Goal: Task Accomplishment & Management: Manage account settings

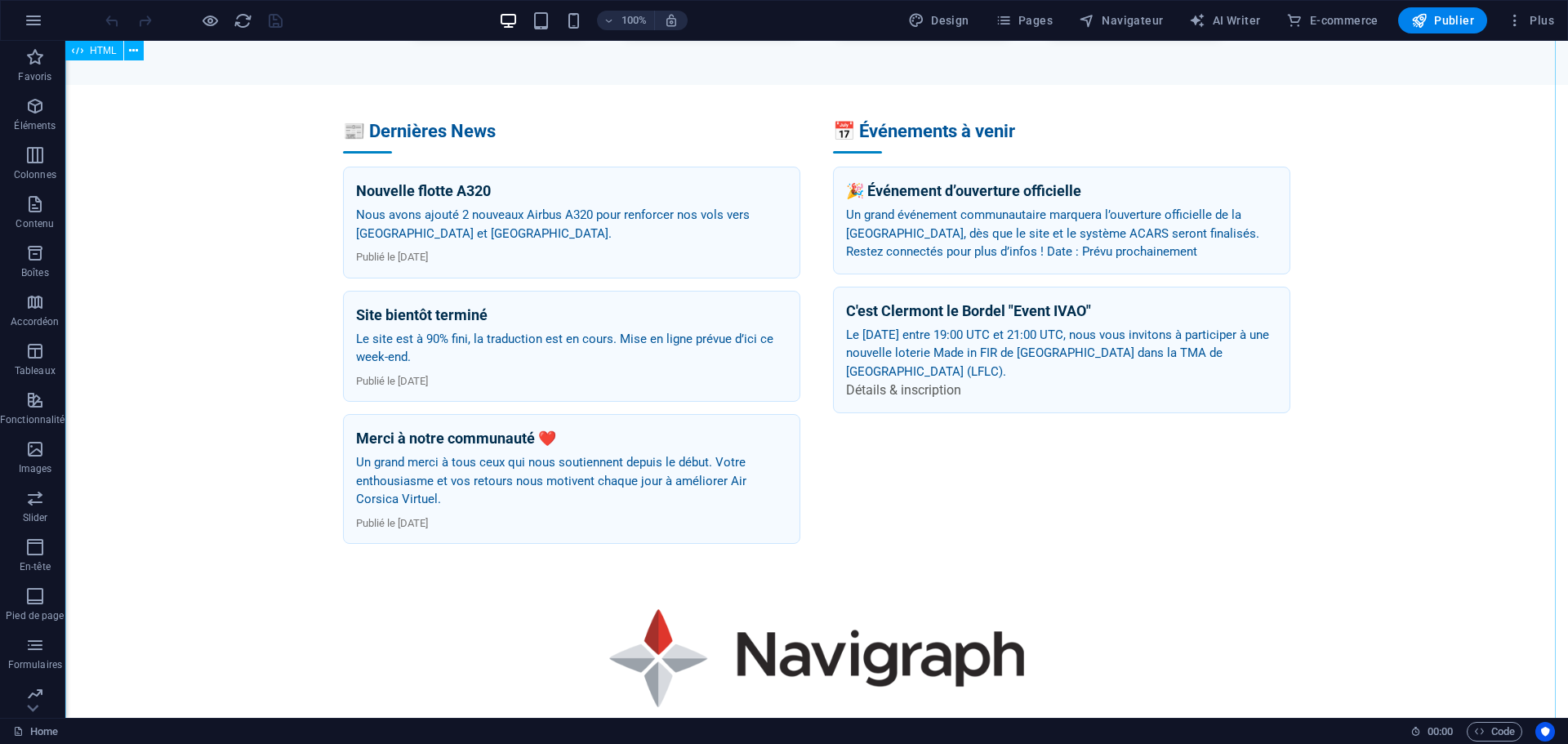
scroll to position [1225, 0]
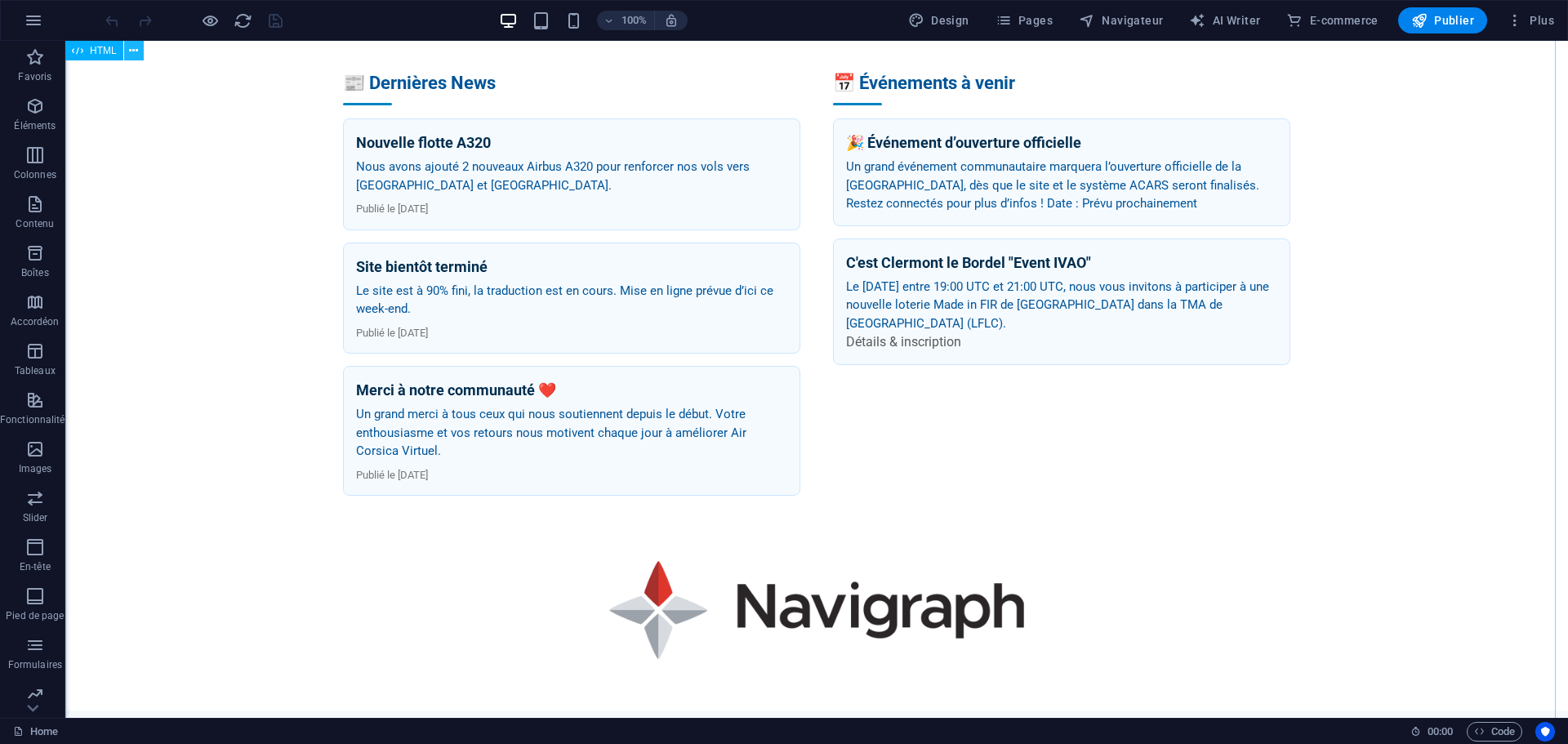
click at [134, 53] on icon at bounding box center [133, 51] width 9 height 17
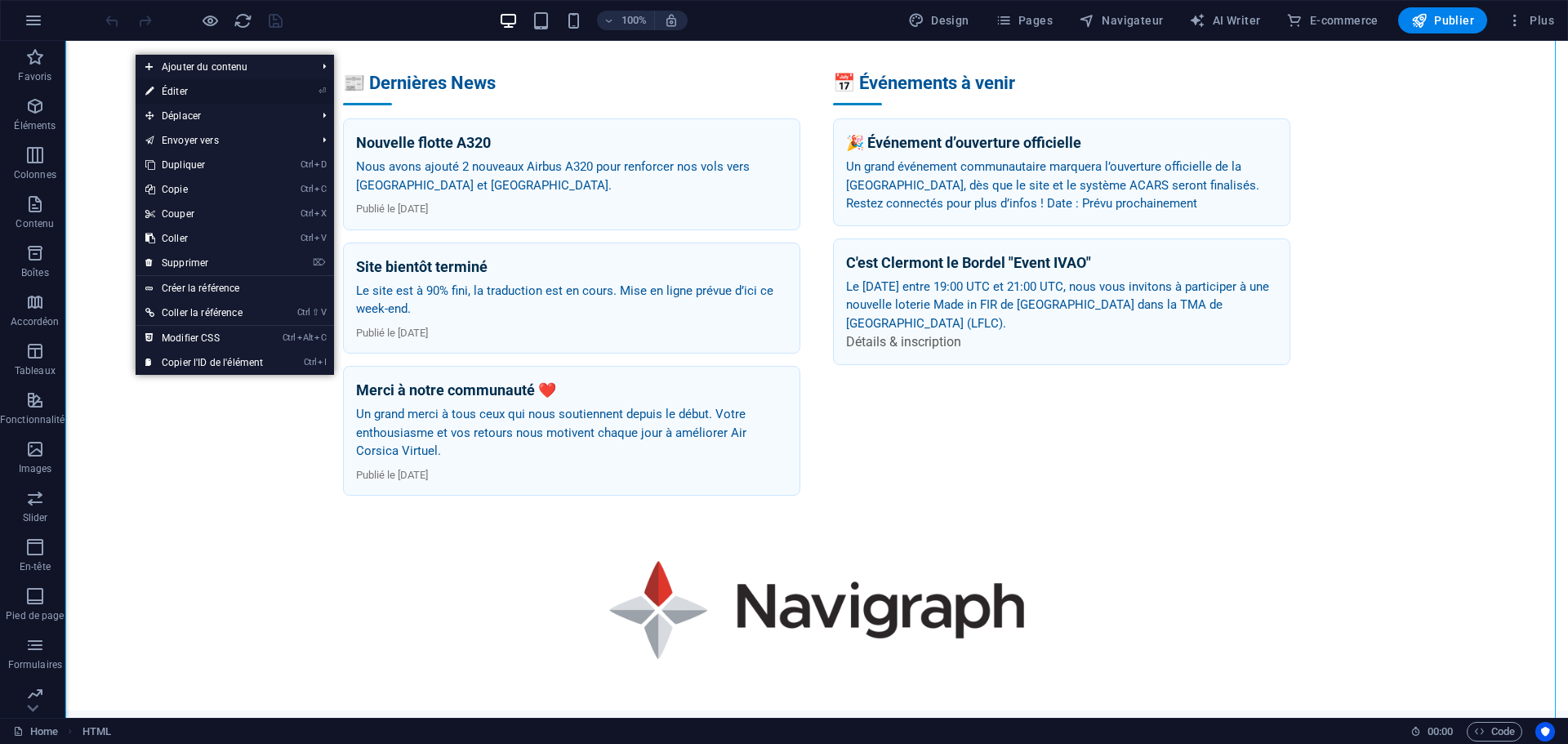
click at [174, 96] on link "⏎ Éditer" at bounding box center [204, 91] width 137 height 24
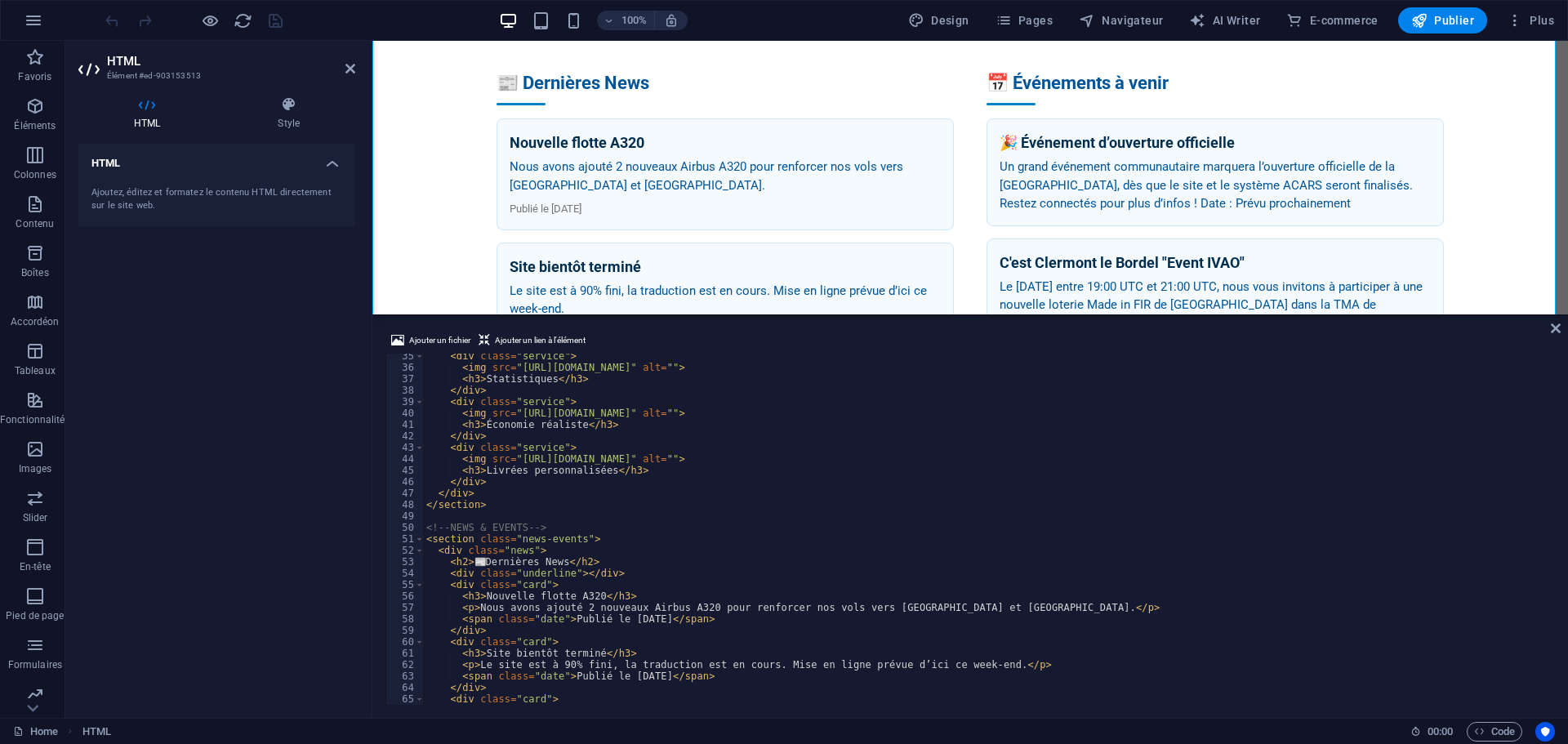
scroll to position [441, 0]
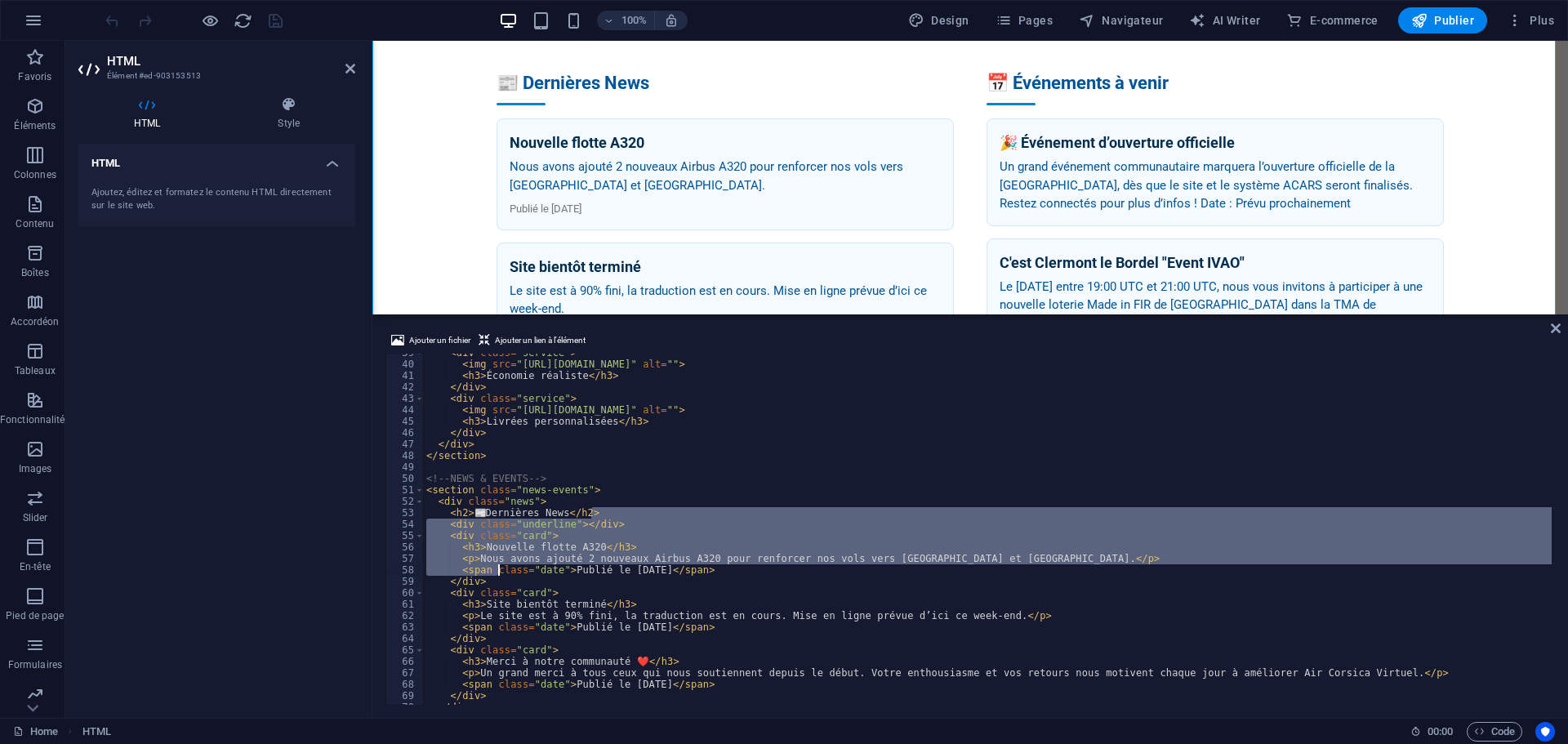
drag, startPoint x: 590, startPoint y: 516, endPoint x: 498, endPoint y: 570, distance: 106.7
click at [498, 570] on div "< div class = "service" > < img src = "https://cdn-icons-png.flaticon.com/512/3…" at bounding box center [991, 532] width 1135 height 371
click at [514, 537] on div "< div class = "service" > < img src = "https://cdn-icons-png.flaticon.com/512/3…" at bounding box center [987, 528] width 1128 height 351
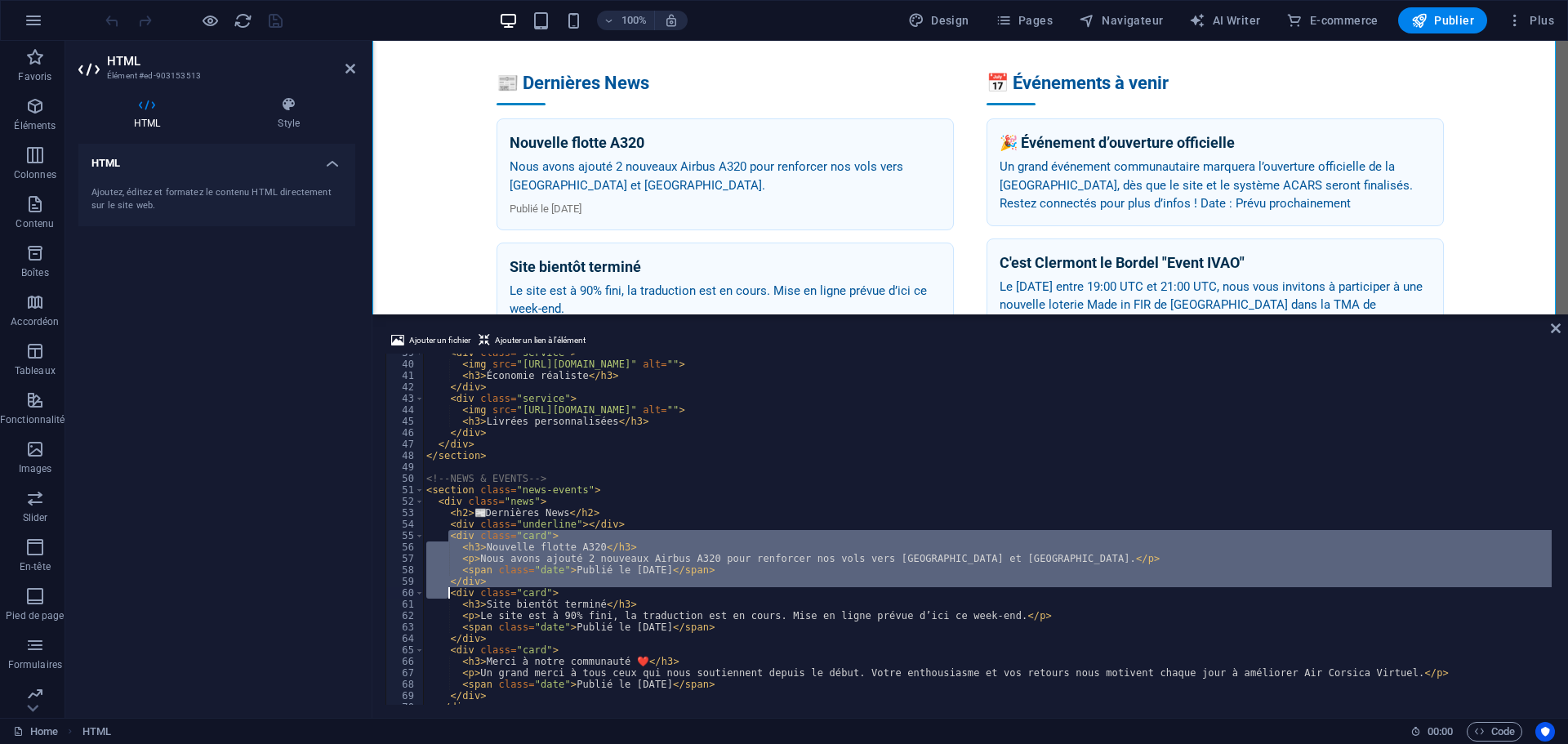
drag, startPoint x: 450, startPoint y: 537, endPoint x: 450, endPoint y: 592, distance: 55.0
click at [450, 592] on div "< div class = "service" > < img src = "https://cdn-icons-png.flaticon.com/512/3…" at bounding box center [991, 532] width 1135 height 371
type textarea "<div class="card">"
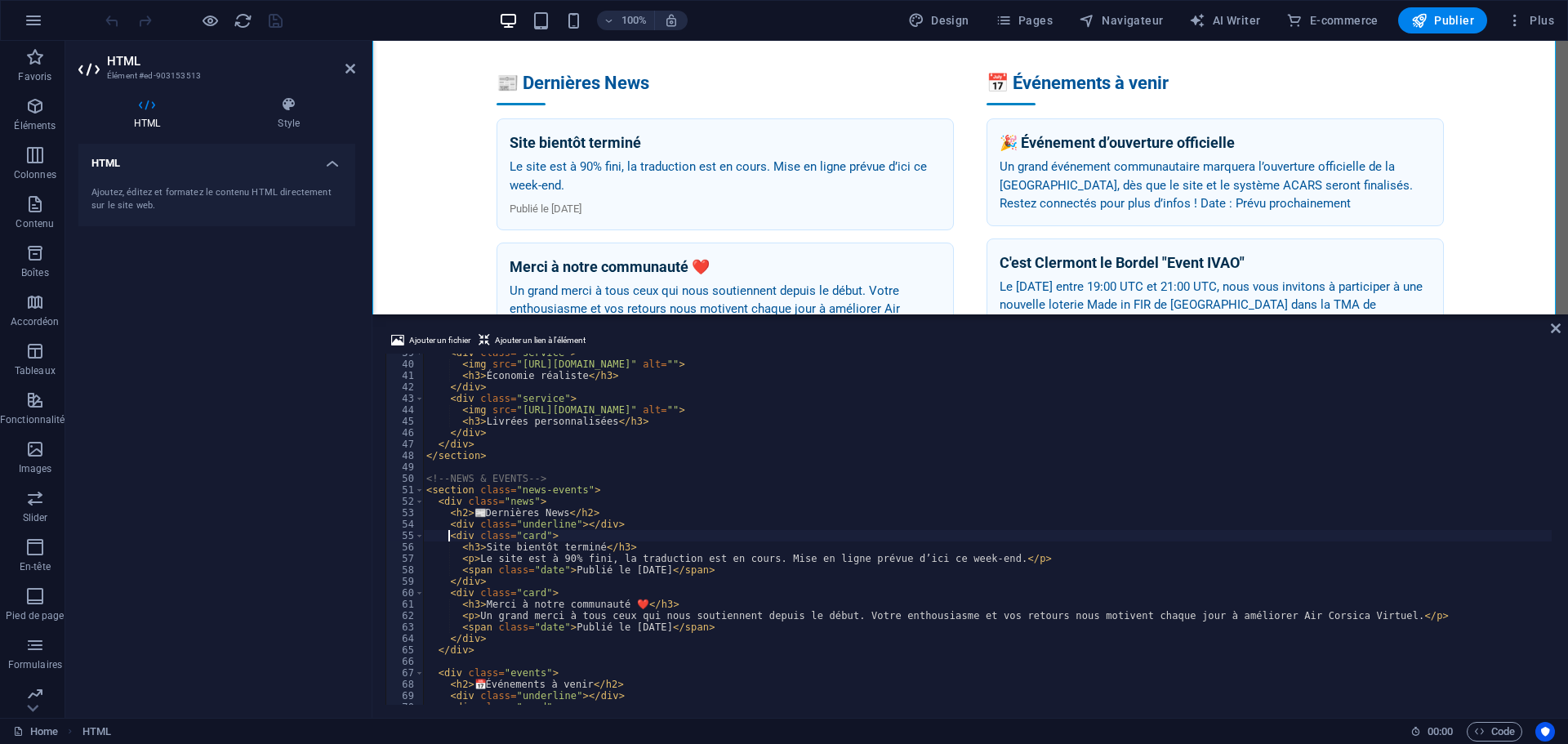
click at [260, 292] on div "HTML Ajoutez, éditez et formatez le contenu HTML directement sur le site web." at bounding box center [217, 424] width 276 height 561
click at [276, 24] on icon "save" at bounding box center [276, 21] width 19 height 19
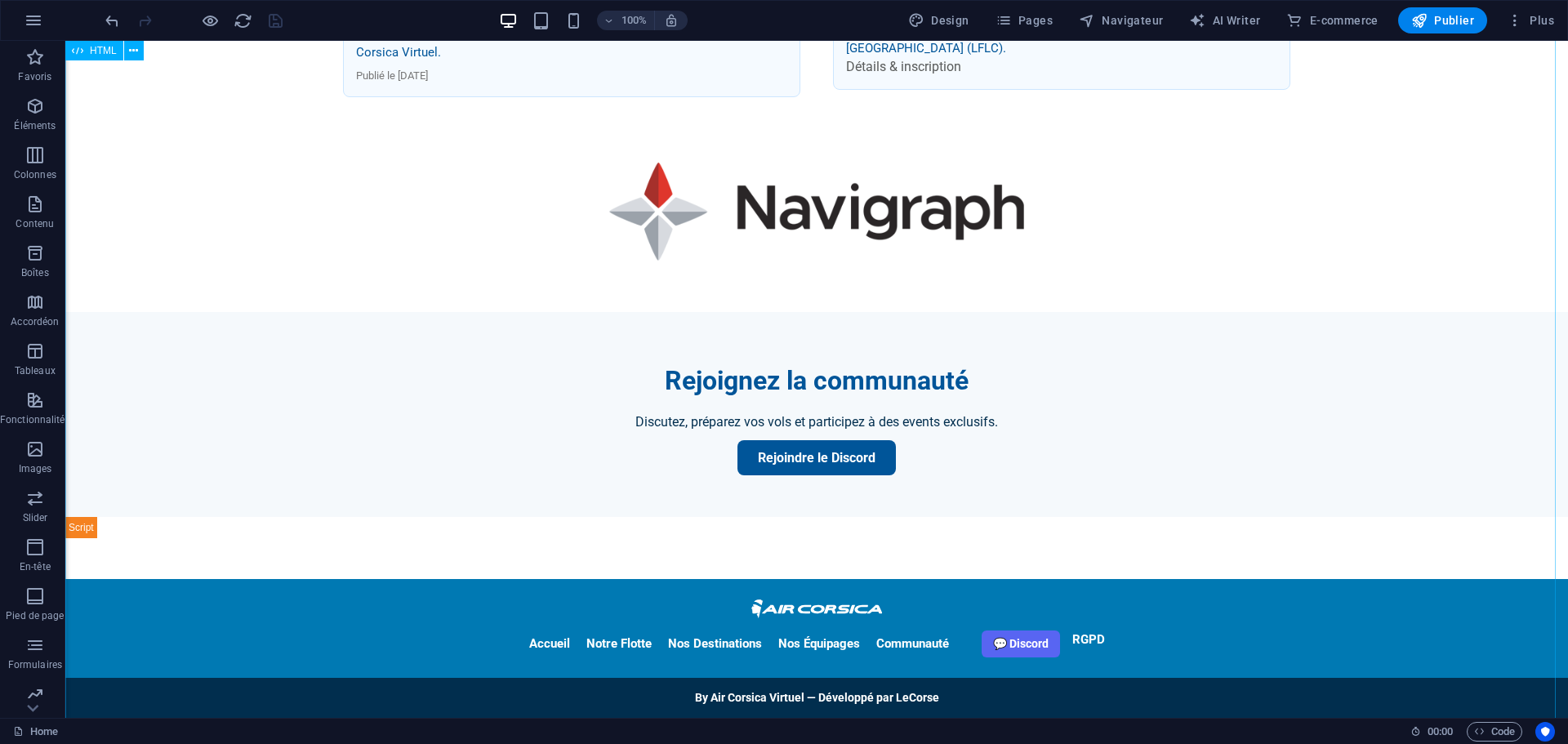
scroll to position [1501, 0]
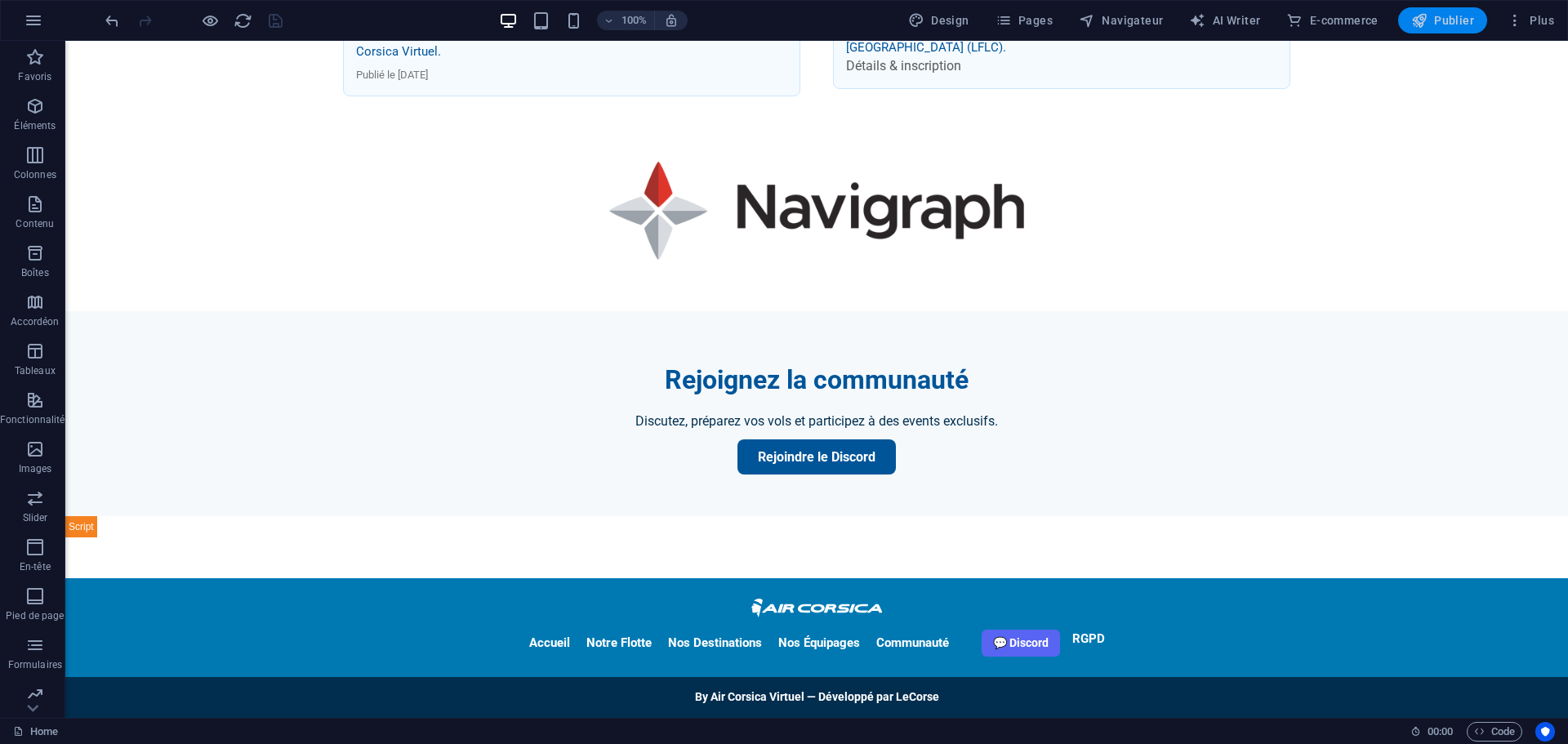
click at [1449, 21] on span "Publier" at bounding box center [1442, 21] width 63 height 16
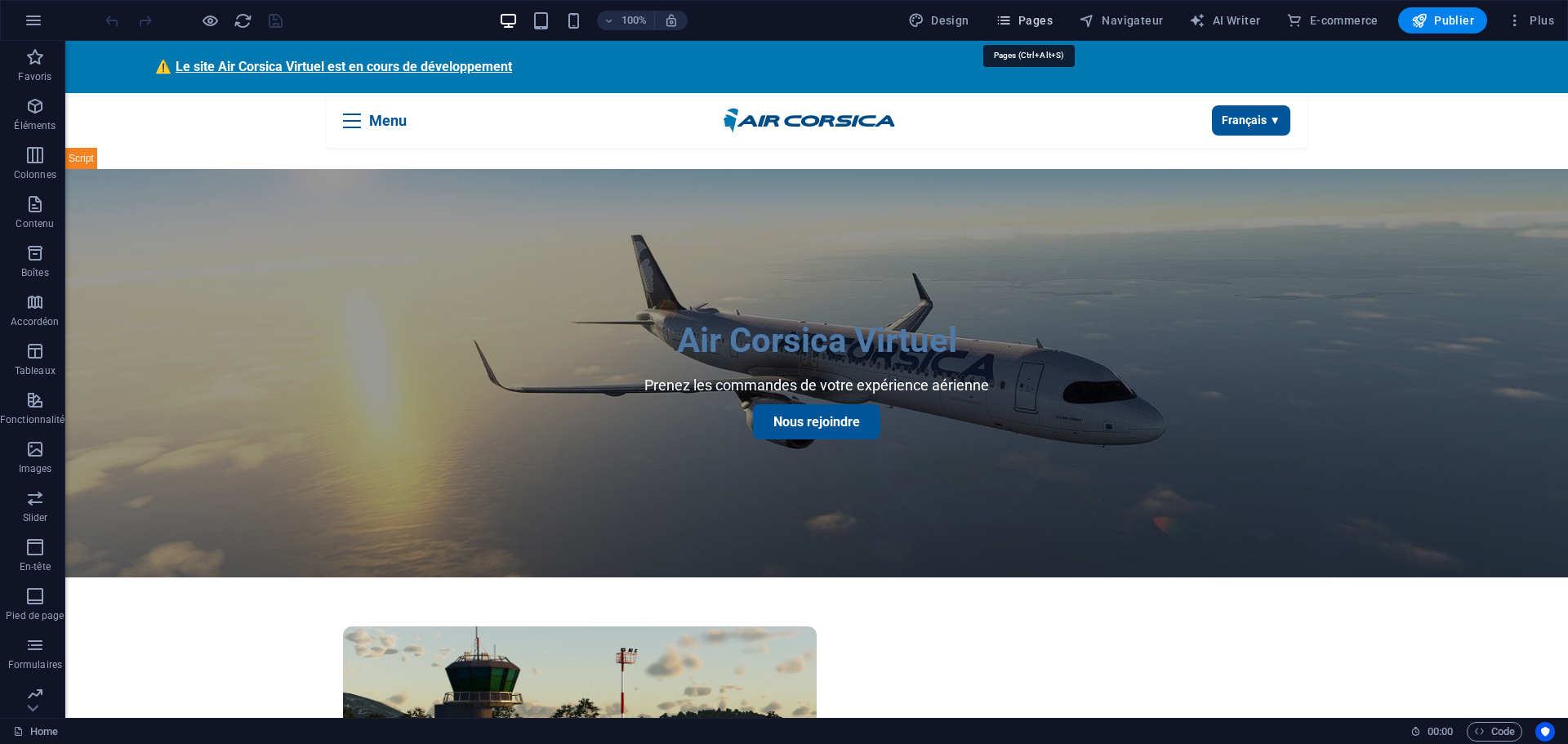
click at [1036, 21] on span "Pages" at bounding box center [1023, 21] width 57 height 16
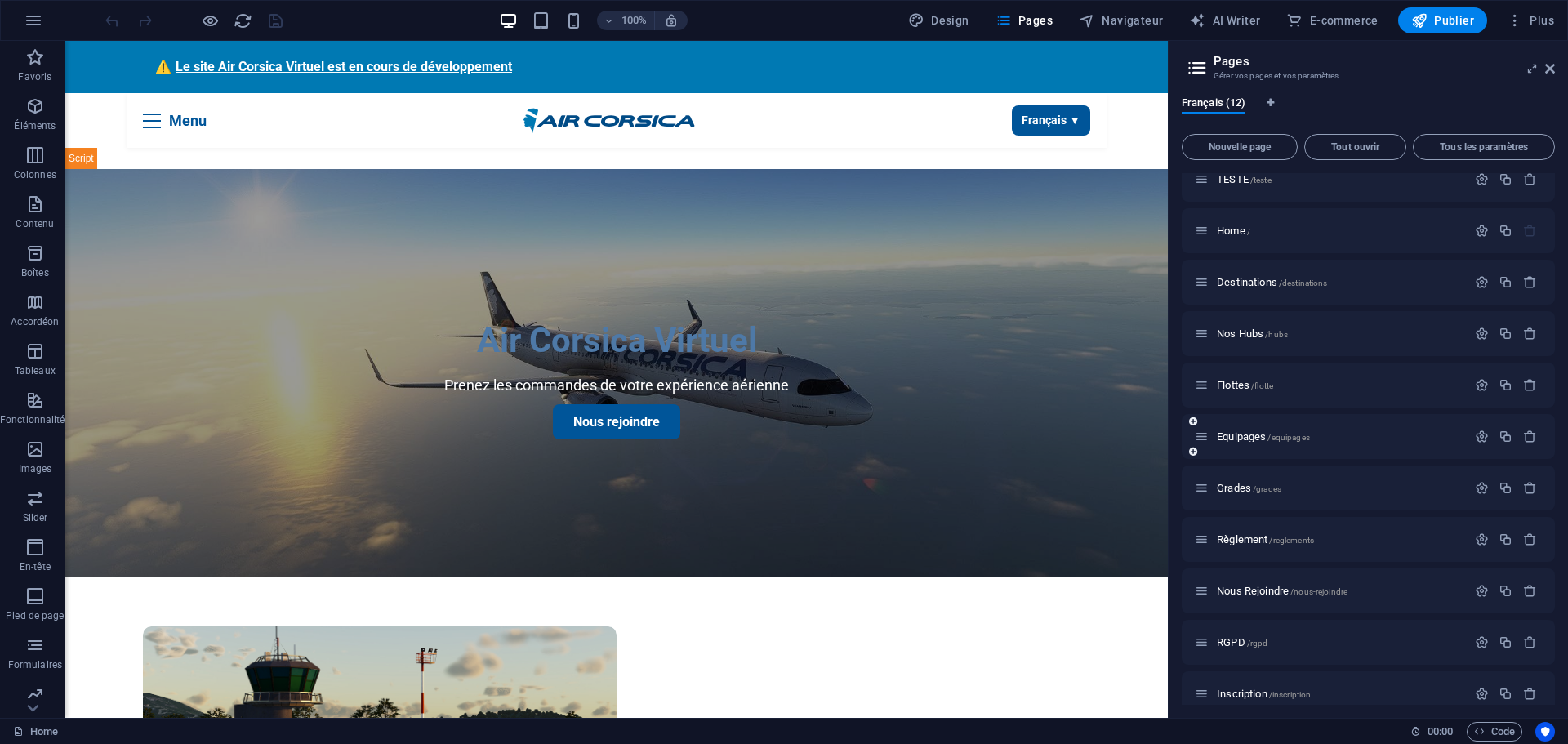
scroll to position [86, 0]
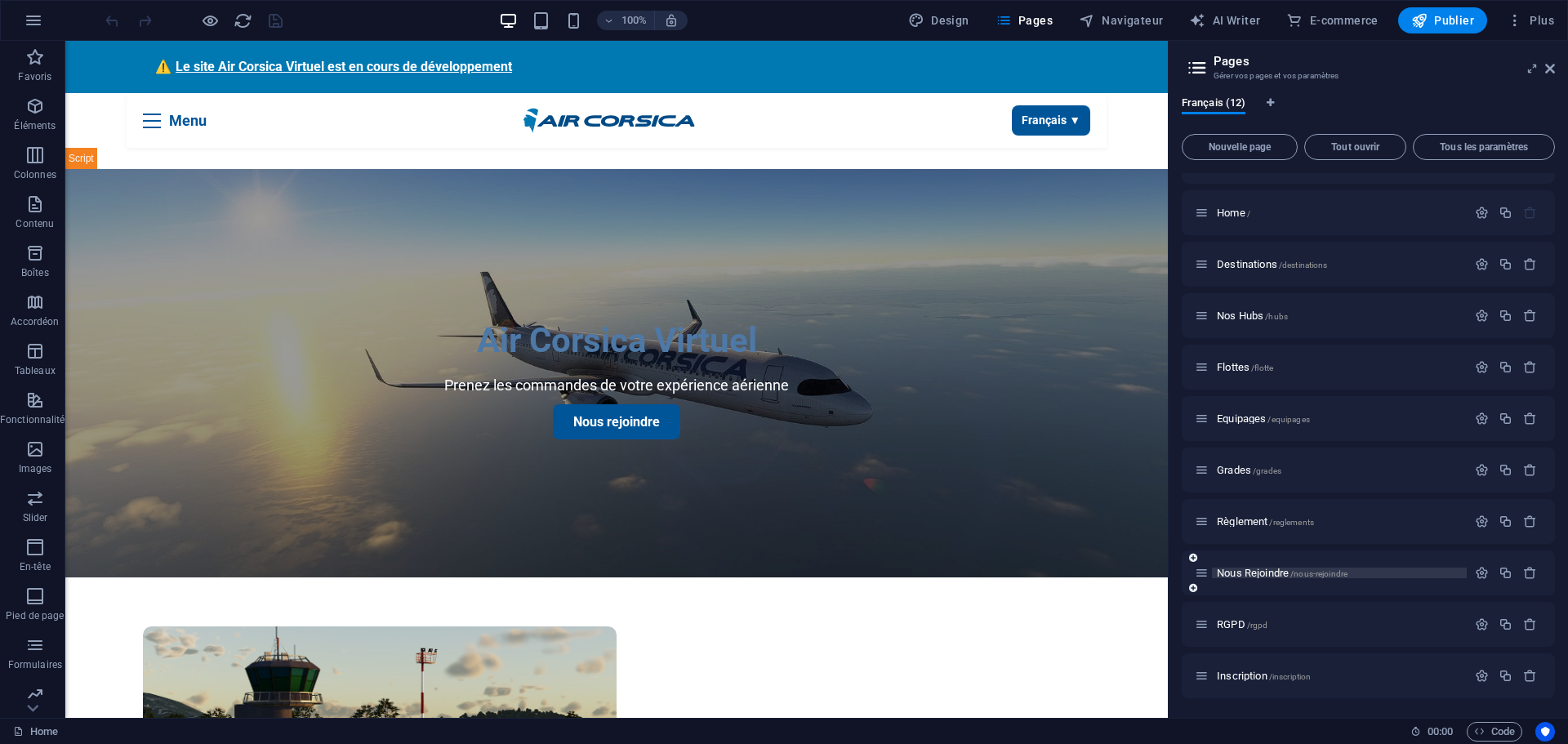
click at [1244, 570] on span "Nous Rejoindre /nous-rejoindre" at bounding box center [1282, 573] width 131 height 13
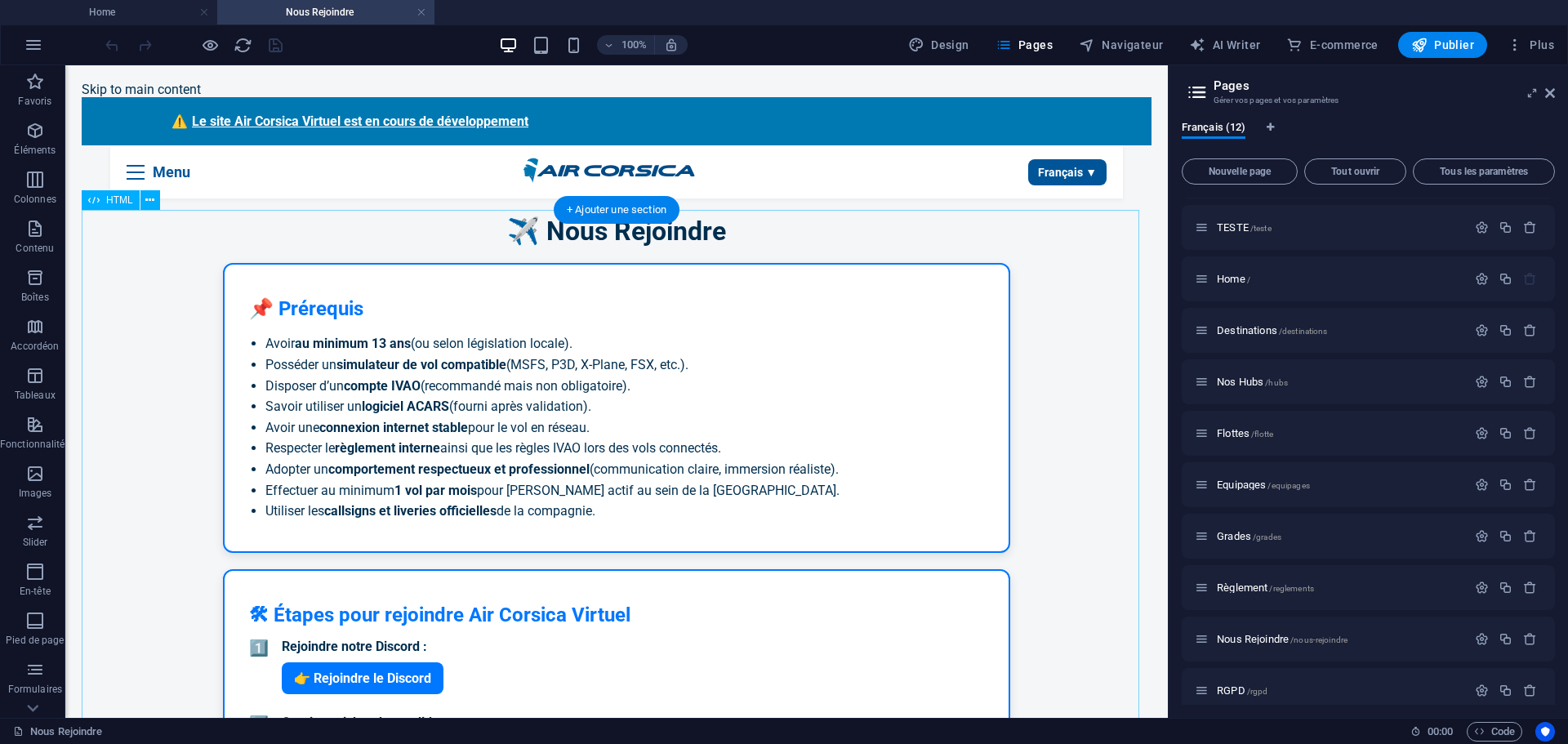
scroll to position [0, 0]
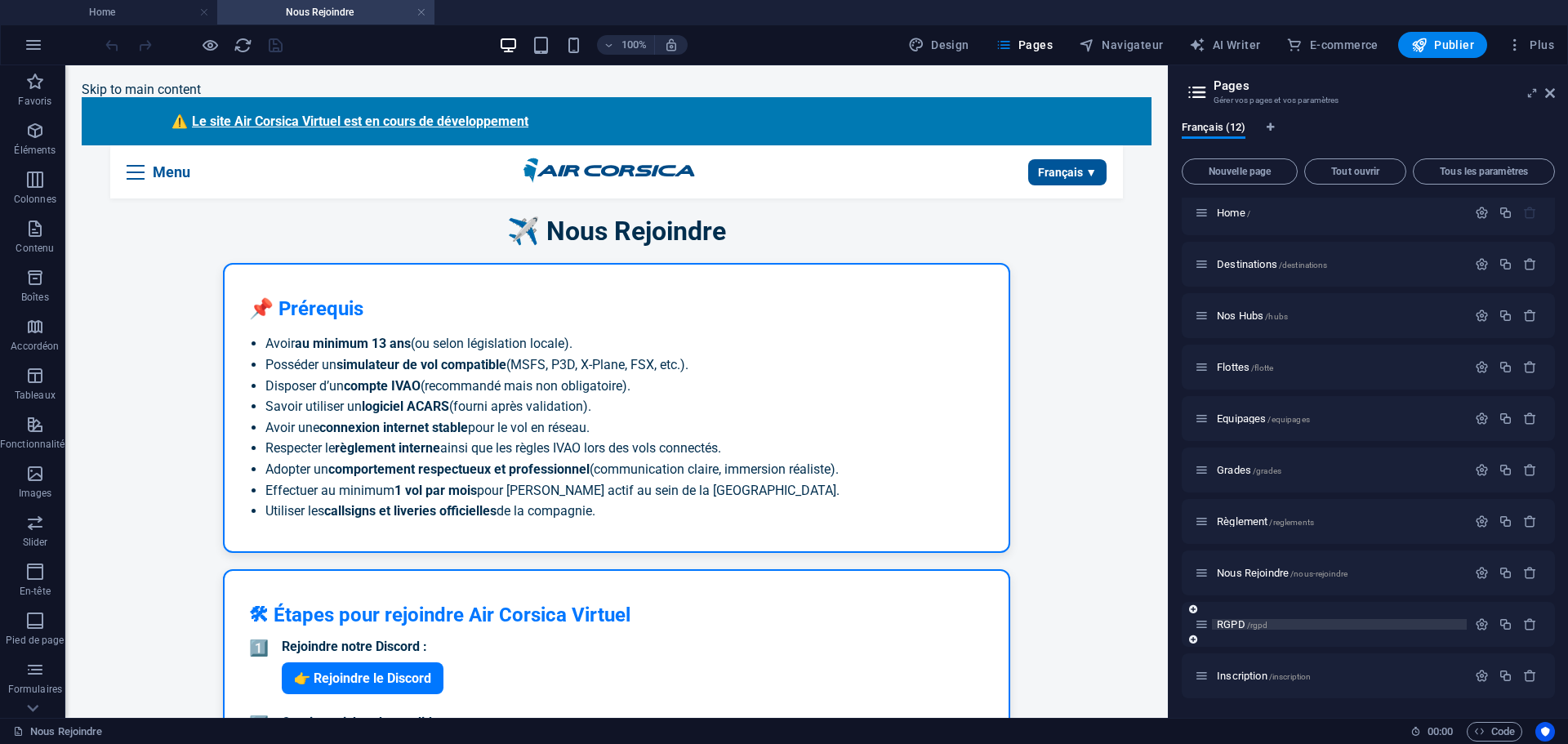
click at [1229, 625] on span "RGPD /rgpd" at bounding box center [1243, 624] width 51 height 13
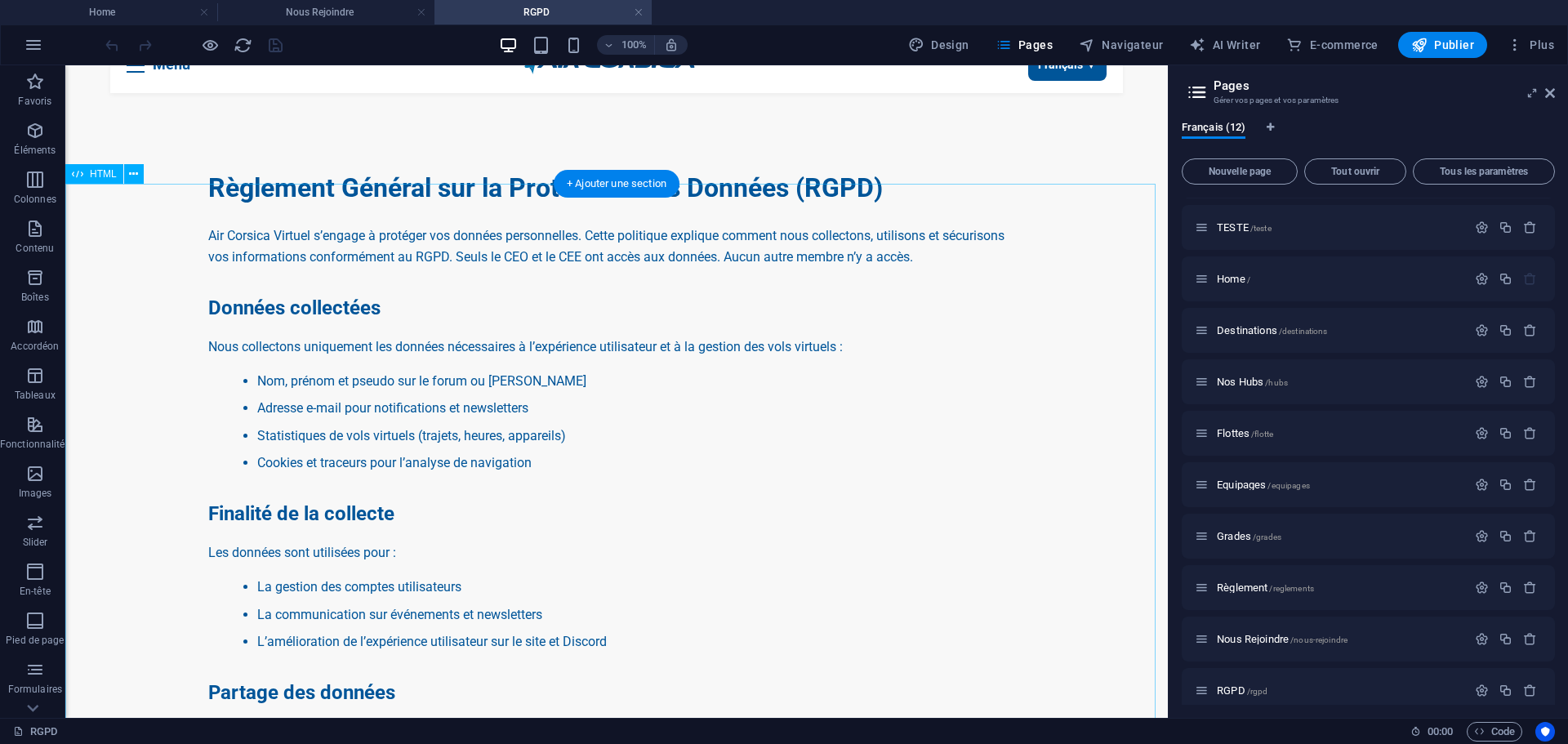
scroll to position [163, 0]
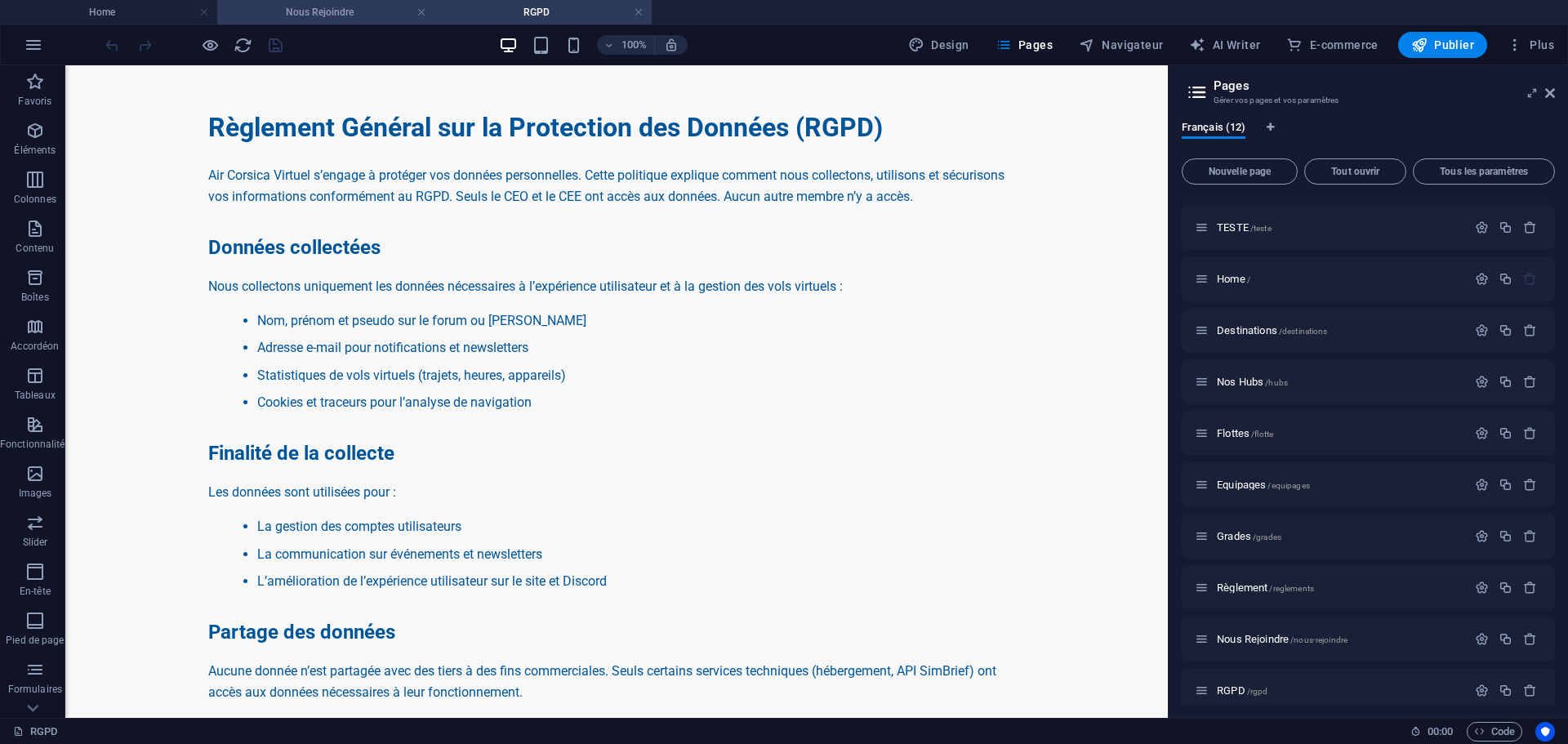
click at [311, 7] on h4 "Nous Rejoindre" at bounding box center [326, 13] width 218 height 18
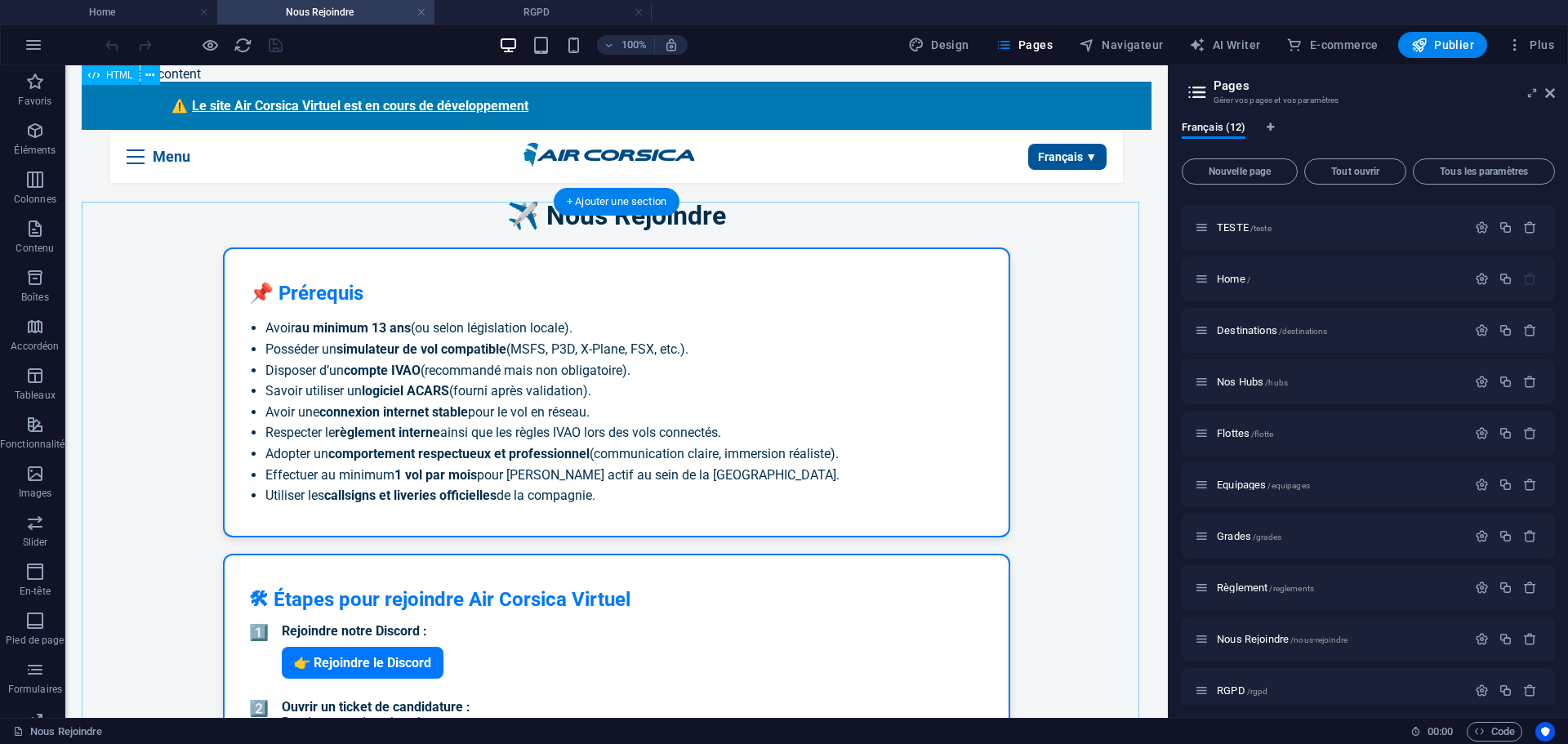
scroll to position [8, 0]
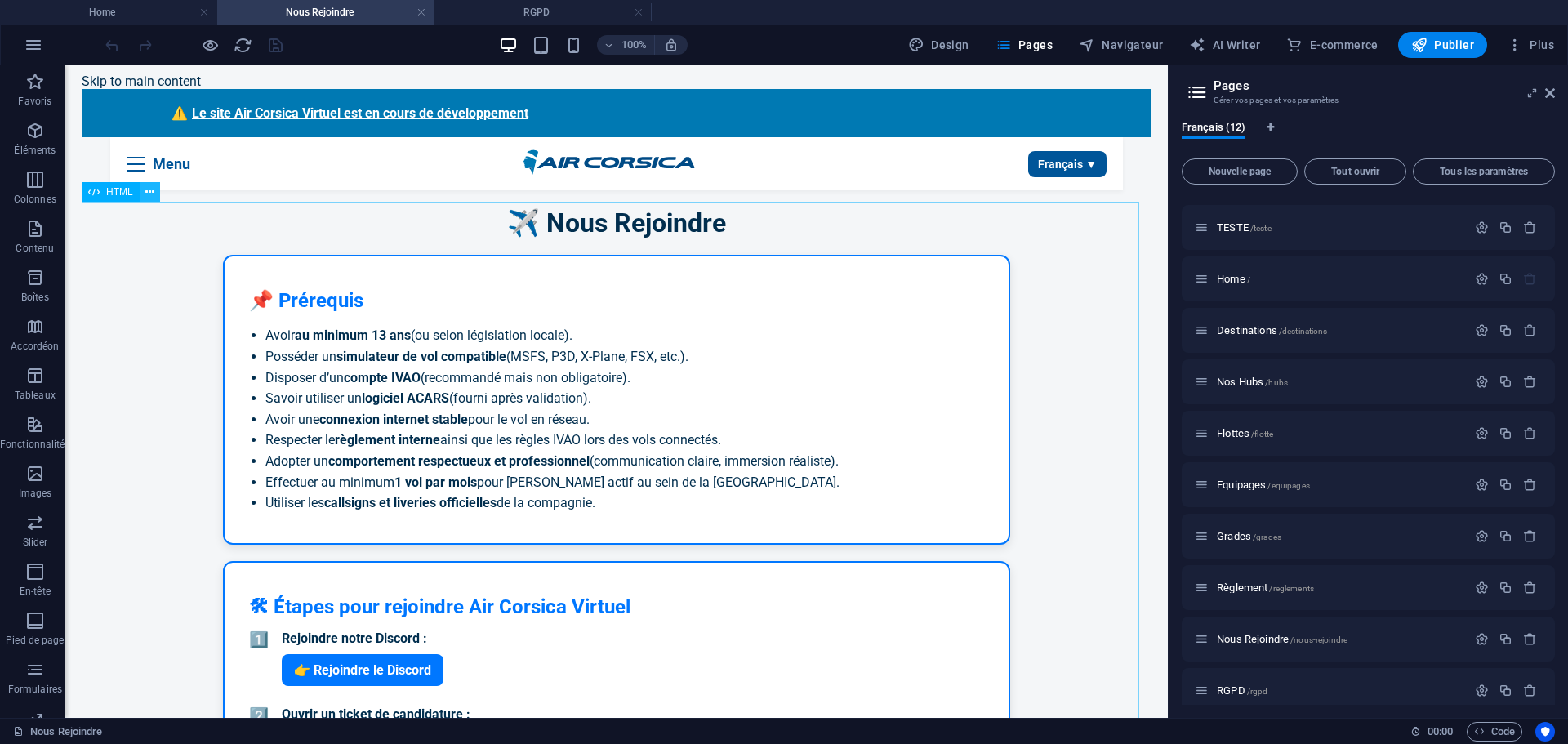
click at [151, 198] on icon at bounding box center [150, 192] width 9 height 17
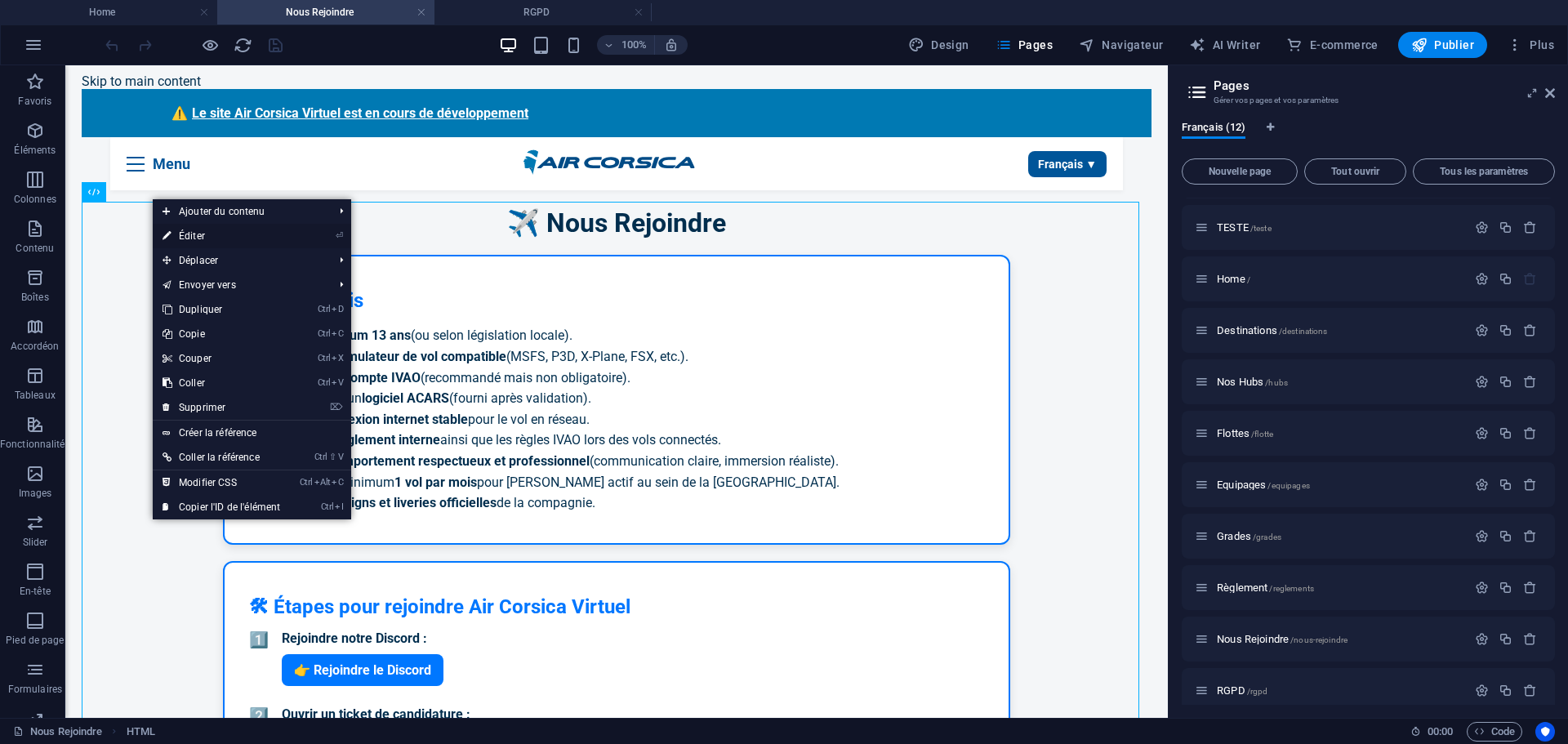
click at [193, 227] on link "⏎ Éditer" at bounding box center [221, 236] width 137 height 24
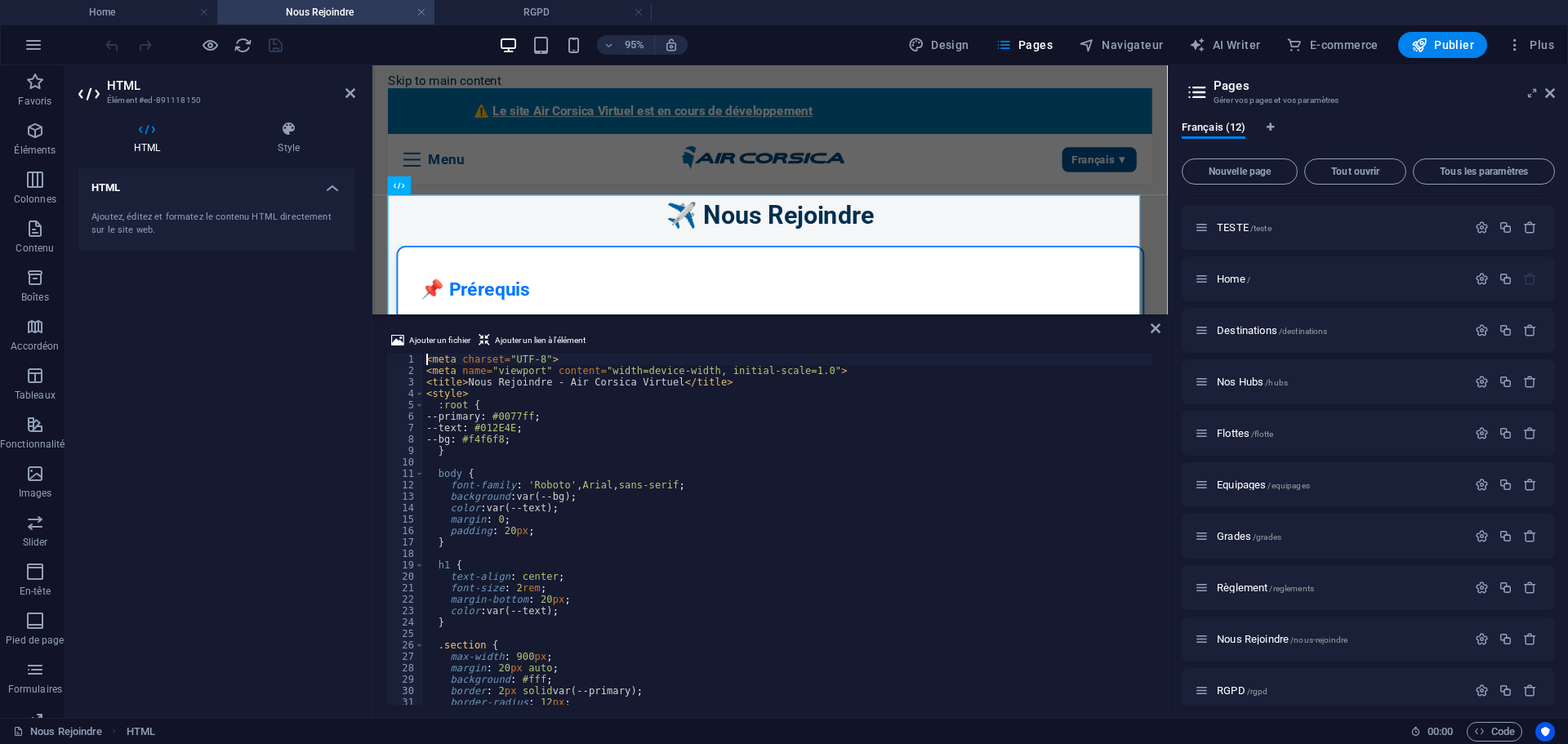
click at [634, 475] on div "< meta charset = "UTF-8" > < meta name = "viewport" content = "width=device-wid…" at bounding box center [788, 540] width 729 height 374
type textarea "</div>"
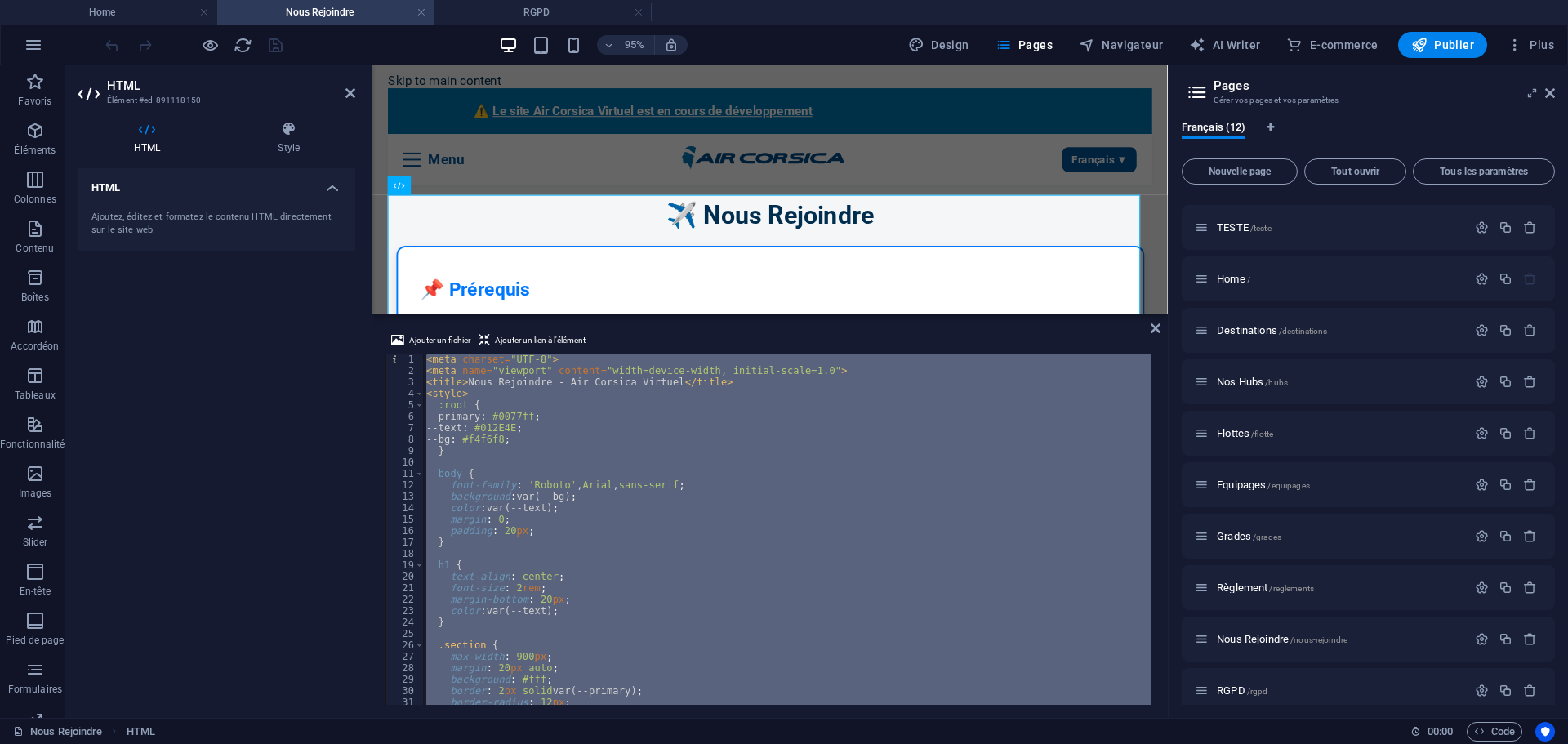
click at [529, 457] on div "< meta charset = "UTF-8" > < meta name = "viewport" content = "width=device-wid…" at bounding box center [788, 528] width 729 height 351
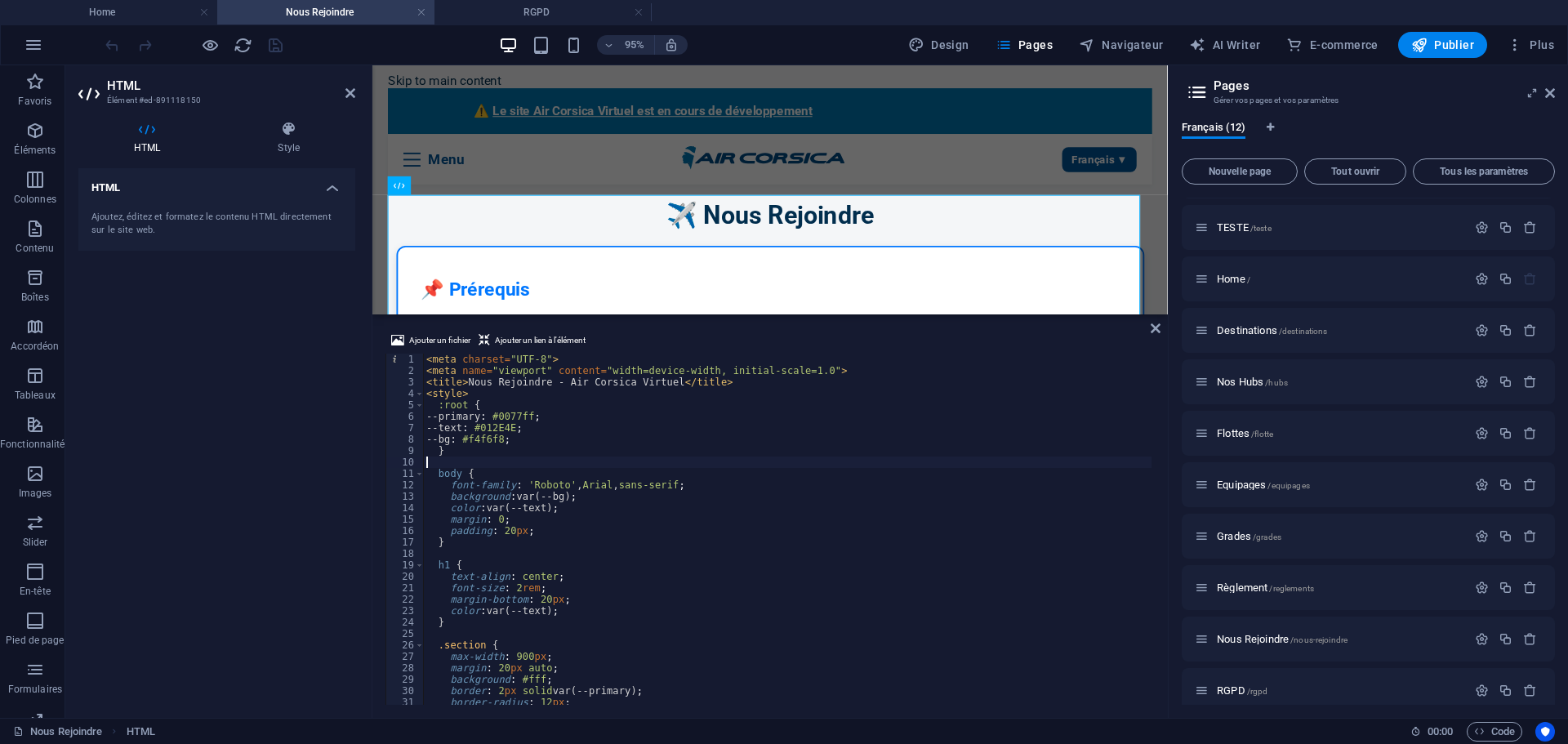
type textarea "</div>"
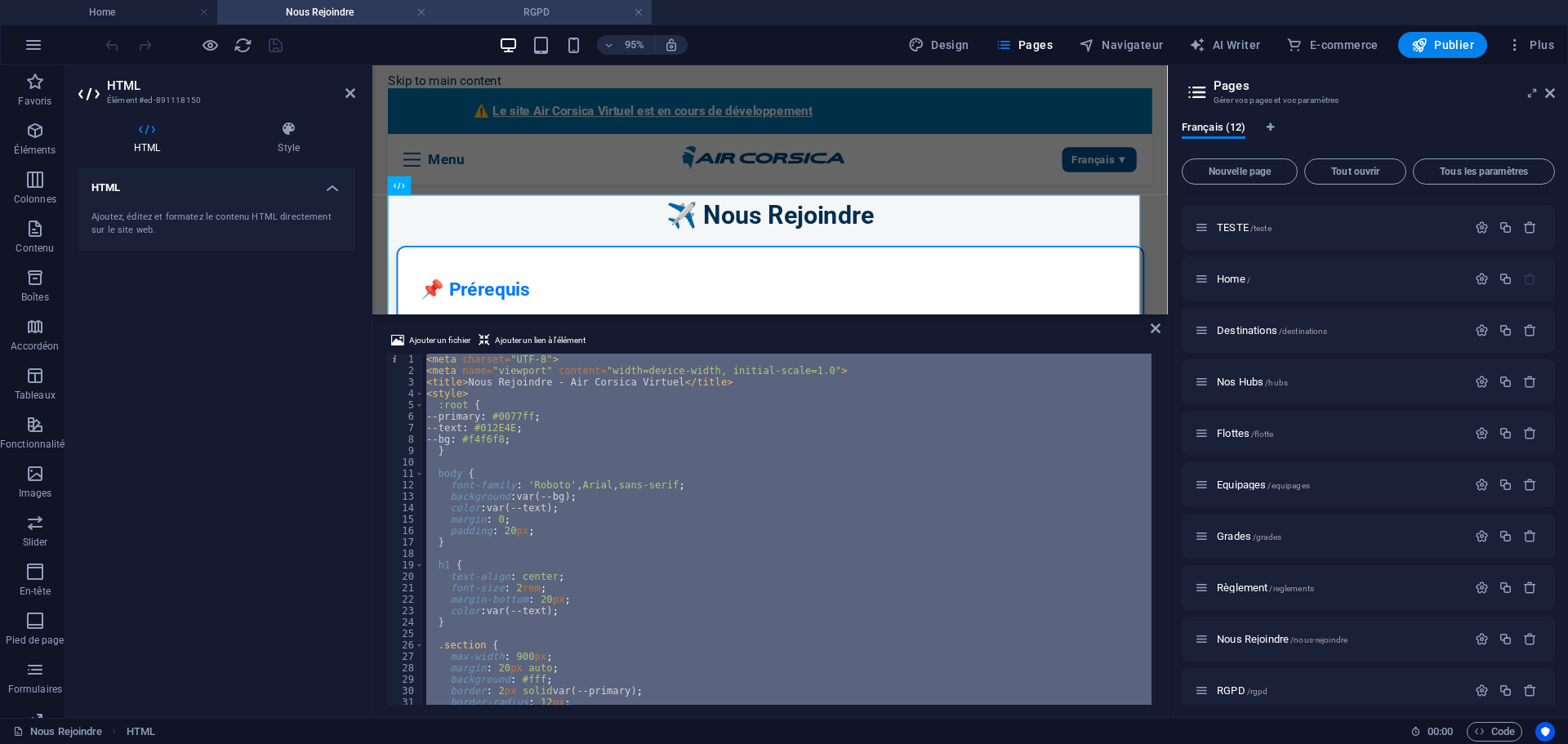
click at [523, 14] on h4 "RGPD" at bounding box center [543, 13] width 218 height 18
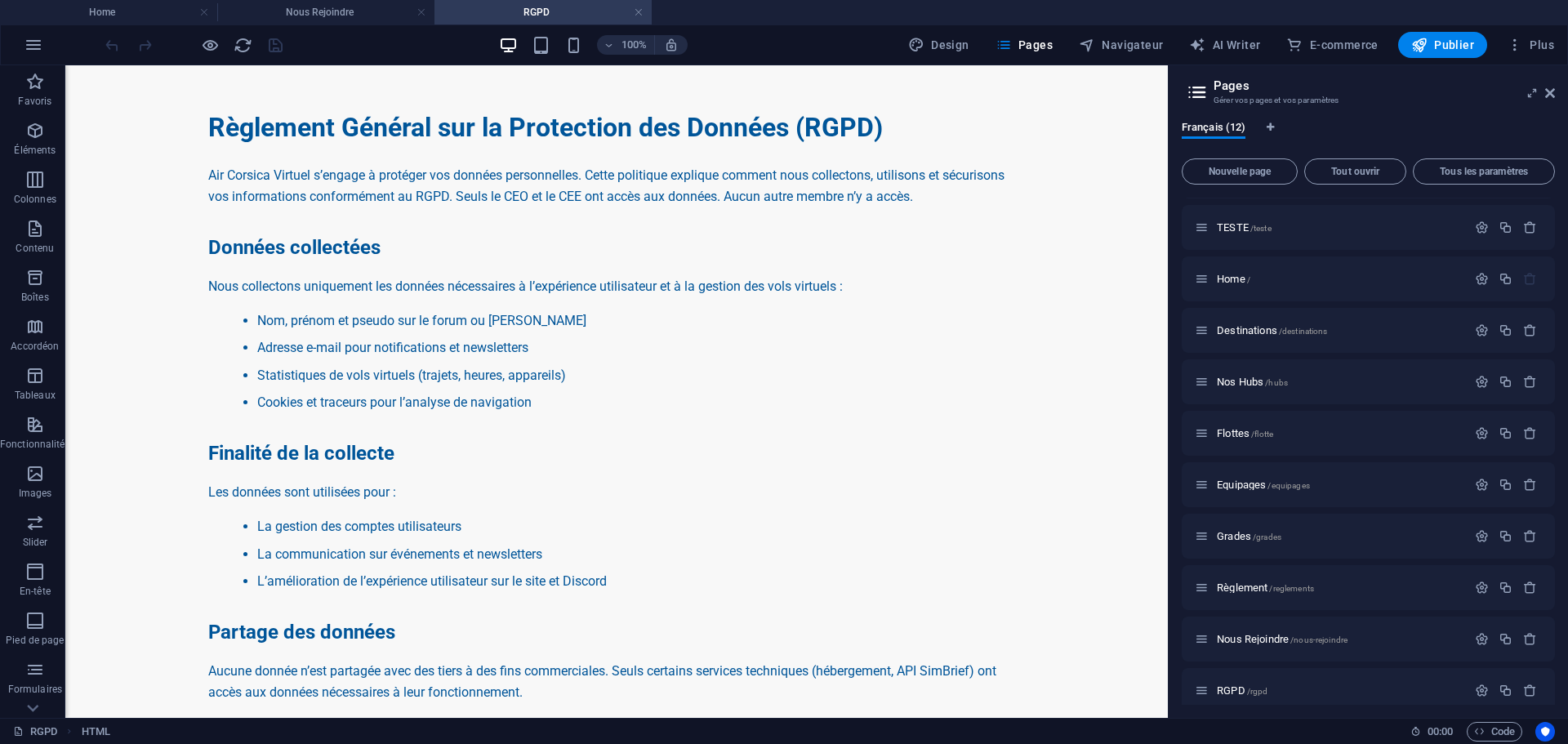
scroll to position [0, 0]
click at [205, 367] on div "RGPD - Air Corsica Virtuel Règlement Général sur la Protection des Données (RGP…" at bounding box center [616, 742] width 1102 height 1338
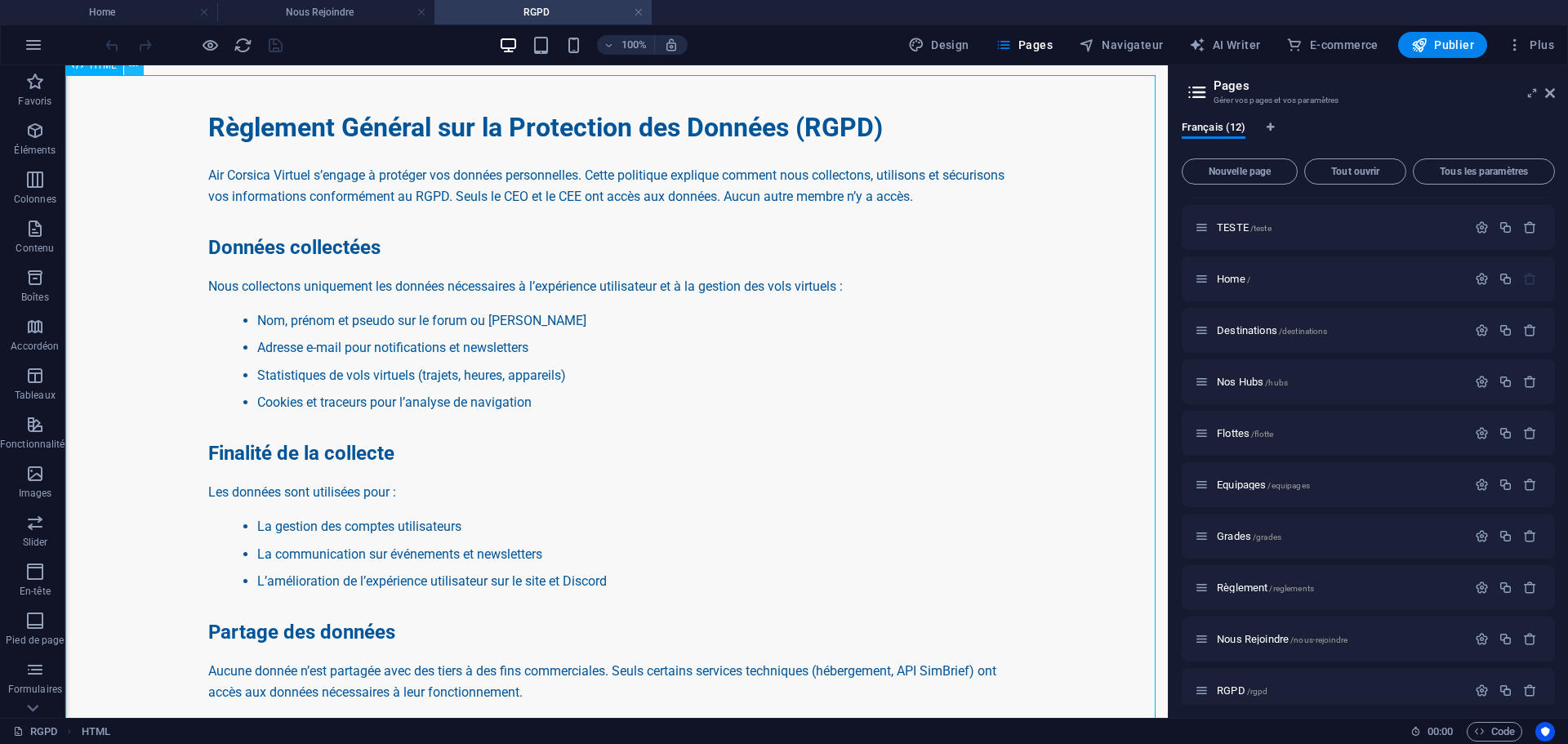
click at [135, 72] on icon at bounding box center [133, 65] width 9 height 17
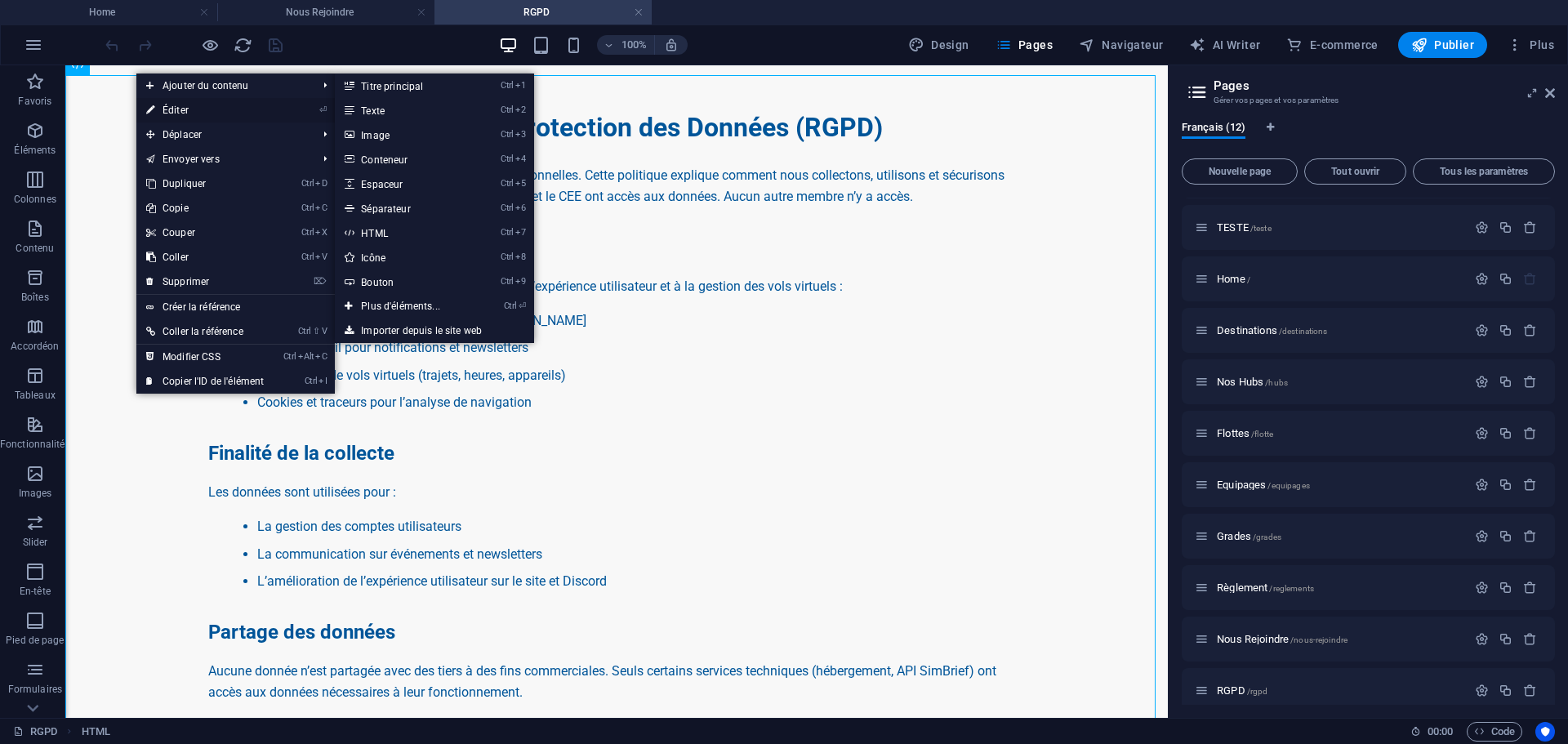
click at [165, 106] on link "⏎ Éditer" at bounding box center [204, 110] width 137 height 24
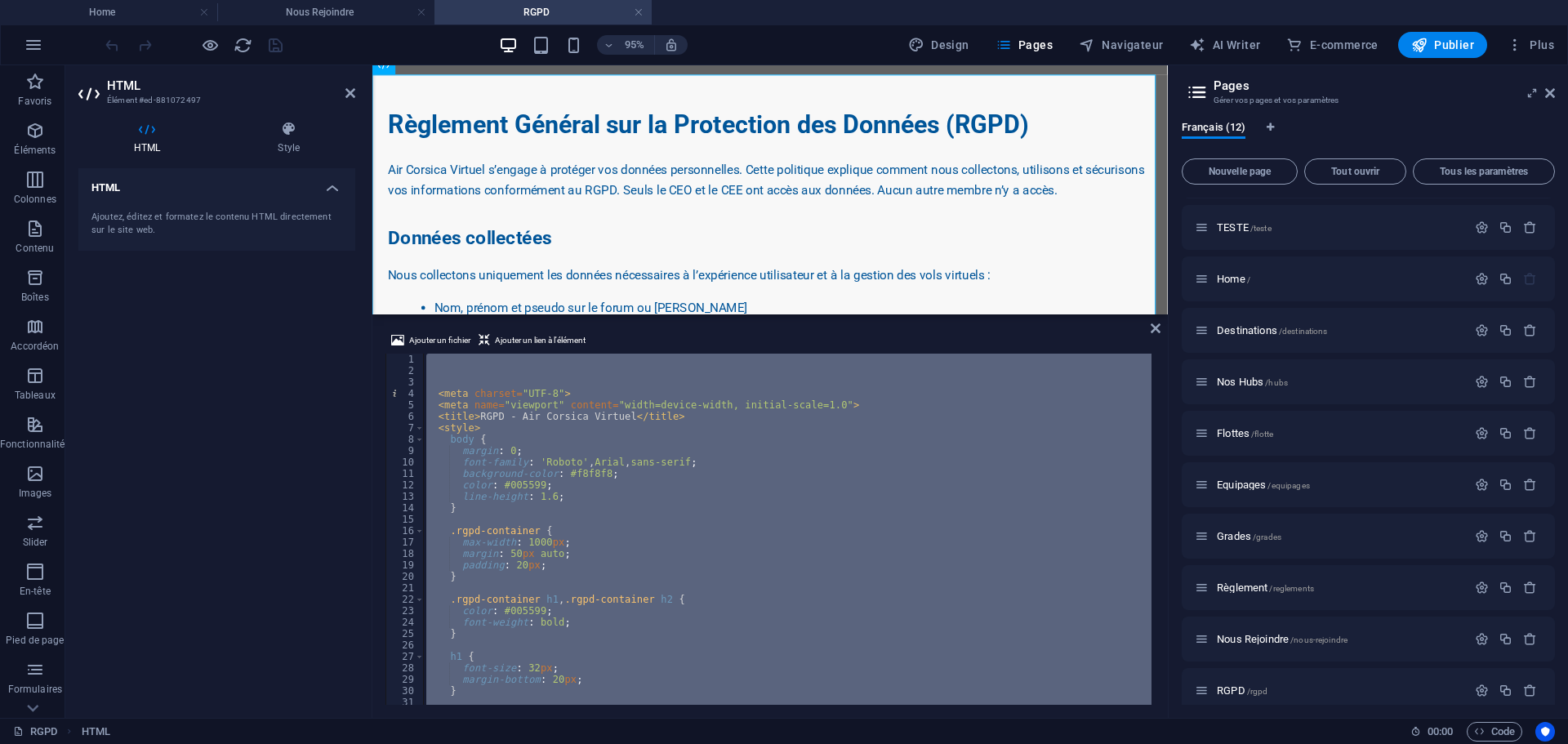
click at [241, 426] on div "HTML Ajoutez, éditez et formatez le contenu HTML directement sur le site web." at bounding box center [217, 437] width 276 height 536
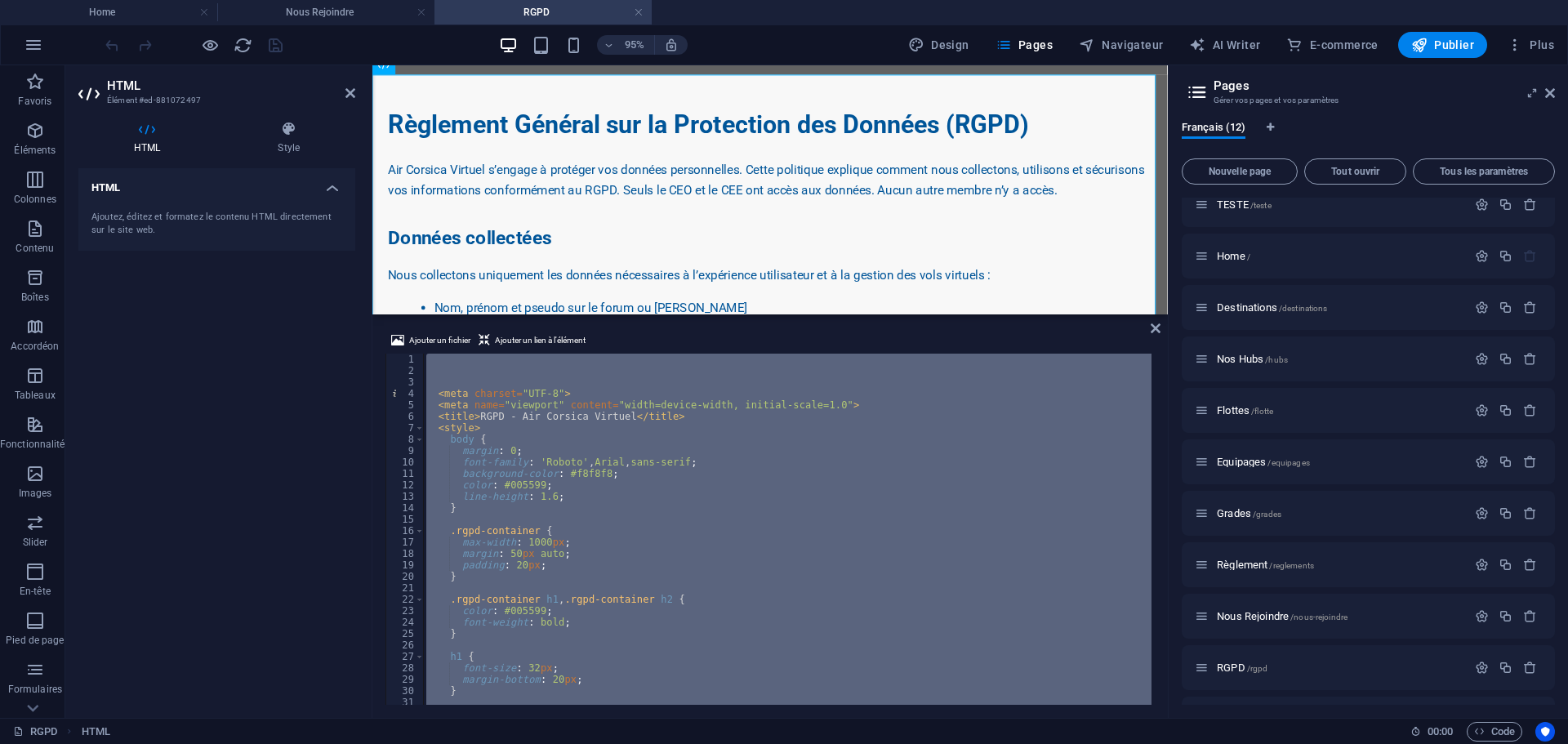
scroll to position [111, 0]
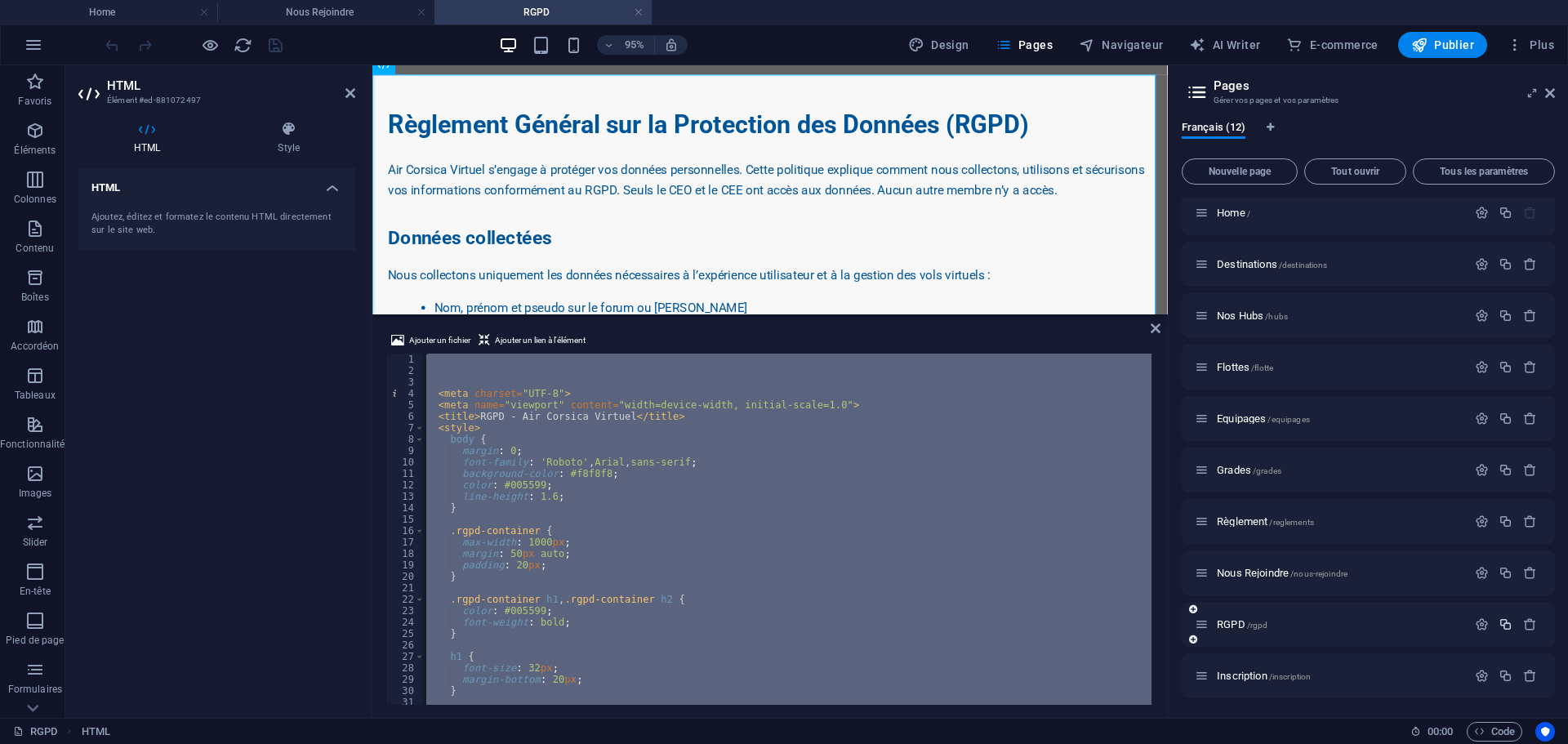
click at [1504, 625] on icon "button" at bounding box center [1505, 623] width 14 height 14
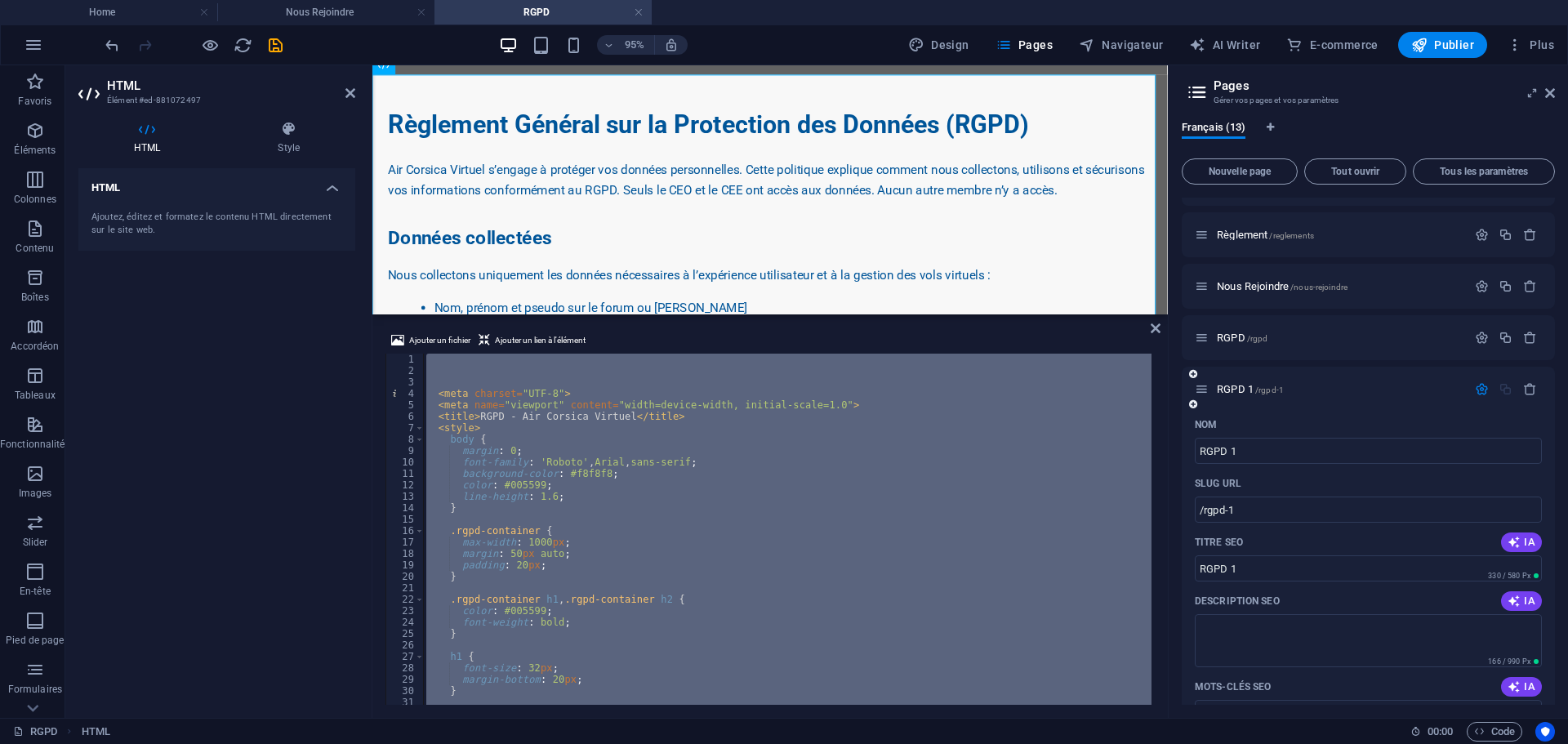
drag, startPoint x: 1186, startPoint y: 516, endPoint x: 1234, endPoint y: 415, distance: 111.8
click at [1188, 512] on div "Nom RGPD 1 ​ SLUG URL /rgpd-1 ​ Titre SEO IA RGPD 1 ​ 330 / 580 Px Description …" at bounding box center [1369, 715] width 373 height 608
click at [1234, 391] on span "RGPD 1 /rgpd-1" at bounding box center [1251, 390] width 67 height 13
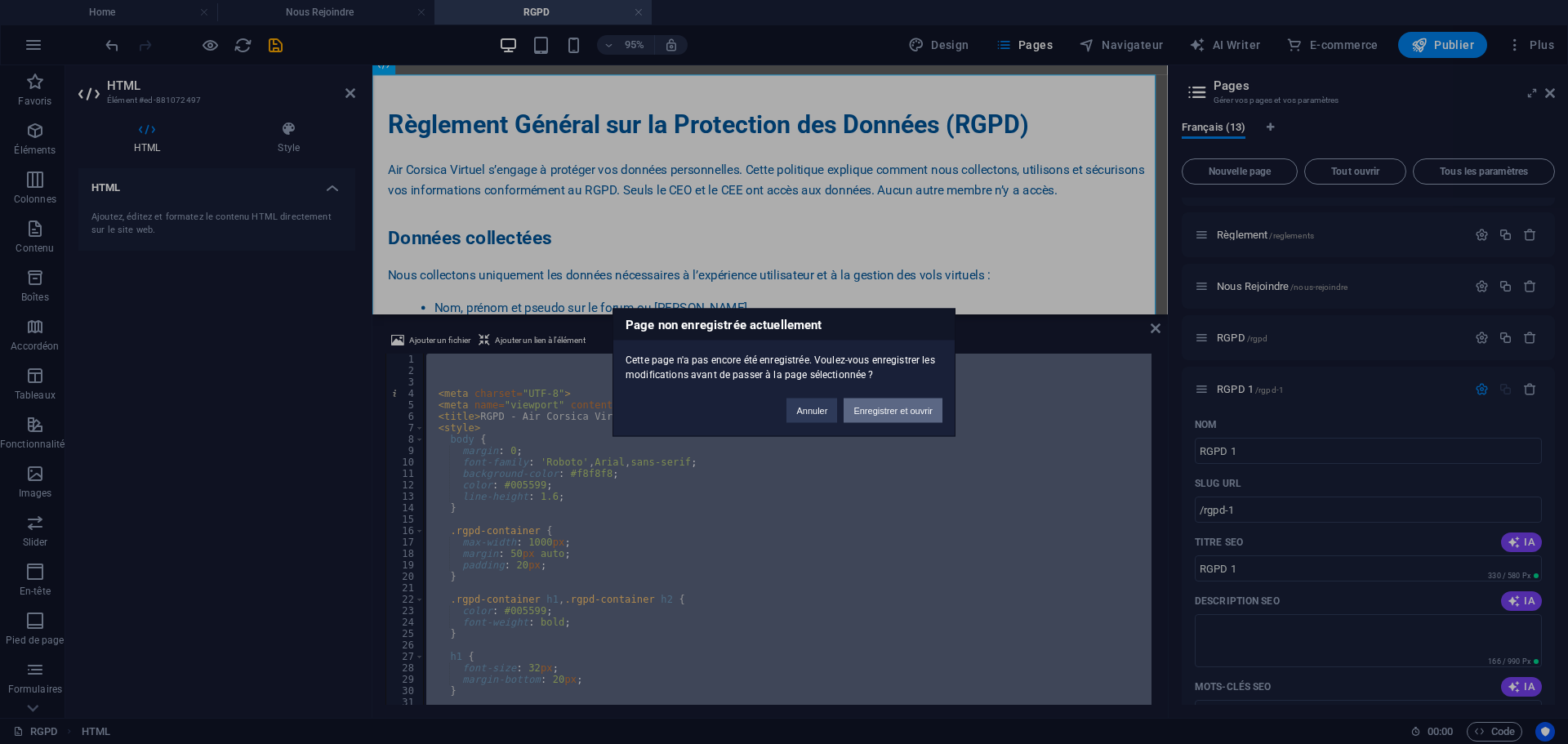
click at [875, 411] on button "Enregistrer et ouvrir" at bounding box center [893, 410] width 99 height 24
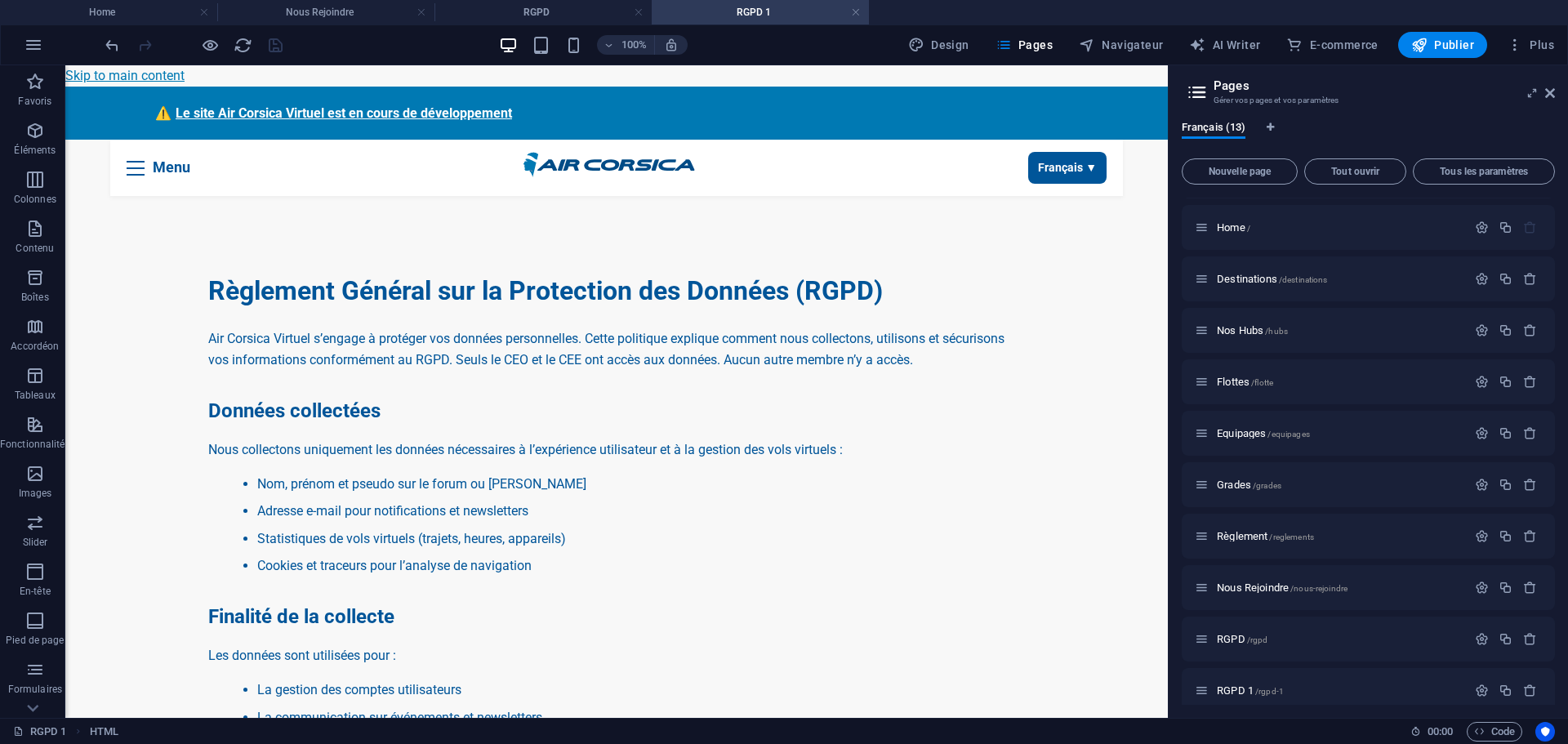
scroll to position [0, 0]
click at [636, 12] on link at bounding box center [638, 12] width 10 height 15
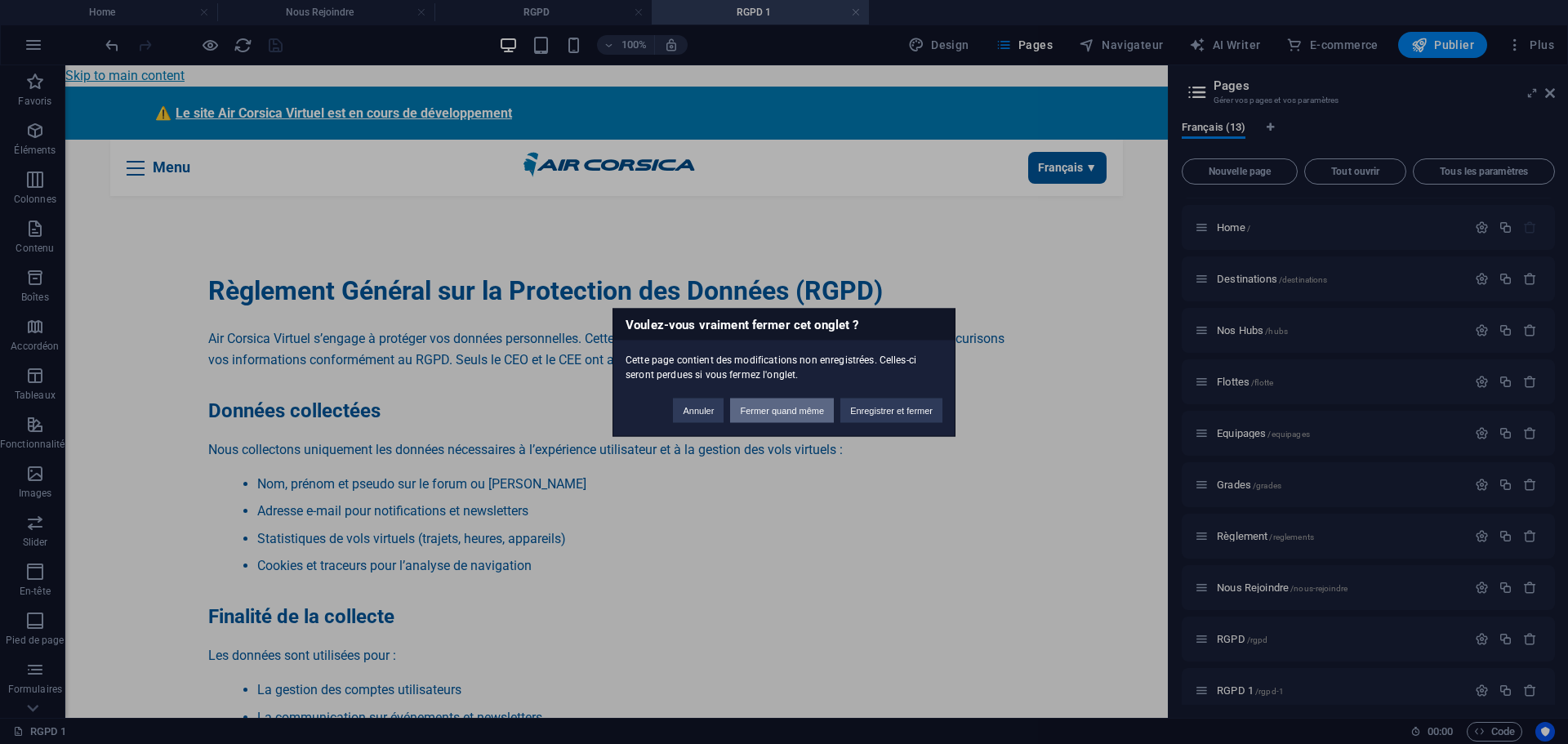
click at [778, 411] on button "Fermer quand même" at bounding box center [782, 410] width 103 height 24
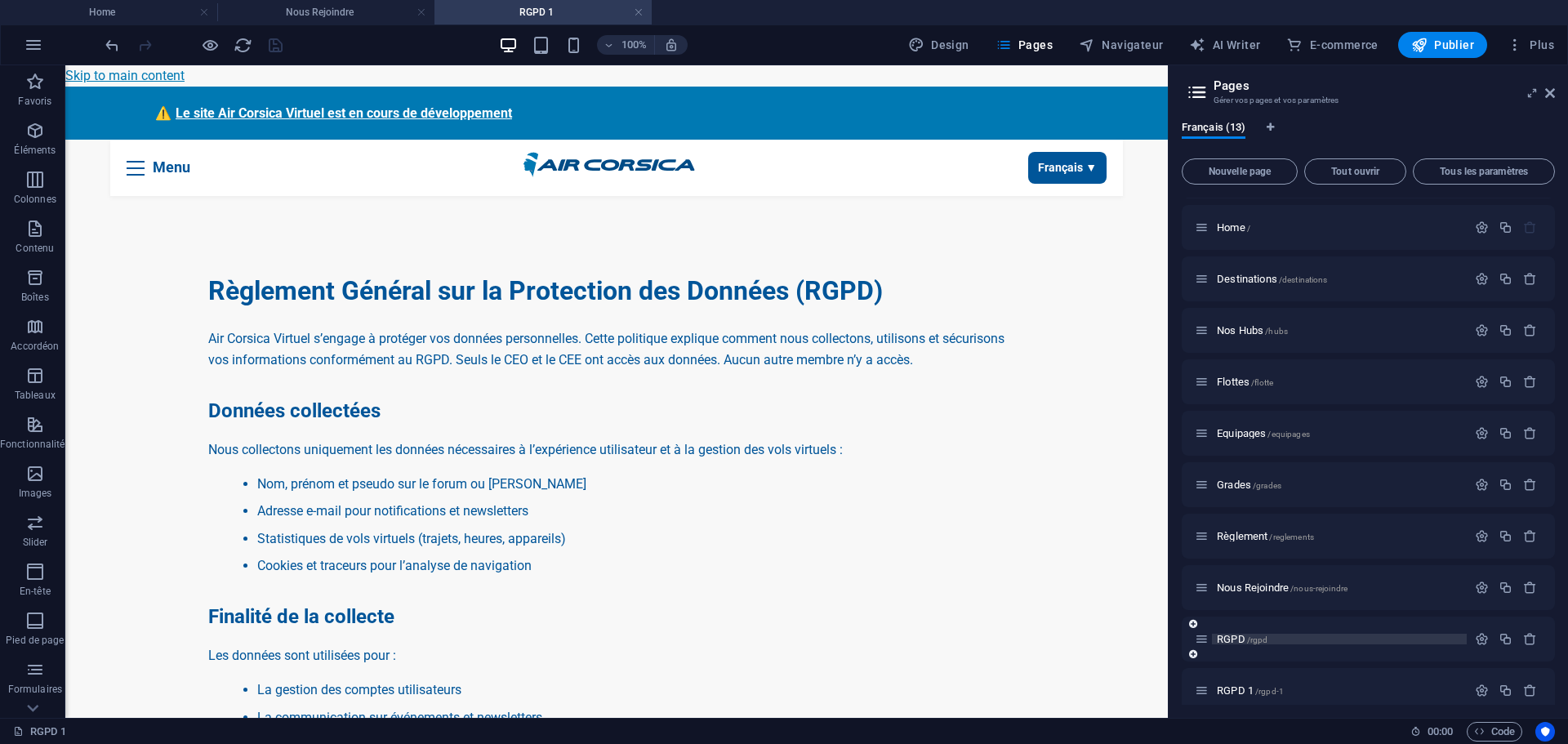
click at [1233, 640] on span "RGPD /rgpd" at bounding box center [1243, 639] width 51 height 13
click at [544, 21] on h4 "RGPD 1" at bounding box center [543, 13] width 218 height 18
click at [143, 231] on button at bounding box center [134, 228] width 20 height 20
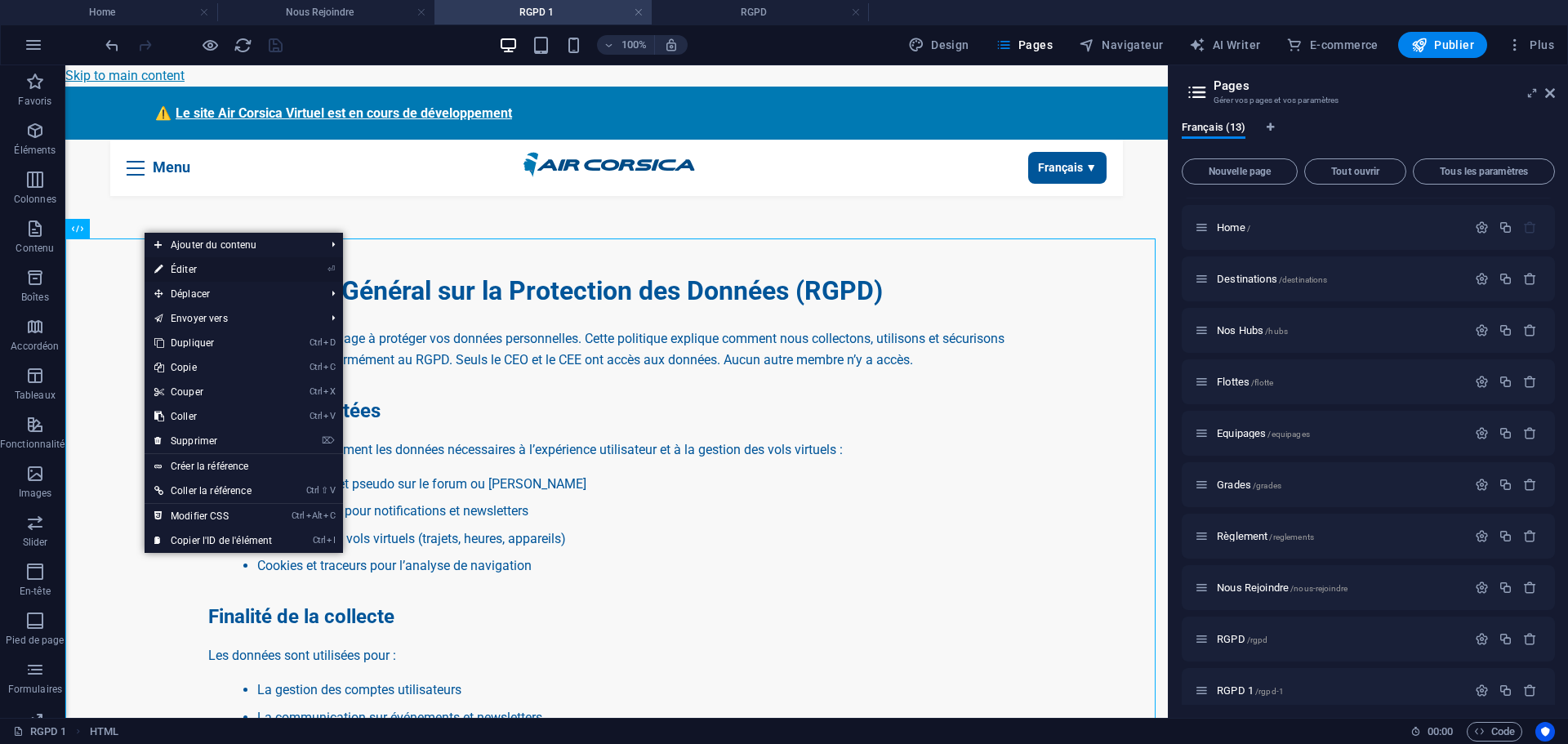
click at [210, 269] on link "⏎ Éditer" at bounding box center [212, 269] width 137 height 24
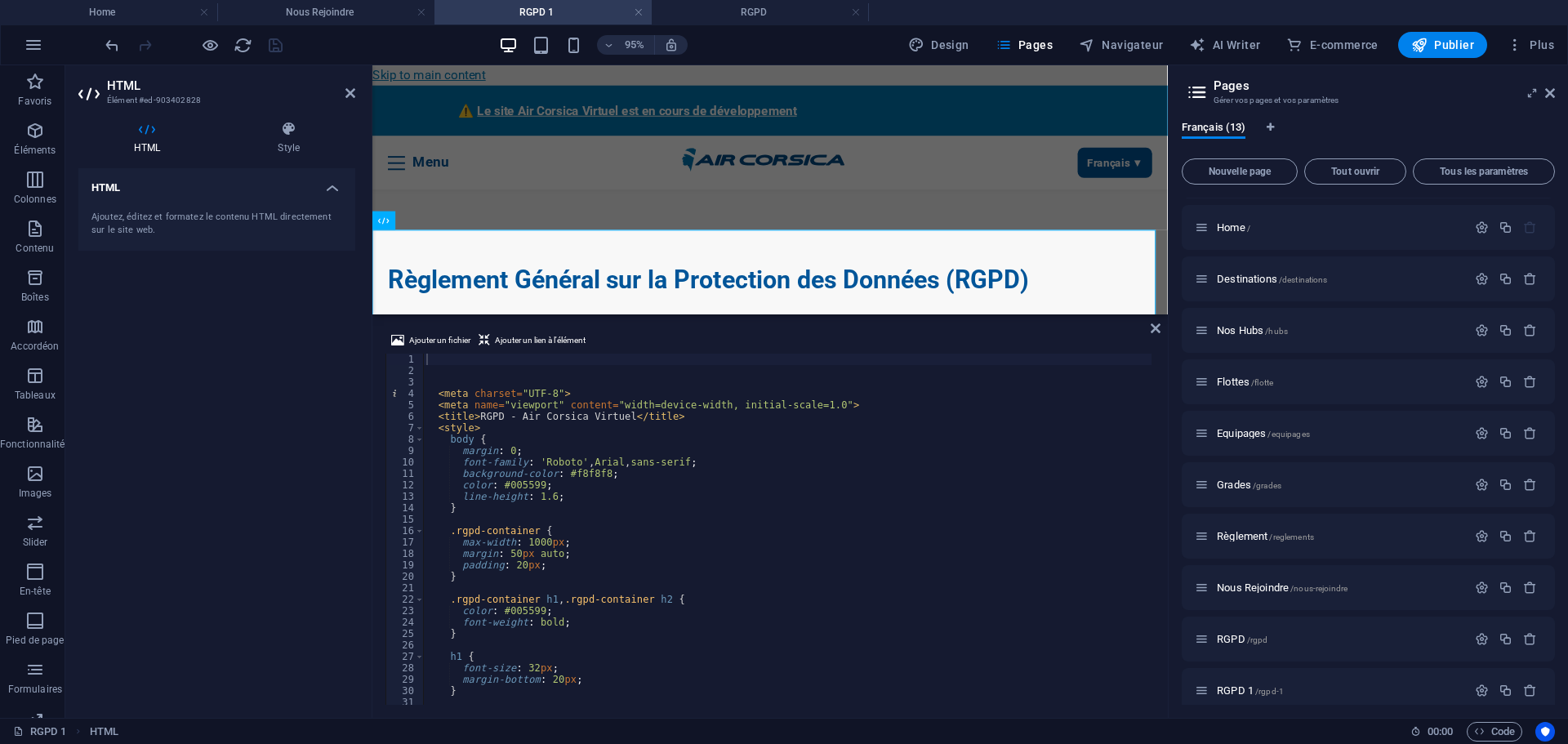
click at [549, 500] on div "< meta charset = "UTF-8" > < meta name = "viewport" content = "width=device-wid…" at bounding box center [1156, 538] width 1466 height 371
type textarea "line-height: 1.6;"
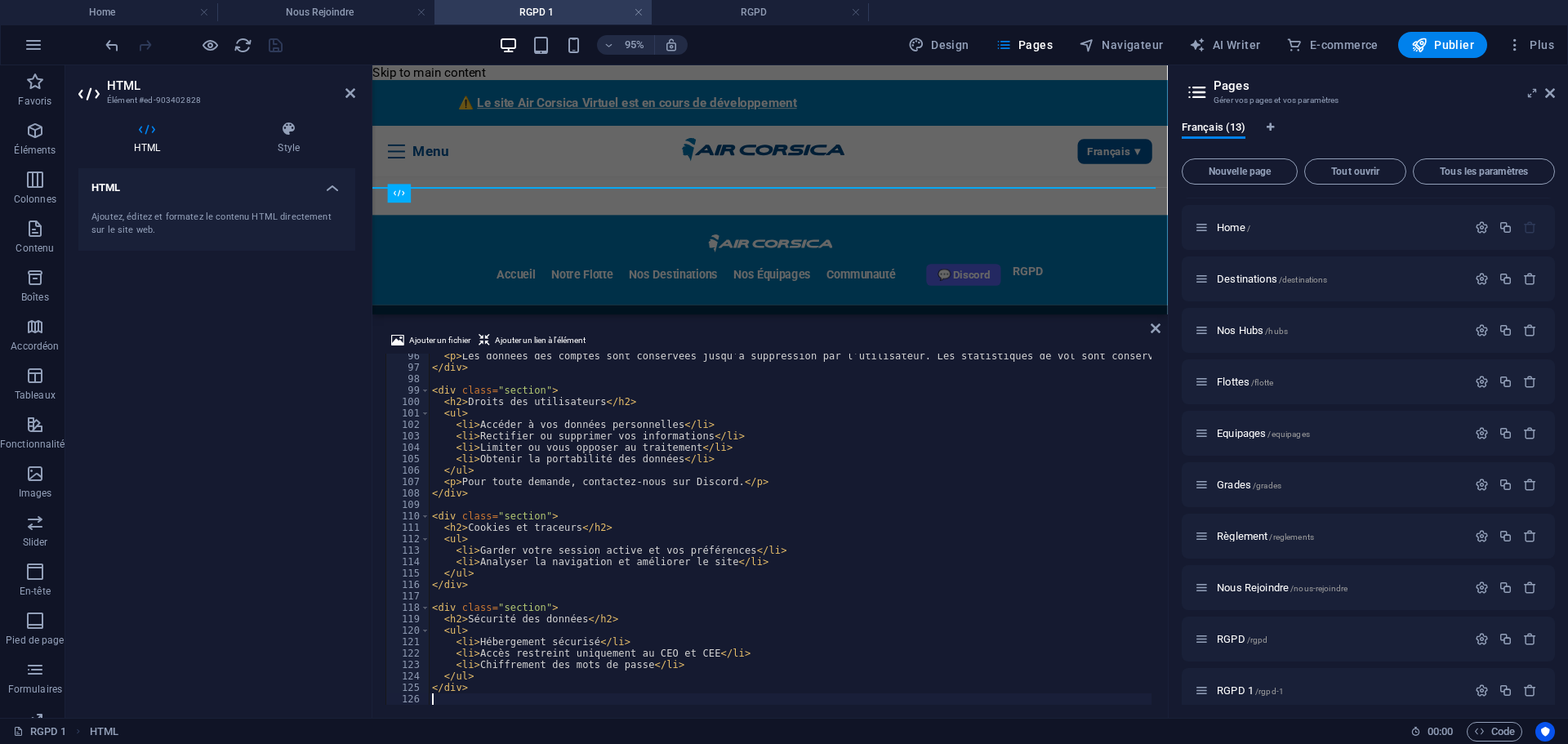
scroll to position [1089, 0]
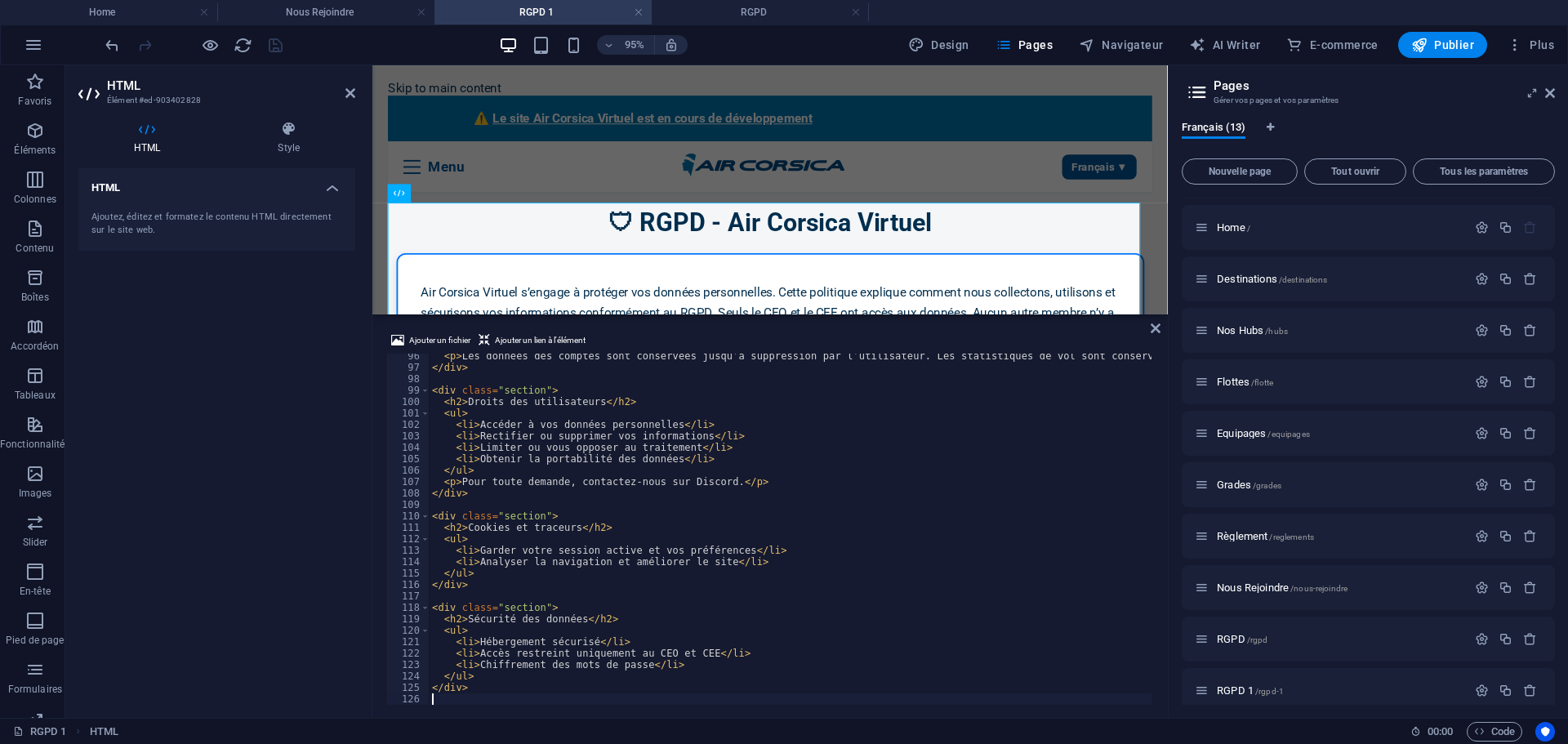
click at [312, 421] on div "HTML Ajoutez, éditez et formatez le contenu HTML directement sur le site web." at bounding box center [217, 437] width 276 height 536
click at [278, 45] on icon "save" at bounding box center [276, 45] width 19 height 19
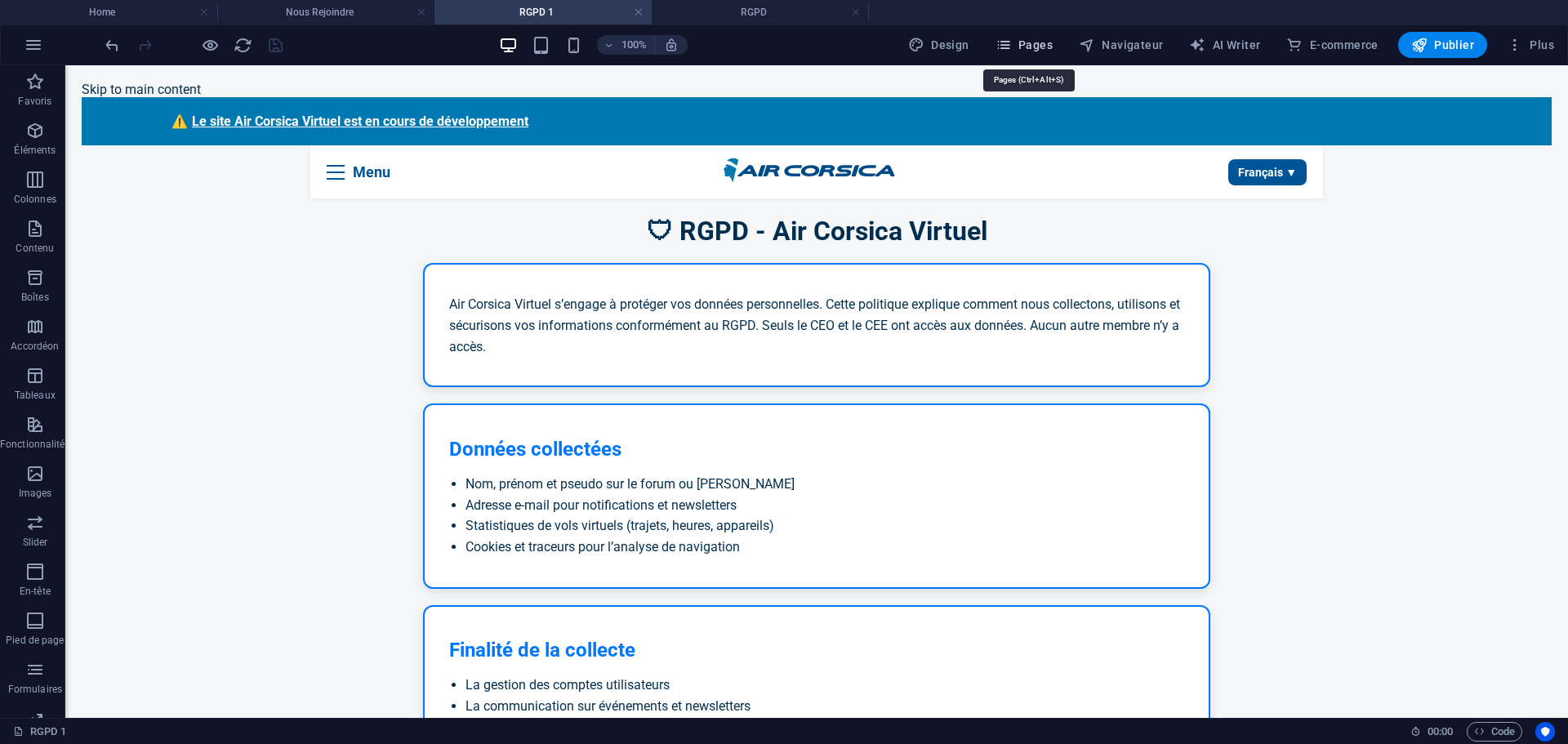
click at [1029, 42] on span "Pages" at bounding box center [1023, 45] width 57 height 16
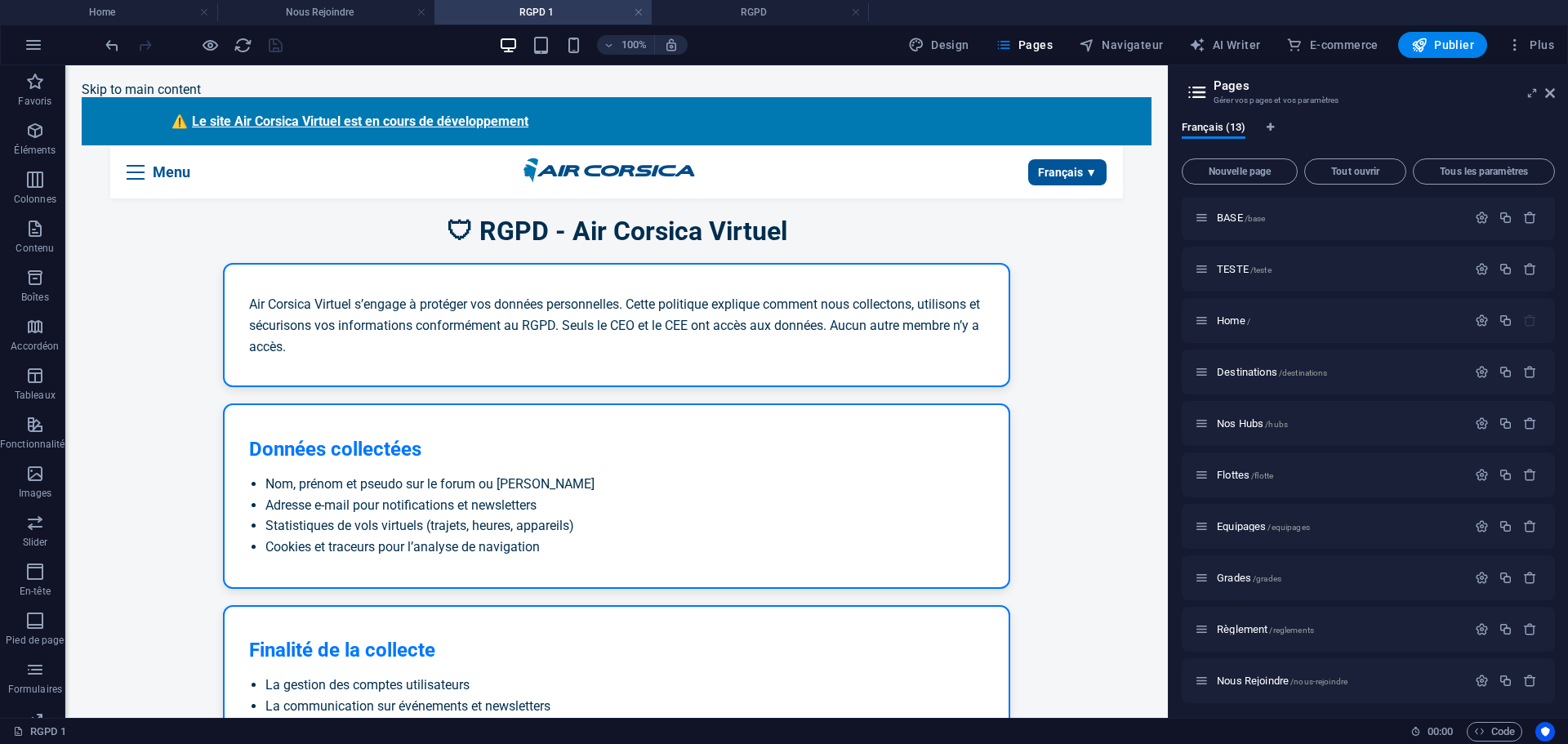
scroll to position [0, 0]
click at [1216, 218] on div "BASE /base" at bounding box center [1339, 220] width 255 height 11
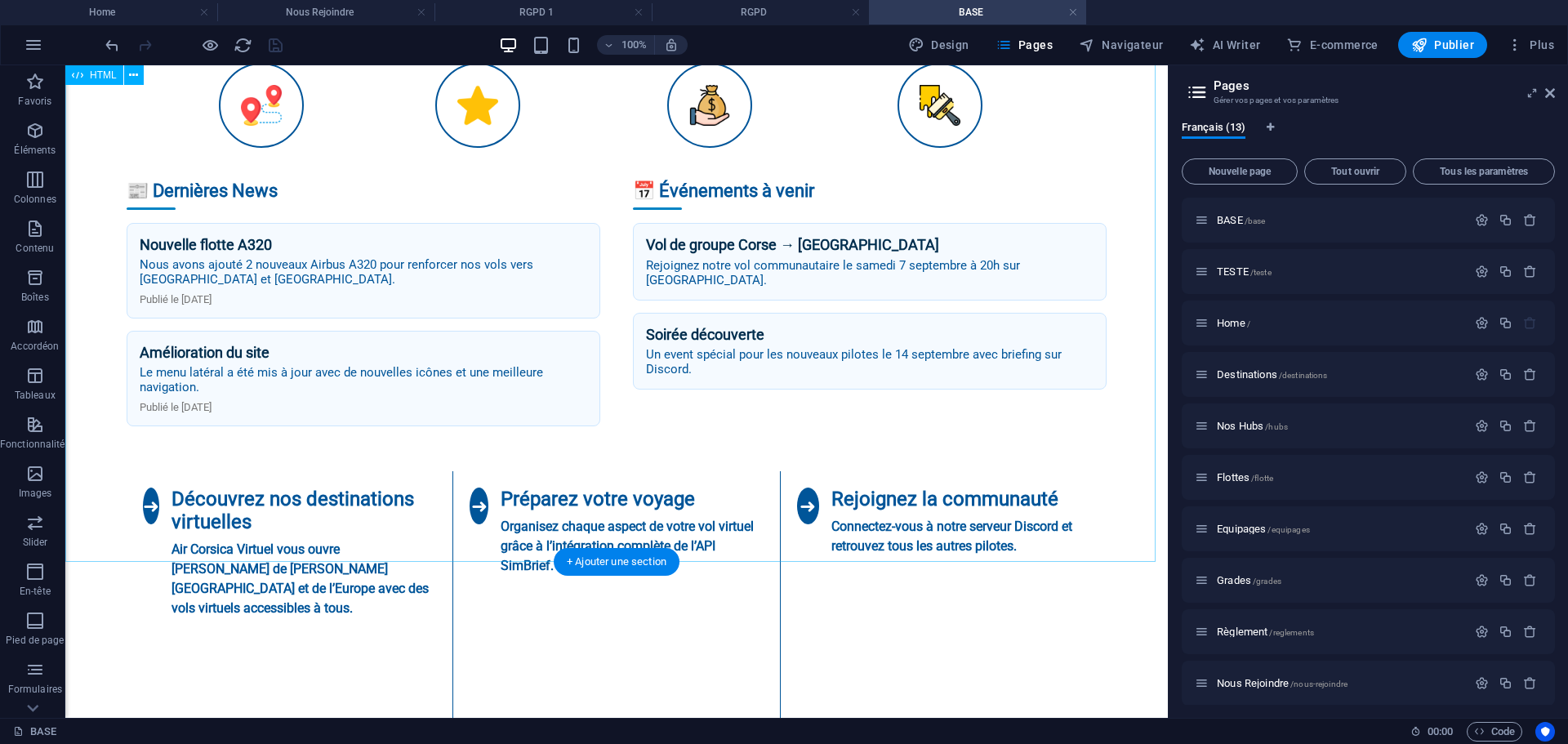
scroll to position [1225, 0]
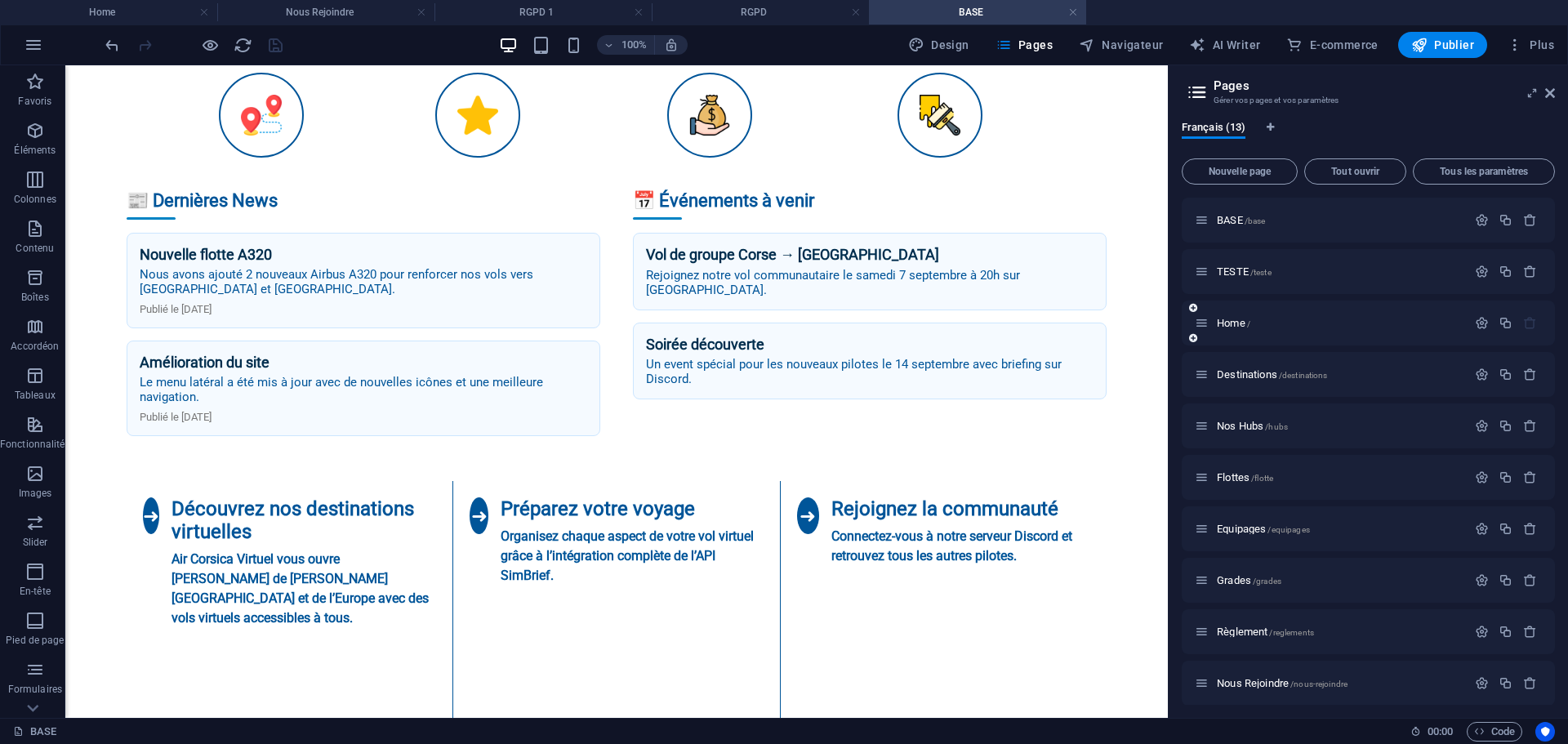
click at [1226, 273] on span "TESTE /teste" at bounding box center [1244, 272] width 54 height 13
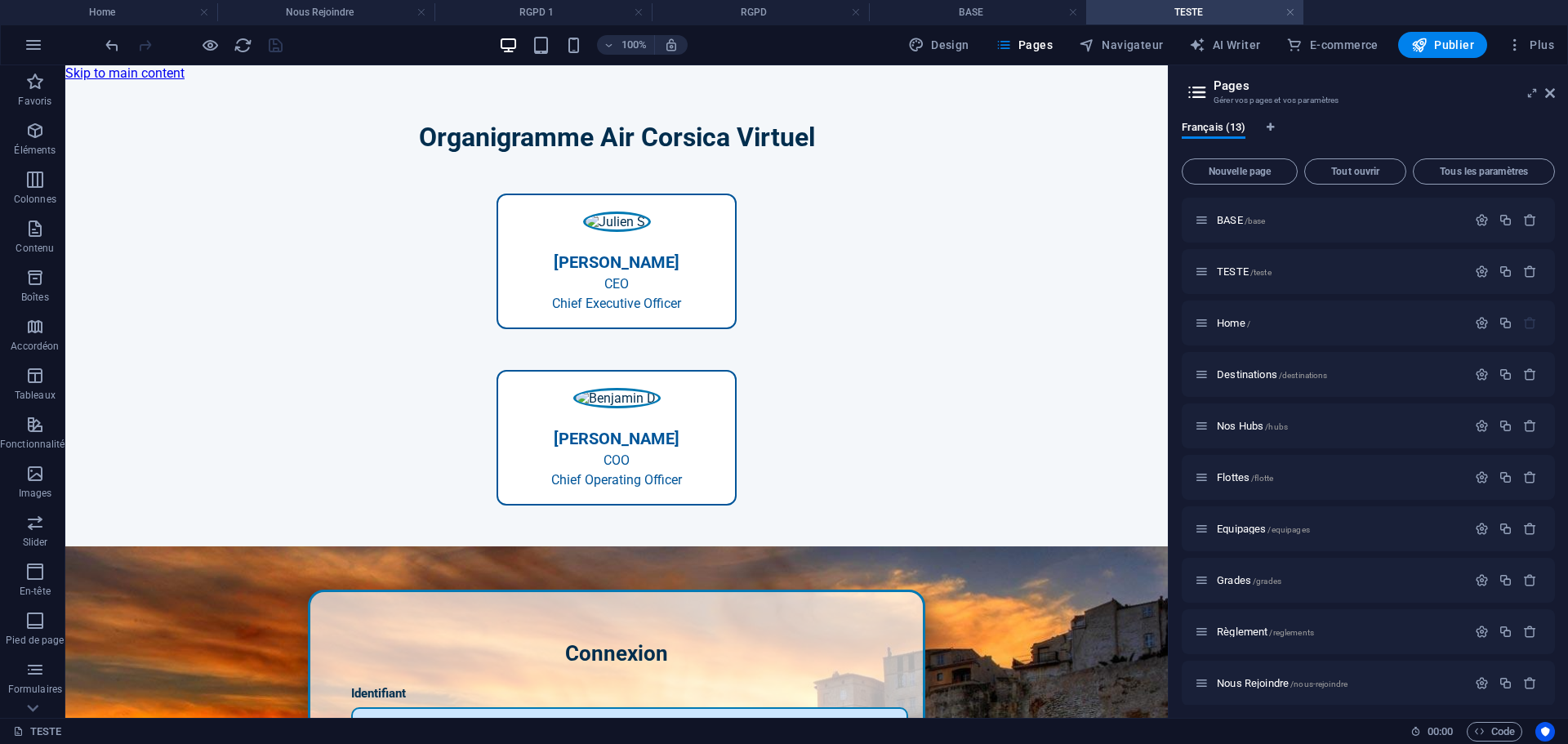
scroll to position [0, 0]
click at [751, 9] on h4 "RGPD" at bounding box center [760, 13] width 218 height 18
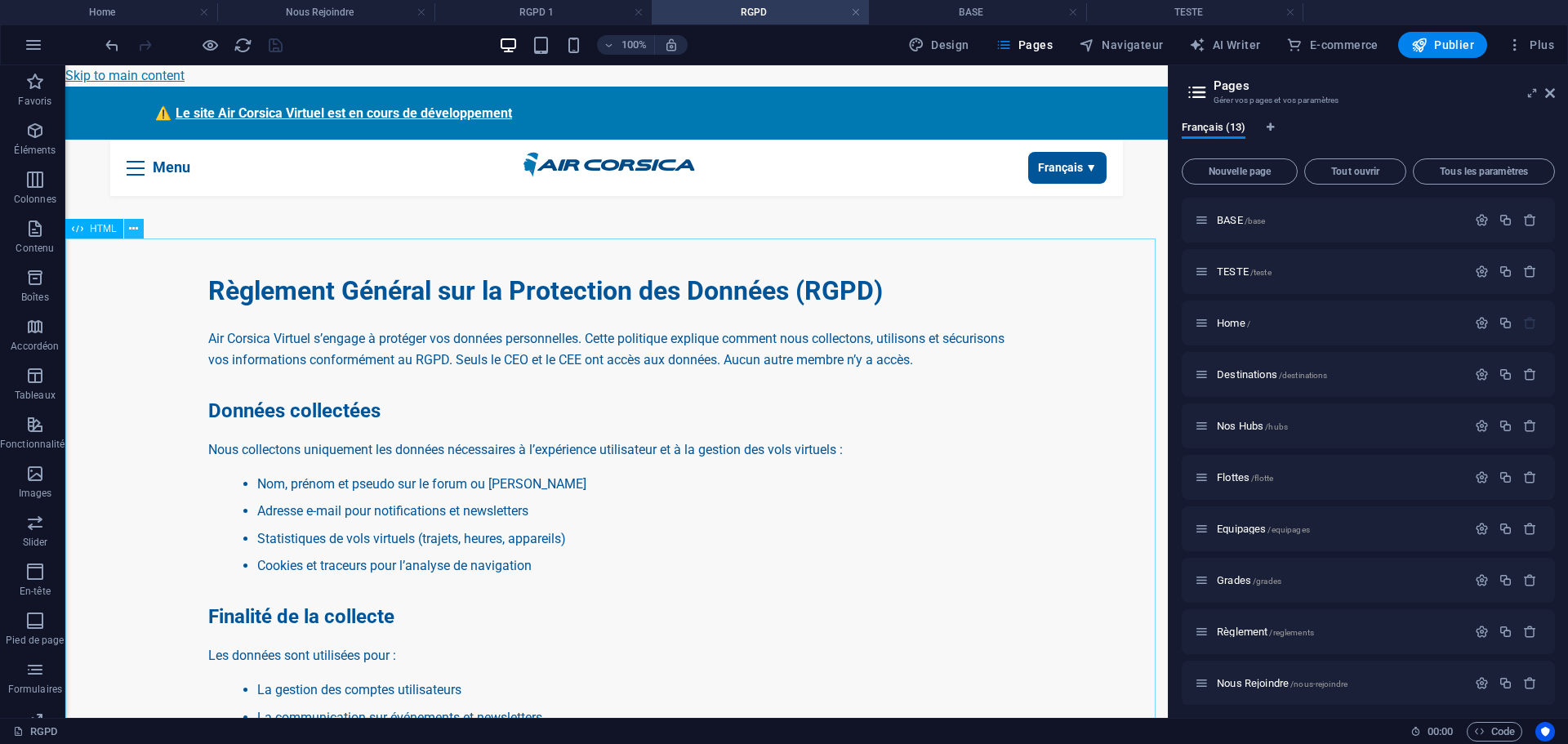
click at [140, 229] on button at bounding box center [134, 228] width 20 height 20
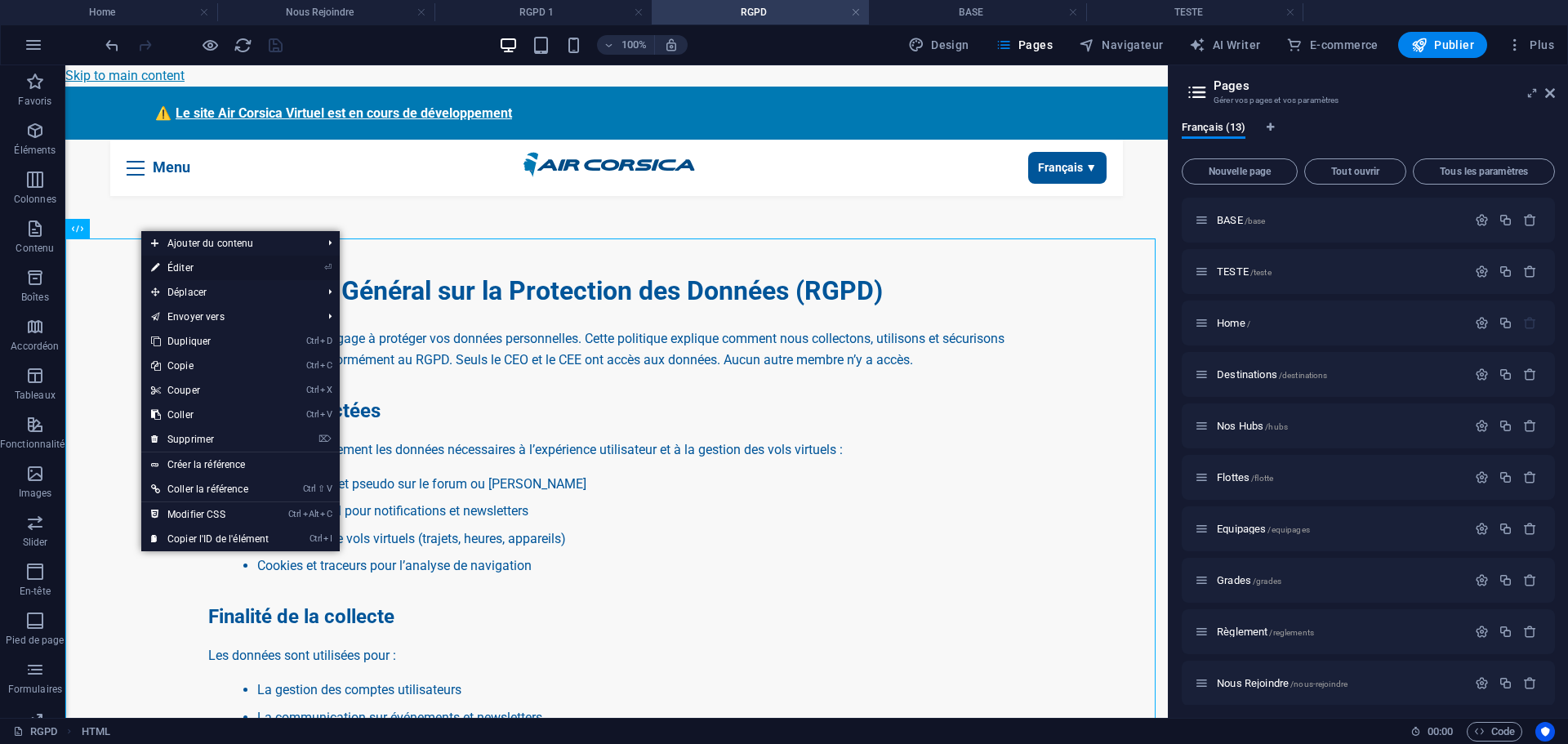
click at [187, 268] on link "⏎ Éditer" at bounding box center [209, 267] width 137 height 24
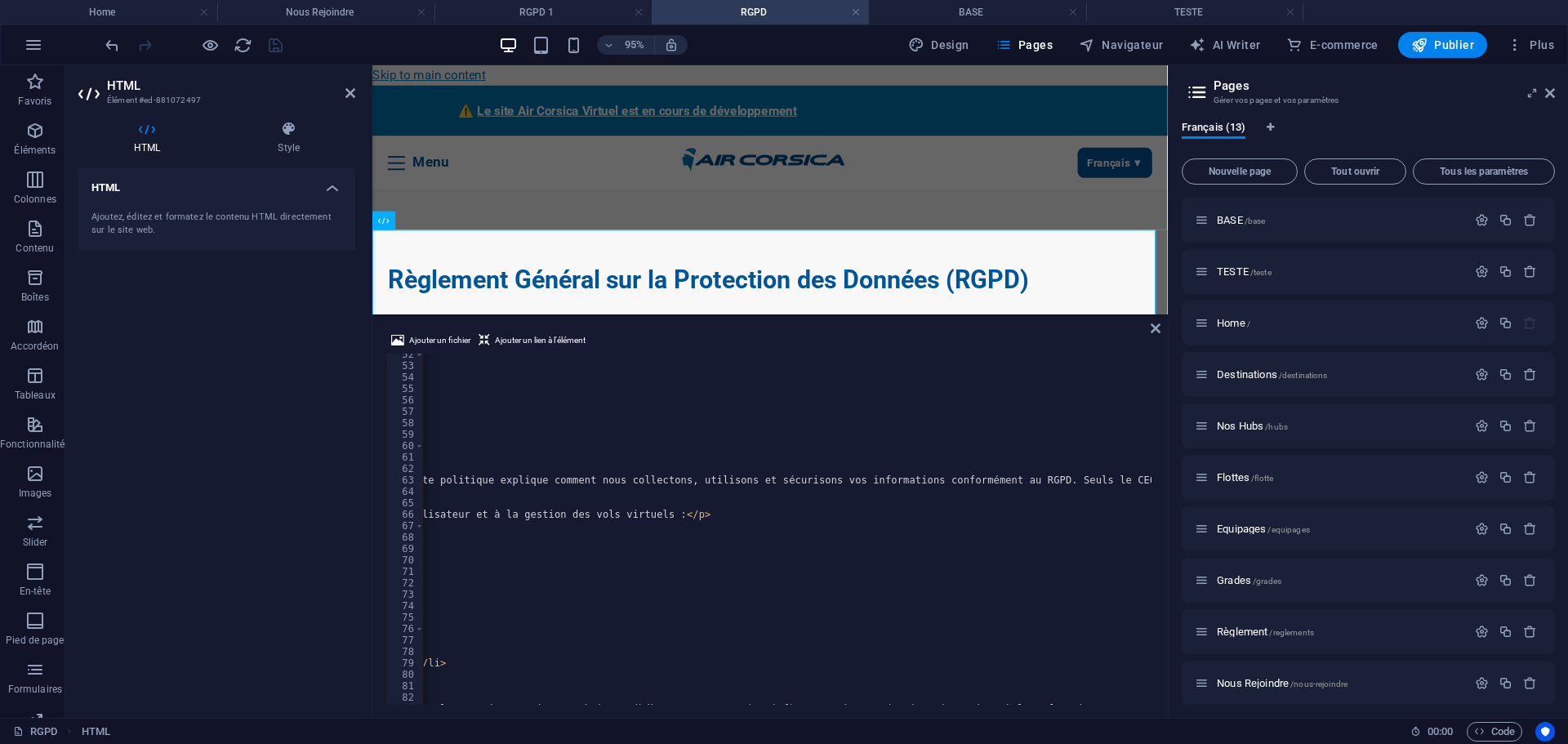
scroll to position [0, 518]
drag, startPoint x: 1038, startPoint y: 483, endPoint x: 1043, endPoint y: 491, distance: 9.4
click at [1040, 483] on div "a { color : #0079B3 ; text-decoration : underline ; } </ style > < div class = …" at bounding box center [637, 534] width 1466 height 371
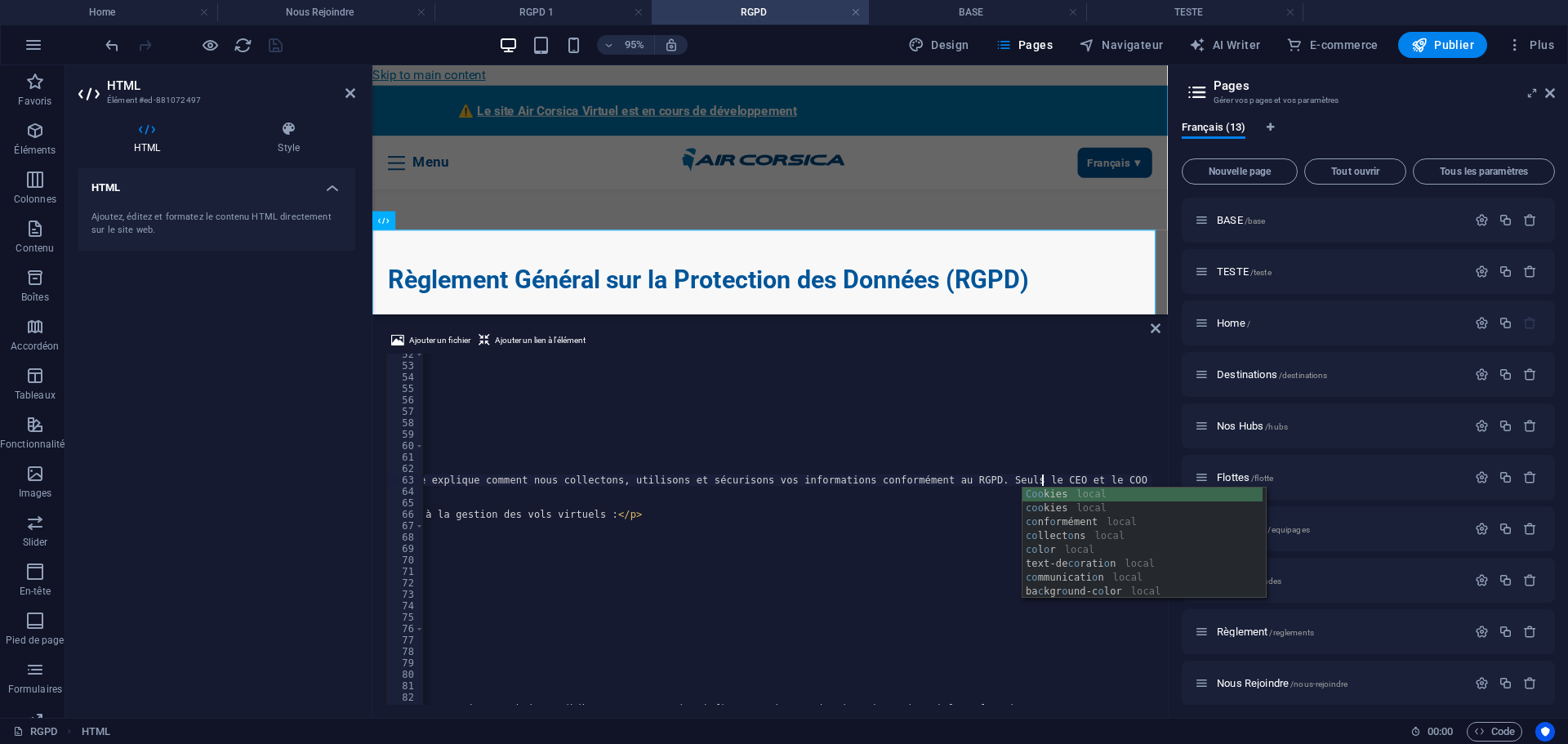
scroll to position [0, 92]
click at [925, 509] on div "a { color : #0079B3 ; text-decoration : underline ; } </ style > < div class = …" at bounding box center [637, 534] width 1466 height 371
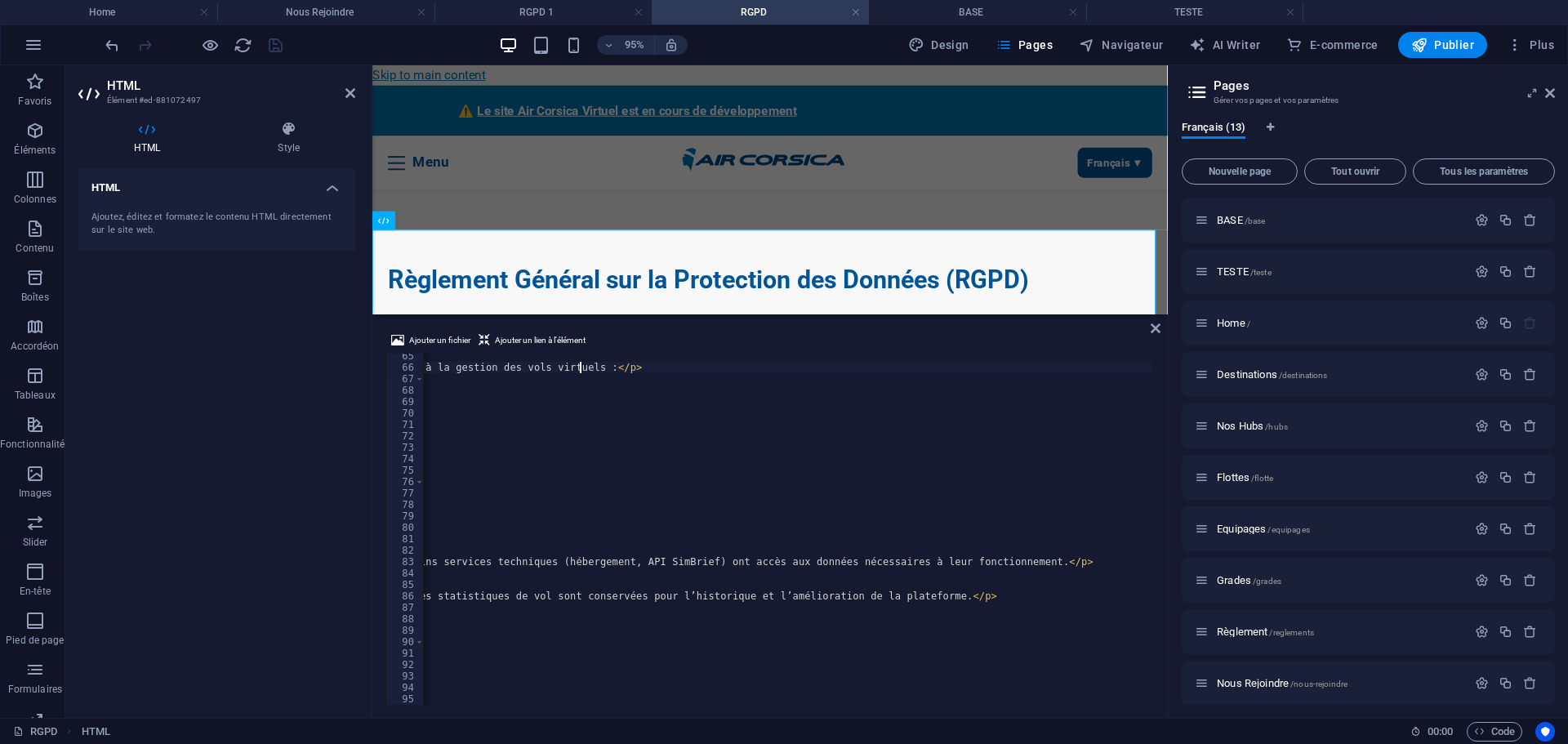
scroll to position [0, 42]
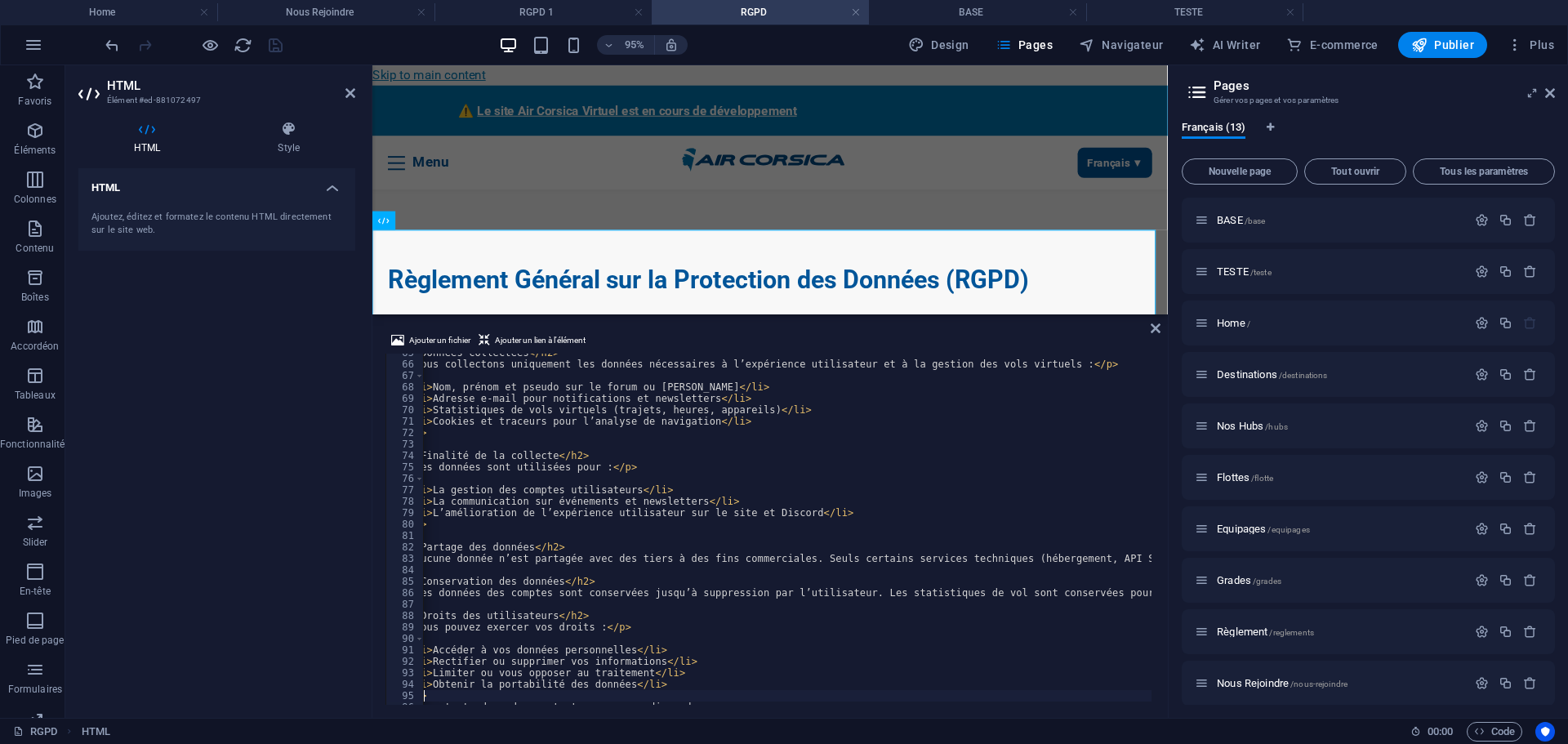
click at [786, 696] on div "< h2 > Données collectées </ h2 > < p > Nous collectons uniquement les données …" at bounding box center [1114, 532] width 1466 height 371
type textarea "</ul>"
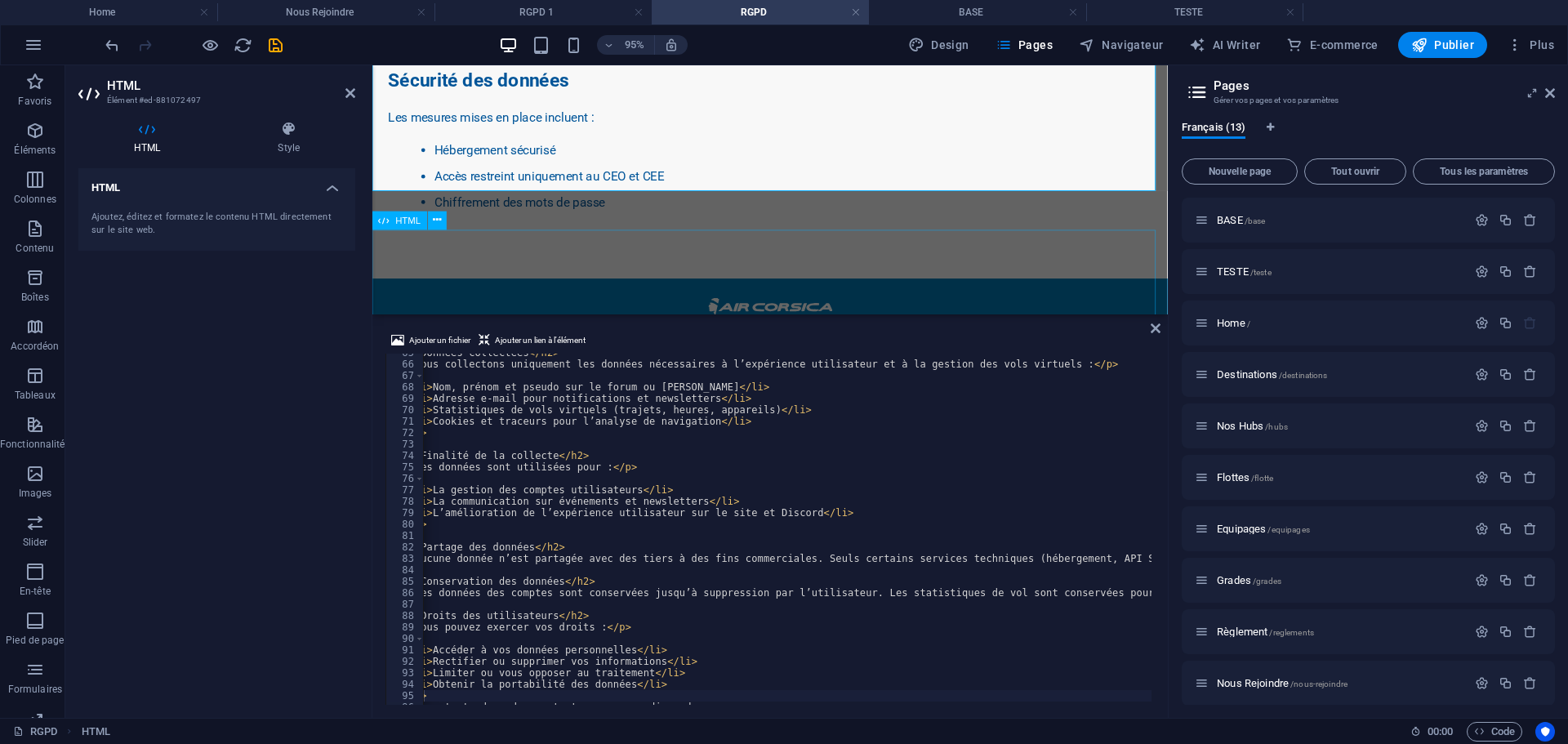
scroll to position [1358, 0]
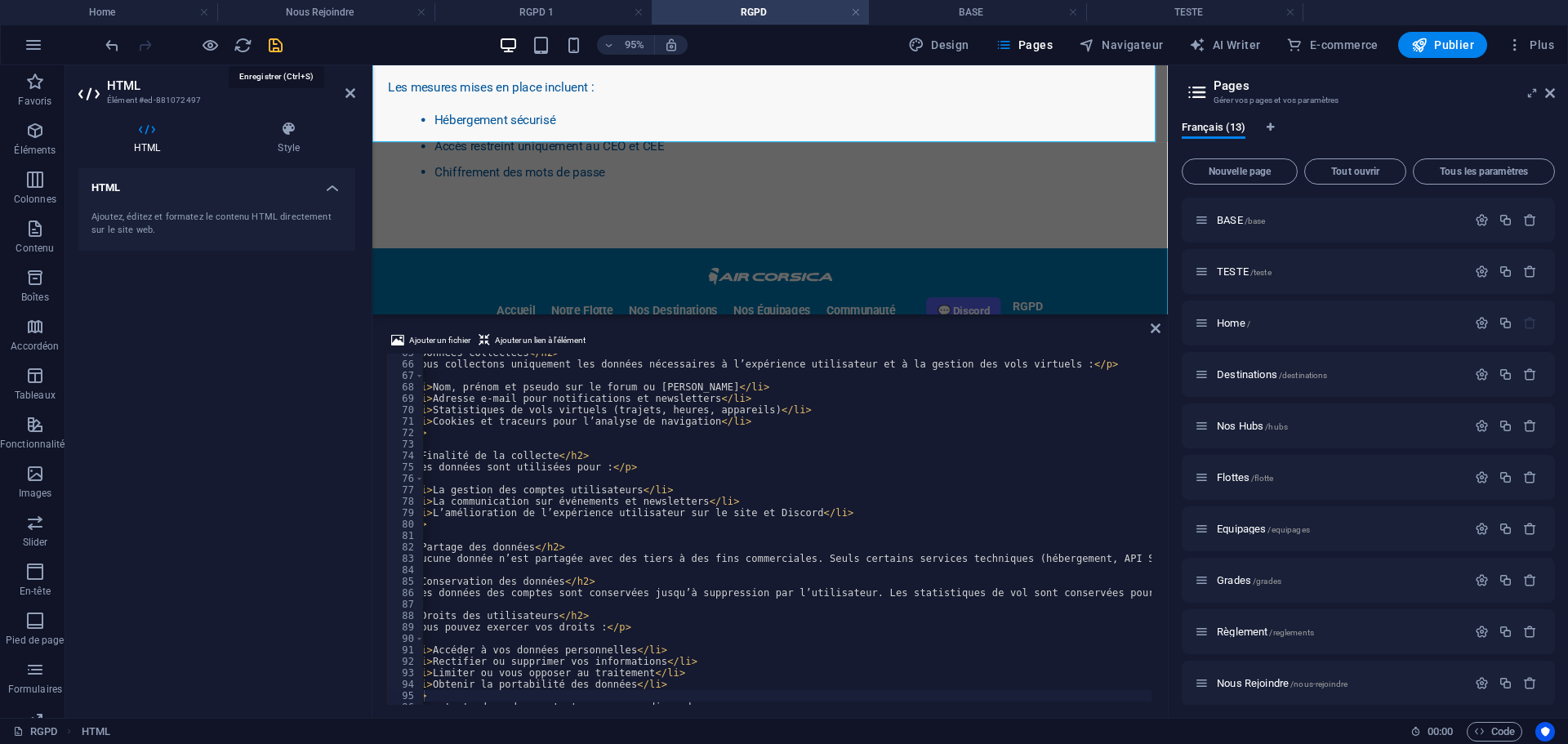
click at [279, 45] on icon "save" at bounding box center [276, 45] width 19 height 19
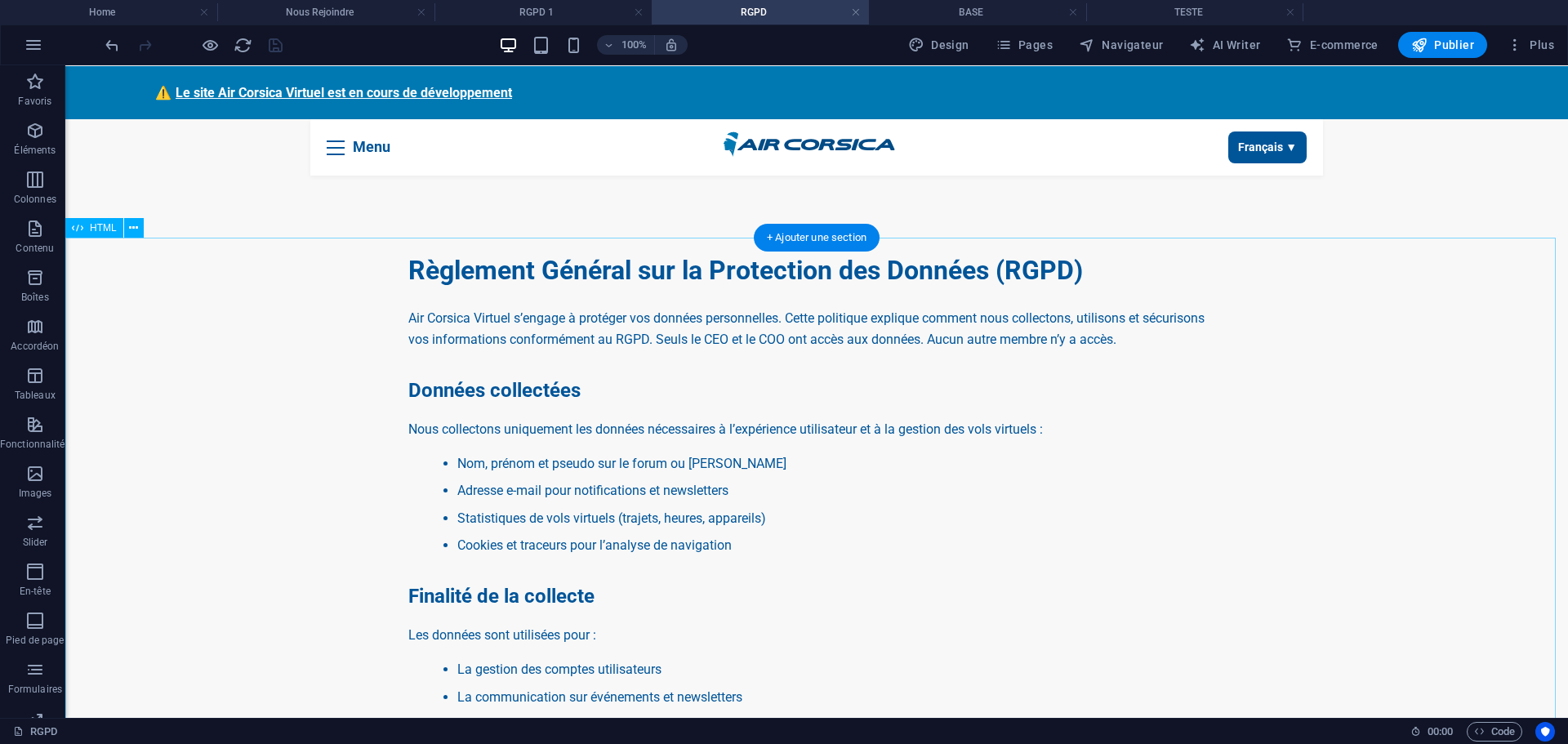
scroll to position [0, 0]
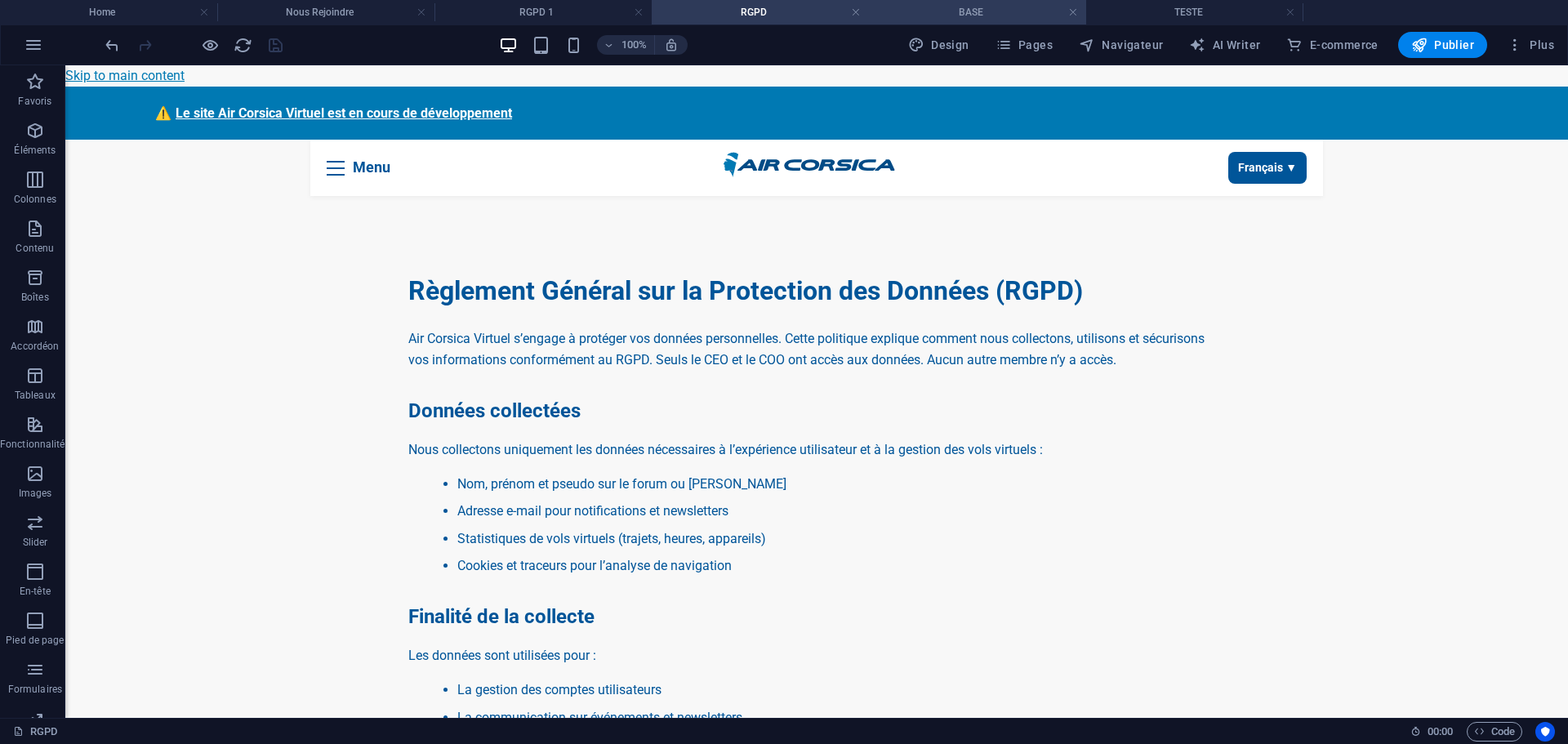
click at [924, 11] on h4 "BASE" at bounding box center [978, 13] width 218 height 18
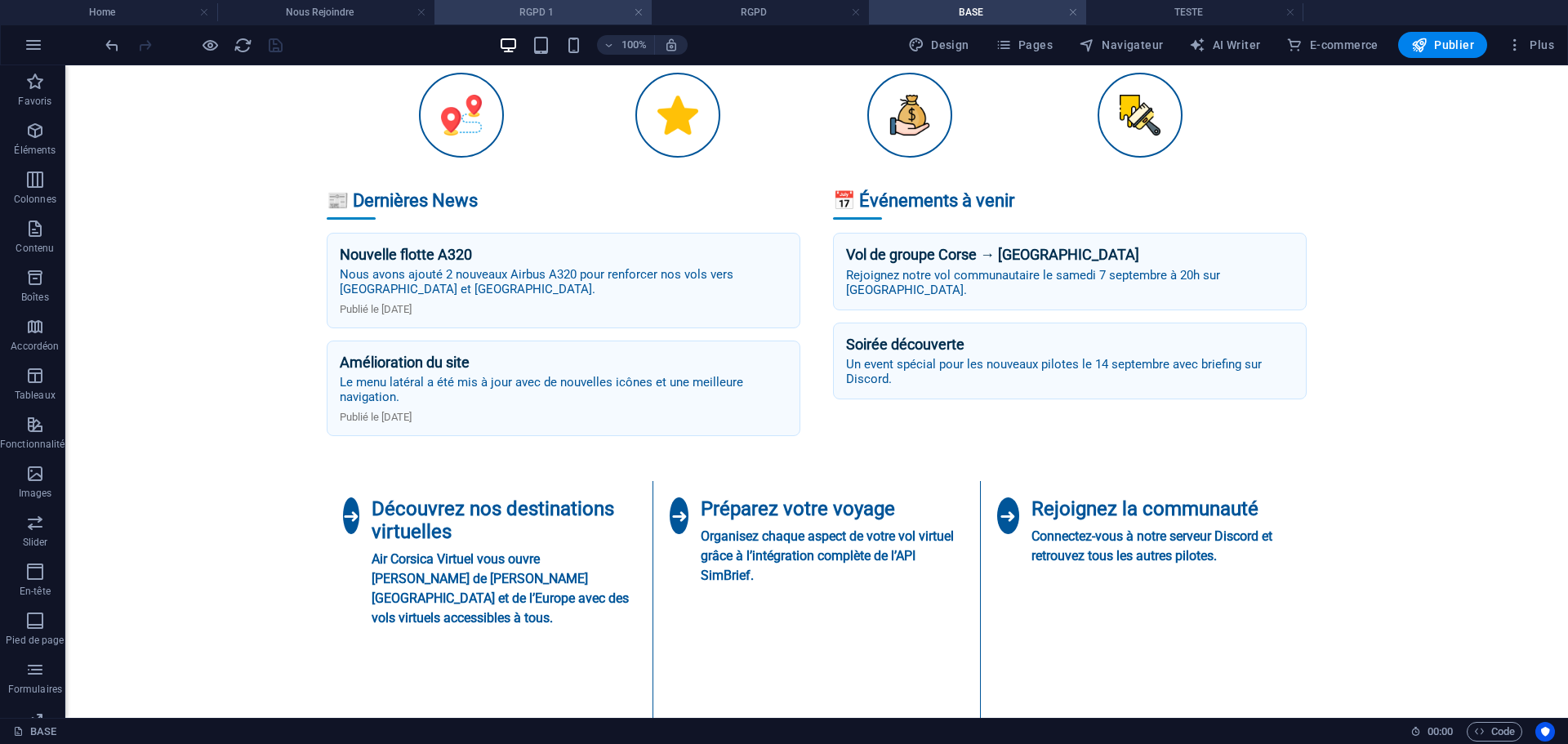
click at [559, 7] on h4 "RGPD 1" at bounding box center [543, 13] width 218 height 18
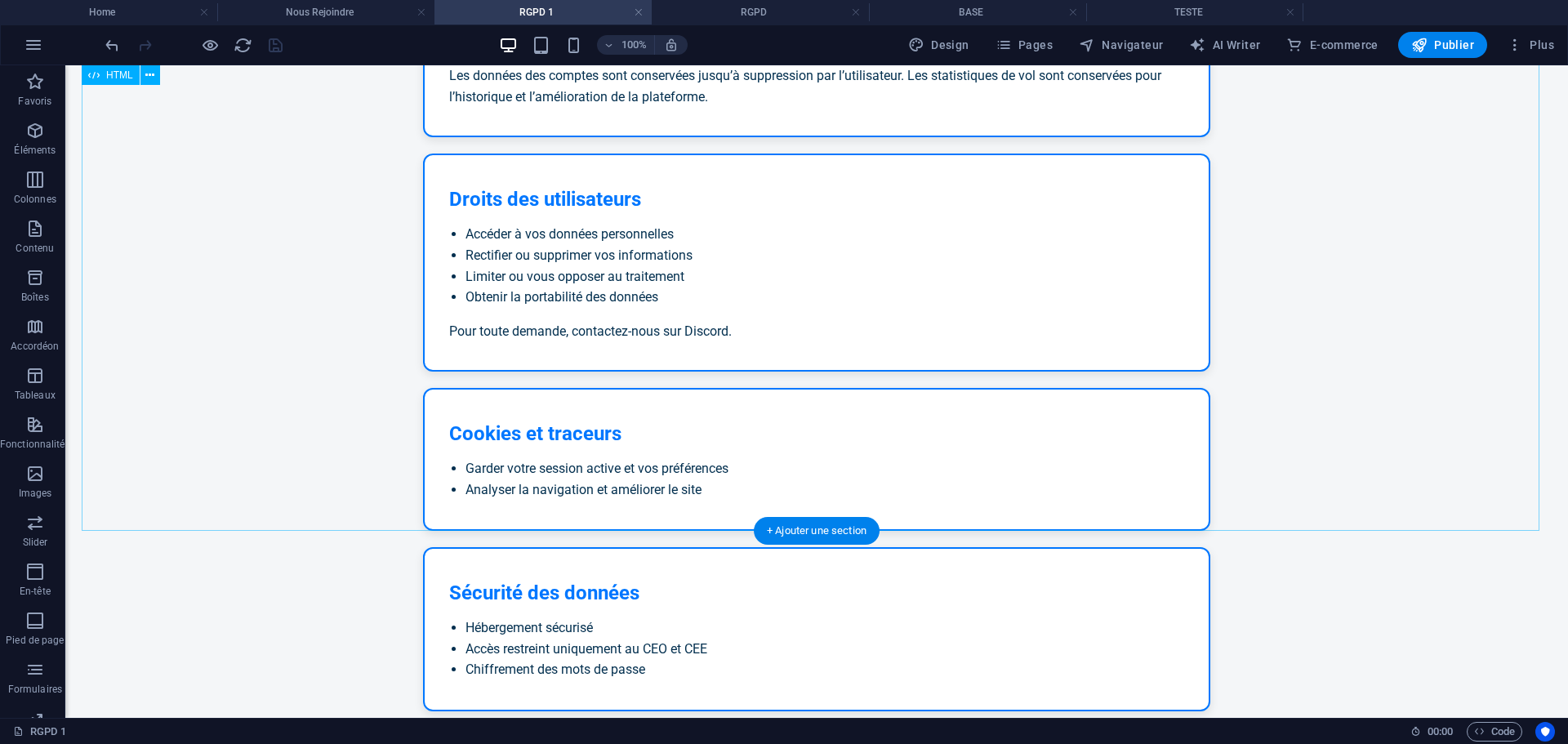
scroll to position [988, 0]
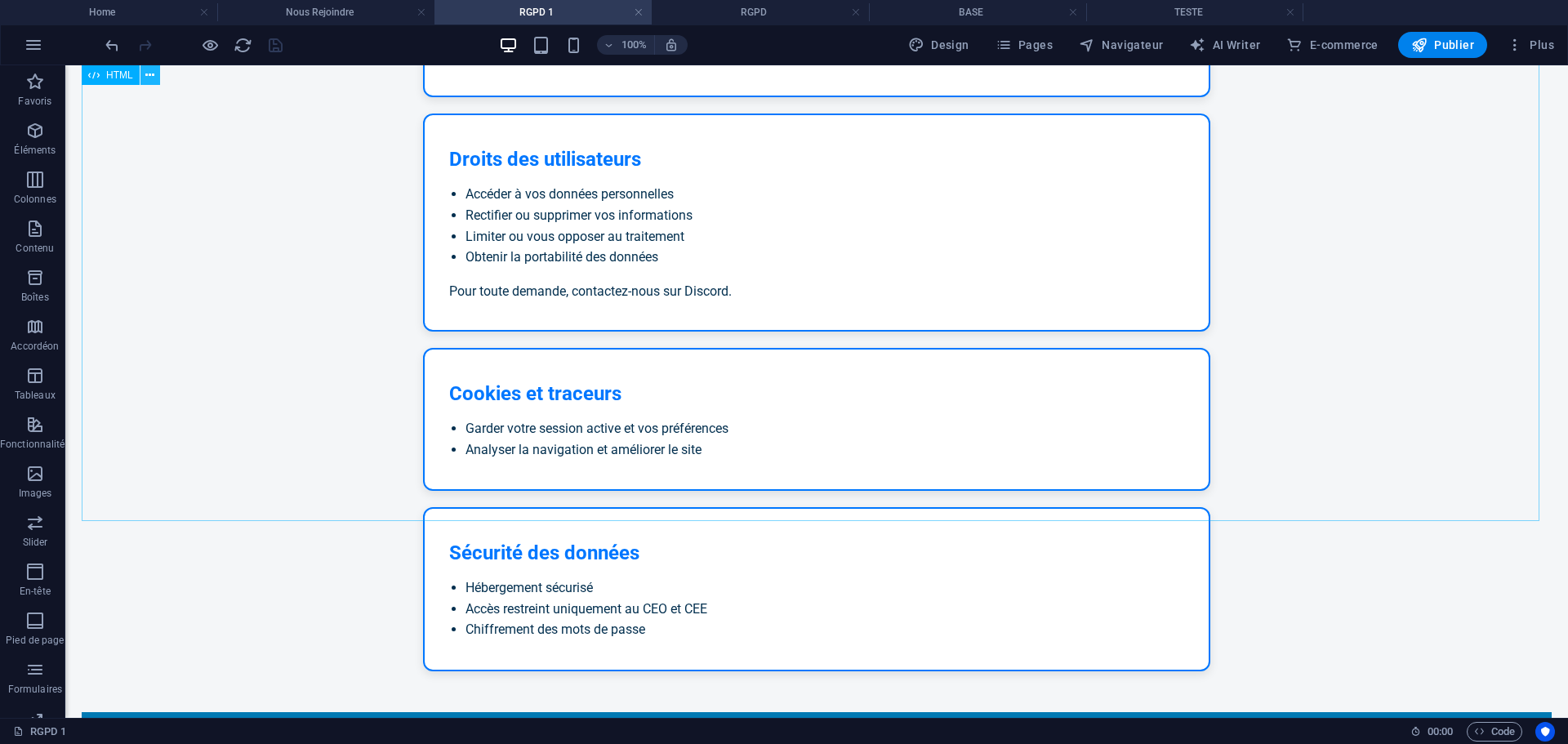
click at [144, 80] on button at bounding box center [150, 75] width 20 height 20
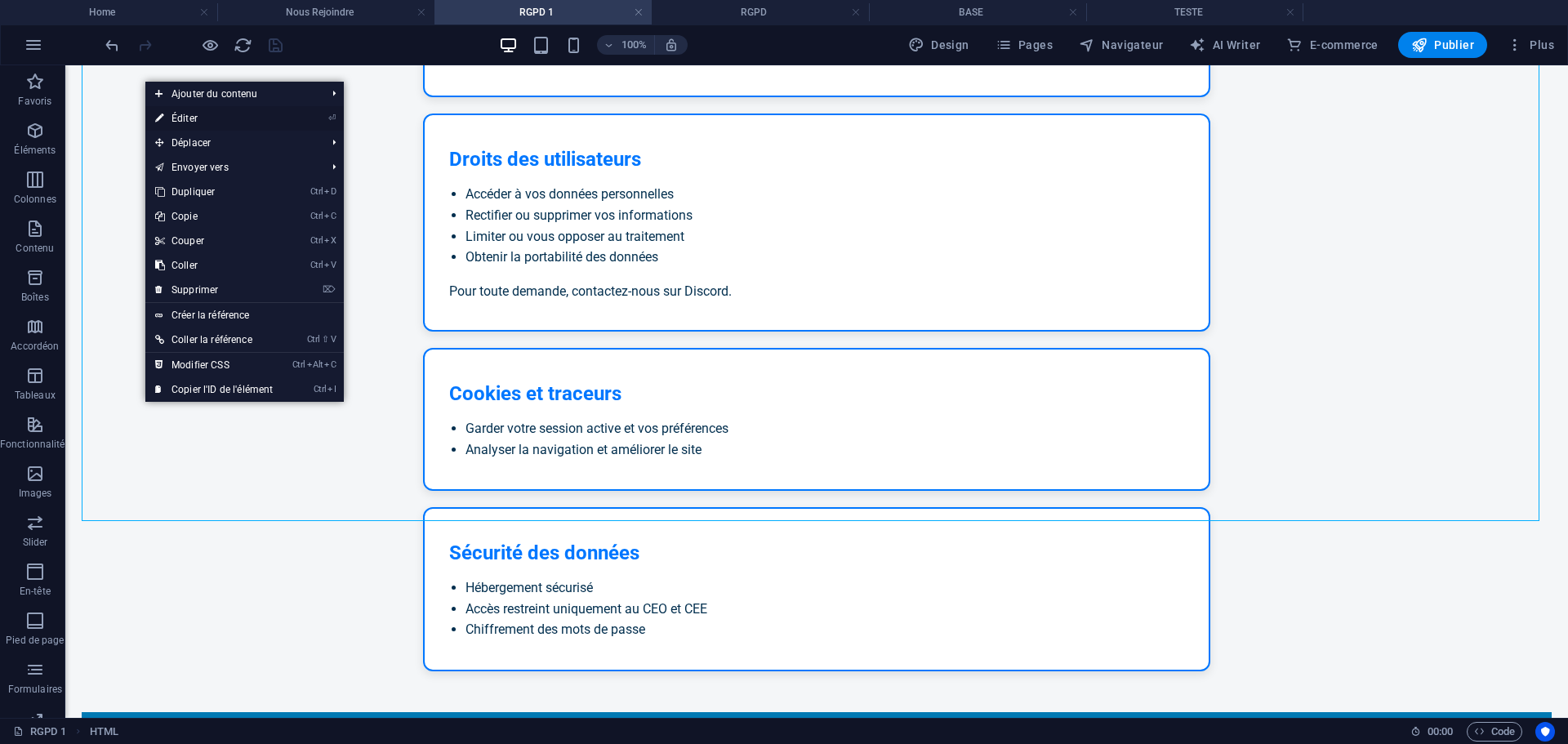
click at [239, 114] on link "⏎ Éditer" at bounding box center [213, 118] width 137 height 24
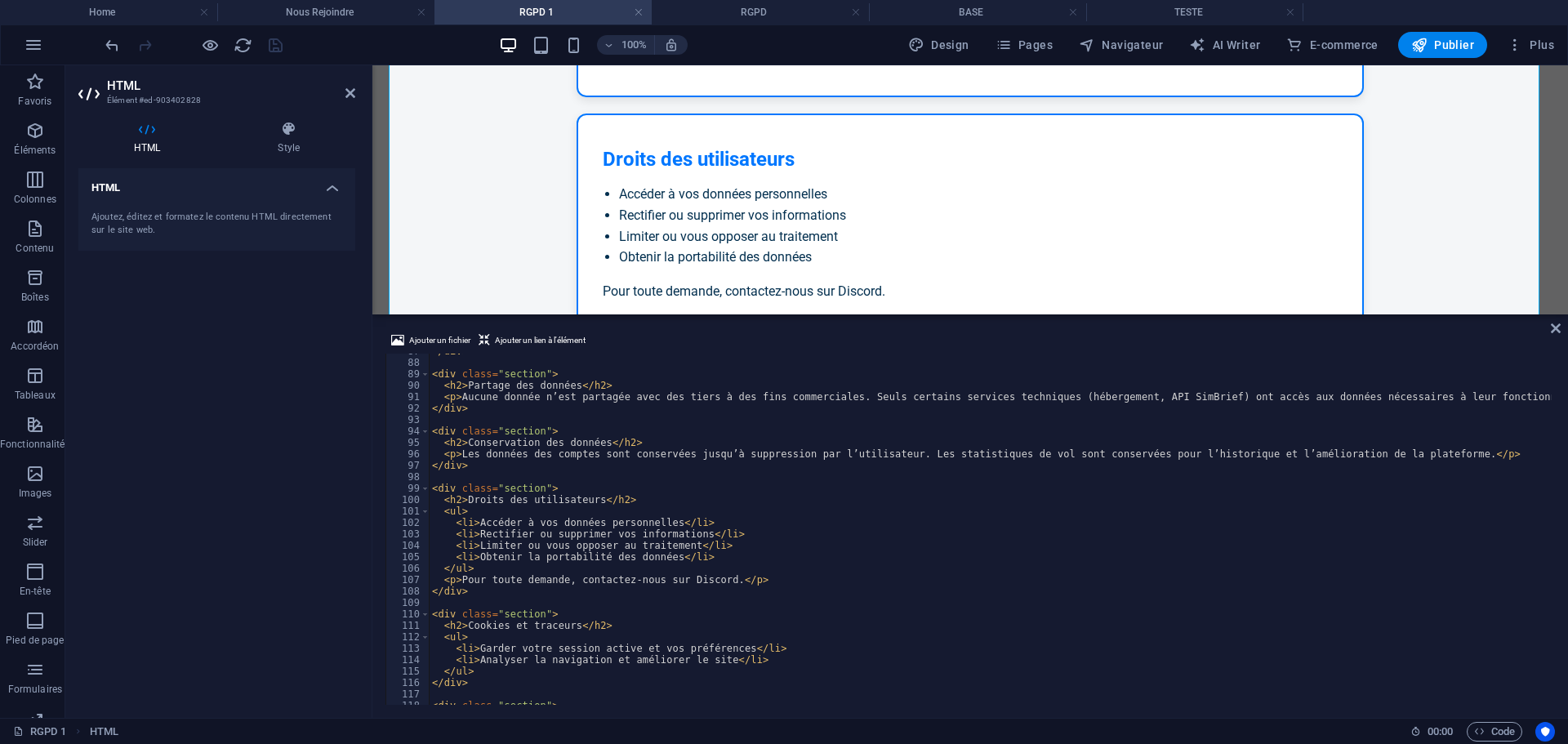
scroll to position [1093, 0]
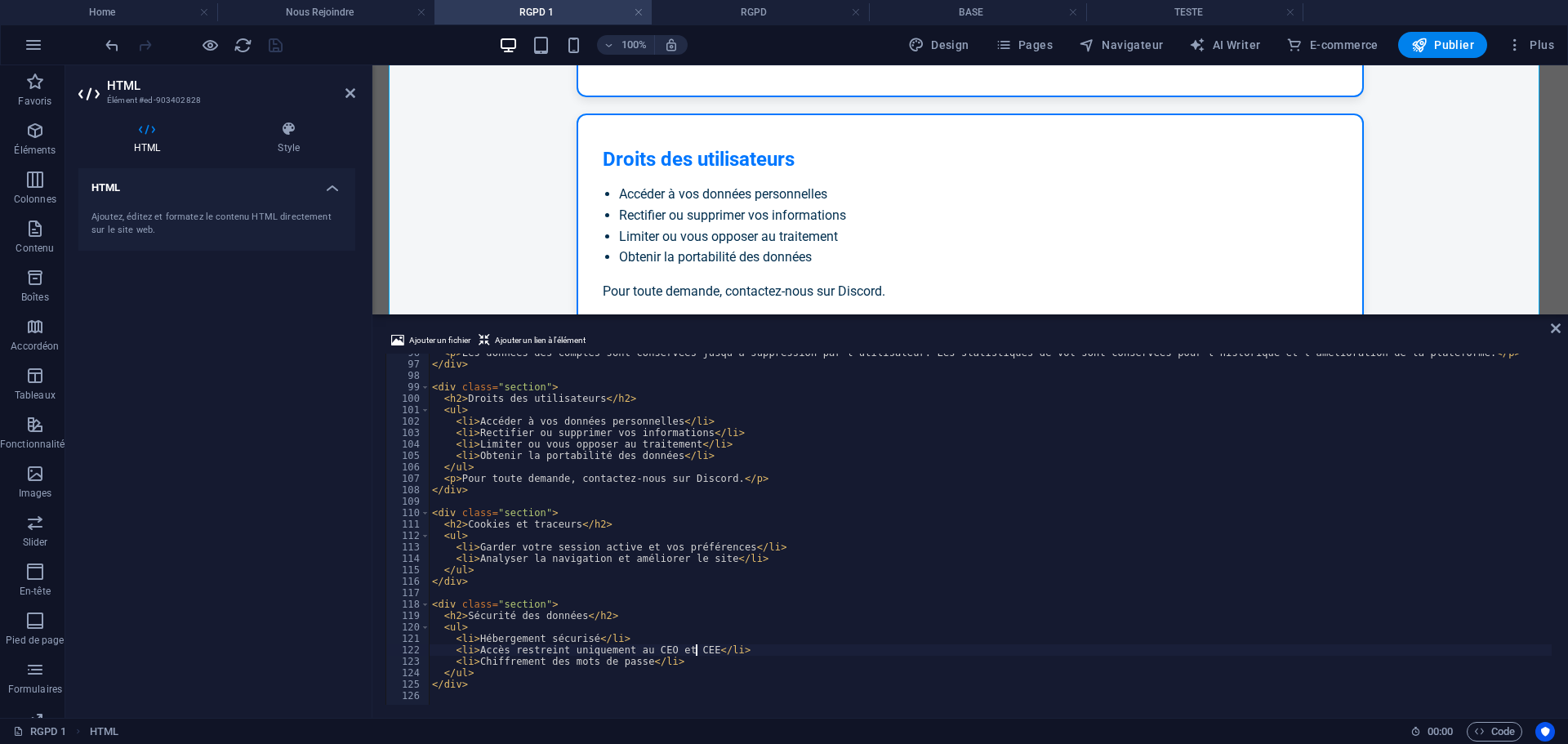
click at [695, 648] on div "< p > Les données des comptes sont conservées jusqu’à suppression par l’utilisa…" at bounding box center [1161, 532] width 1466 height 371
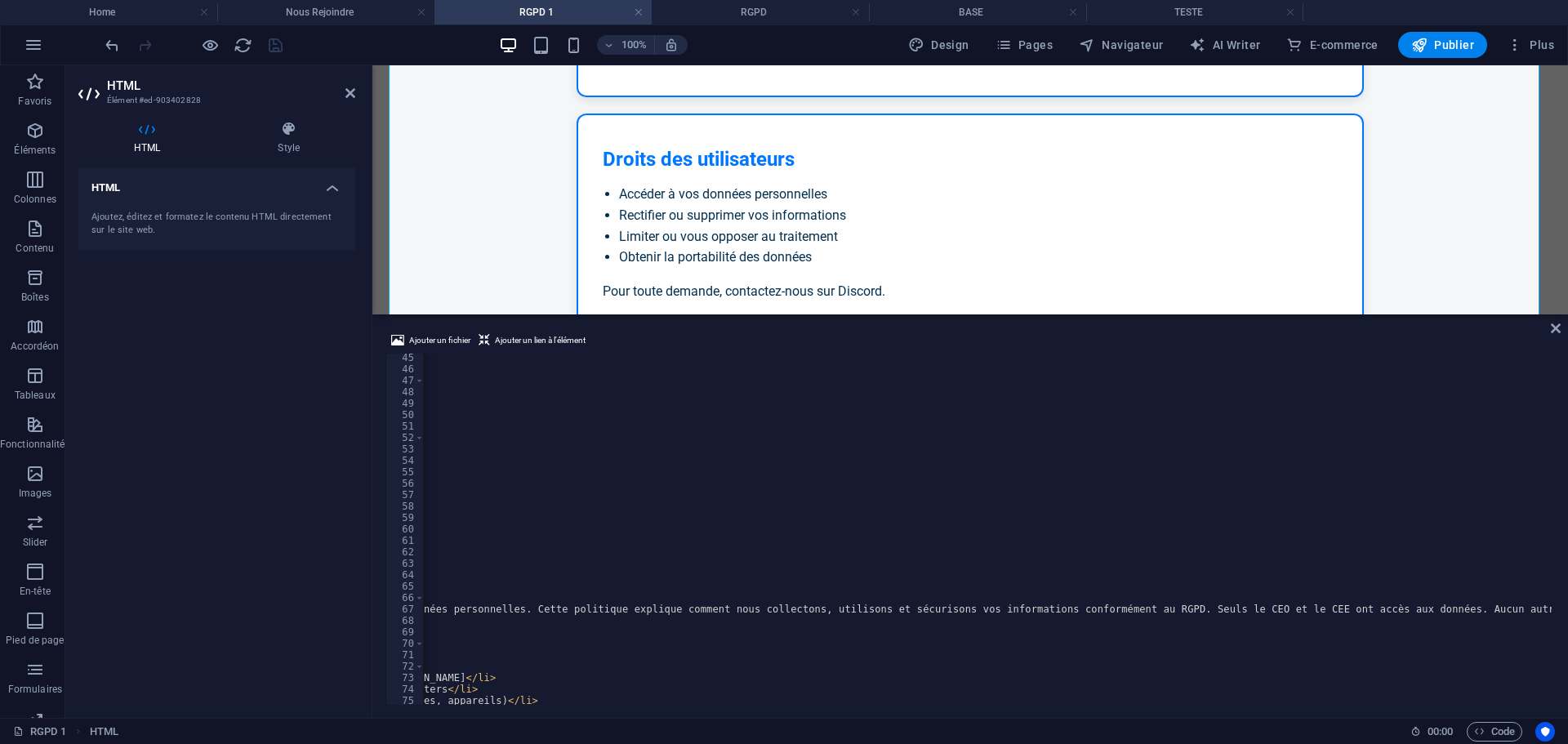
scroll to position [0, 336]
click at [1222, 608] on div "} .section p { line-height : 1.6 ; margin-bottom : 15 px ; } .highlight { backg…" at bounding box center [819, 536] width 1466 height 371
type textarea "<p>Air Corsica Virtuel s’engage à protéger vos données personnelles. Cette poli…"
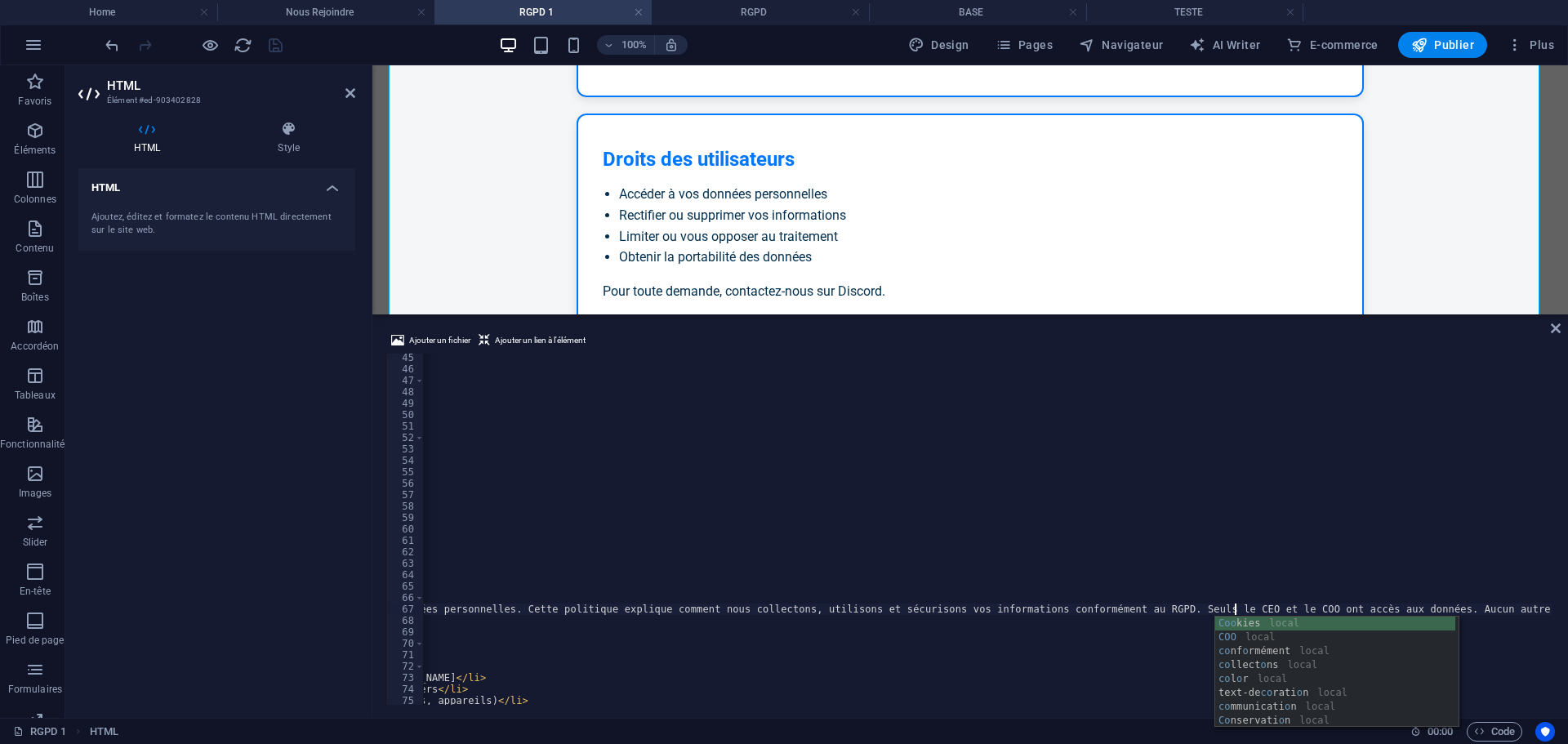
scroll to position [0, 0]
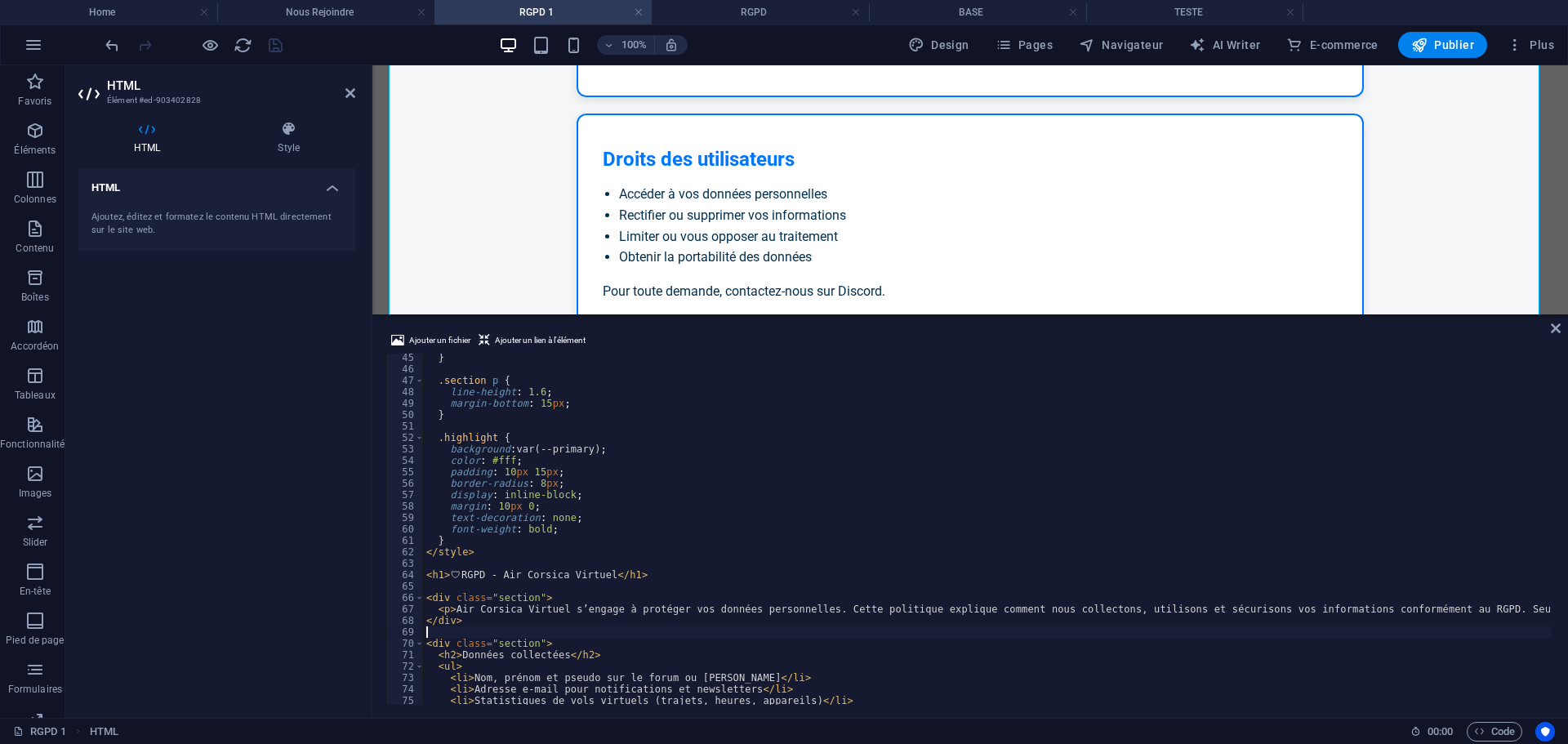
click at [1117, 628] on div "} .section p { line-height : 1.6 ; margin-bottom : 15 px ; } .highlight { backg…" at bounding box center [1156, 536] width 1466 height 371
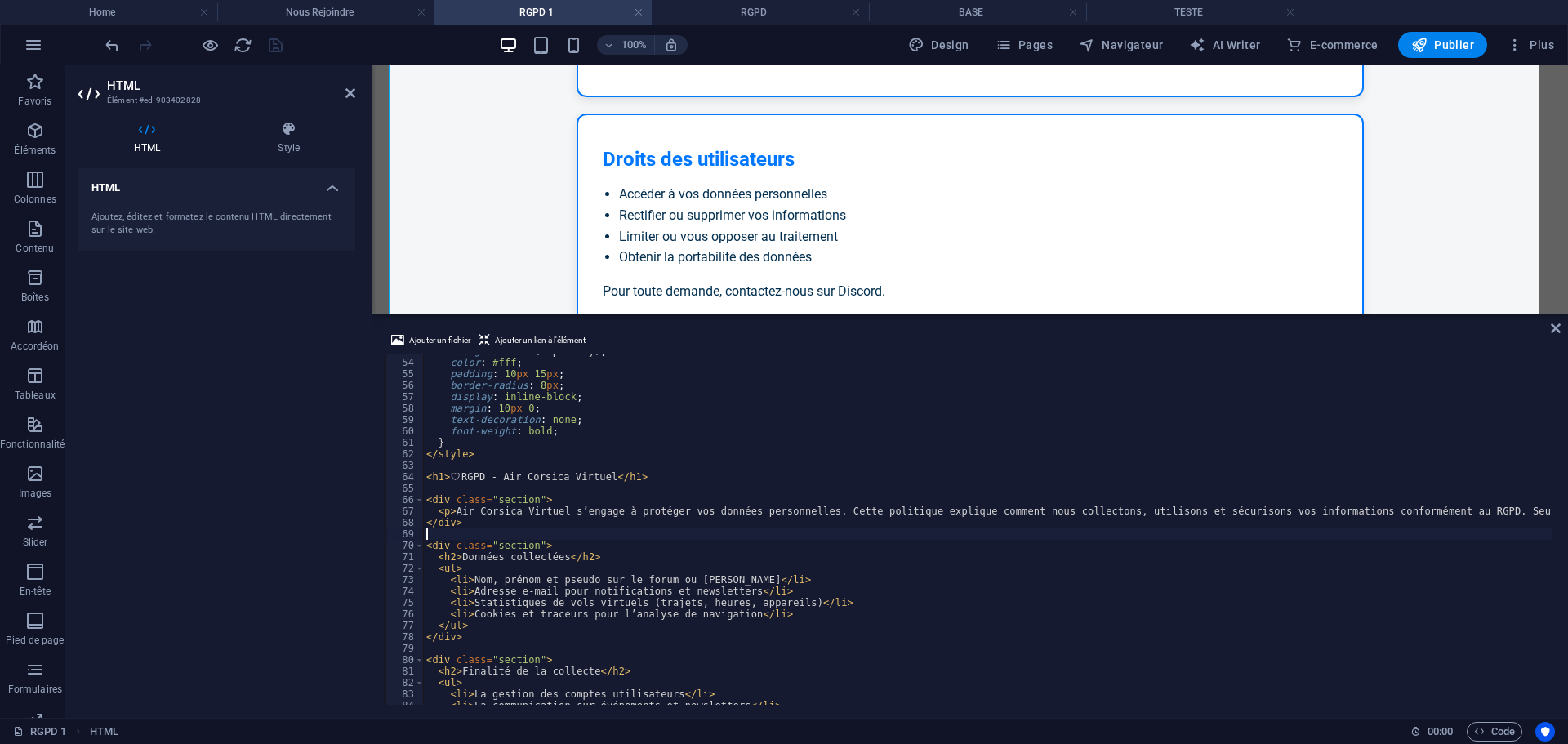
scroll to position [701, 0]
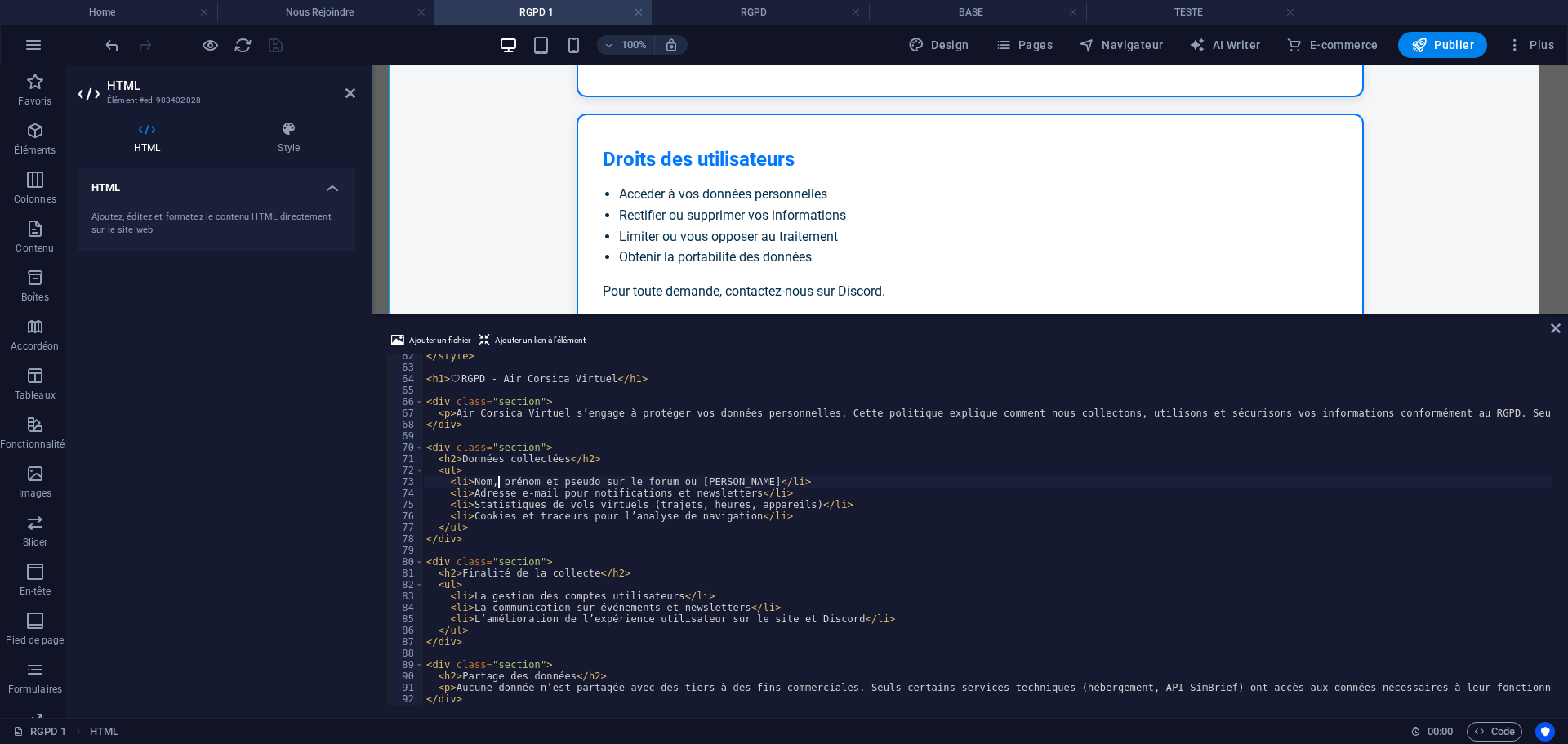
click at [496, 481] on div "</ style > < h1 > 🛡 RGPD - Air Corsica Virtuel </ h1 > < div class = "section" …" at bounding box center [1156, 536] width 1466 height 371
type textarea "<li>Nom, prénom et pseudo sur le forum ou Discord</li>"
drag, startPoint x: 173, startPoint y: 459, endPoint x: 234, endPoint y: 93, distance: 371.0
click at [175, 449] on div "HTML Ajoutez, éditez et formatez le contenu HTML directement sur le site web." at bounding box center [217, 437] width 276 height 536
click at [267, 50] on icon "save" at bounding box center [276, 45] width 19 height 19
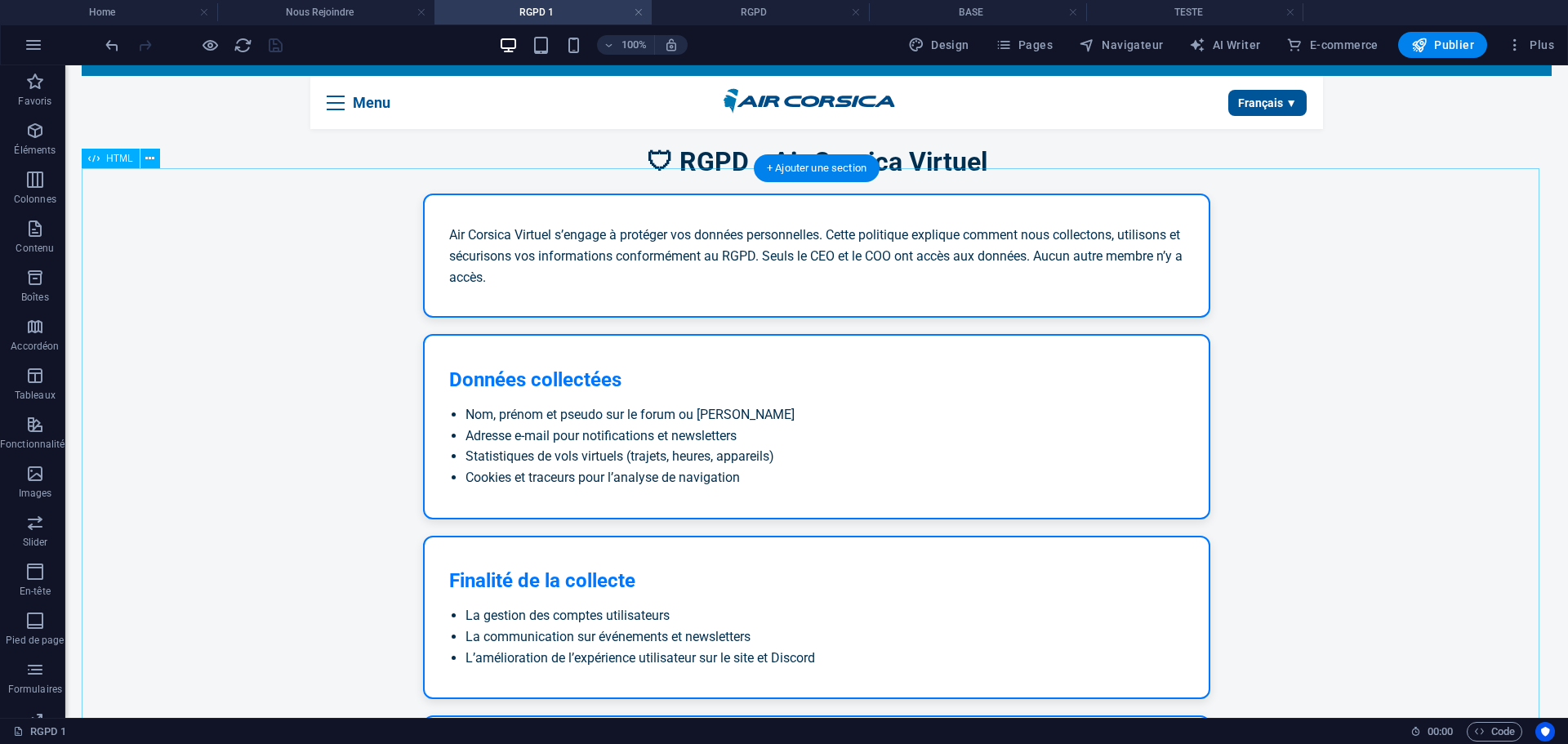
scroll to position [0, 0]
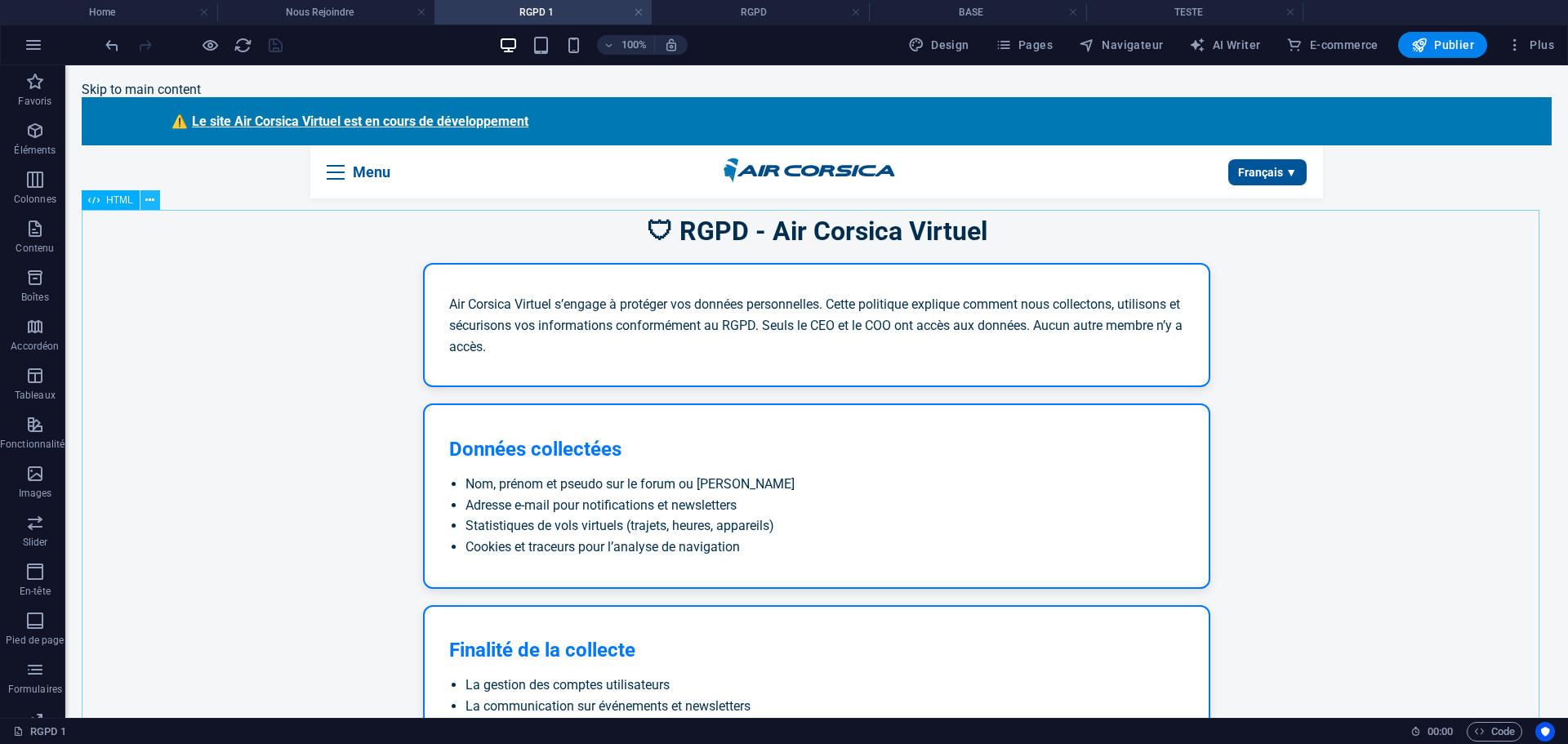
click at [151, 200] on icon at bounding box center [150, 200] width 9 height 17
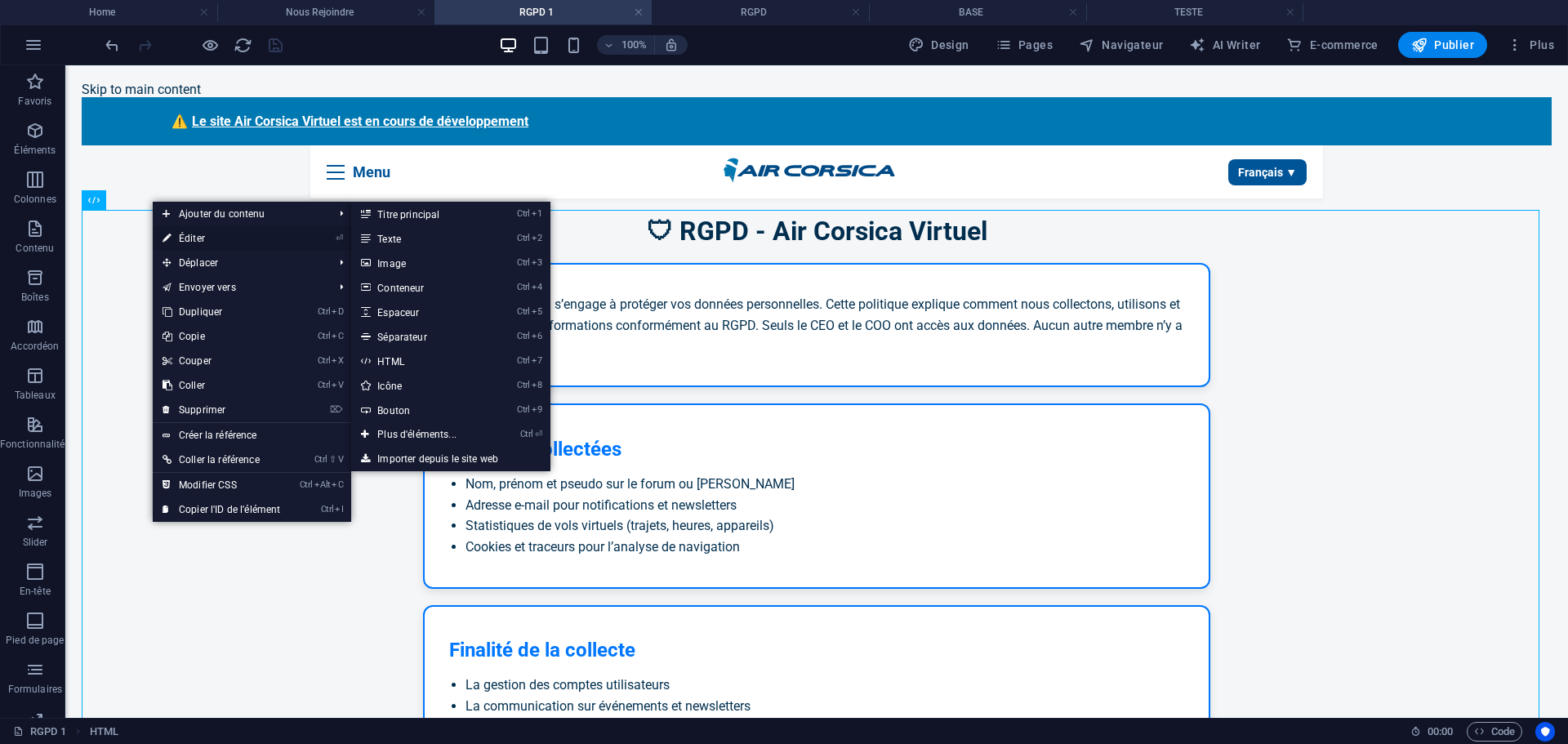
click at [179, 232] on link "⏎ Éditer" at bounding box center [221, 238] width 137 height 24
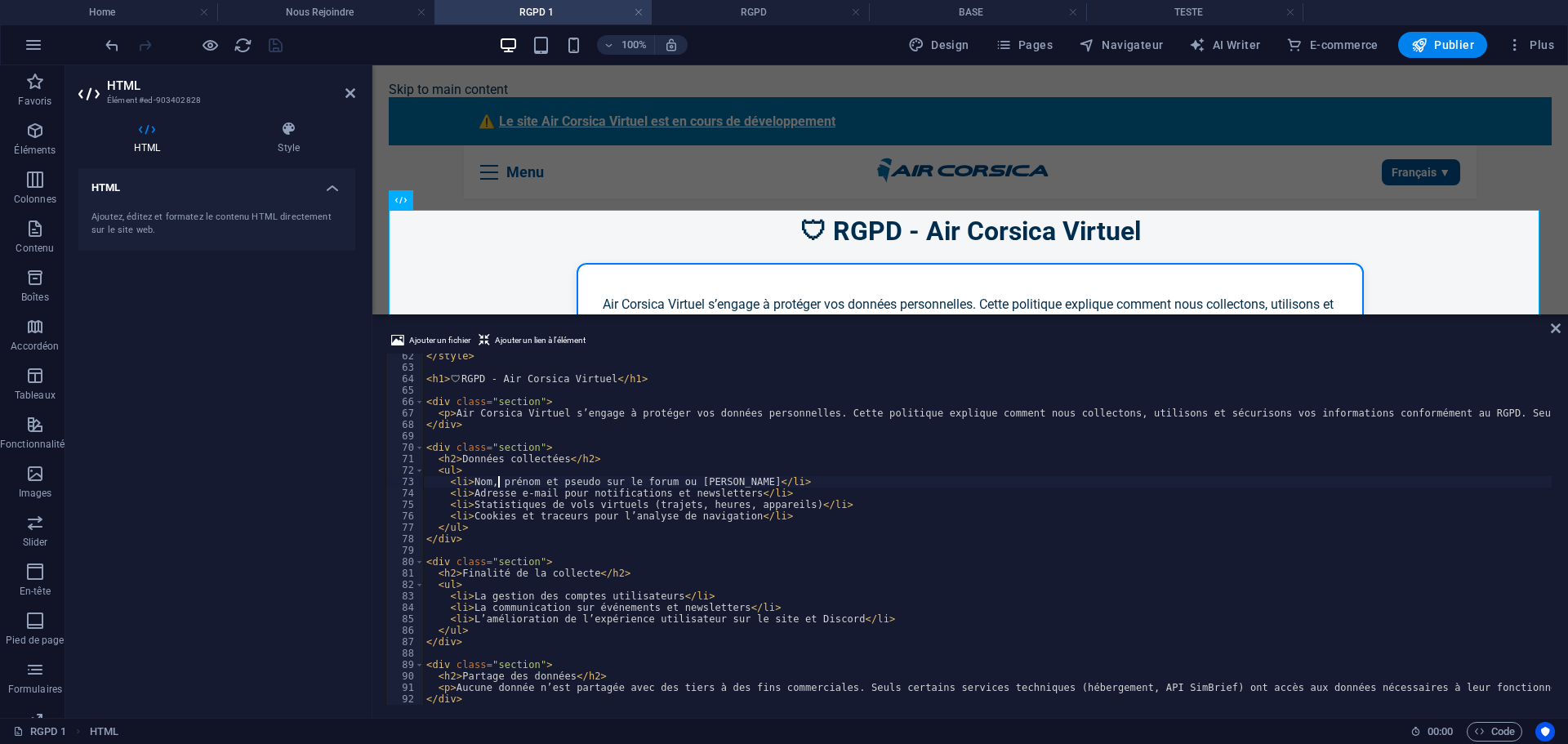
type textarea "</div>"
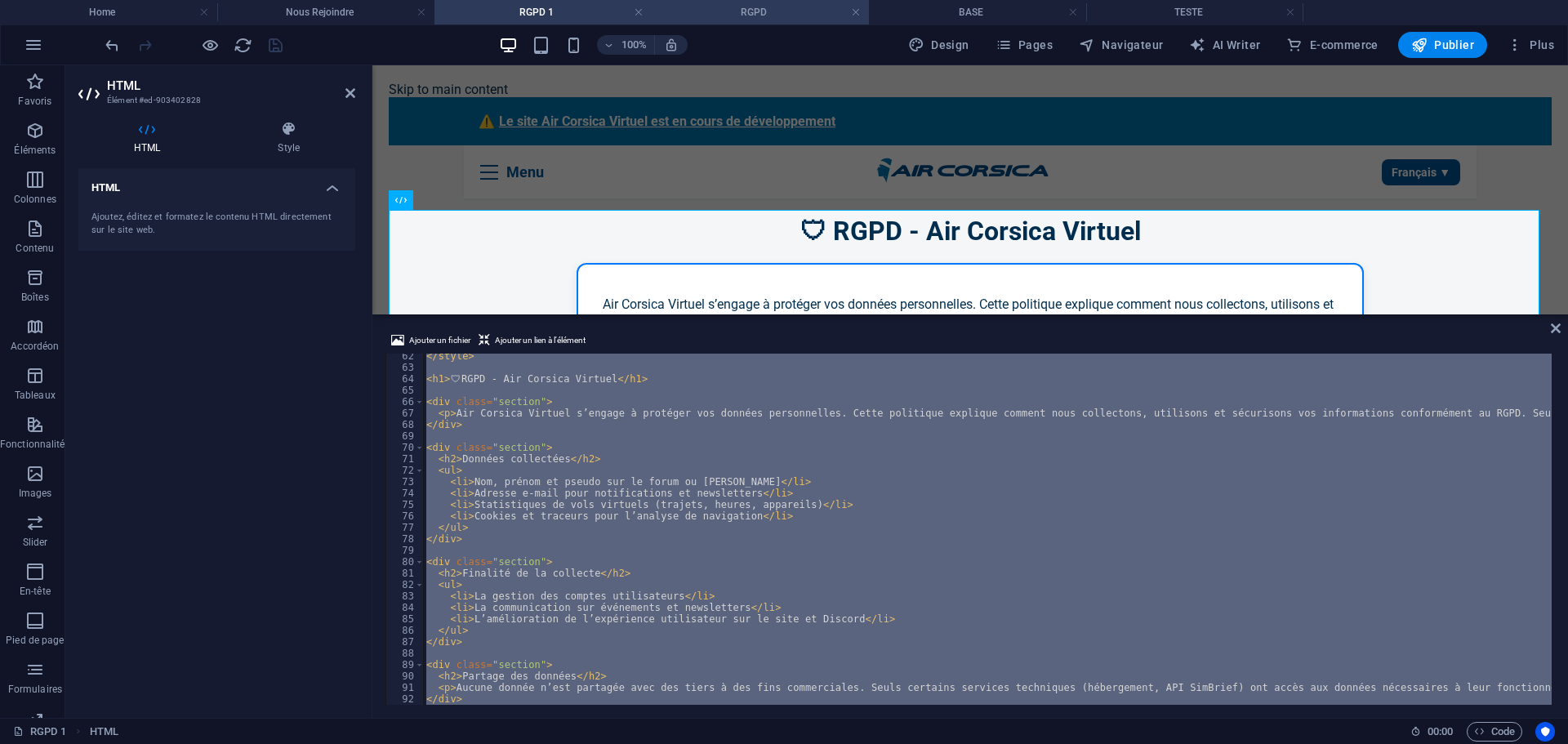
click at [740, 17] on h4 "RGPD" at bounding box center [760, 13] width 218 height 18
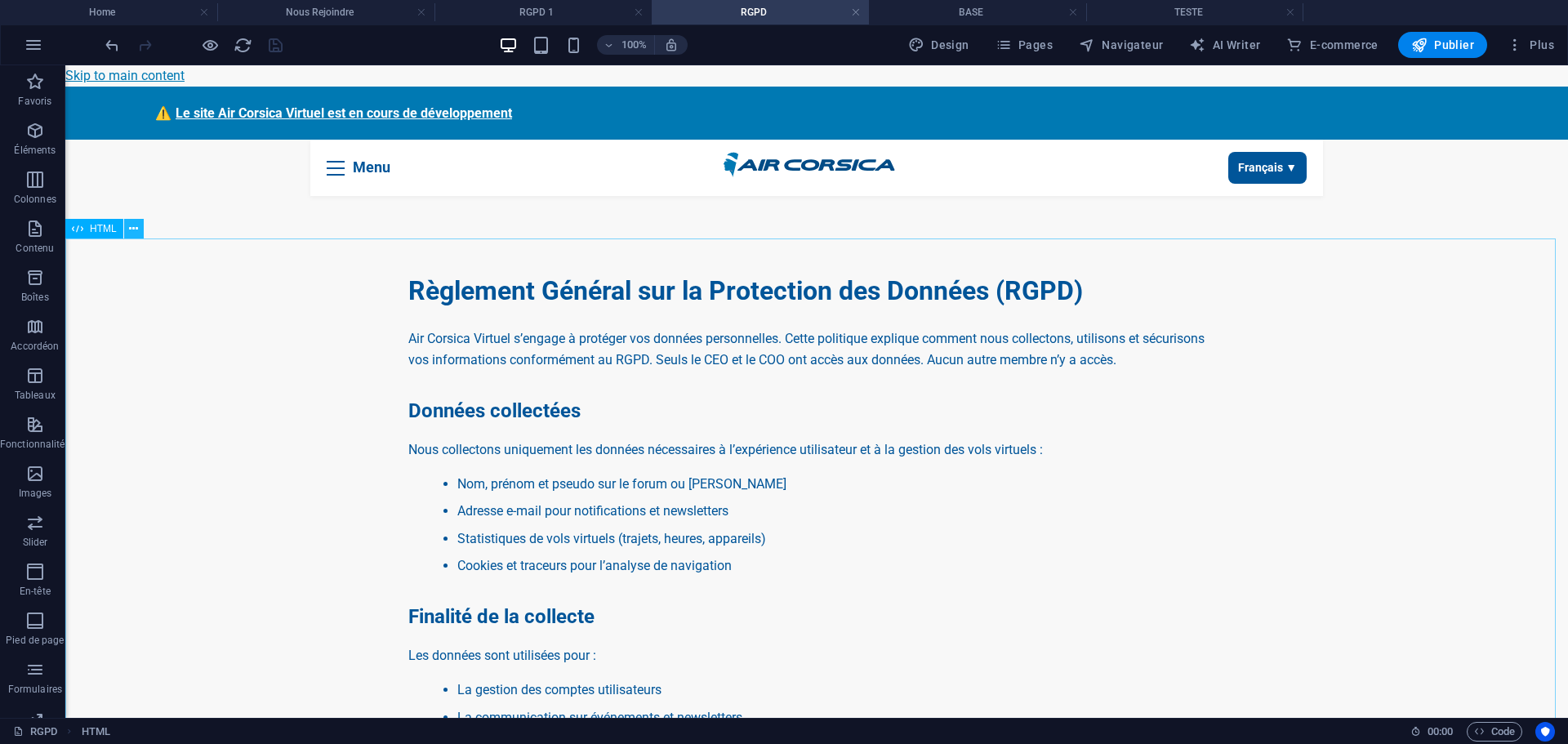
click at [137, 236] on icon at bounding box center [133, 228] width 9 height 17
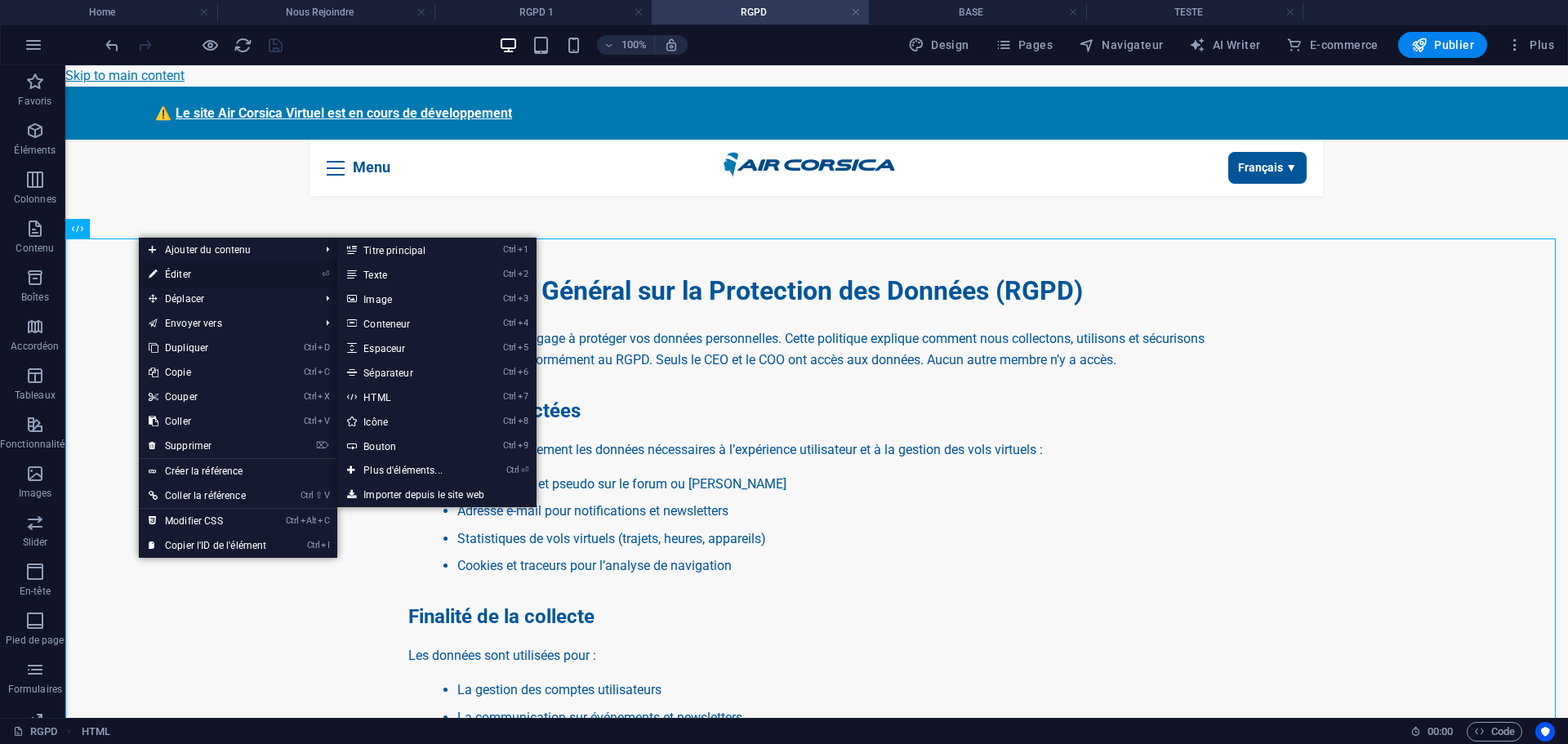
click at [164, 265] on link "⏎ Éditer" at bounding box center [207, 274] width 137 height 24
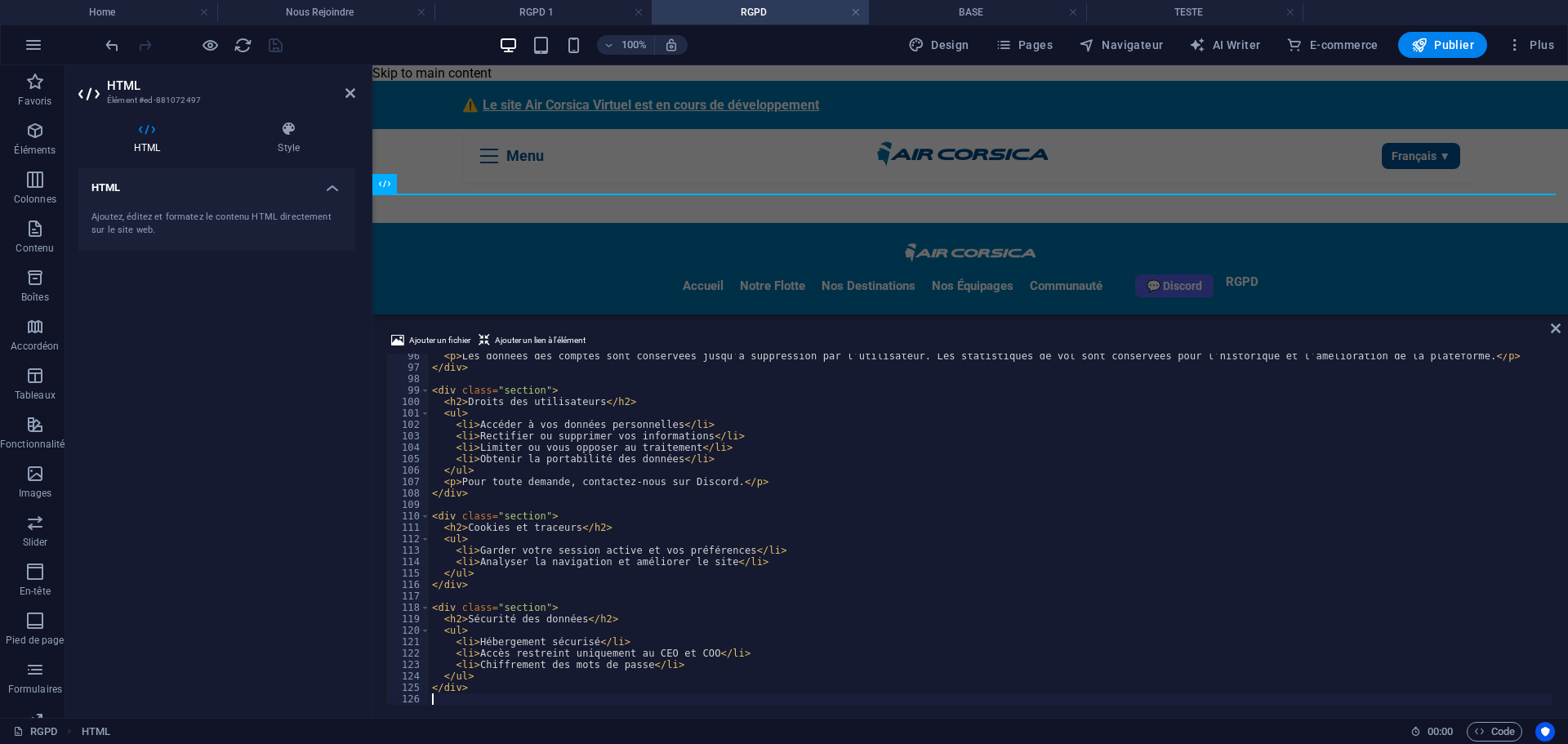
scroll to position [1089, 0]
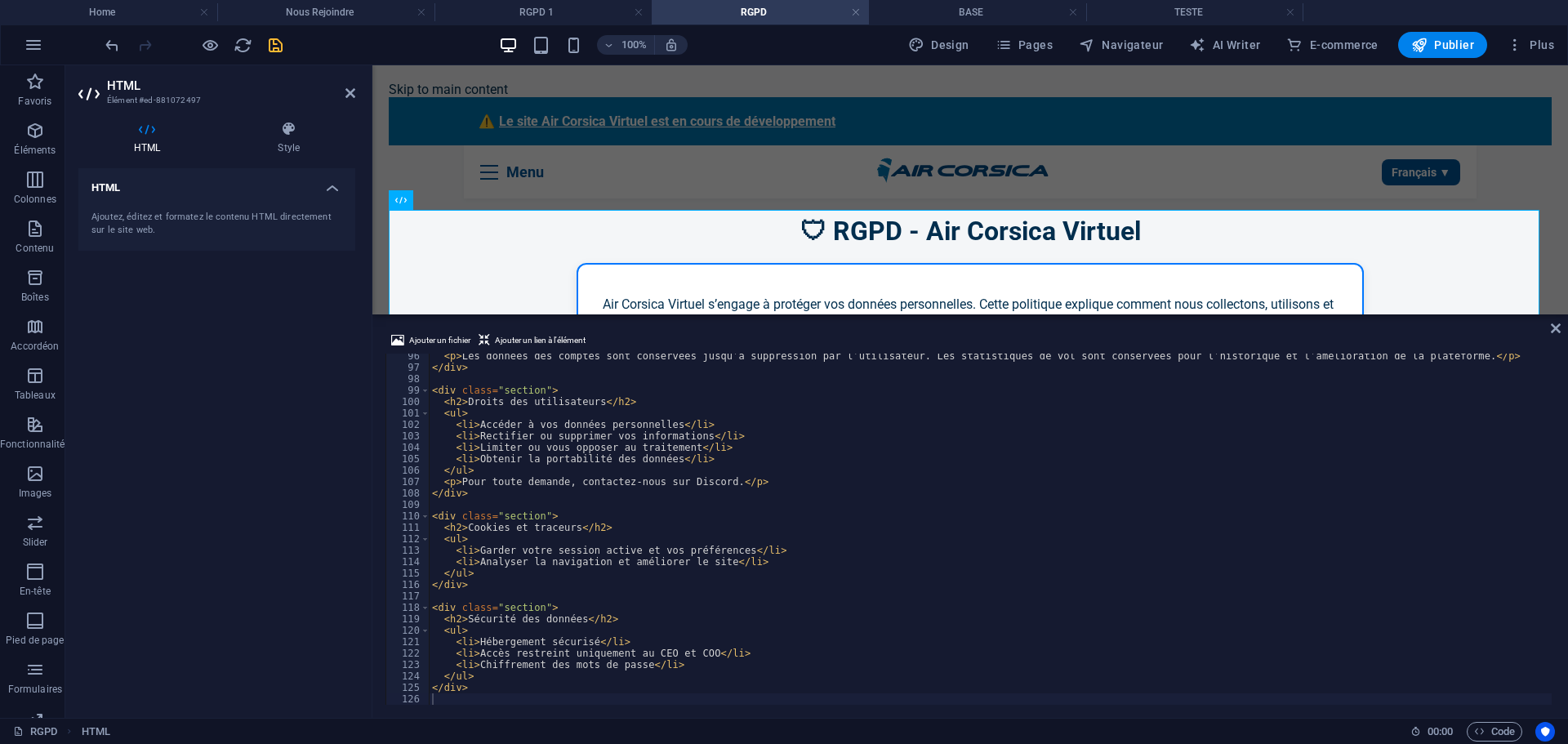
click at [268, 490] on div "HTML Ajoutez, éditez et formatez le contenu HTML directement sur le site web." at bounding box center [217, 437] width 276 height 536
click at [279, 41] on icon "save" at bounding box center [276, 45] width 19 height 19
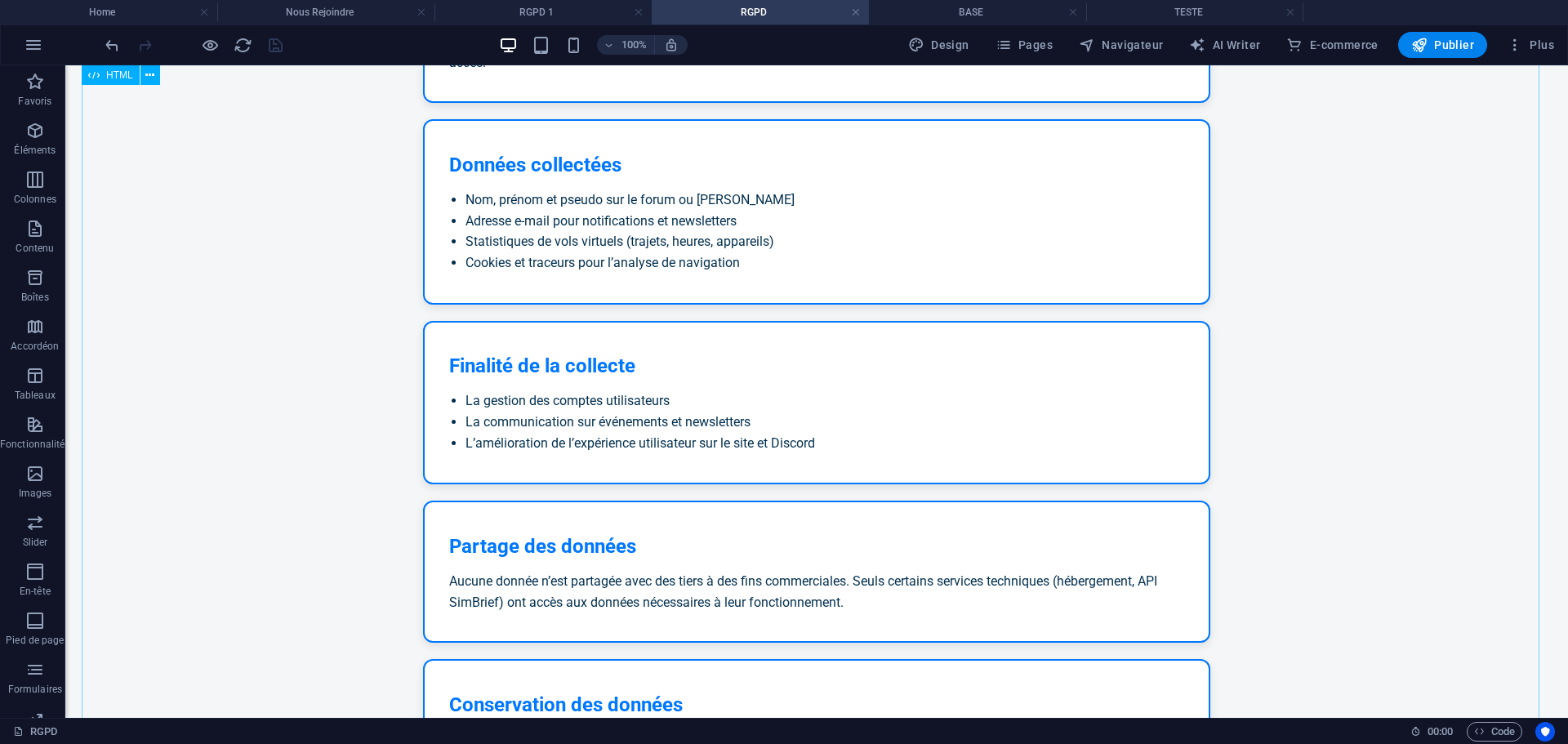
scroll to position [253, 0]
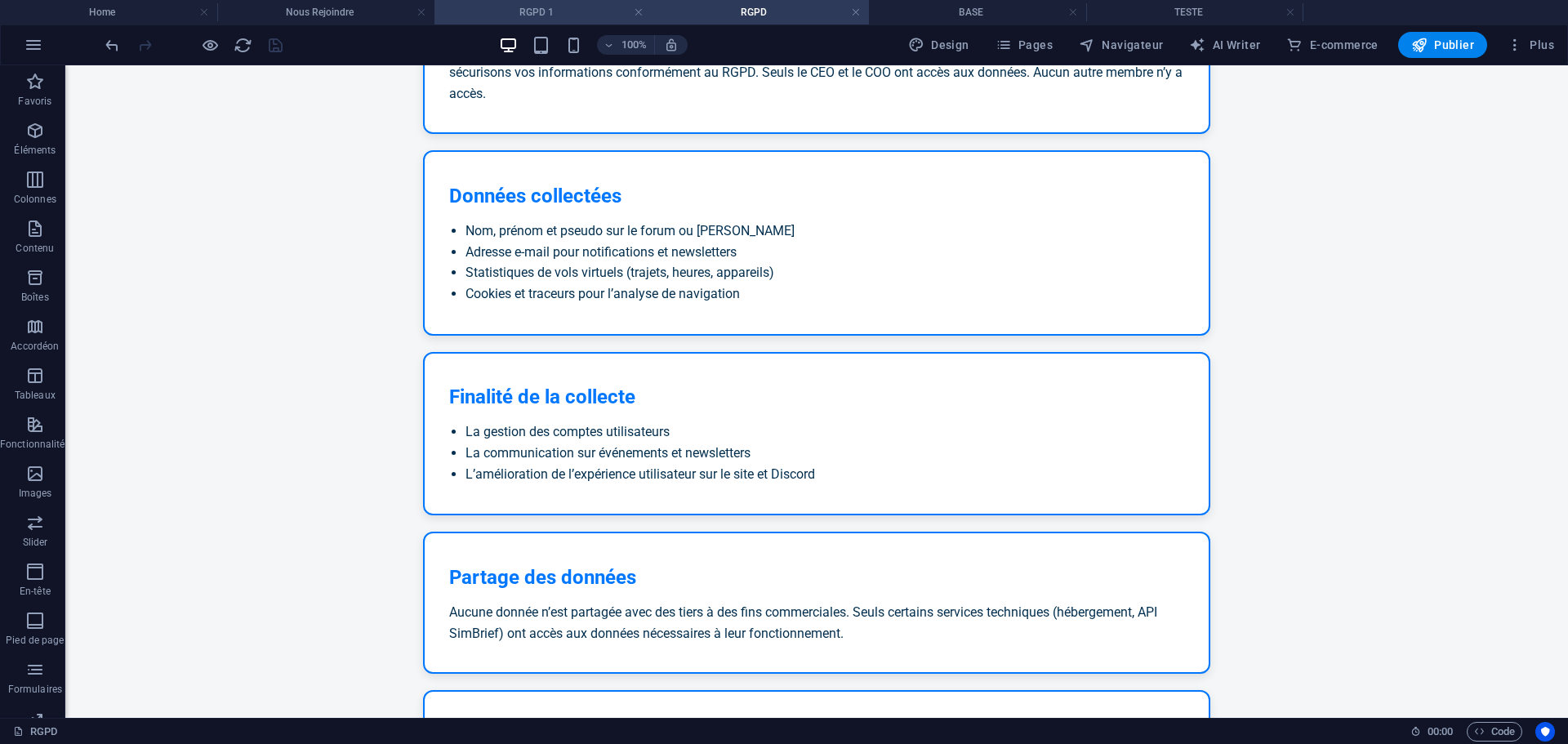
click at [600, 9] on h4 "RGPD 1" at bounding box center [543, 13] width 218 height 18
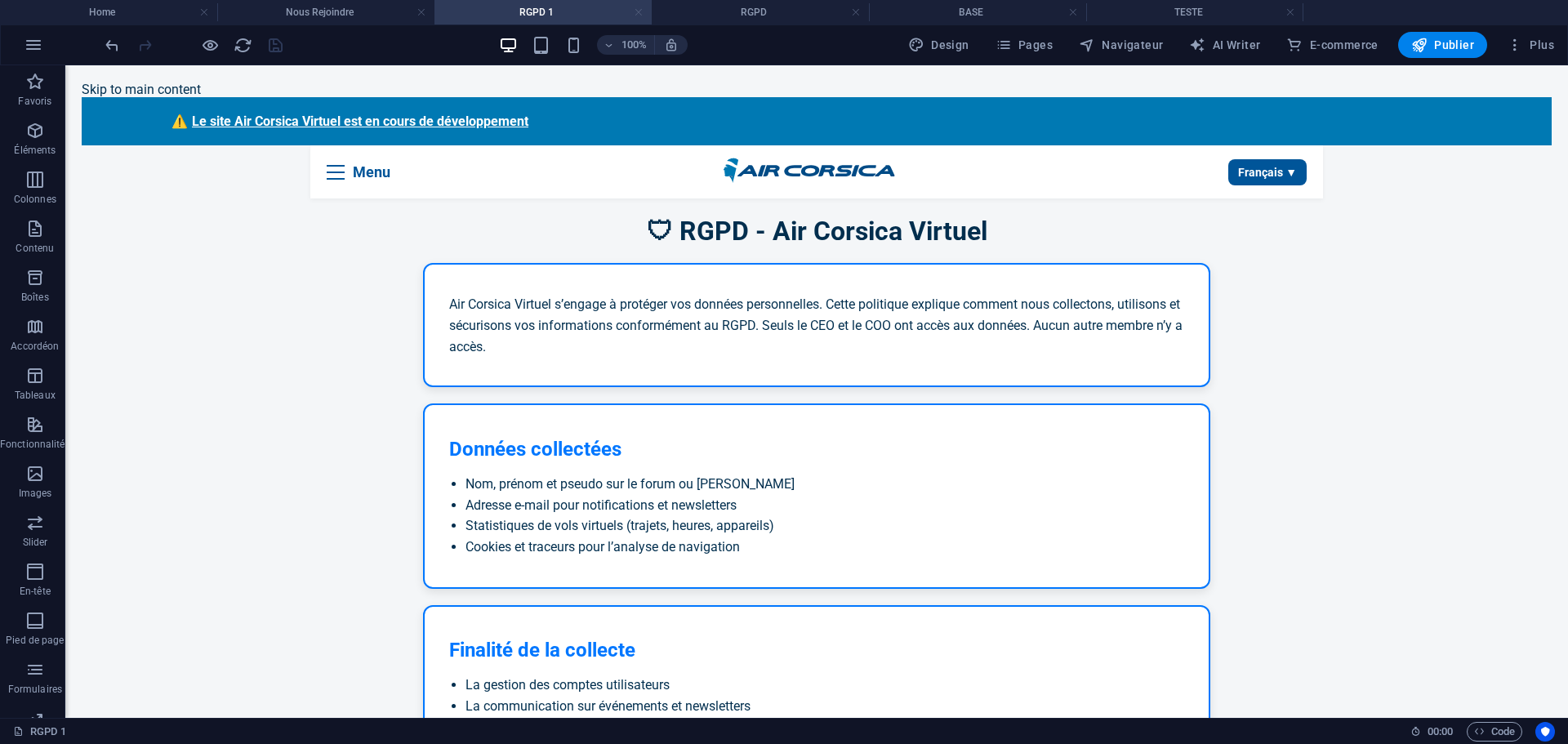
click at [636, 11] on link at bounding box center [638, 12] width 10 height 15
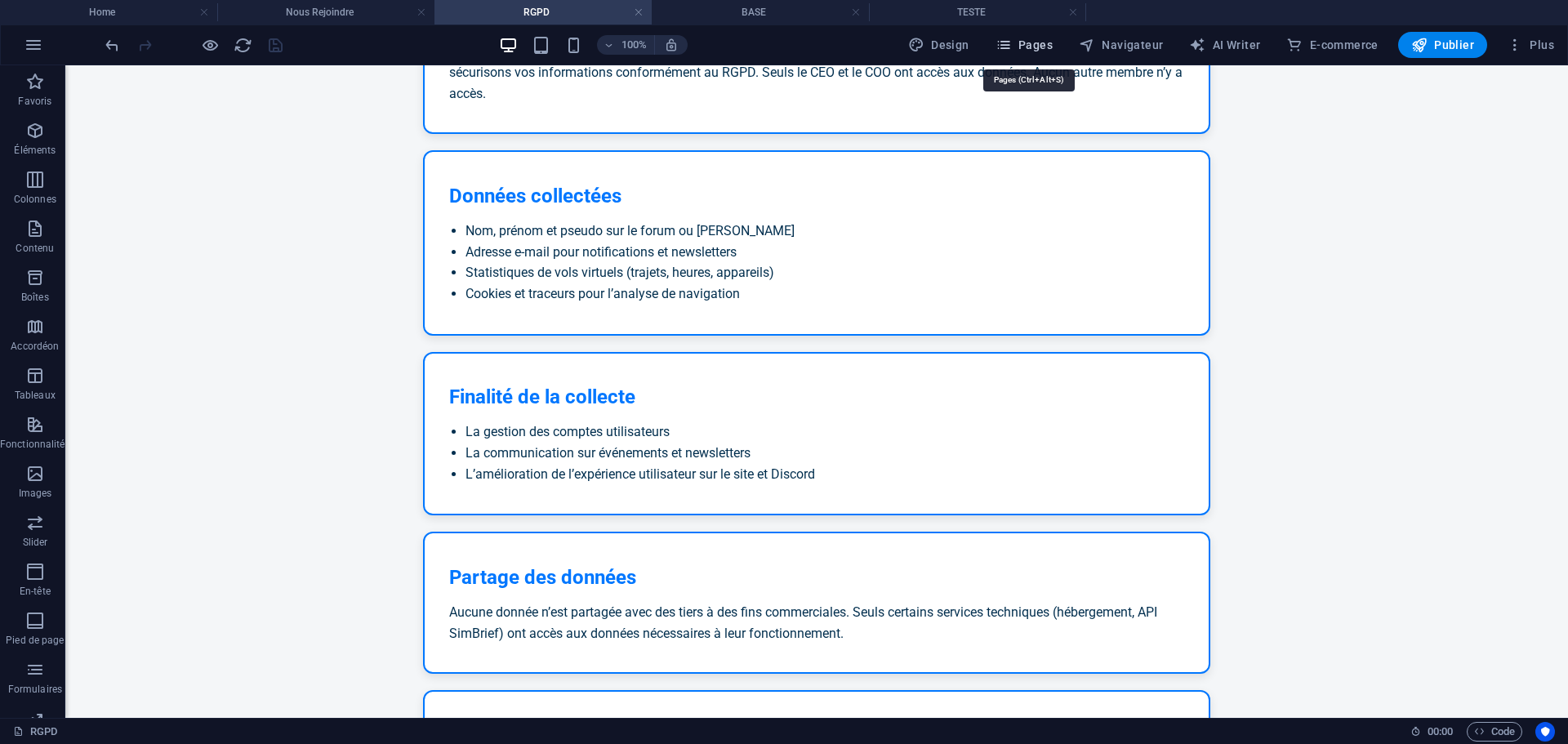
click at [1045, 39] on span "Pages" at bounding box center [1023, 45] width 57 height 16
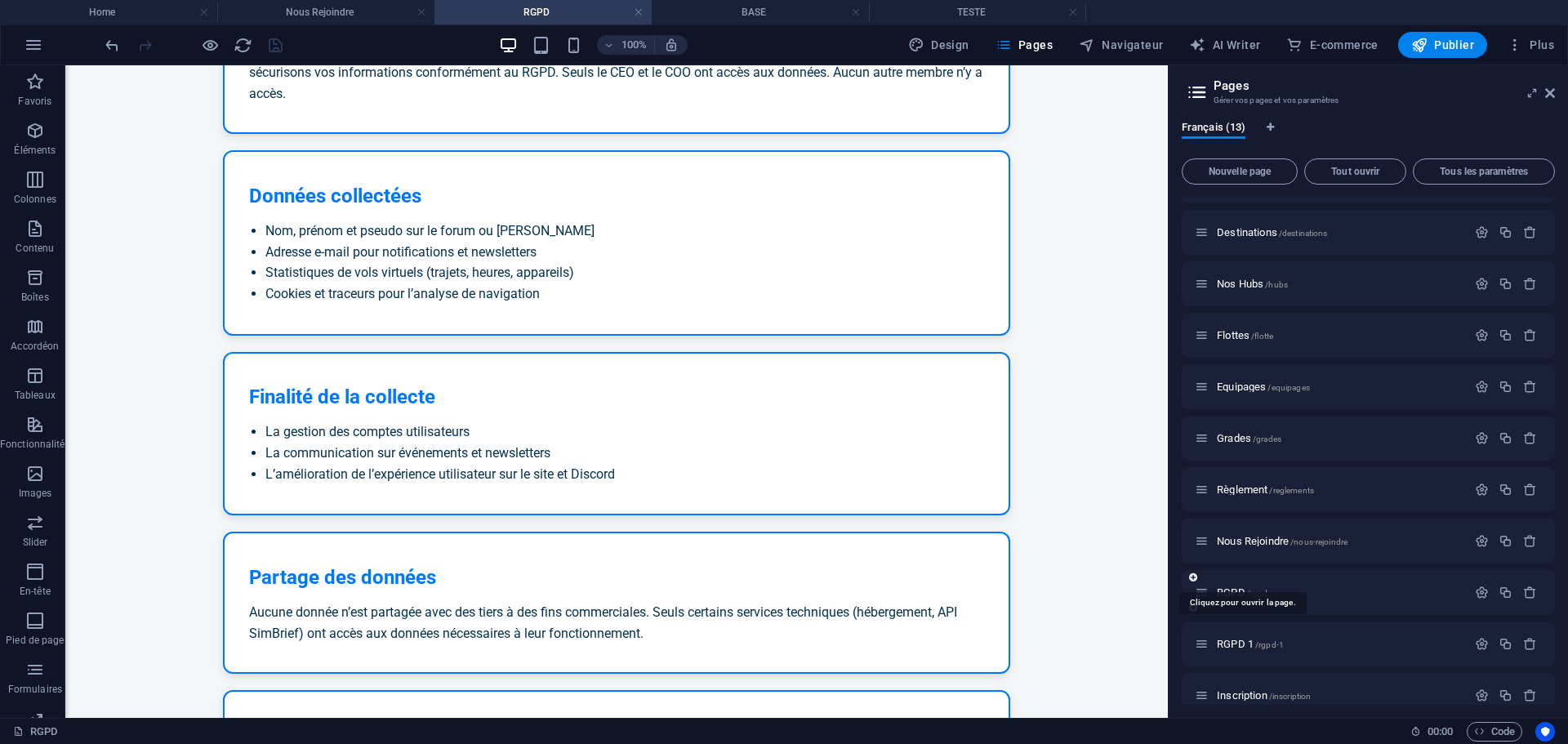
scroll to position [161, 0]
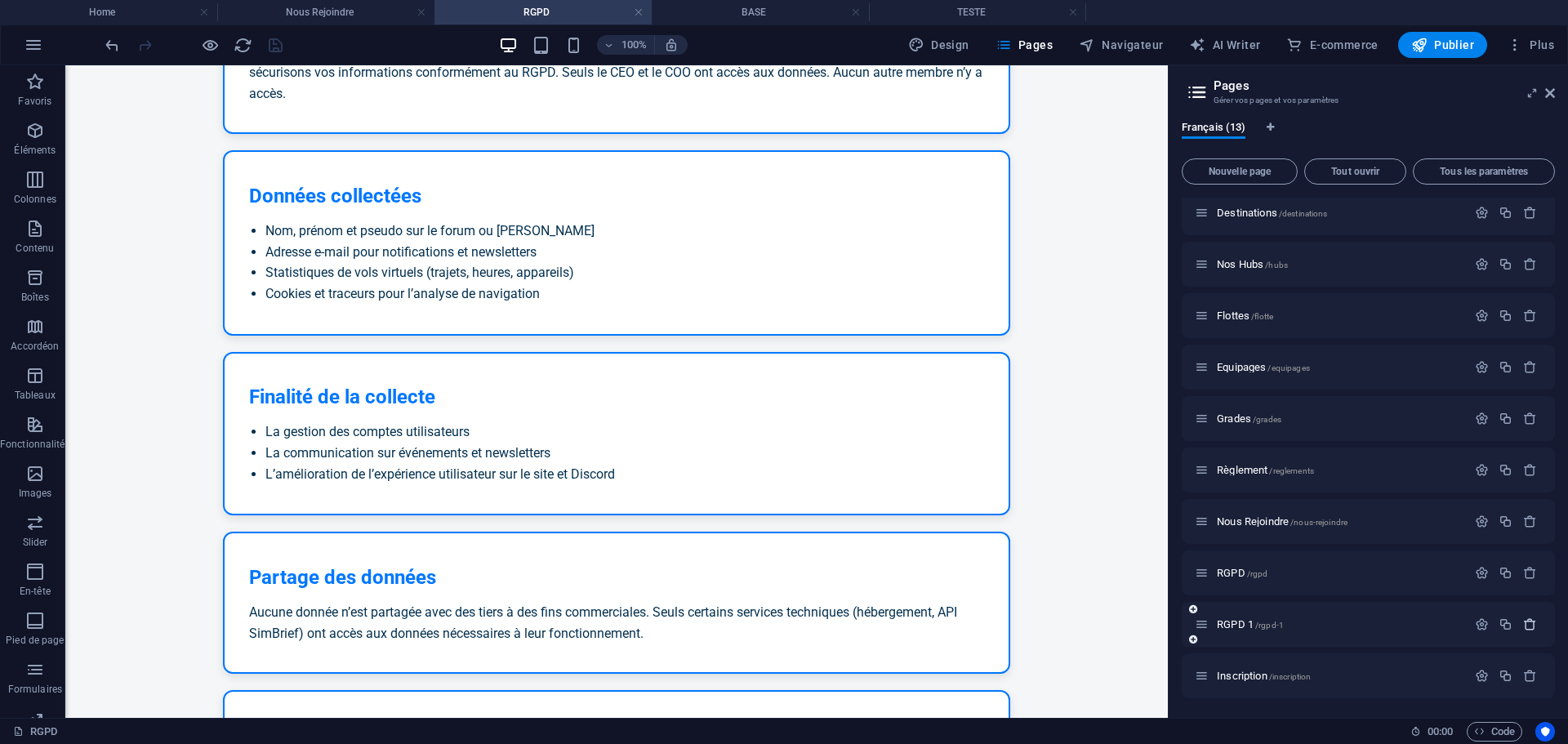
click at [1524, 624] on icon "button" at bounding box center [1530, 623] width 14 height 14
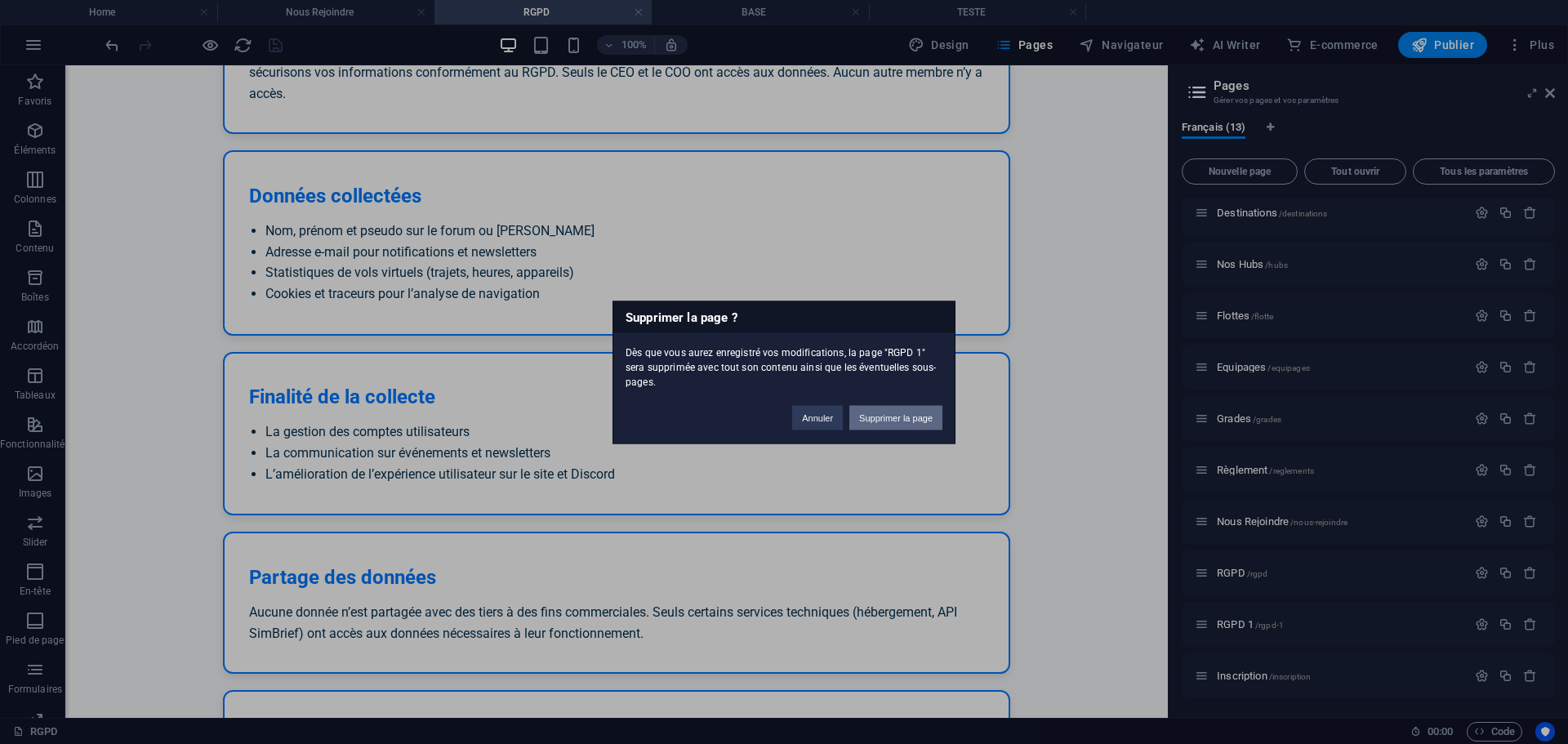
click at [917, 420] on button "Supprimer la page" at bounding box center [895, 417] width 93 height 24
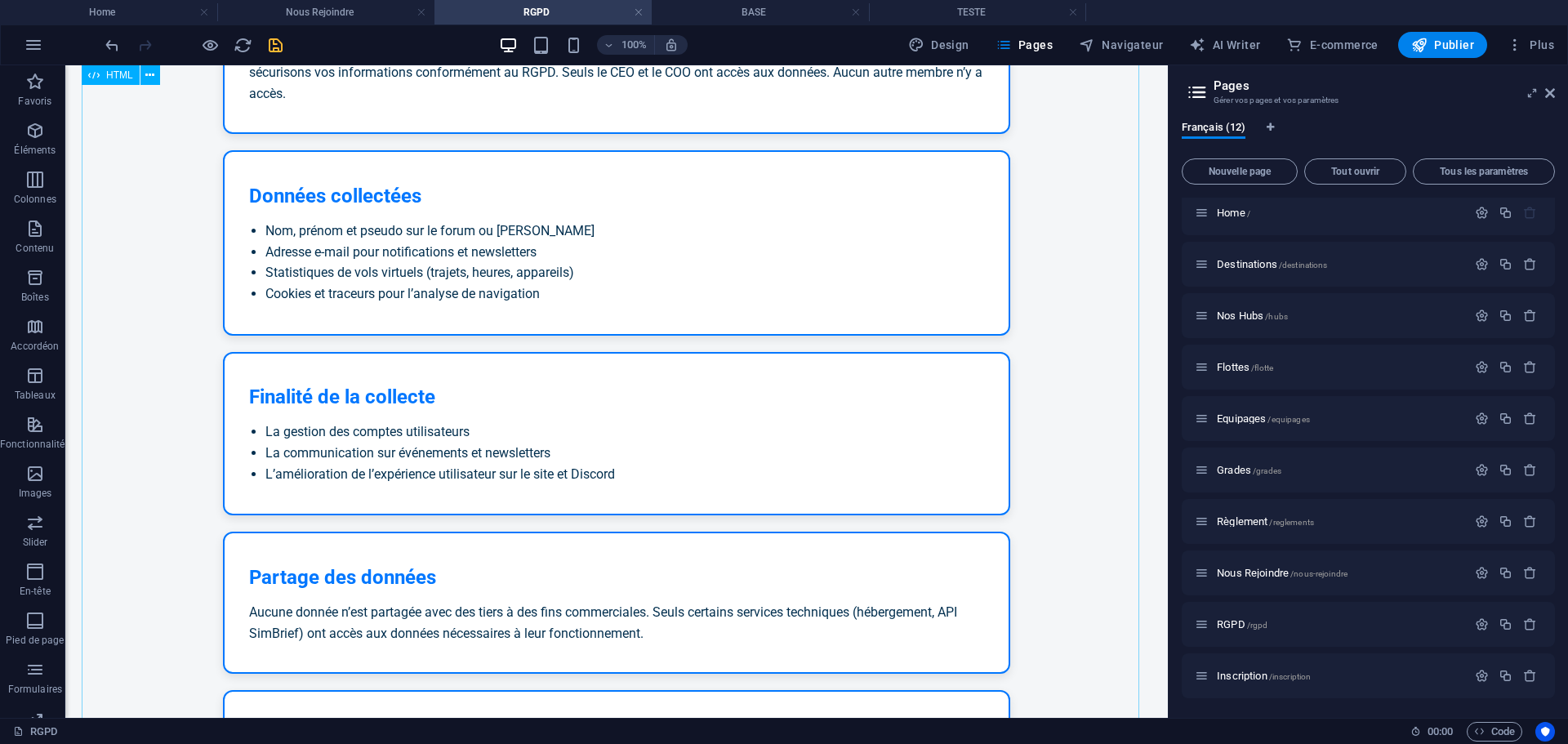
scroll to position [111, 0]
click at [278, 39] on icon "save" at bounding box center [276, 45] width 19 height 19
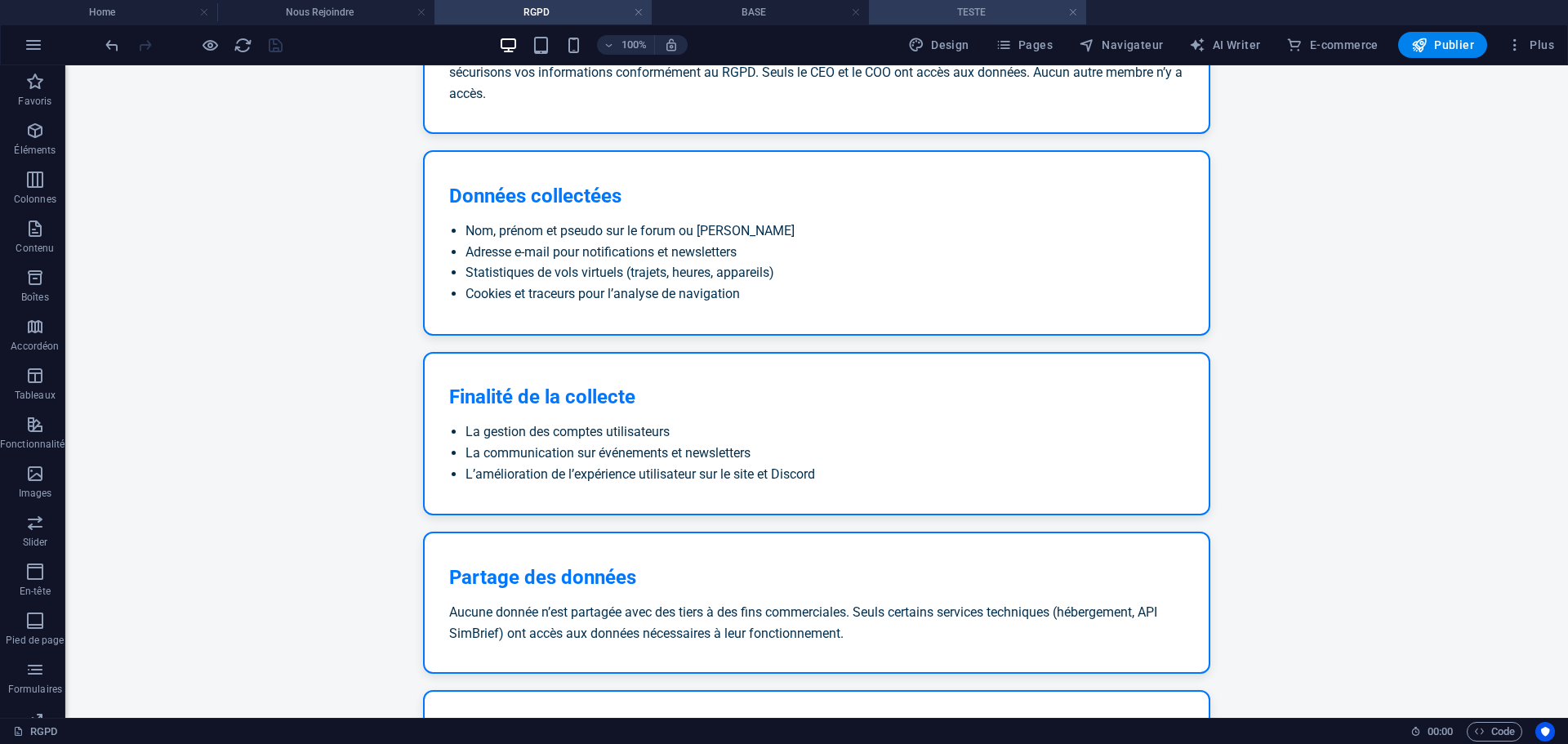
click at [969, 12] on h4 "TESTE" at bounding box center [978, 13] width 218 height 18
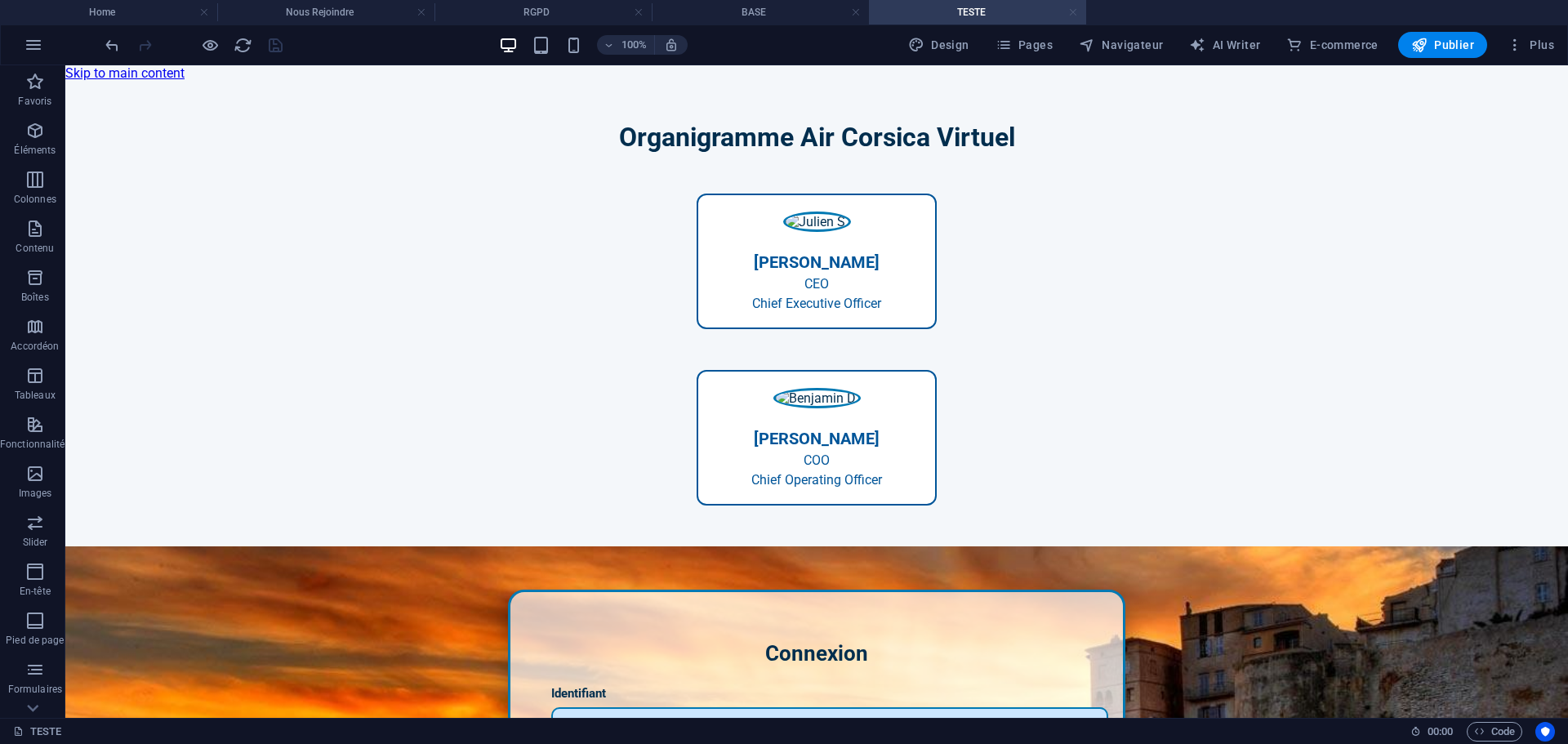
click at [1073, 12] on link at bounding box center [1073, 12] width 10 height 15
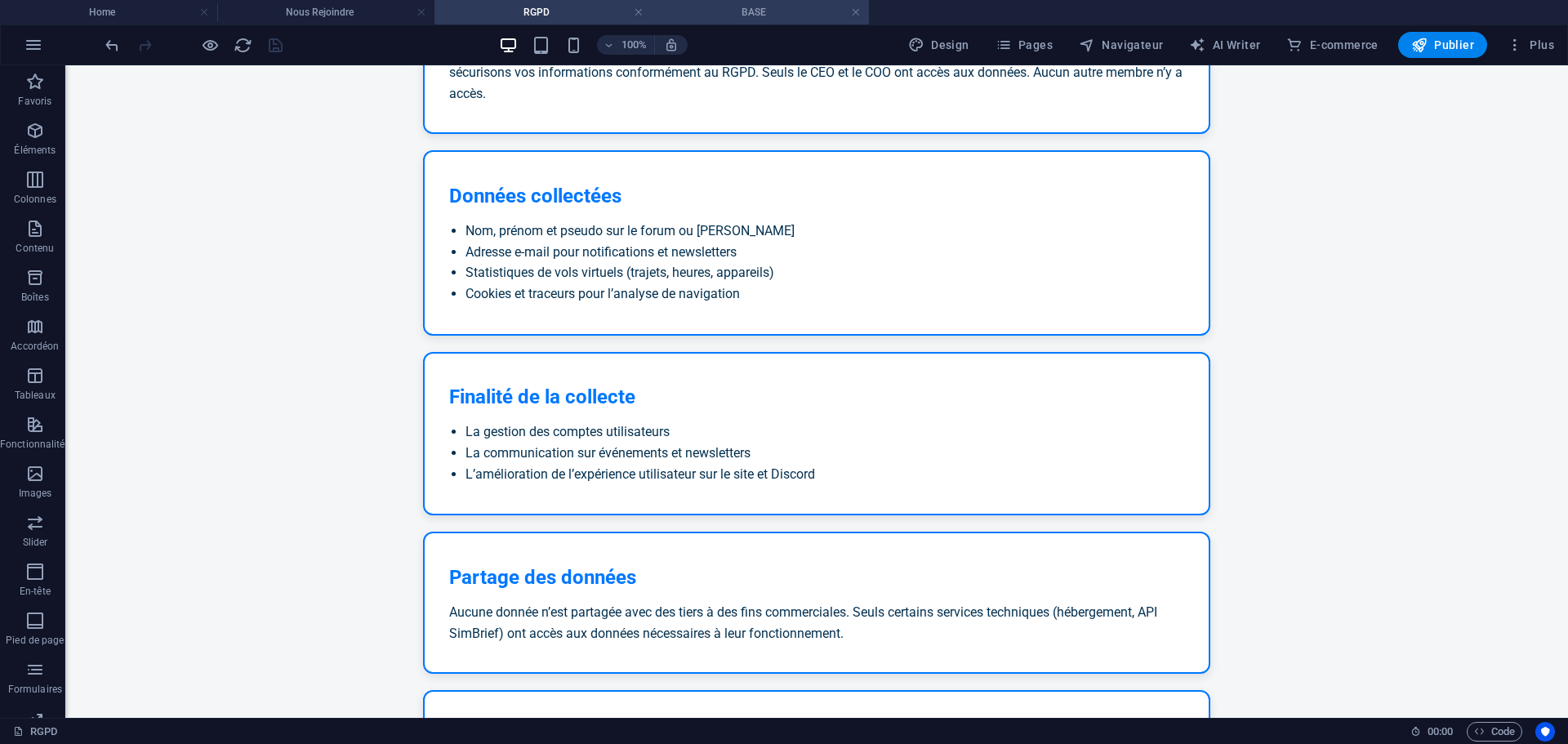
click at [728, 13] on h4 "BASE" at bounding box center [760, 13] width 218 height 18
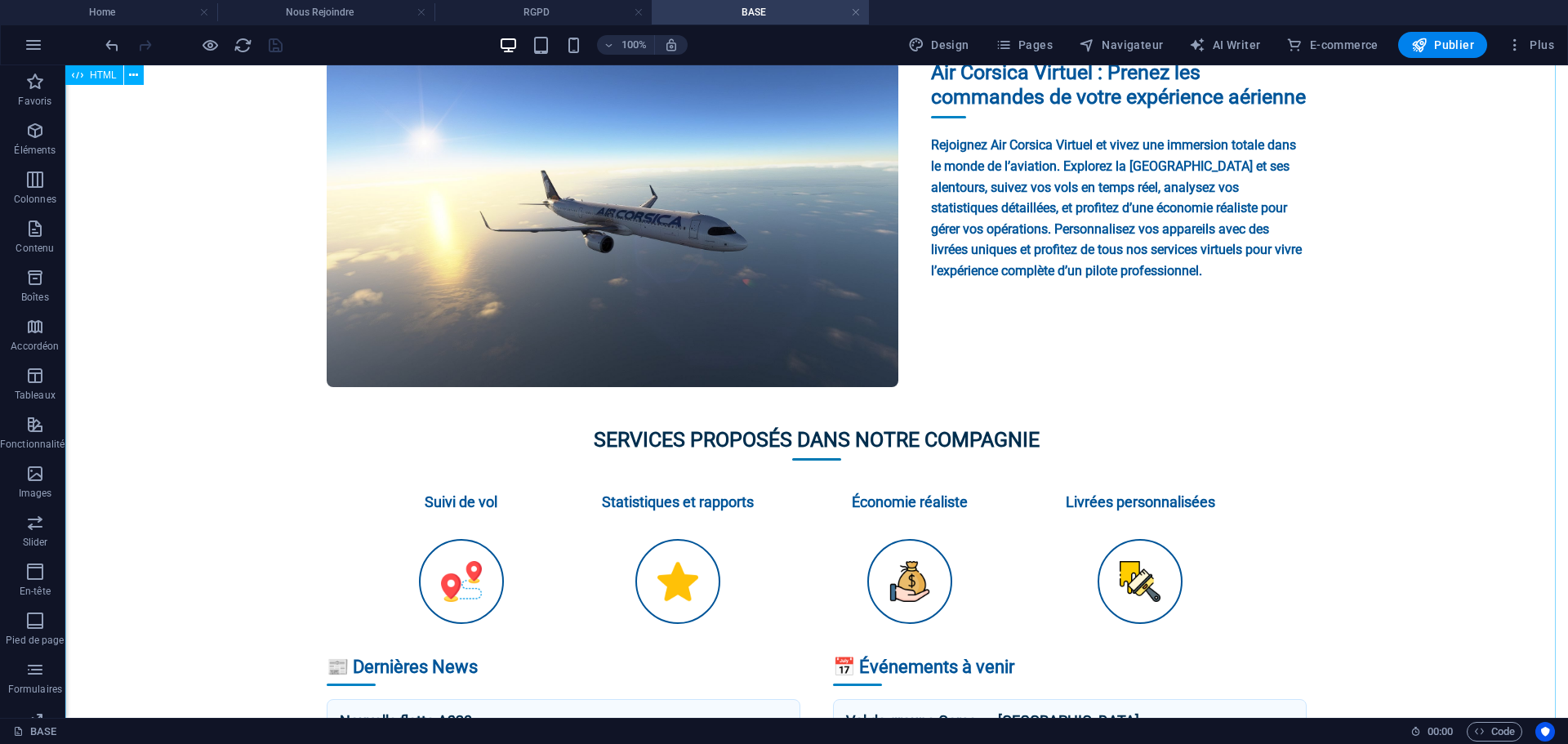
scroll to position [672, 0]
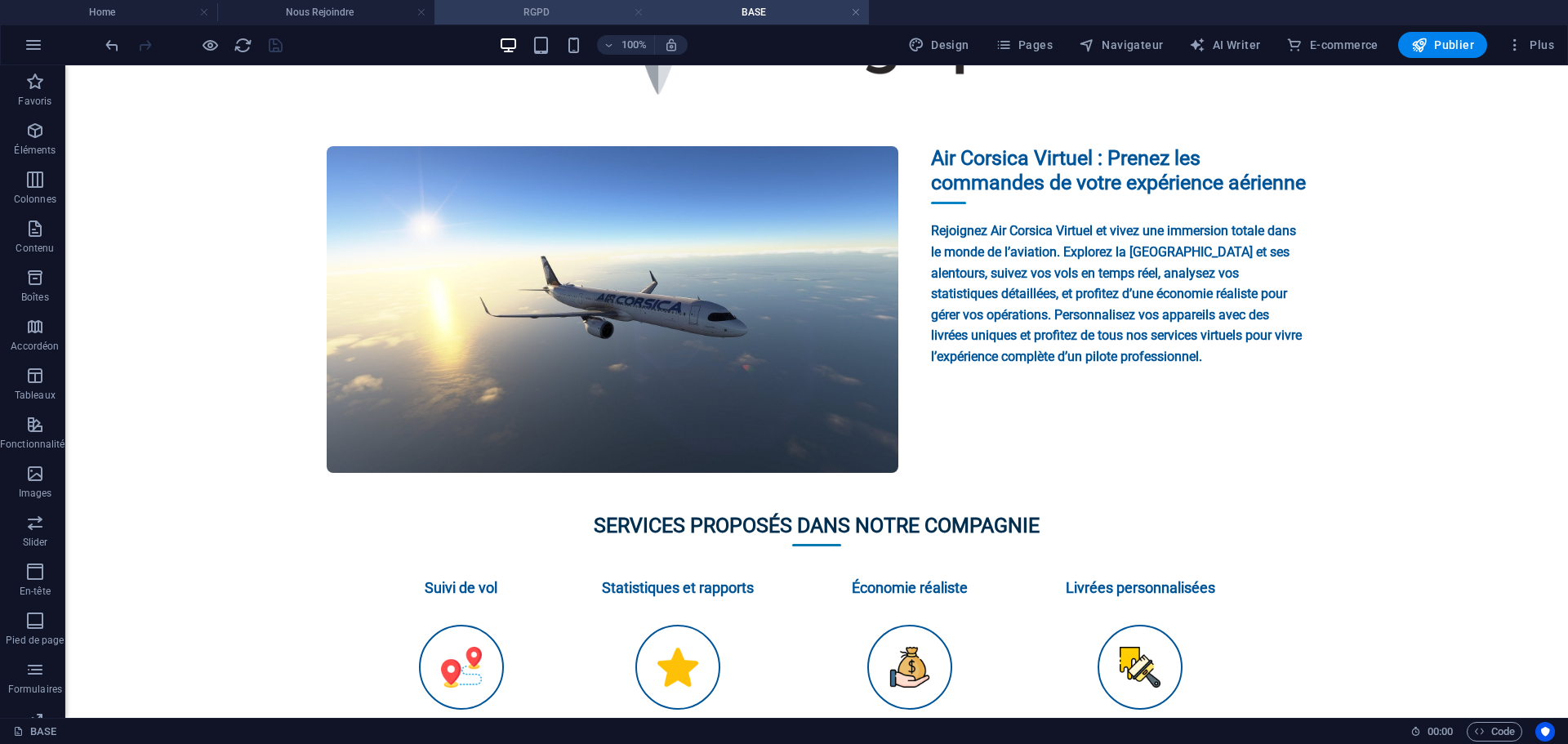
click at [637, 13] on link at bounding box center [638, 12] width 10 height 15
click at [388, 9] on h4 "Nous Rejoindre" at bounding box center [326, 13] width 218 height 18
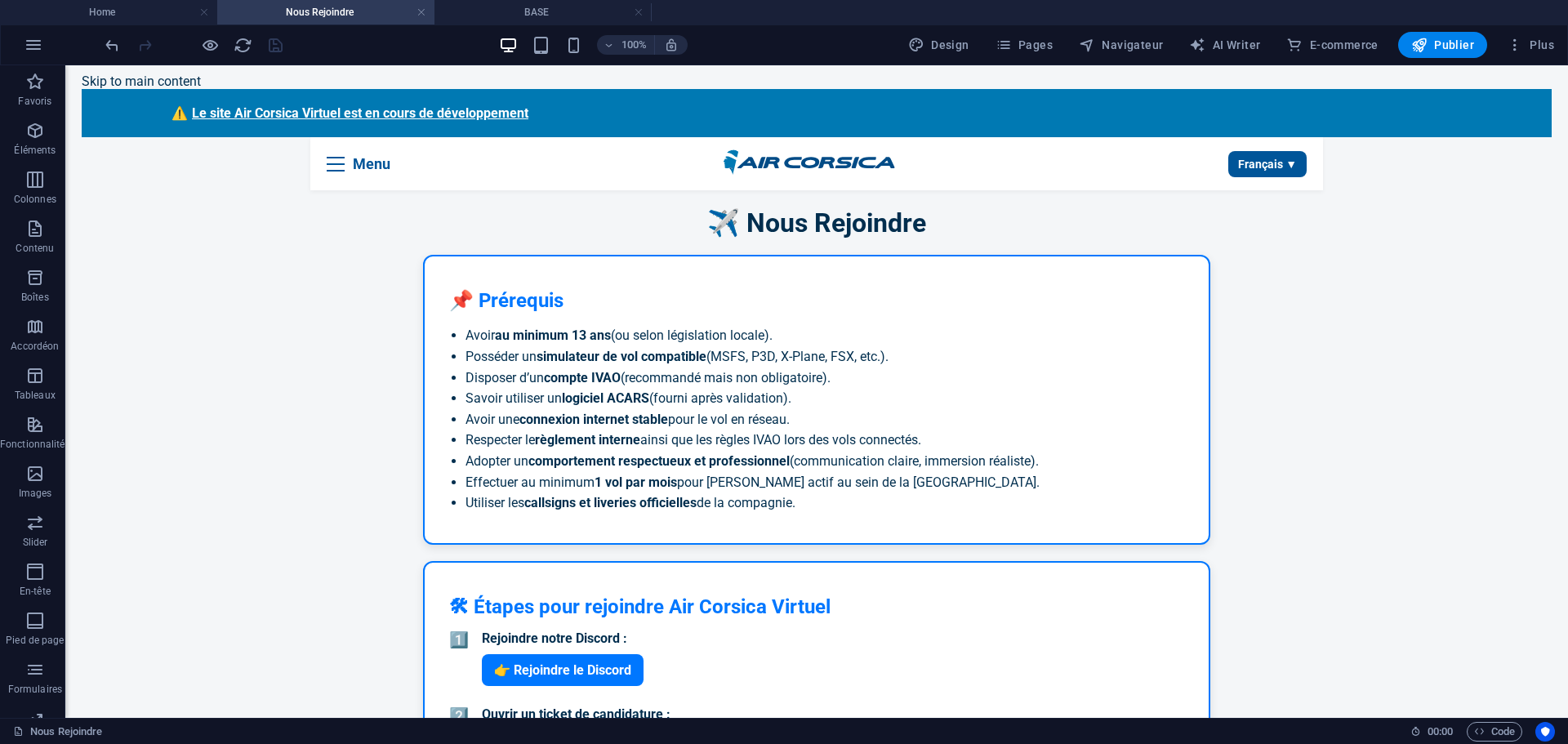
click at [416, 7] on h4 "Nous Rejoindre" at bounding box center [326, 13] width 218 height 18
click at [420, 14] on link at bounding box center [421, 12] width 10 height 15
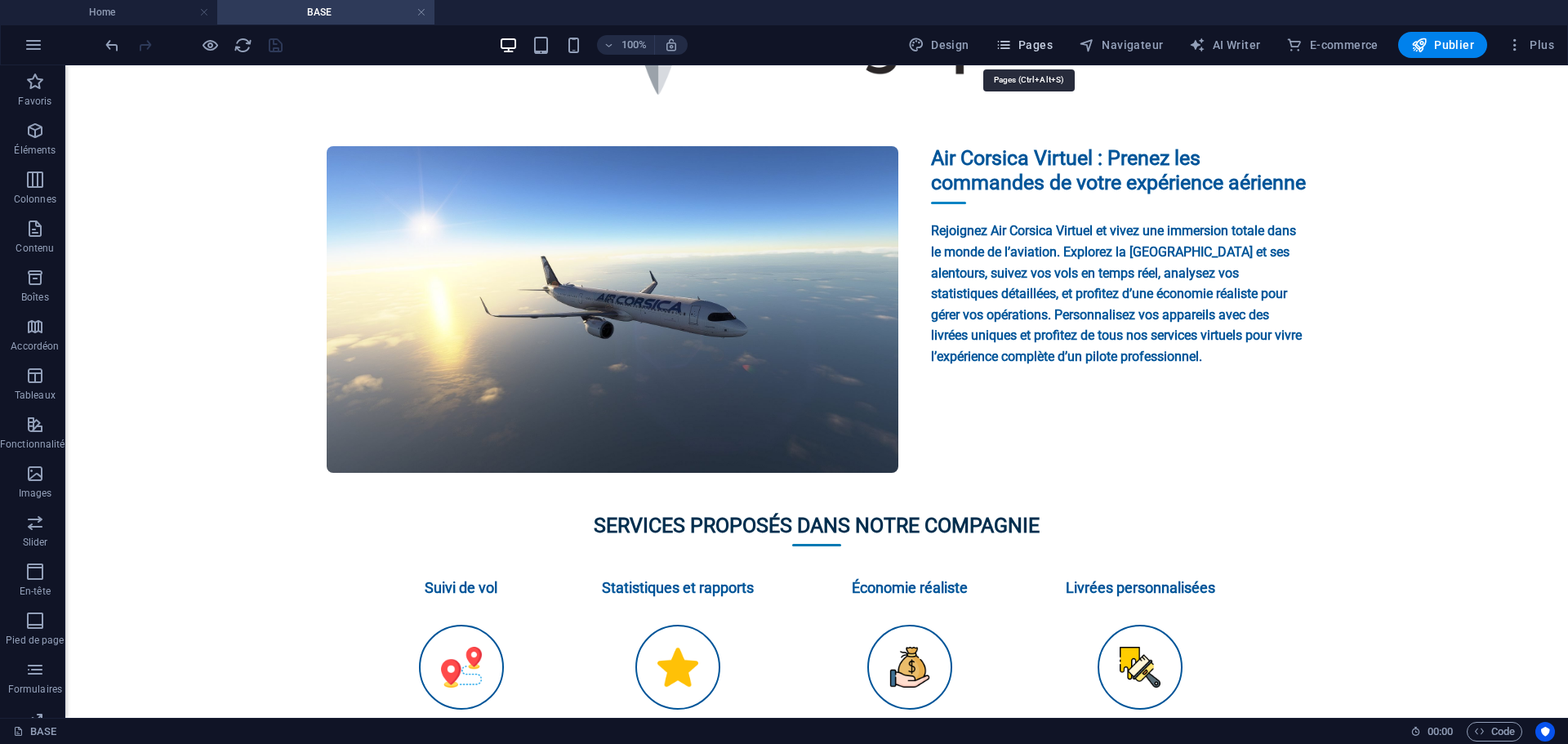
click at [1042, 43] on span "Pages" at bounding box center [1023, 45] width 57 height 16
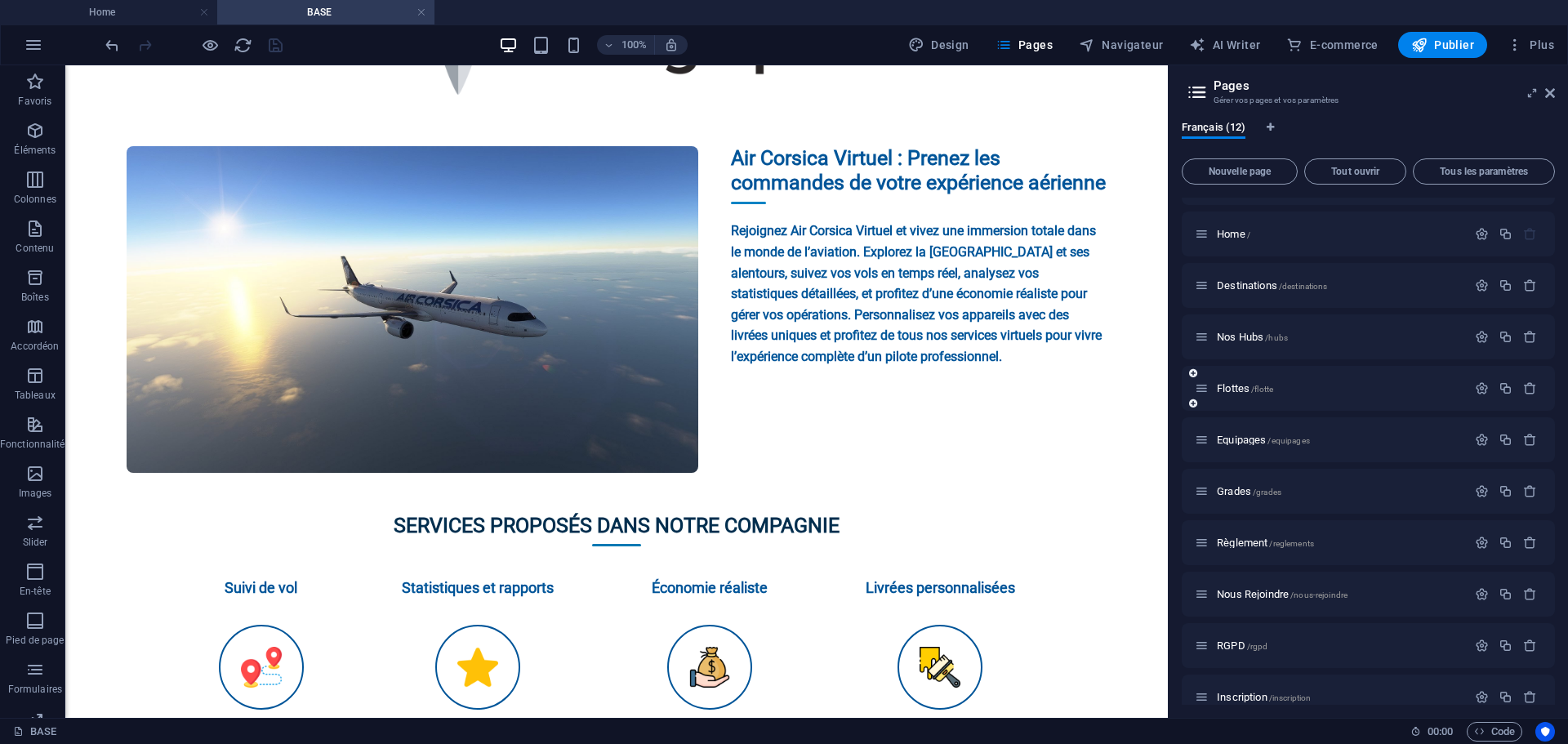
scroll to position [111, 0]
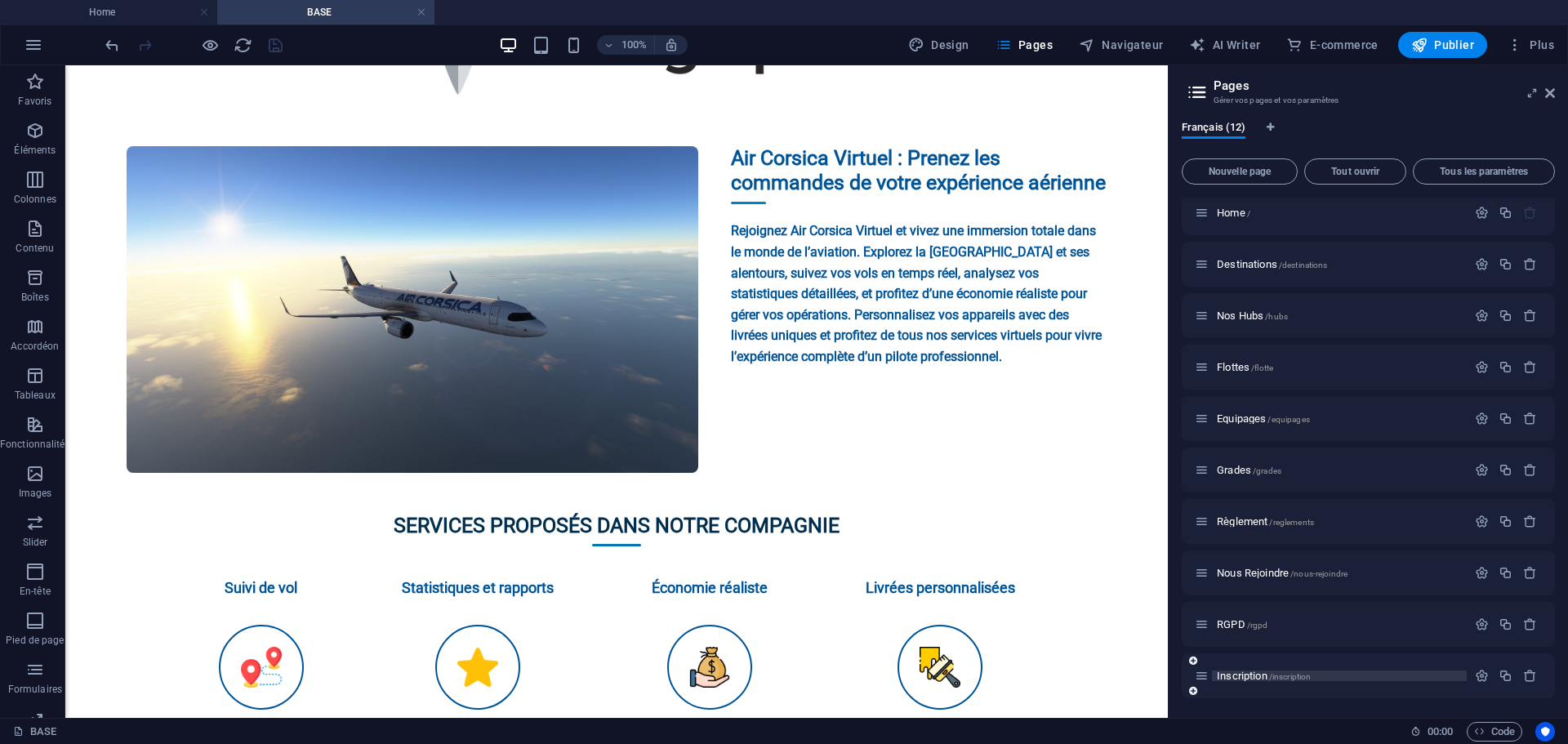
click at [1251, 674] on span "Inscription /inscription" at bounding box center [1264, 676] width 94 height 13
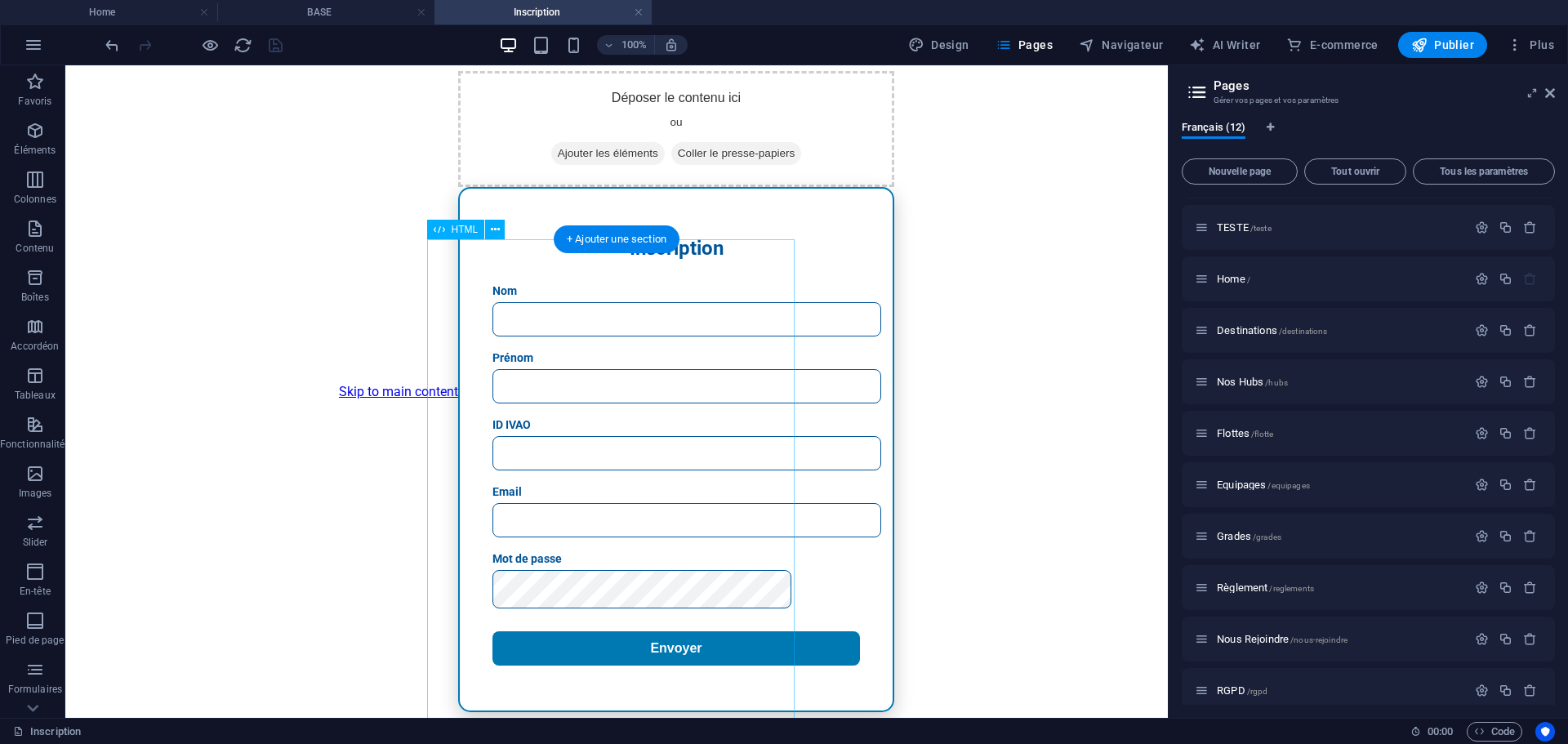
scroll to position [91, 0]
click at [1530, 637] on icon "button" at bounding box center [1530, 638] width 14 height 14
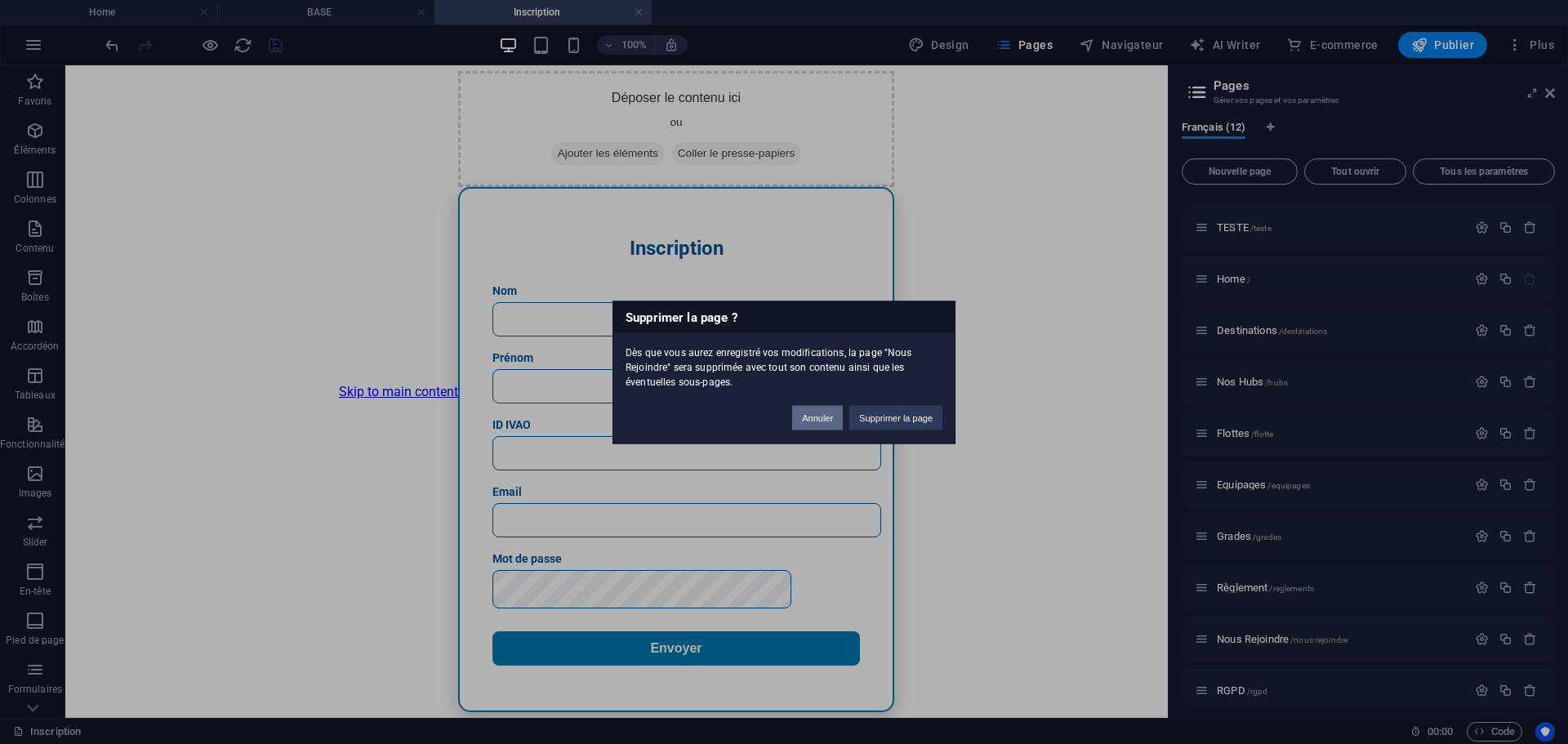
click at [821, 418] on button "Annuler" at bounding box center [818, 417] width 51 height 24
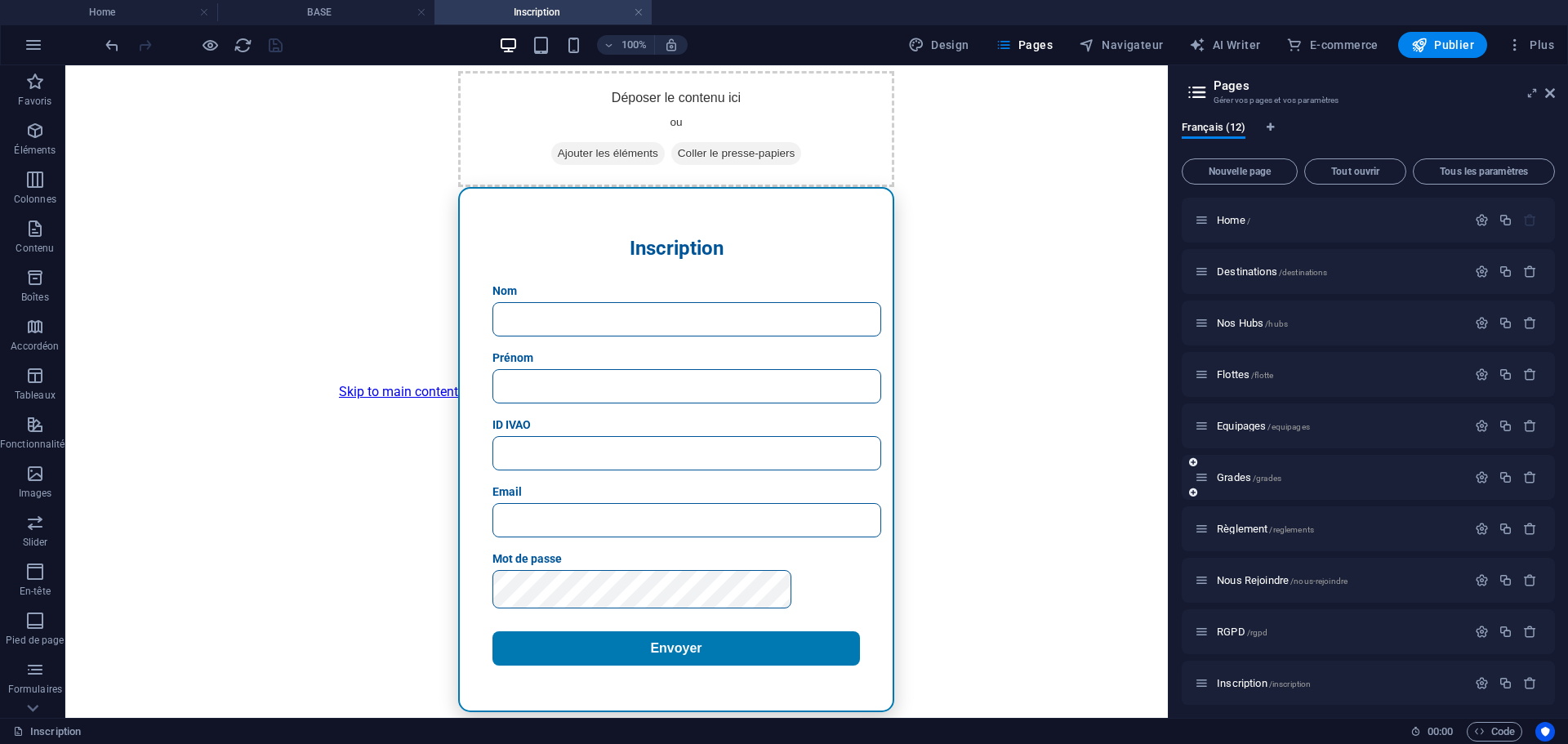
scroll to position [111, 0]
click at [1524, 678] on icon "button" at bounding box center [1530, 675] width 14 height 14
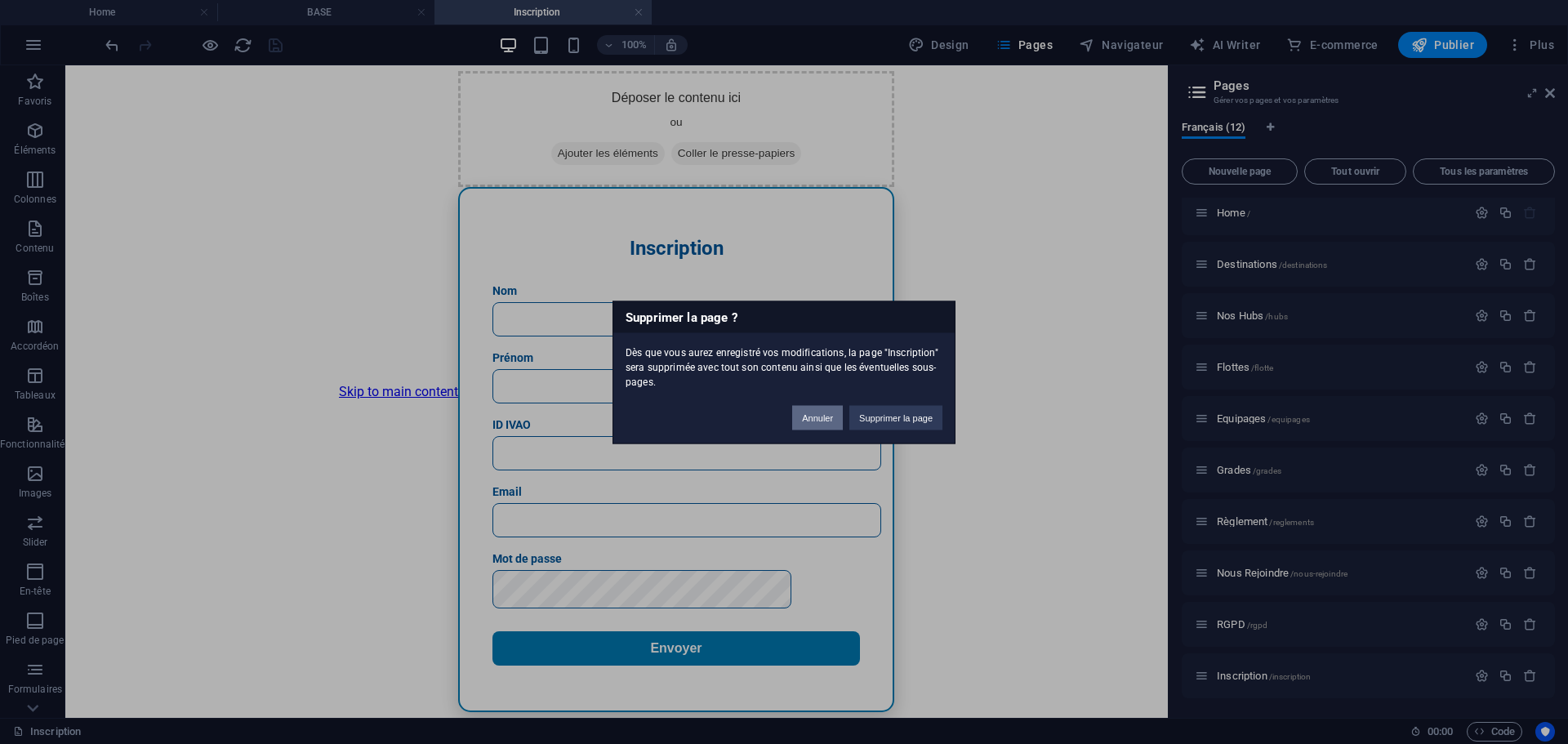
click at [802, 419] on button "Annuler" at bounding box center [818, 417] width 51 height 24
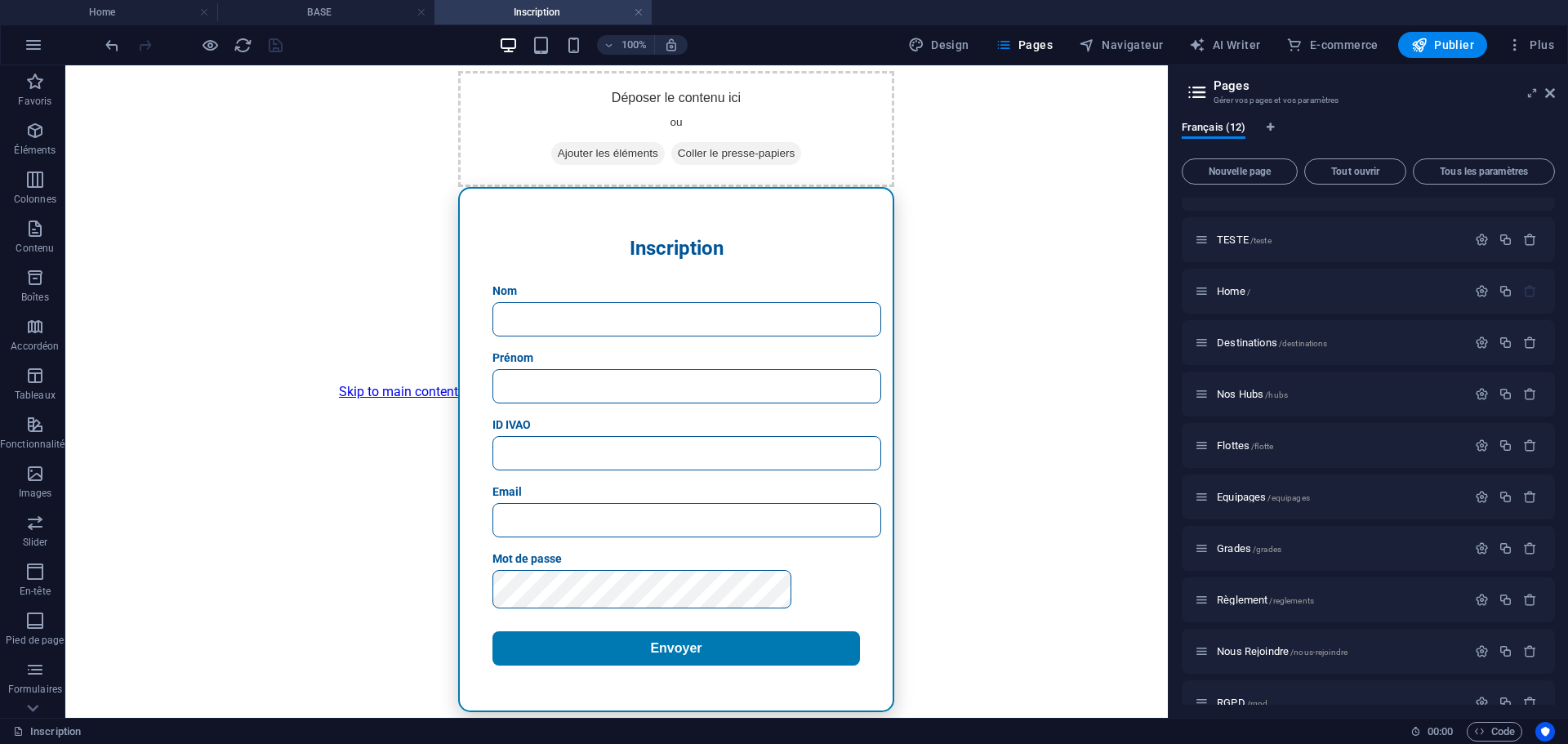
scroll to position [0, 0]
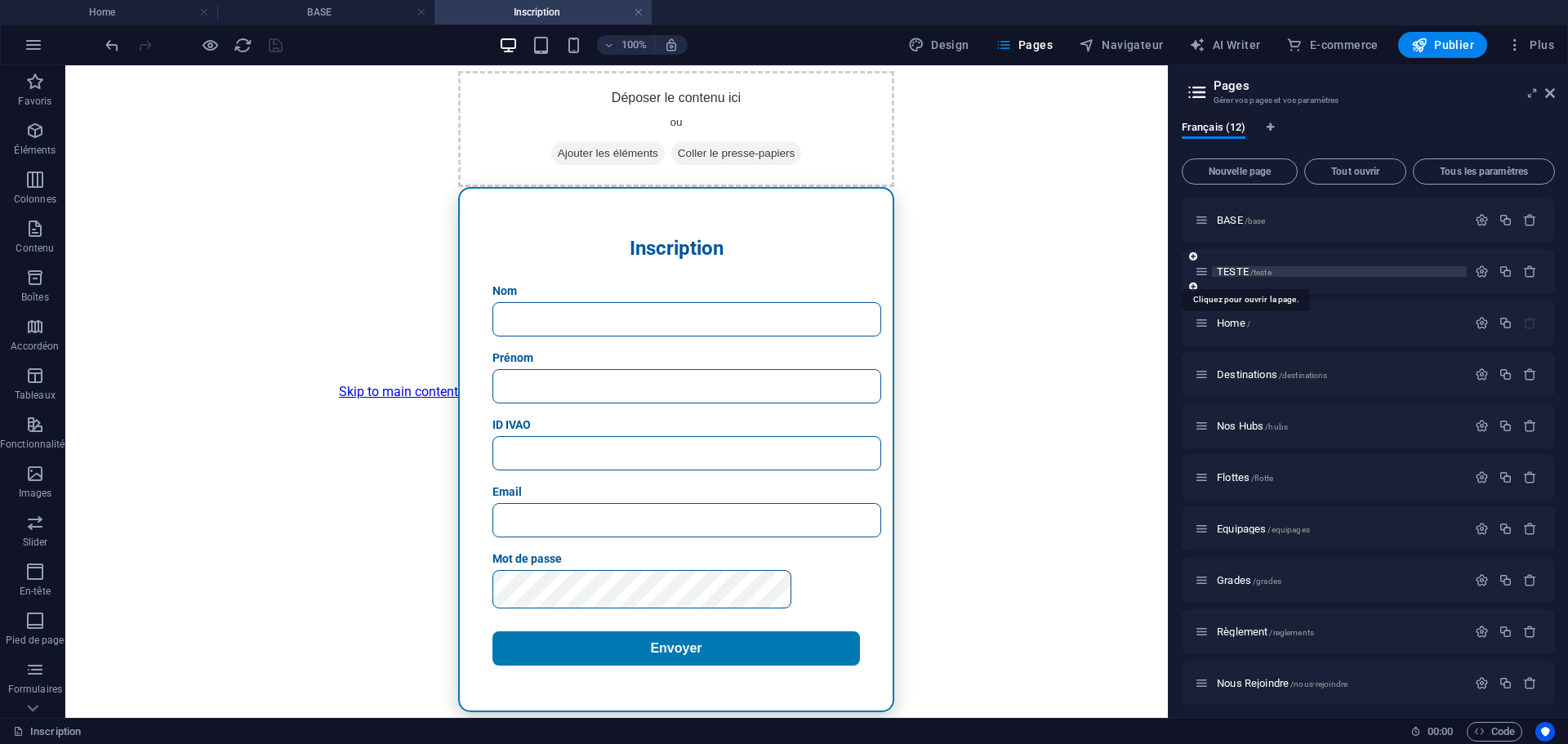
click at [1251, 270] on span "/teste" at bounding box center [1261, 273] width 21 height 9
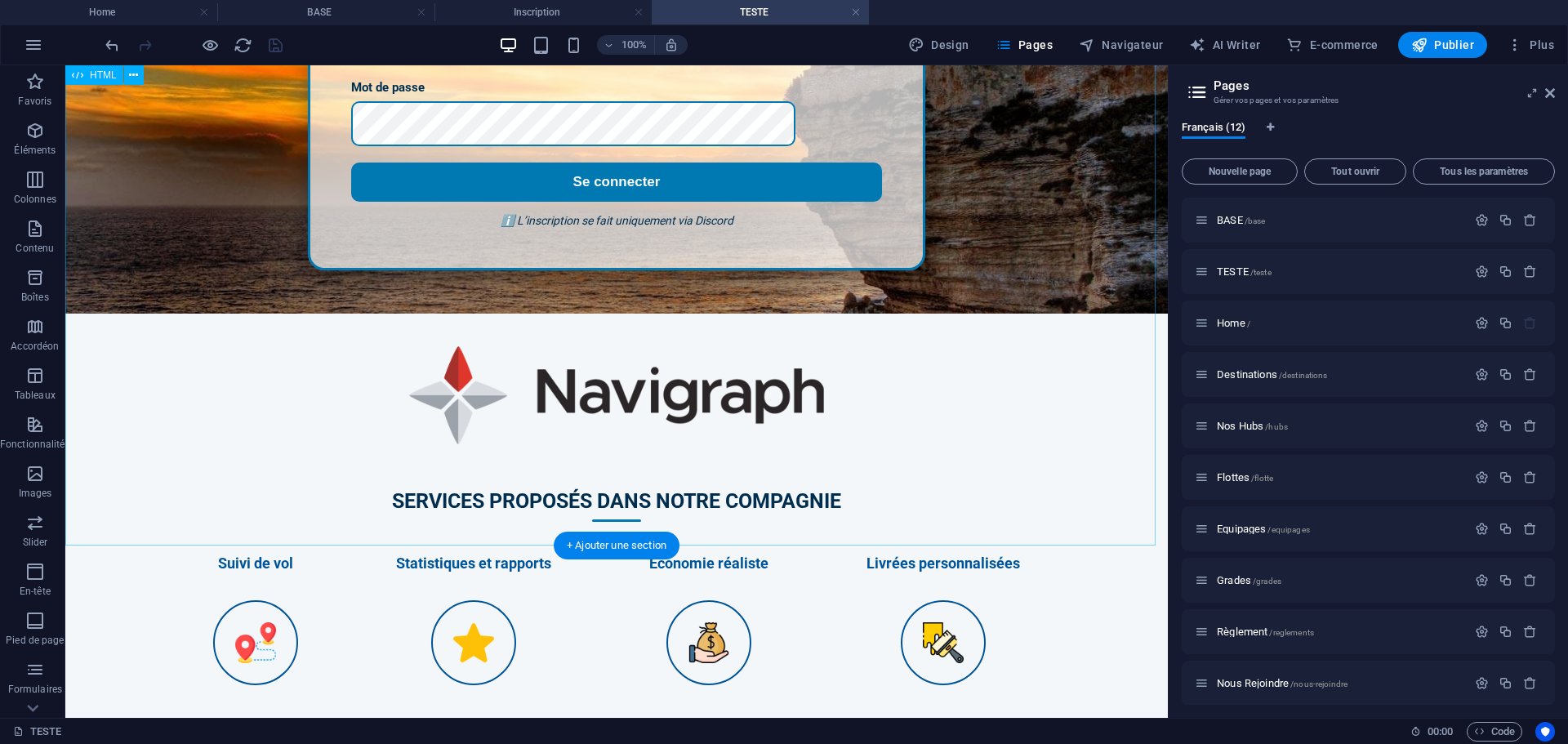
scroll to position [761, 0]
click at [134, 477] on icon at bounding box center [133, 470] width 9 height 17
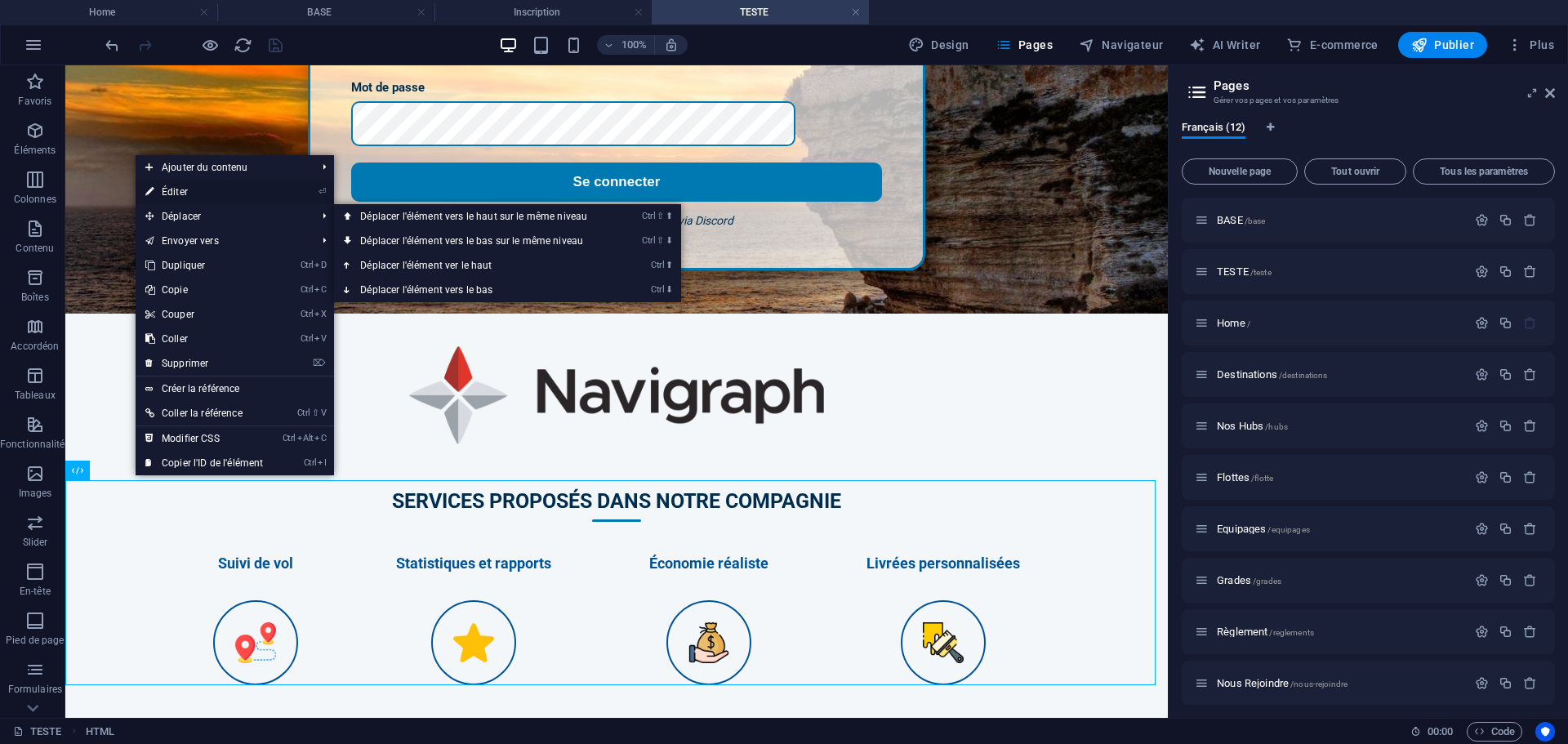
click at [205, 188] on link "⏎ Éditer" at bounding box center [204, 191] width 137 height 24
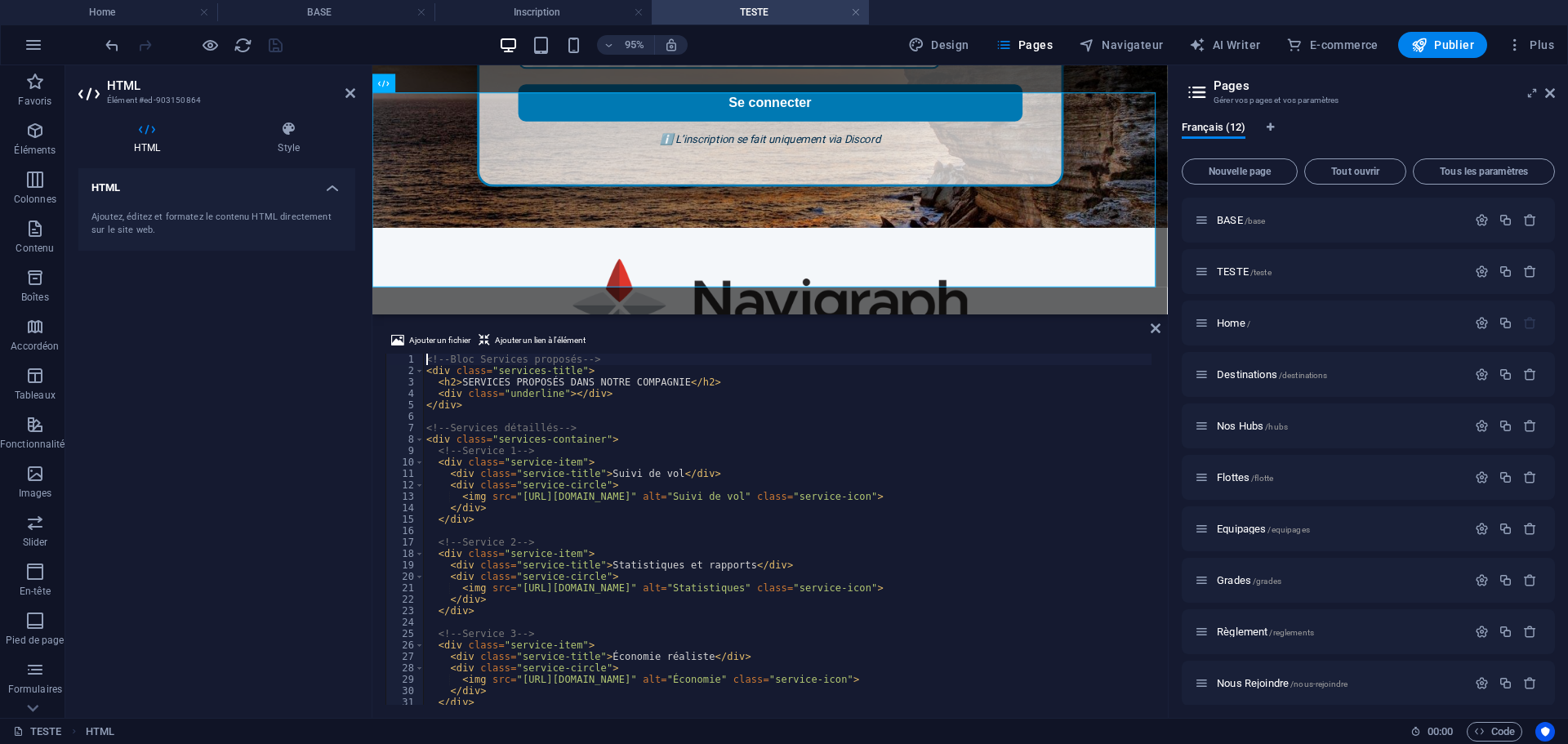
scroll to position [1147, 0]
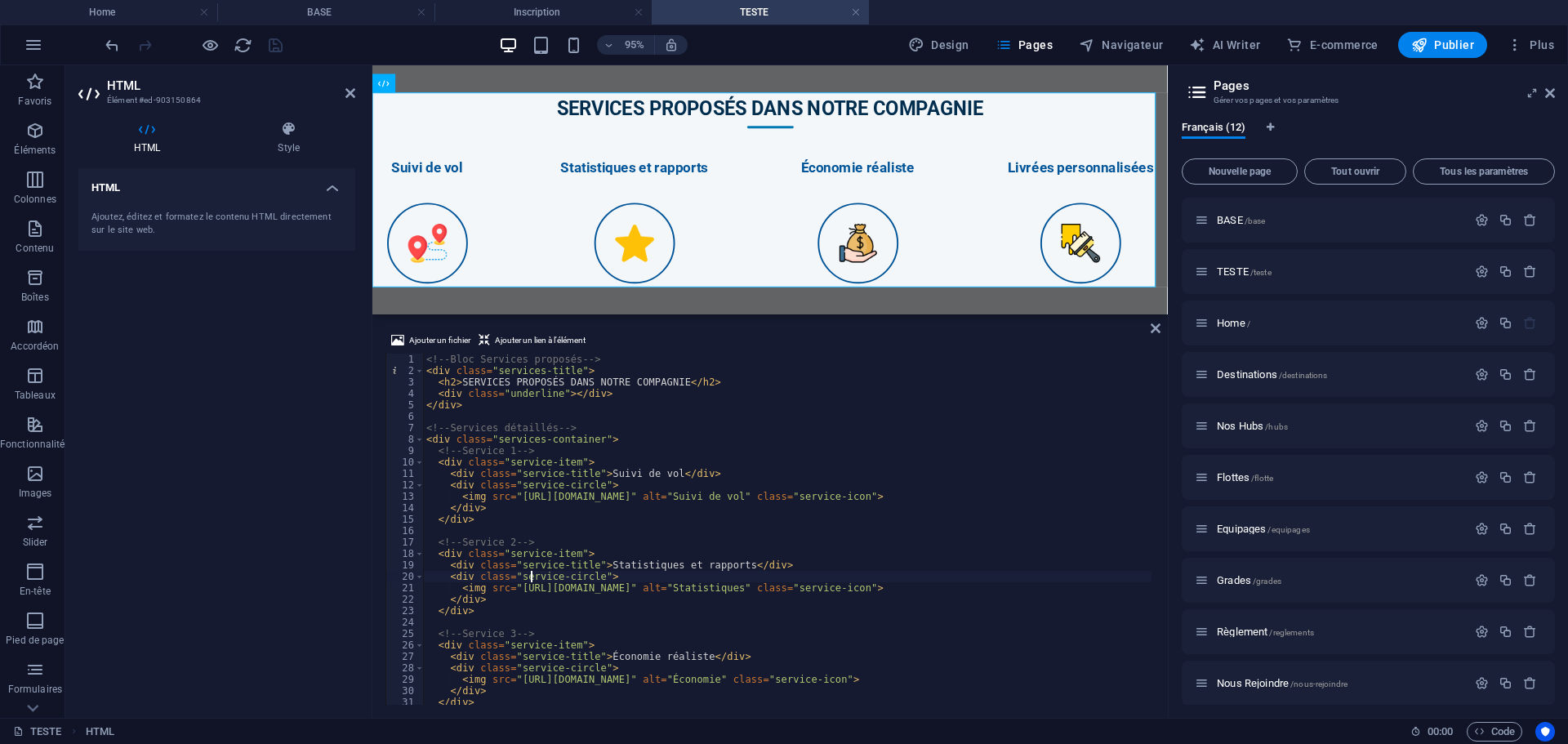
click at [530, 572] on div "<!-- Bloc Services proposés --> < div class = "services-title" > < h2 > SERVICE…" at bounding box center [788, 540] width 729 height 374
type textarea "</style>"
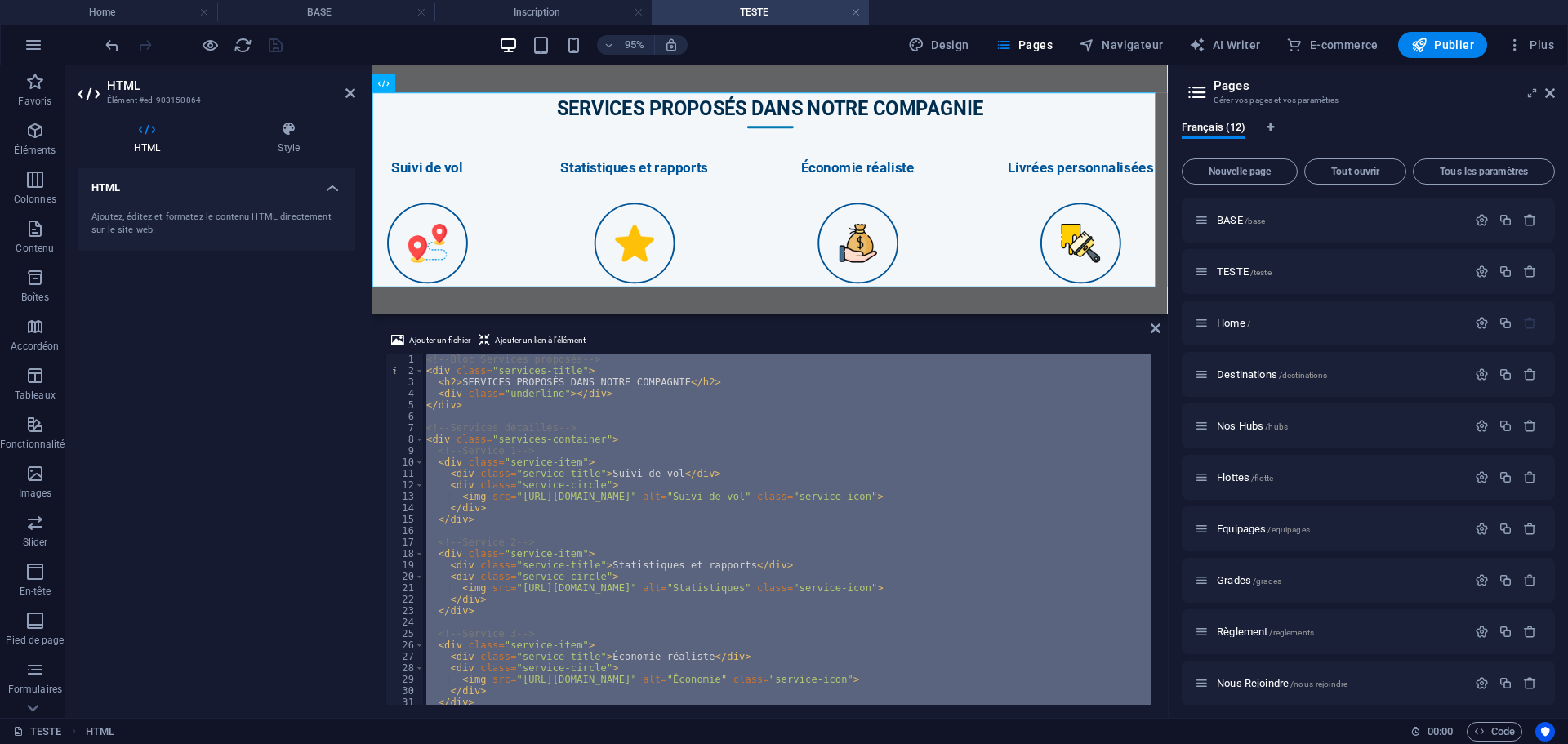
scroll to position [761, 0]
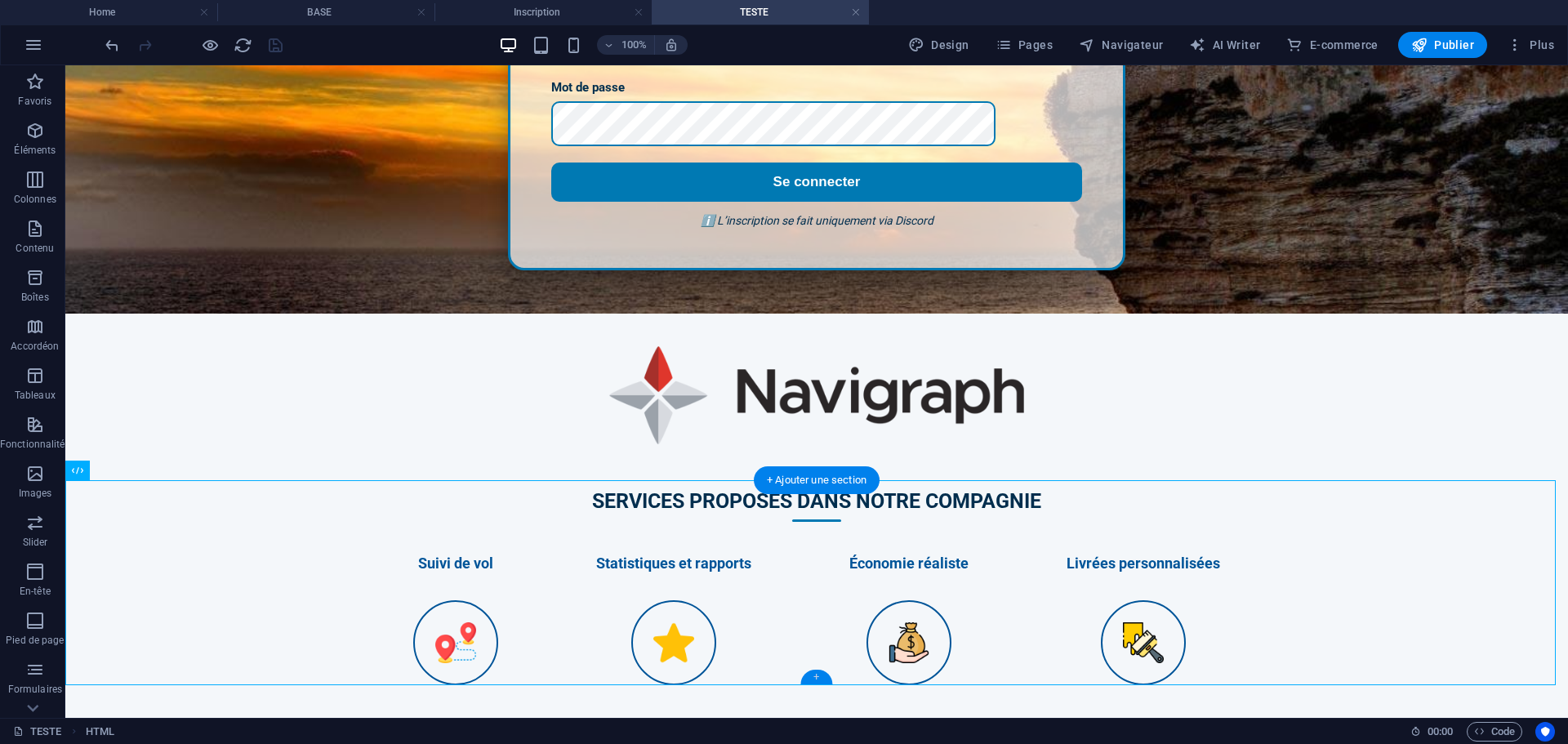
click at [813, 674] on div "+" at bounding box center [816, 677] width 32 height 14
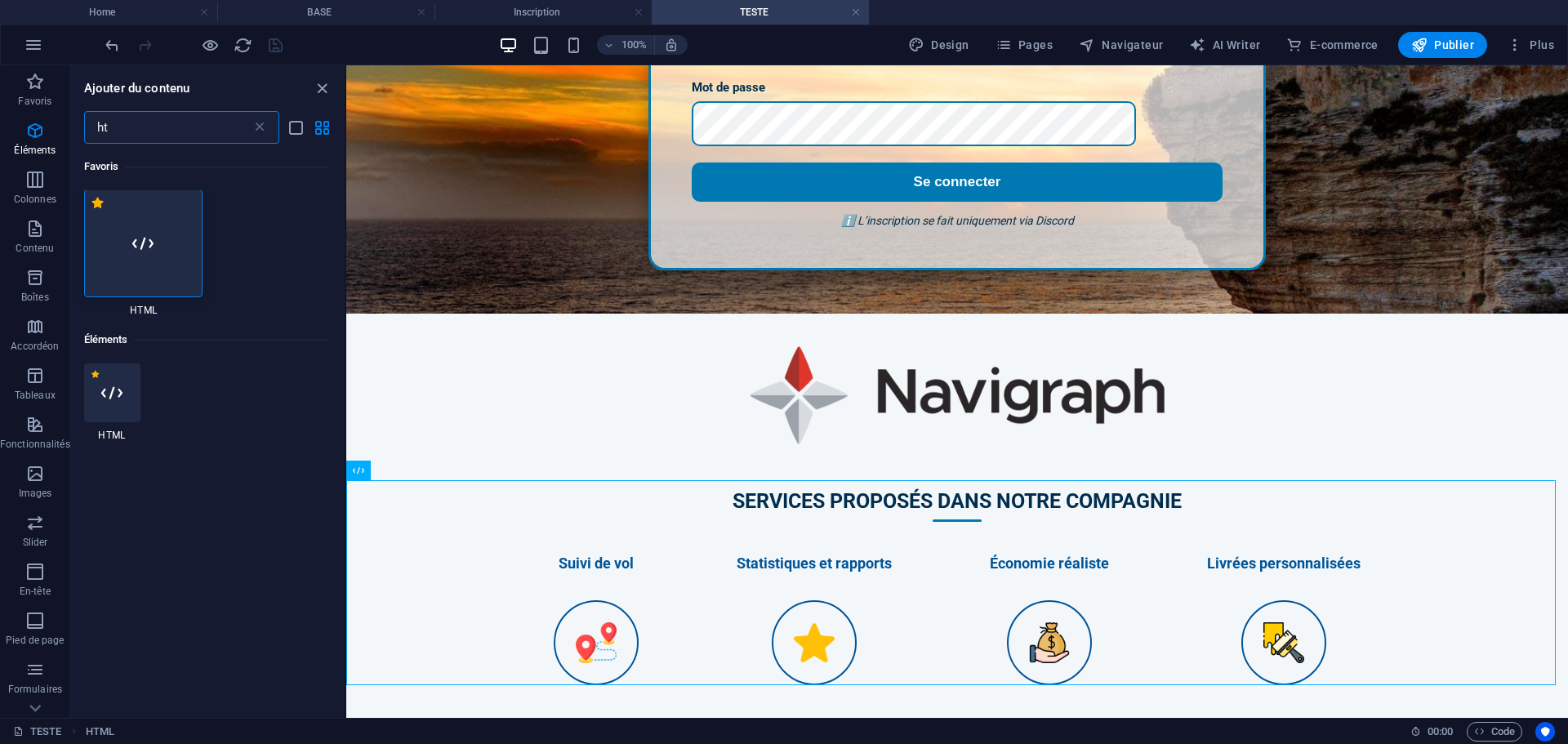
scroll to position [0, 0]
type input "ht"
click at [138, 255] on div at bounding box center [144, 244] width 120 height 108
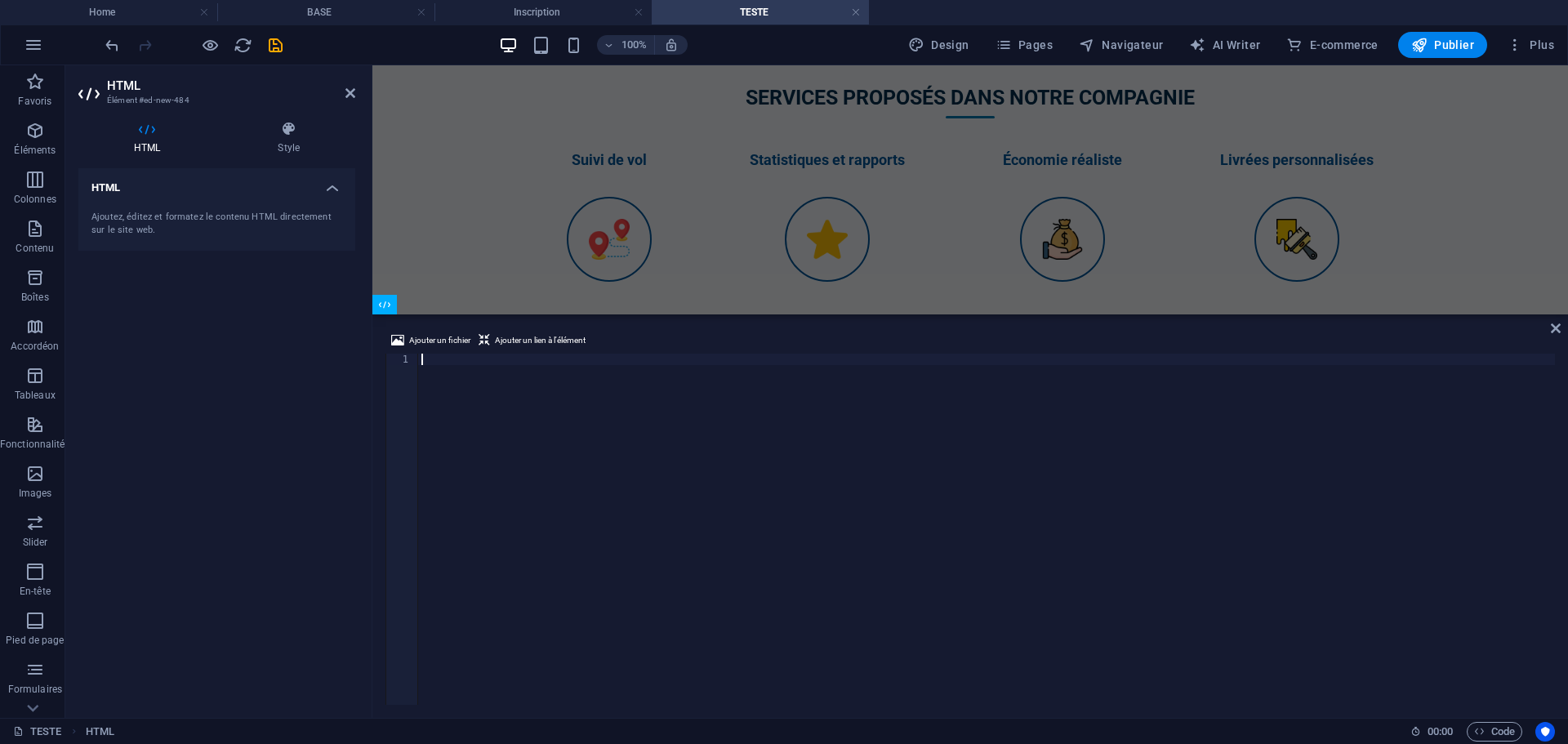
scroll to position [621, 0]
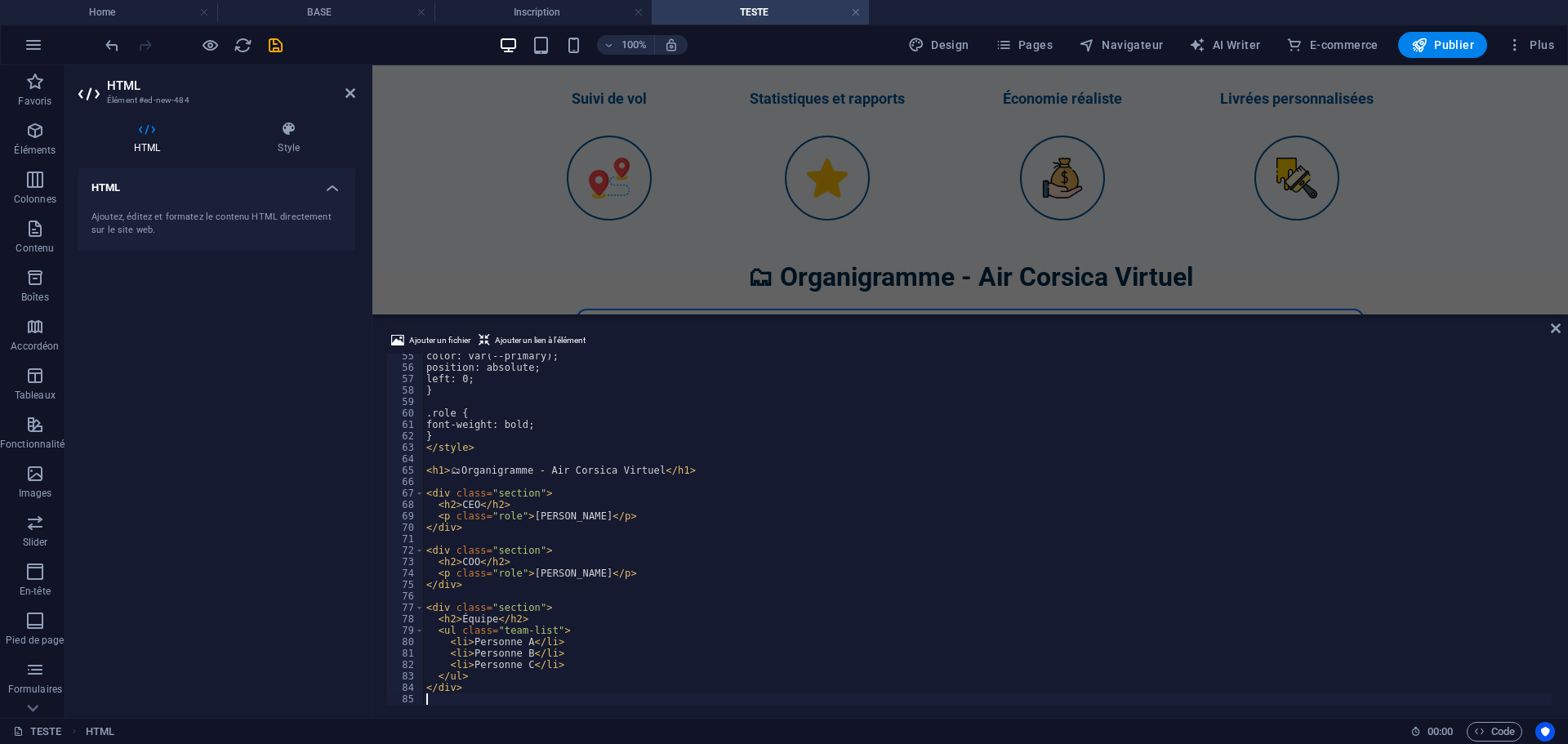
click at [239, 403] on div "HTML Ajoutez, éditez et formatez le contenu HTML directement sur le site web." at bounding box center [217, 437] width 276 height 536
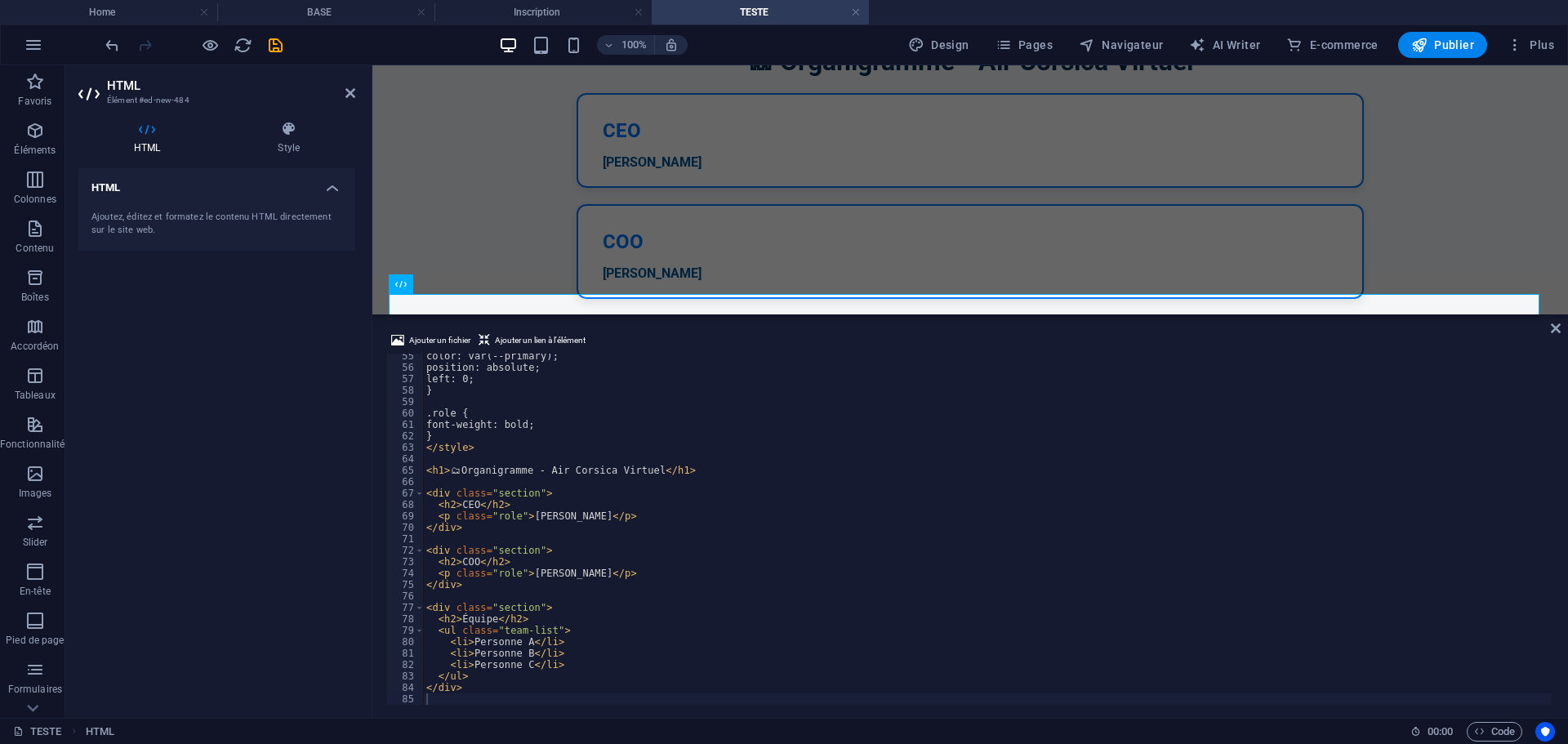
scroll to position [1548, 0]
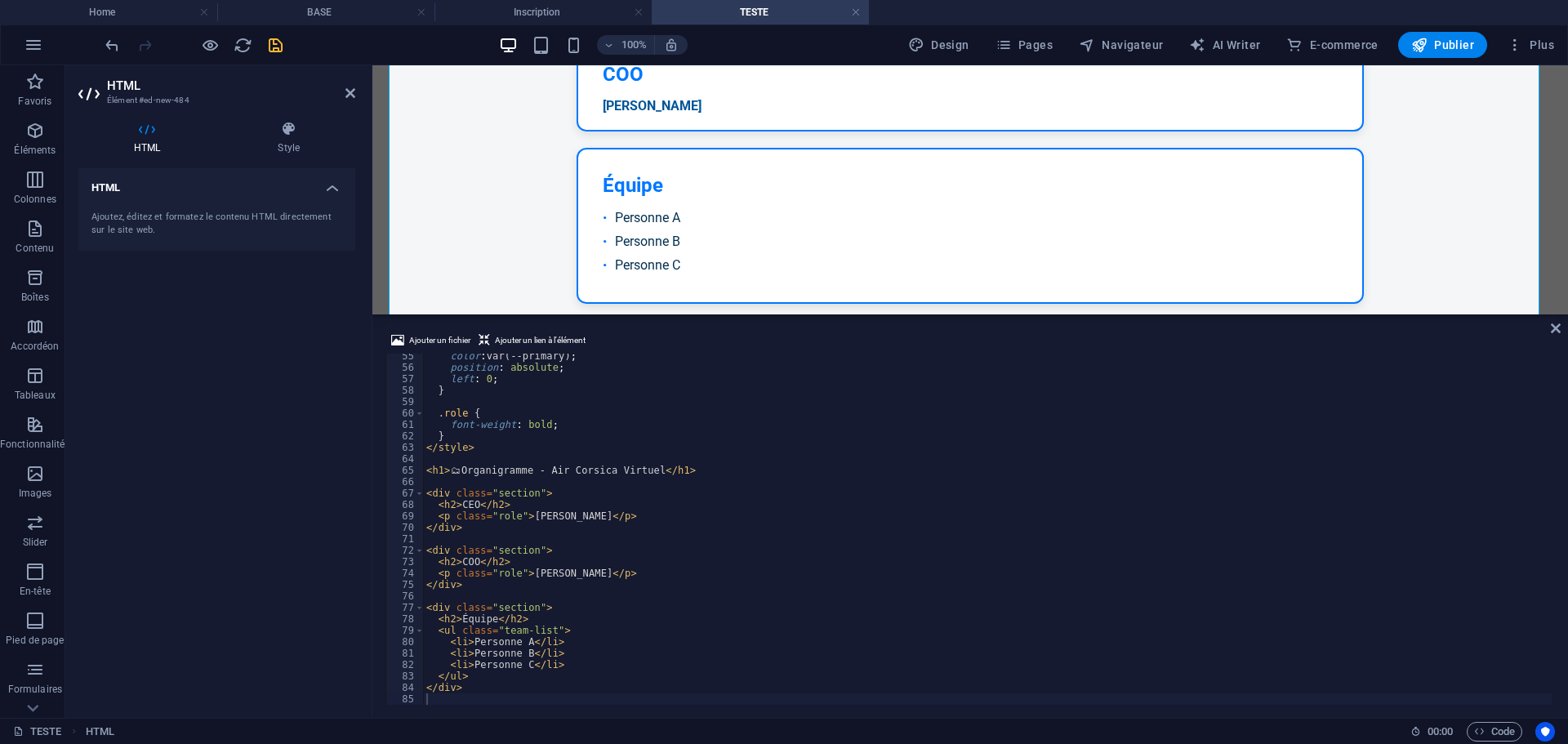
click at [271, 43] on icon "save" at bounding box center [276, 45] width 19 height 19
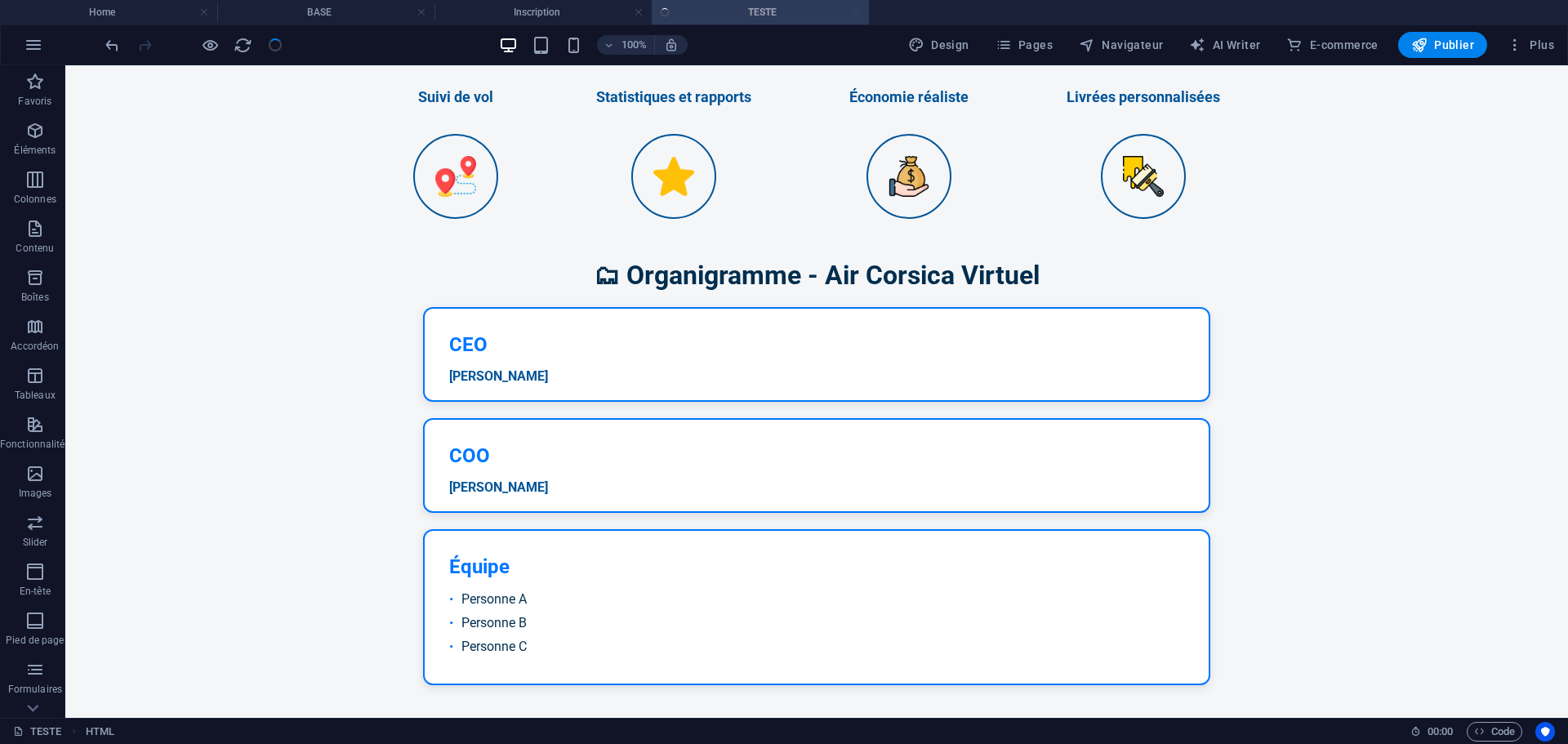
scroll to position [1286, 0]
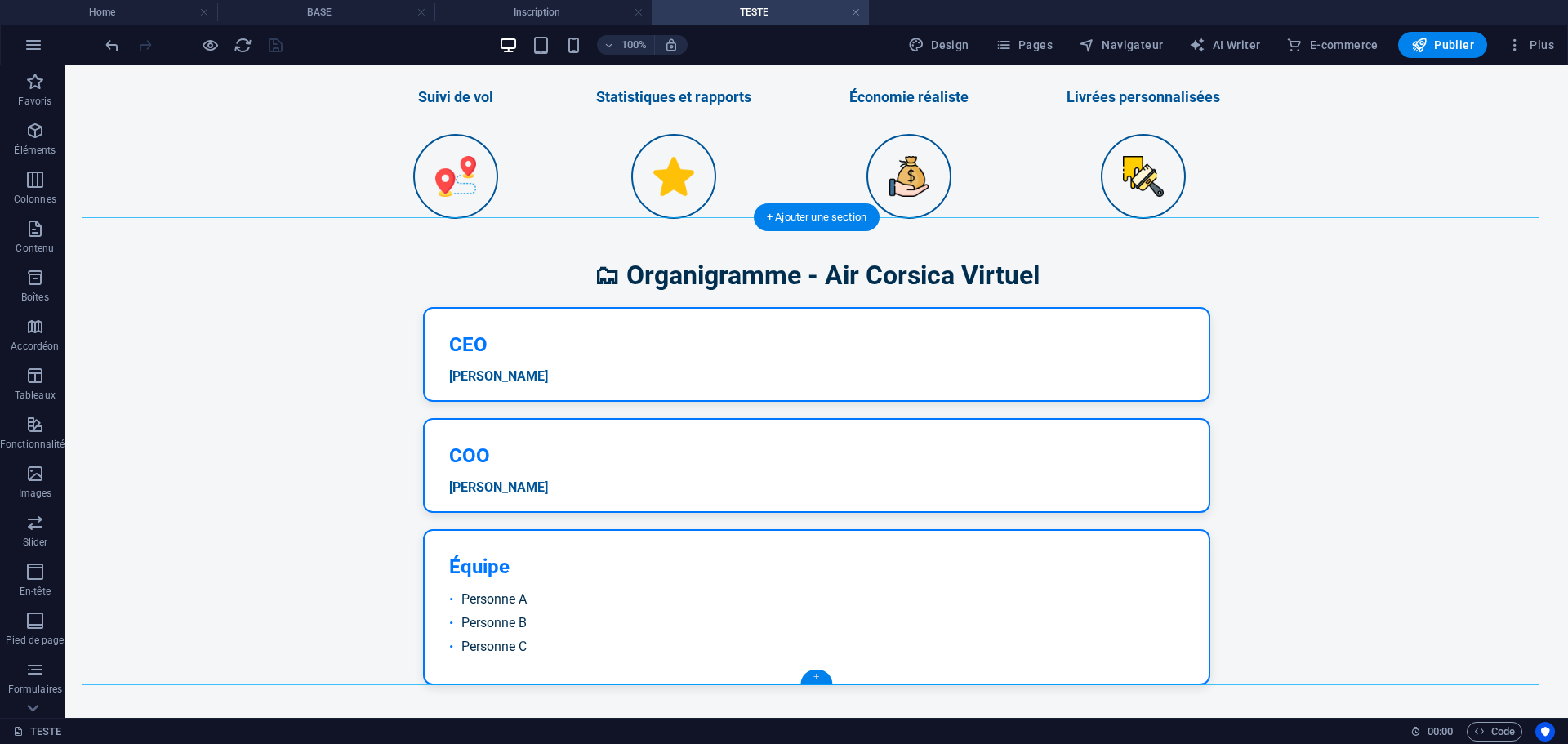
drag, startPoint x: 751, startPoint y: 616, endPoint x: 821, endPoint y: 672, distance: 89.6
click at [821, 672] on div "+" at bounding box center [816, 677] width 32 height 14
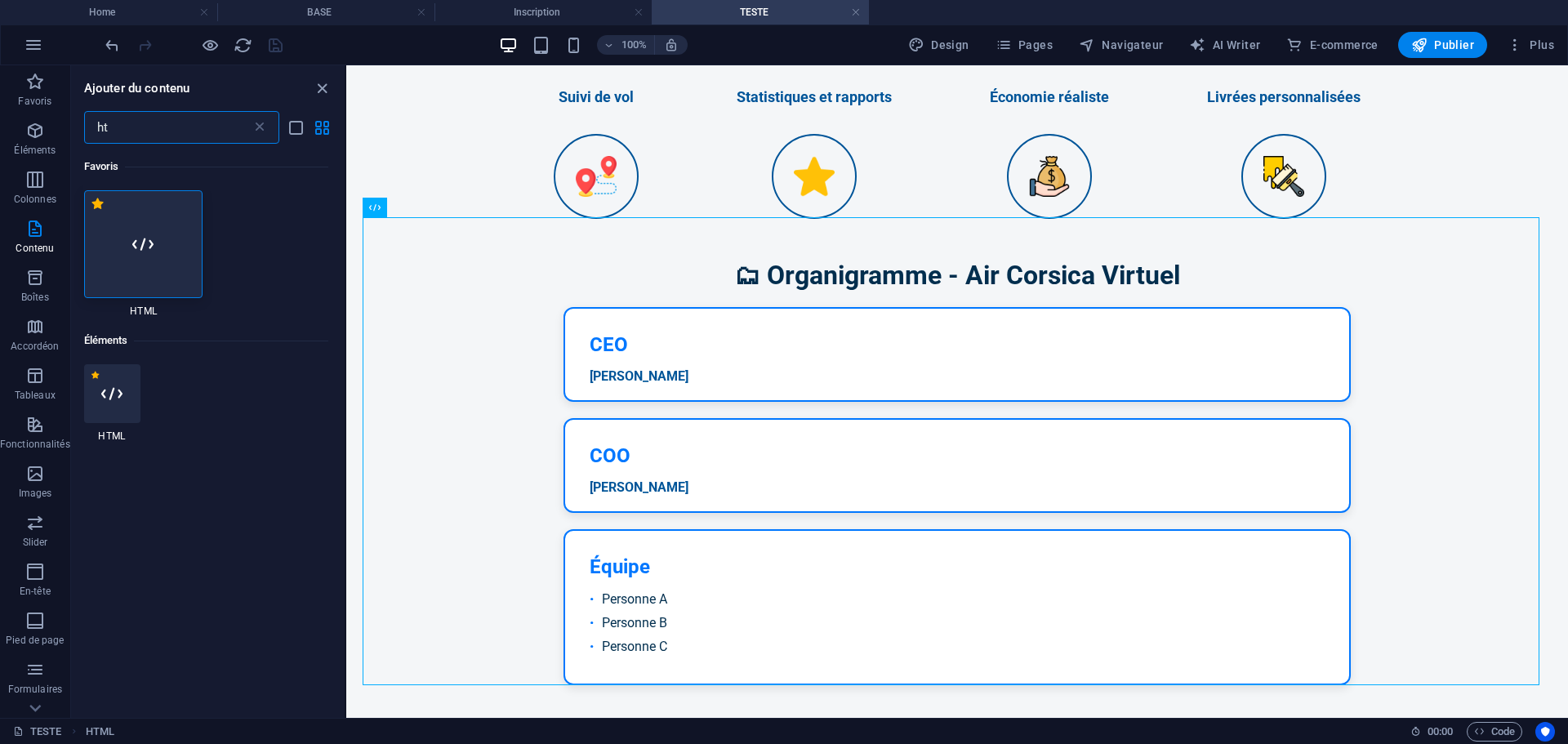
click at [149, 236] on icon at bounding box center [142, 244] width 21 height 21
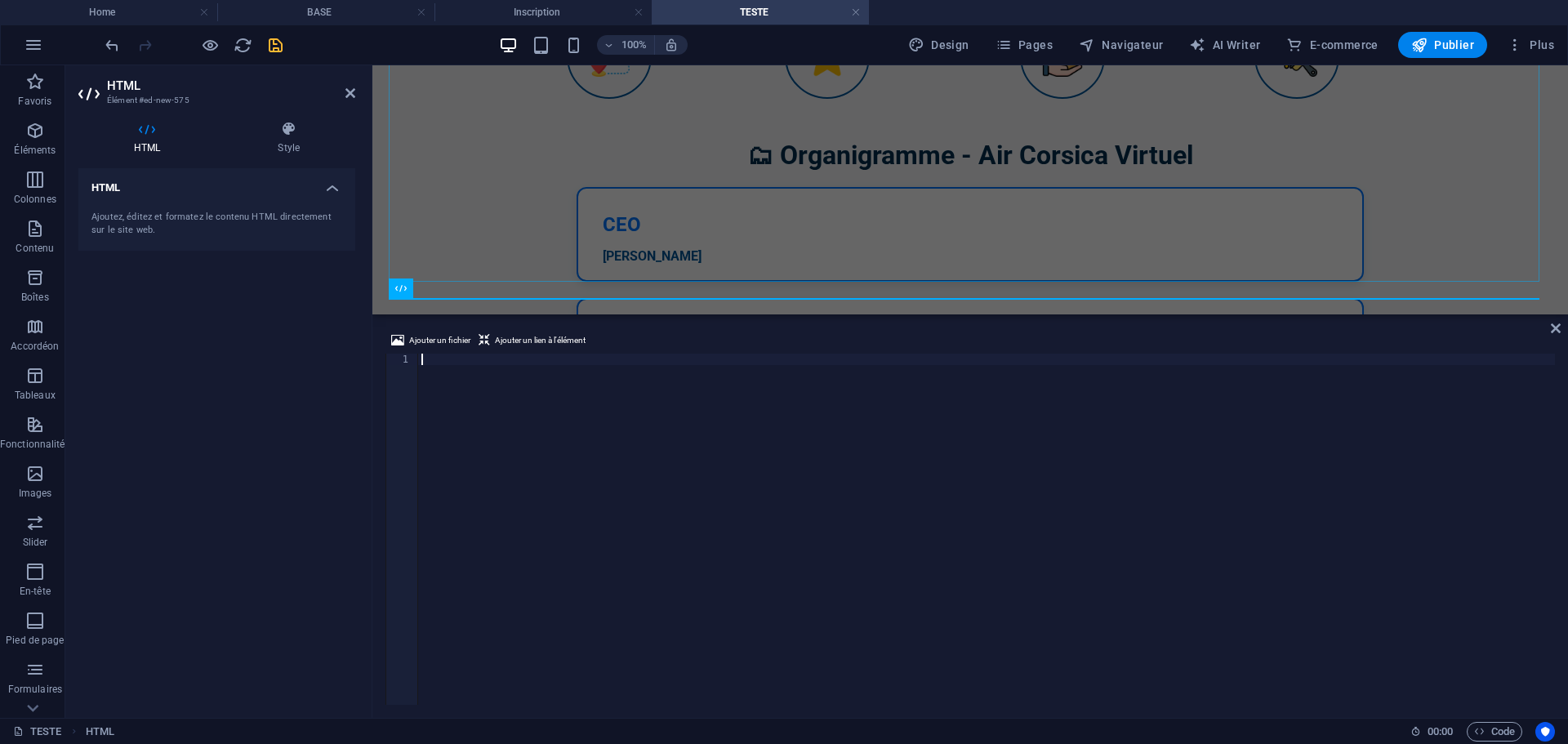
scroll to position [1689, 0]
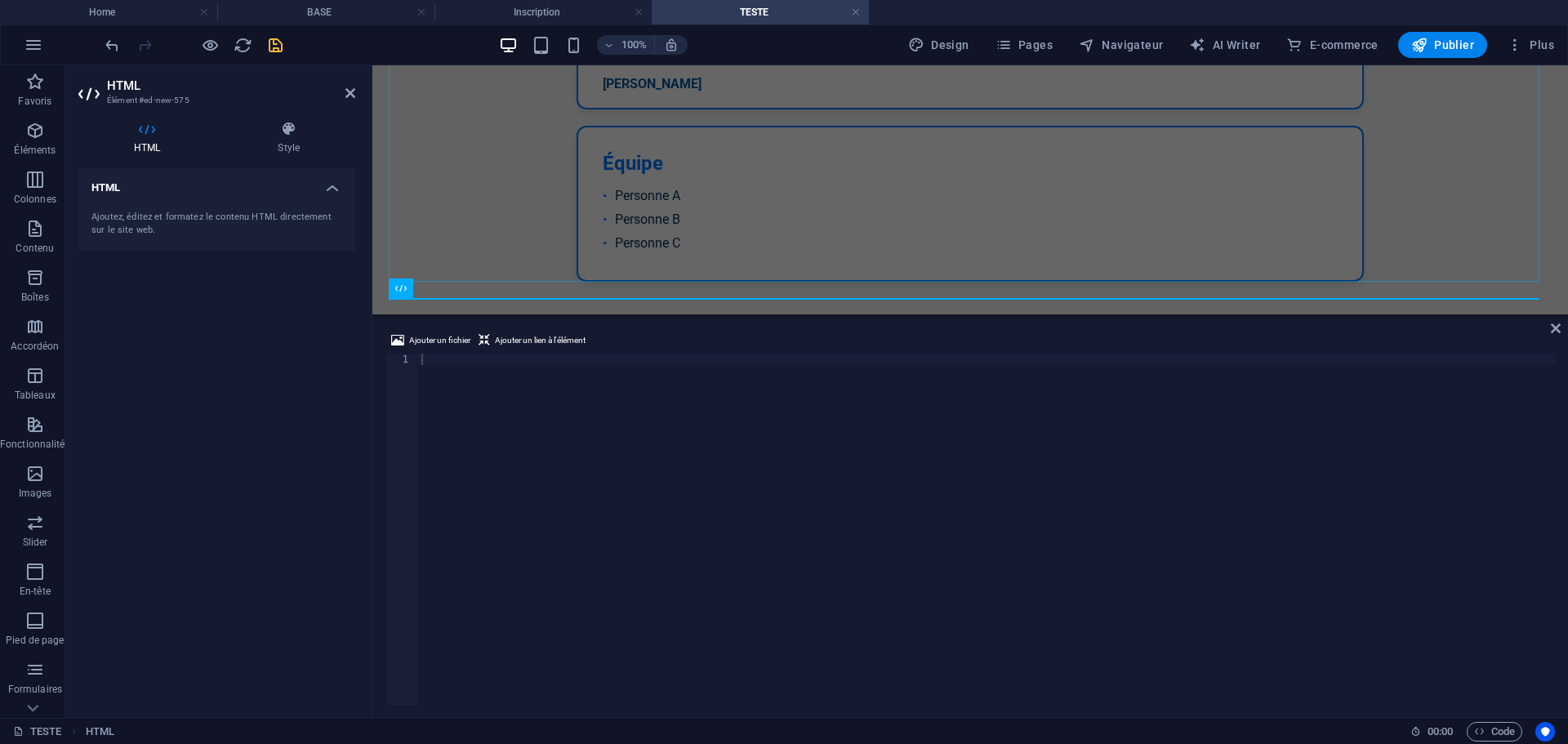
click at [605, 451] on div at bounding box center [986, 540] width 1137 height 374
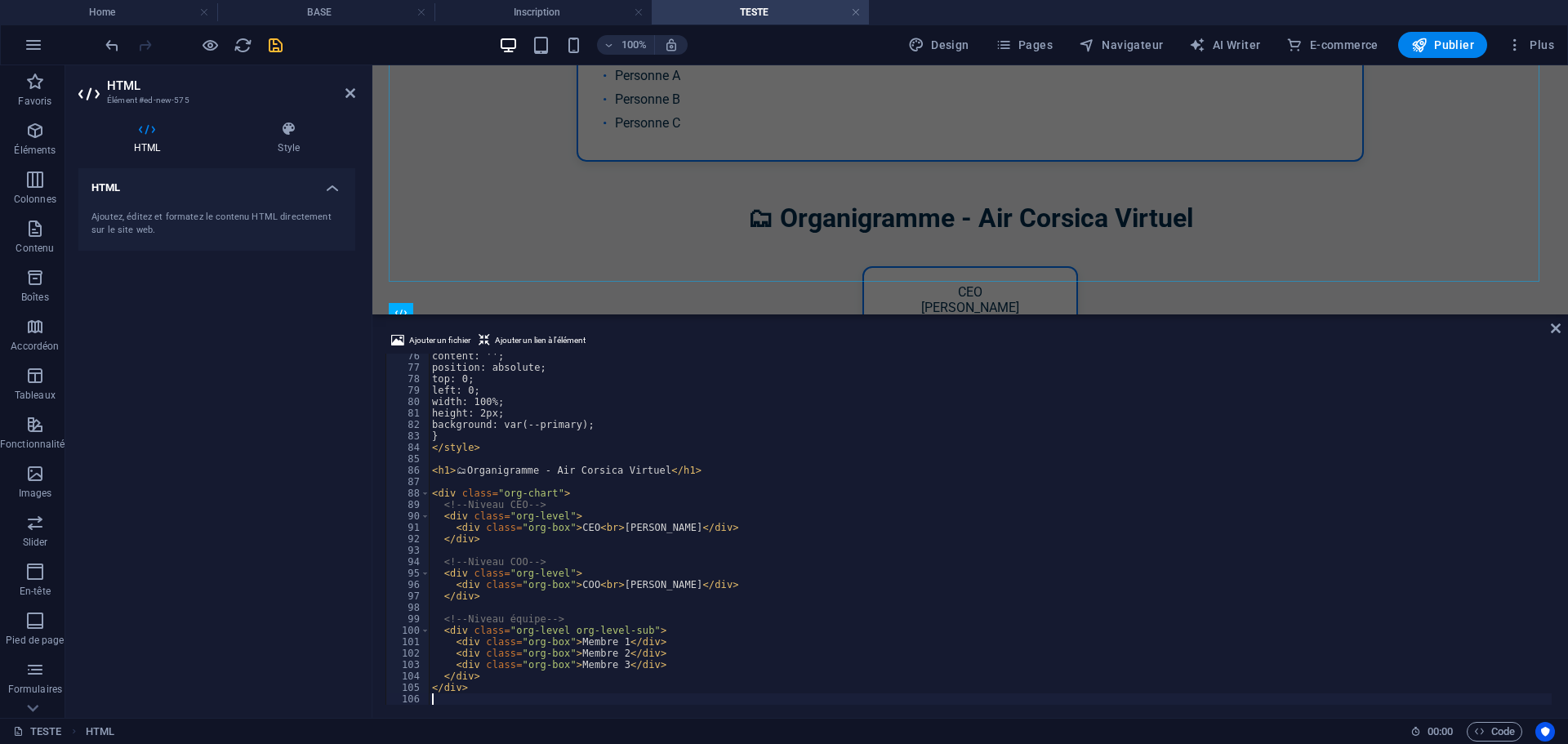
click at [227, 475] on div "HTML Ajoutez, éditez et formatez le contenu HTML directement sur le site web." at bounding box center [217, 437] width 276 height 536
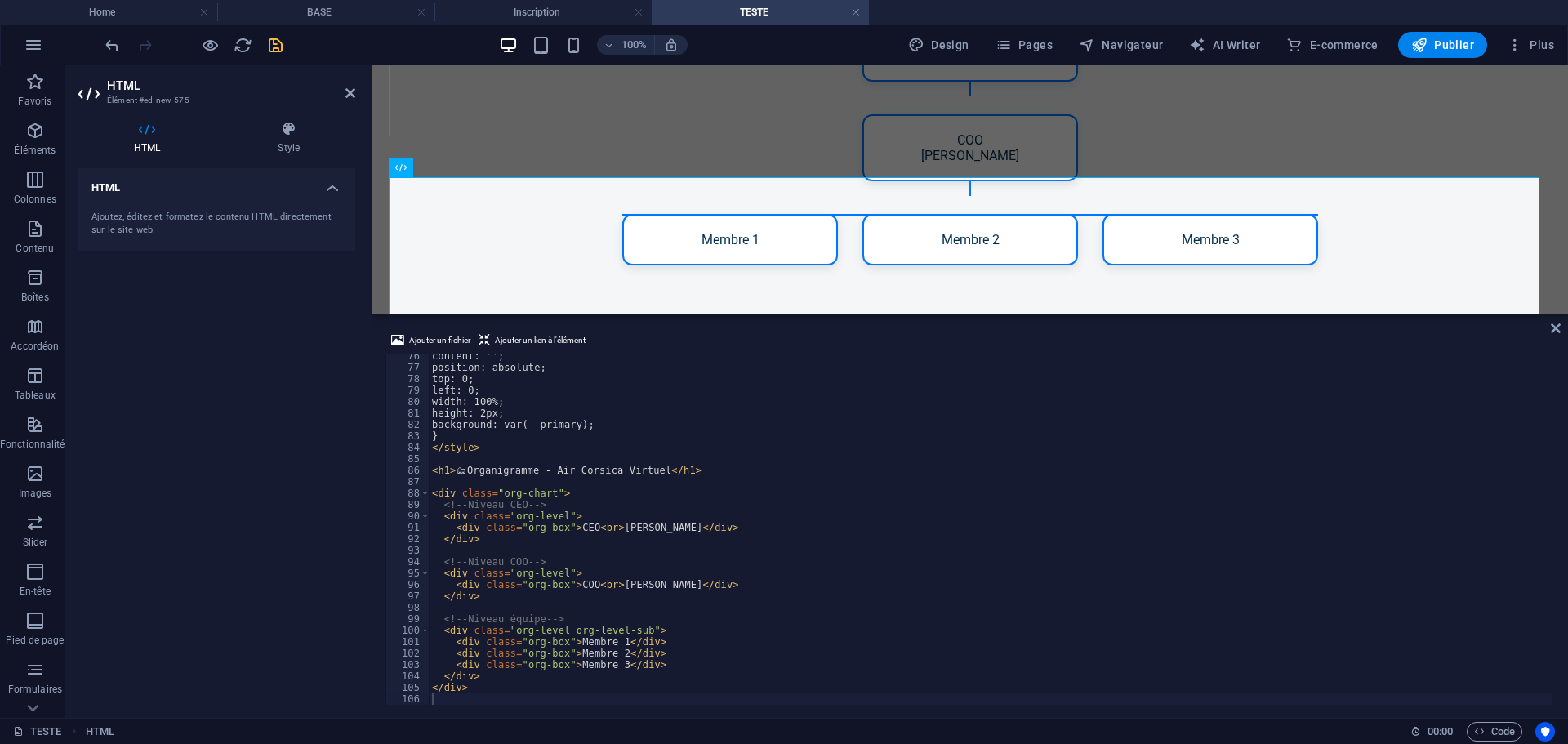
scroll to position [2026, 0]
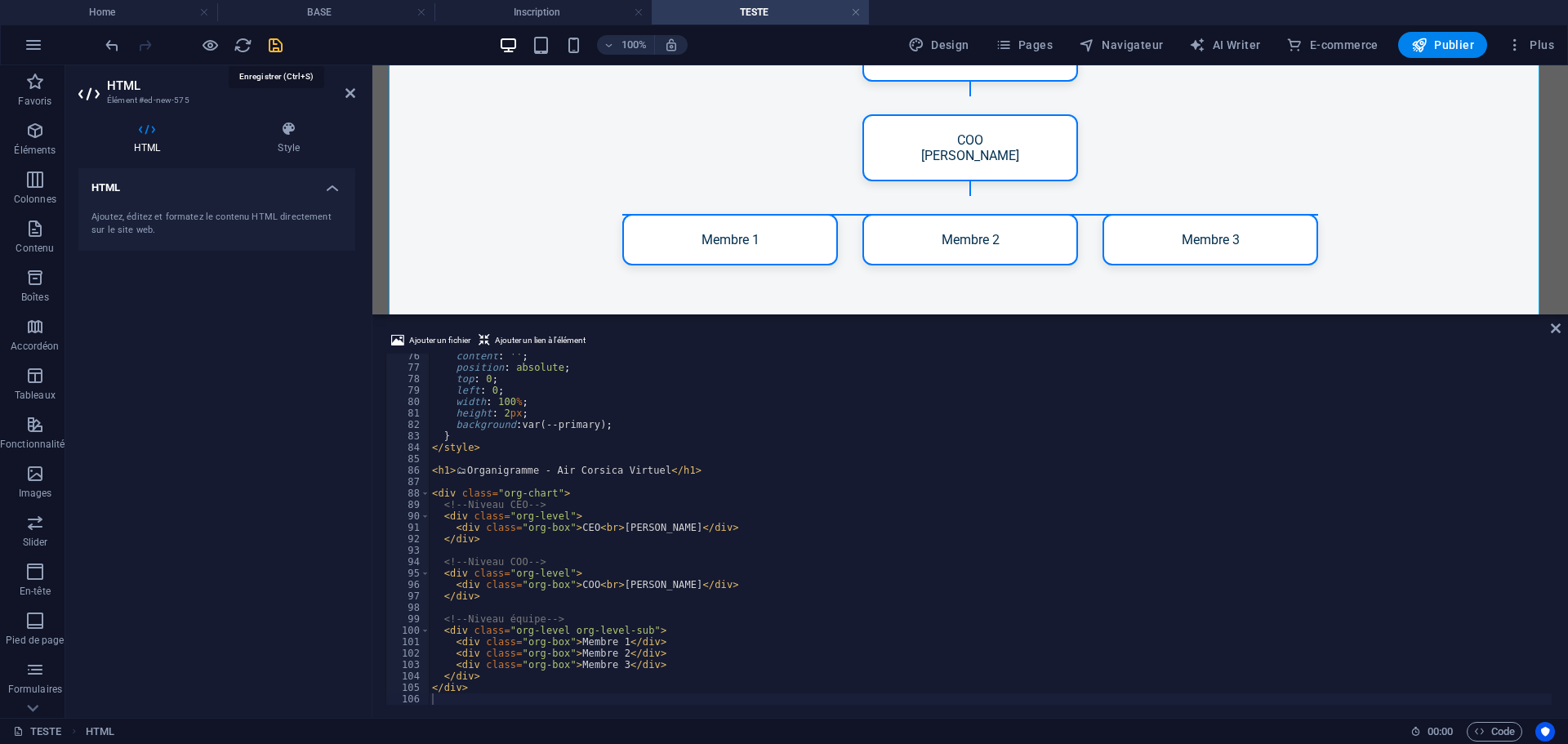
click at [278, 42] on icon "save" at bounding box center [276, 45] width 19 height 19
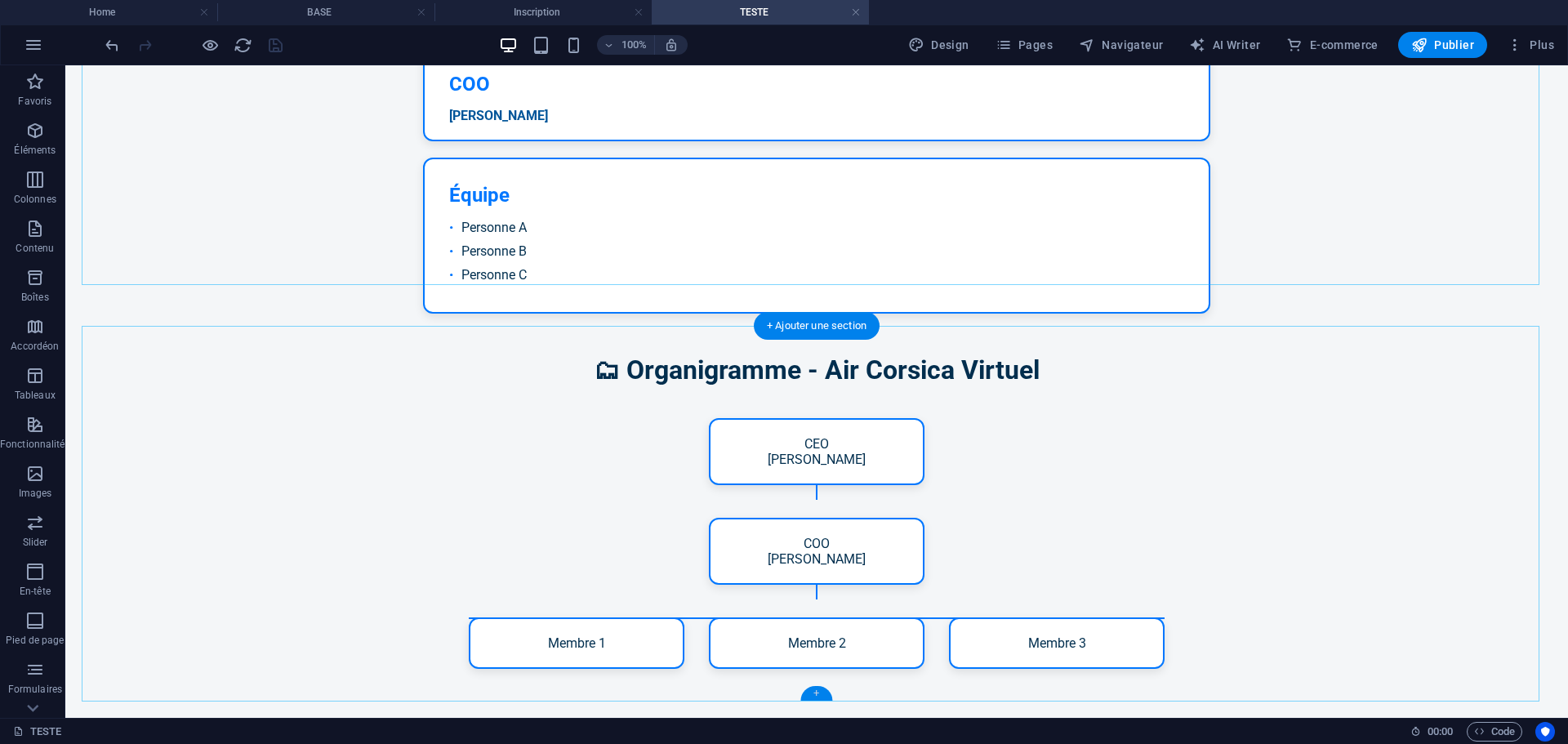
click at [813, 698] on div "+" at bounding box center [816, 693] width 32 height 14
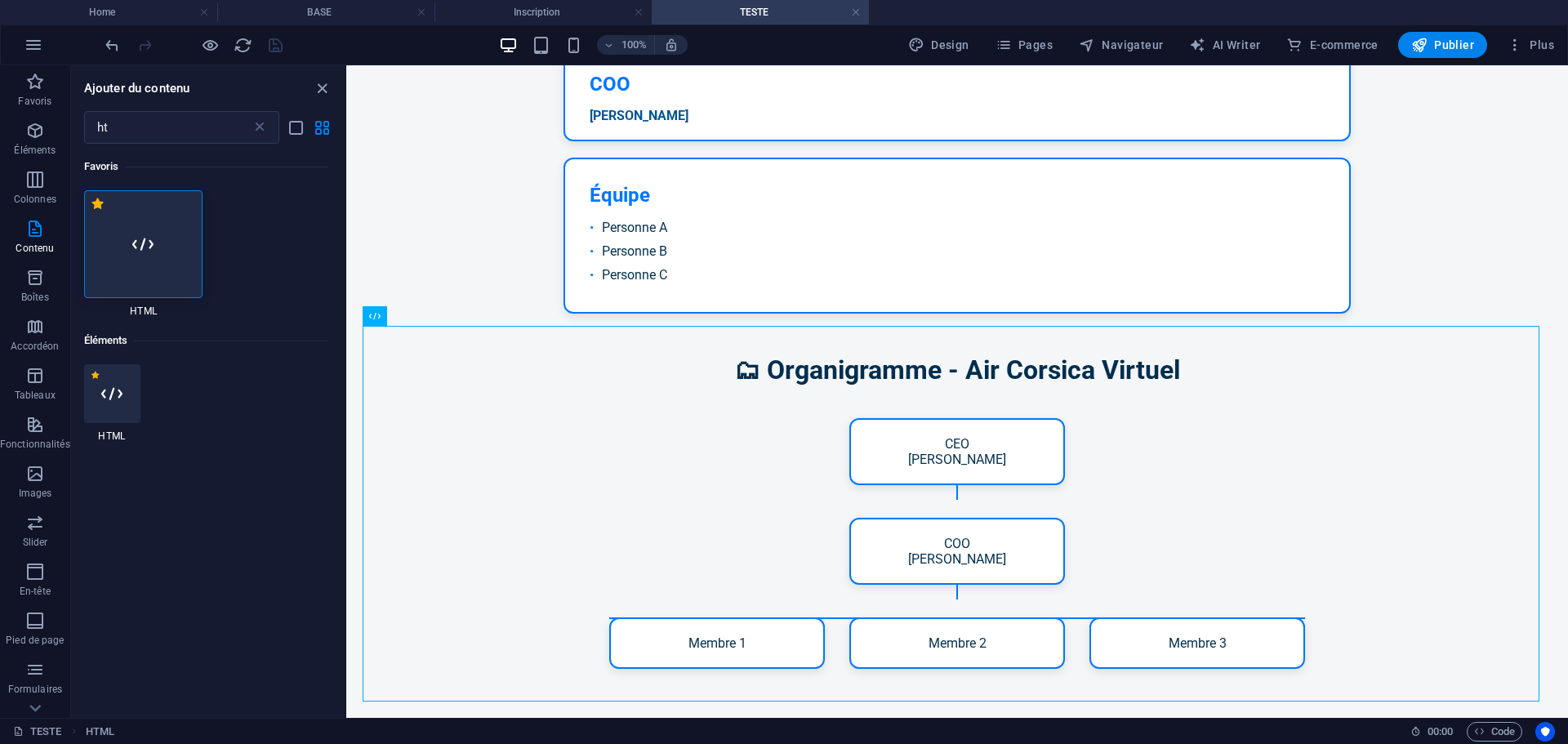
click at [160, 253] on div at bounding box center [144, 244] width 120 height 108
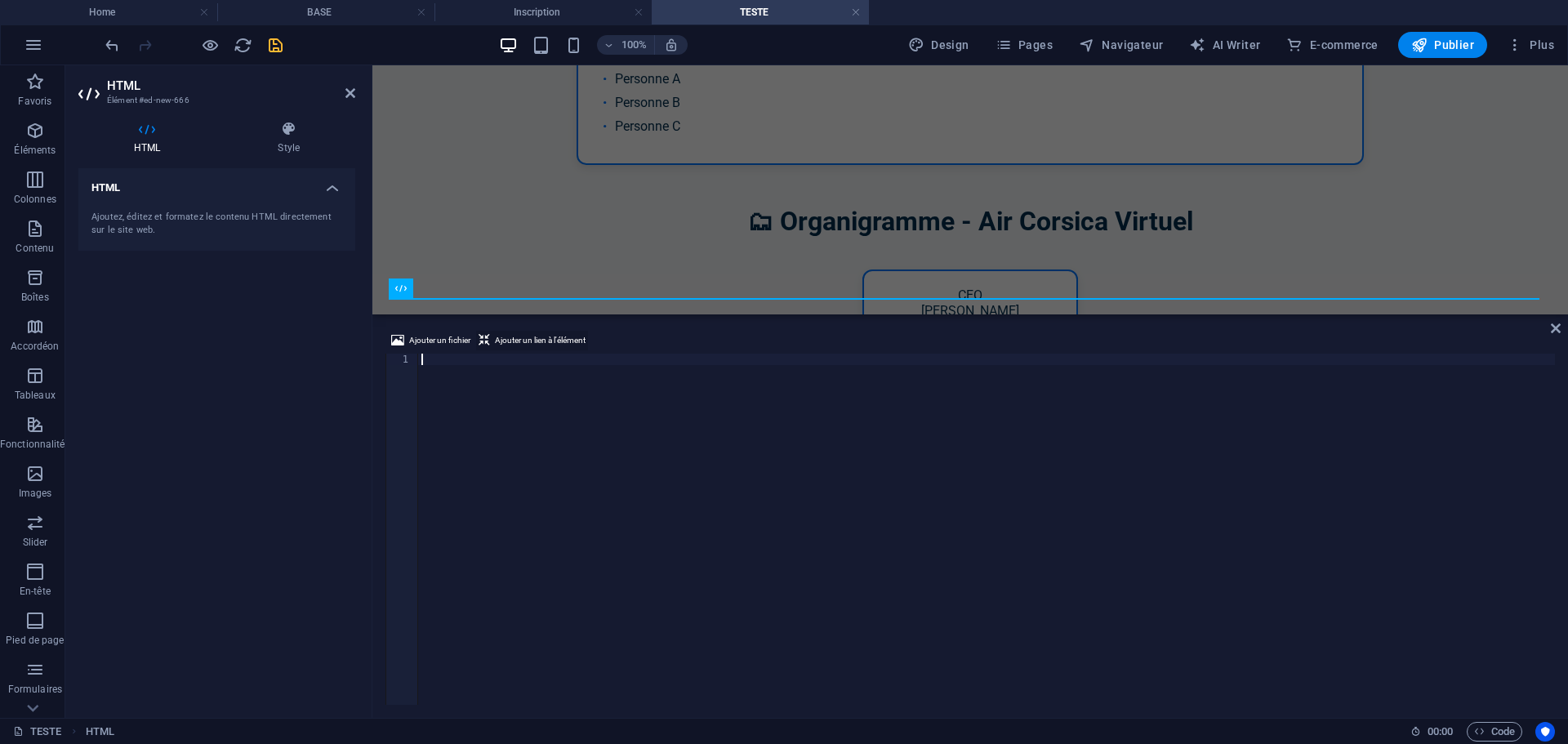
scroll to position [2106, 0]
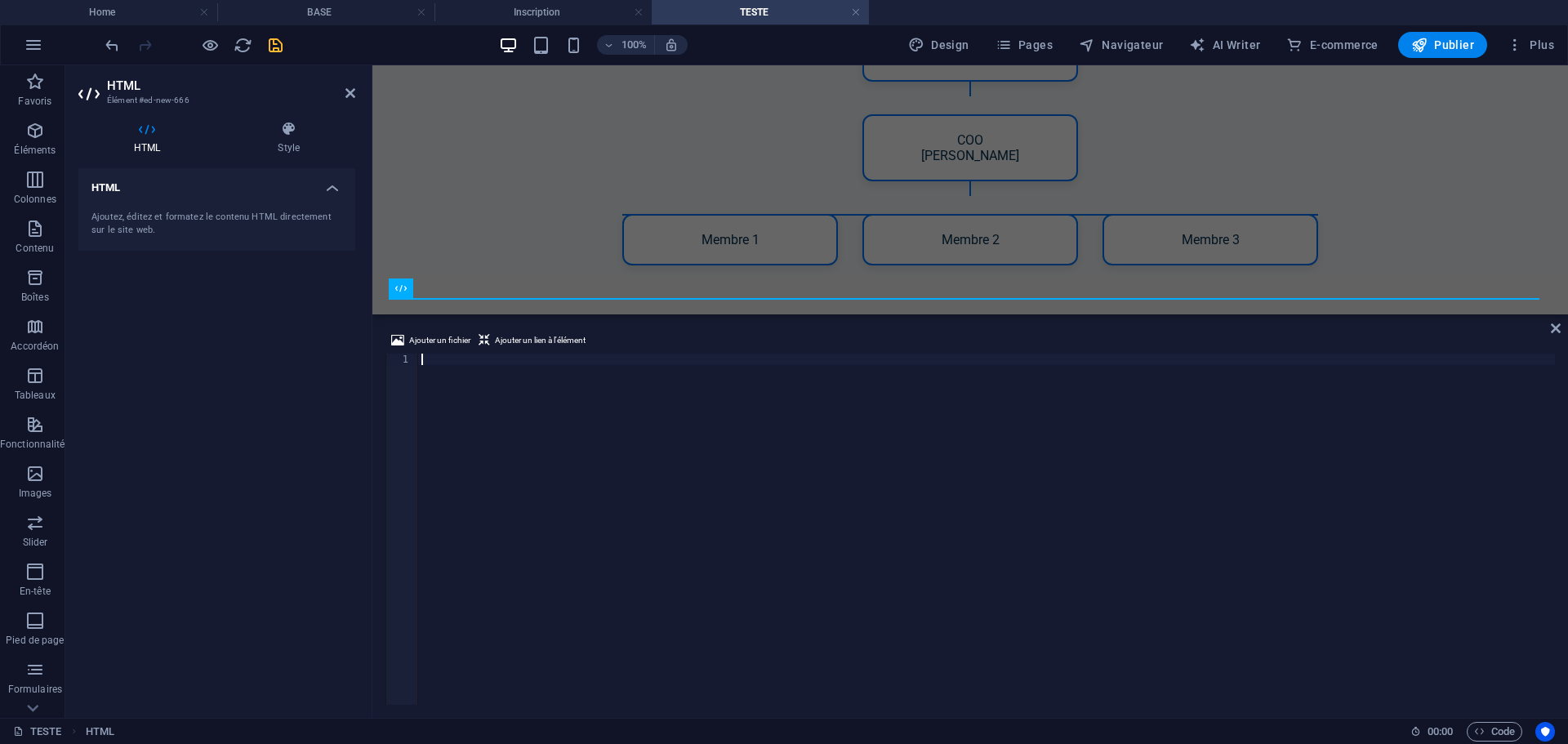
click at [653, 546] on div at bounding box center [986, 540] width 1137 height 374
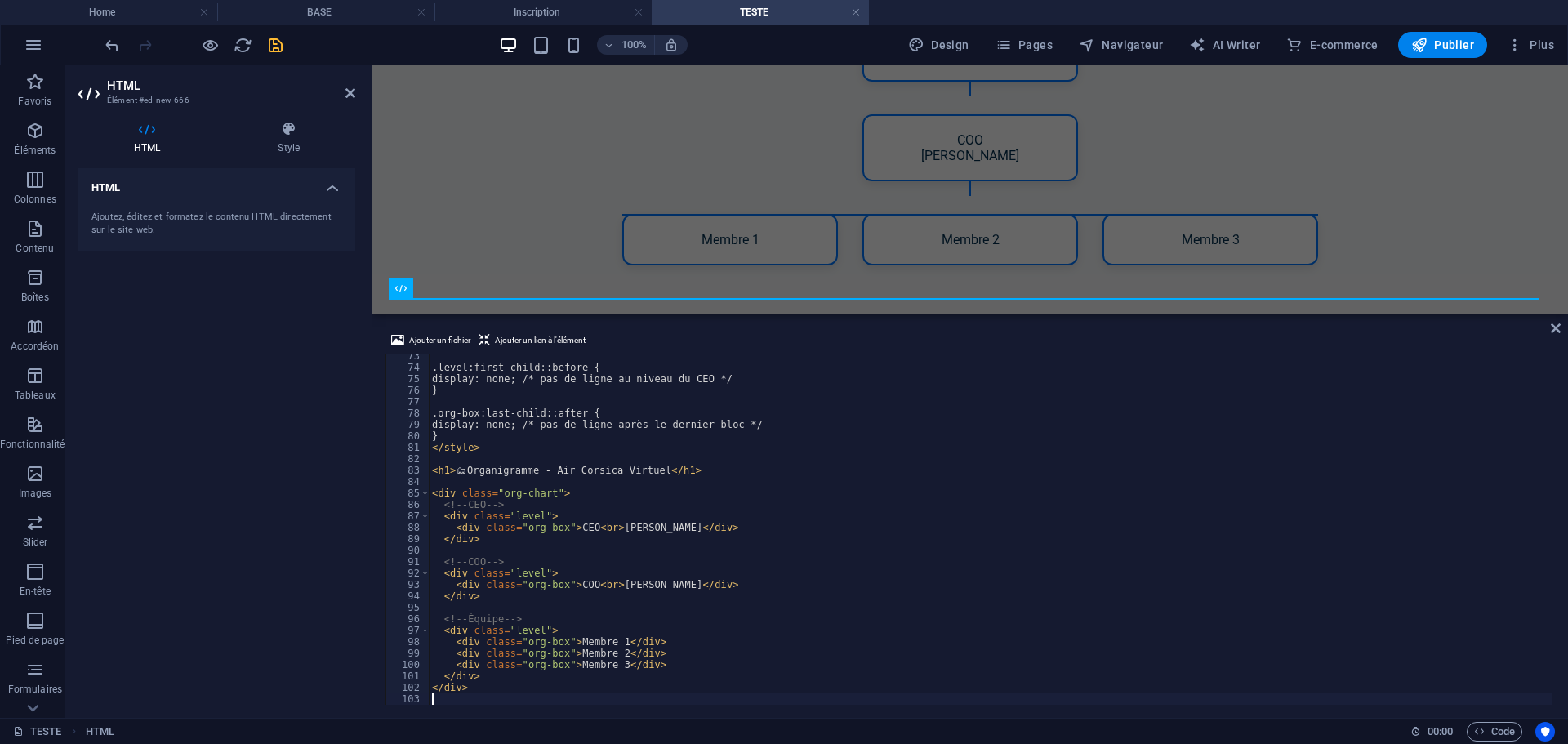
scroll to position [826, 0]
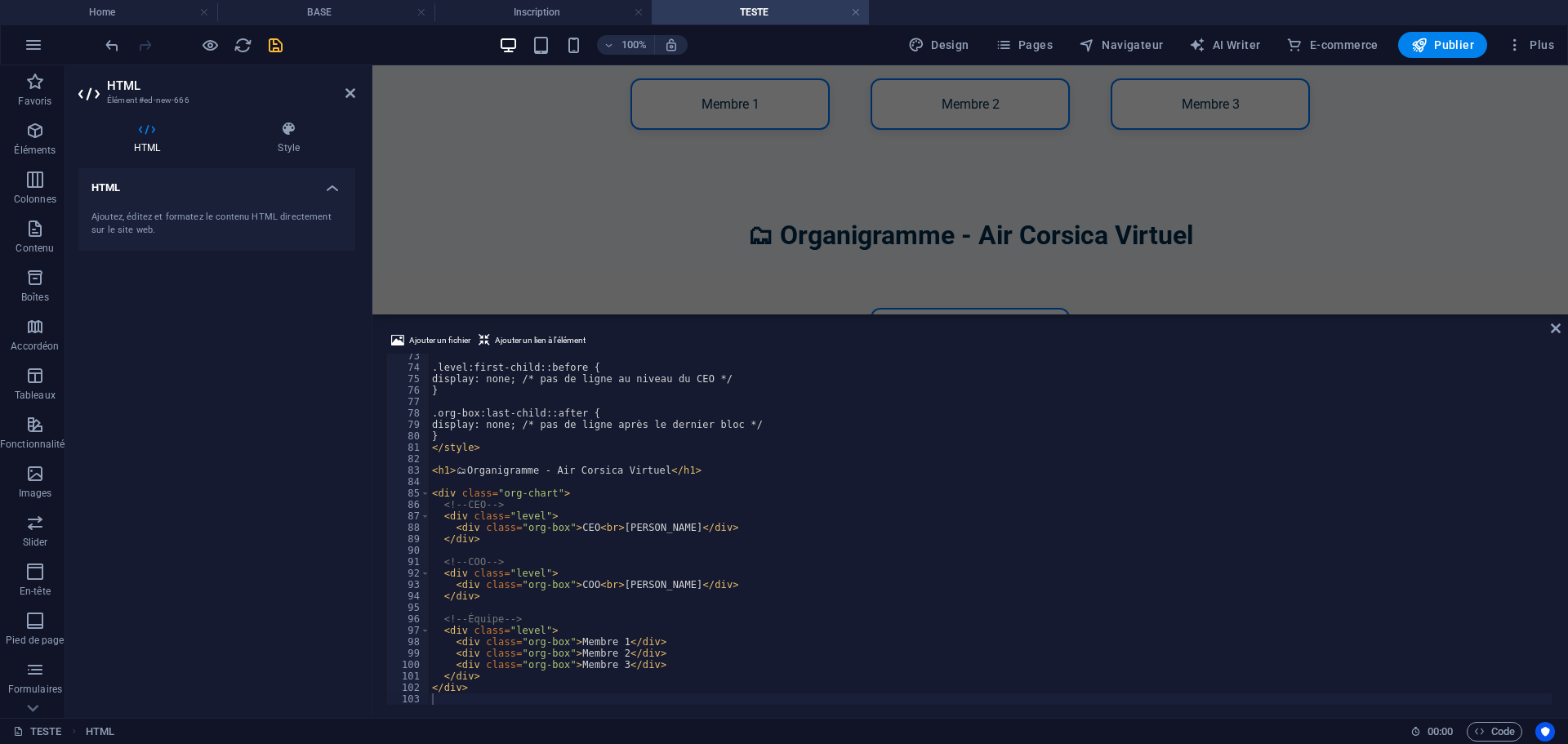
click at [244, 503] on div "HTML Ajoutez, éditez et formatez le contenu HTML directement sur le site web." at bounding box center [217, 437] width 276 height 536
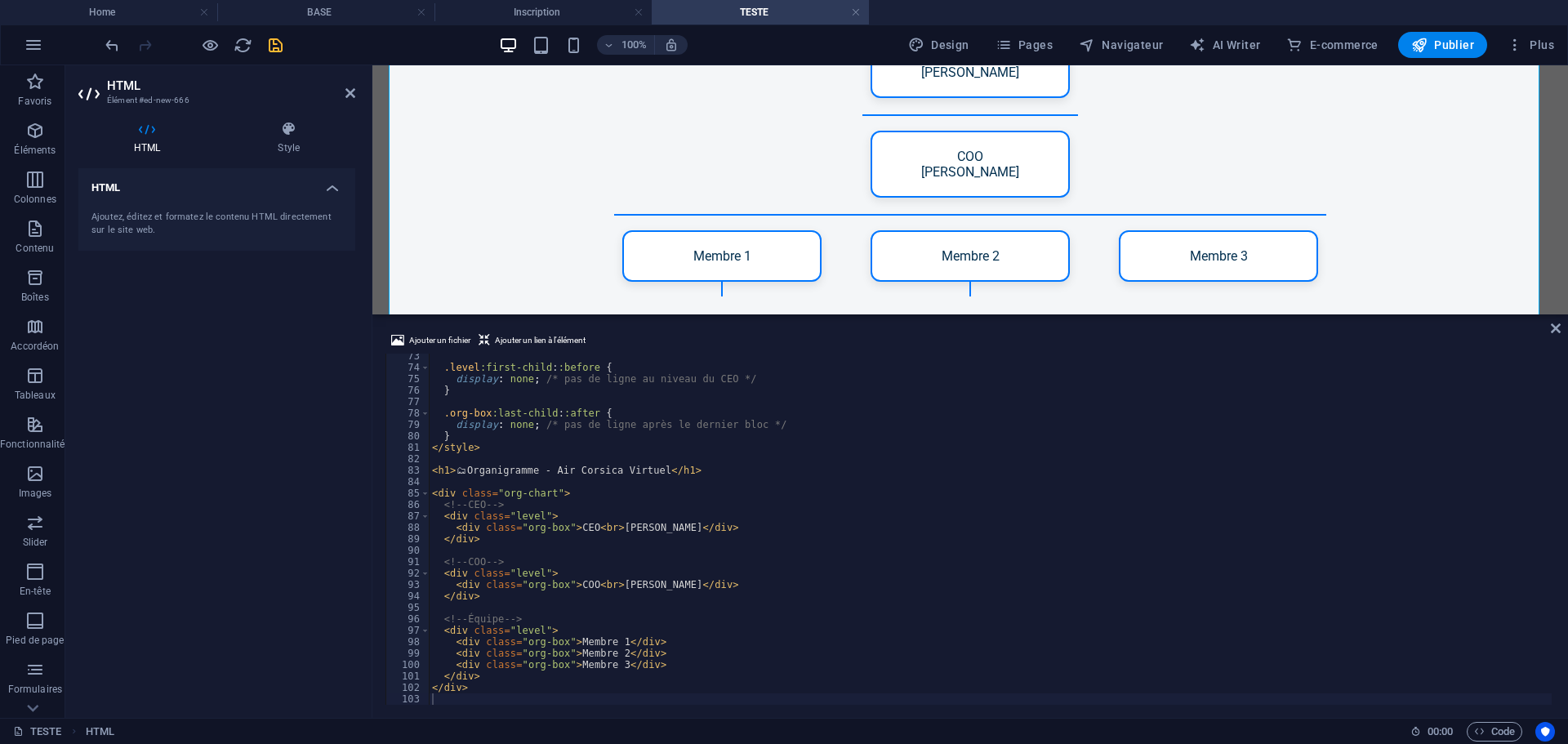
scroll to position [2645, 0]
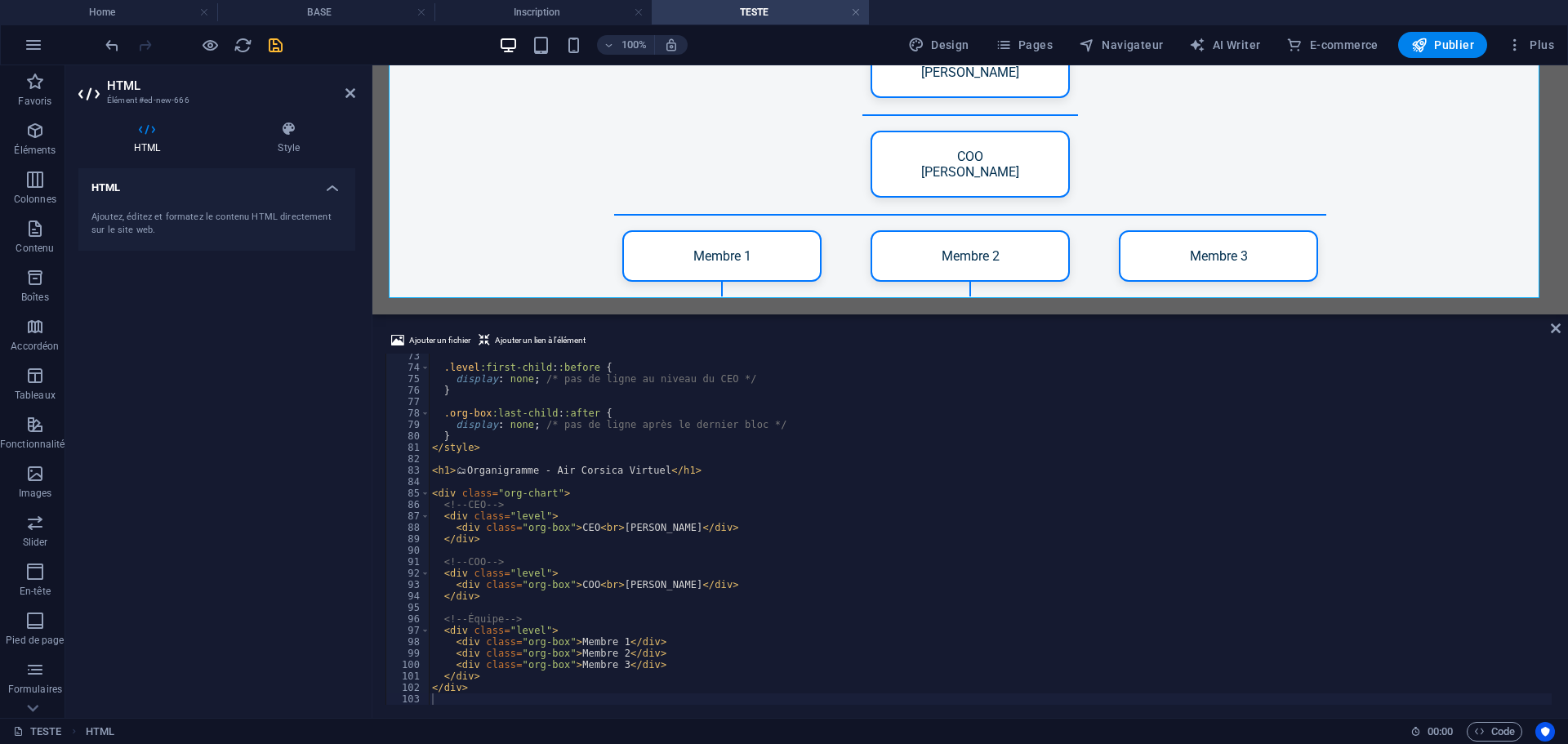
click at [787, 532] on div ".level :first-child : :before { display : none ; /* pas de ligne au niveau du C…" at bounding box center [990, 537] width 1123 height 374
type textarea "</div>"
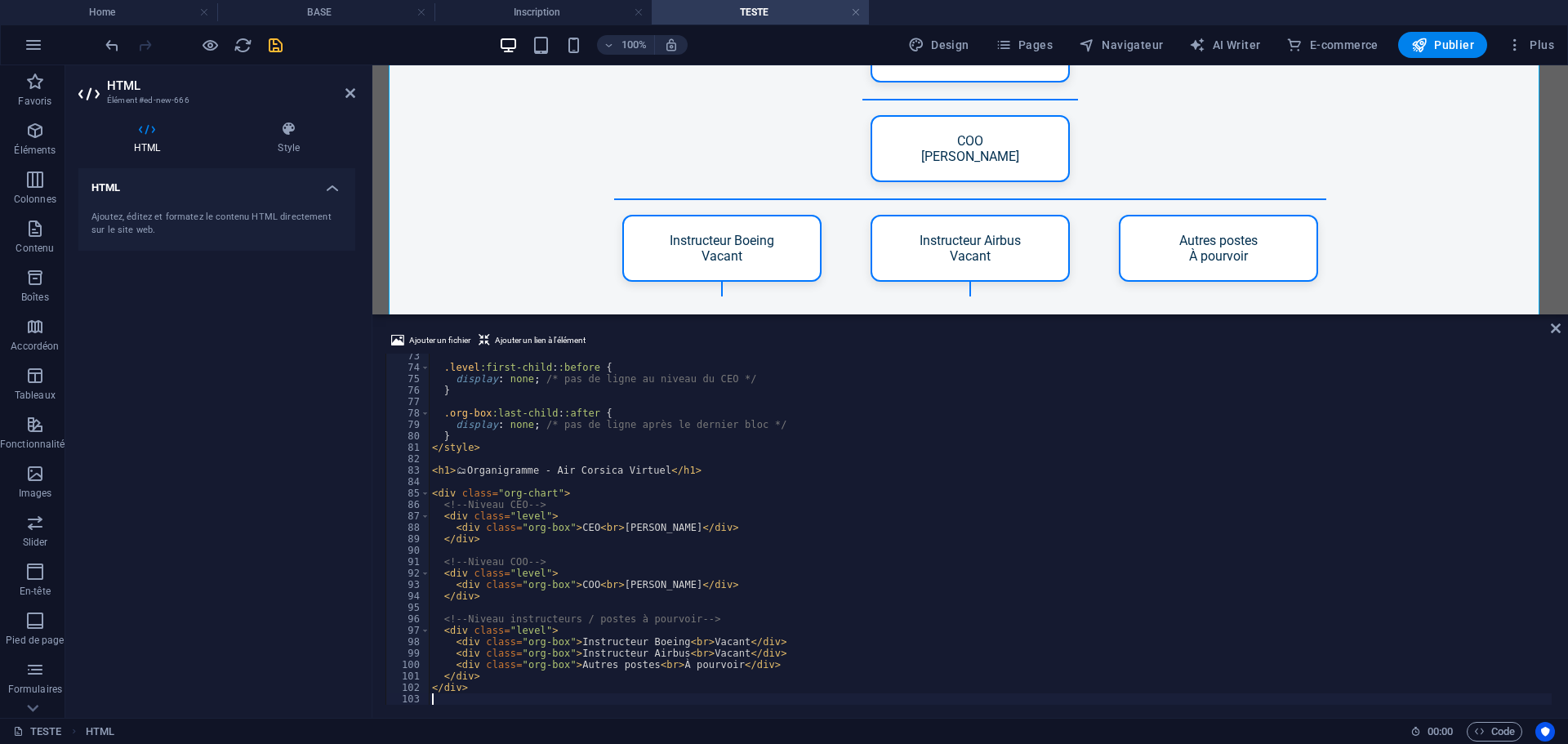
click at [306, 494] on div "HTML Ajoutez, éditez et formatez le contenu HTML directement sur le site web." at bounding box center [217, 437] width 276 height 536
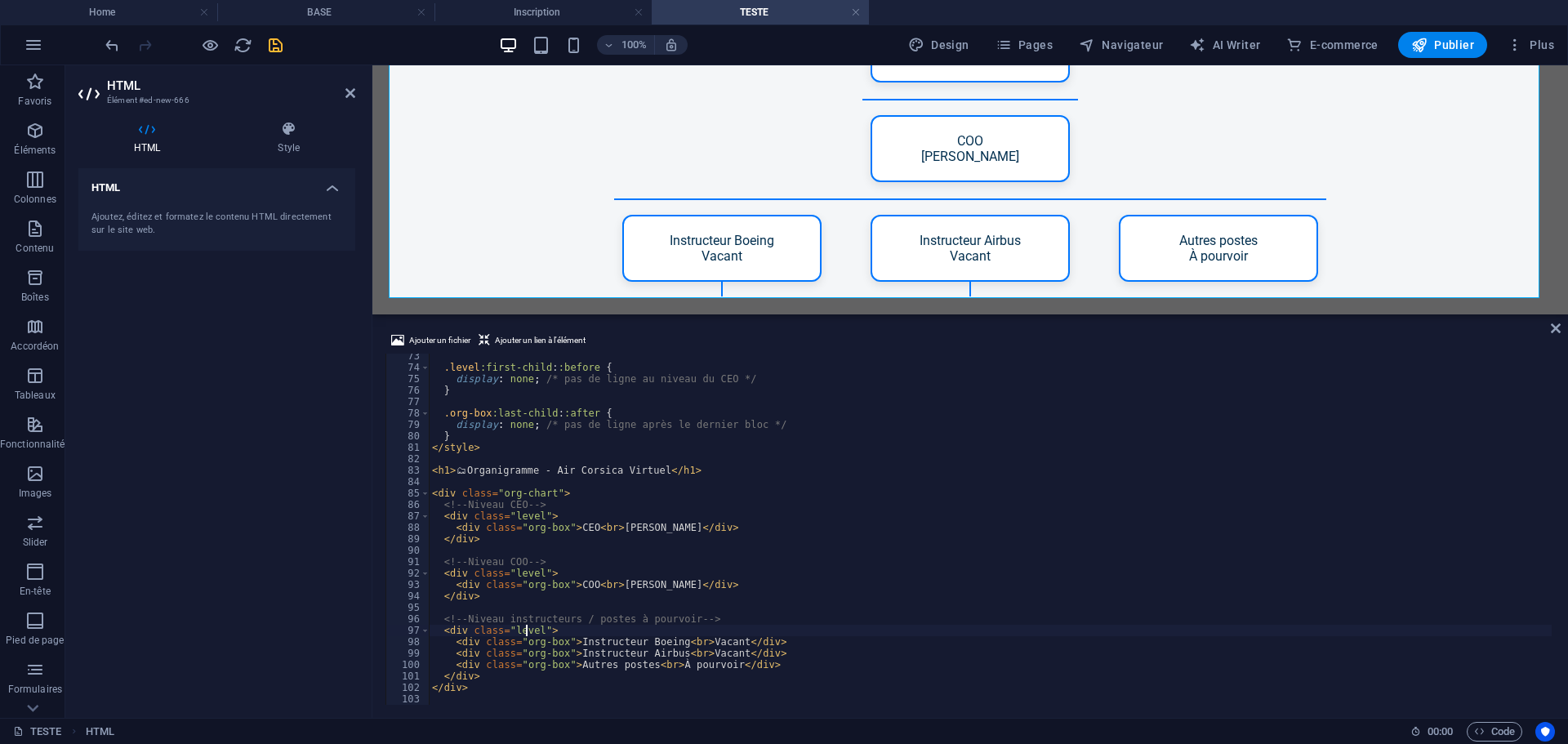
click at [525, 630] on div ".level :first-child : :before { display : none ; /* pas de ligne au niveau du C…" at bounding box center [990, 537] width 1123 height 374
type textarea "</div>"
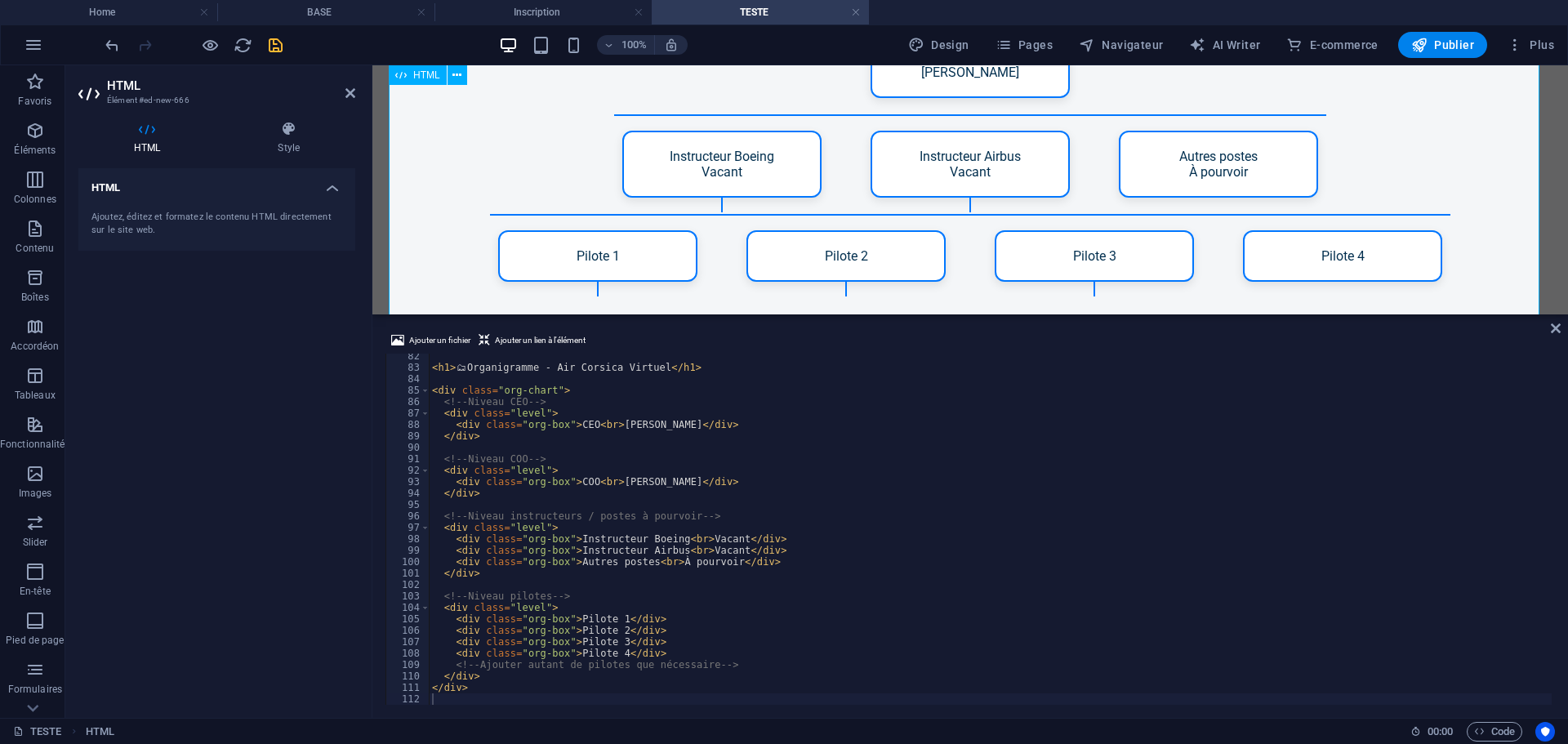
scroll to position [2753, 0]
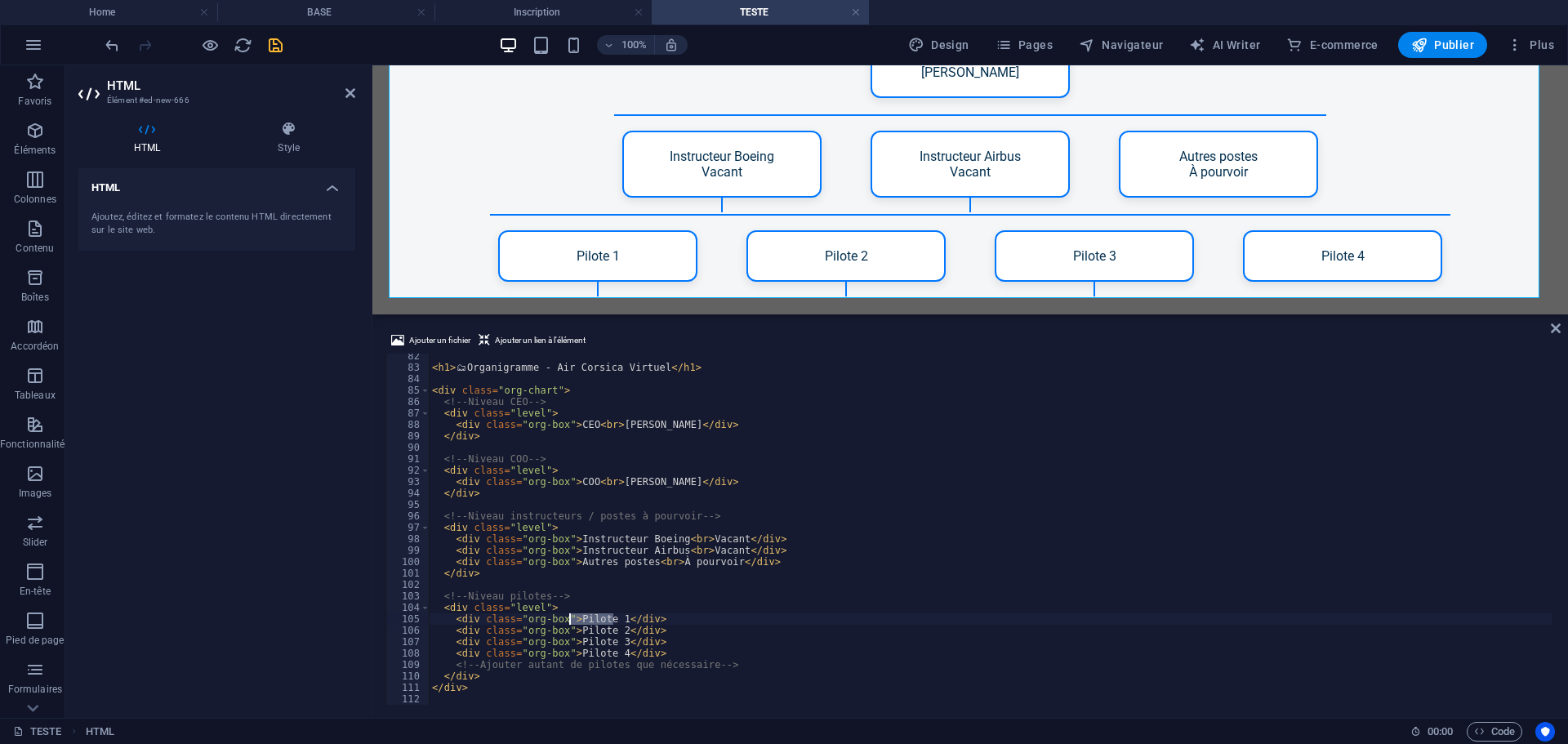
drag, startPoint x: 613, startPoint y: 615, endPoint x: 573, endPoint y: 614, distance: 40.0
click at [573, 614] on div "< h1 > 🗂 Organigramme - Air Corsica Virtuel </ h1 > < div class = "org-chart" >…" at bounding box center [990, 537] width 1123 height 374
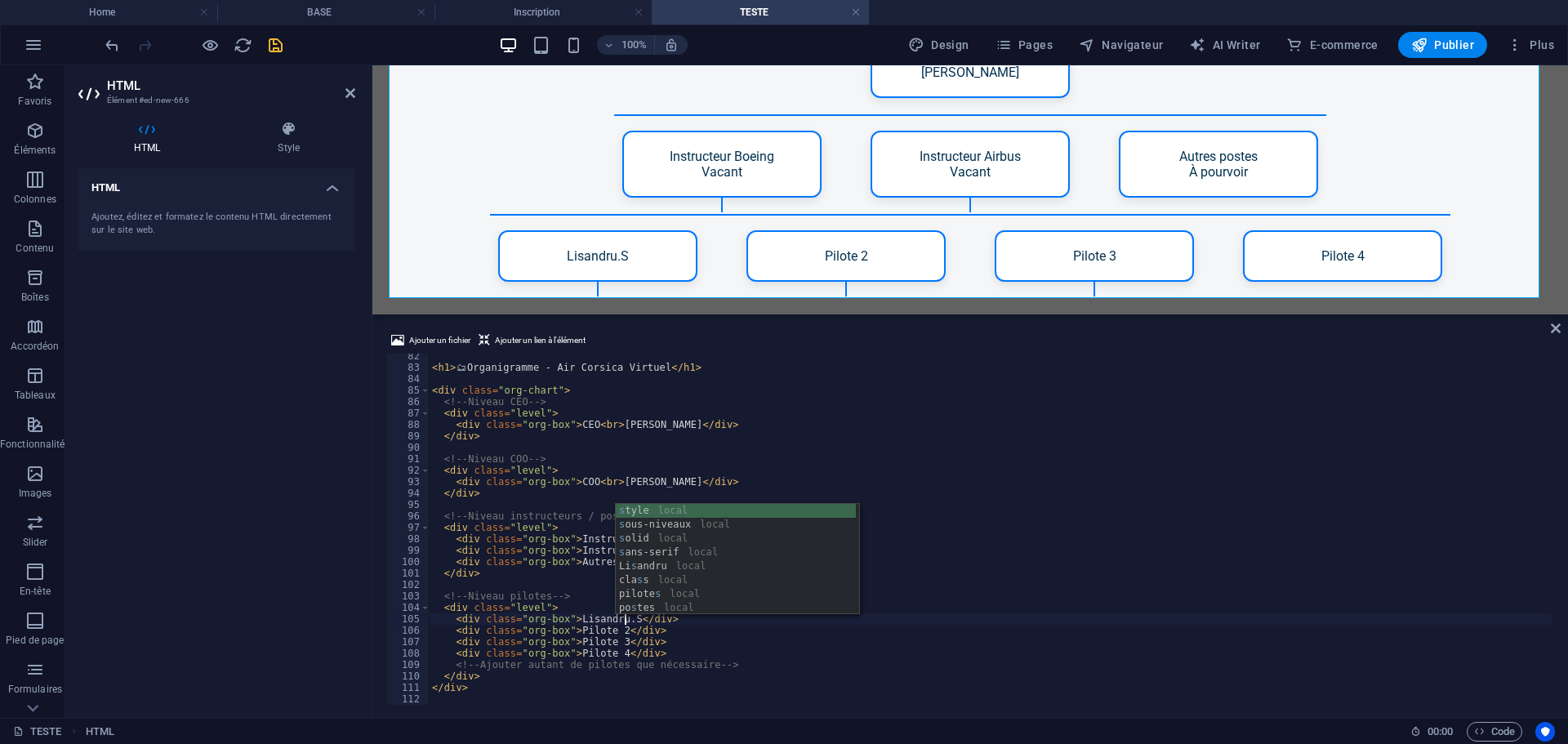
scroll to position [0, 15]
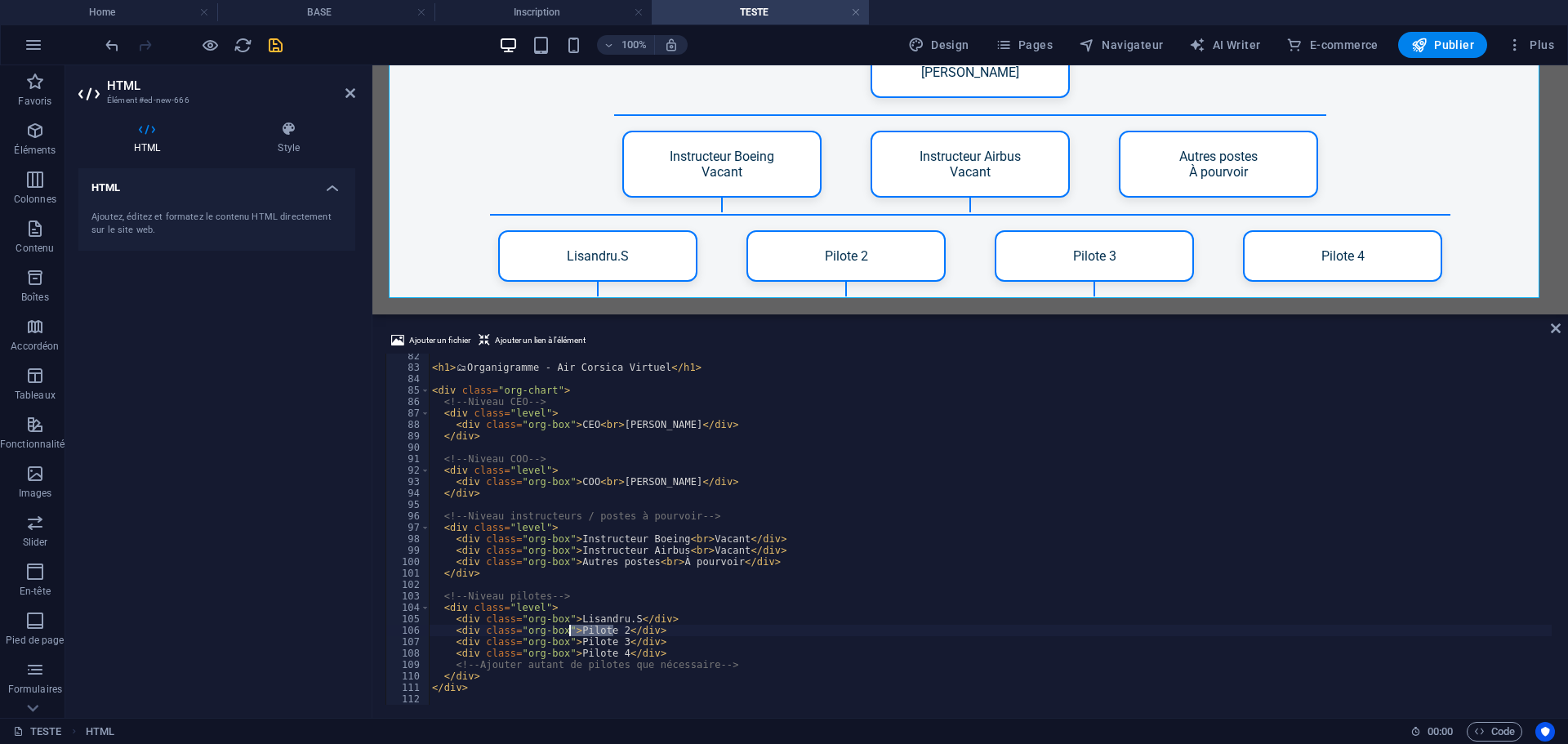
drag, startPoint x: 615, startPoint y: 631, endPoint x: 572, endPoint y: 632, distance: 43.0
click at [572, 632] on div "< h1 > 🗂 Organigramme - Air Corsica Virtuel </ h1 > < div class = "org-chart" >…" at bounding box center [990, 537] width 1123 height 374
drag, startPoint x: 612, startPoint y: 640, endPoint x: 569, endPoint y: 642, distance: 43.0
click at [569, 642] on div "< h1 > 🗂 Organigramme - Air Corsica Virtuel </ h1 > < div class = "org-chart" >…" at bounding box center [990, 537] width 1123 height 374
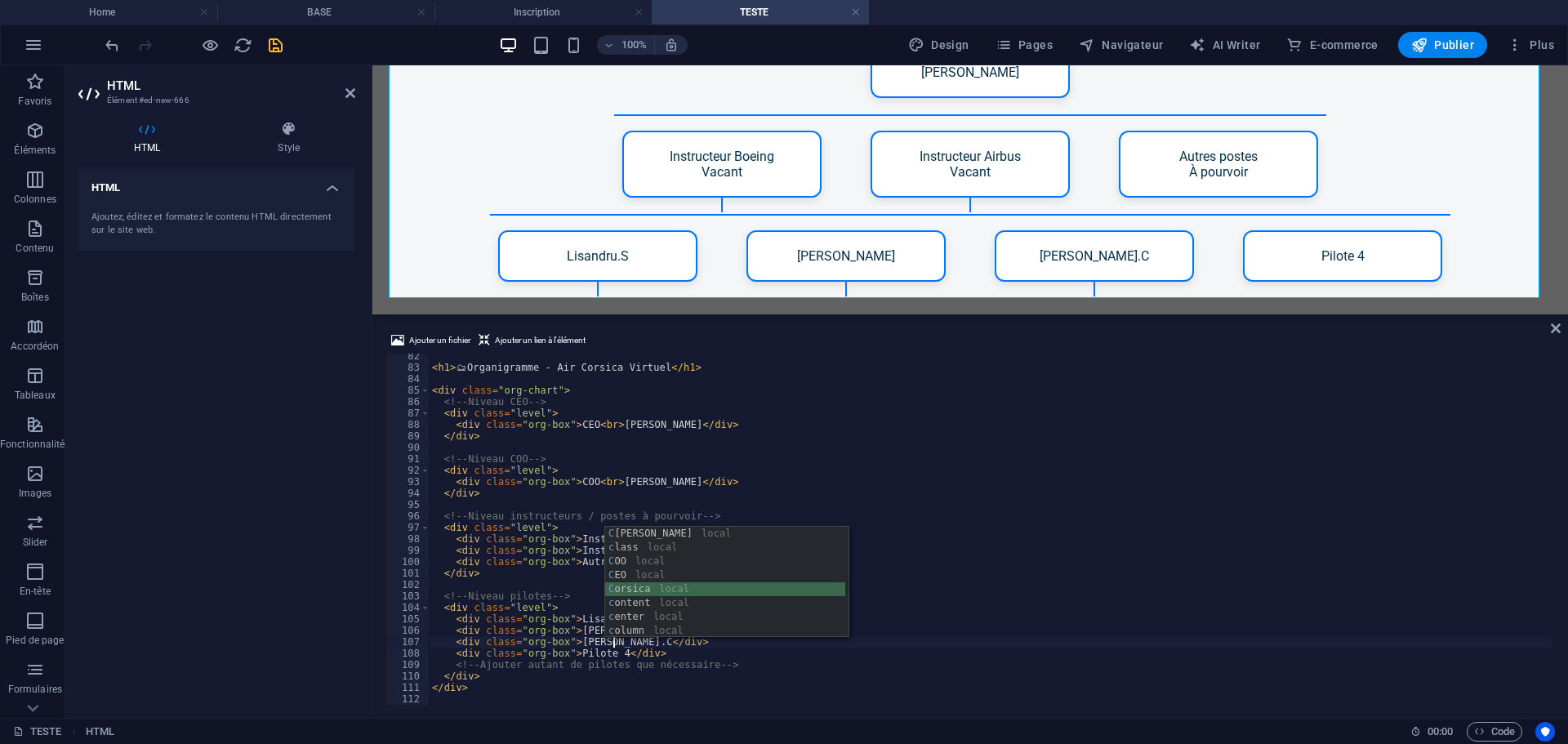
click at [607, 590] on div "C edric local c lass local C OO local C EO local C orsica local c ontent local …" at bounding box center [725, 595] width 240 height 139
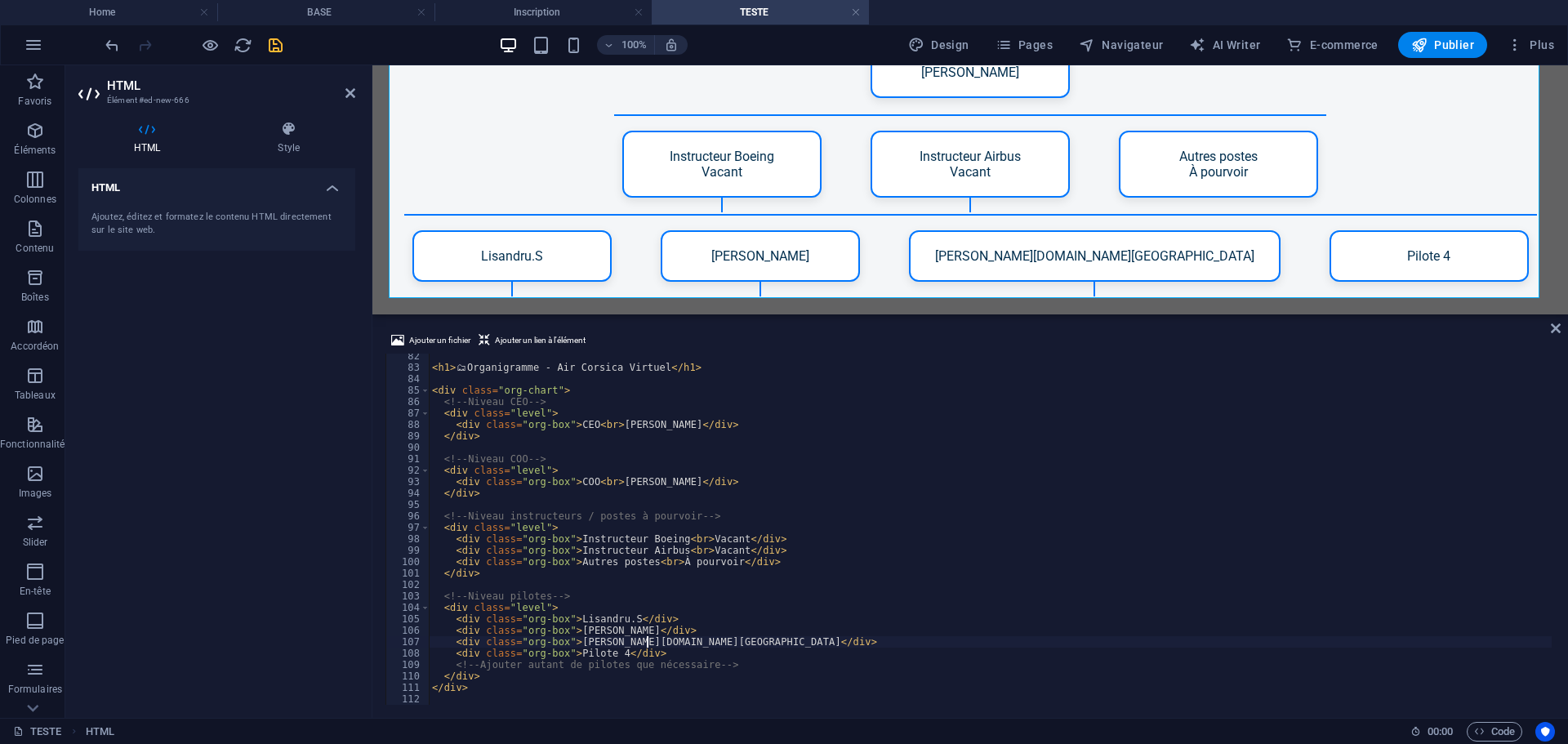
click at [647, 643] on div "< h1 > 🗂 Organigramme - Air Corsica Virtuel </ h1 > < div class = "org-chart" >…" at bounding box center [990, 537] width 1123 height 374
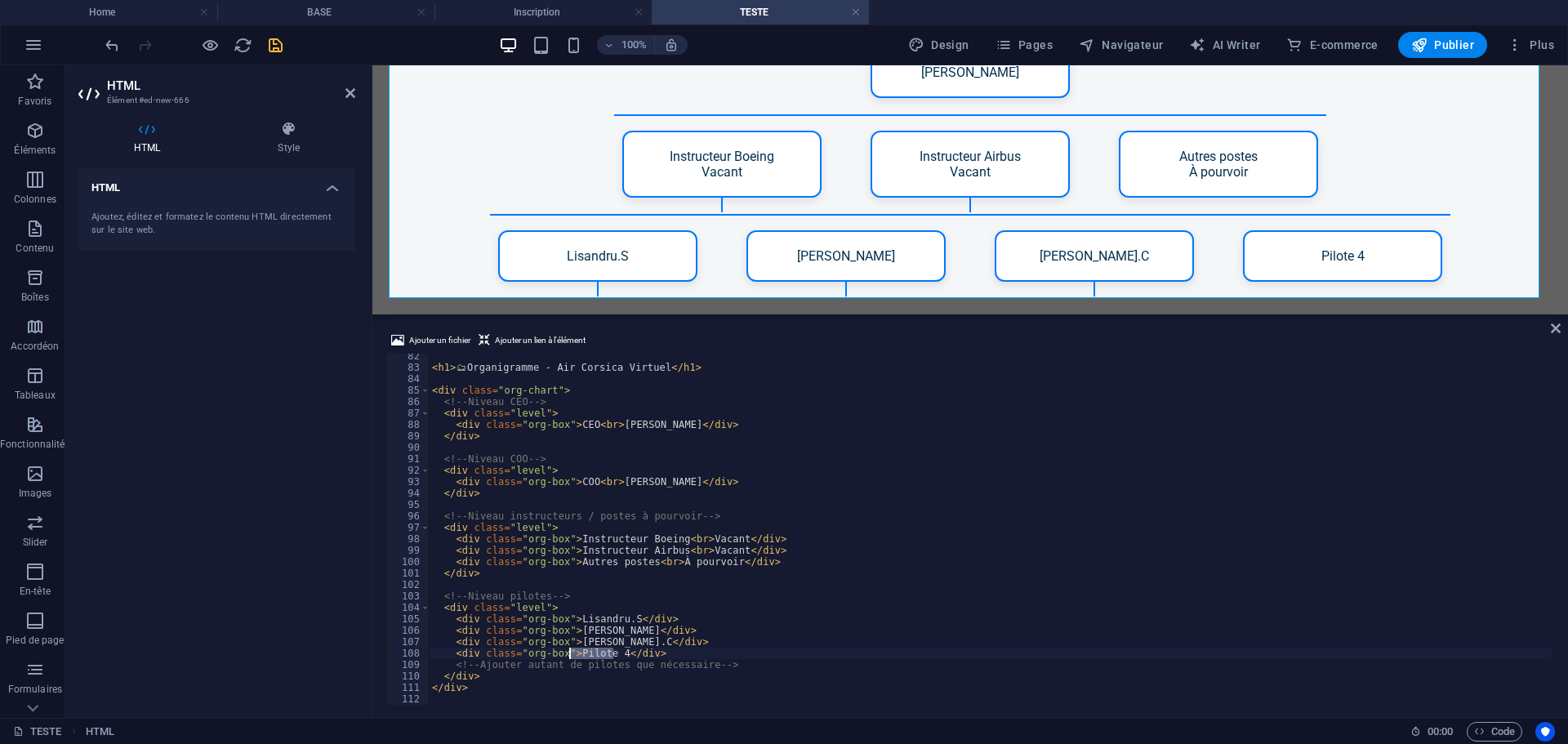
drag, startPoint x: 614, startPoint y: 652, endPoint x: 571, endPoint y: 650, distance: 43.0
click at [571, 650] on div "< h1 > 🗂 Organigramme - Air Corsica Virtuel </ h1 > < div class = "org-chart" >…" at bounding box center [990, 537] width 1123 height 374
type textarea "<div class="org-box">Ruben.L</div>"
click at [575, 693] on div "< h1 > 🗂 Organigramme - Air Corsica Virtuel </ h1 > < div class = "org-chart" >…" at bounding box center [990, 537] width 1123 height 374
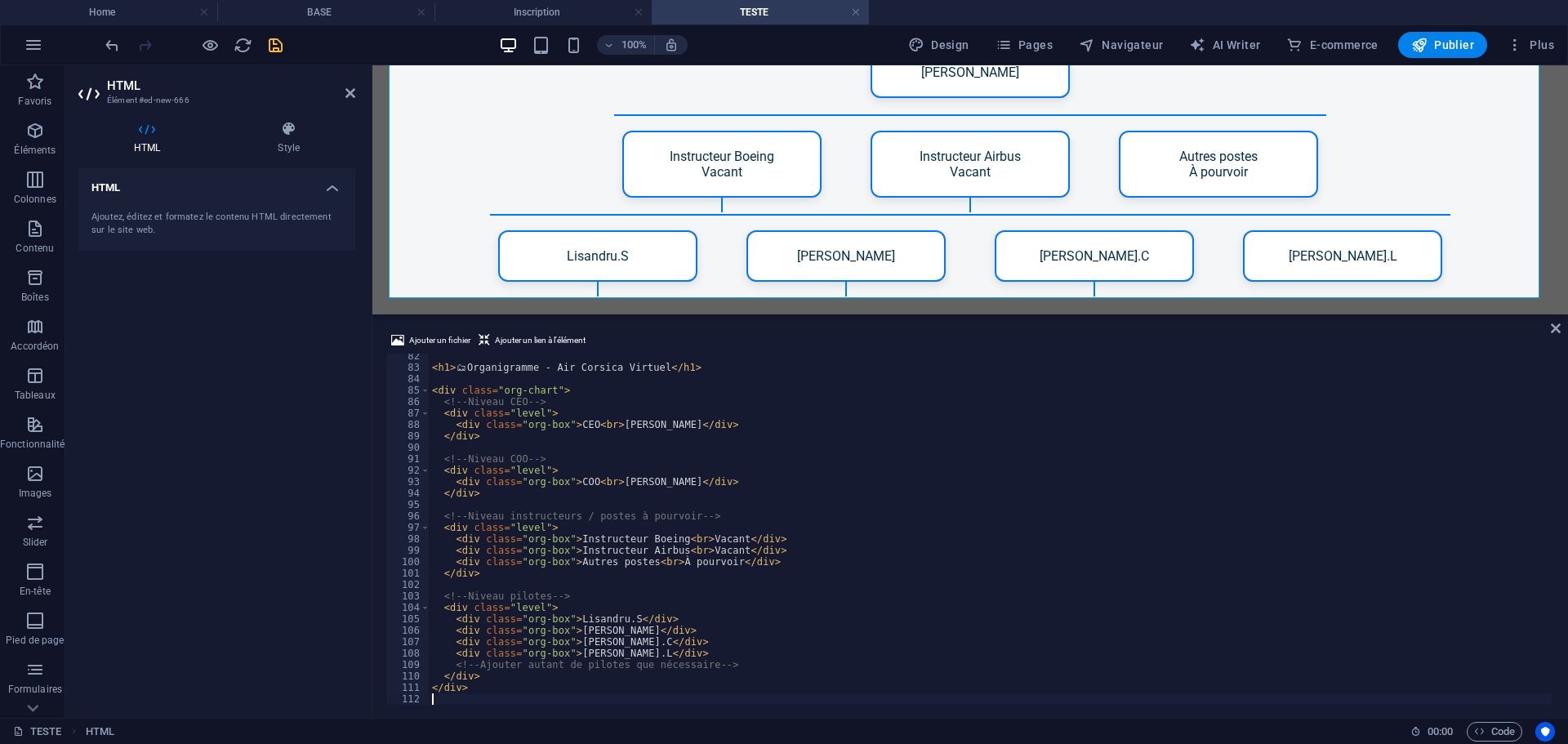
scroll to position [0, 0]
click at [643, 652] on div "< h1 > 🗂 Organigramme - Air Corsica Virtuel </ h1 > < div class = "org-chart" >…" at bounding box center [990, 537] width 1123 height 374
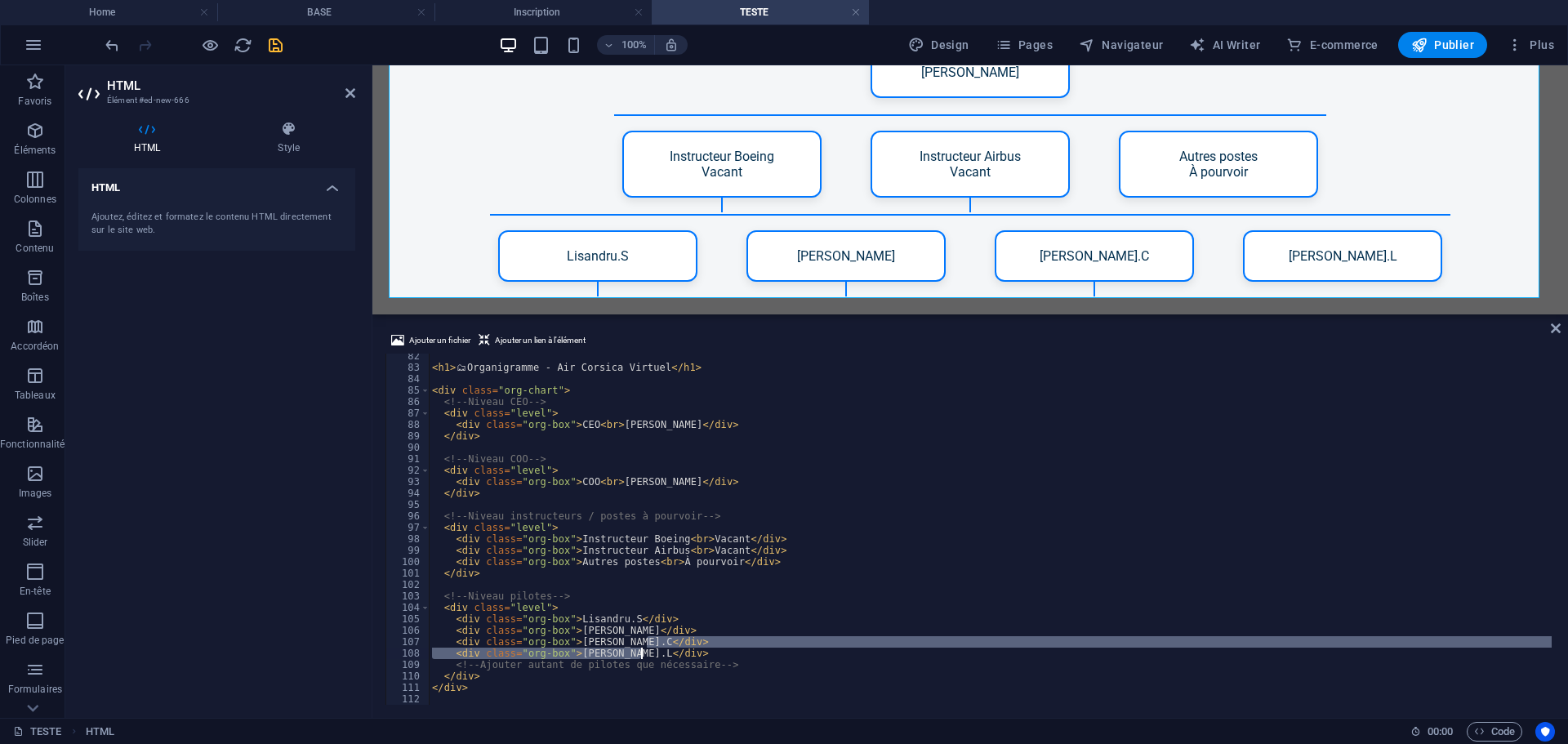
drag, startPoint x: 648, startPoint y: 640, endPoint x: 639, endPoint y: 652, distance: 15.0
click at [639, 652] on div "< h1 > 🗂 Organigramme - Air Corsica Virtuel </ h1 > < div class = "org-chart" >…" at bounding box center [990, 537] width 1123 height 374
click at [648, 655] on div "< h1 > 🗂 Organigramme - Air Corsica Virtuel </ h1 > < div class = "org-chart" >…" at bounding box center [990, 528] width 1123 height 351
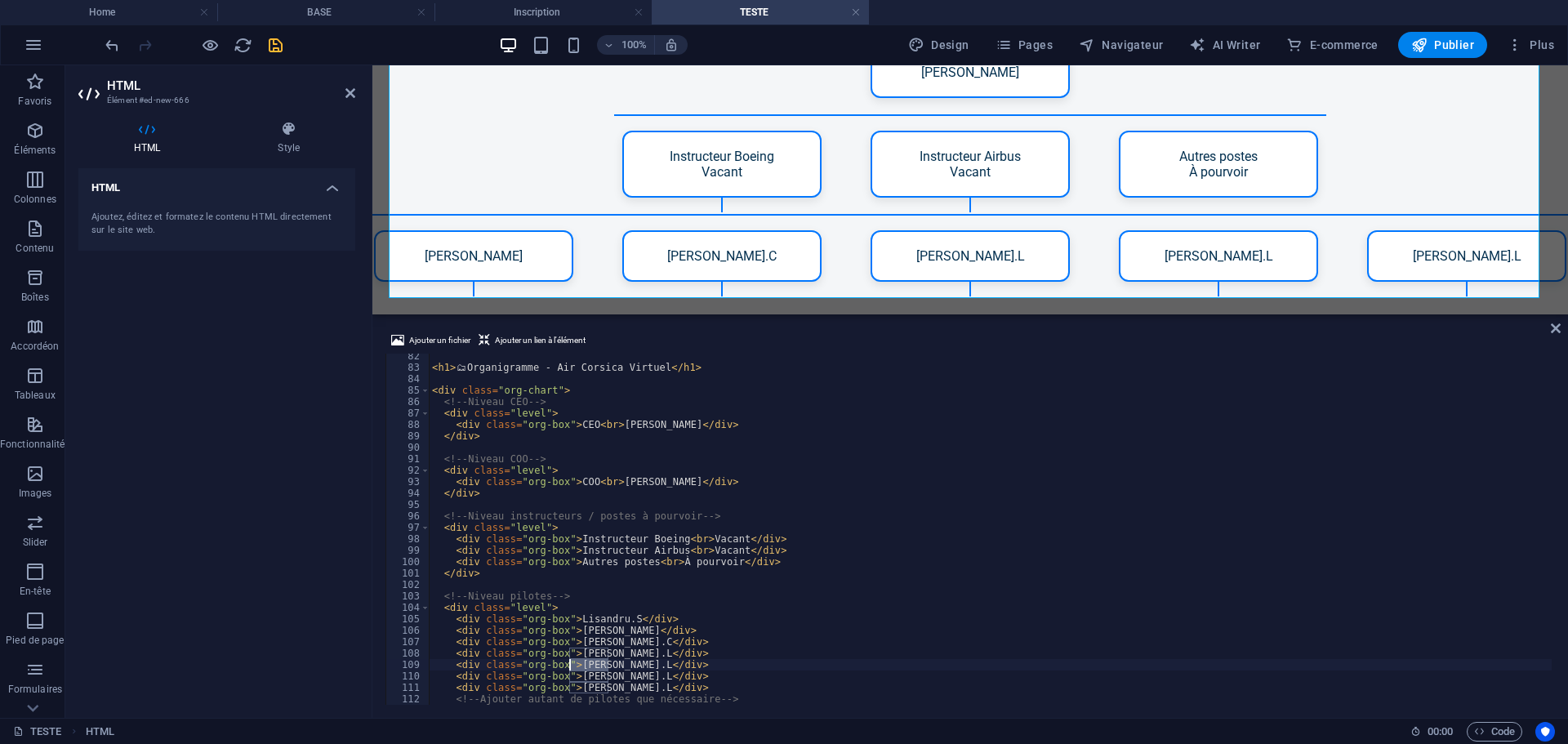
drag, startPoint x: 607, startPoint y: 668, endPoint x: 571, endPoint y: 667, distance: 36.0
click at [571, 667] on div "< h1 > 🗂 Organigramme - Air Corsica Virtuel </ h1 > < div class = "org-chart" >…" at bounding box center [990, 537] width 1123 height 374
drag, startPoint x: 606, startPoint y: 676, endPoint x: 571, endPoint y: 671, distance: 35.4
click at [571, 671] on div "< h1 > 🗂 Organigramme - Air Corsica Virtuel </ h1 > < div class = "org-chart" >…" at bounding box center [990, 537] width 1123 height 374
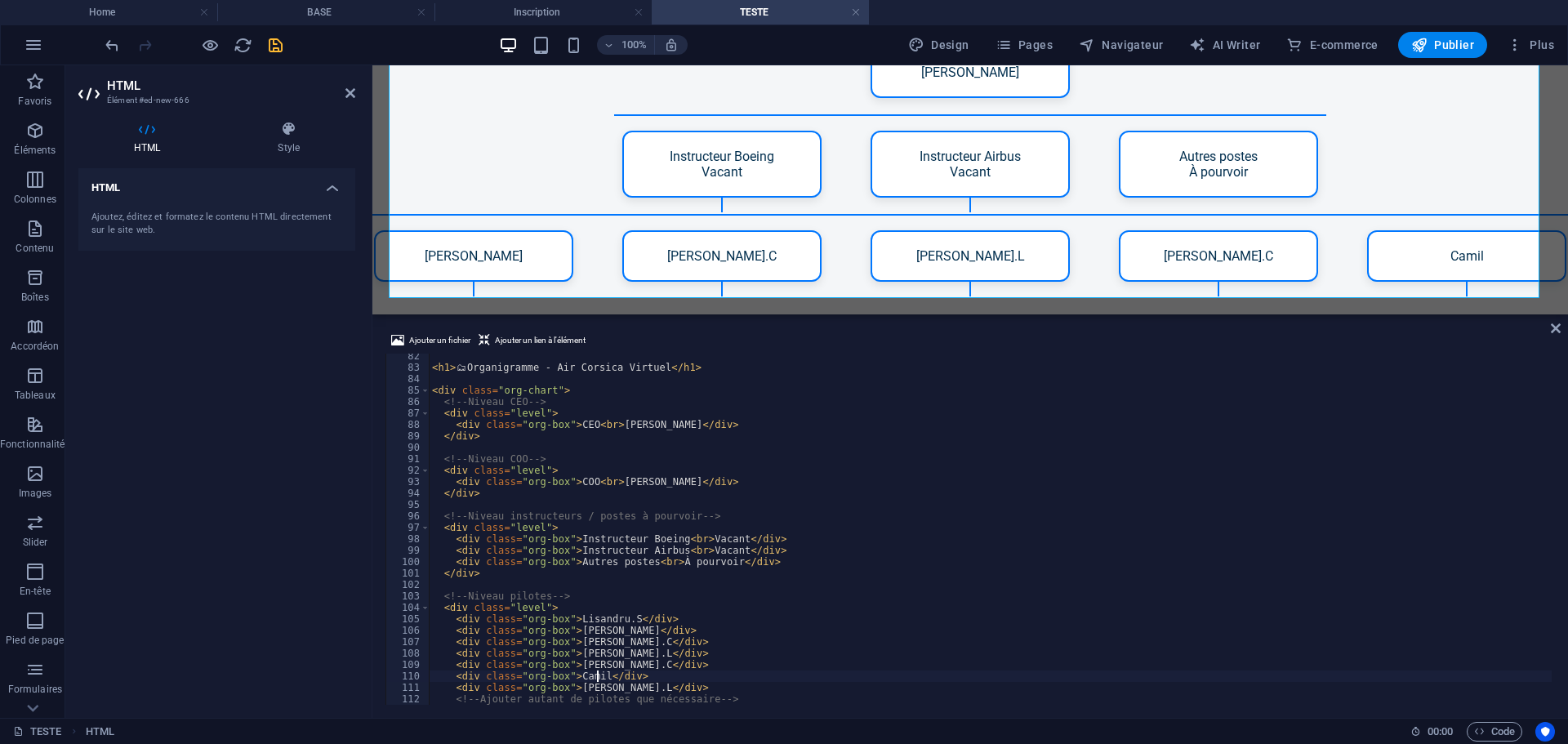
scroll to position [0, 14]
drag, startPoint x: 607, startPoint y: 691, endPoint x: 573, endPoint y: 690, distance: 34.0
click at [573, 690] on div "< h1 > 🗂 Organigramme - Air Corsica Virtuel </ h1 > < div class = "org-chart" >…" at bounding box center [990, 537] width 1123 height 374
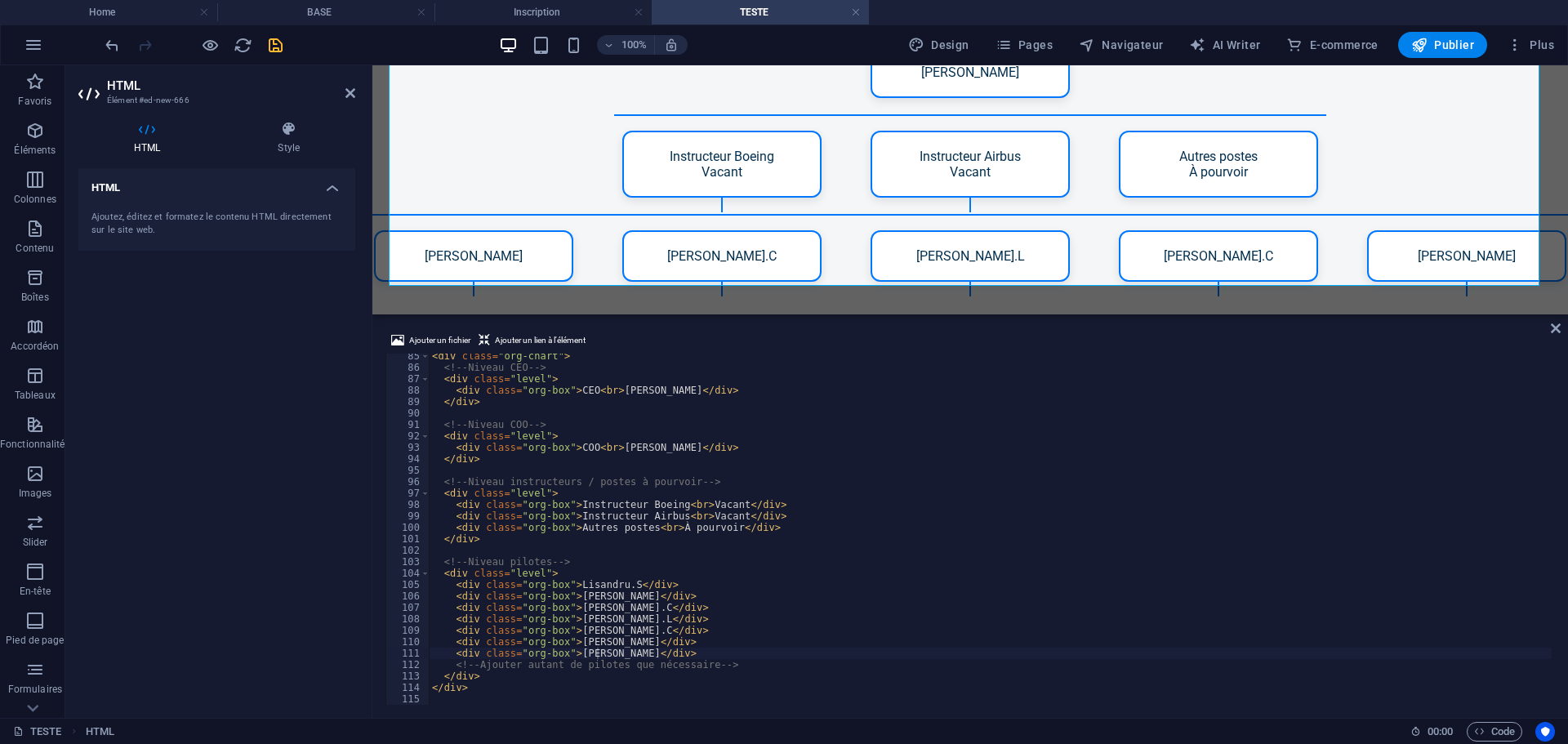
scroll to position [0, 2]
click at [615, 688] on div "< div class = "org-chart" > <!-- Niveau CEO --> < div class = "level" > < div c…" at bounding box center [990, 537] width 1123 height 374
type textarea "</div>"
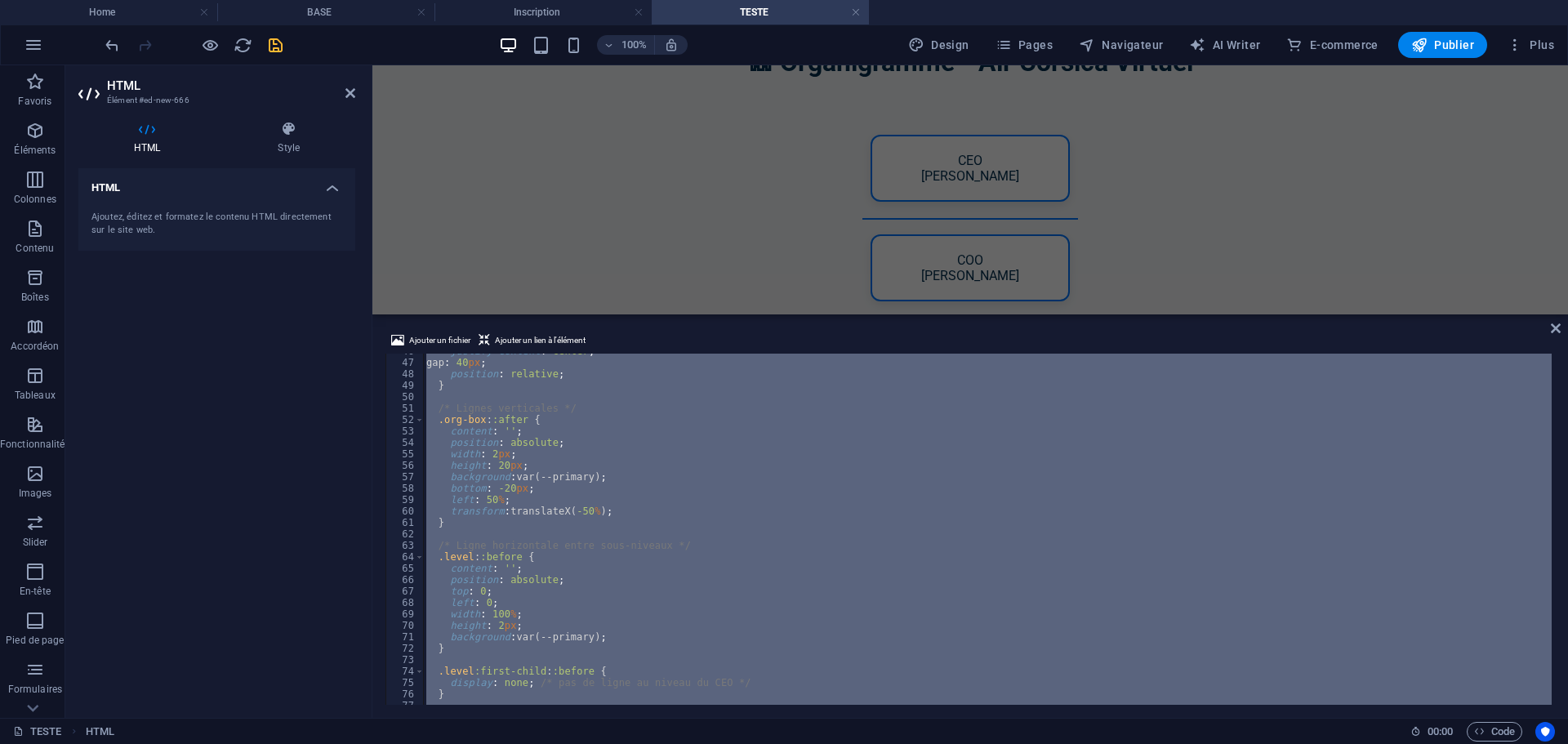
scroll to position [2439, 0]
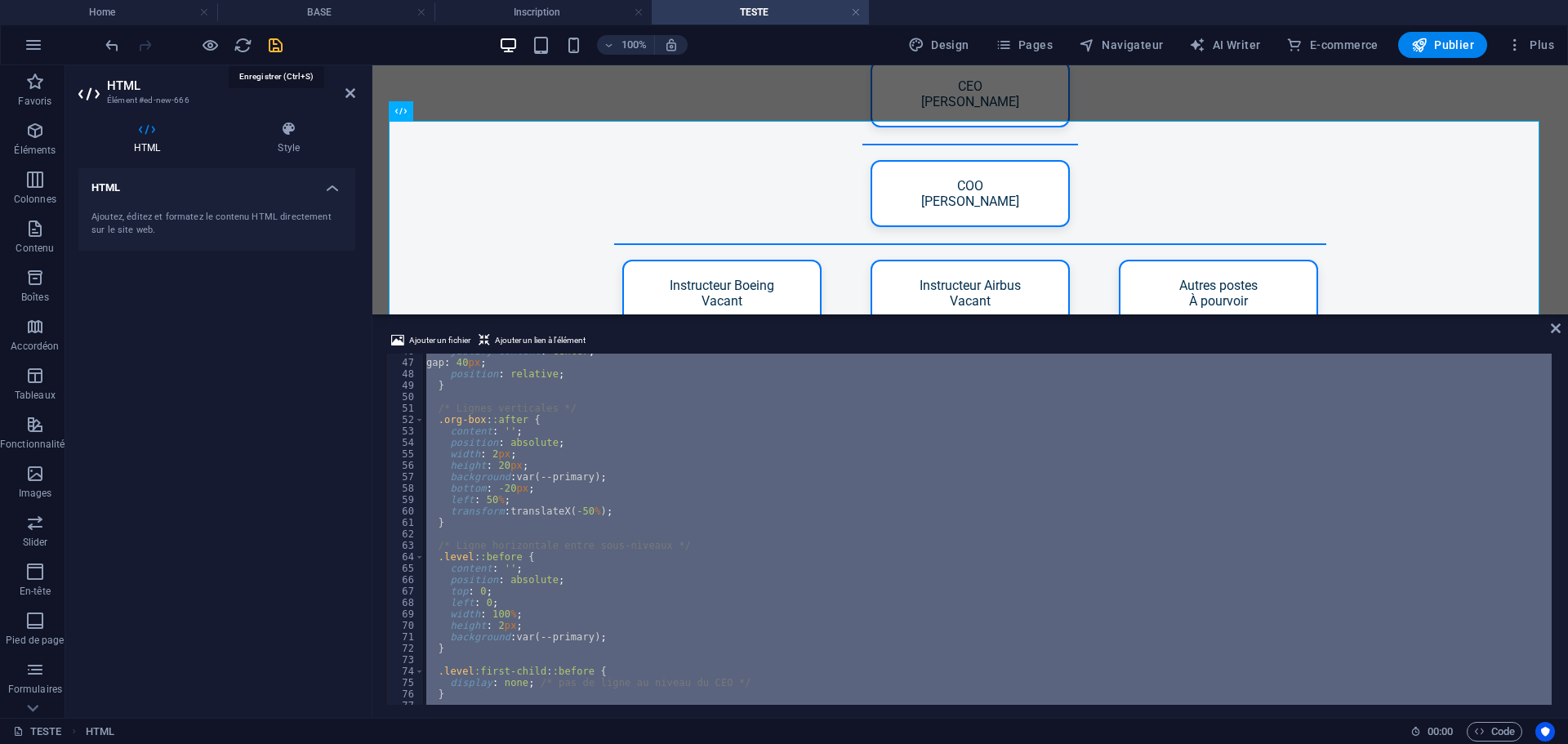
click at [274, 37] on icon "save" at bounding box center [276, 45] width 19 height 19
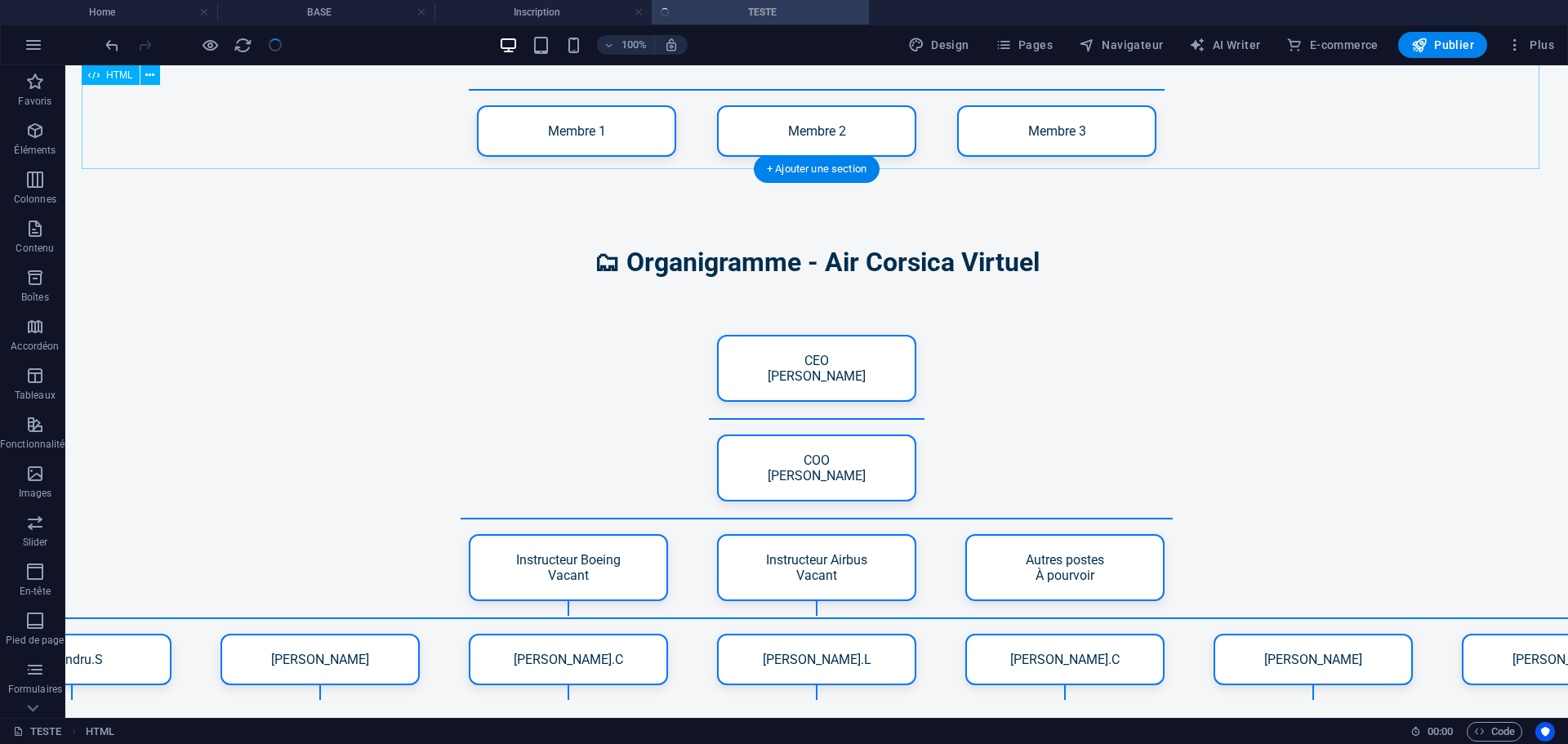
scroll to position [2349, 0]
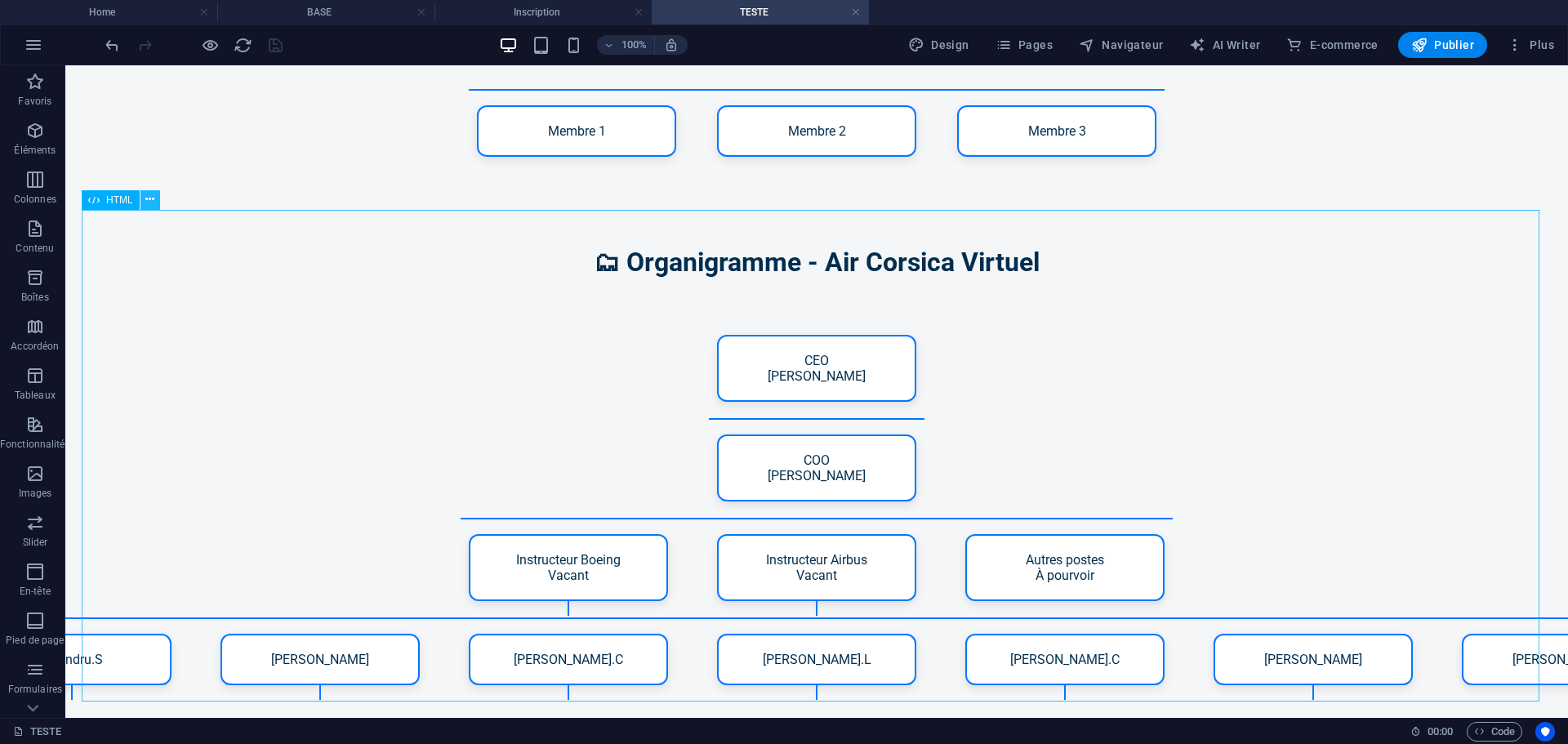
click at [152, 207] on icon at bounding box center [150, 199] width 9 height 17
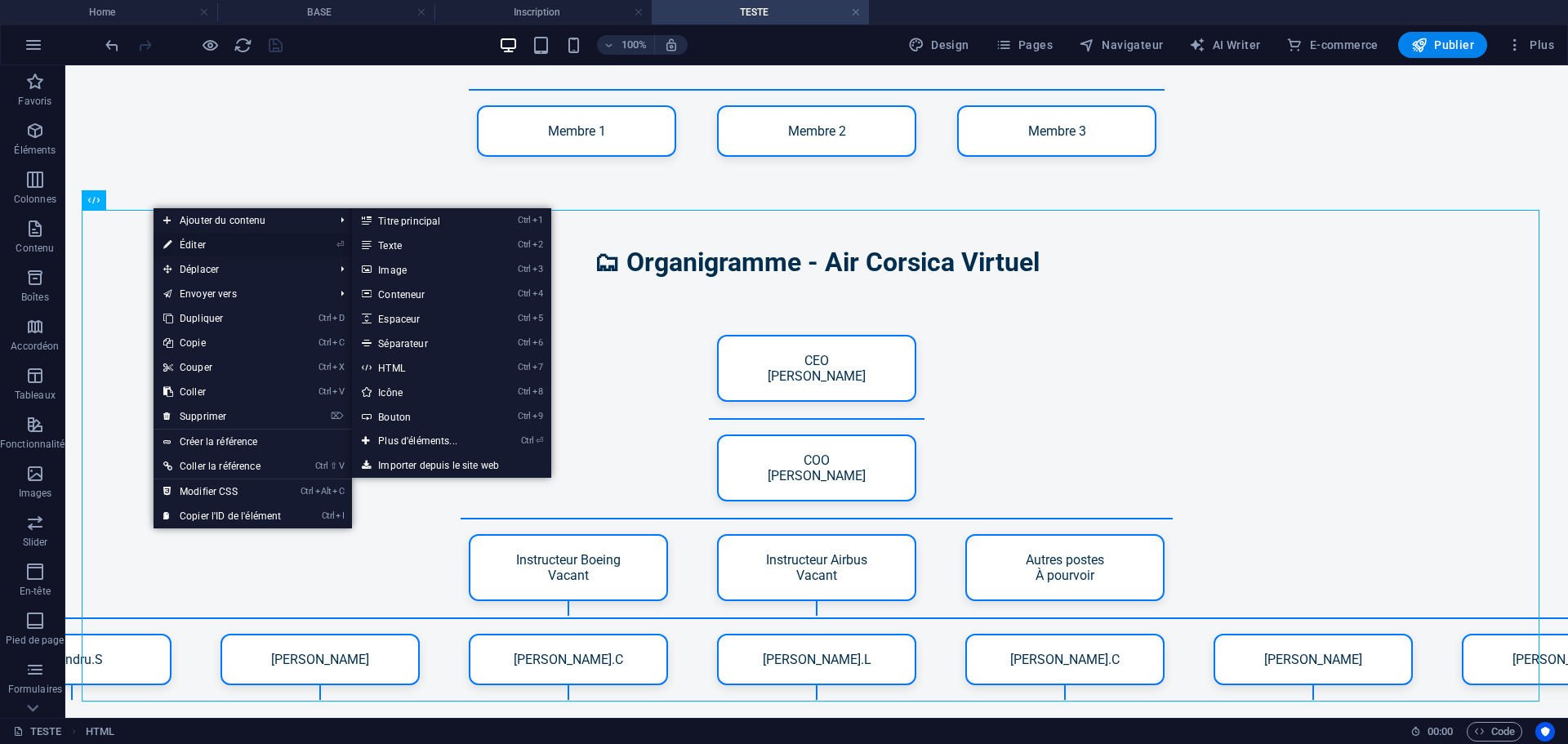
click at [193, 242] on link "⏎ Éditer" at bounding box center [221, 245] width 137 height 24
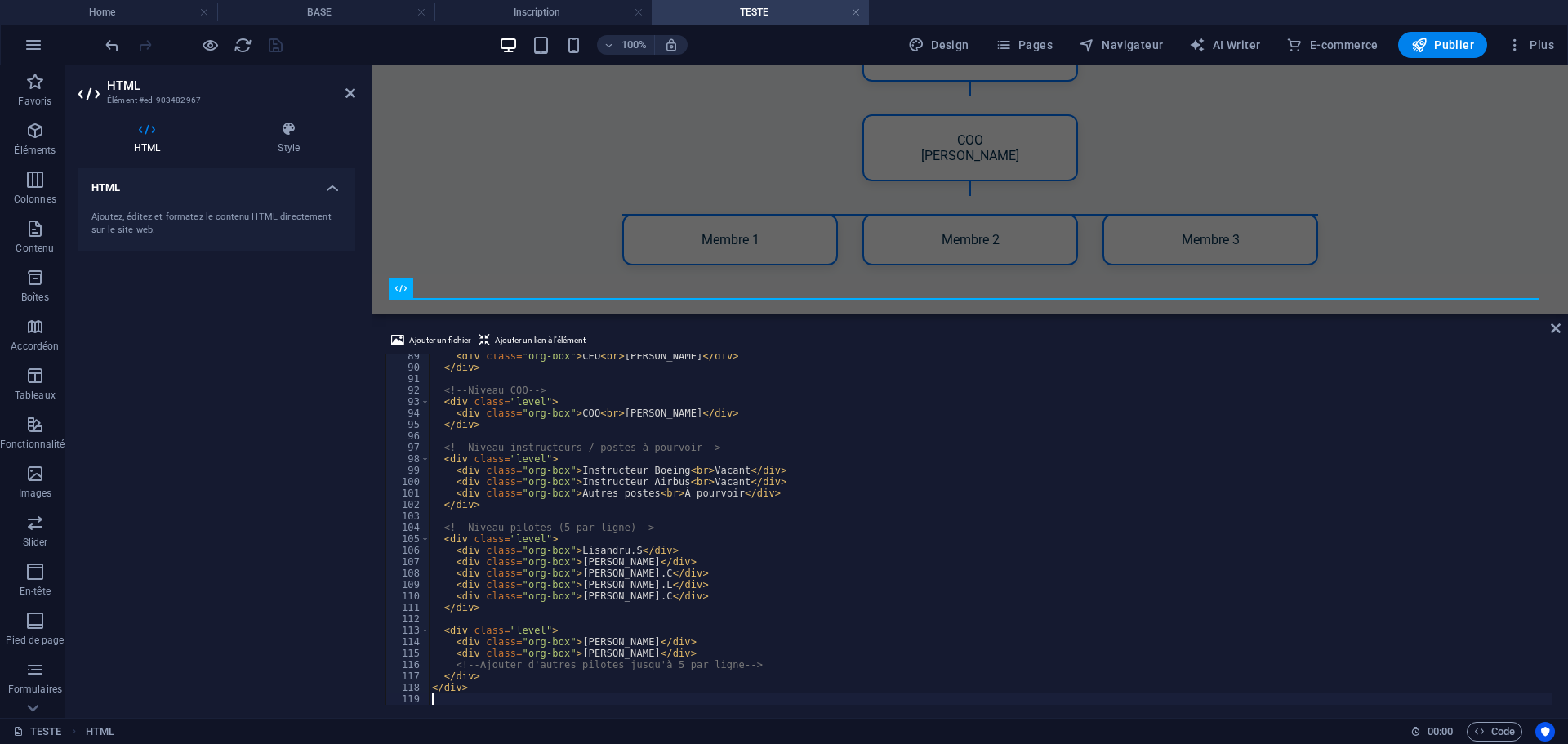
scroll to position [2439, 0]
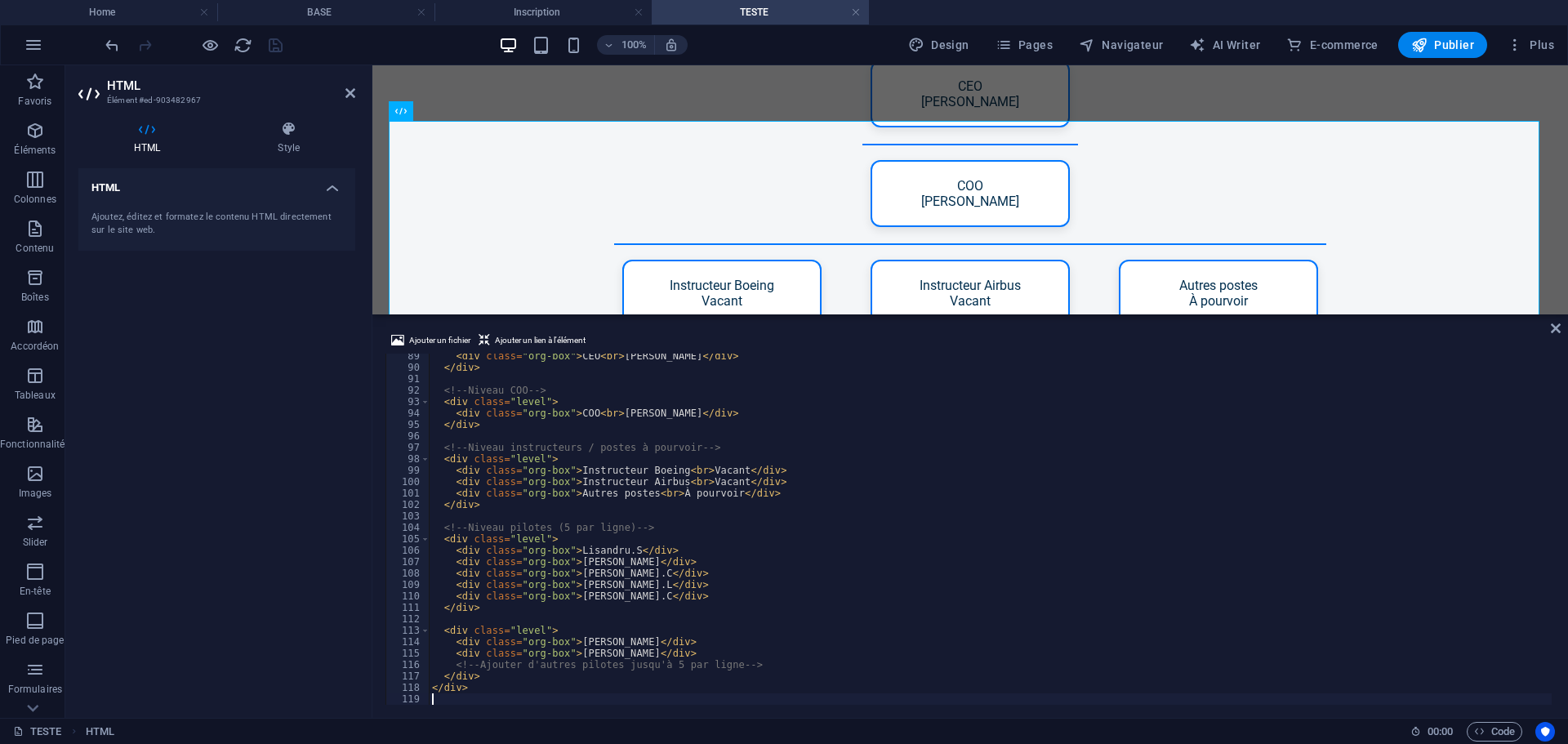
click at [359, 521] on div "HTML Style HTML Ajoutez, éditez et formatez le contenu HTML directement sur le …" at bounding box center [217, 412] width 303 height 610
drag, startPoint x: 276, startPoint y: 43, endPoint x: 293, endPoint y: 39, distance: 17.5
click at [276, 43] on icon "save" at bounding box center [276, 45] width 19 height 19
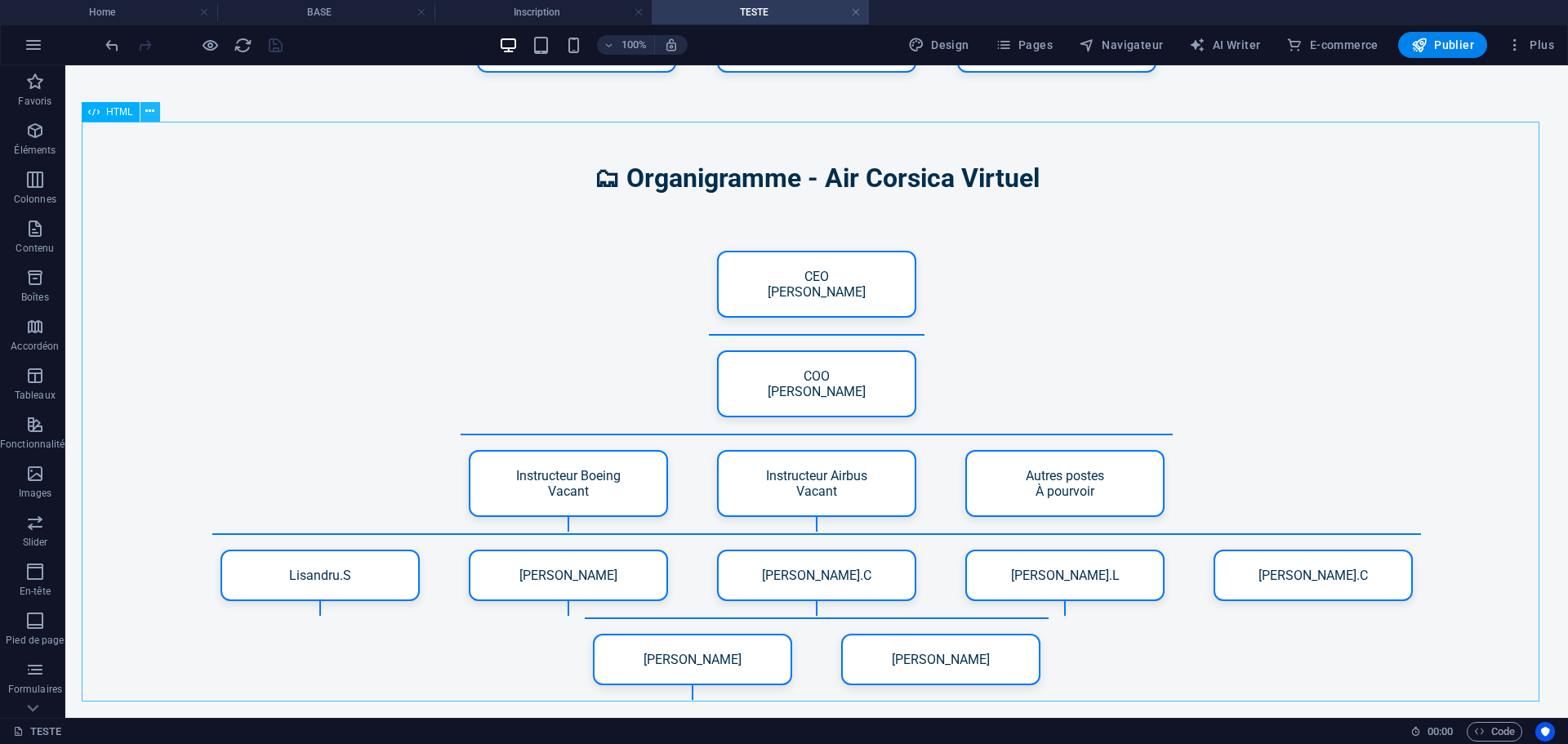
click at [158, 119] on button at bounding box center [150, 112] width 20 height 20
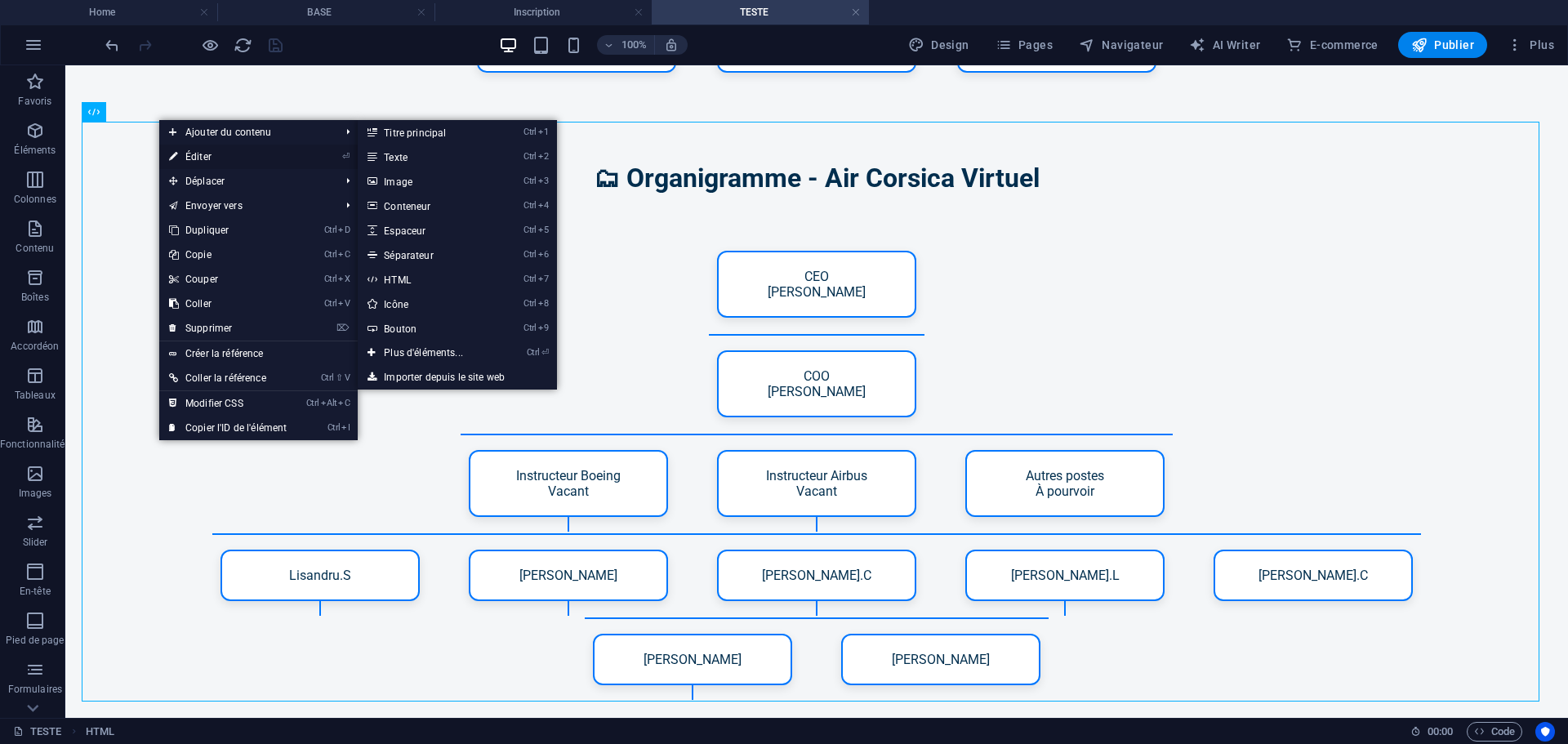
click at [209, 149] on link "⏎ Éditer" at bounding box center [227, 156] width 137 height 24
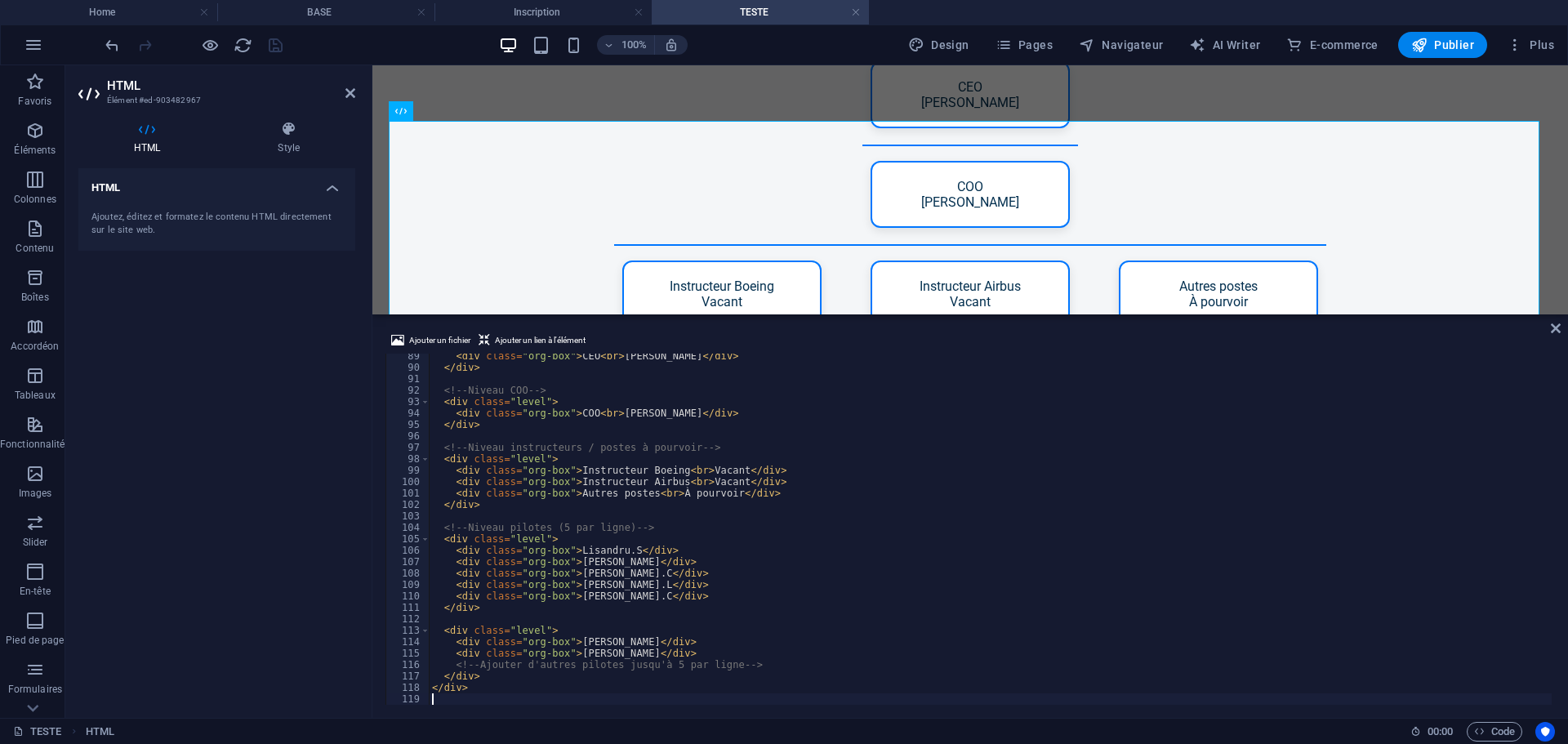
scroll to position [2439, 0]
click at [624, 554] on div "< div class = "org-box" > CEO < br > Julien S. </ div > </ div > <!-- Niveau CO…" at bounding box center [990, 537] width 1123 height 374
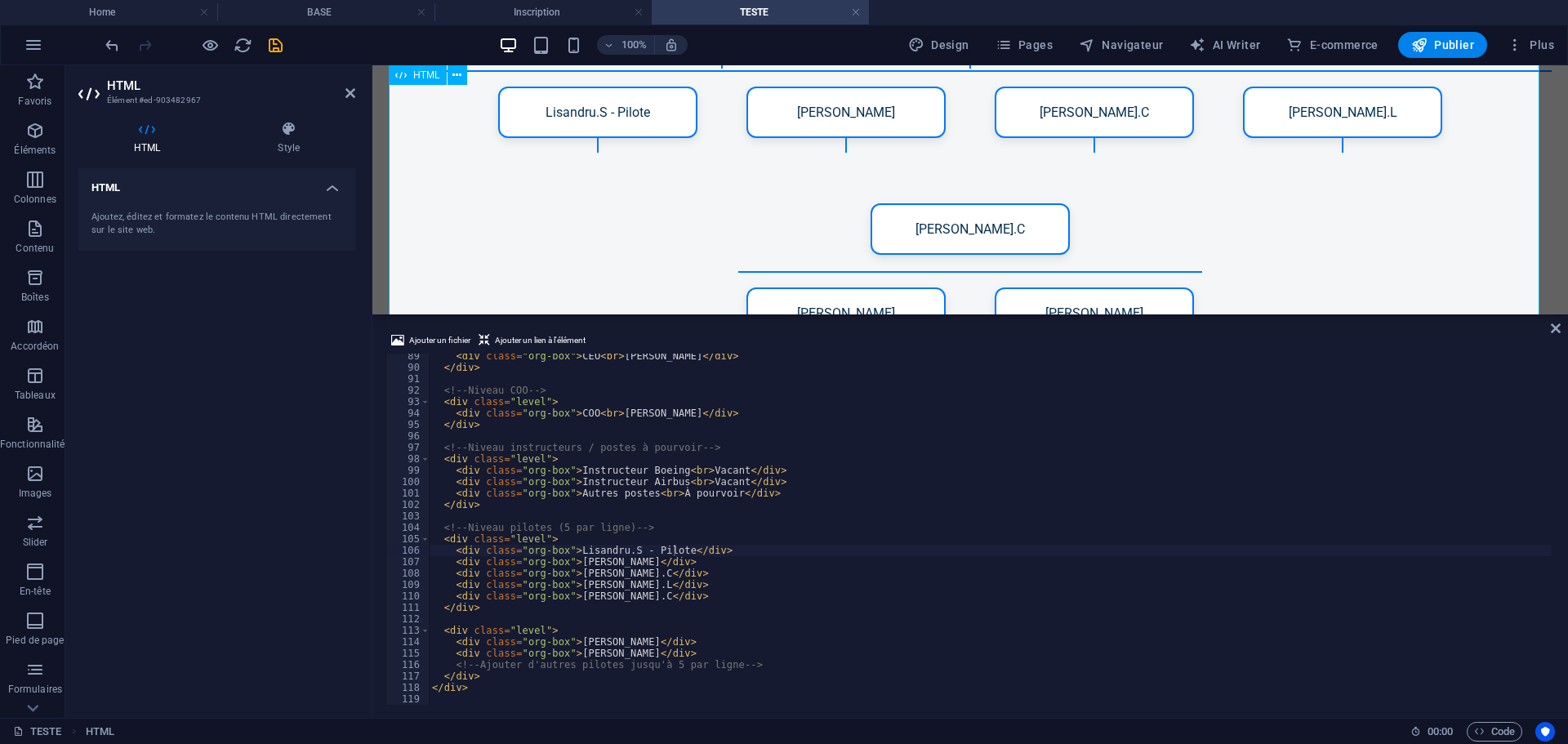
scroll to position [2765, 0]
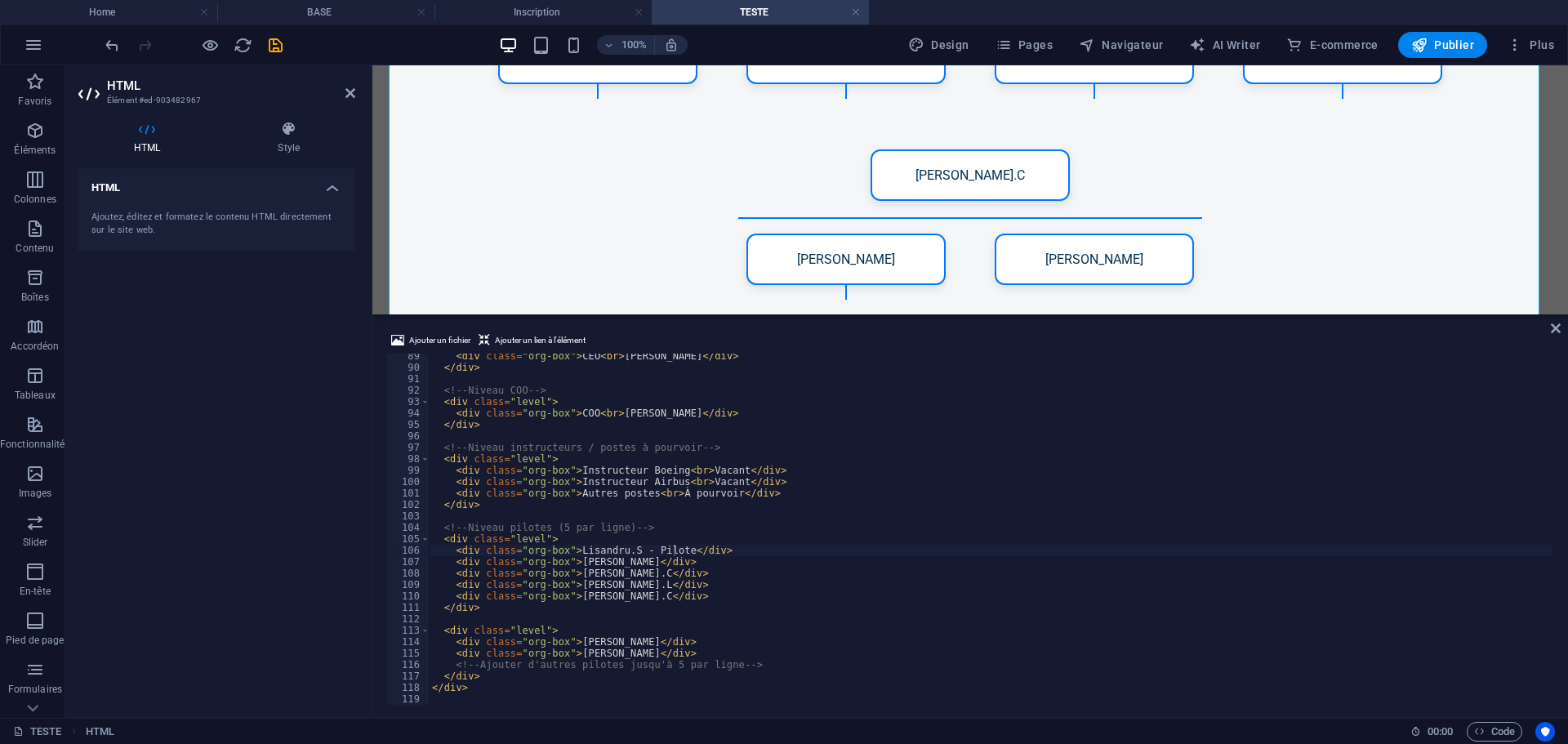
click at [672, 549] on div "< div class = "org-box" > CEO < br > Julien S. </ div > </ div > <!-- Niveau CO…" at bounding box center [990, 537] width 1123 height 374
type textarea "<div class="org-box">Lisandru.S</div>"
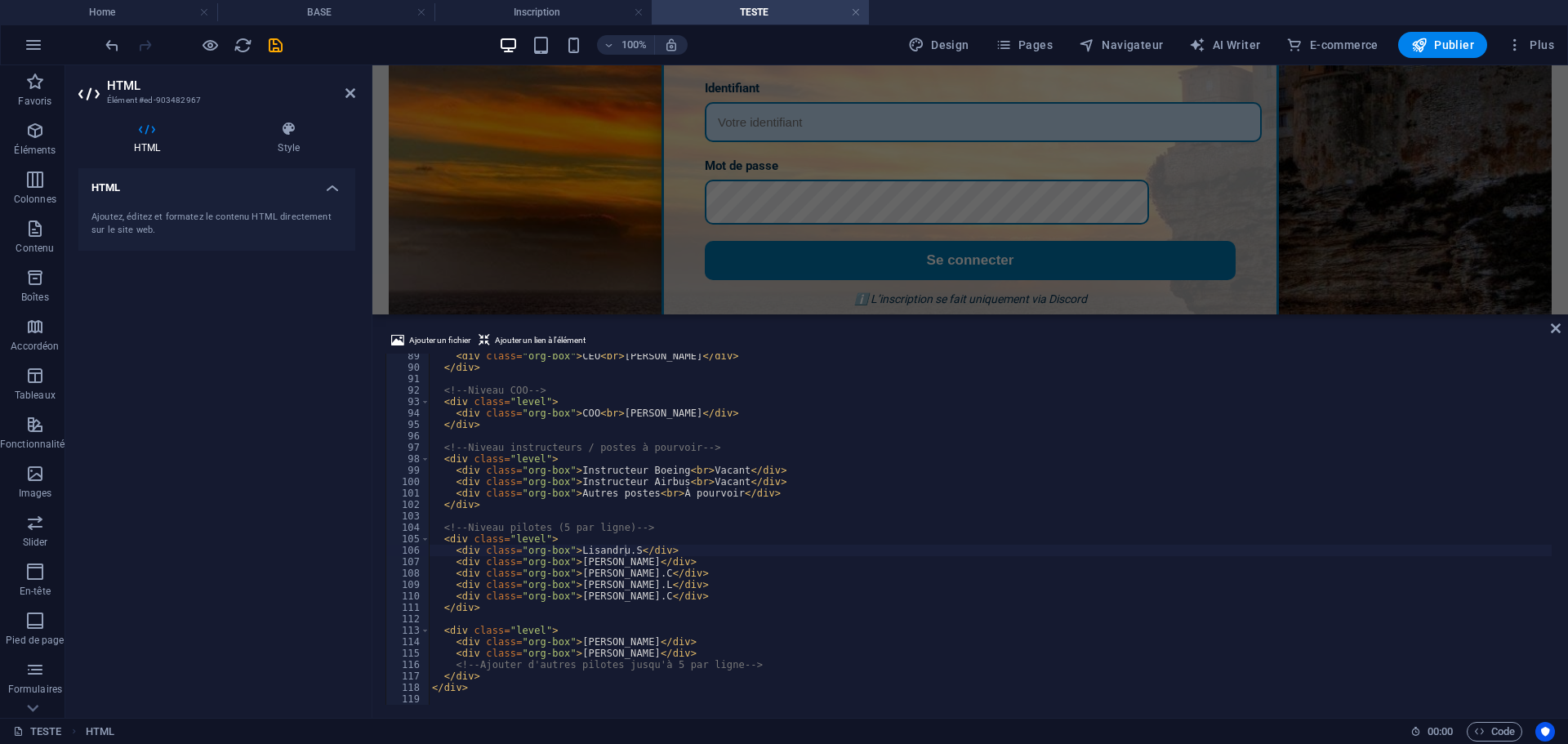
scroll to position [560, 0]
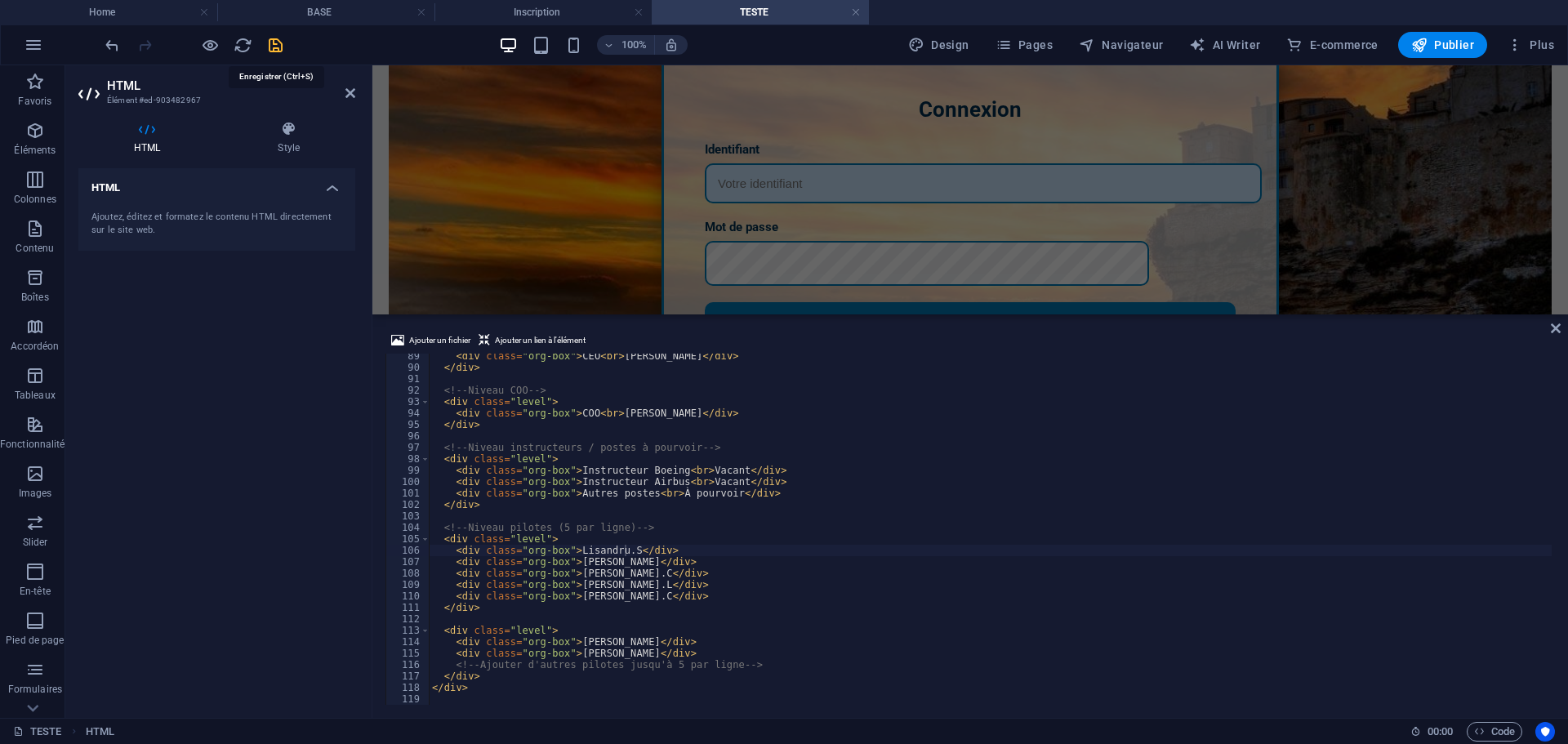
click at [270, 44] on icon "save" at bounding box center [276, 45] width 19 height 19
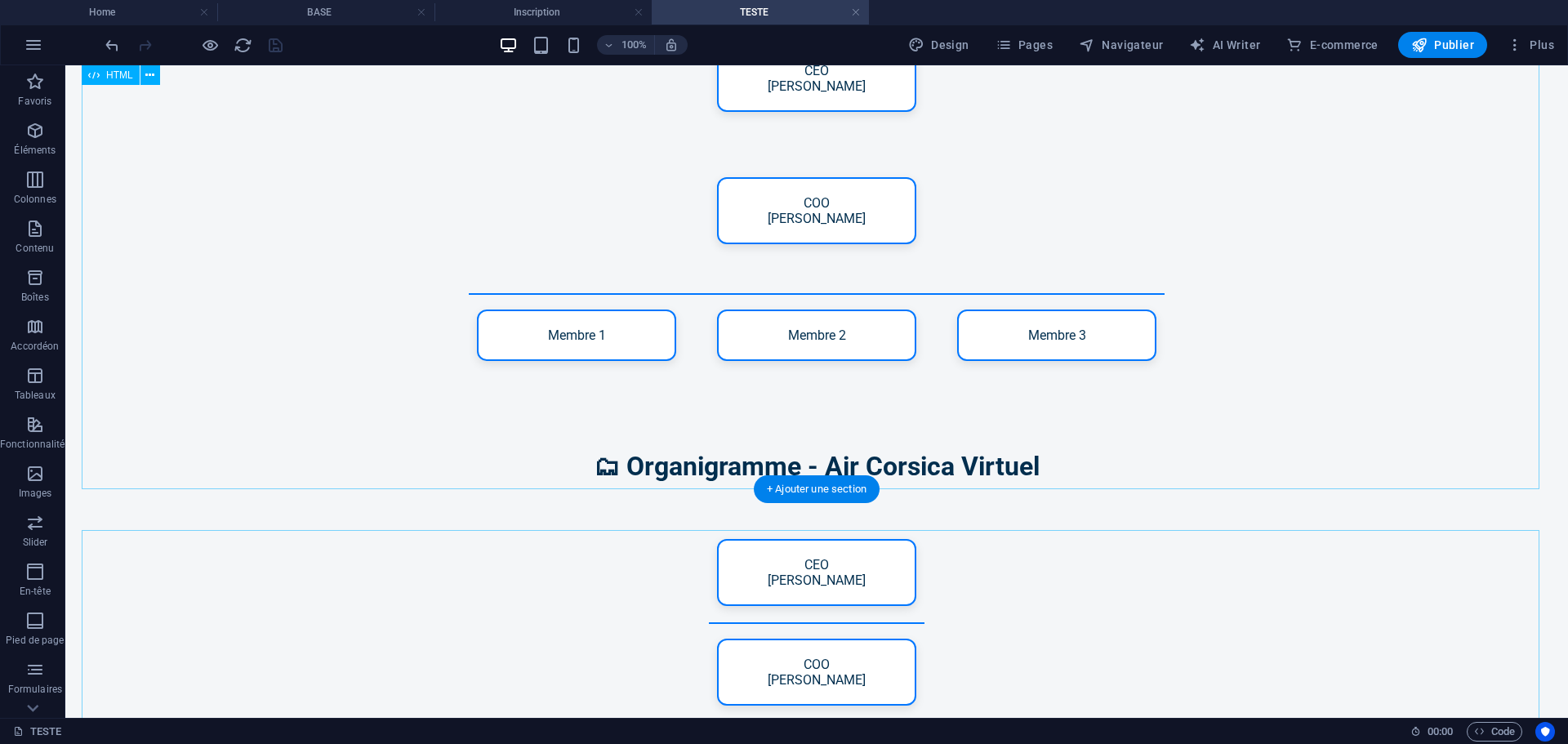
scroll to position [1947, 0]
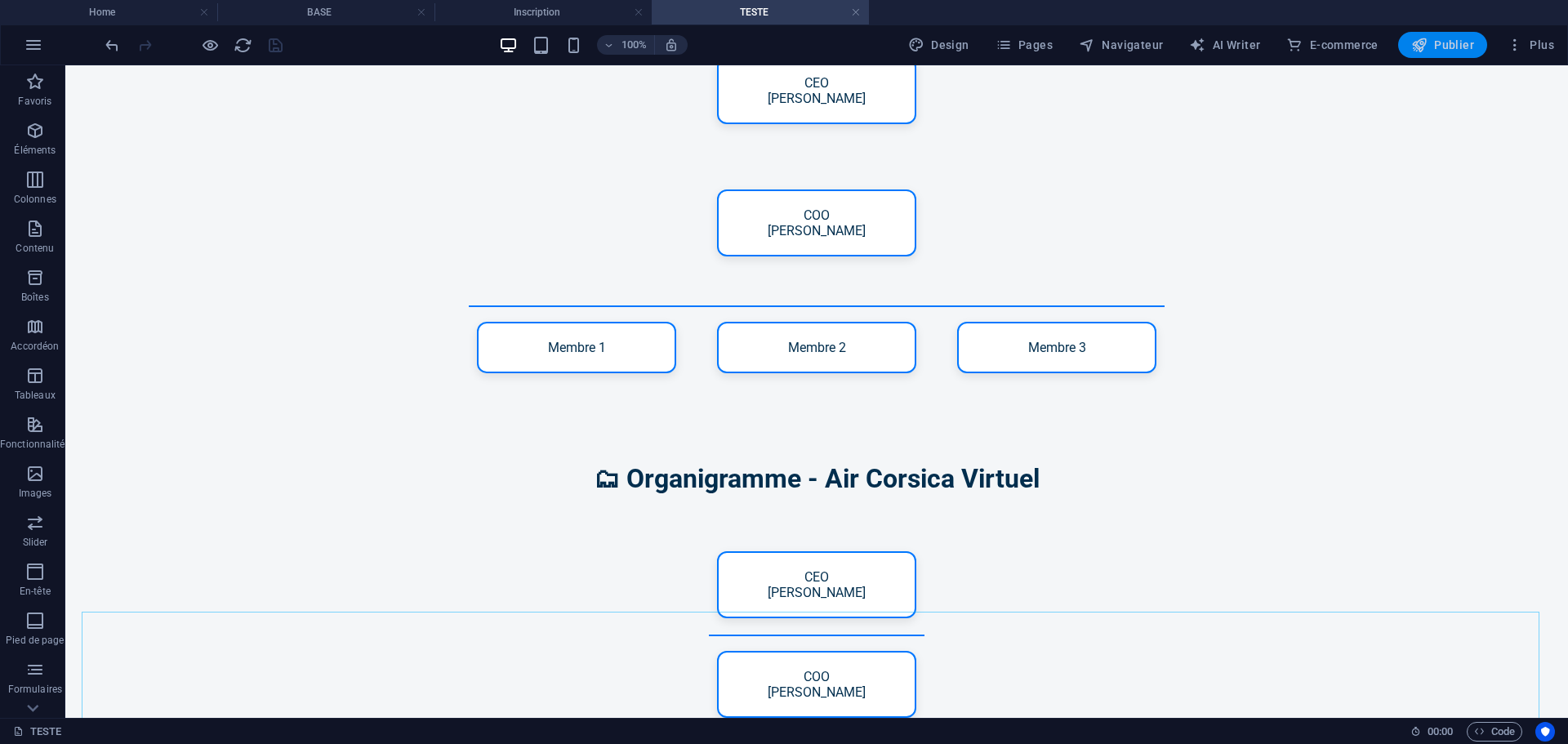
click at [1429, 53] on button "Publier" at bounding box center [1443, 44] width 89 height 26
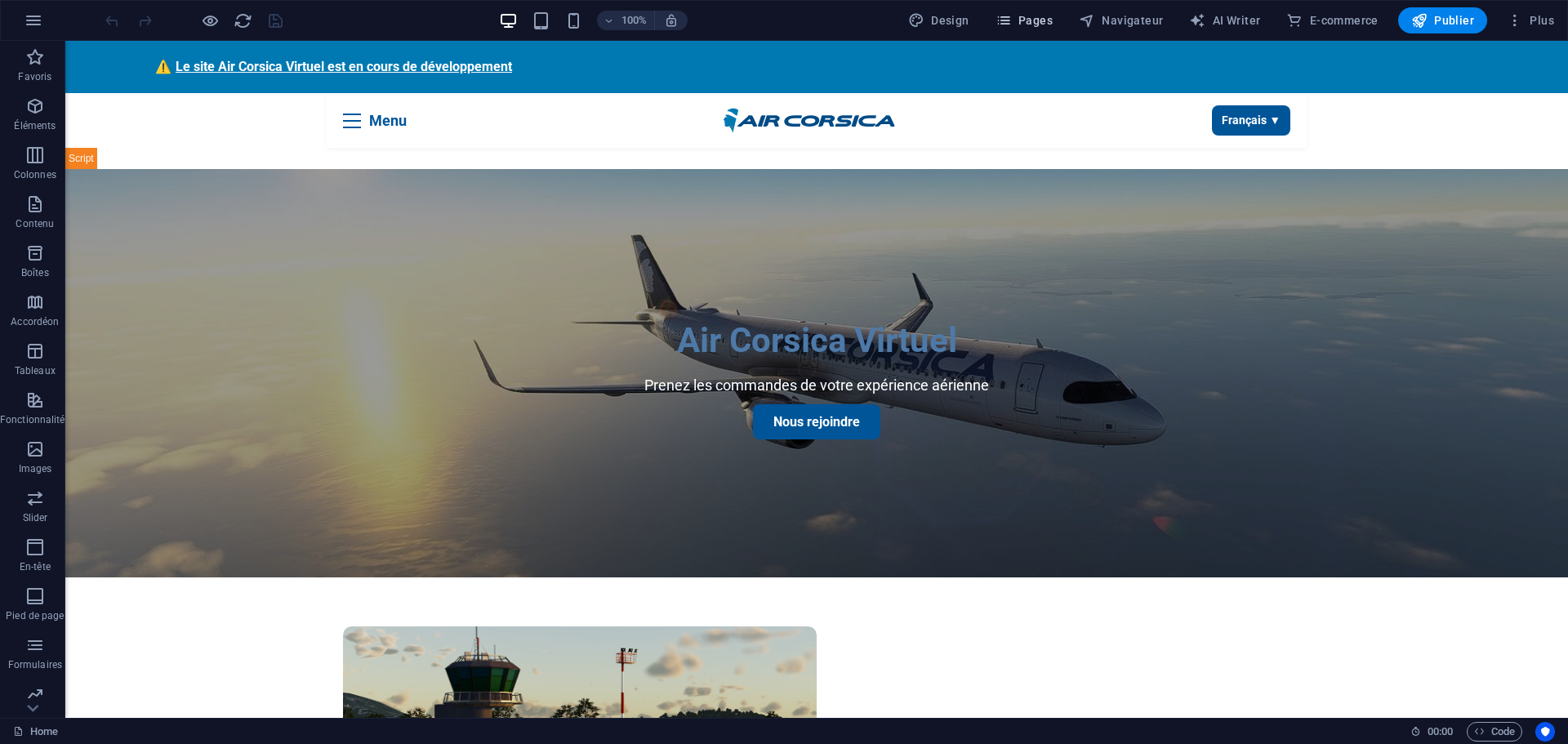
click at [1031, 17] on span "Pages" at bounding box center [1023, 21] width 57 height 16
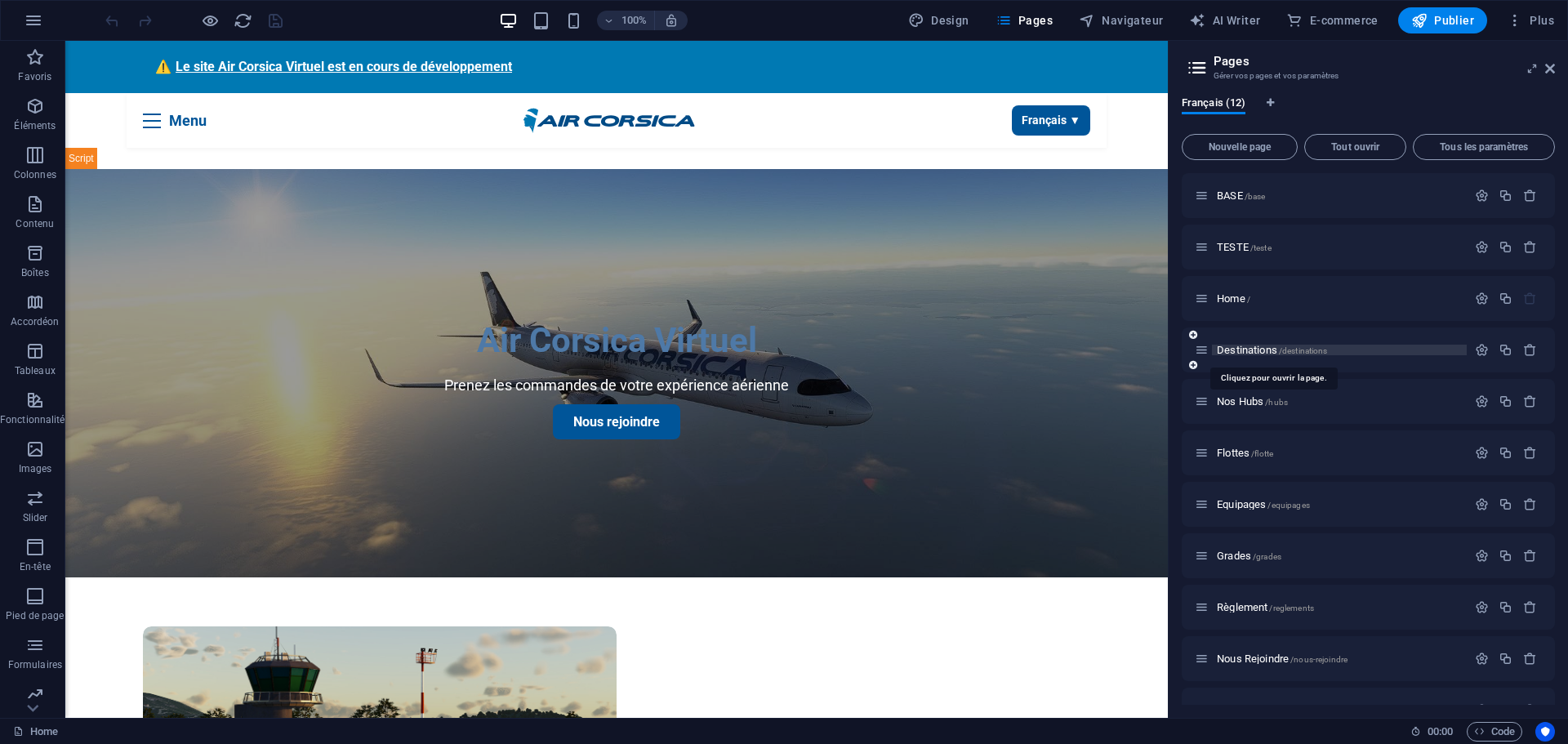
click at [1237, 352] on span "Destinations /destinations" at bounding box center [1273, 350] width 111 height 13
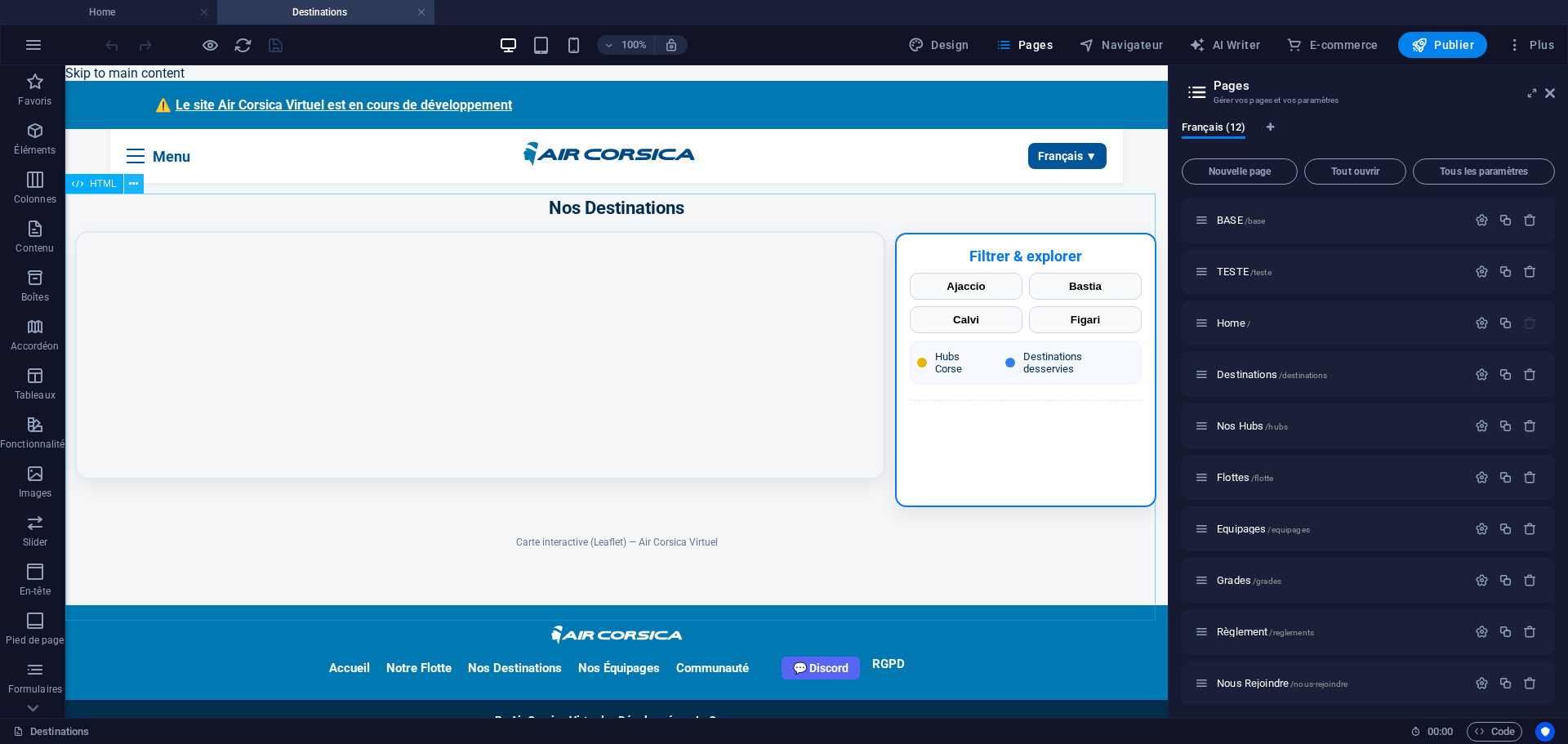
click at [131, 188] on icon at bounding box center [133, 184] width 9 height 17
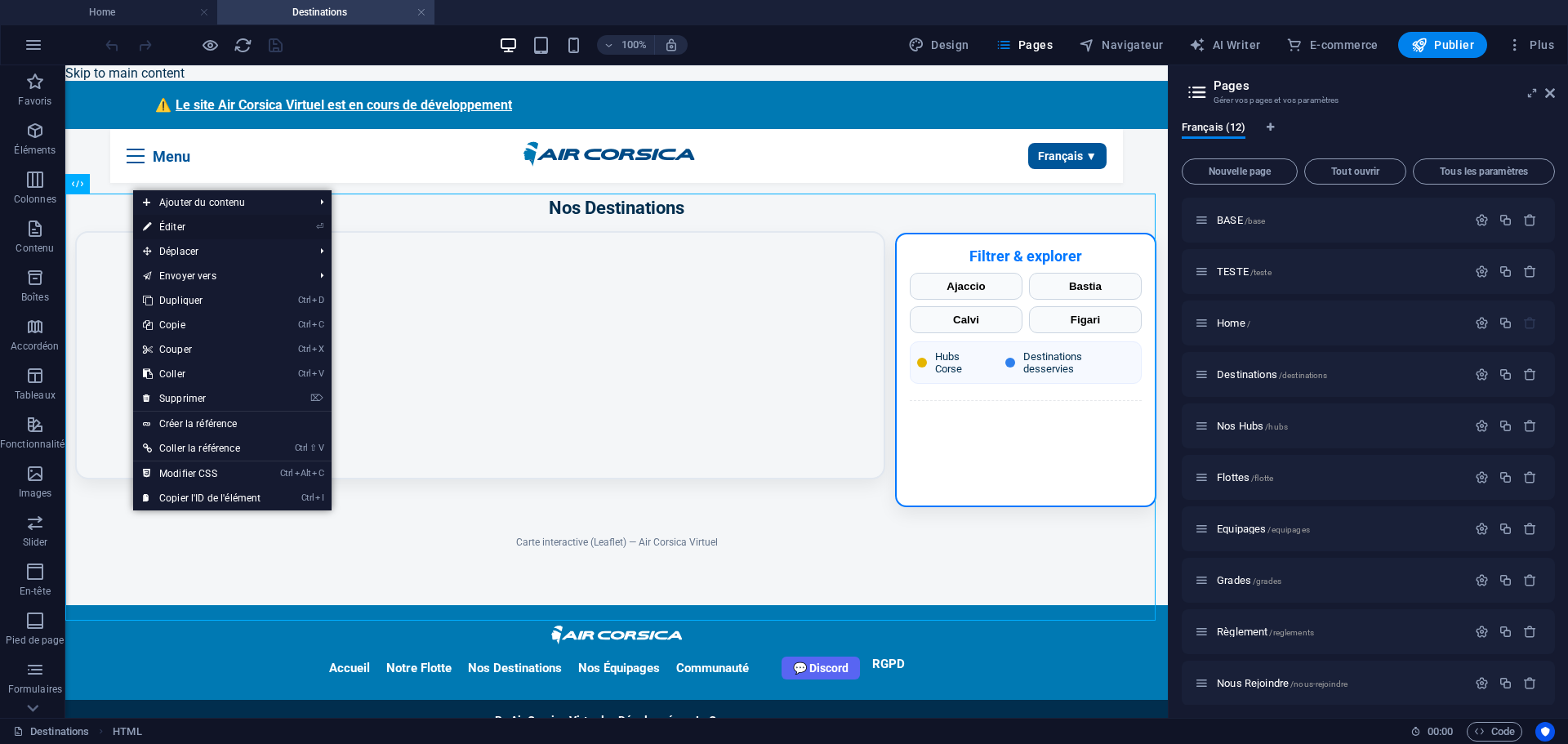
click at [179, 236] on link "⏎ Éditer" at bounding box center [201, 227] width 137 height 24
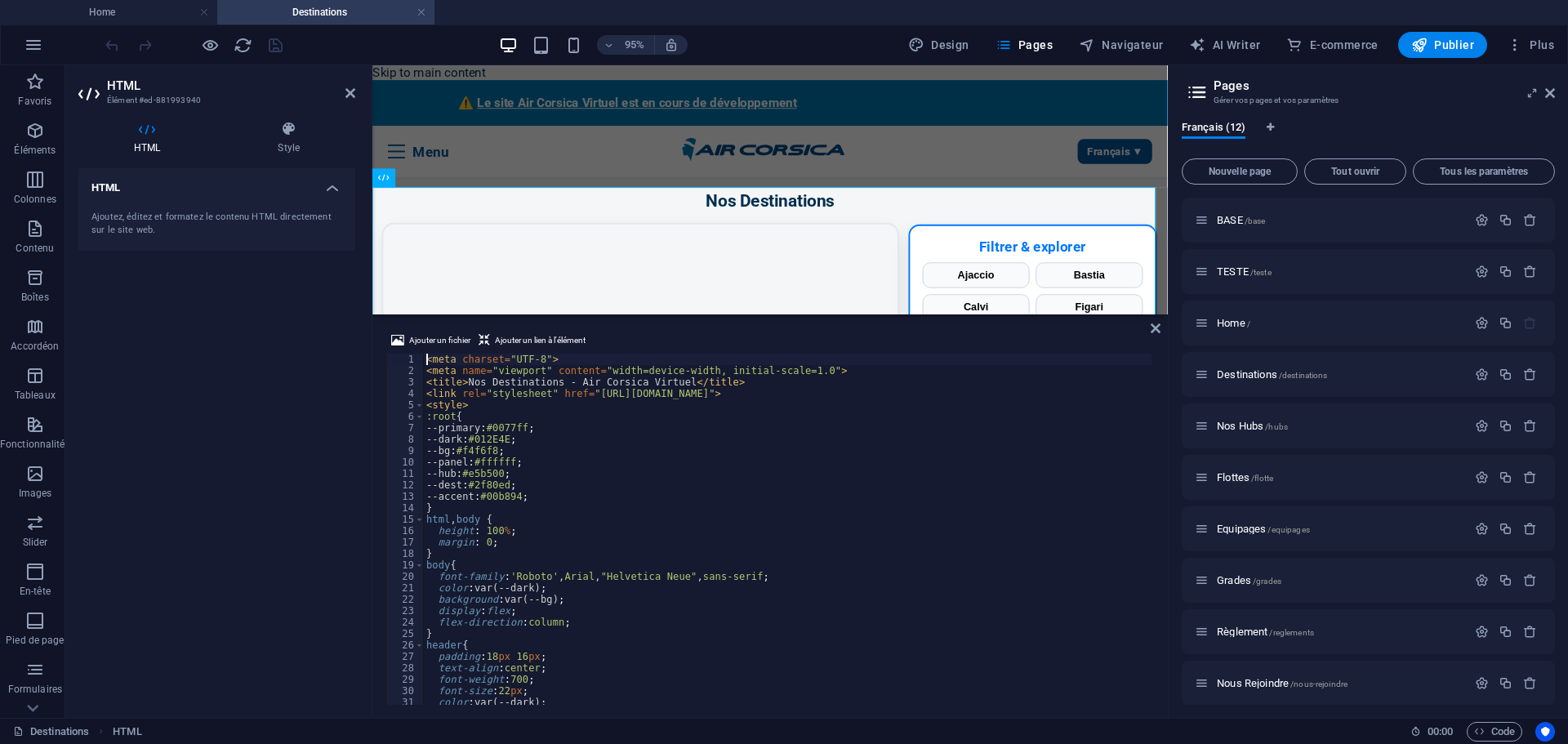
type textarea "</script>"
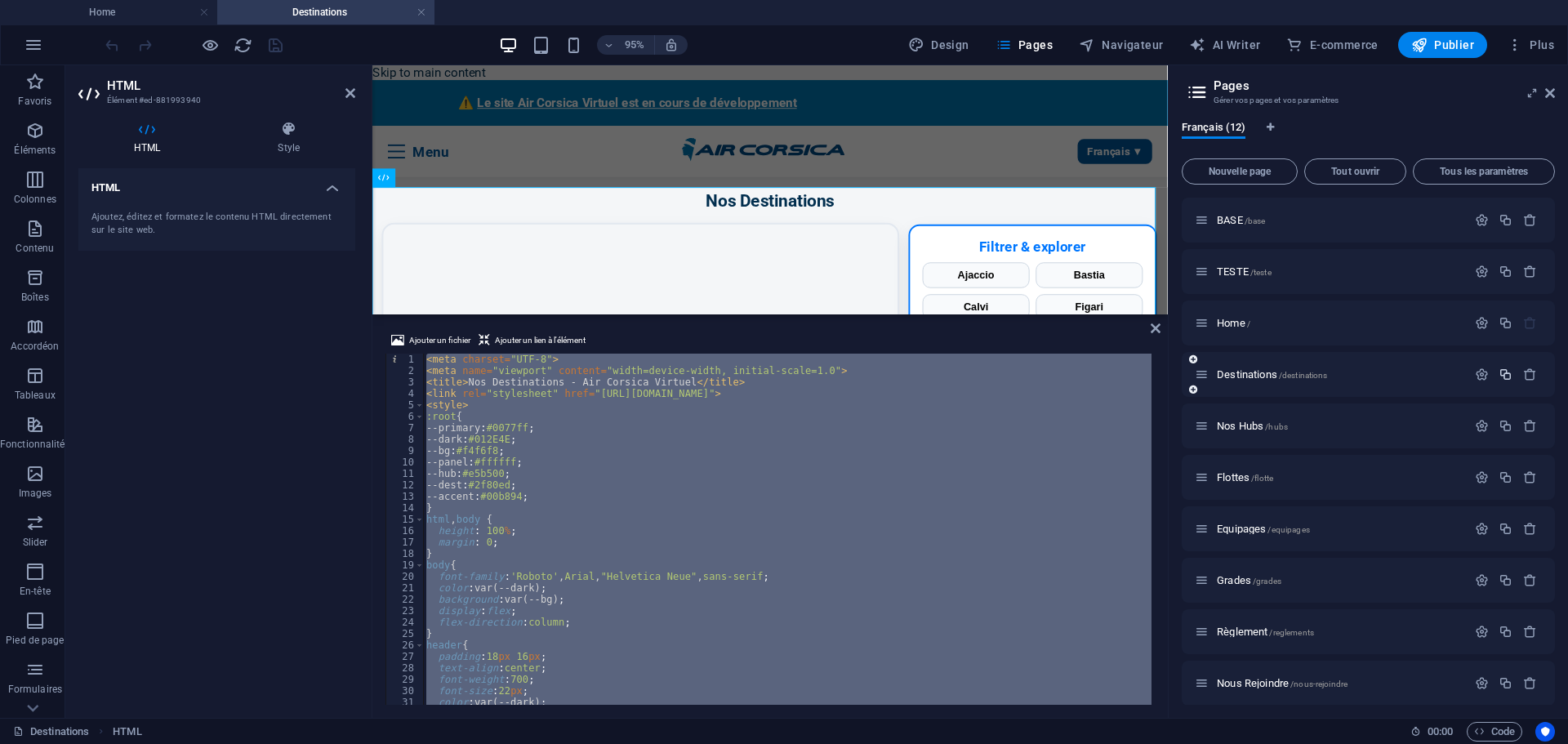
click at [1498, 373] on icon "button" at bounding box center [1505, 373] width 14 height 14
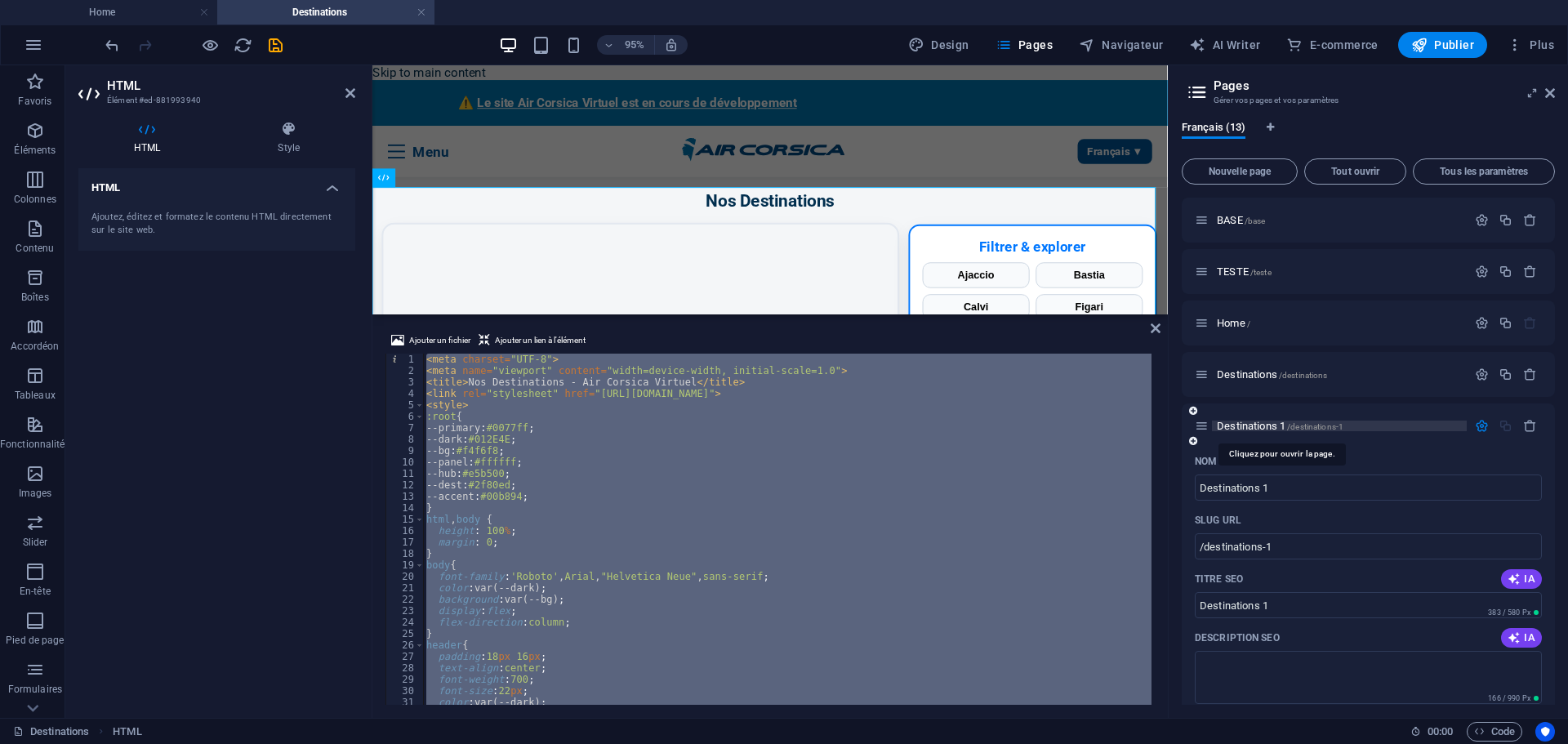
click at [1226, 424] on span "Destinations 1 /destinations-1" at bounding box center [1281, 426] width 127 height 13
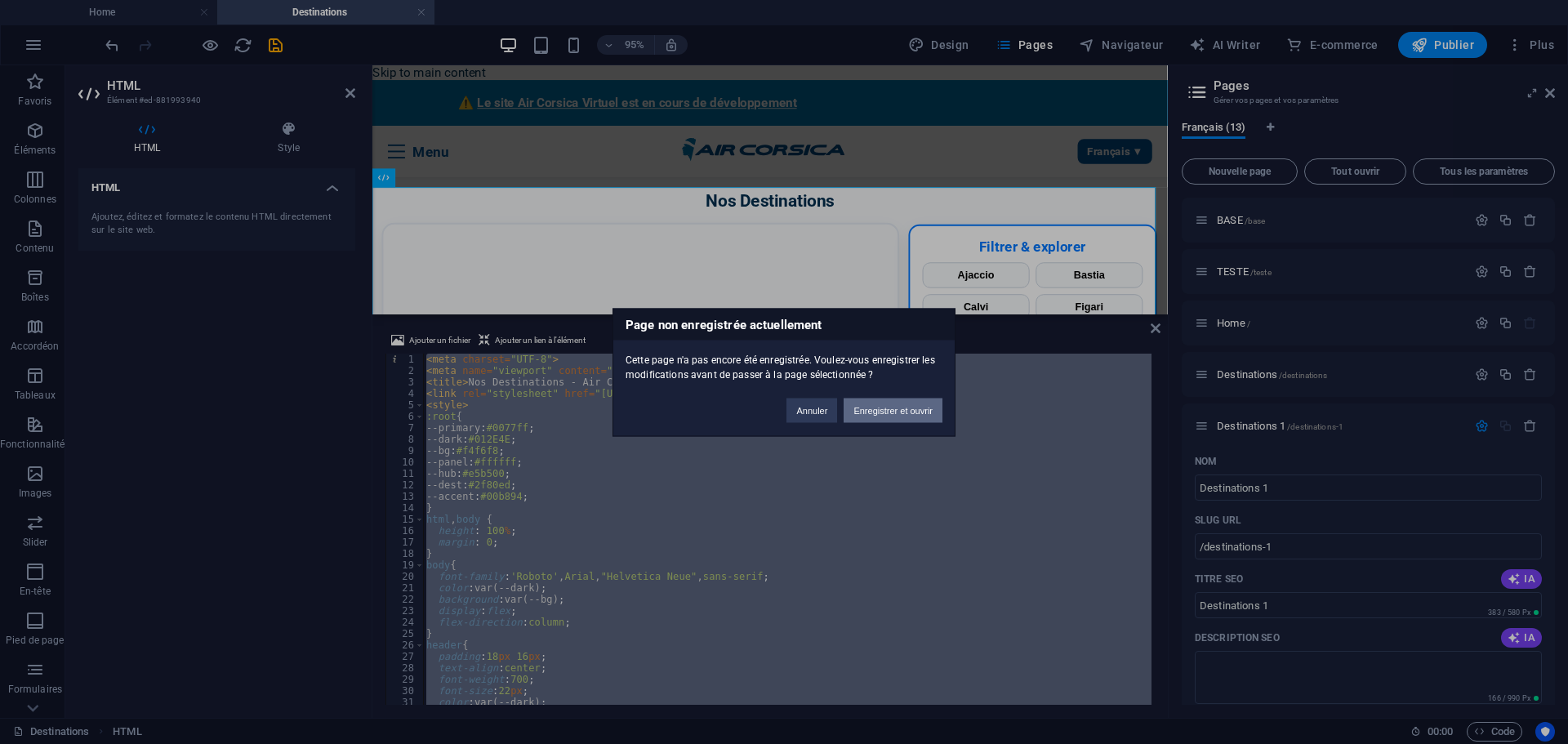
click at [867, 411] on button "Enregistrer et ouvrir" at bounding box center [893, 410] width 99 height 24
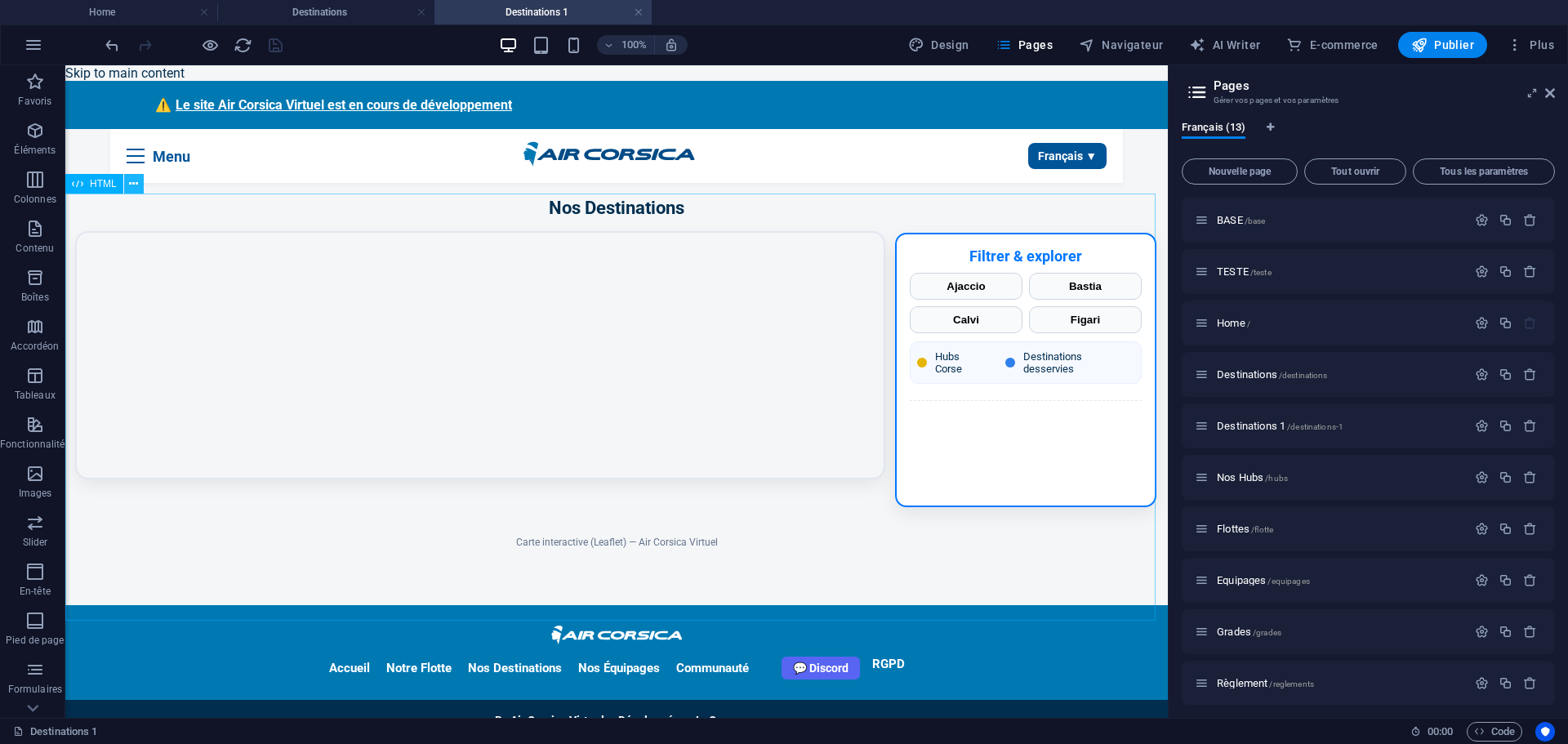
click at [132, 185] on icon at bounding box center [133, 184] width 9 height 17
click at [1476, 425] on icon "button" at bounding box center [1481, 425] width 14 height 14
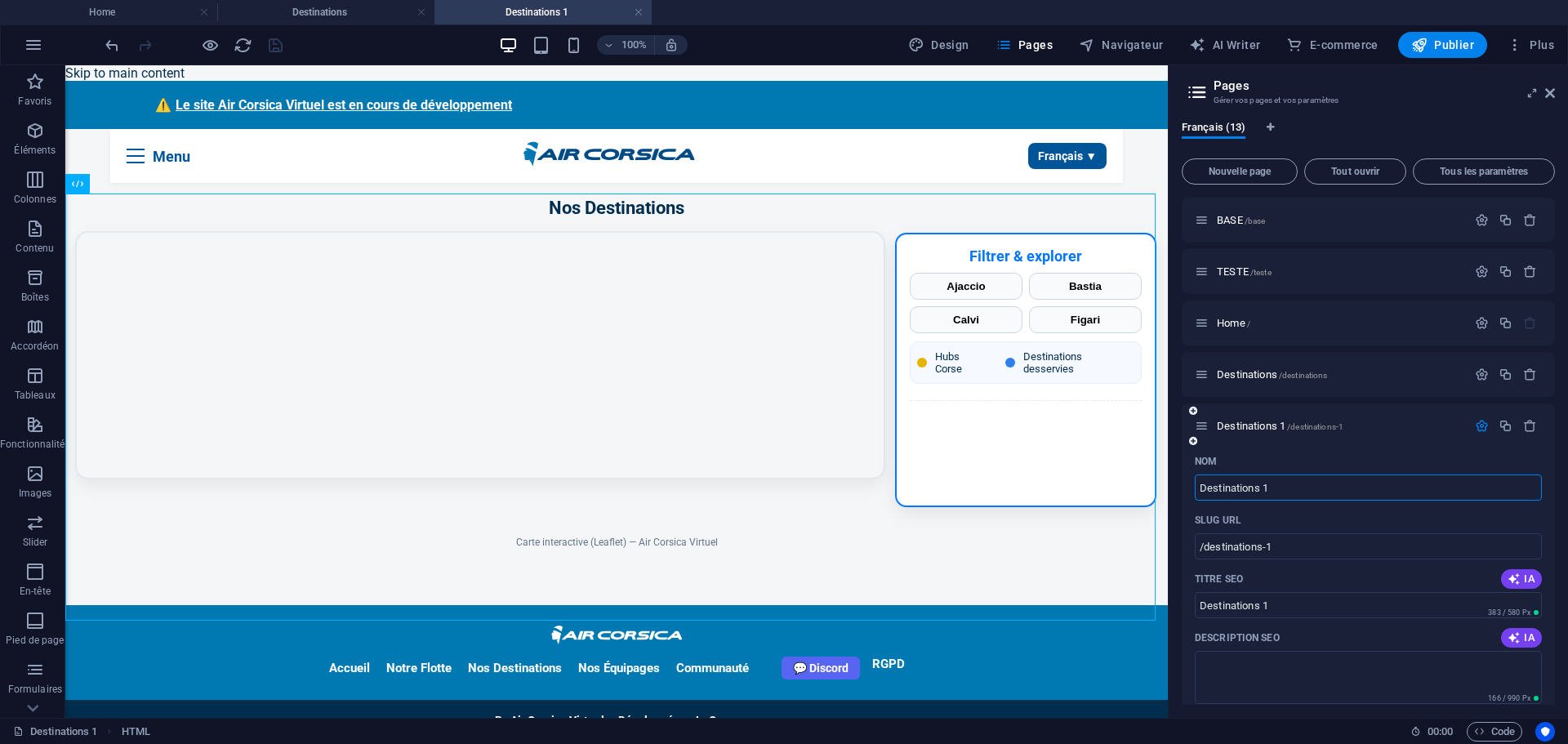
drag, startPoint x: 1263, startPoint y: 488, endPoint x: 1270, endPoint y: 508, distance: 21.2
click at [1264, 489] on input "Destinations 1" at bounding box center [1368, 488] width 347 height 26
click at [1267, 546] on input "/destinations-1" at bounding box center [1368, 546] width 347 height 26
type input "/destinations1"
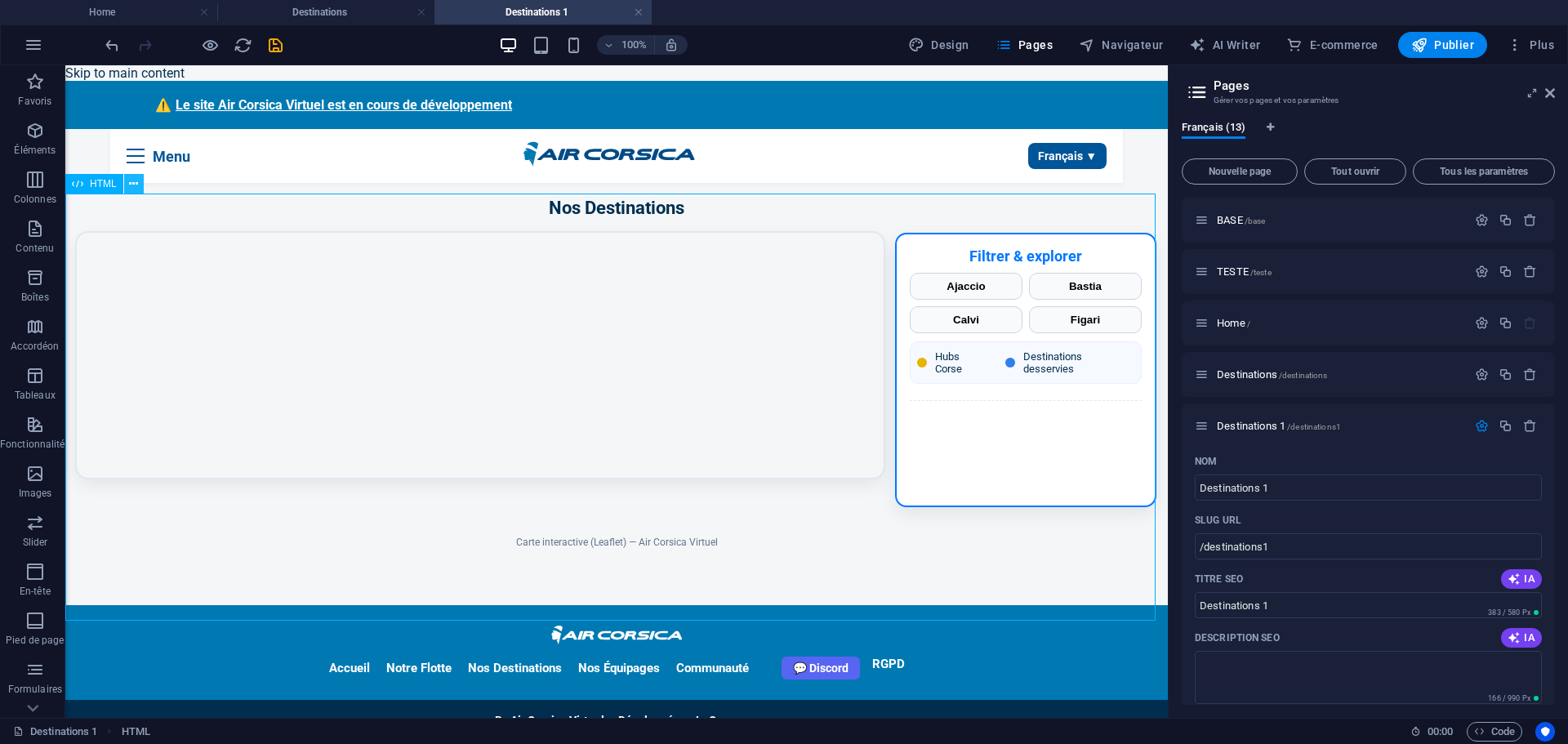
click at [136, 188] on icon at bounding box center [133, 184] width 9 height 17
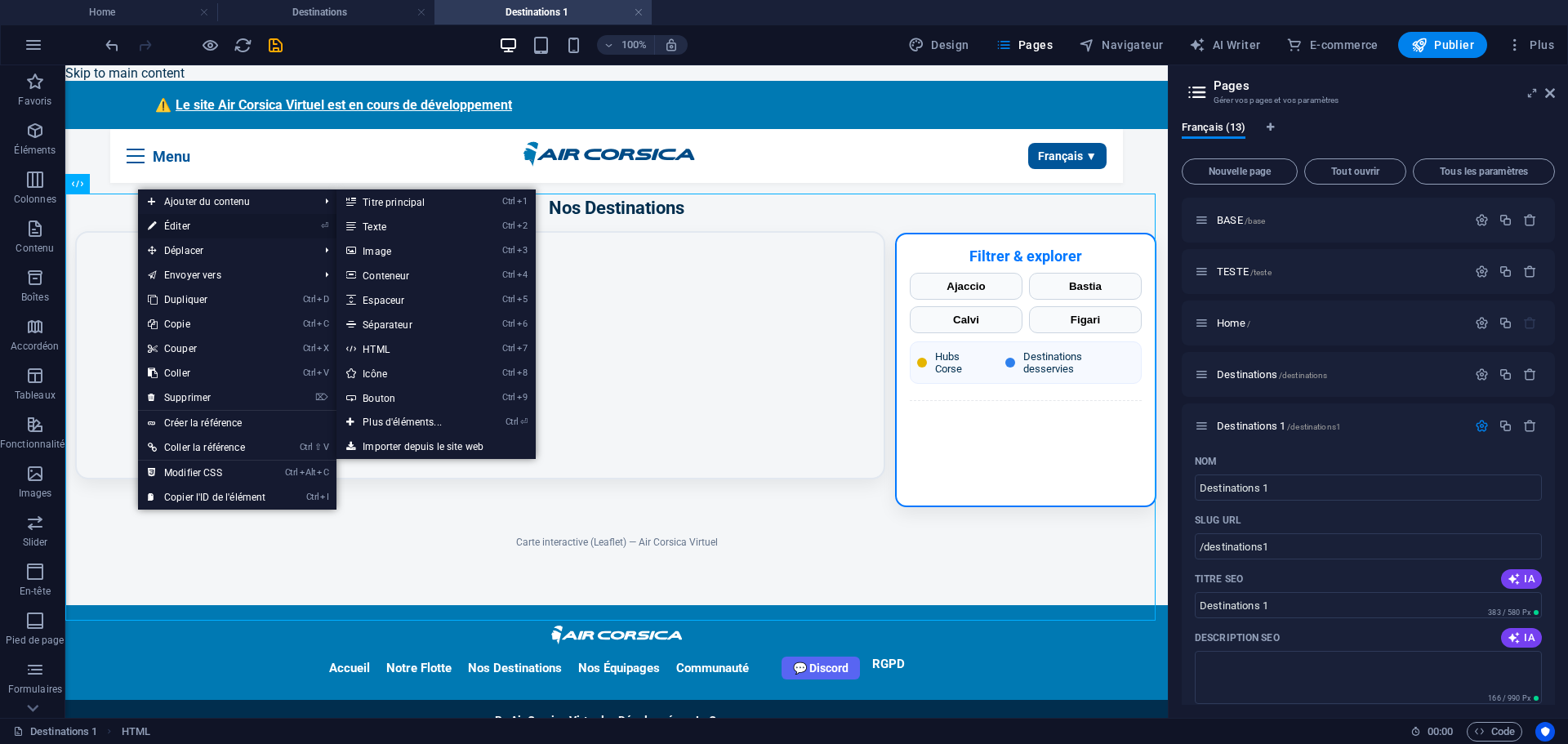
click at [169, 225] on link "⏎ Éditer" at bounding box center [206, 226] width 137 height 24
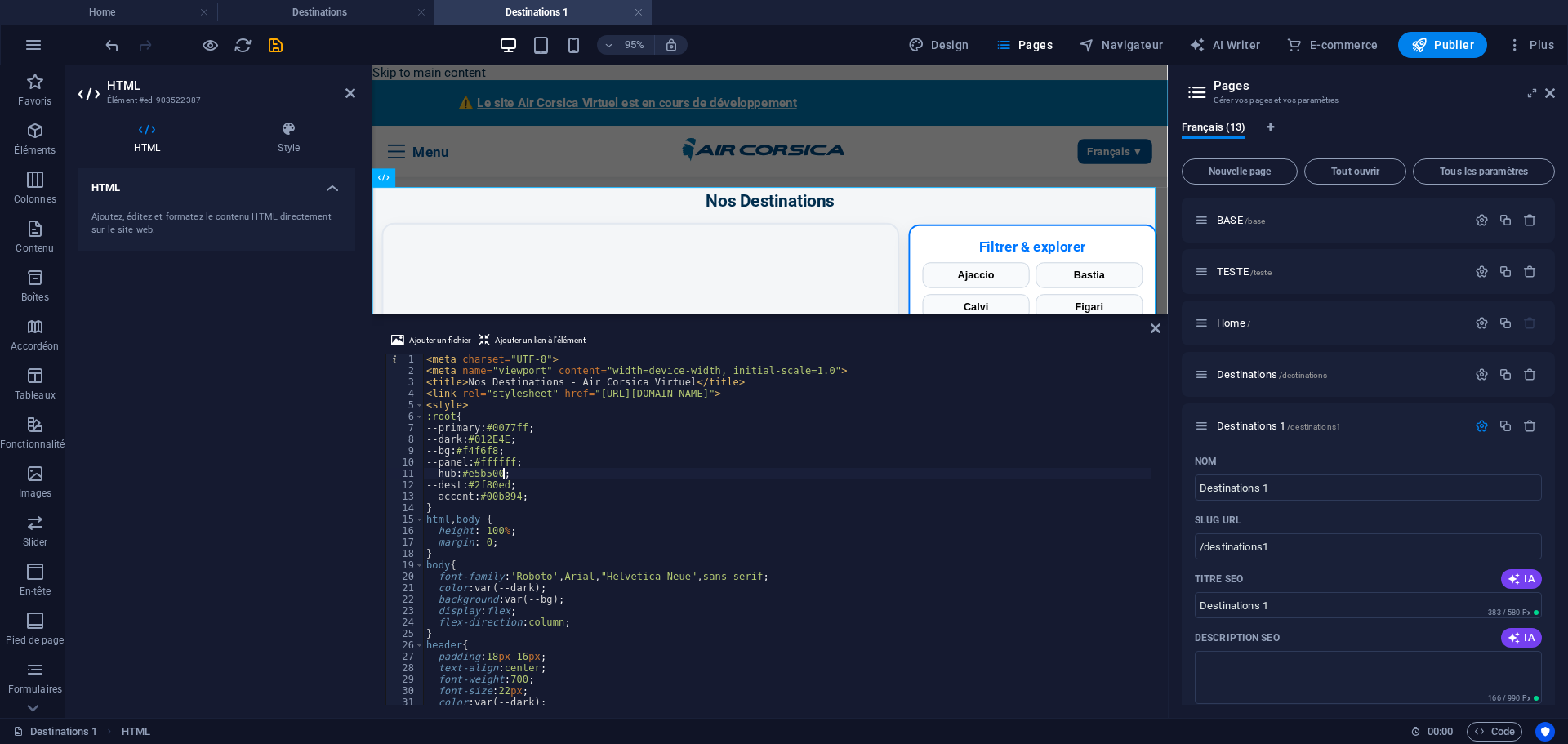
type textarea "</script>"
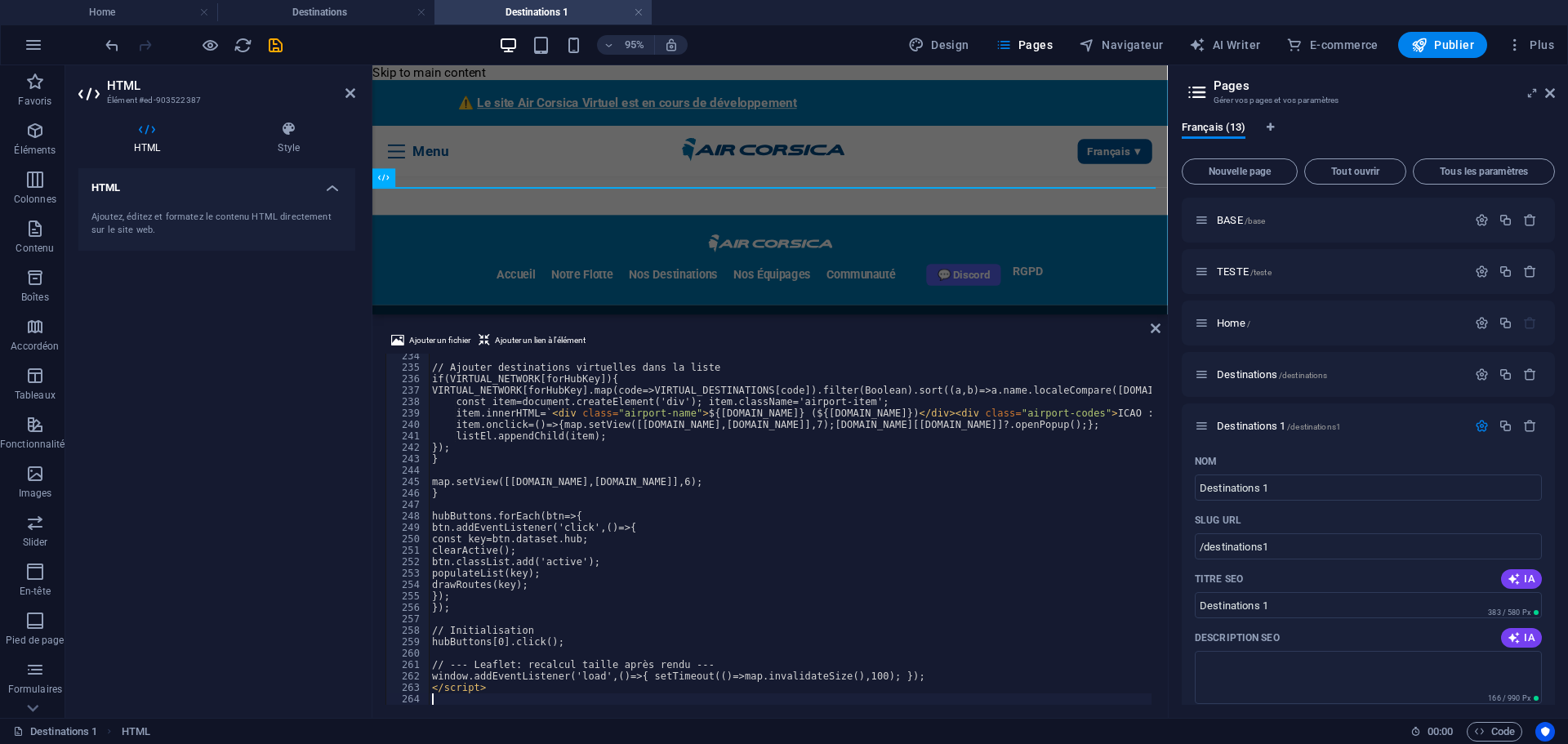
scroll to position [2667, 0]
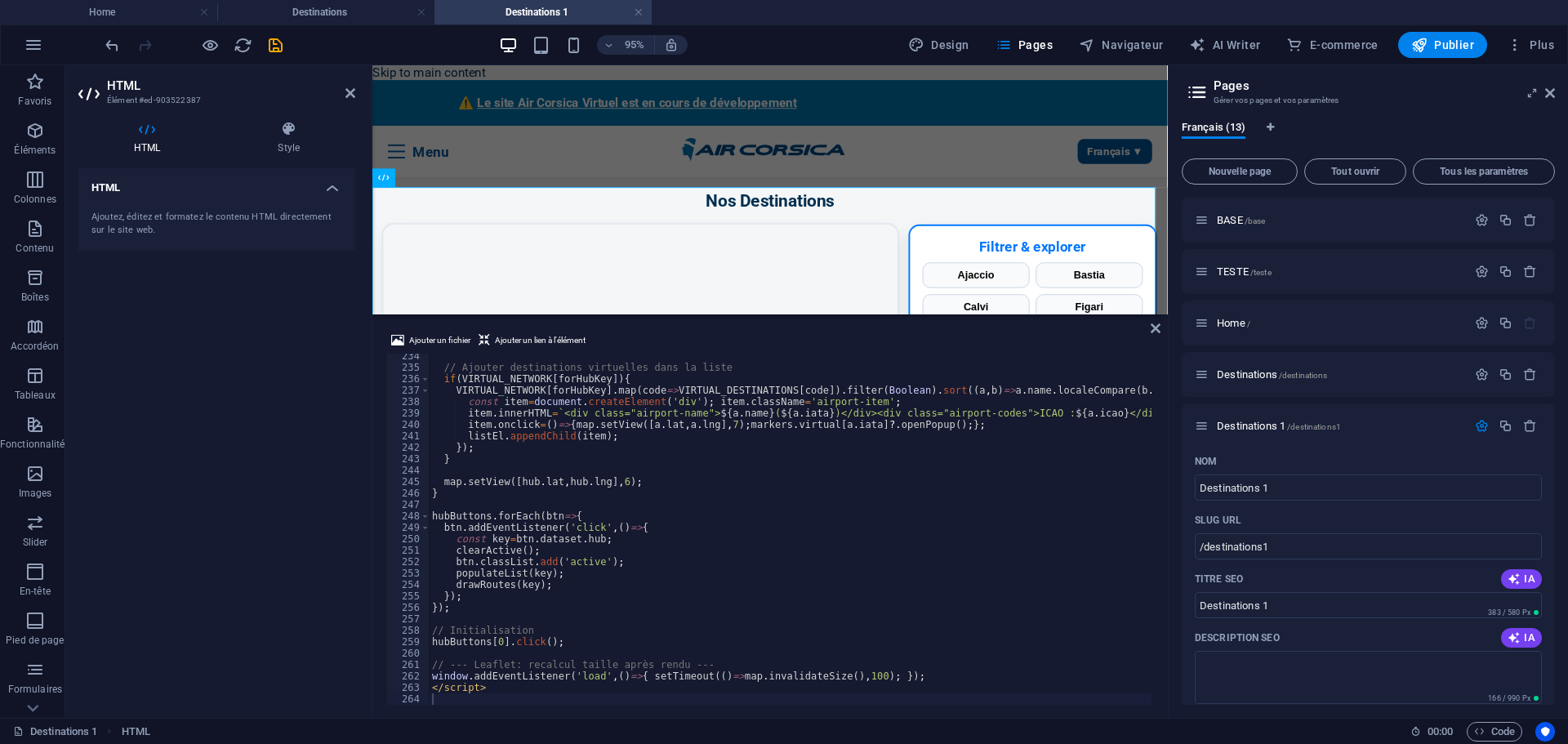
click at [268, 416] on div "HTML Ajoutez, éditez et formatez le contenu HTML directement sur le site web." at bounding box center [217, 437] width 276 height 536
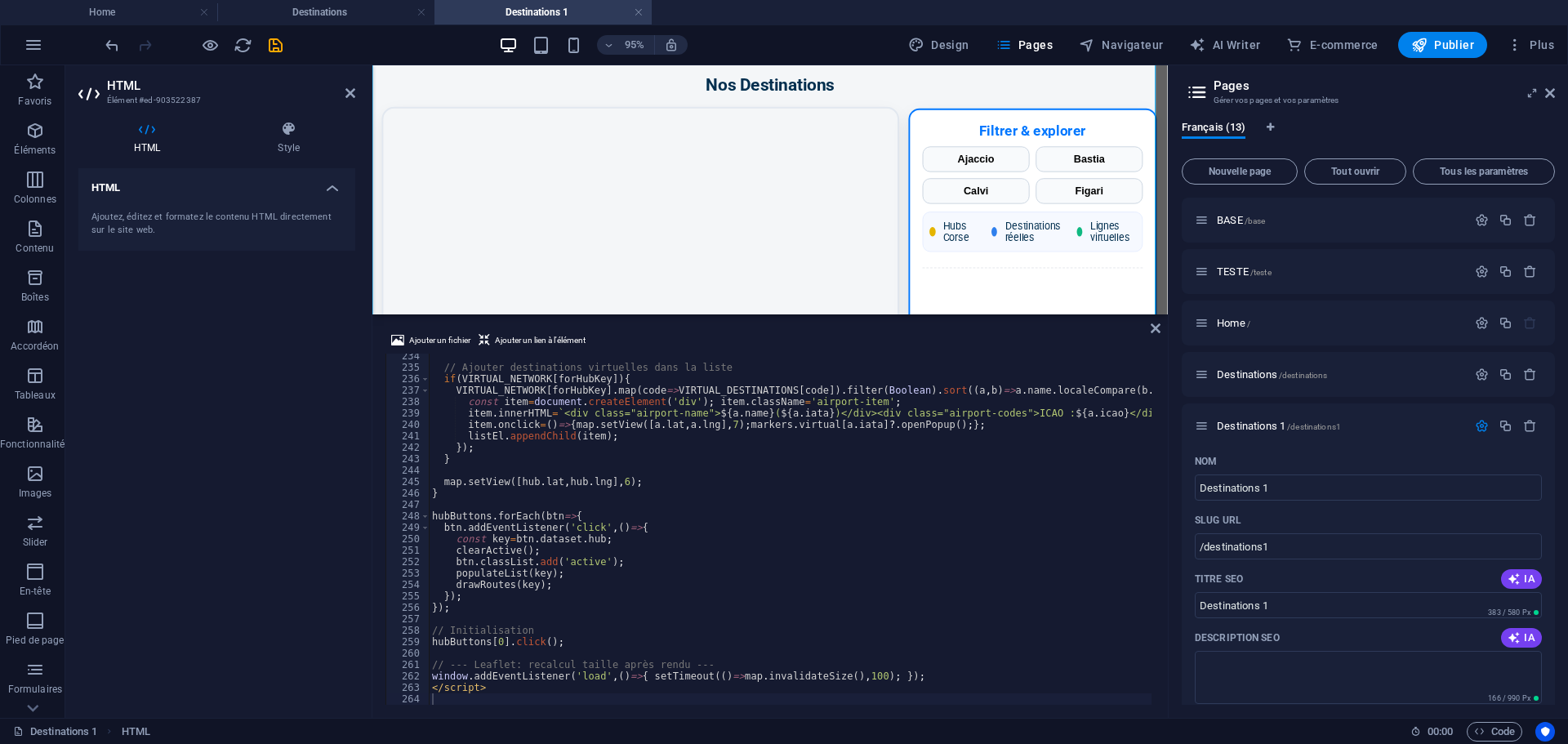
scroll to position [245, 0]
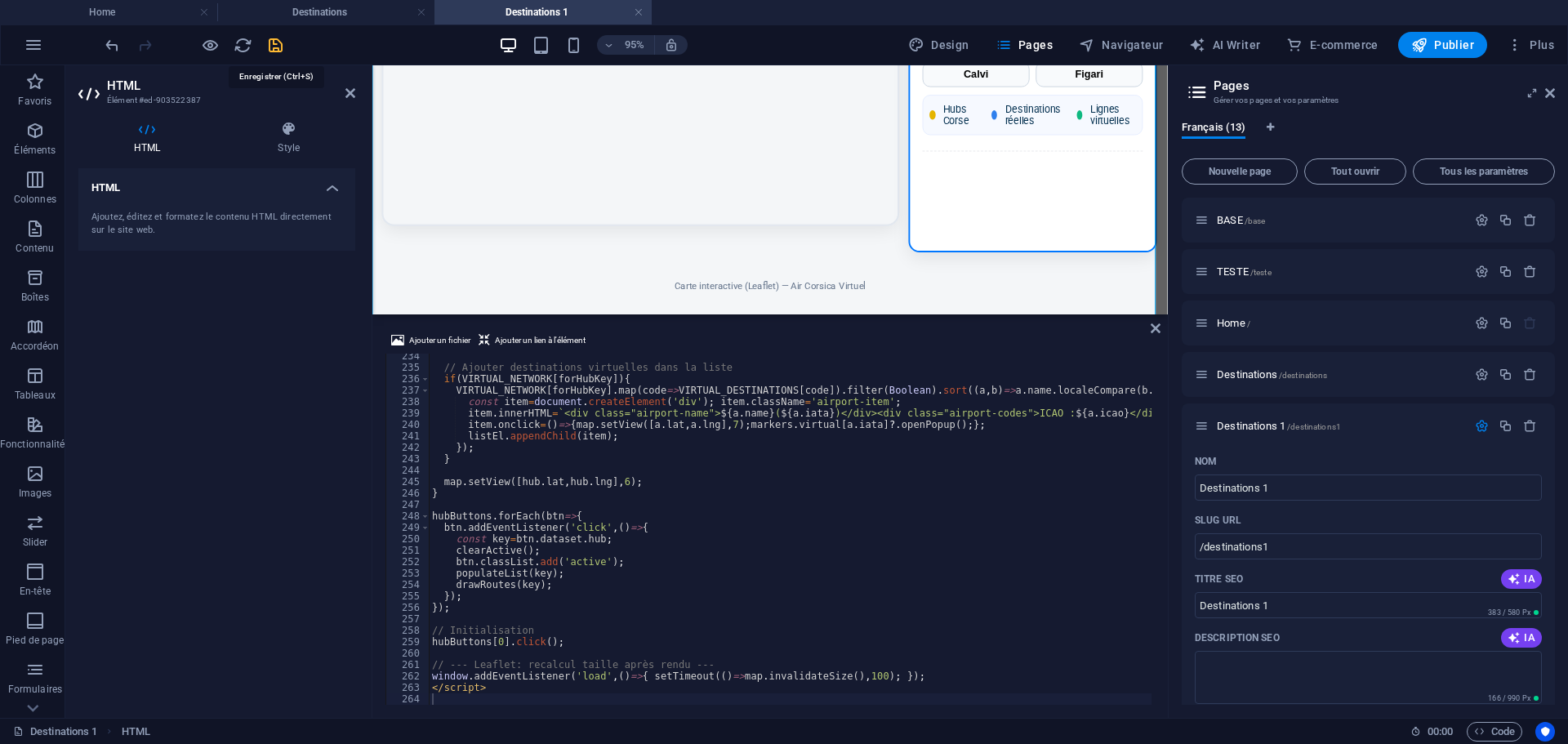
click at [275, 43] on icon "save" at bounding box center [276, 45] width 19 height 19
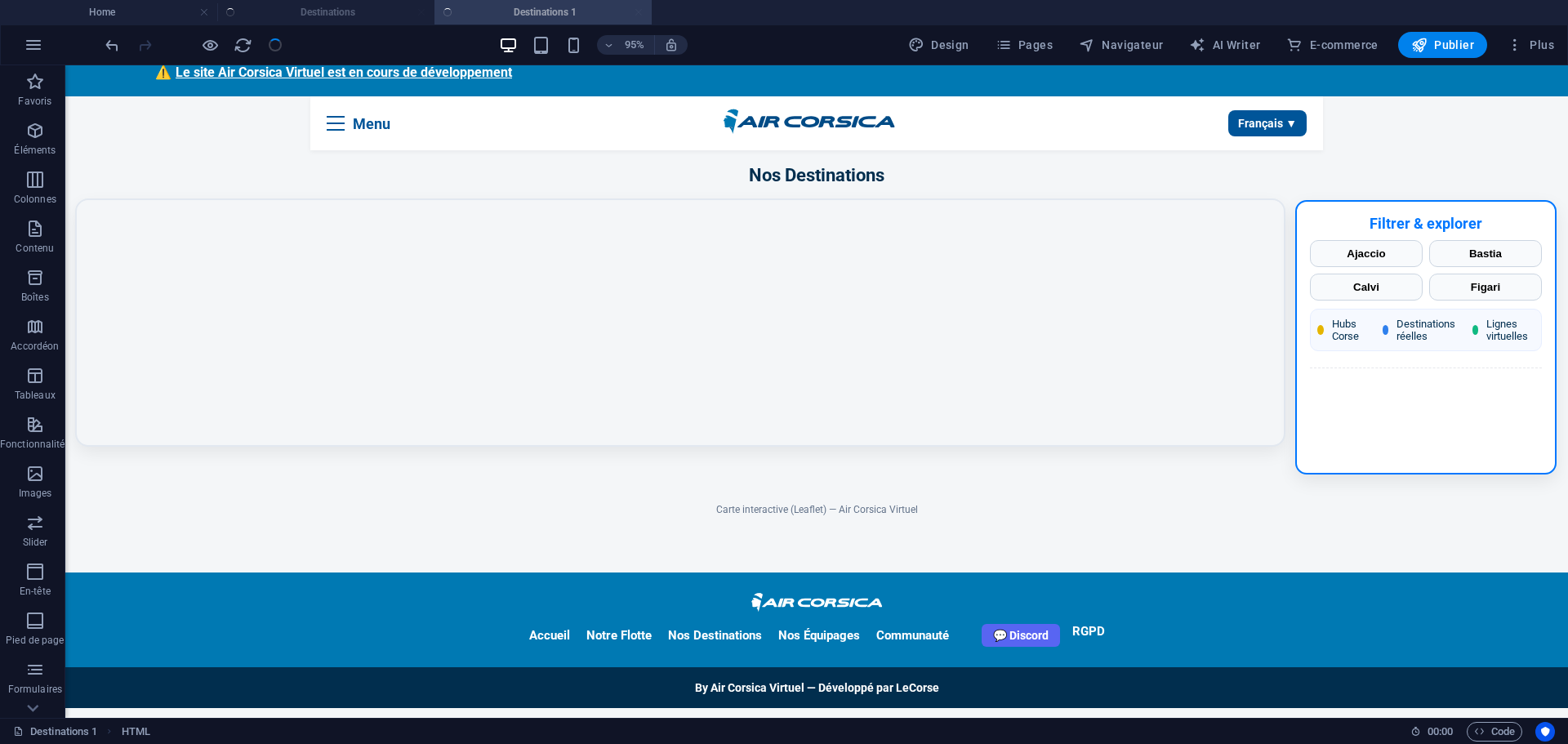
scroll to position [100, 0]
click at [1411, 44] on button "Publier" at bounding box center [1443, 44] width 89 height 26
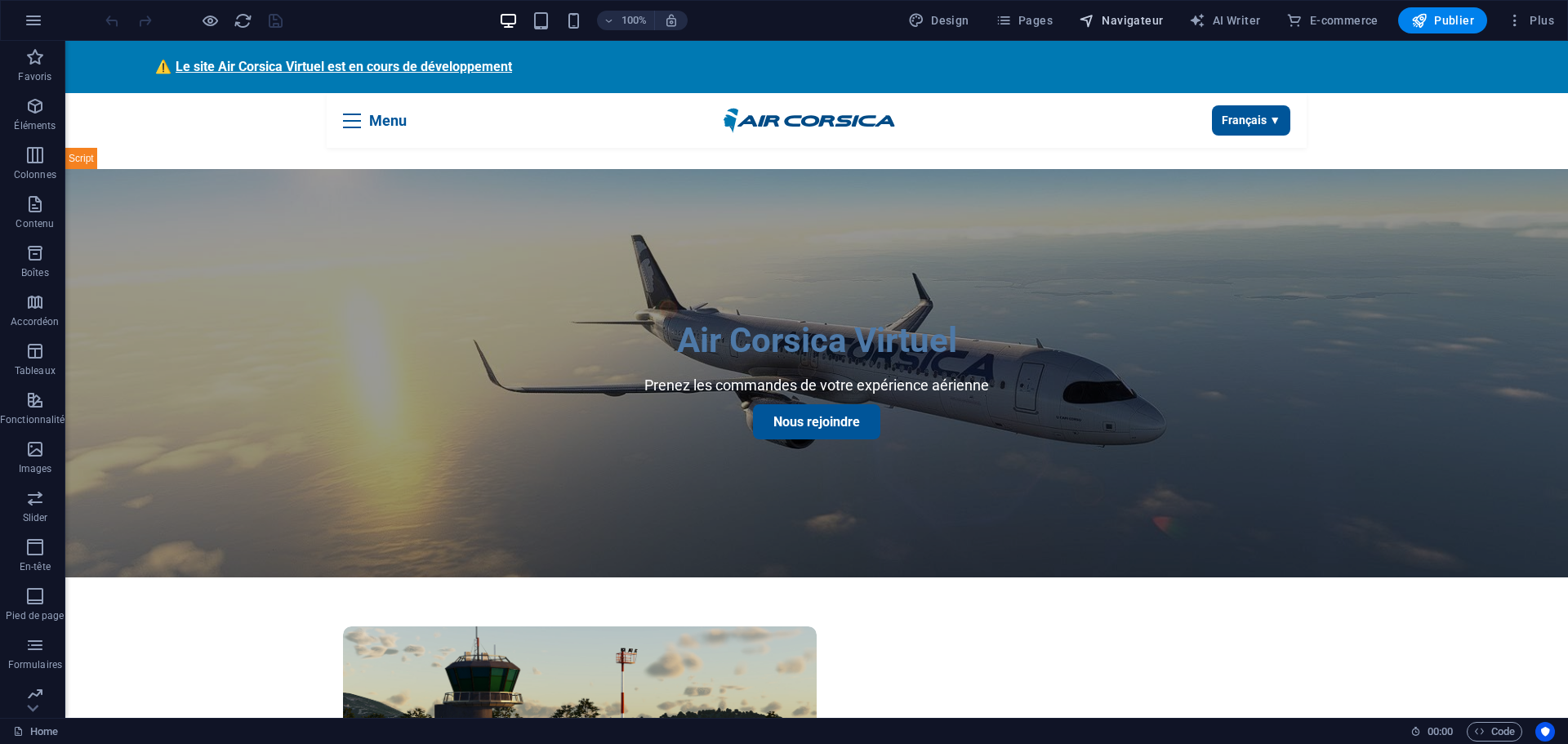
click at [1136, 21] on span "Navigateur" at bounding box center [1120, 21] width 84 height 16
select select "16107822-fr"
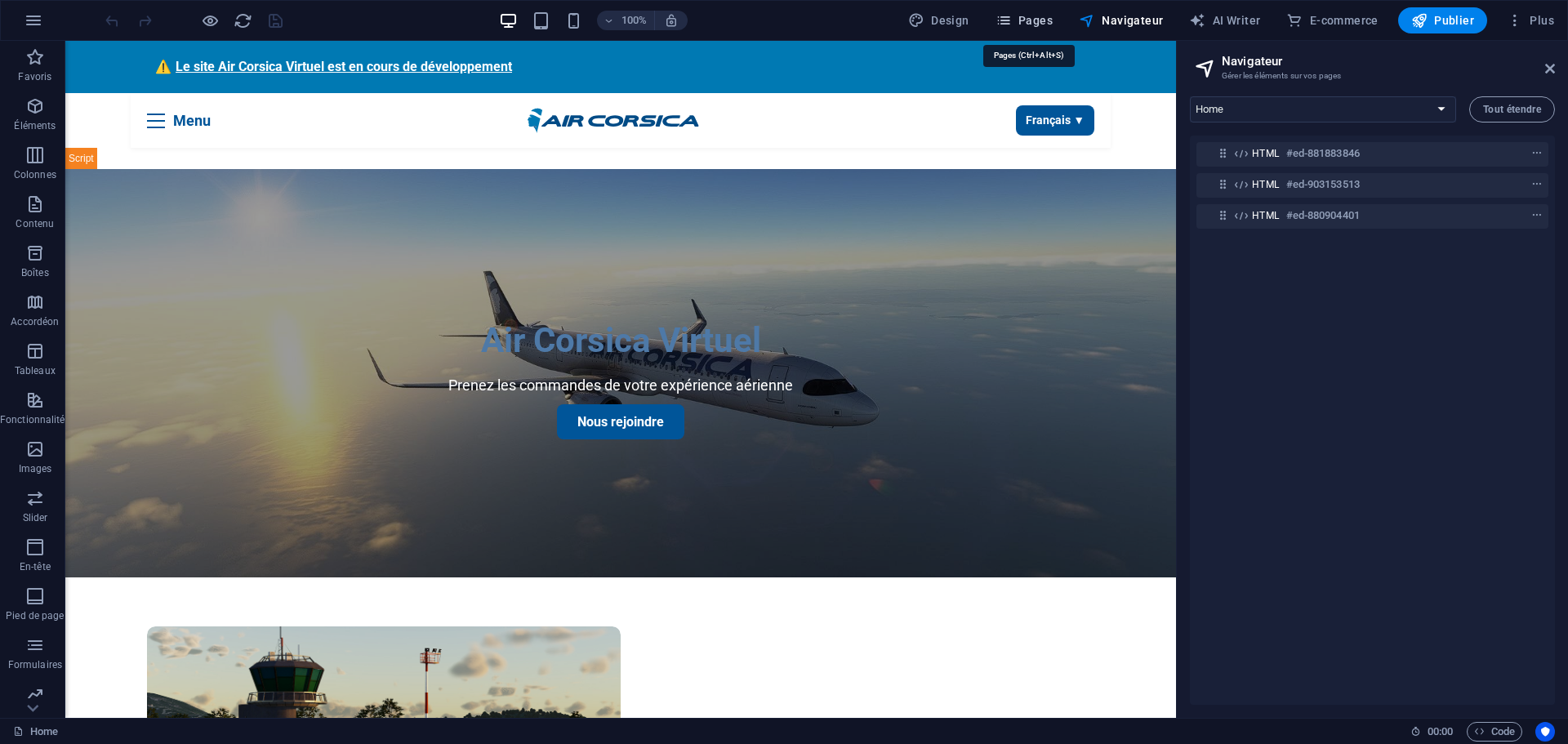
click at [1032, 17] on span "Pages" at bounding box center [1023, 21] width 57 height 16
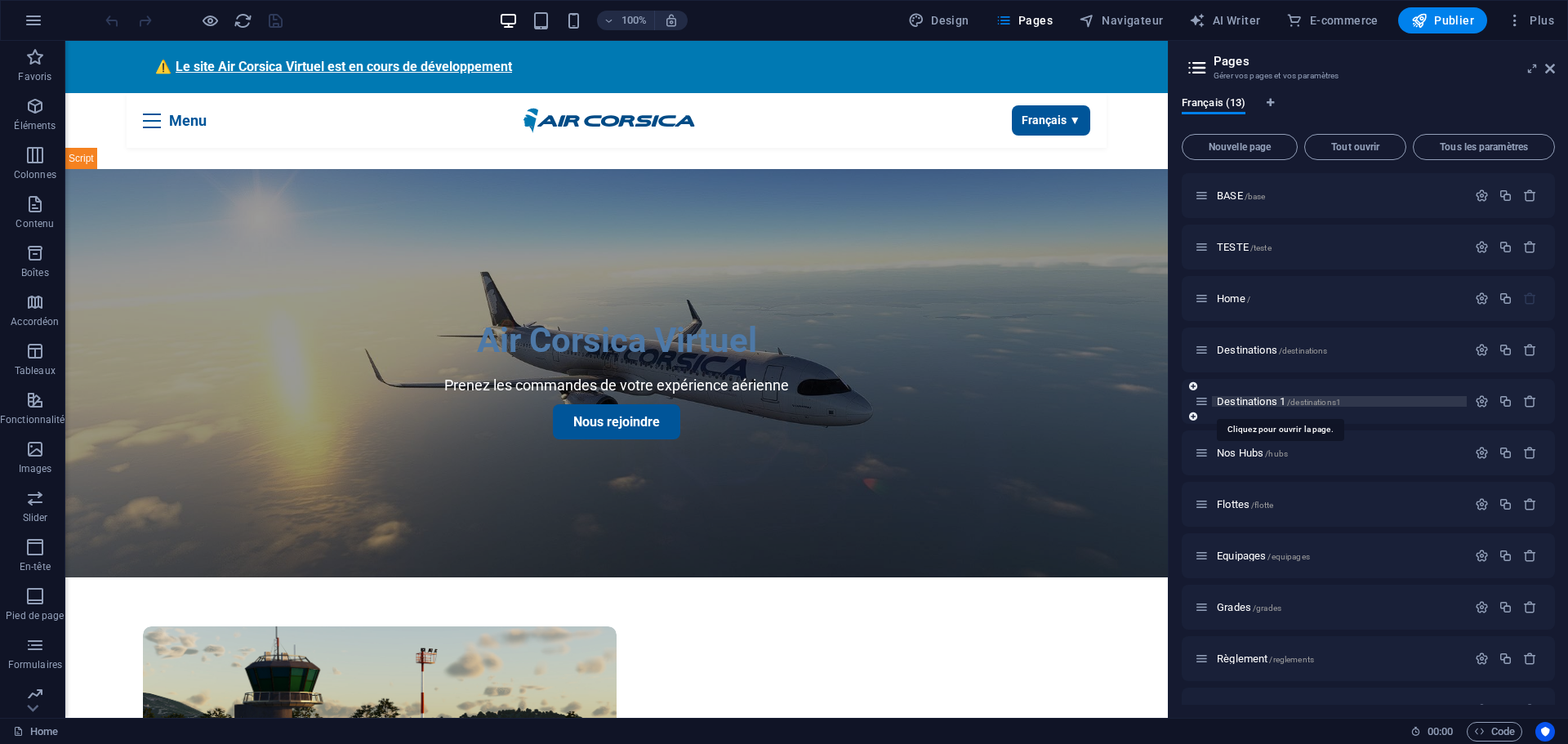
click at [1244, 402] on span "Destinations 1 /destinations1" at bounding box center [1279, 401] width 124 height 13
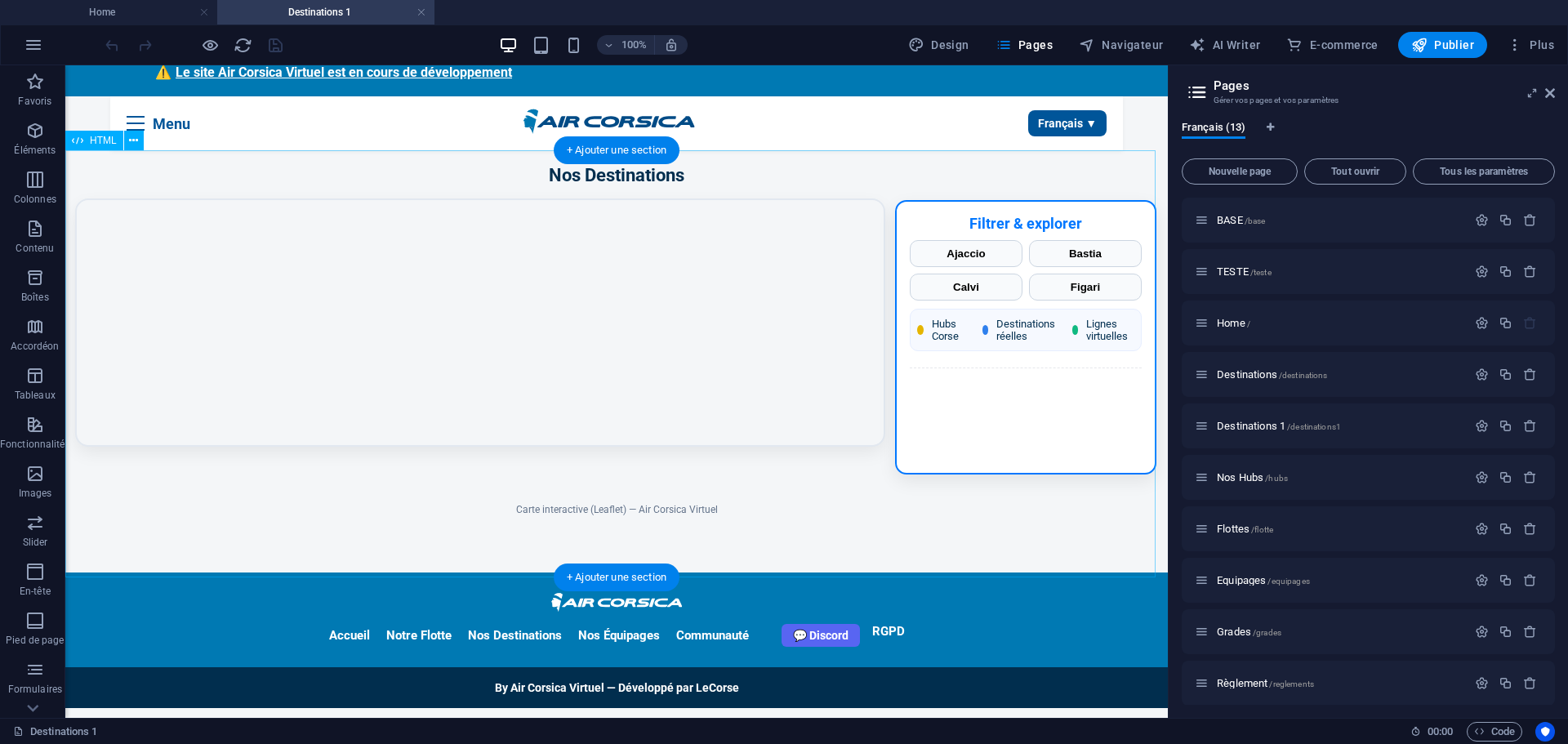
scroll to position [100, 0]
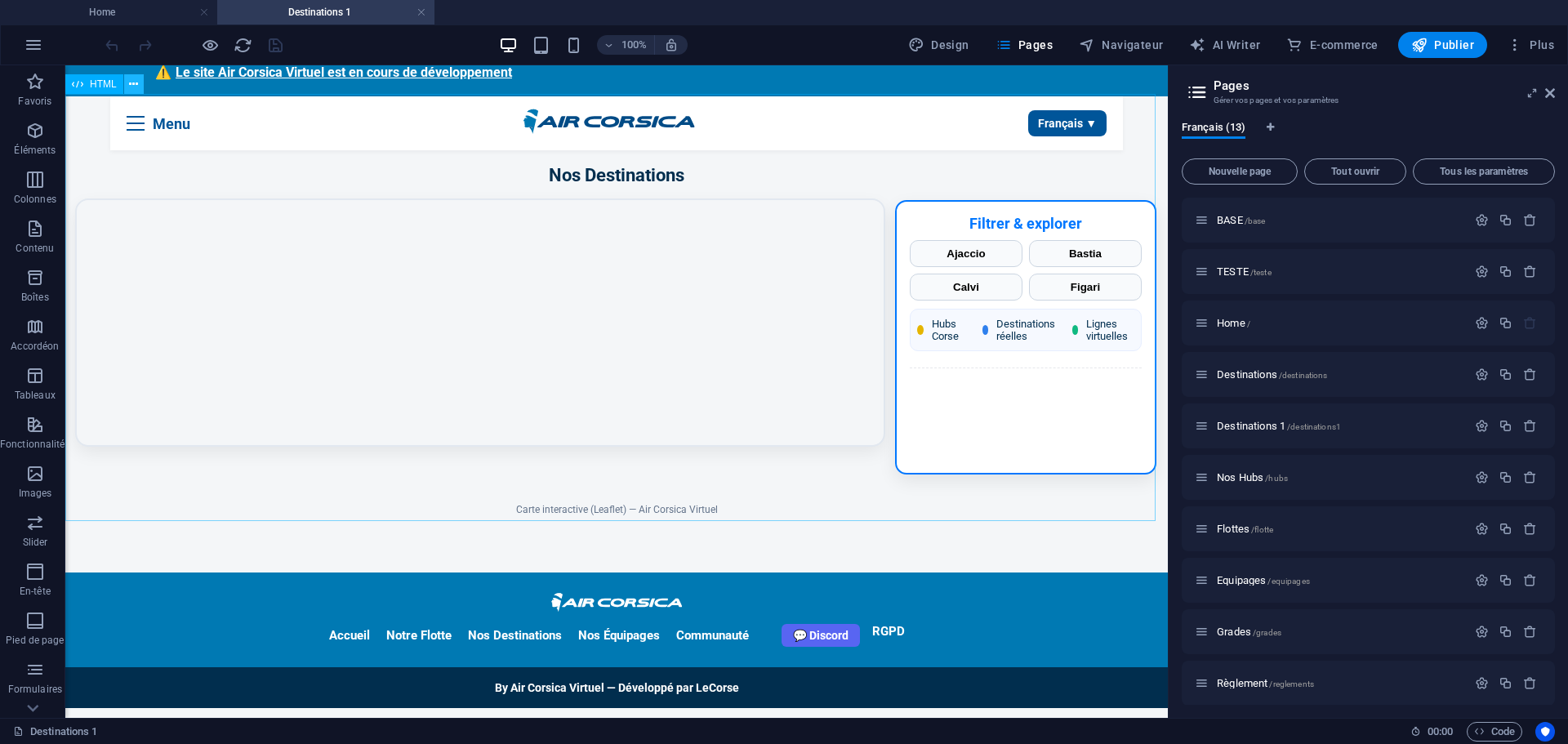
click at [136, 89] on icon at bounding box center [133, 84] width 9 height 17
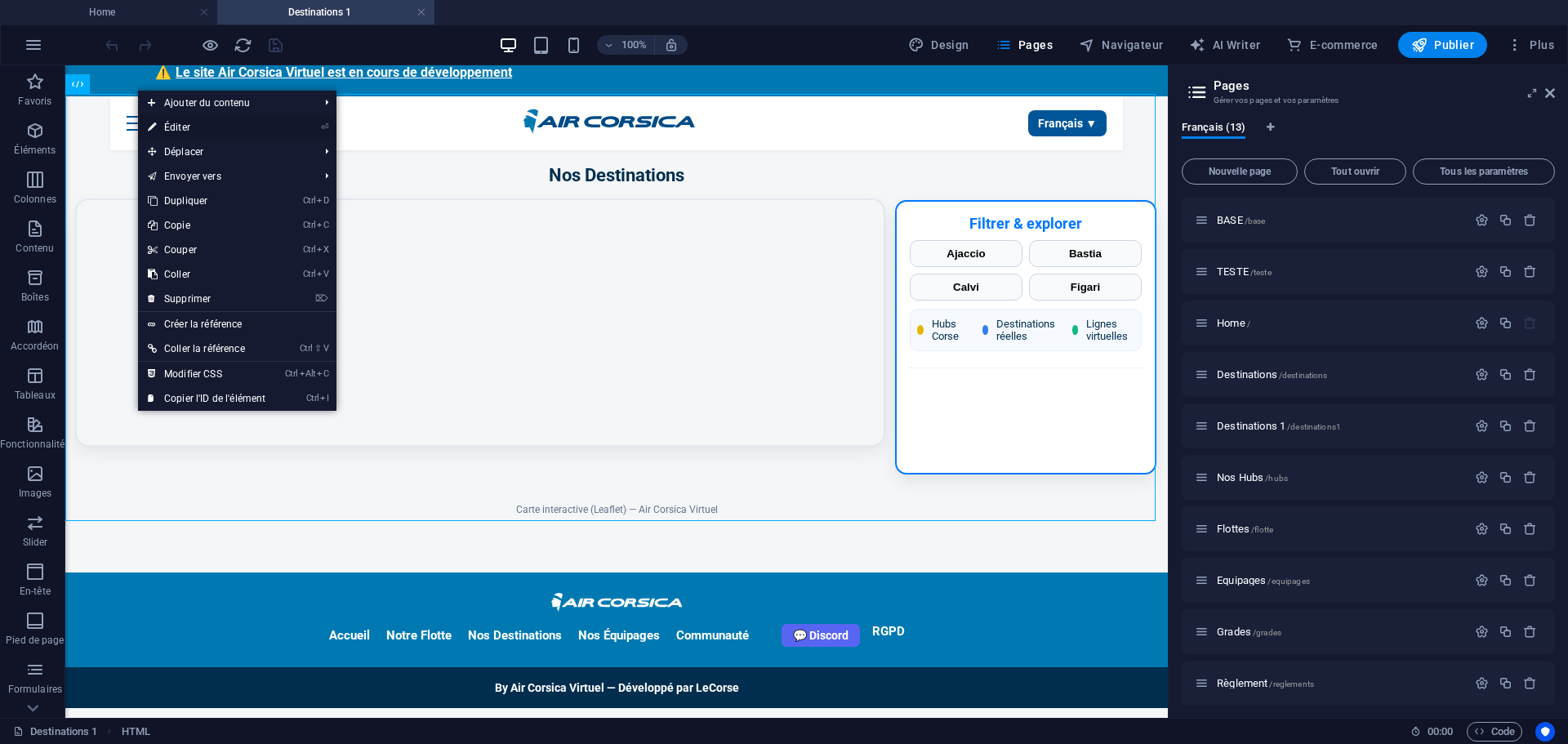
click at [188, 123] on link "⏎ Éditer" at bounding box center [206, 127] width 137 height 24
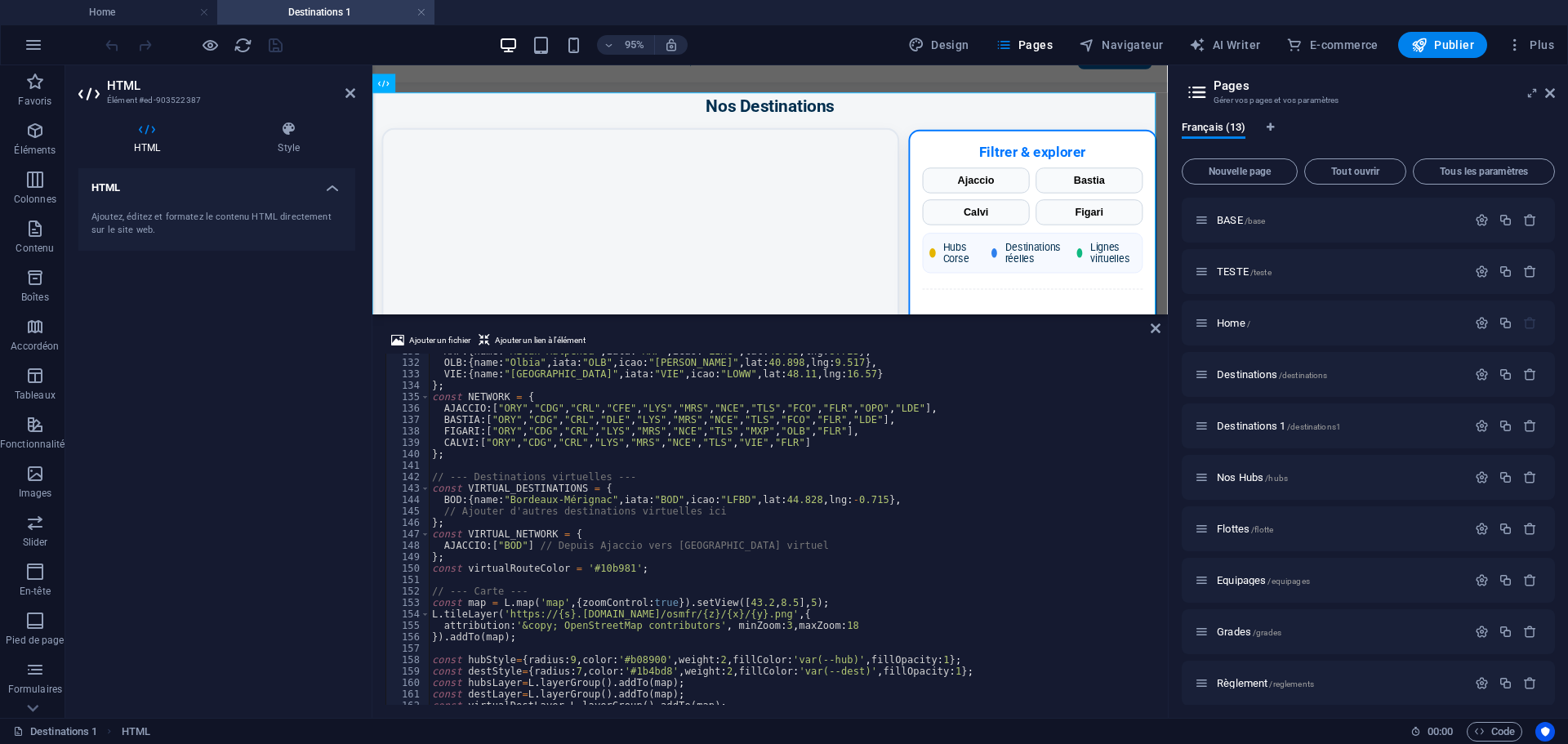
scroll to position [1445, 0]
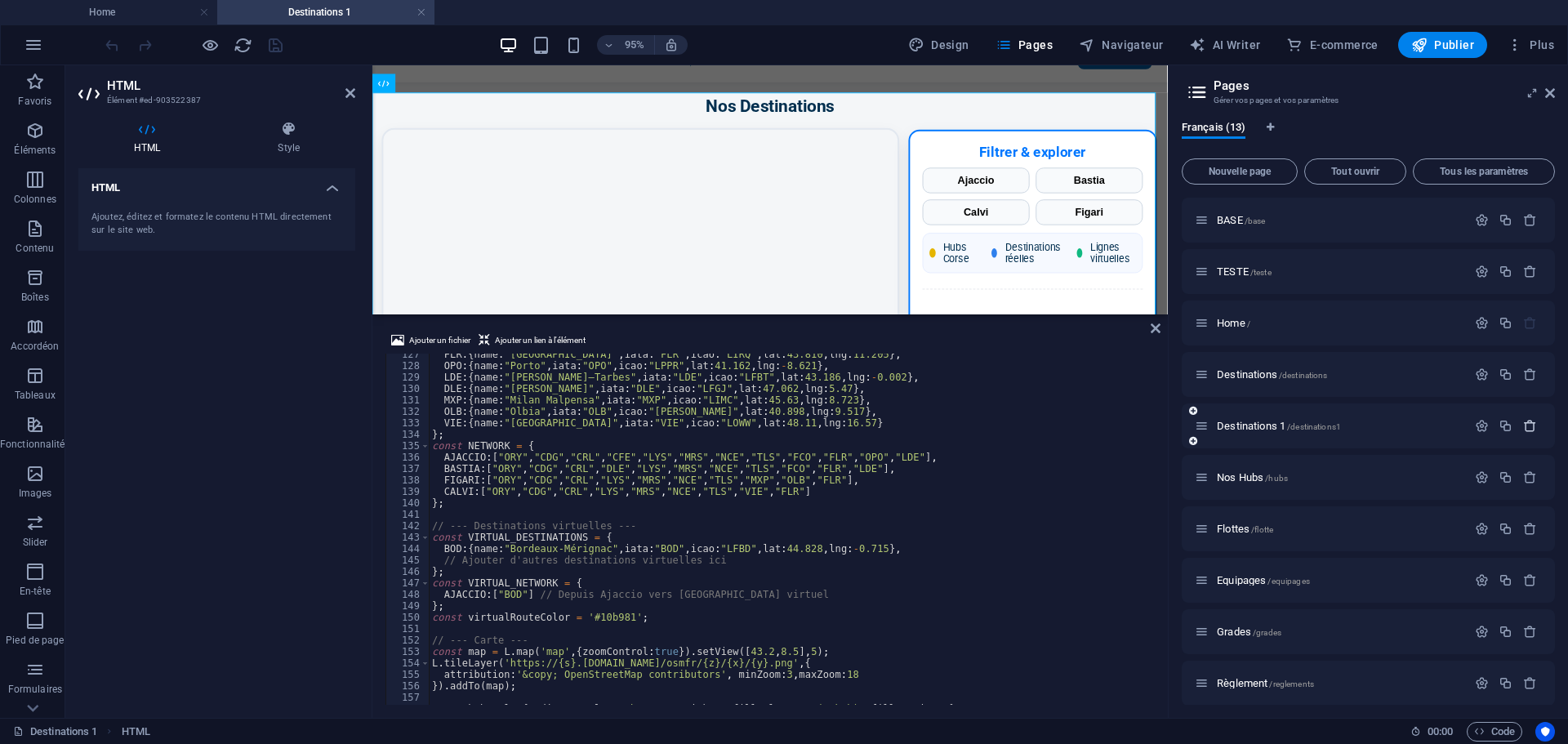
click at [1524, 425] on icon "button" at bounding box center [1530, 425] width 14 height 14
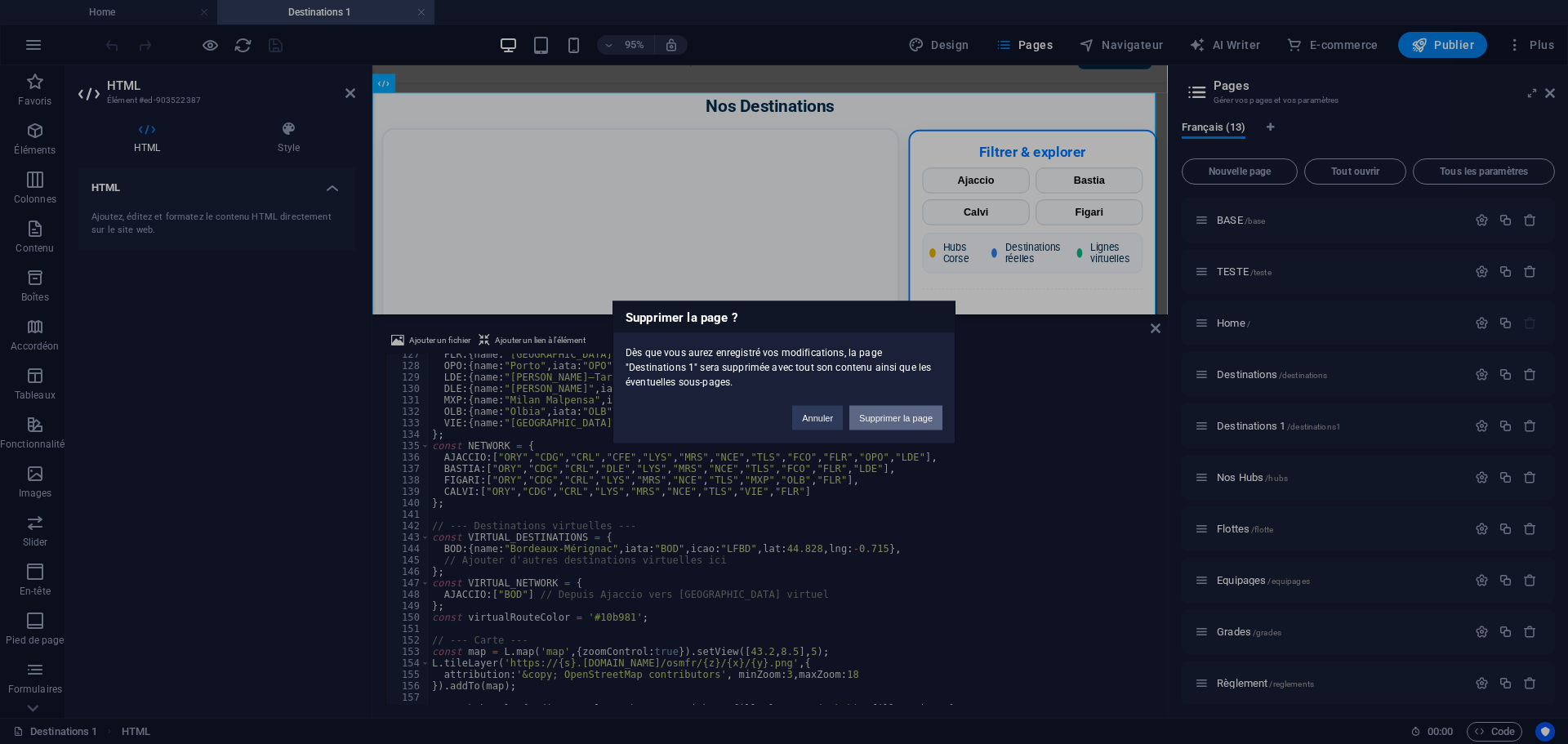
click at [905, 417] on button "Supprimer la page" at bounding box center [895, 417] width 93 height 24
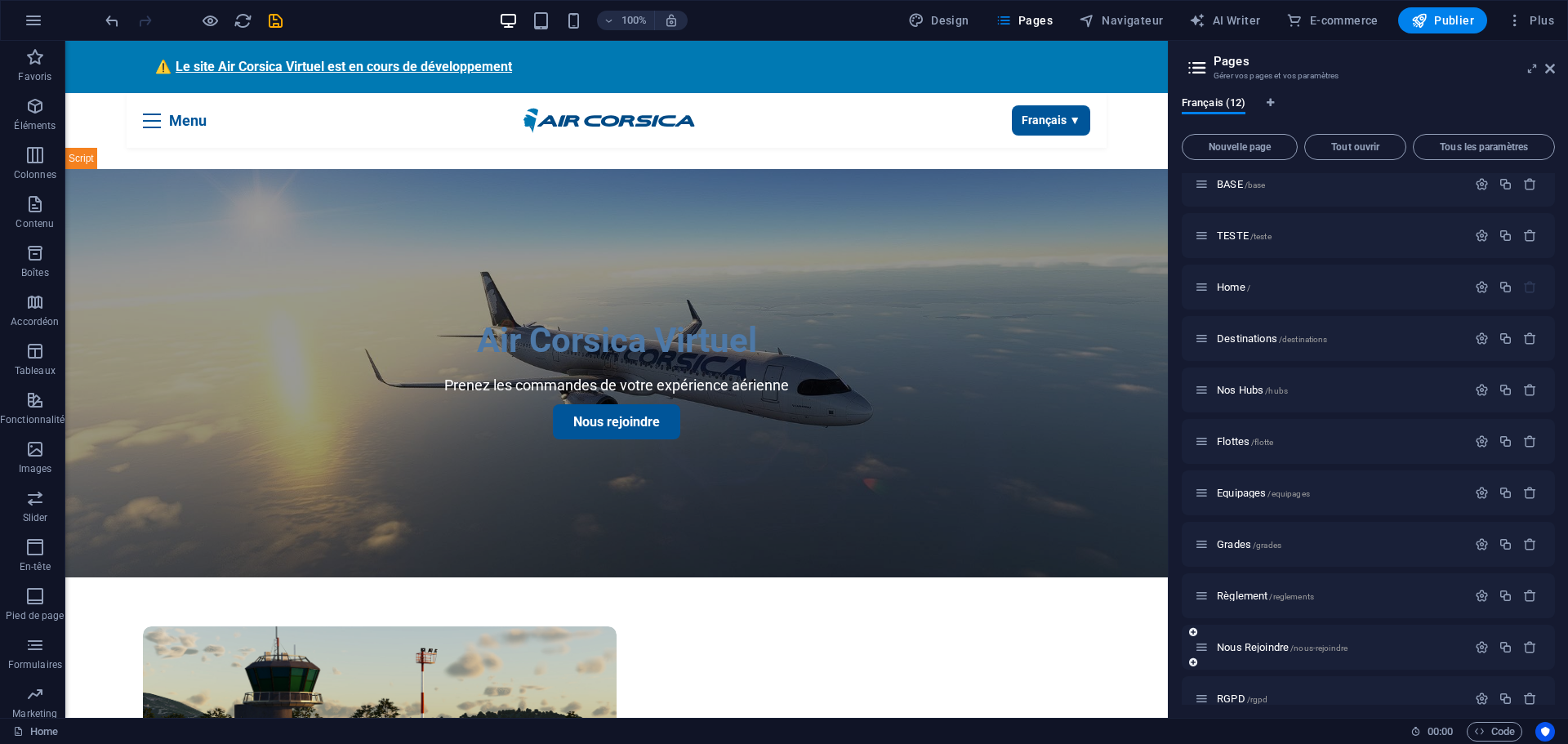
scroll to position [0, 0]
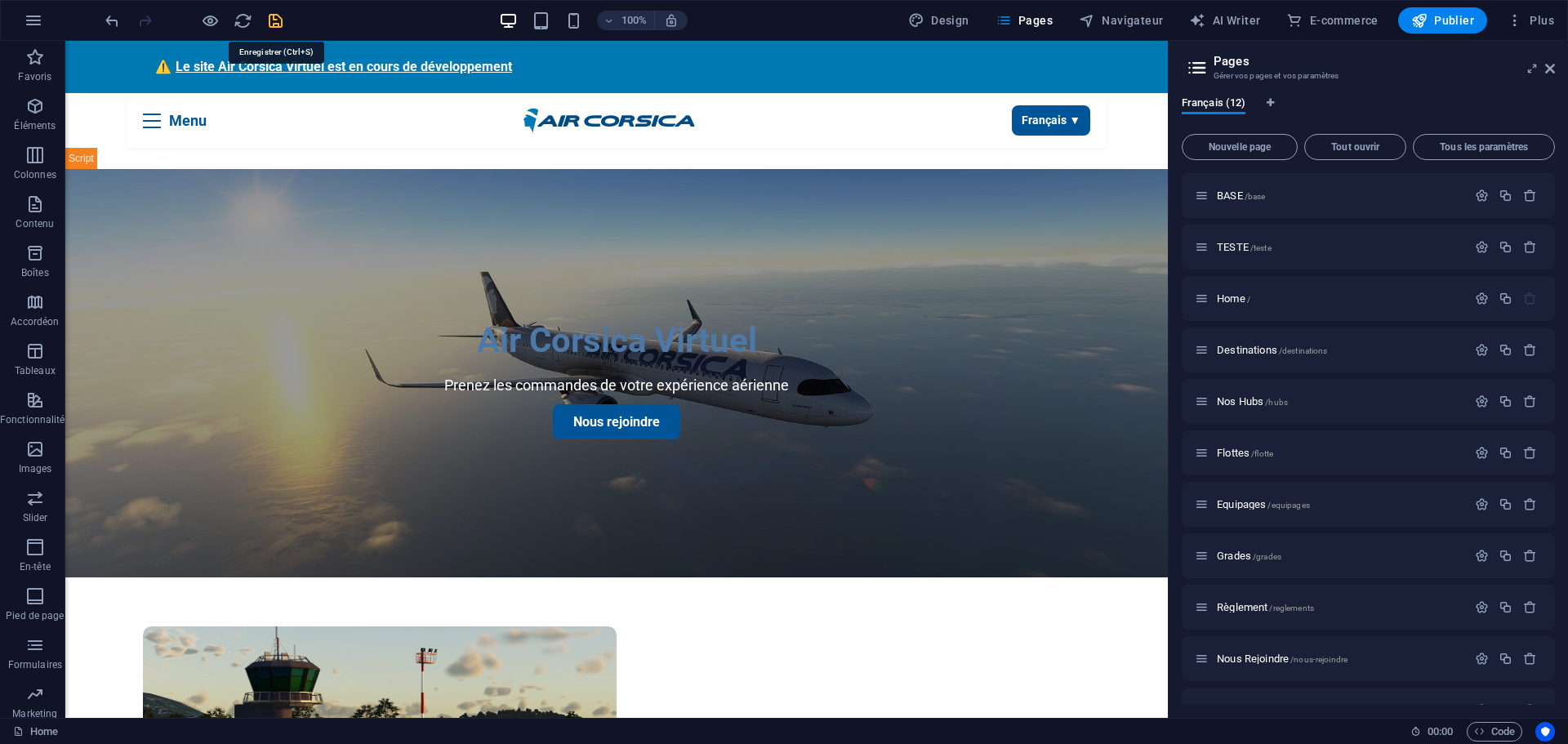
click at [269, 24] on icon "save" at bounding box center [276, 21] width 19 height 19
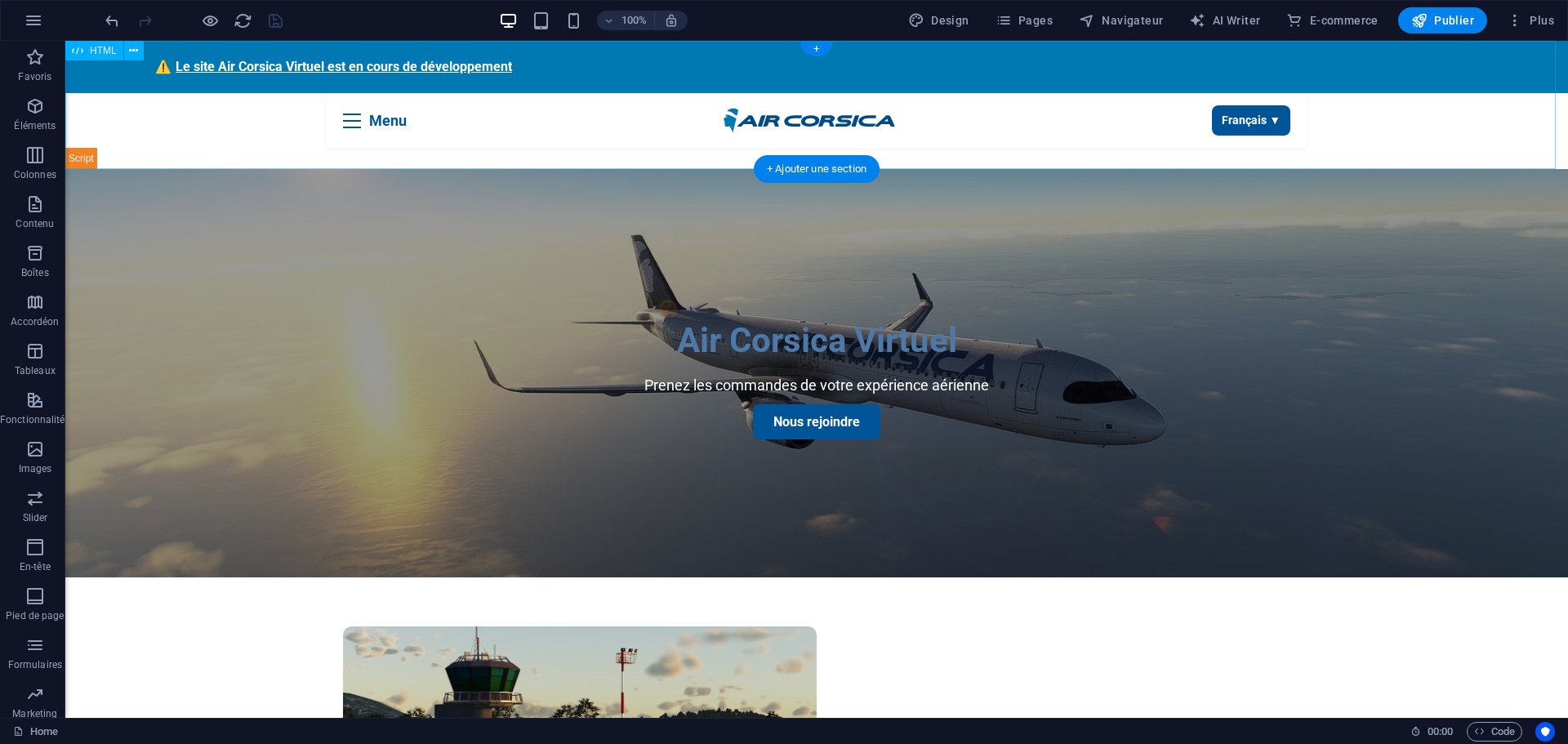
click at [1238, 125] on div "Air Corsica Virtuel ⚠️ Le site Air Corsica Virtuel est en cours de développemen…" at bounding box center [817, 104] width 1503 height 128
click at [1256, 118] on div "Air Corsica Virtuel ⚠️ Le site Air Corsica Virtuel est en cours de développemen…" at bounding box center [817, 104] width 1503 height 128
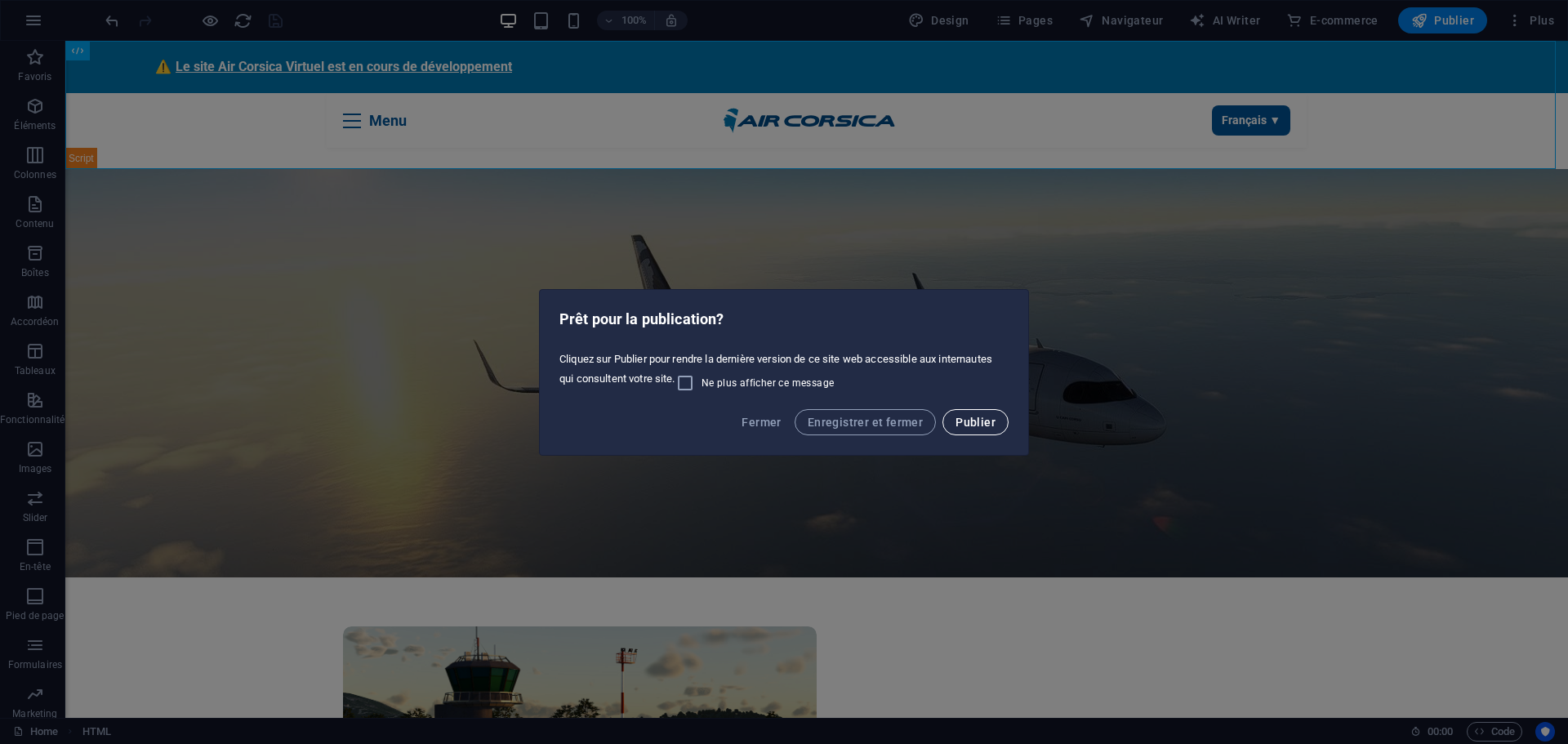
click at [972, 420] on span "Publier" at bounding box center [975, 422] width 40 height 13
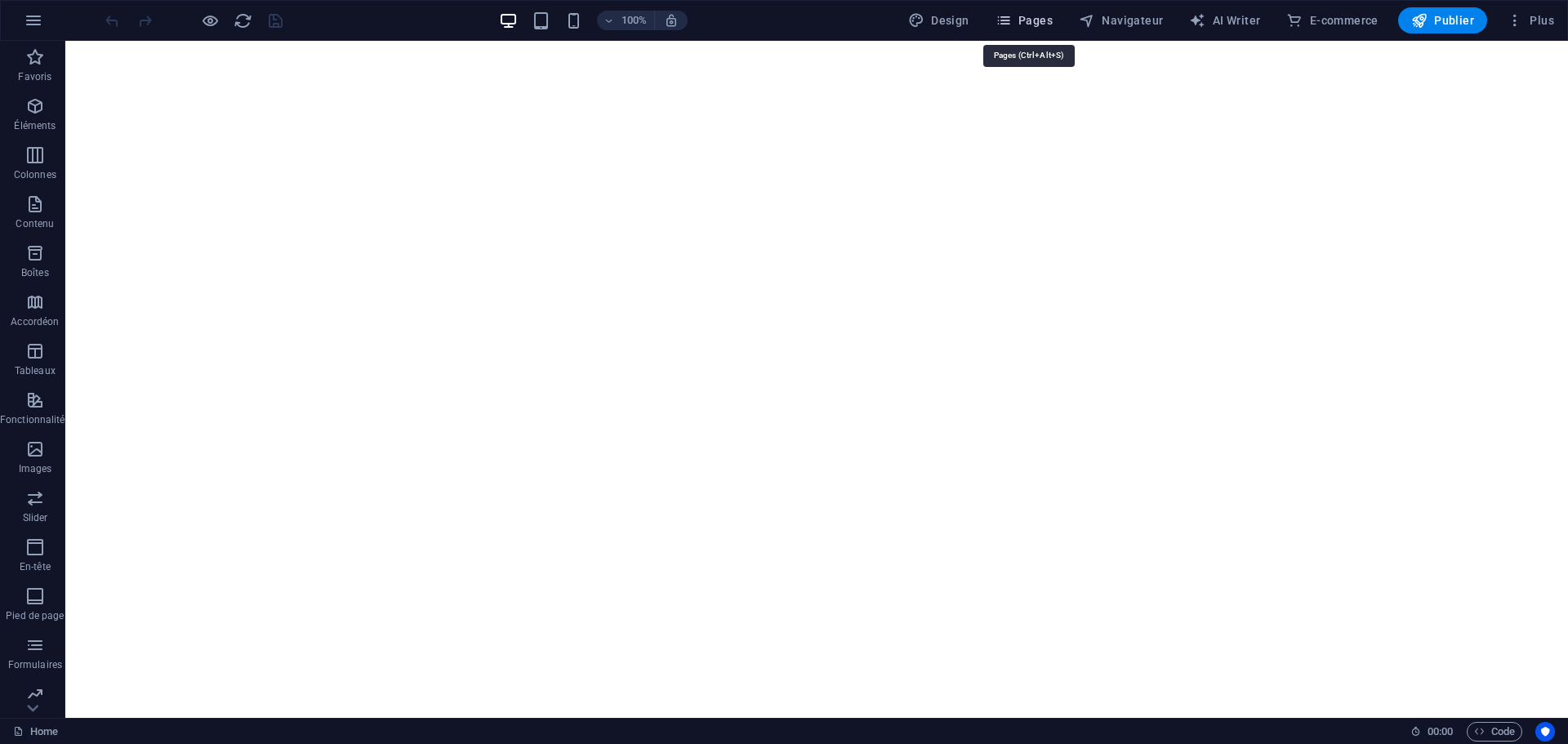
click at [1034, 17] on span "Pages" at bounding box center [1023, 21] width 57 height 16
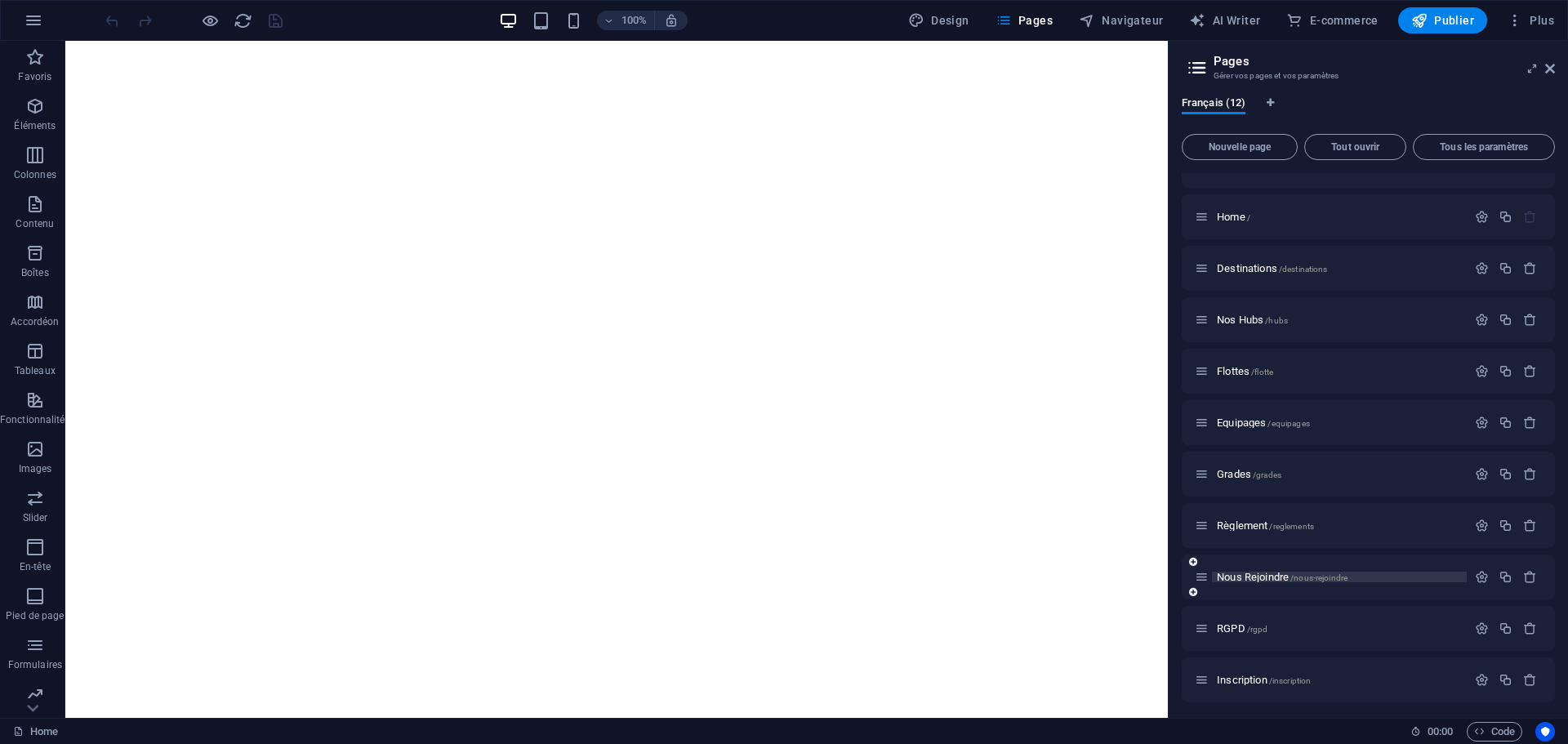
click at [1247, 576] on span "Nous Rejoindre /nous-rejoindre" at bounding box center [1282, 577] width 131 height 13
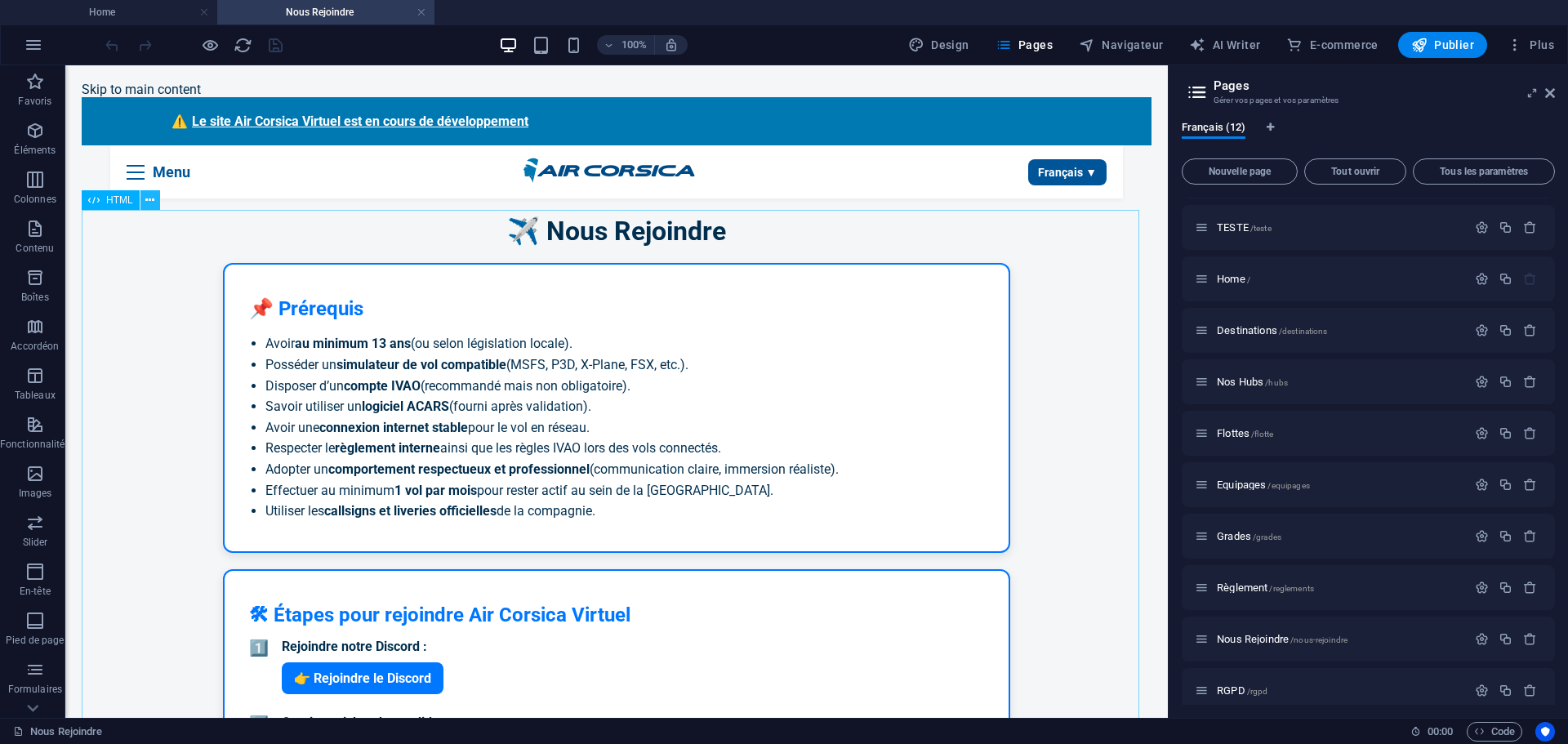
click at [152, 200] on icon at bounding box center [150, 200] width 9 height 17
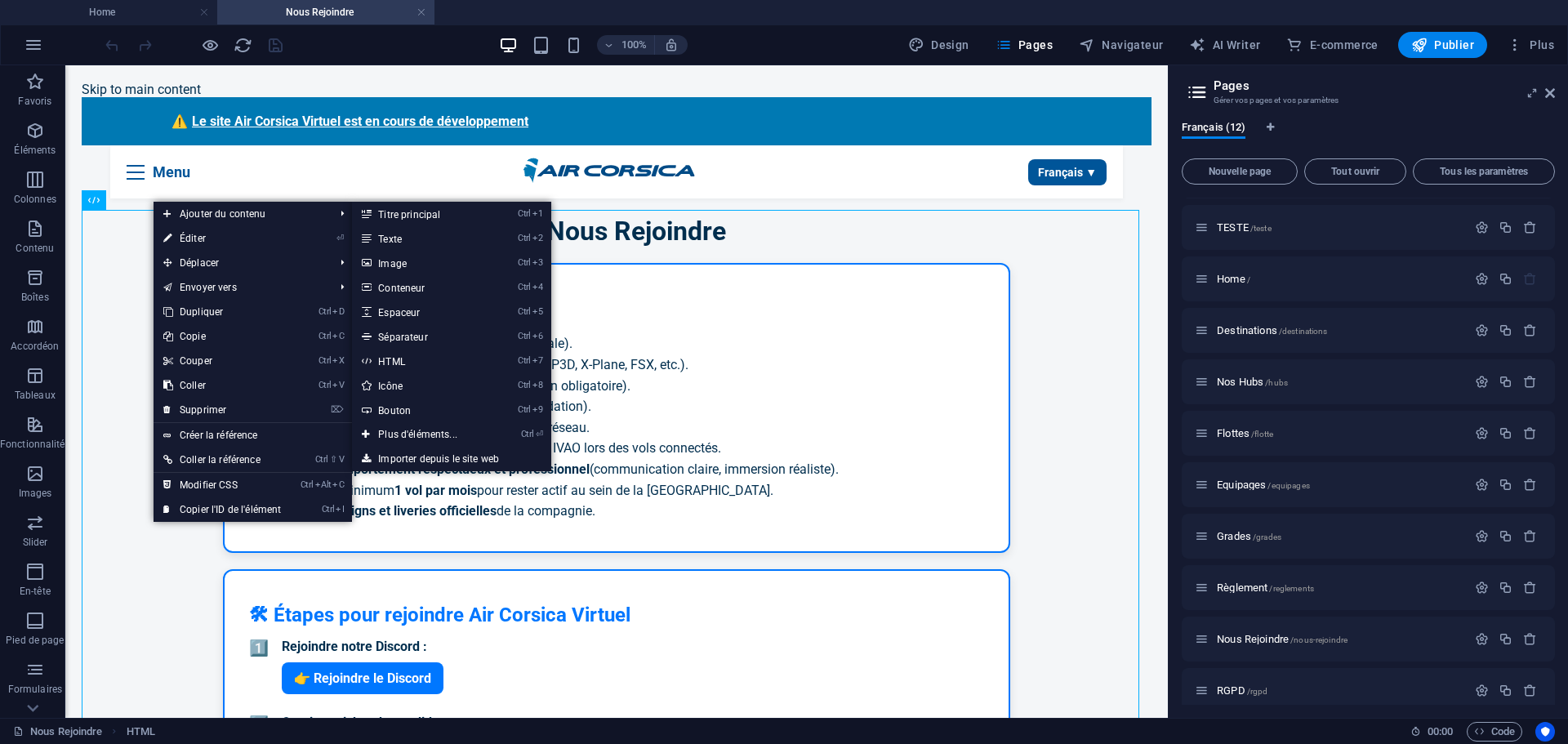
drag, startPoint x: 194, startPoint y: 243, endPoint x: 402, endPoint y: 395, distance: 257.6
click at [194, 243] on link "⏎ Éditer" at bounding box center [221, 238] width 137 height 24
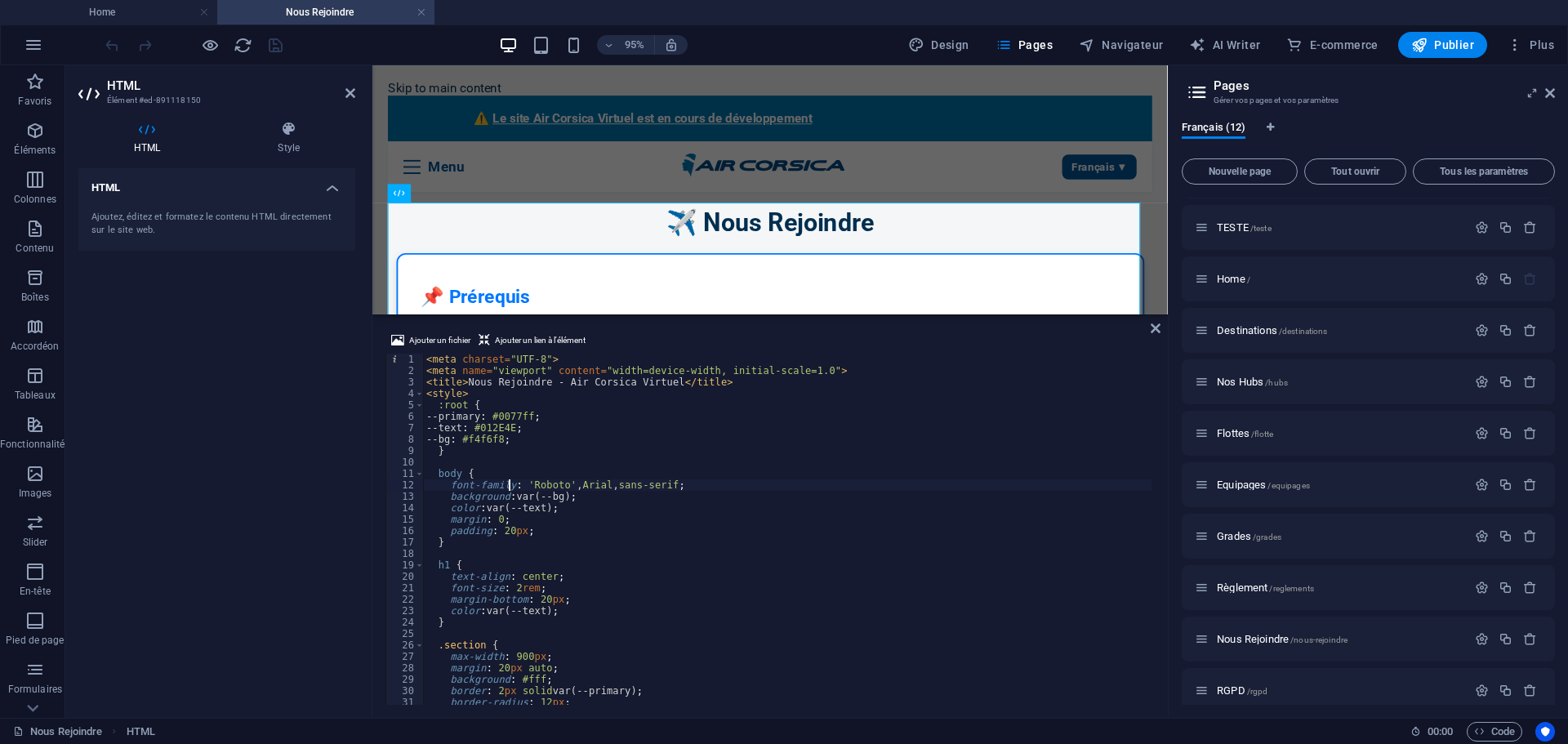
click at [508, 488] on div "< meta charset = "UTF-8" > < meta name = "viewport" content = "width=device-wid…" at bounding box center [788, 540] width 729 height 374
type textarea "</div>"
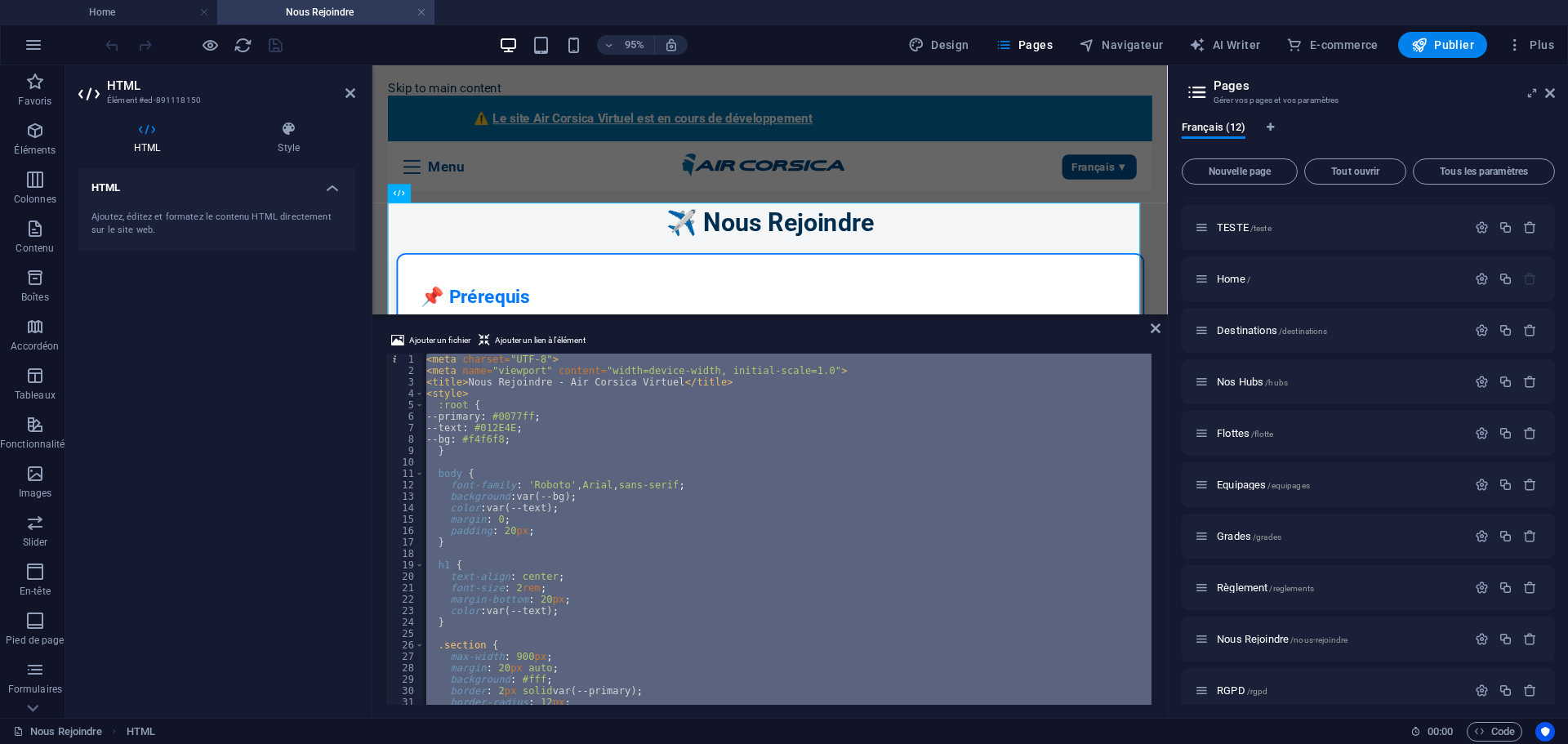
click at [336, 436] on div "HTML Ajoutez, éditez et formatez le contenu HTML directement sur le site web." at bounding box center [217, 437] width 276 height 536
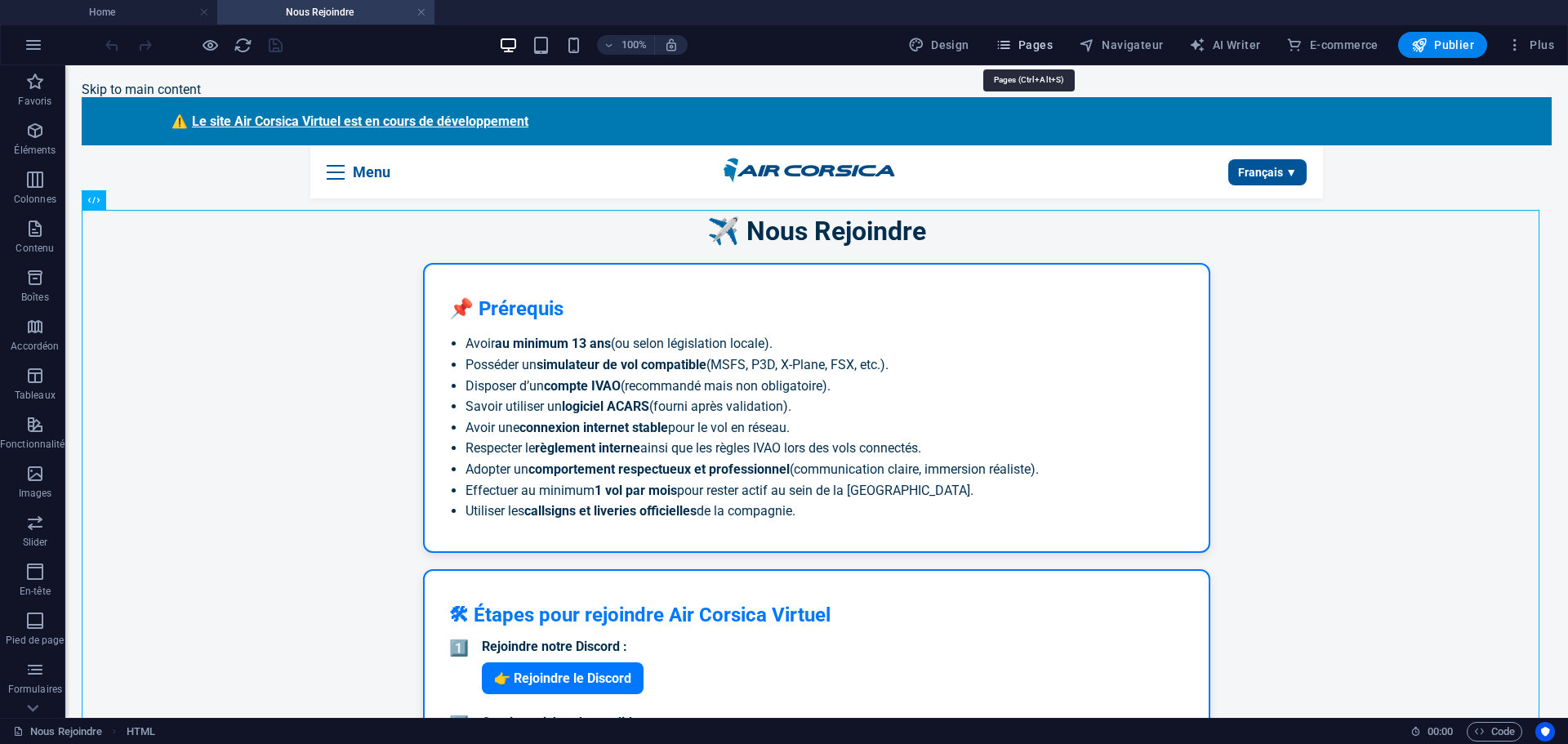
click at [1057, 41] on button "Pages" at bounding box center [1023, 44] width 70 height 26
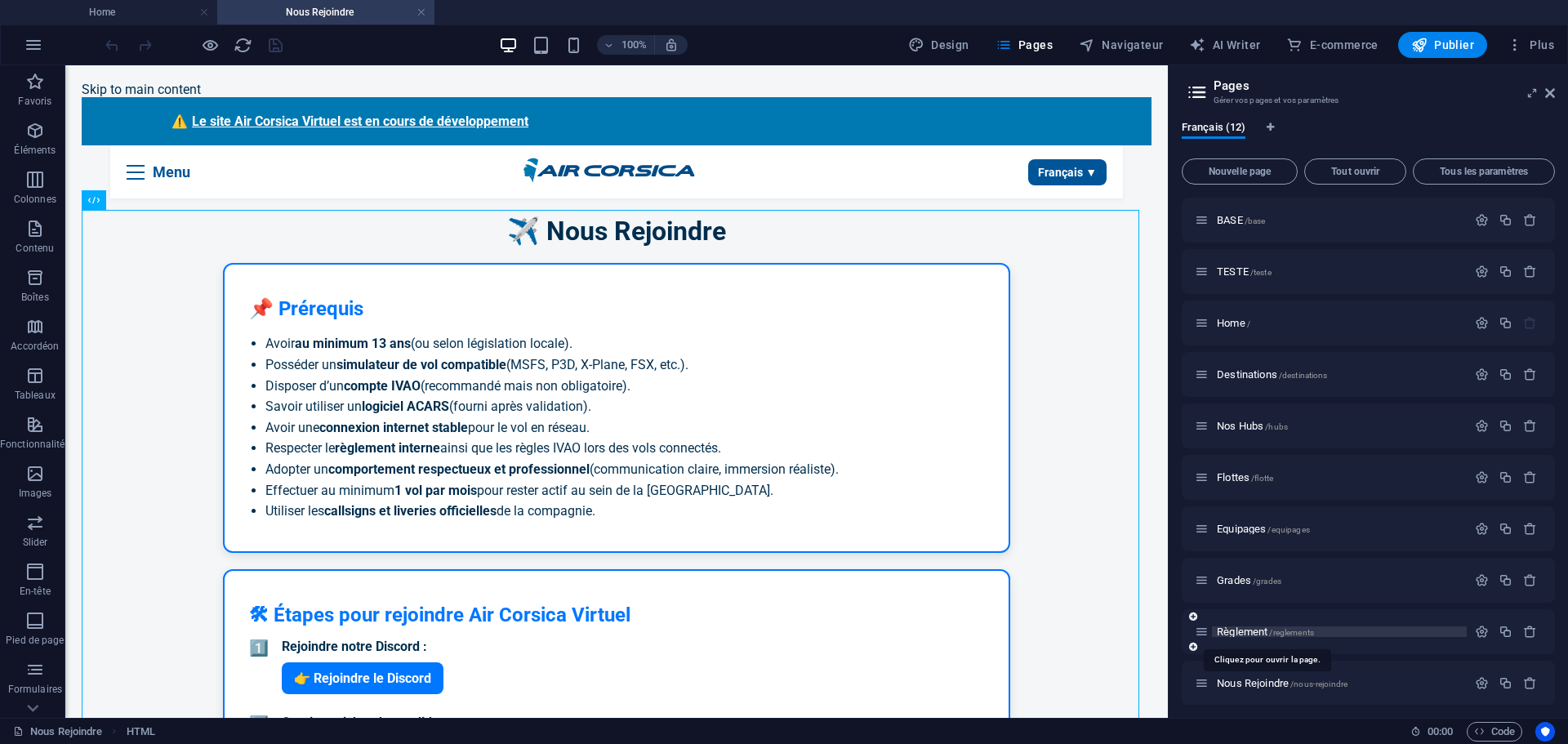
click at [1241, 633] on span "Règlement /reglements" at bounding box center [1265, 632] width 97 height 13
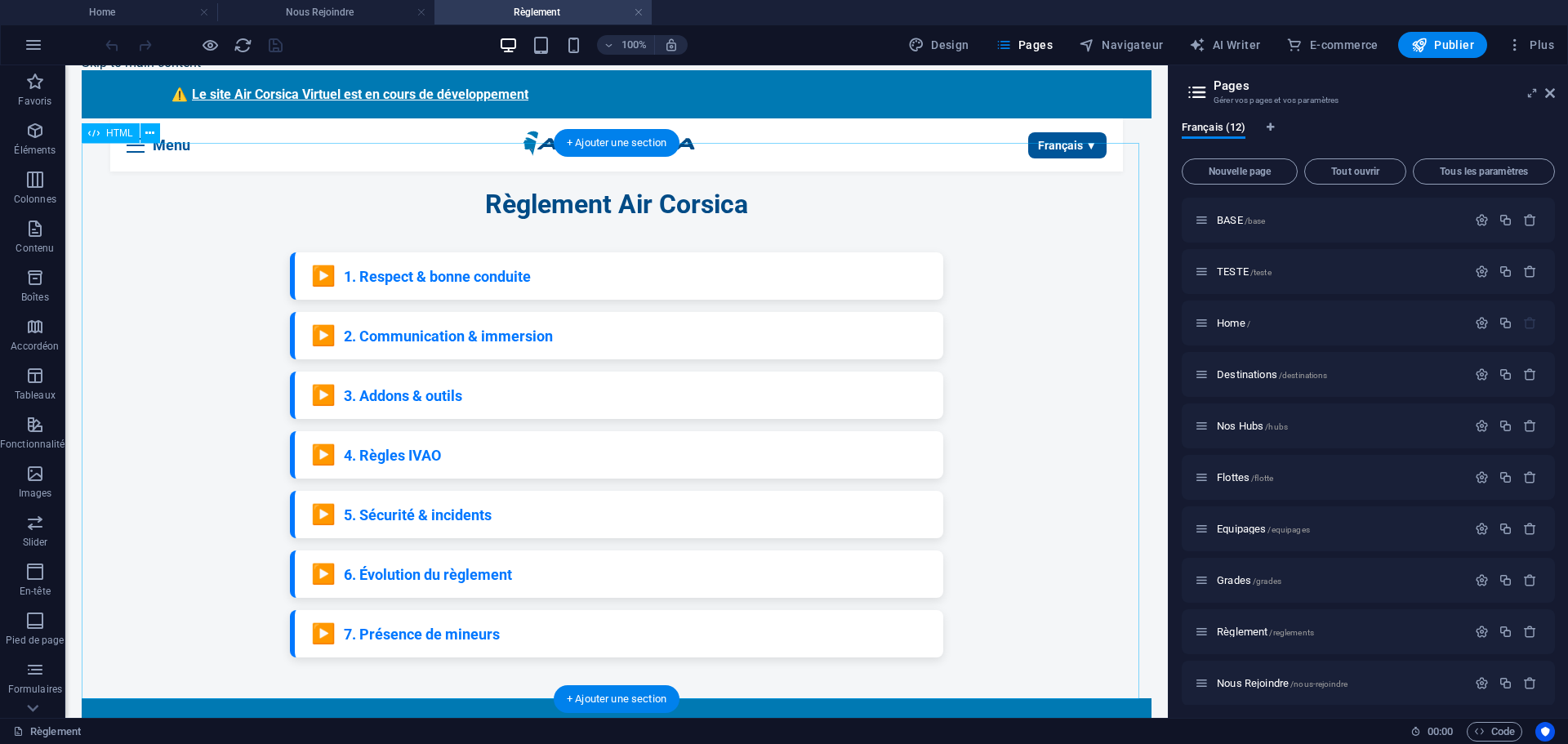
scroll to position [82, 0]
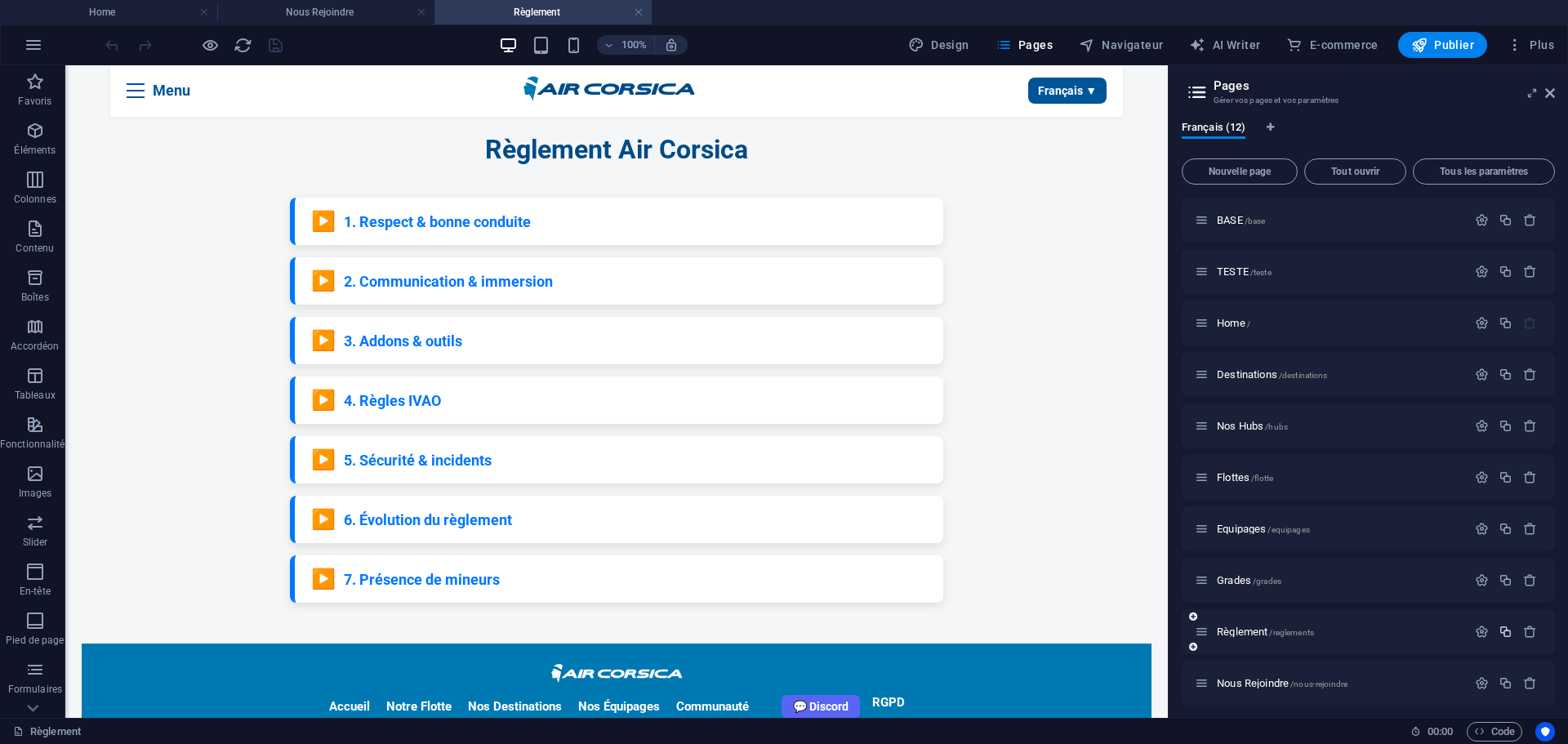
click at [1505, 632] on icon "button" at bounding box center [1505, 631] width 14 height 14
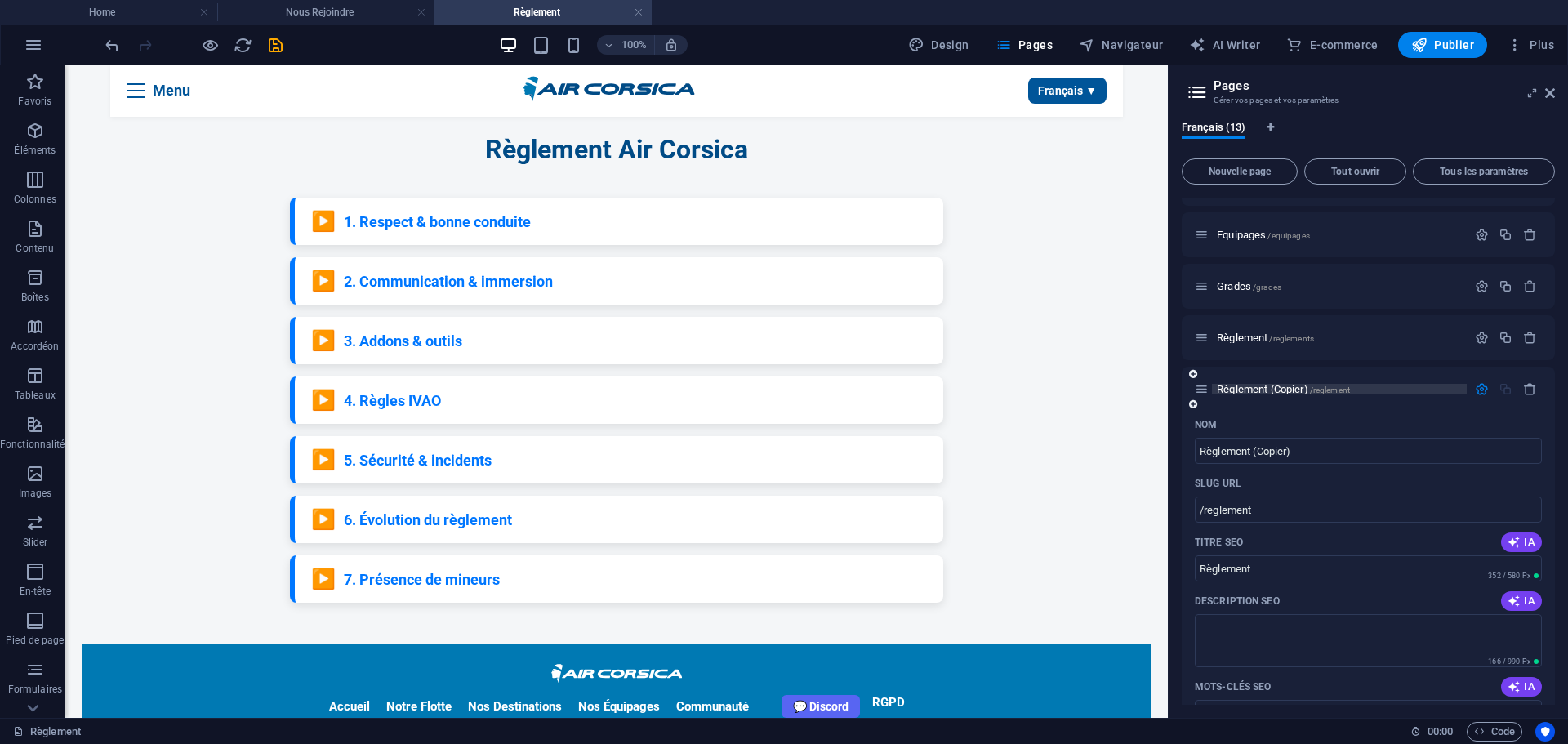
click at [1231, 391] on span "Règlement (Copier) /reglement" at bounding box center [1283, 390] width 133 height 13
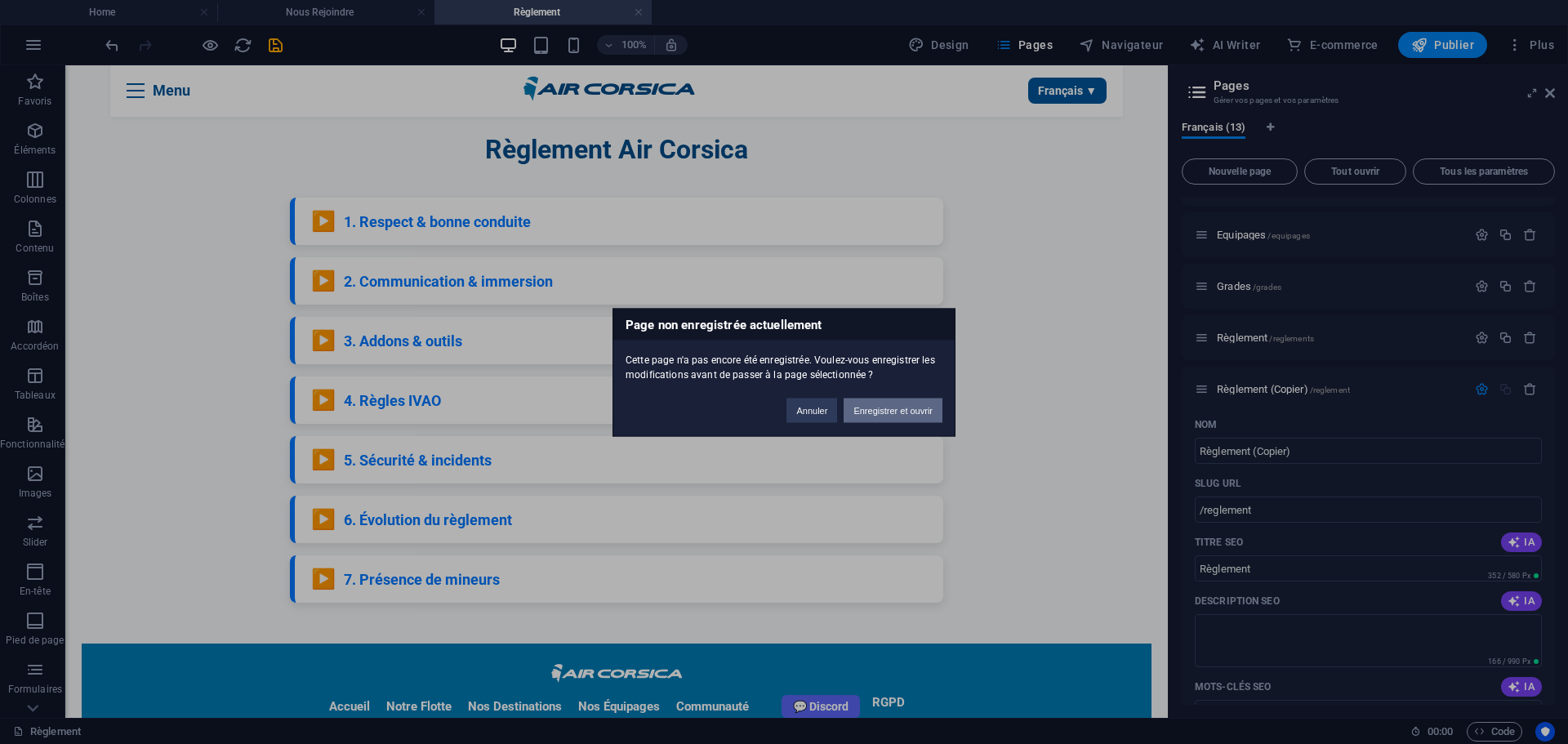
click at [906, 411] on button "Enregistrer et ouvrir" at bounding box center [893, 410] width 99 height 24
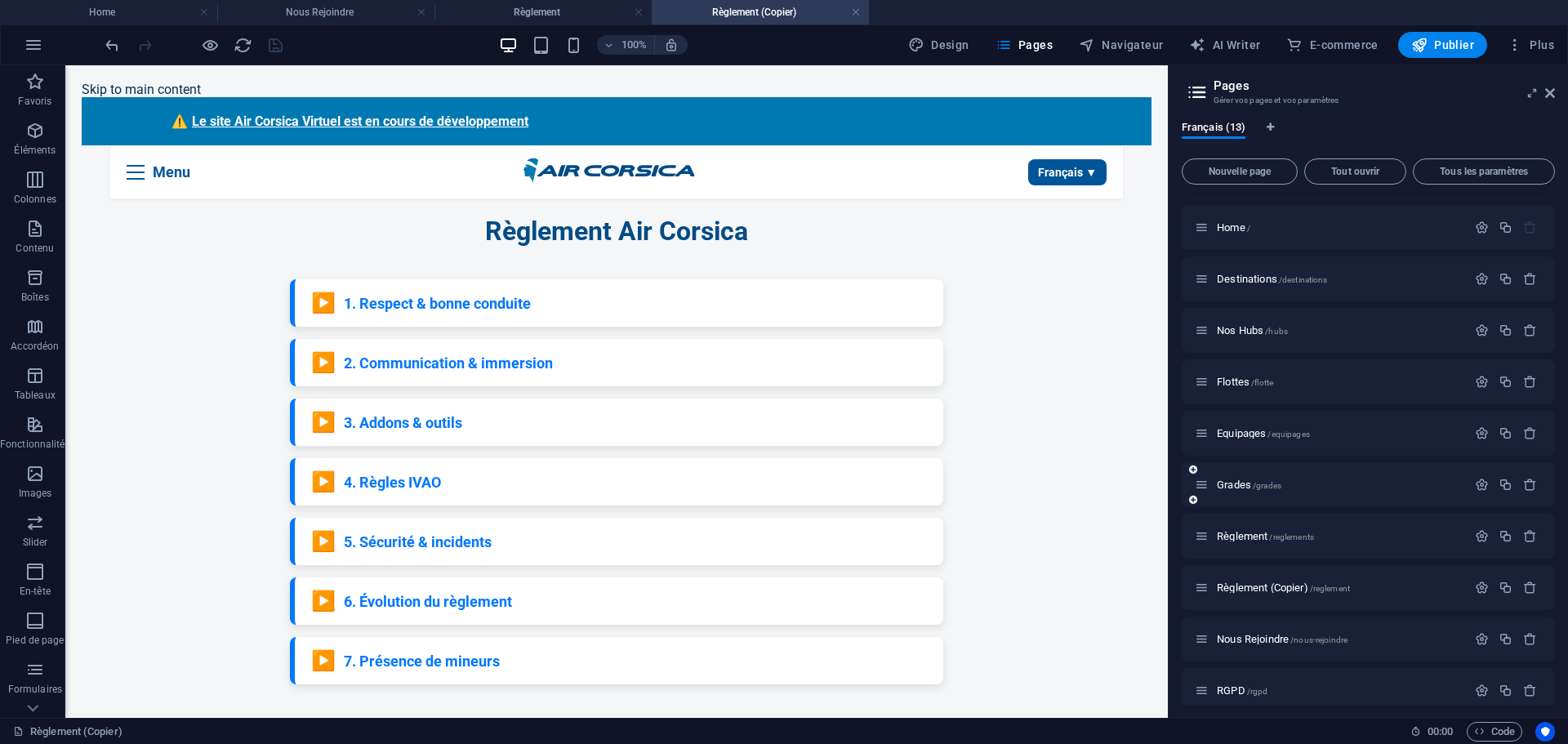
scroll to position [0, 0]
click at [1246, 585] on span "Règlement (Copier) /reglement" at bounding box center [1283, 588] width 133 height 13
click at [145, 200] on icon at bounding box center [150, 200] width 9 height 17
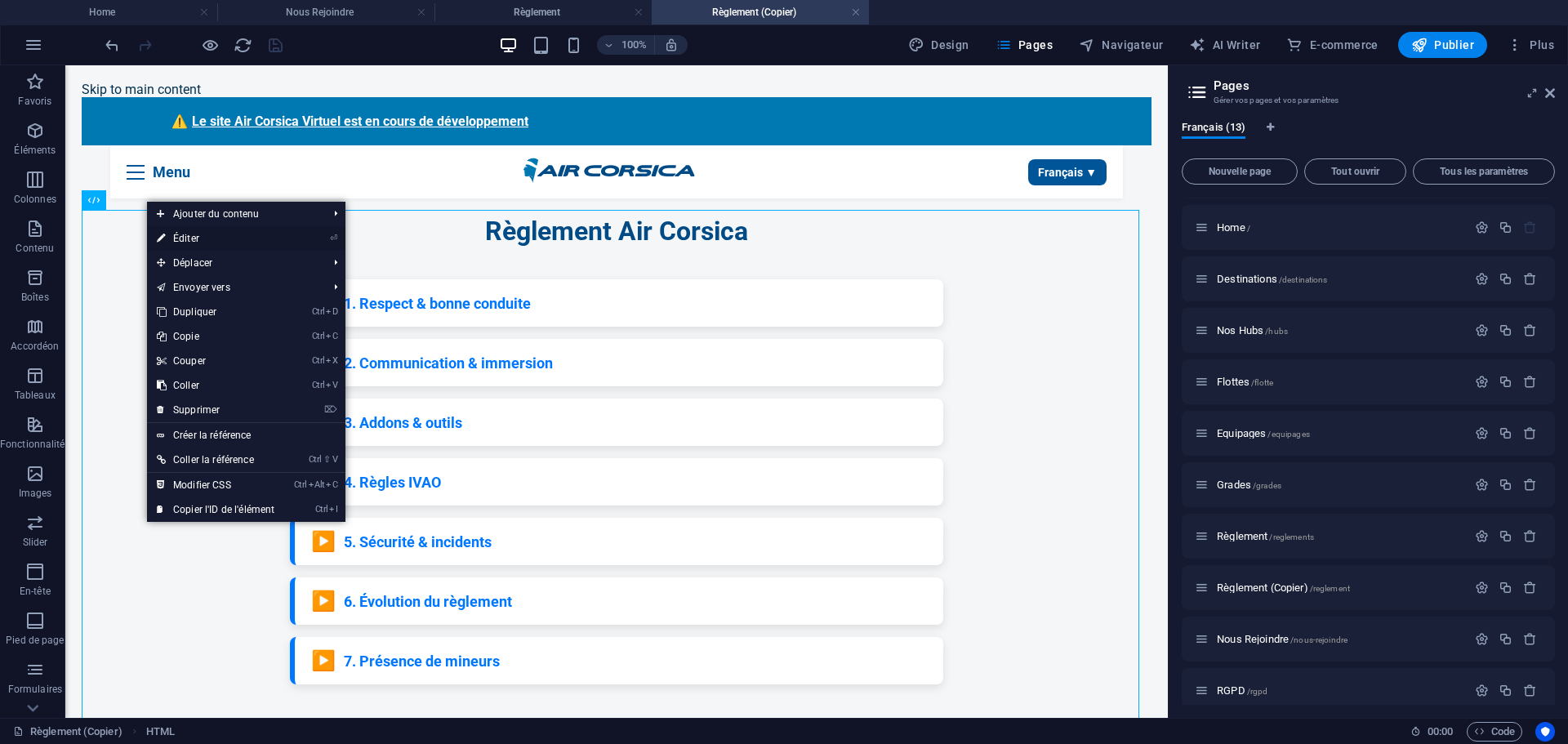
drag, startPoint x: 145, startPoint y: 202, endPoint x: 178, endPoint y: 236, distance: 47.4
click at [178, 236] on link "⏎ Éditer" at bounding box center [215, 238] width 137 height 24
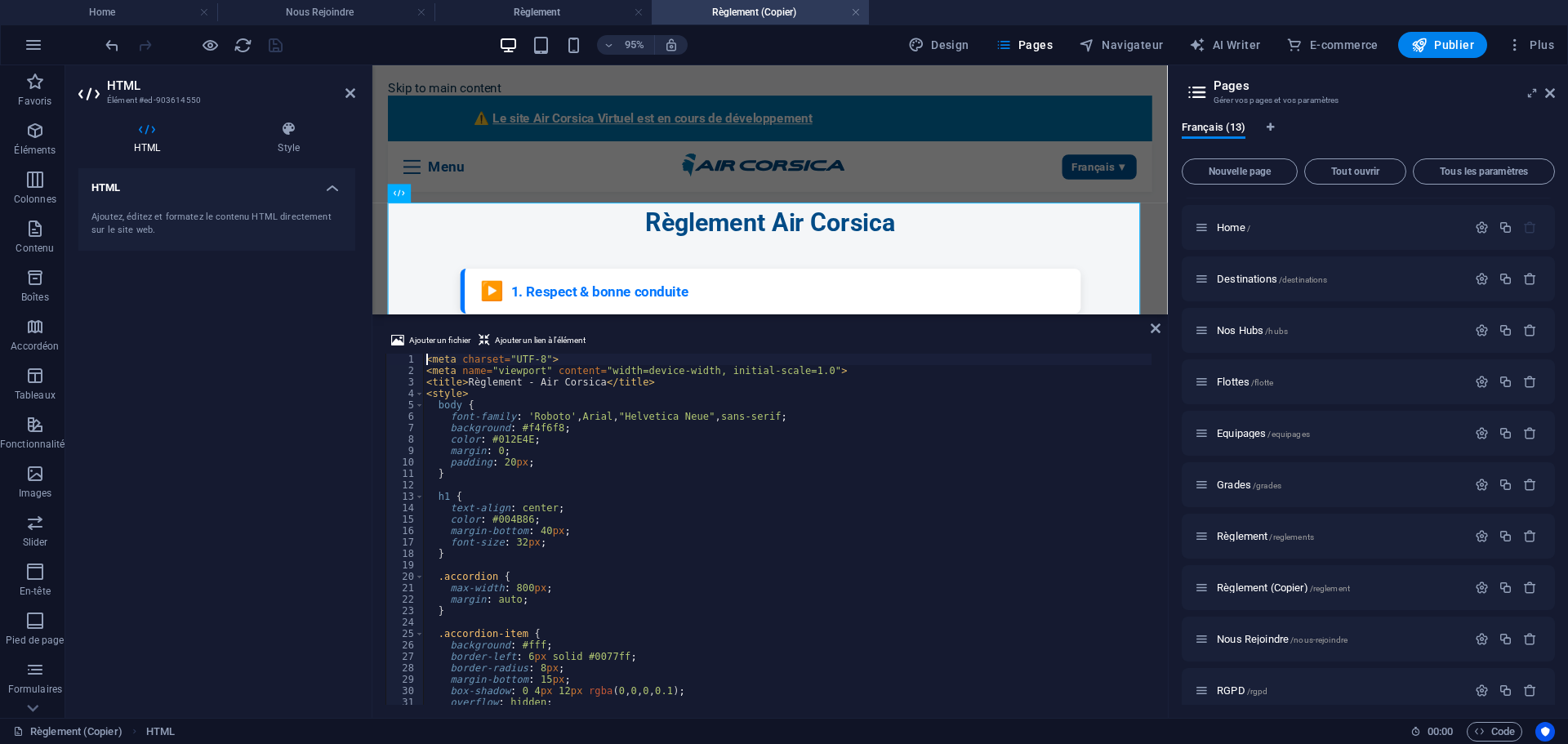
click at [453, 530] on div "< meta charset = "UTF-8" > < meta name = "viewport" content = "width=device-wid…" at bounding box center [792, 538] width 739 height 371
type textarea "</script>"
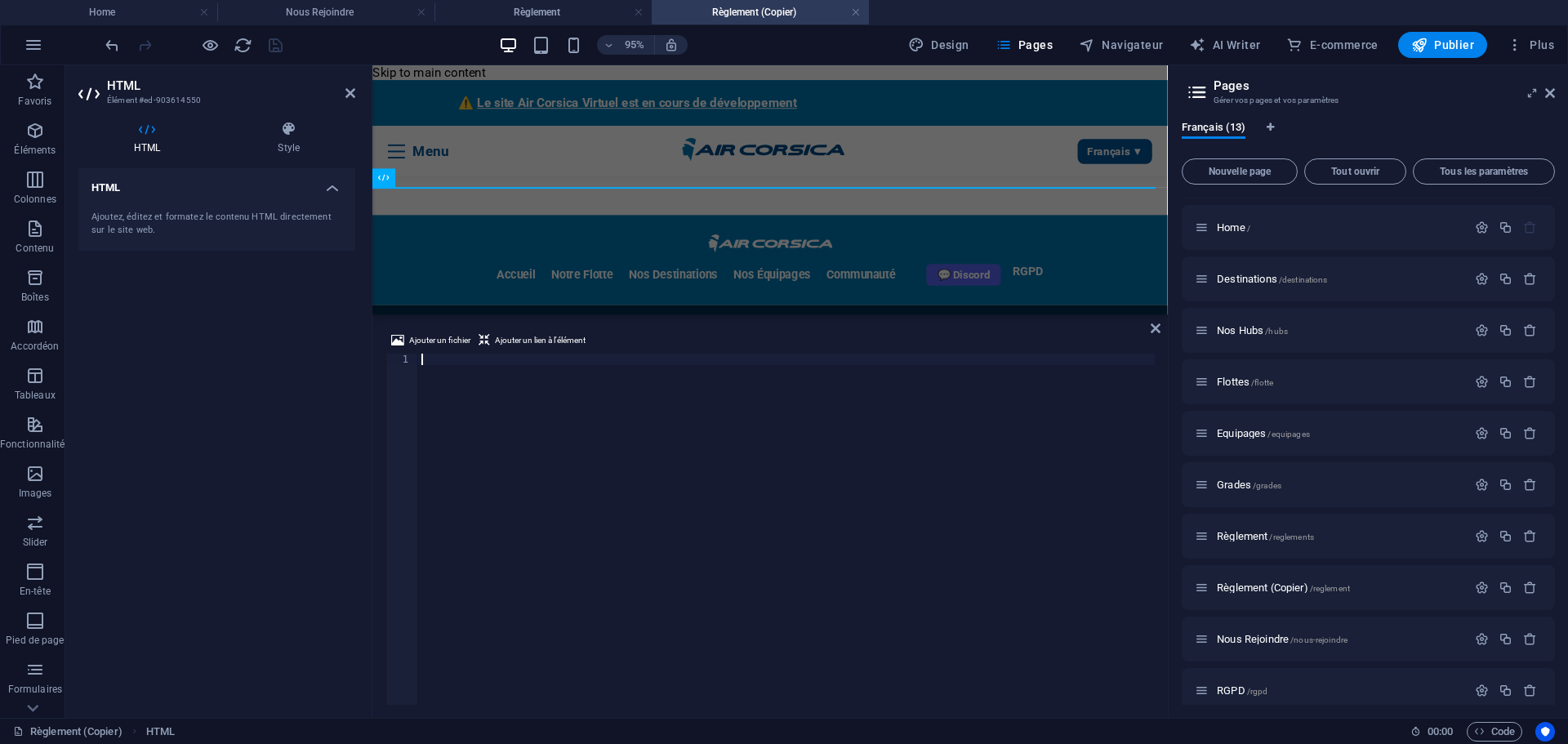
scroll to position [1763, 0]
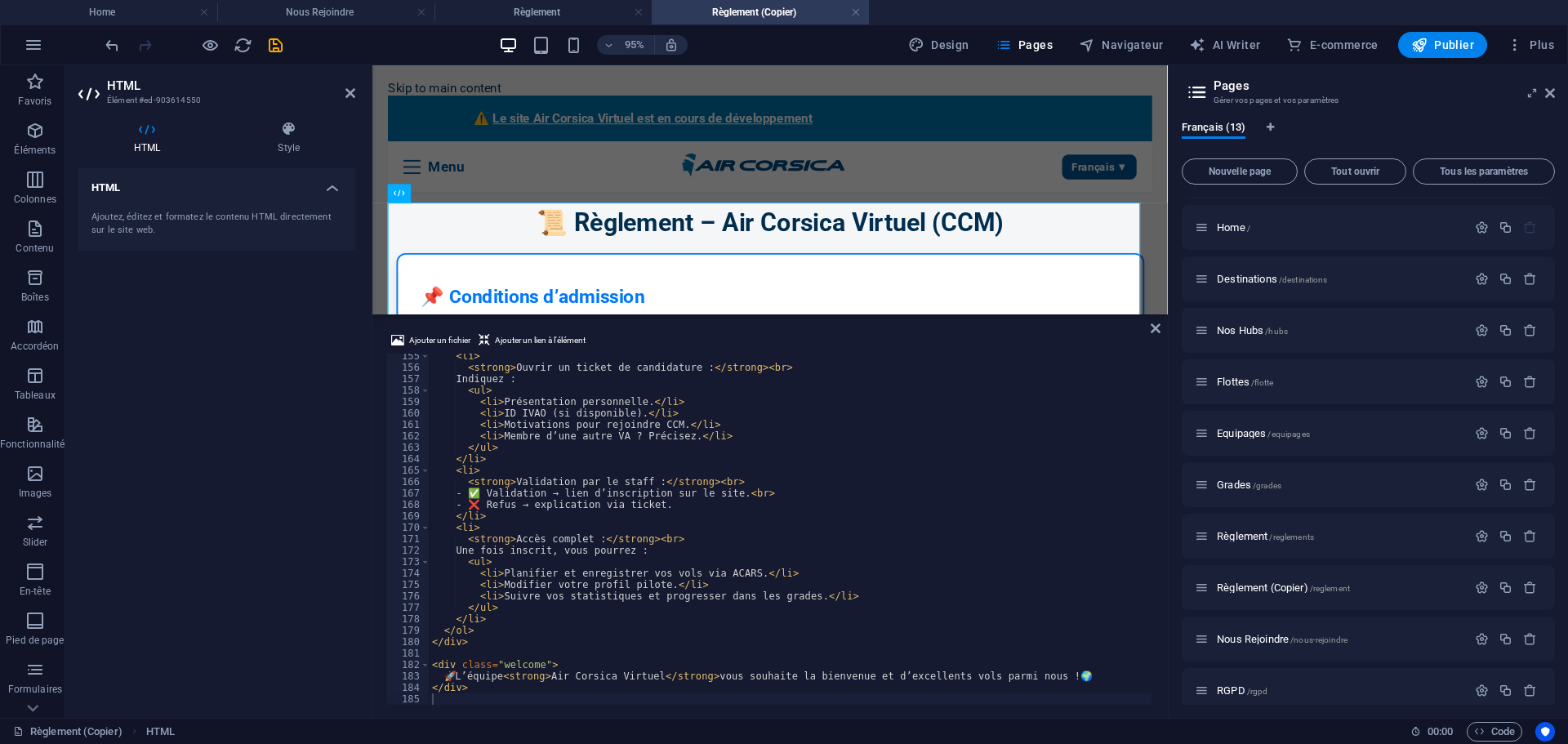
click at [296, 479] on div "HTML Ajoutez, éditez et formatez le contenu HTML directement sur le site web." at bounding box center [217, 437] width 276 height 536
click at [276, 44] on icon "save" at bounding box center [276, 45] width 19 height 19
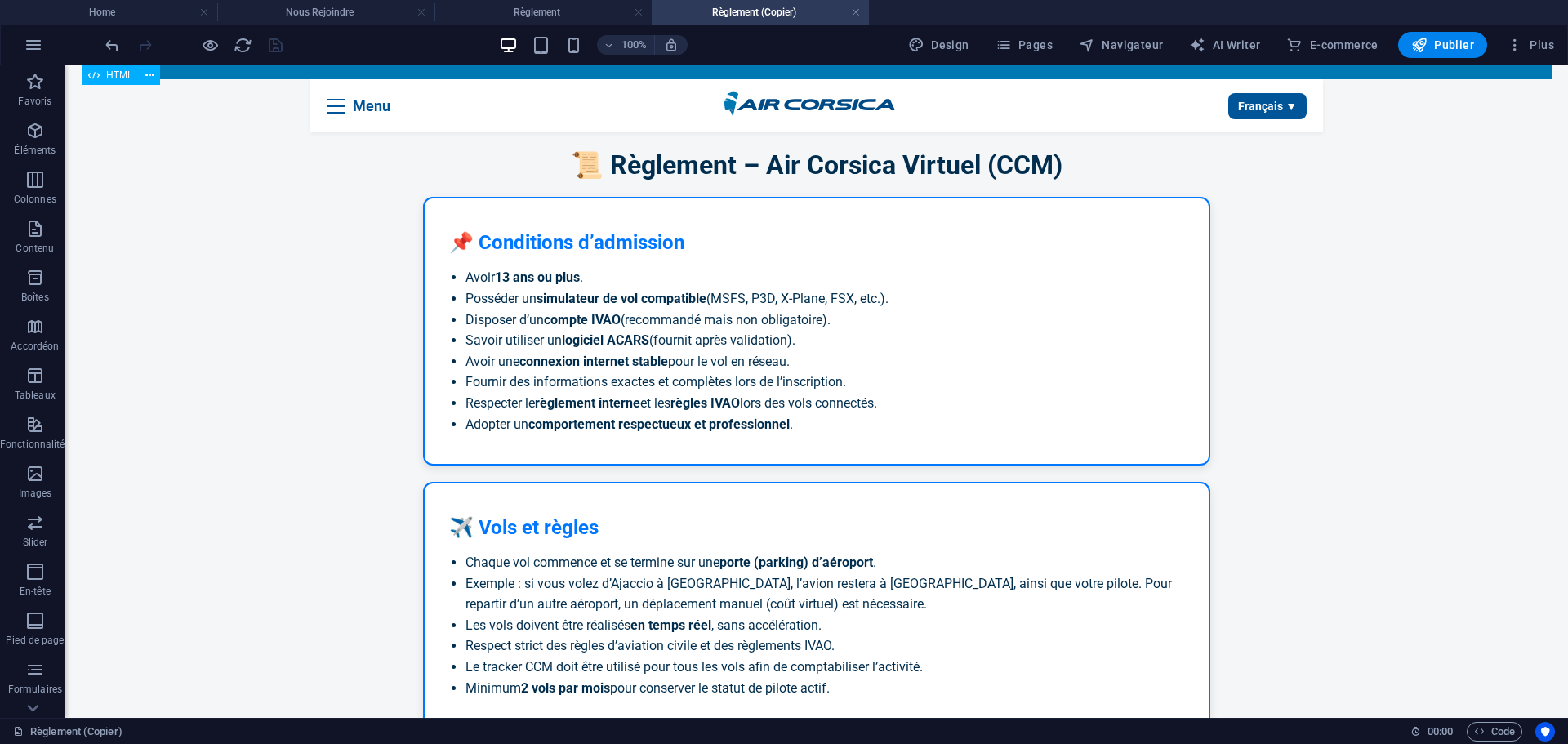
scroll to position [34, 0]
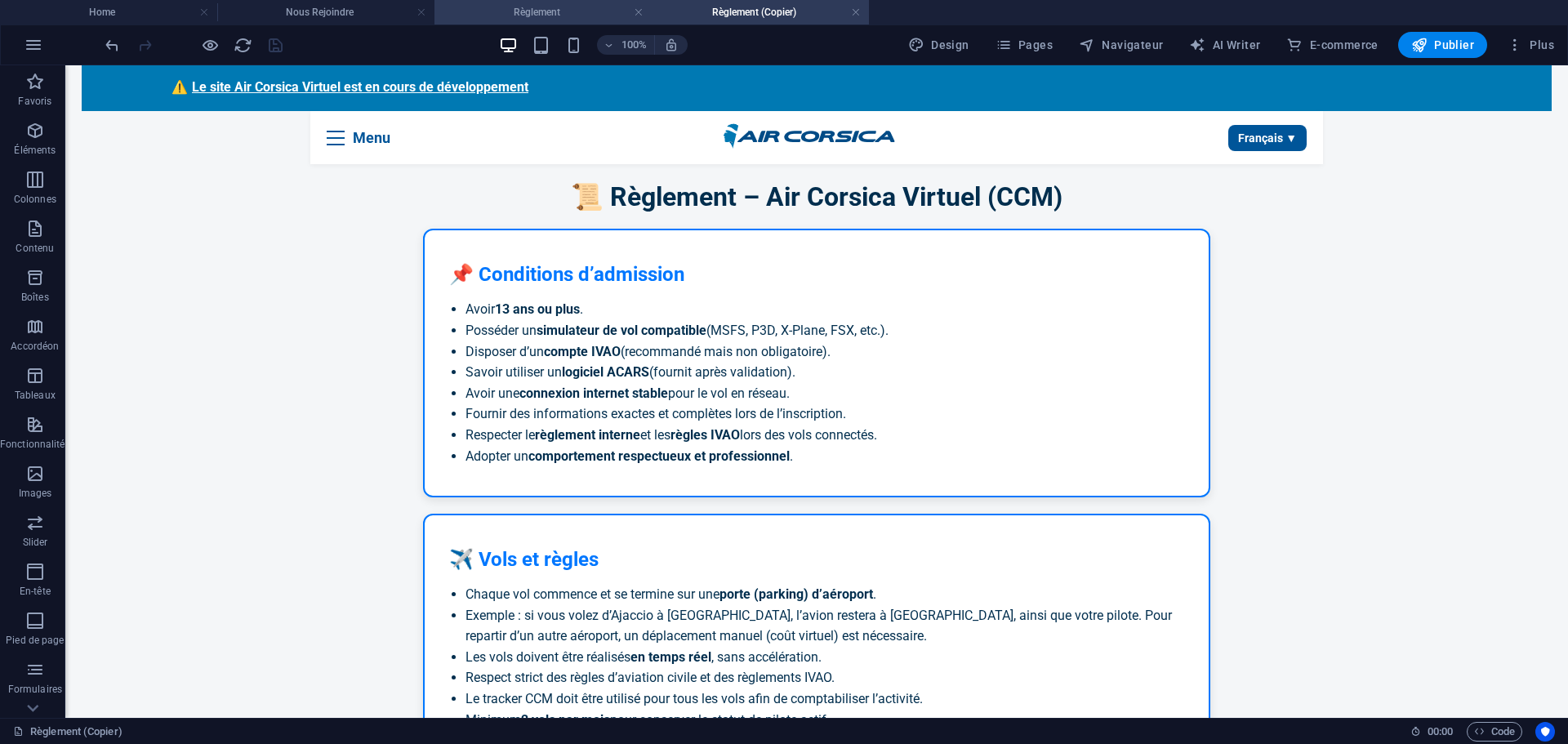
click at [590, 8] on h4 "Règlement" at bounding box center [543, 13] width 218 height 18
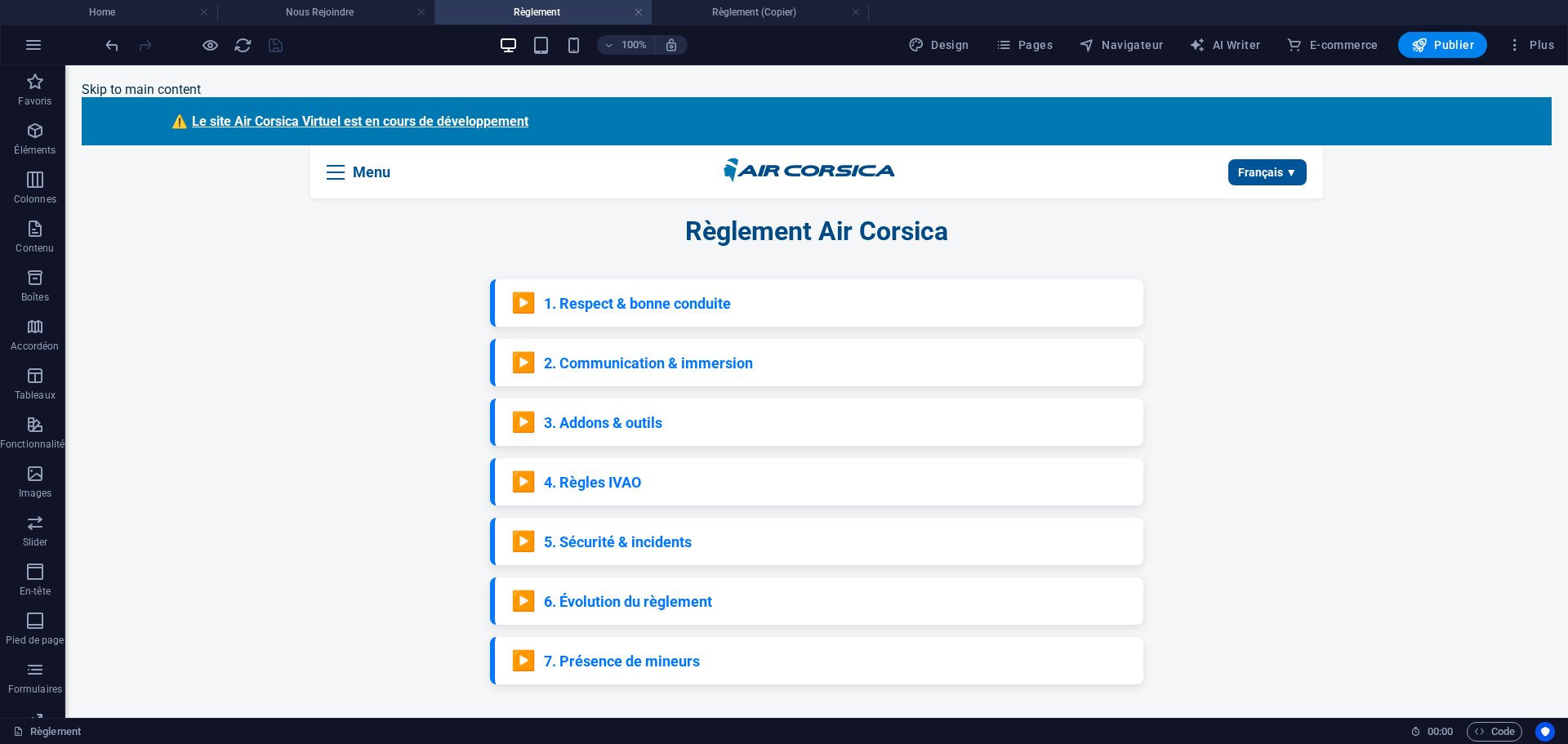
scroll to position [0, 0]
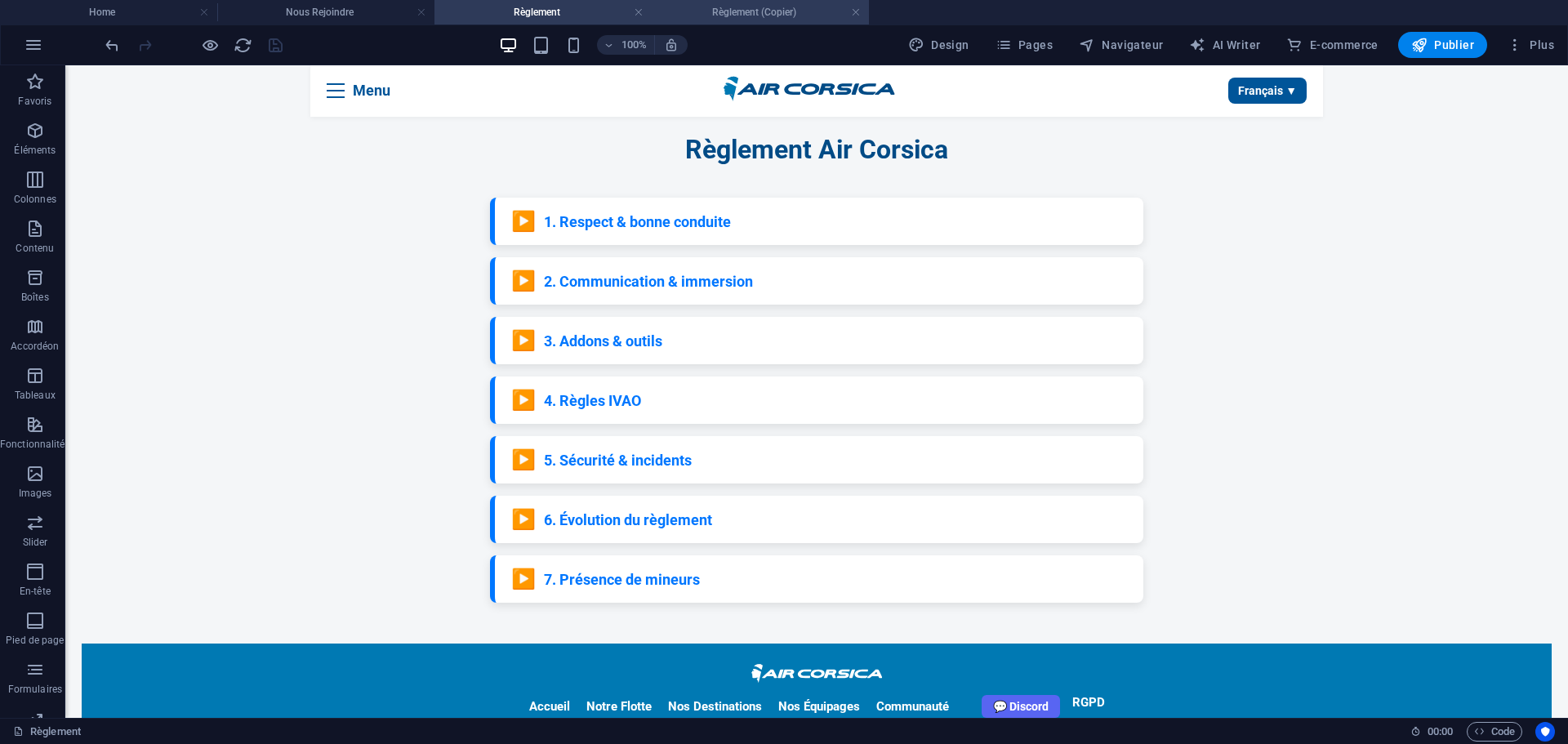
click at [743, 5] on h4 "Règlement (Copier)" at bounding box center [760, 13] width 218 height 18
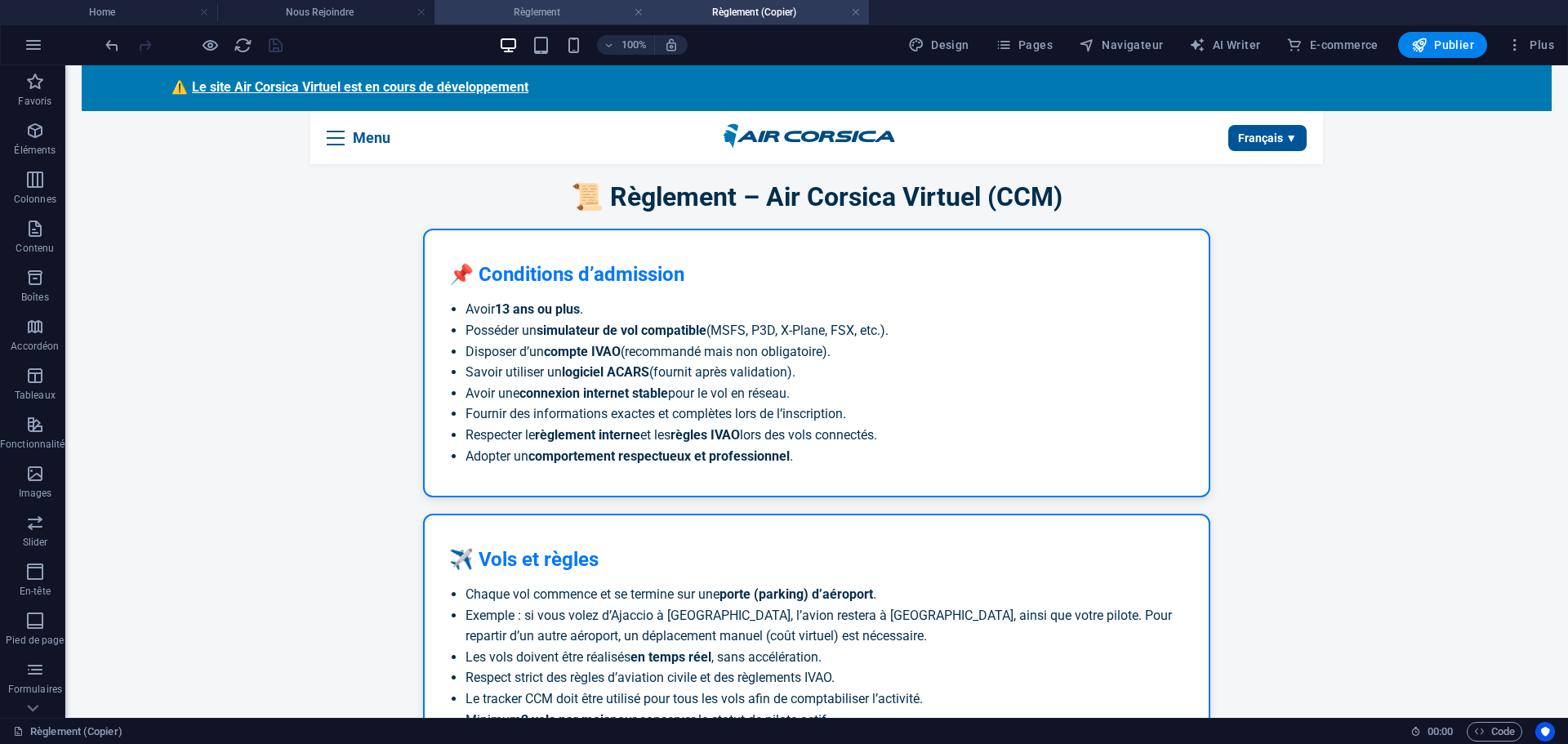
click at [583, 8] on h4 "Règlement" at bounding box center [543, 13] width 218 height 18
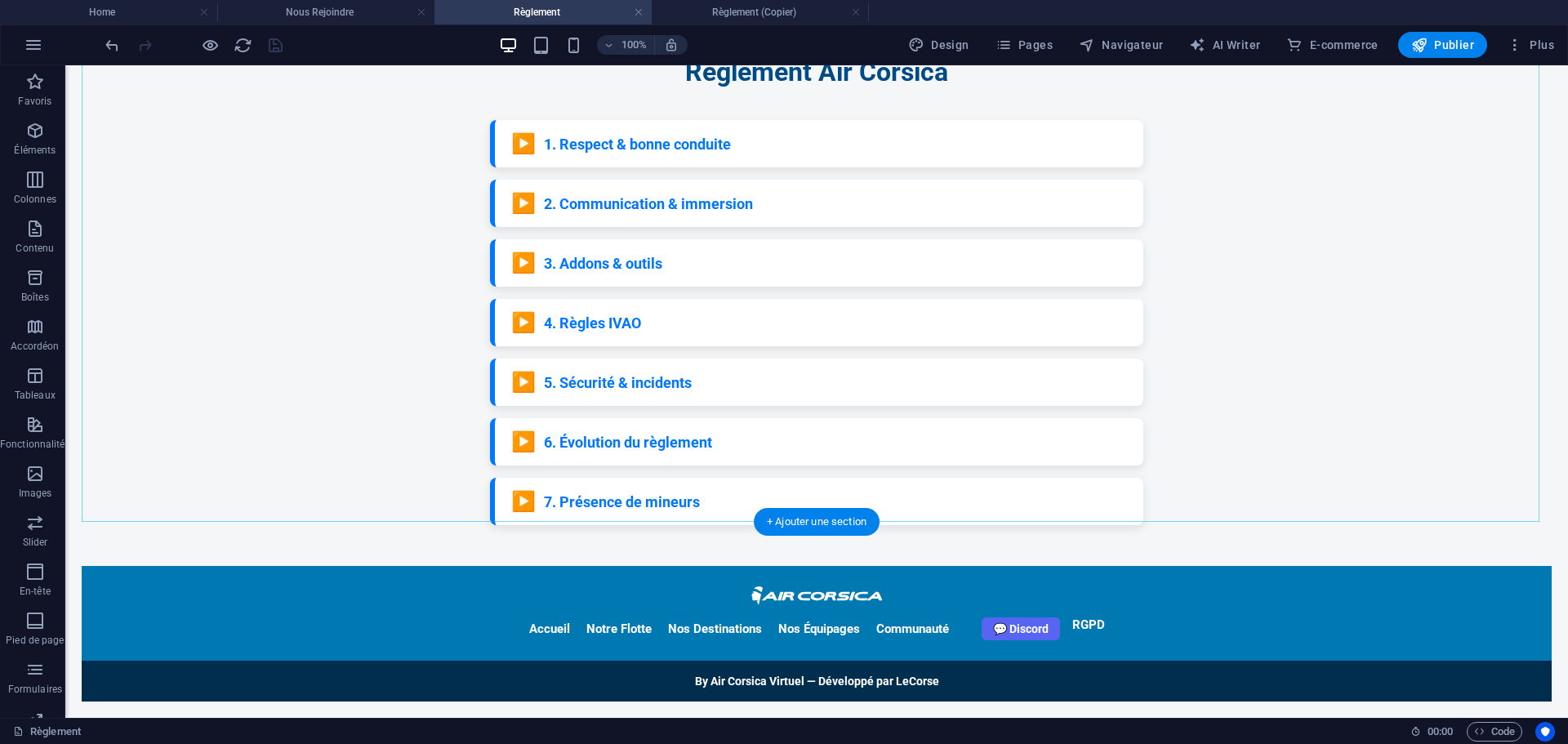
scroll to position [245, 0]
click at [617, 449] on div "Règlement - Air Corsica Règlement Air Corsica ▶️ 1. Respect & bonne conduite So…" at bounding box center [817, 290] width 1470 height 469
click at [721, 8] on h4 "Règlement (Copier)" at bounding box center [760, 13] width 218 height 18
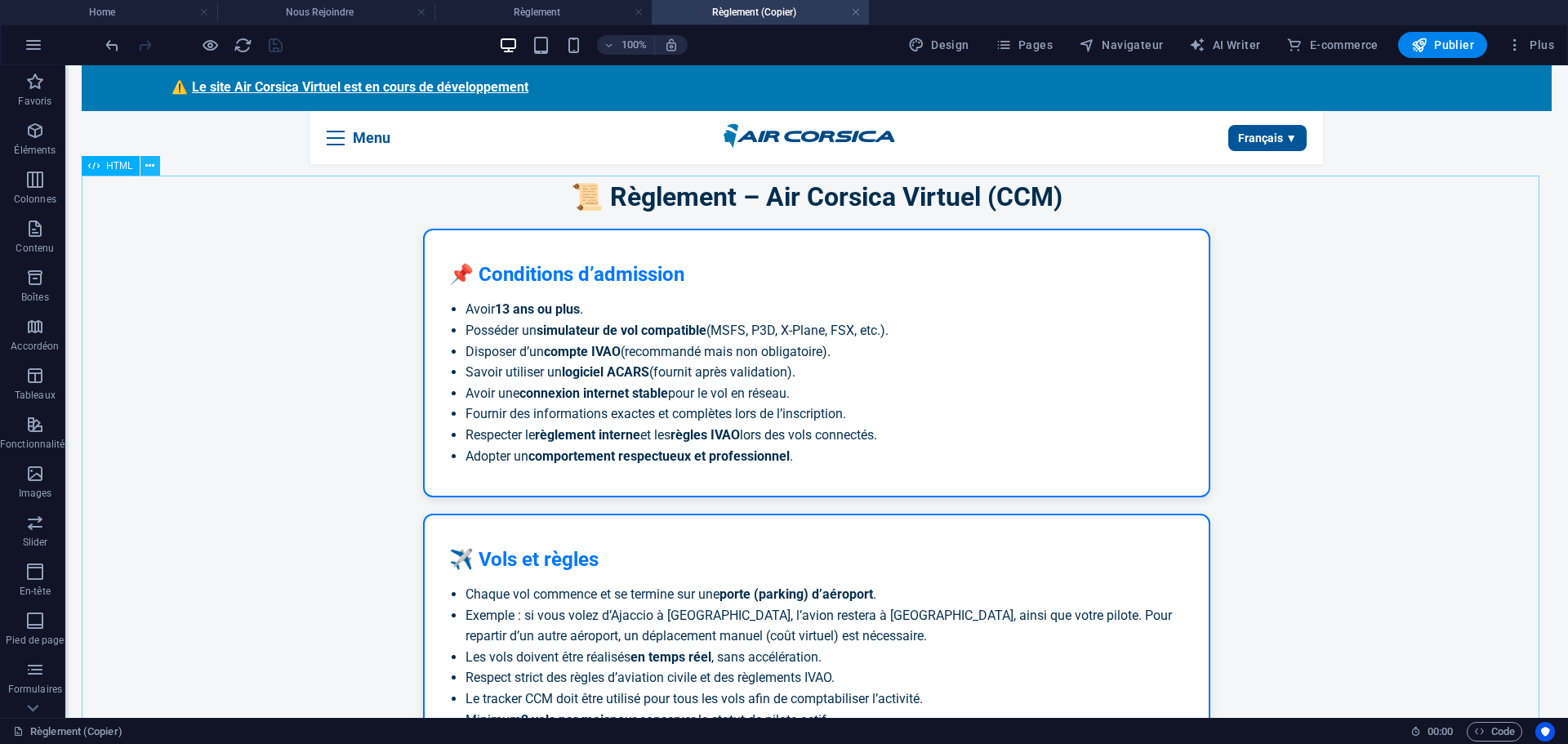
click at [151, 167] on icon at bounding box center [150, 166] width 9 height 17
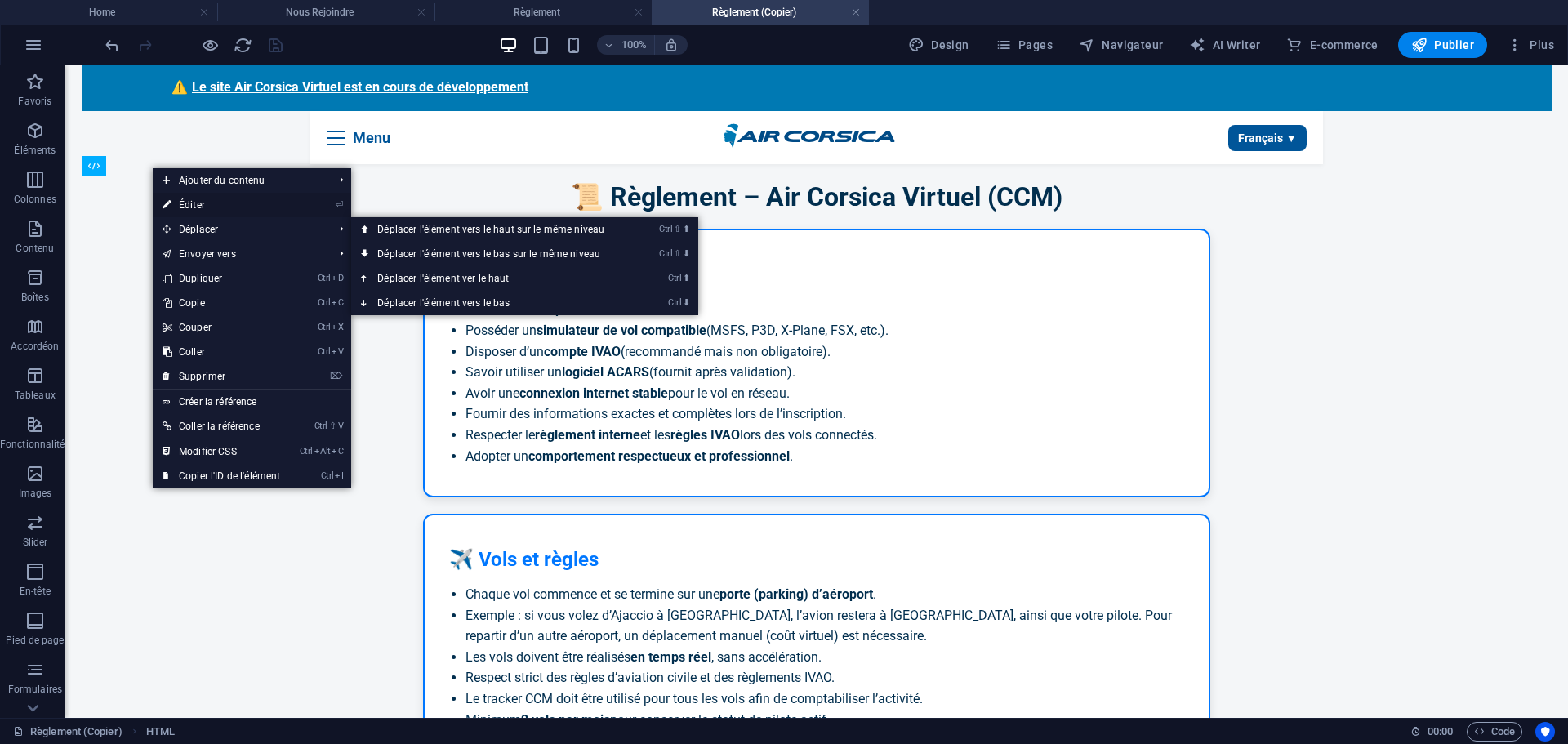
click at [211, 204] on link "⏎ Éditer" at bounding box center [221, 205] width 137 height 24
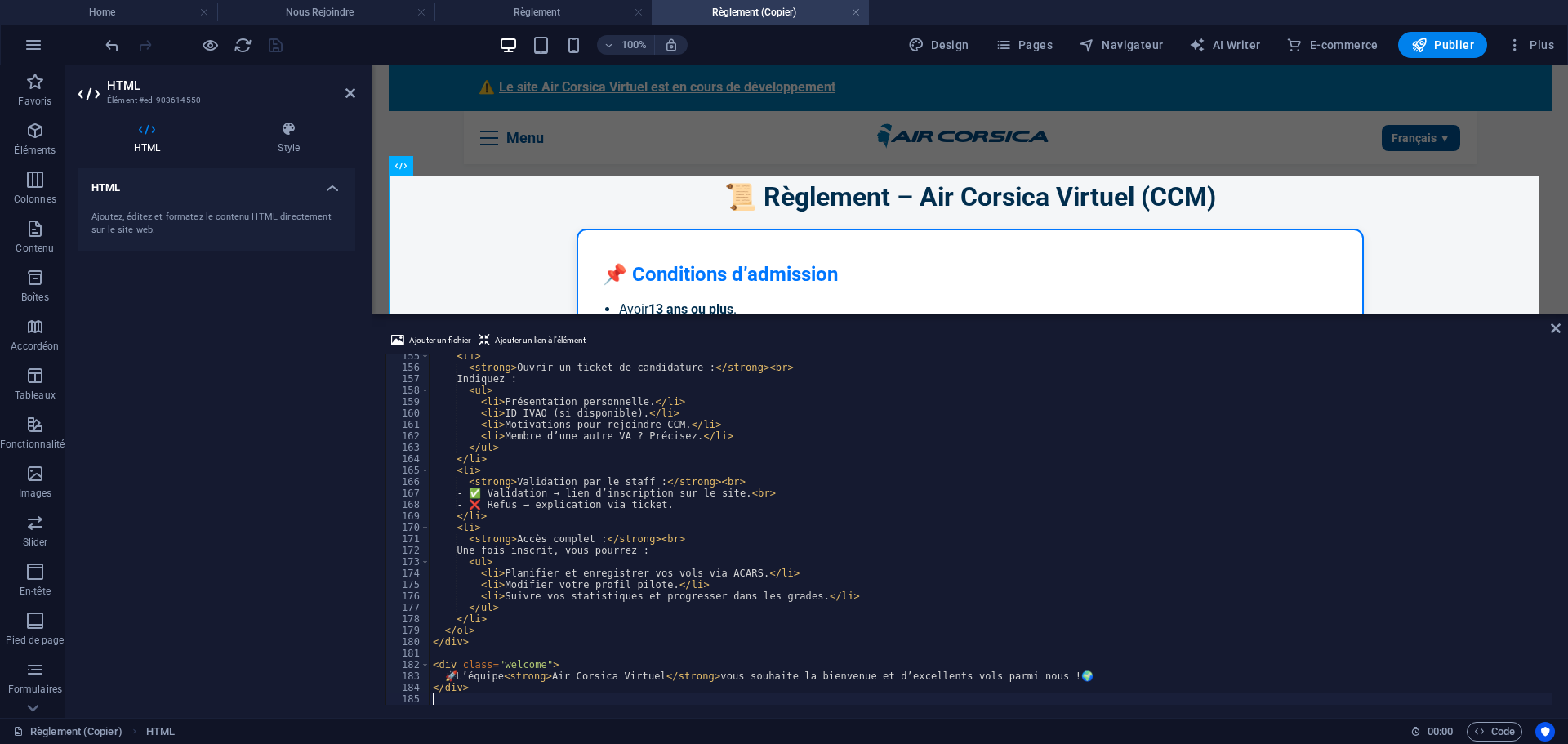
scroll to position [1763, 0]
click at [681, 497] on div "< li > < strong > Ouvrir un ticket de candidature : </ strong > < br > Indiquez…" at bounding box center [991, 536] width 1122 height 371
type textarea "</div>"
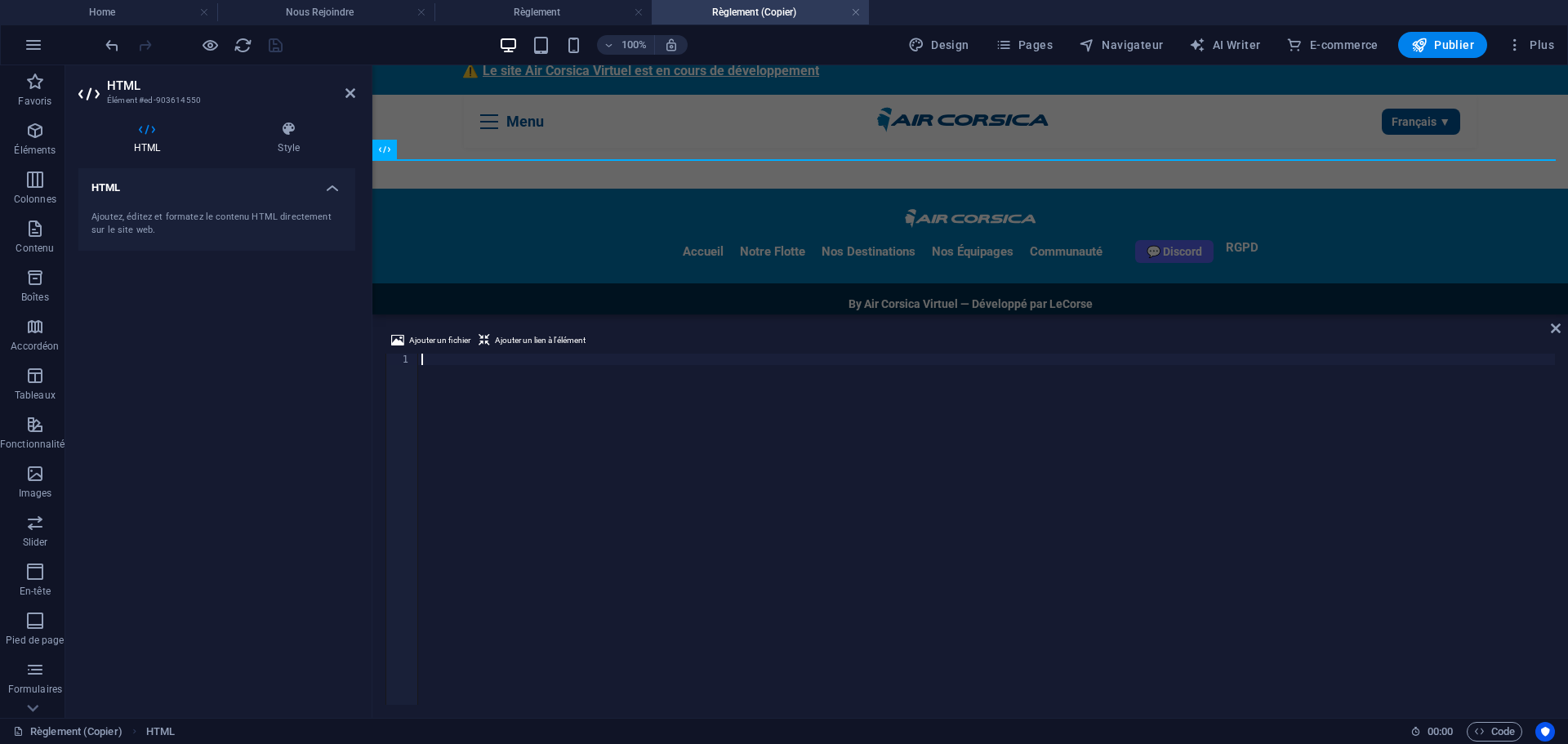
click at [618, 362] on div at bounding box center [986, 540] width 1137 height 374
click at [585, 426] on div at bounding box center [986, 540] width 1137 height 374
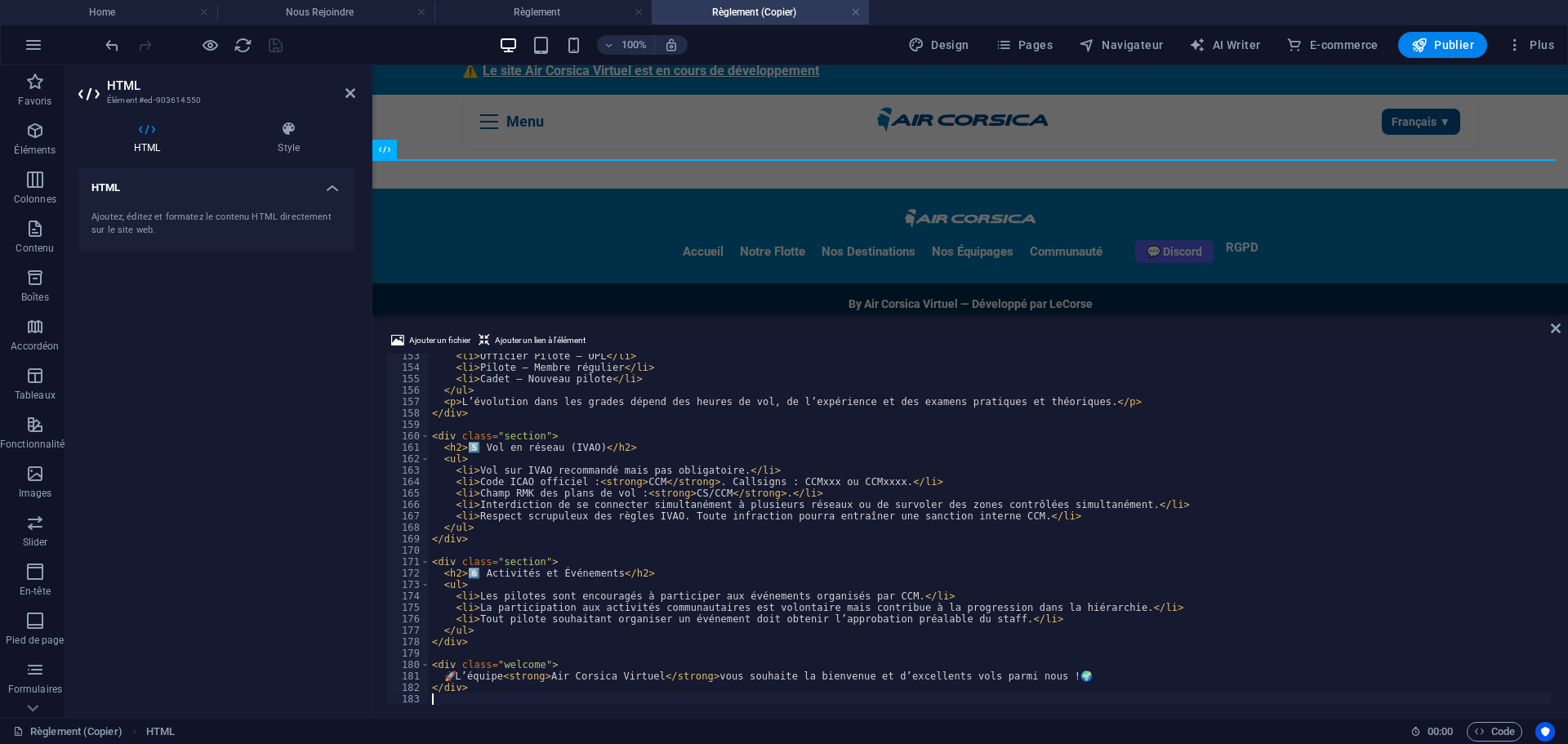
scroll to position [1741, 0]
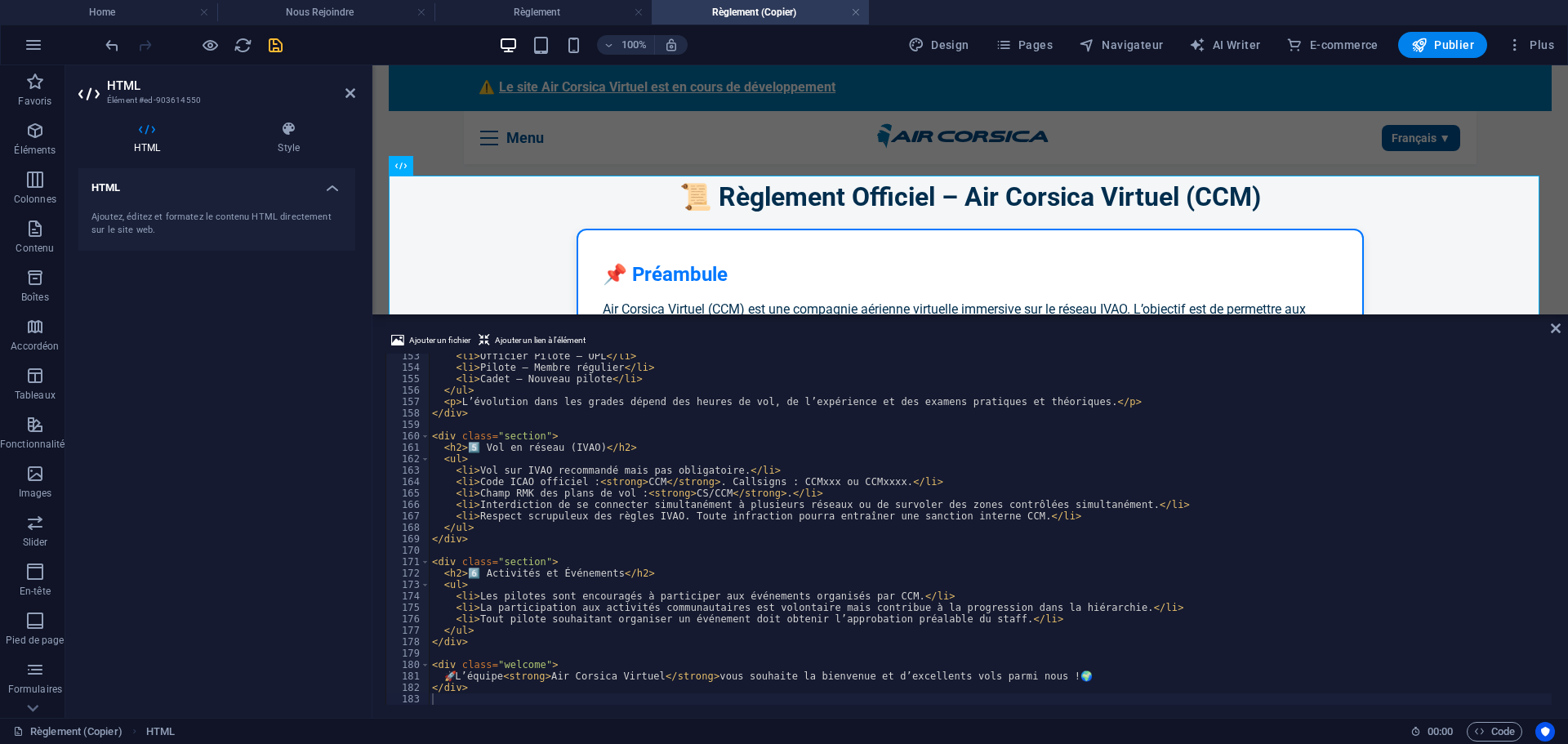
drag, startPoint x: 268, startPoint y: 452, endPoint x: 291, endPoint y: 131, distance: 321.8
click at [269, 449] on div "HTML Ajoutez, éditez et formatez le contenu HTML directement sur le site web." at bounding box center [217, 437] width 276 height 536
click at [280, 45] on icon "save" at bounding box center [276, 45] width 19 height 19
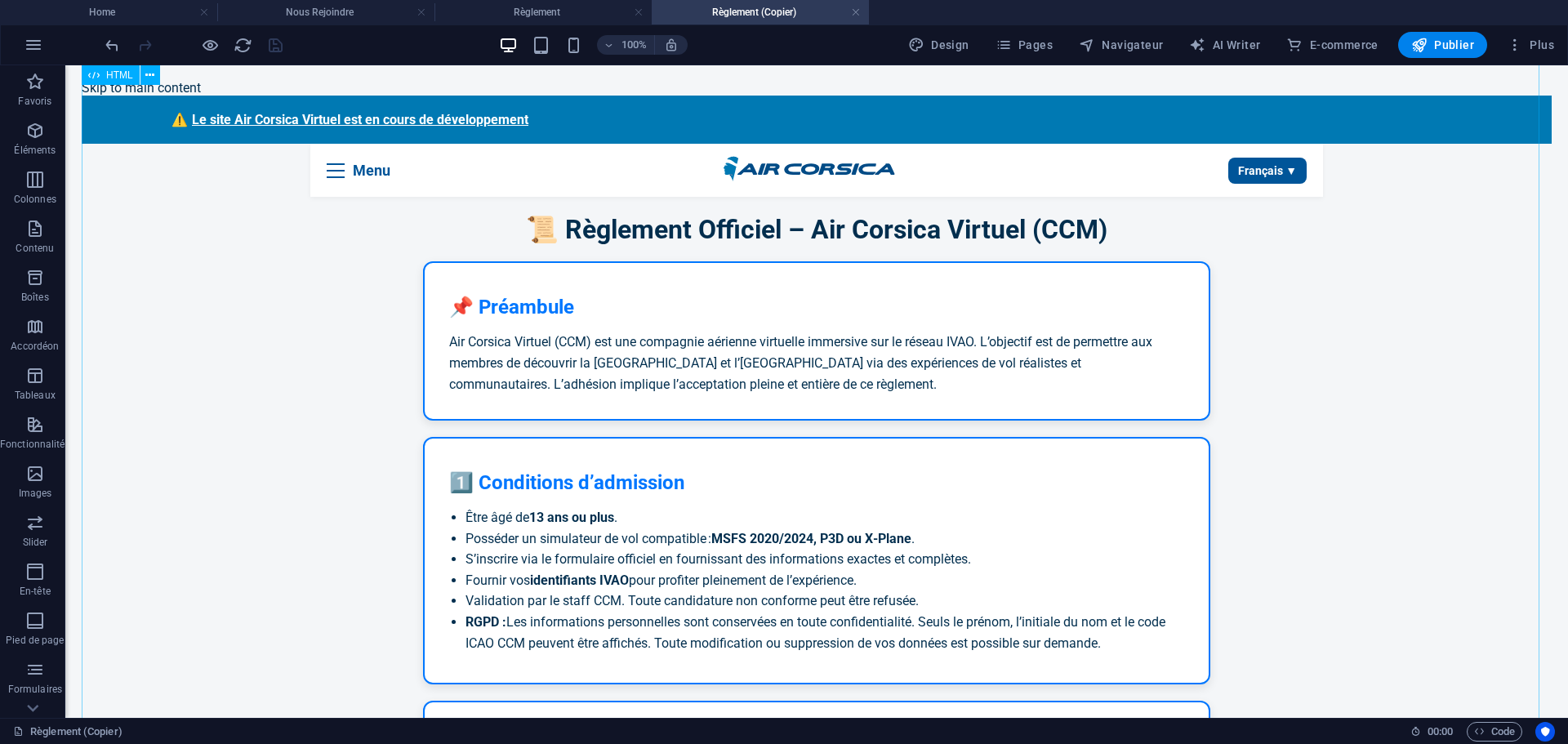
scroll to position [0, 0]
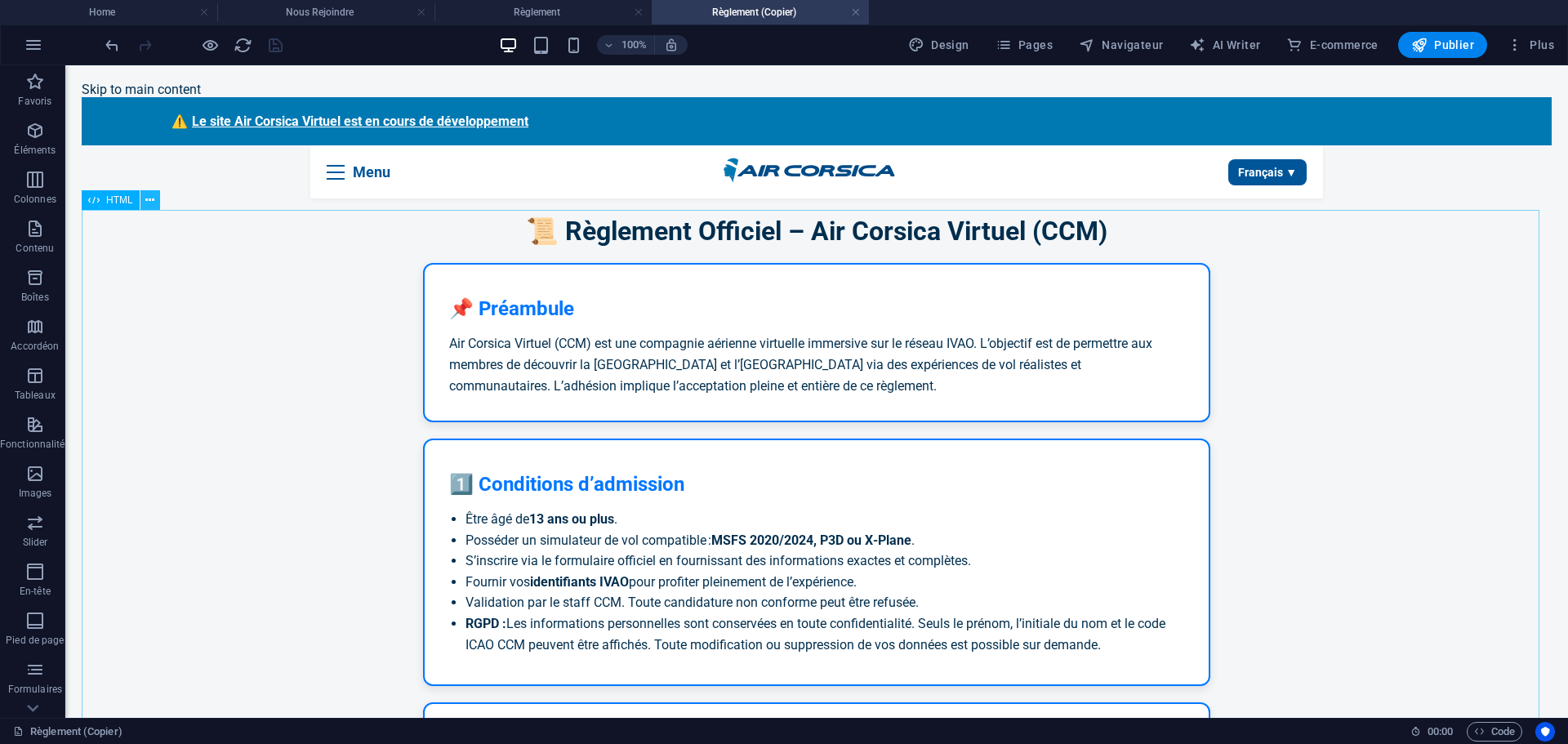
click at [152, 204] on icon at bounding box center [150, 200] width 9 height 17
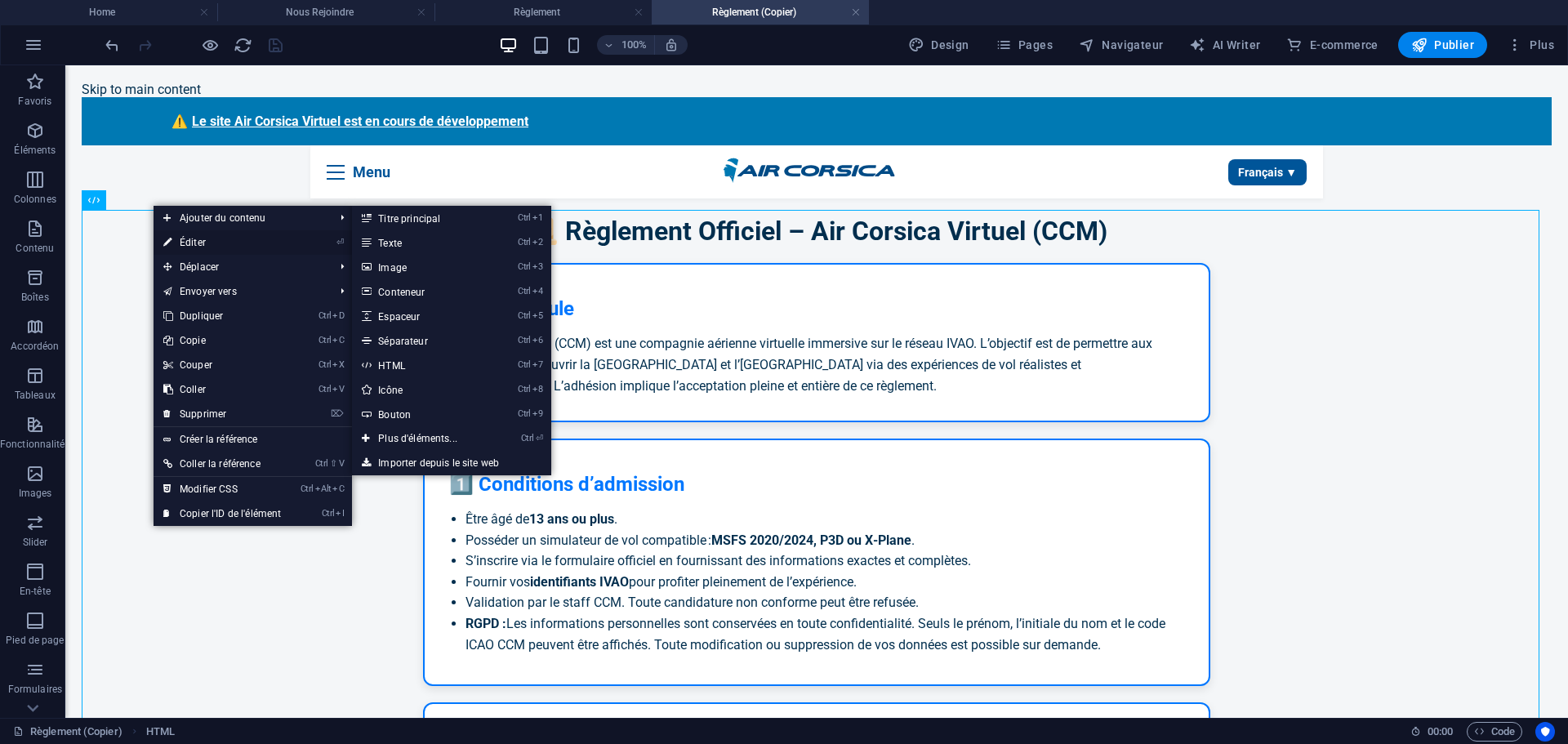
click at [194, 244] on link "⏎ Éditer" at bounding box center [221, 242] width 137 height 24
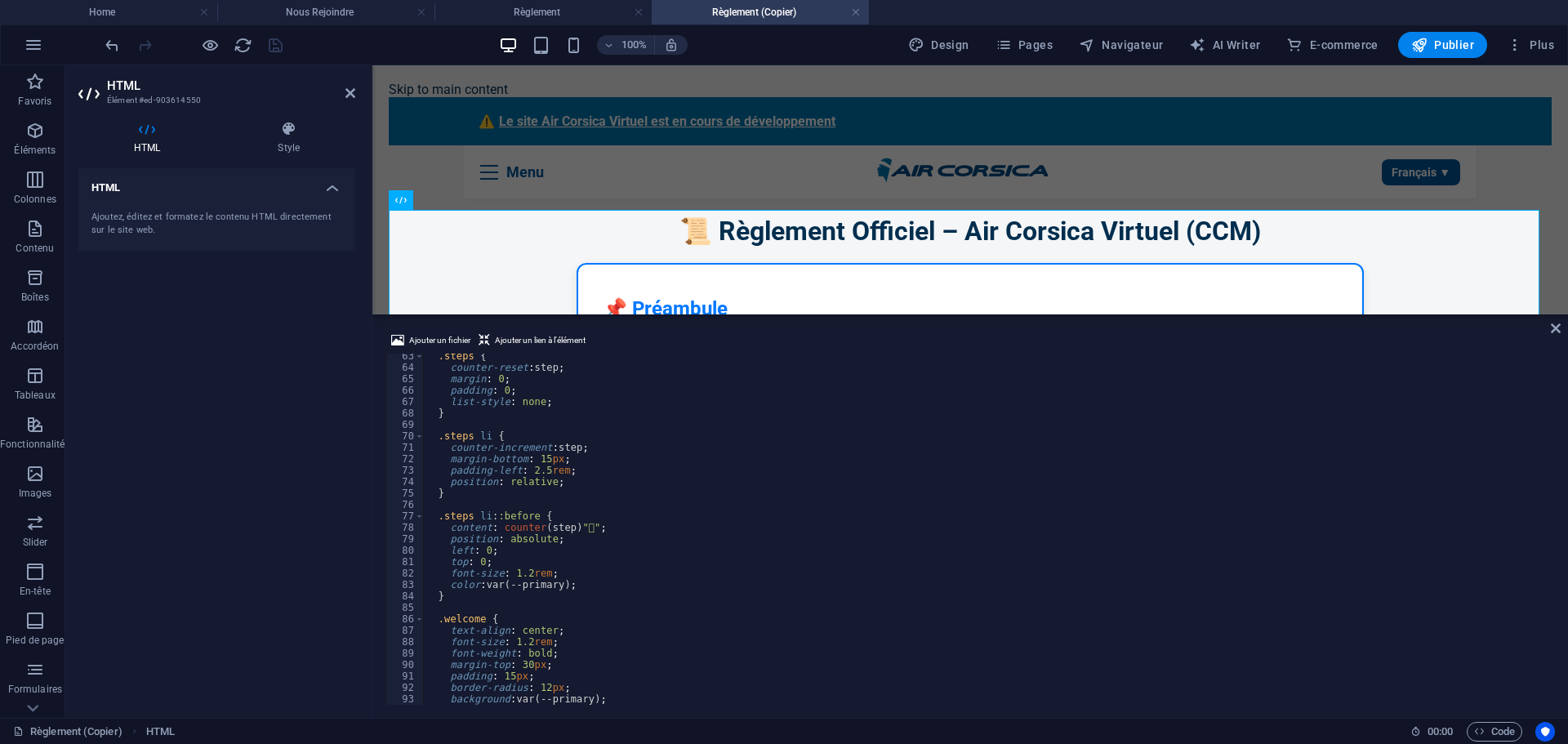
scroll to position [957, 0]
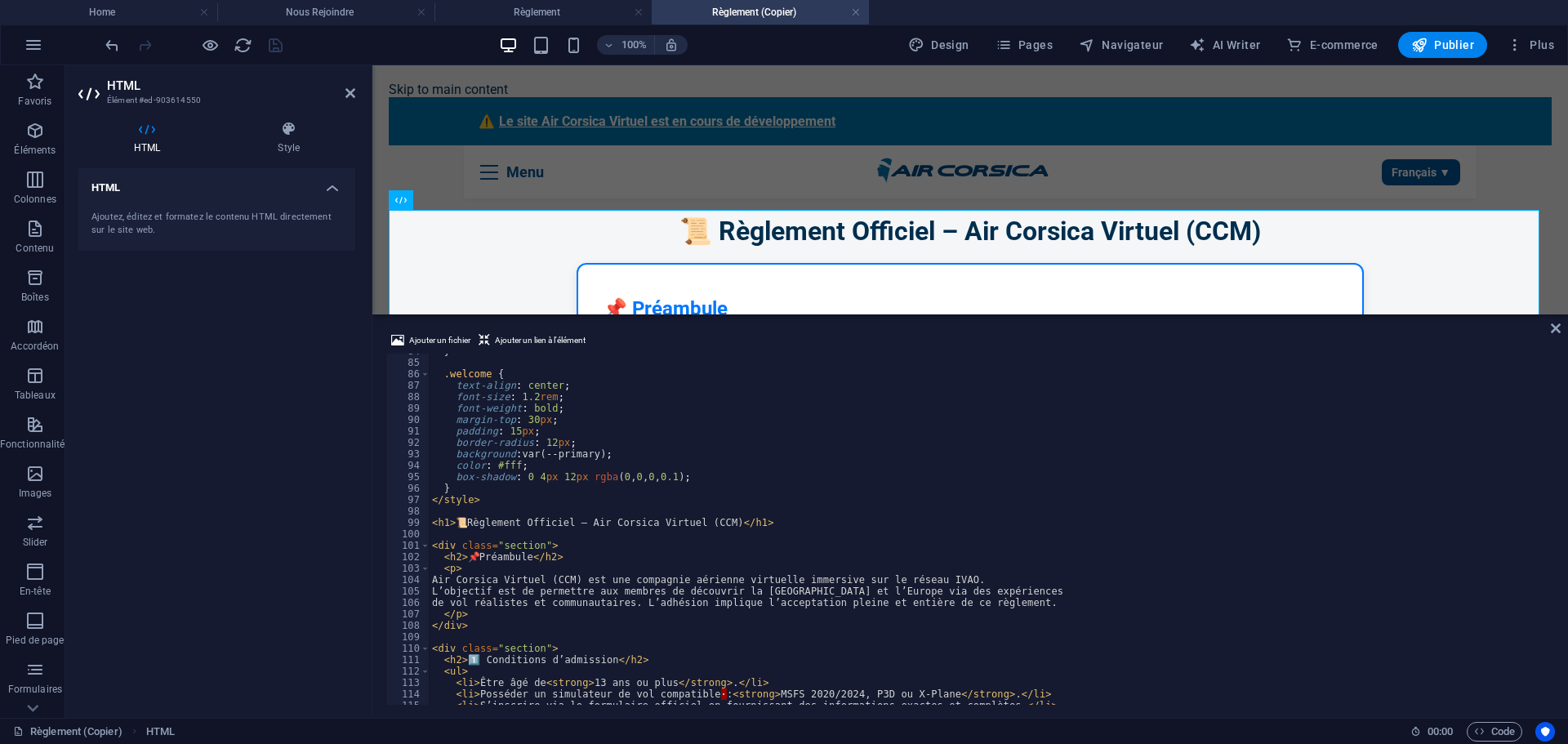
click at [471, 521] on div "} .welcome { text-align : center ; font-size : 1.2 rem ; font-weight : bold ; m…" at bounding box center [1150, 530] width 1443 height 371
type textarea "<h1>Règlement Officiel – Air Corsica Virtuel (CCM)</h1>"
click at [284, 440] on div "HTML Ajoutez, éditez et formatez le contenu HTML directement sur le site web." at bounding box center [217, 437] width 276 height 536
click at [276, 44] on icon "save" at bounding box center [276, 45] width 19 height 19
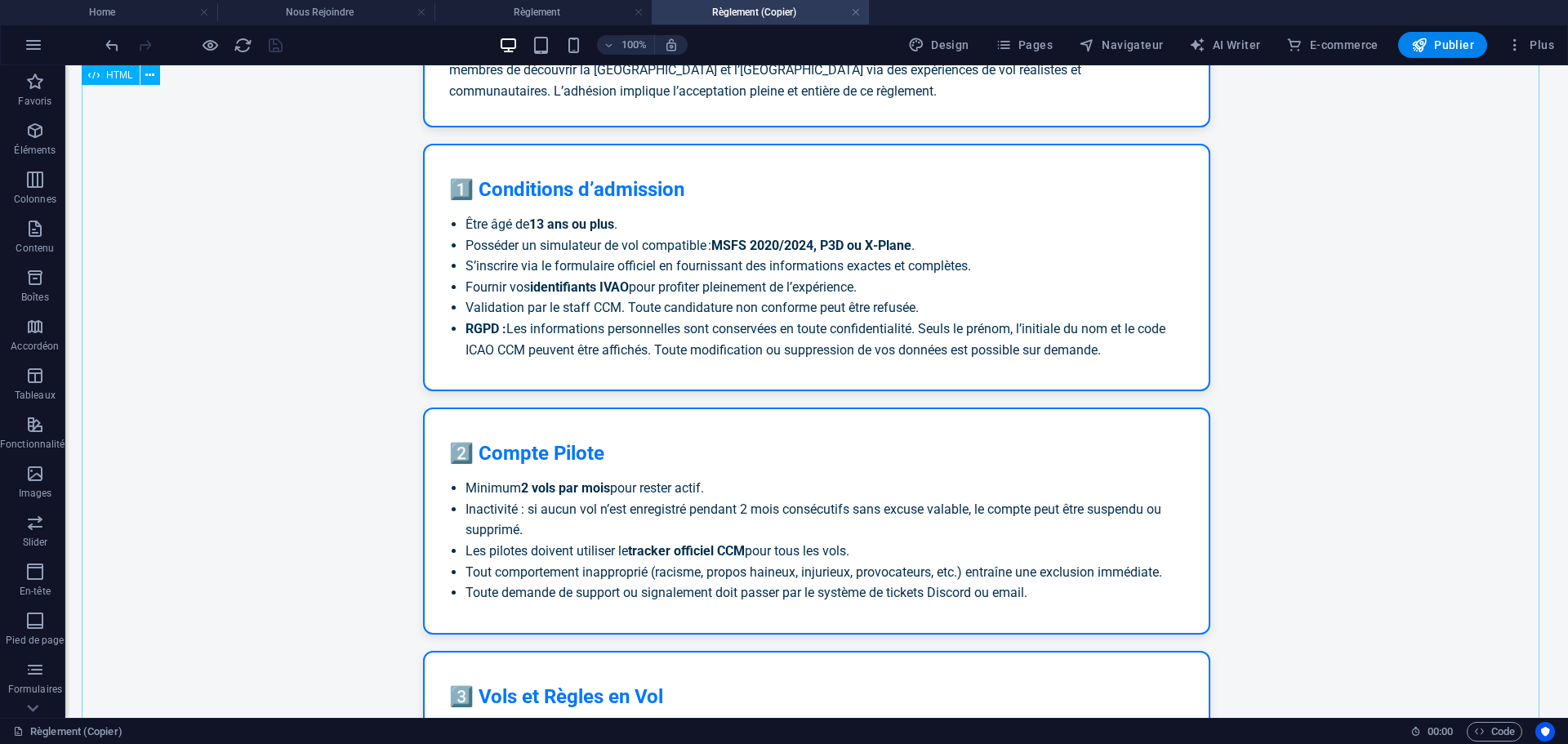
scroll to position [326, 0]
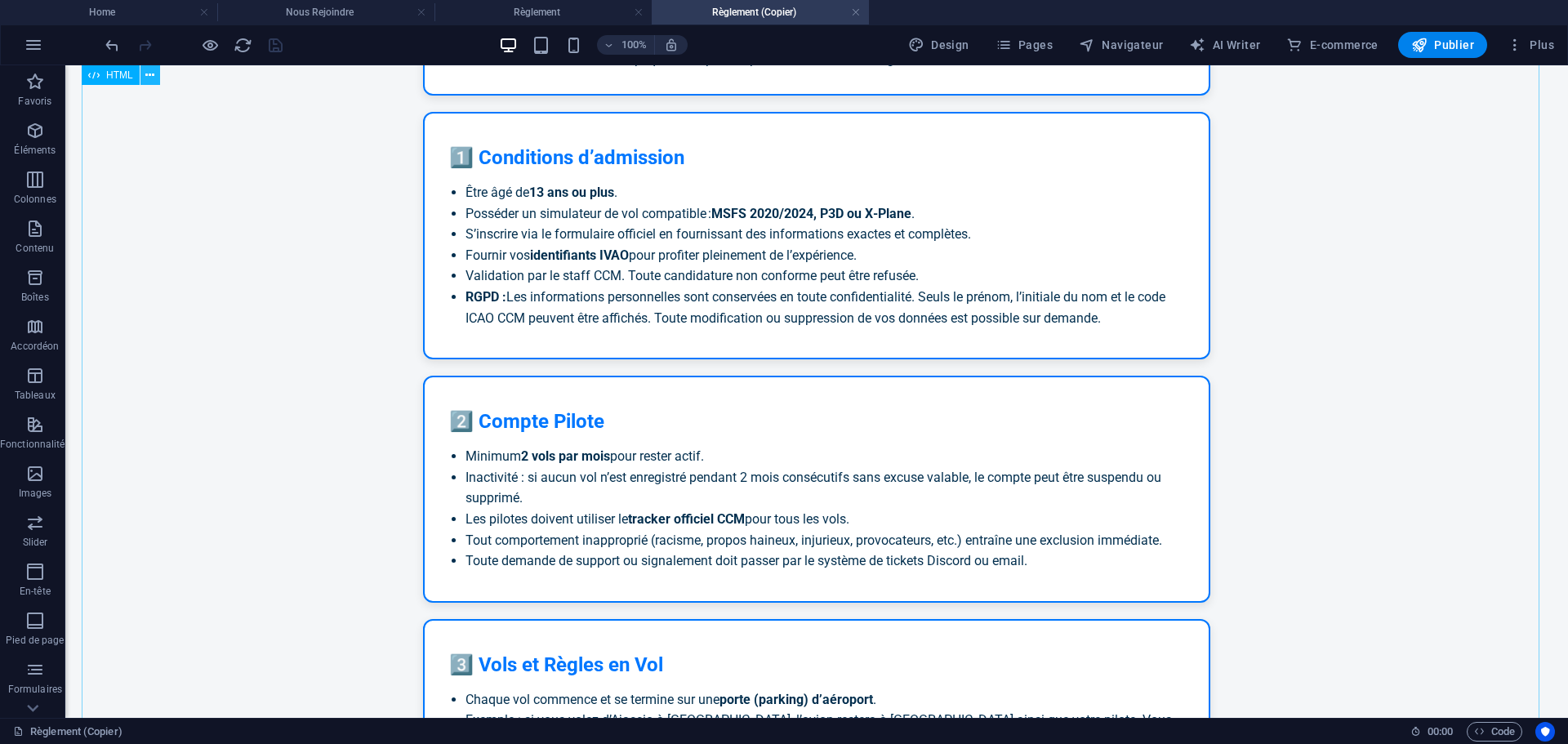
click at [154, 77] on icon at bounding box center [150, 75] width 9 height 17
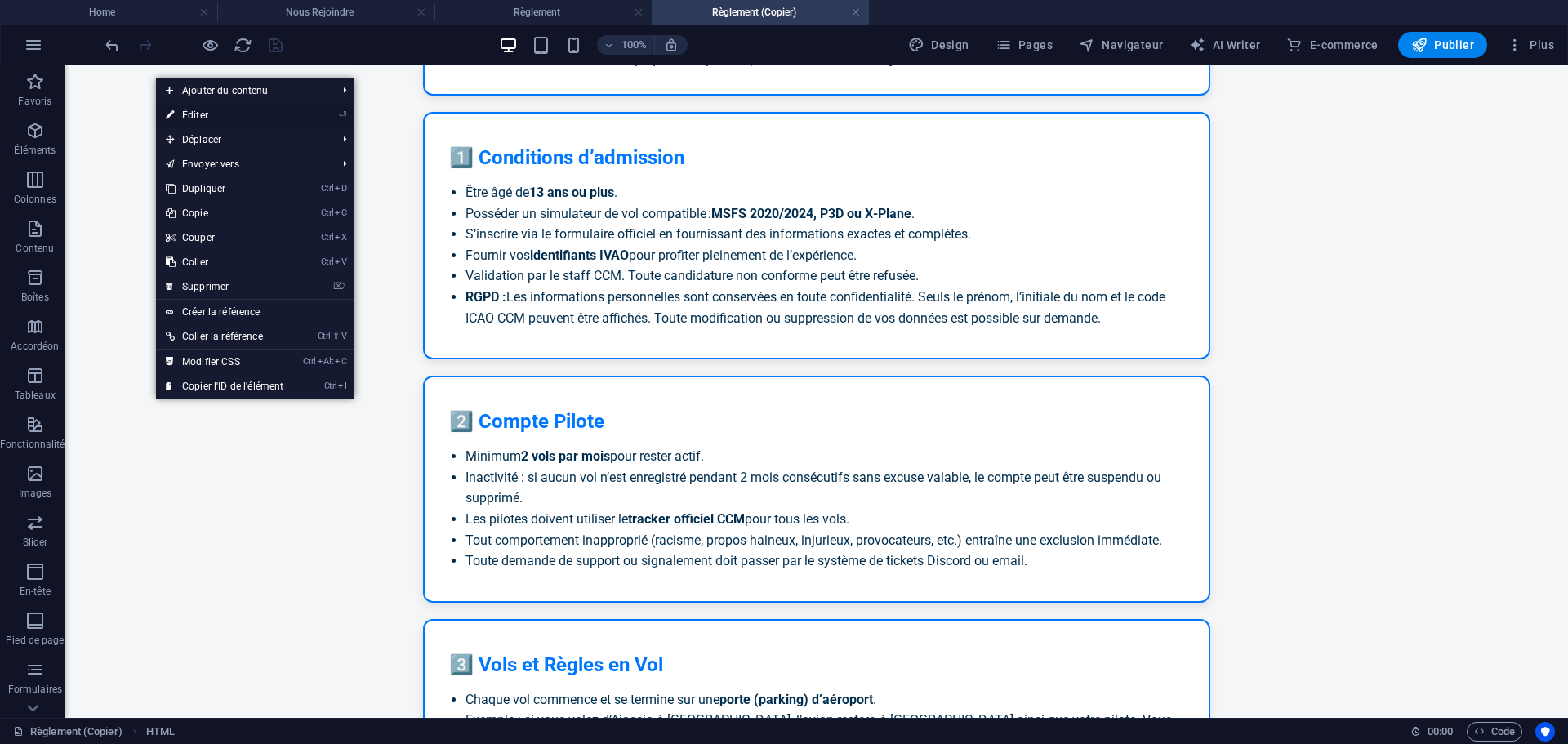
click at [202, 118] on link "⏎ Éditer" at bounding box center [224, 115] width 137 height 24
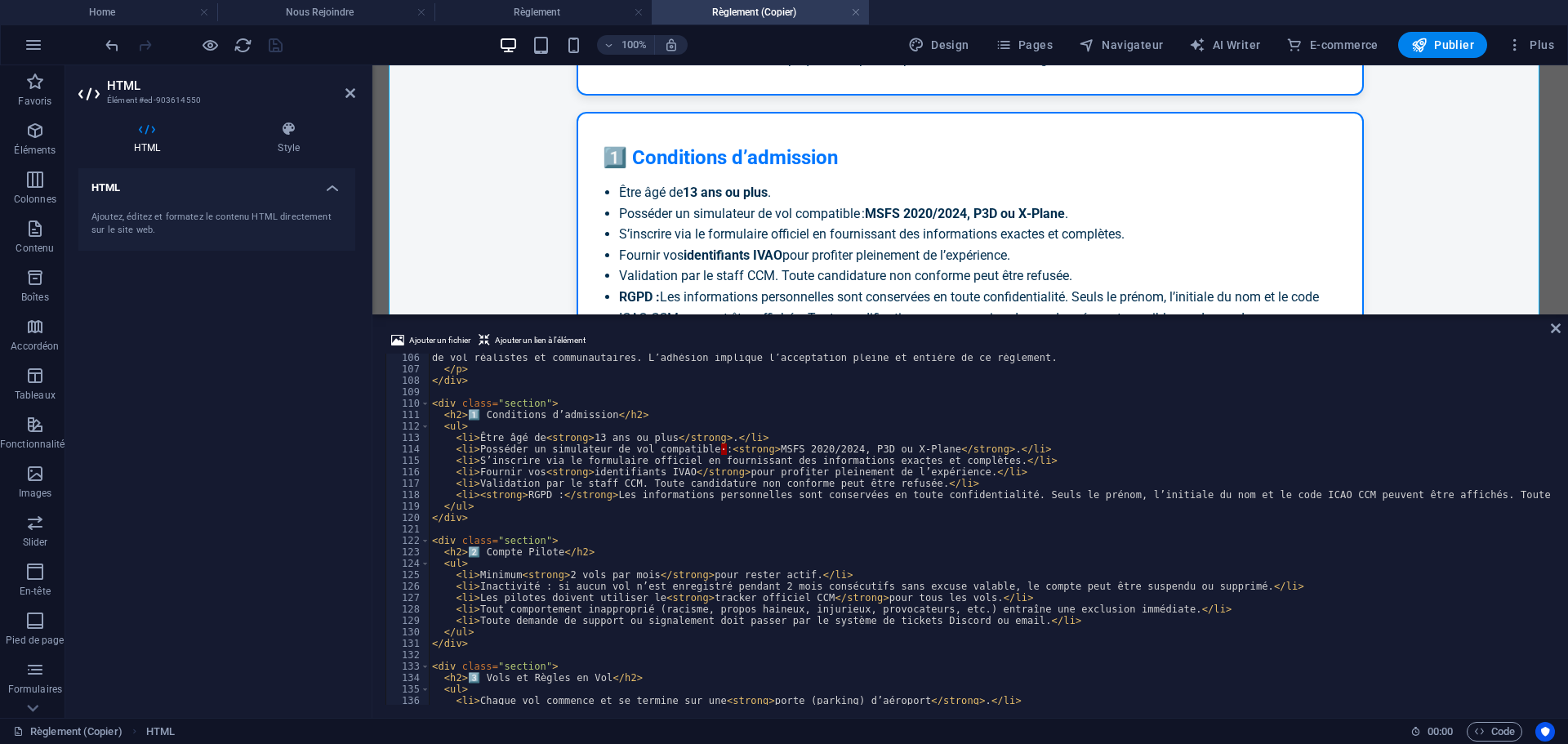
scroll to position [1202, 0]
click at [993, 624] on div "de vol réalistes et communautaires. L’adhésion implique l’acceptation pleine et…" at bounding box center [1150, 536] width 1443 height 371
type textarea "<li>Toute demande de support ou signalement doit passer par le système de ticke…"
click at [312, 635] on div "HTML Ajoutez, éditez et formatez le contenu HTML directement sur le site web." at bounding box center [217, 437] width 276 height 536
click at [266, 45] on icon "save" at bounding box center [276, 45] width 19 height 19
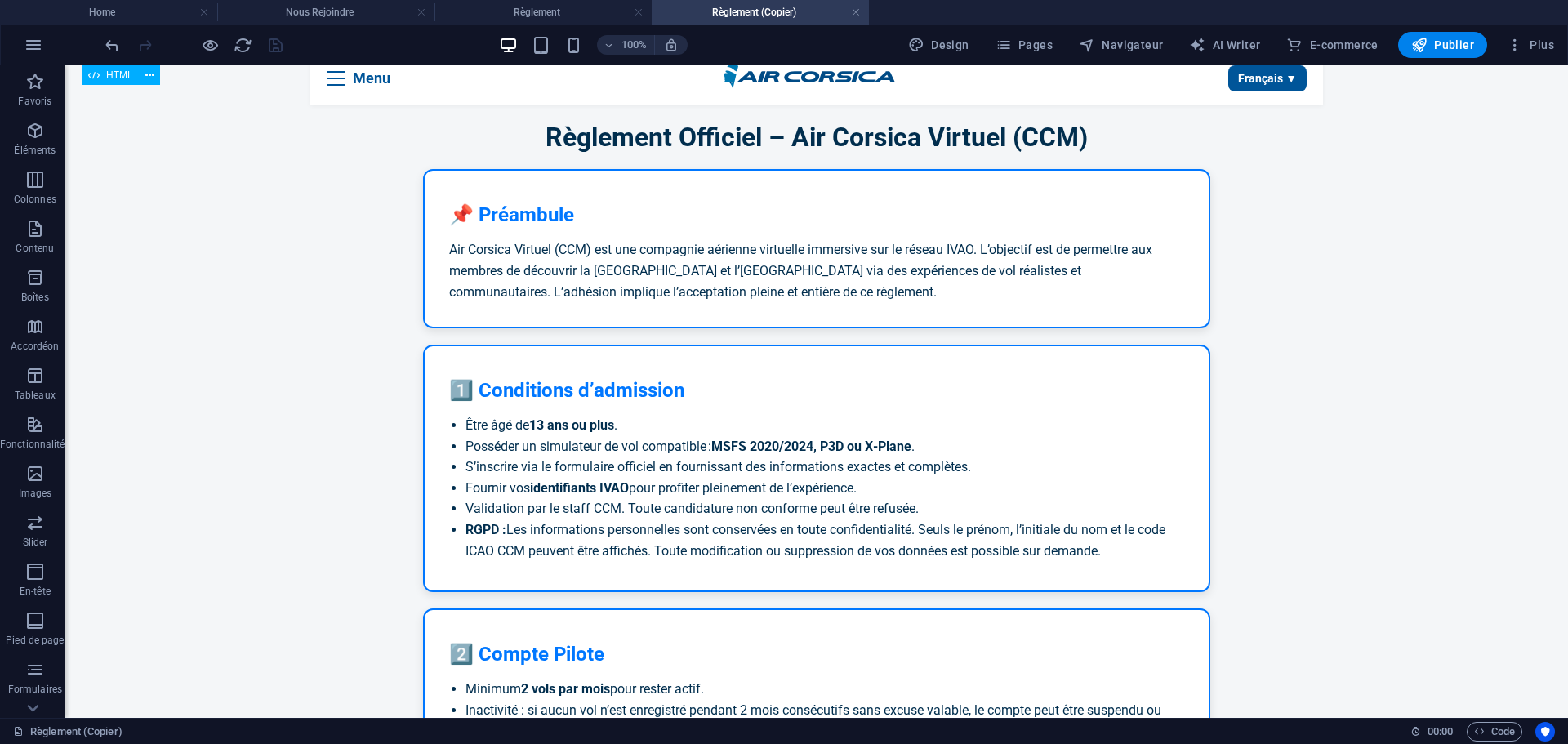
scroll to position [82, 0]
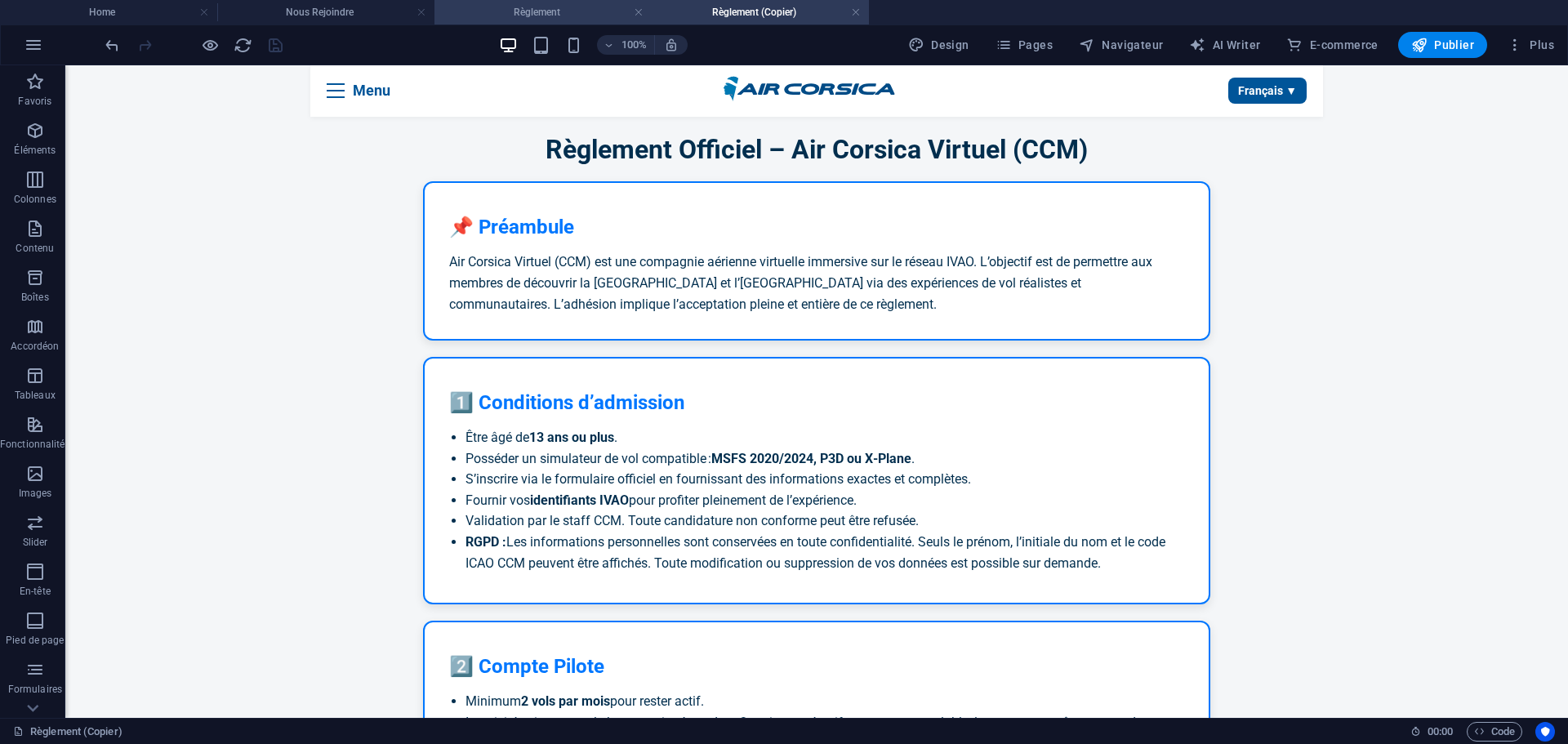
click at [583, 5] on h4 "Règlement" at bounding box center [543, 13] width 218 height 18
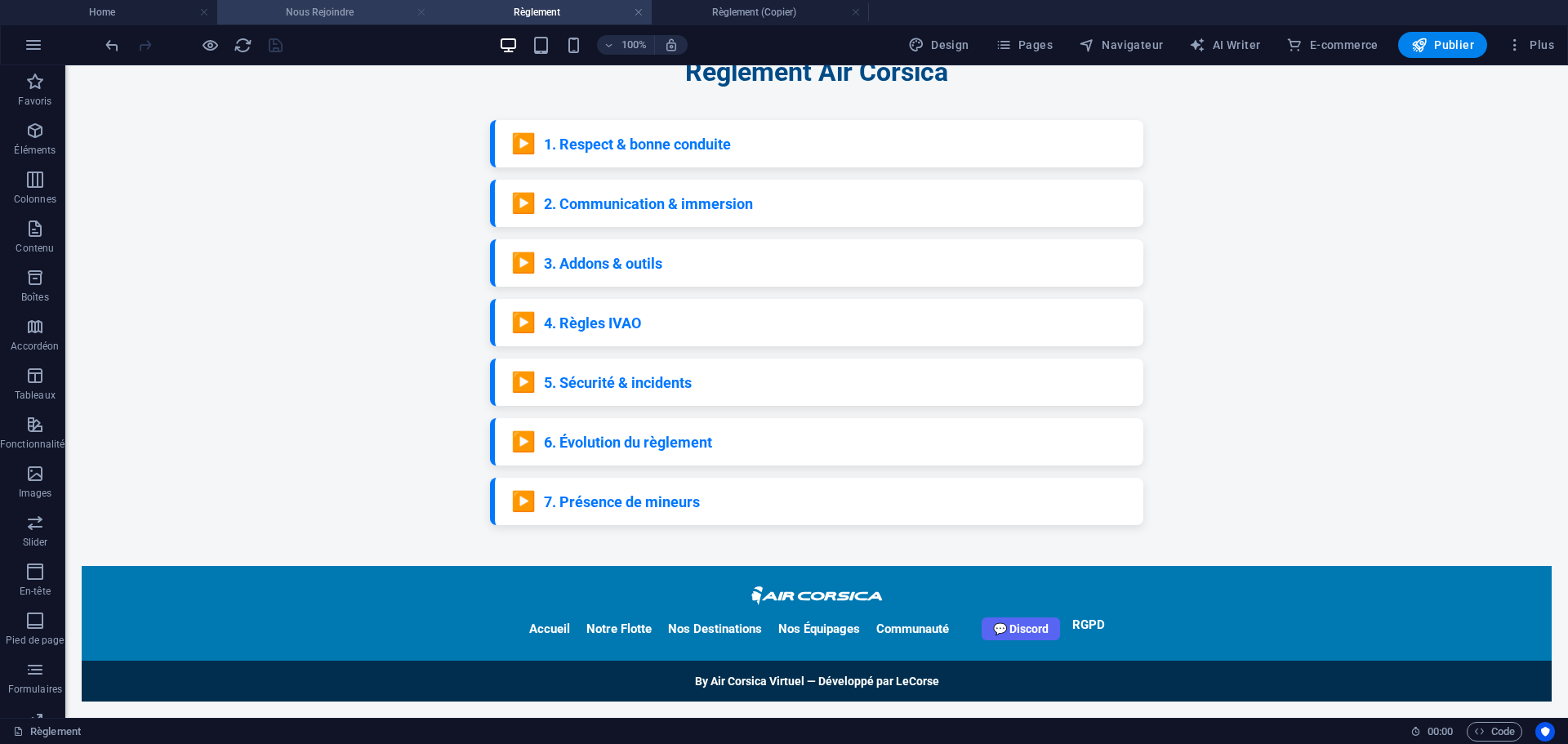
click at [417, 8] on link at bounding box center [421, 12] width 10 height 15
click at [420, 10] on link at bounding box center [421, 12] width 10 height 15
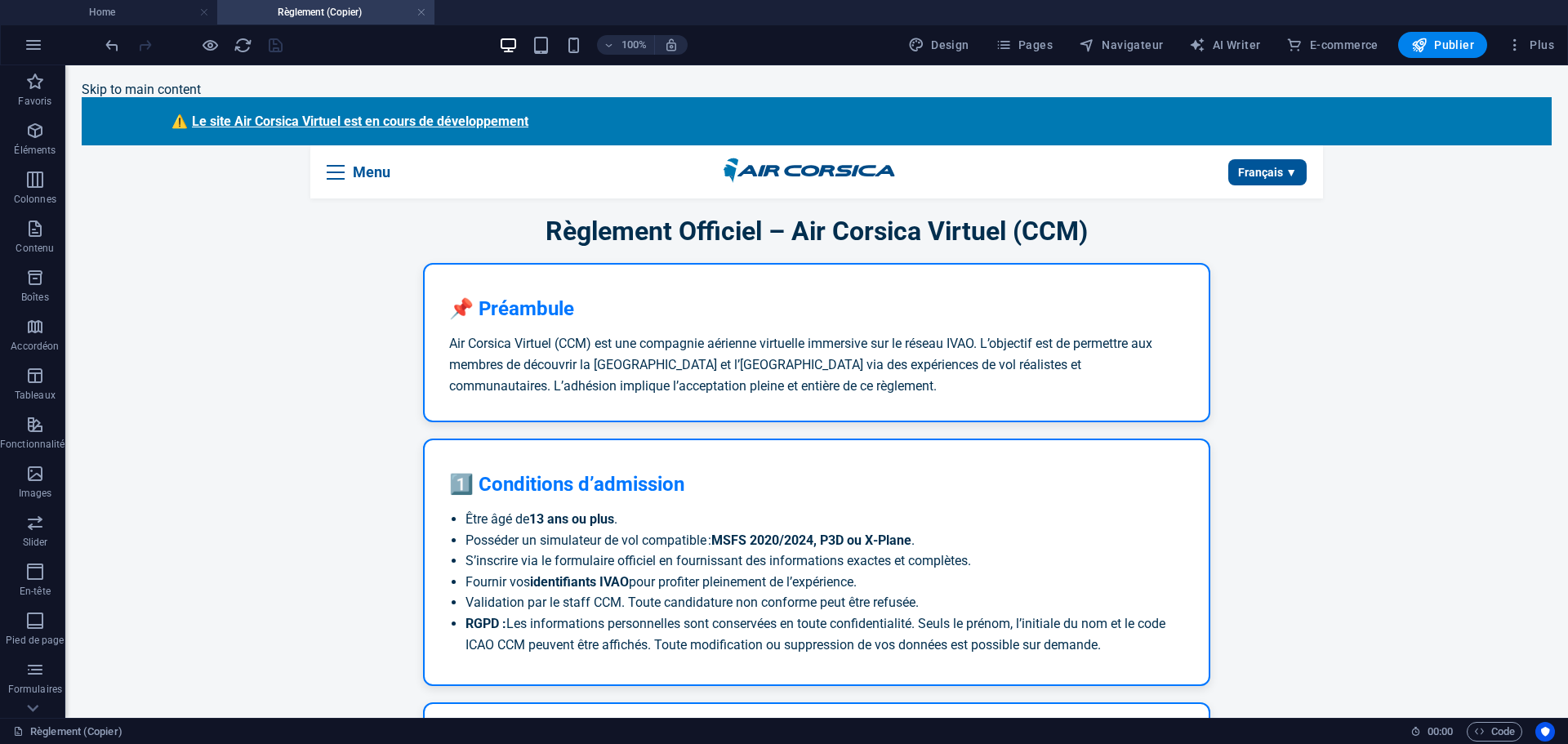
scroll to position [82, 0]
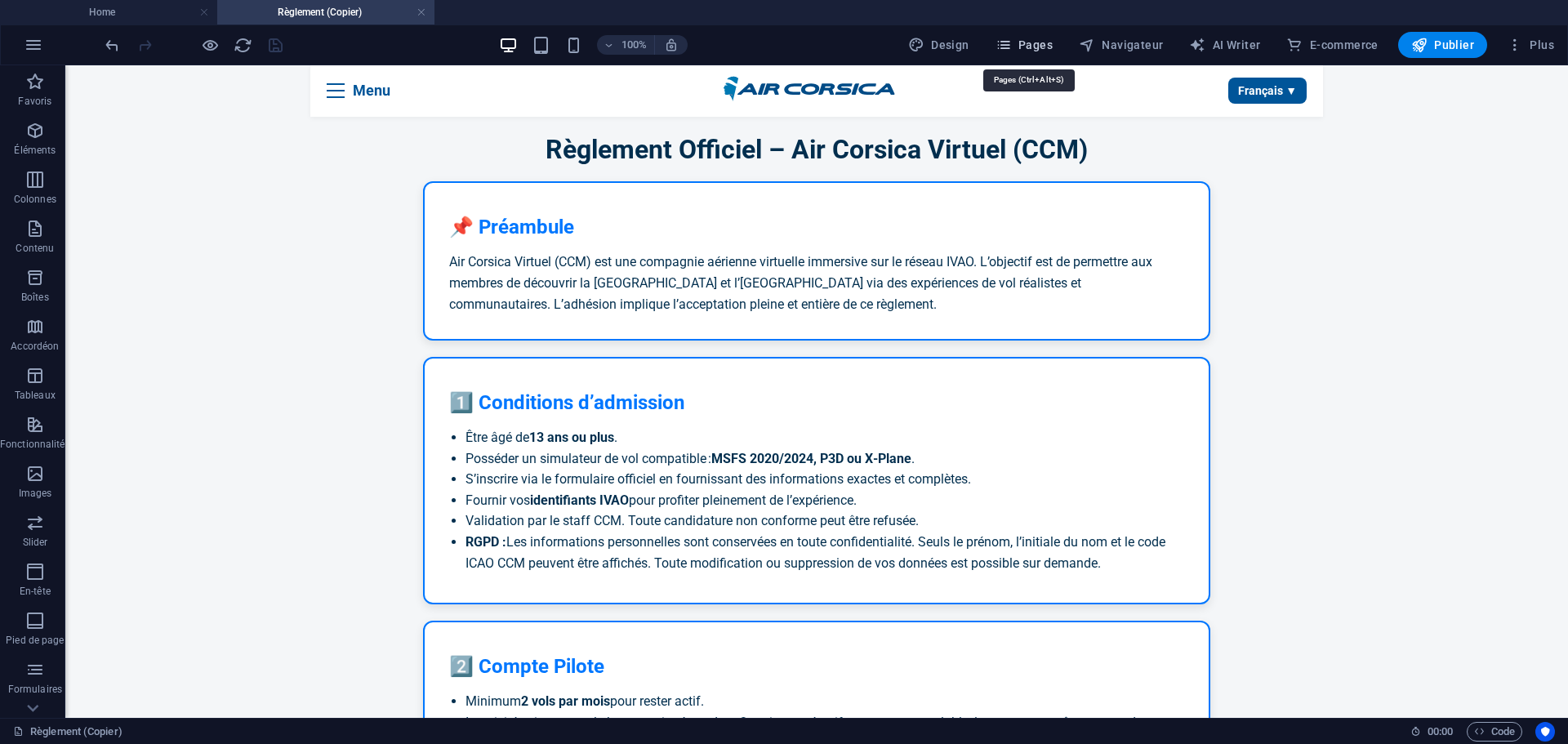
click at [1043, 45] on span "Pages" at bounding box center [1023, 45] width 57 height 16
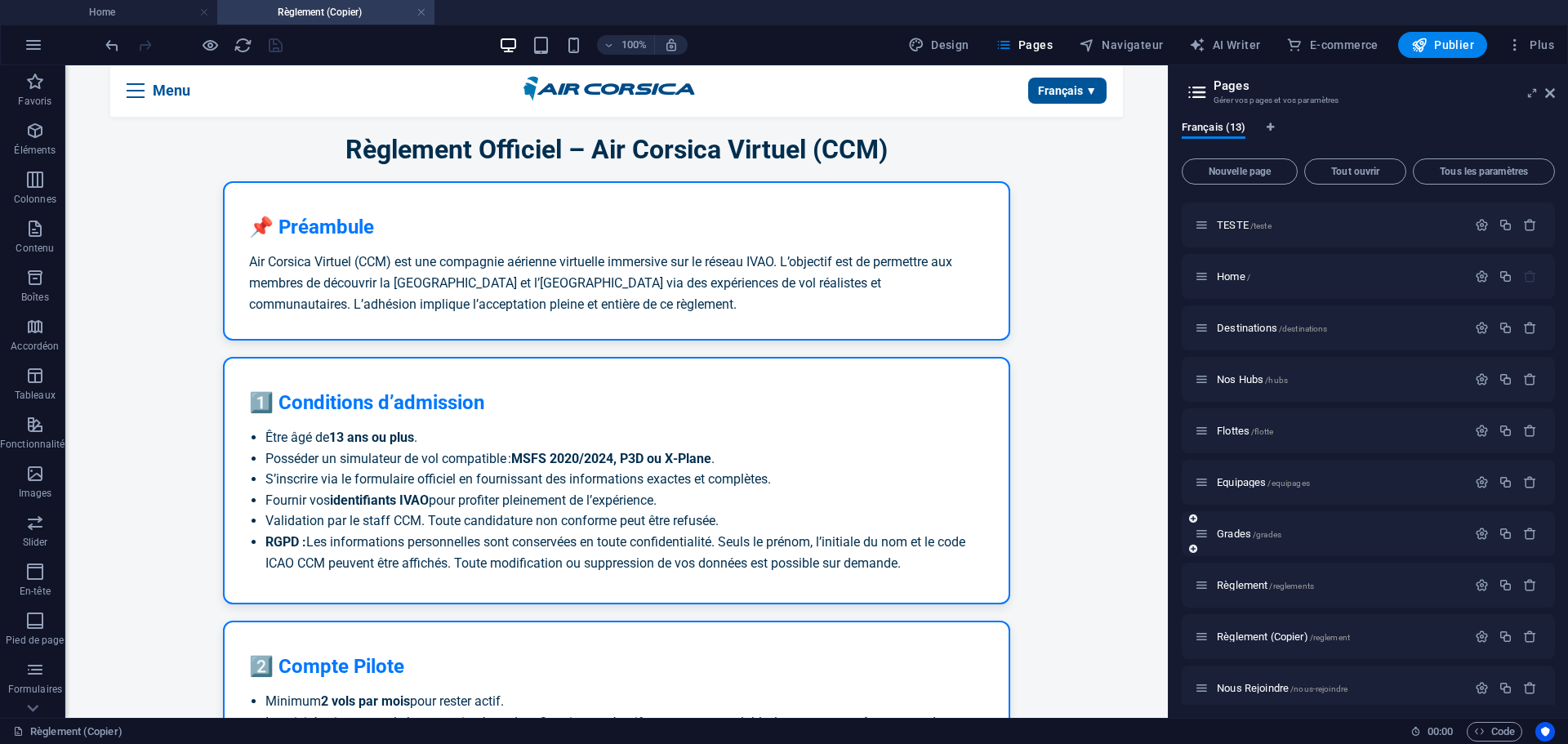
scroll to position [161, 0]
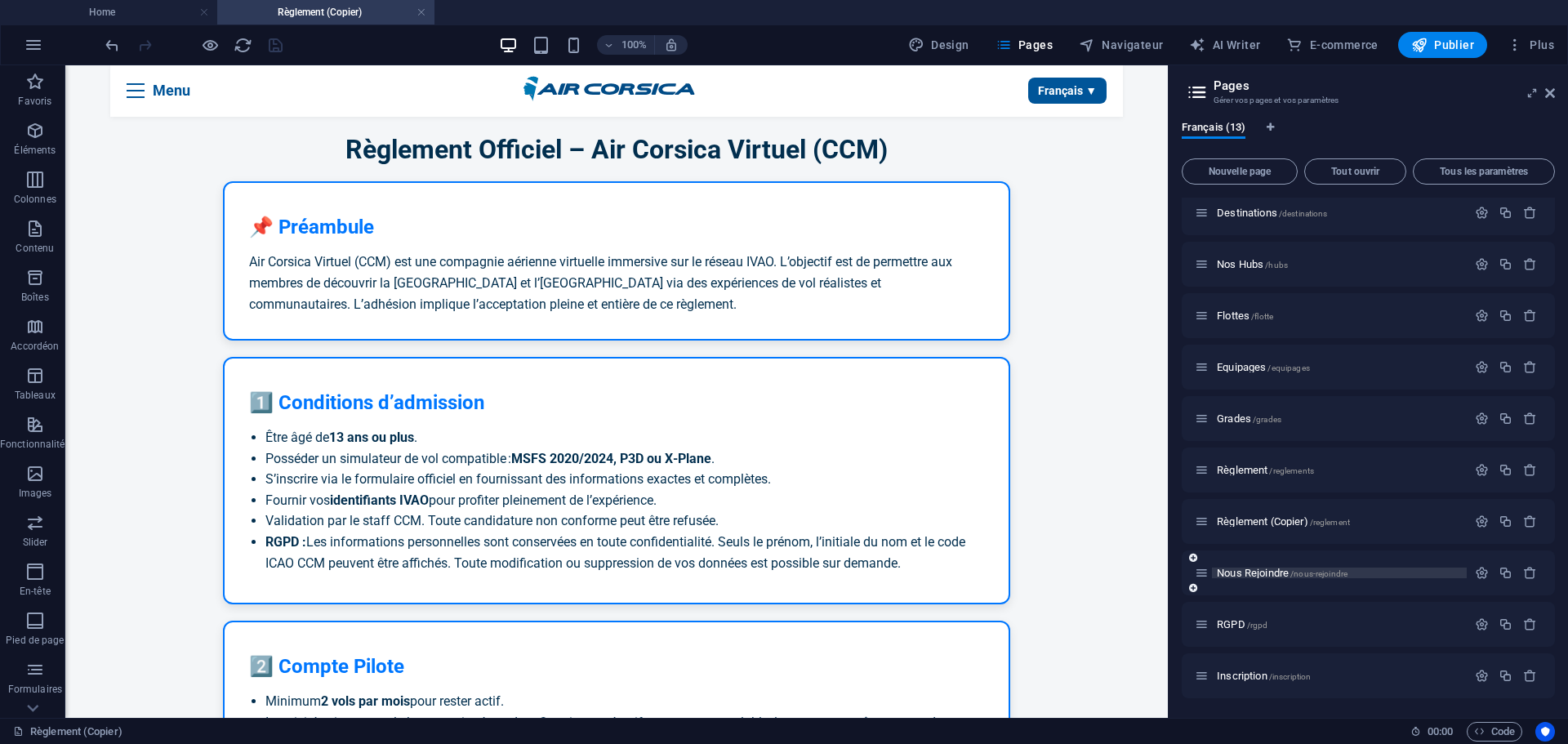
click at [1244, 570] on span "Nous Rejoindre /nous-rejoindre" at bounding box center [1282, 573] width 131 height 13
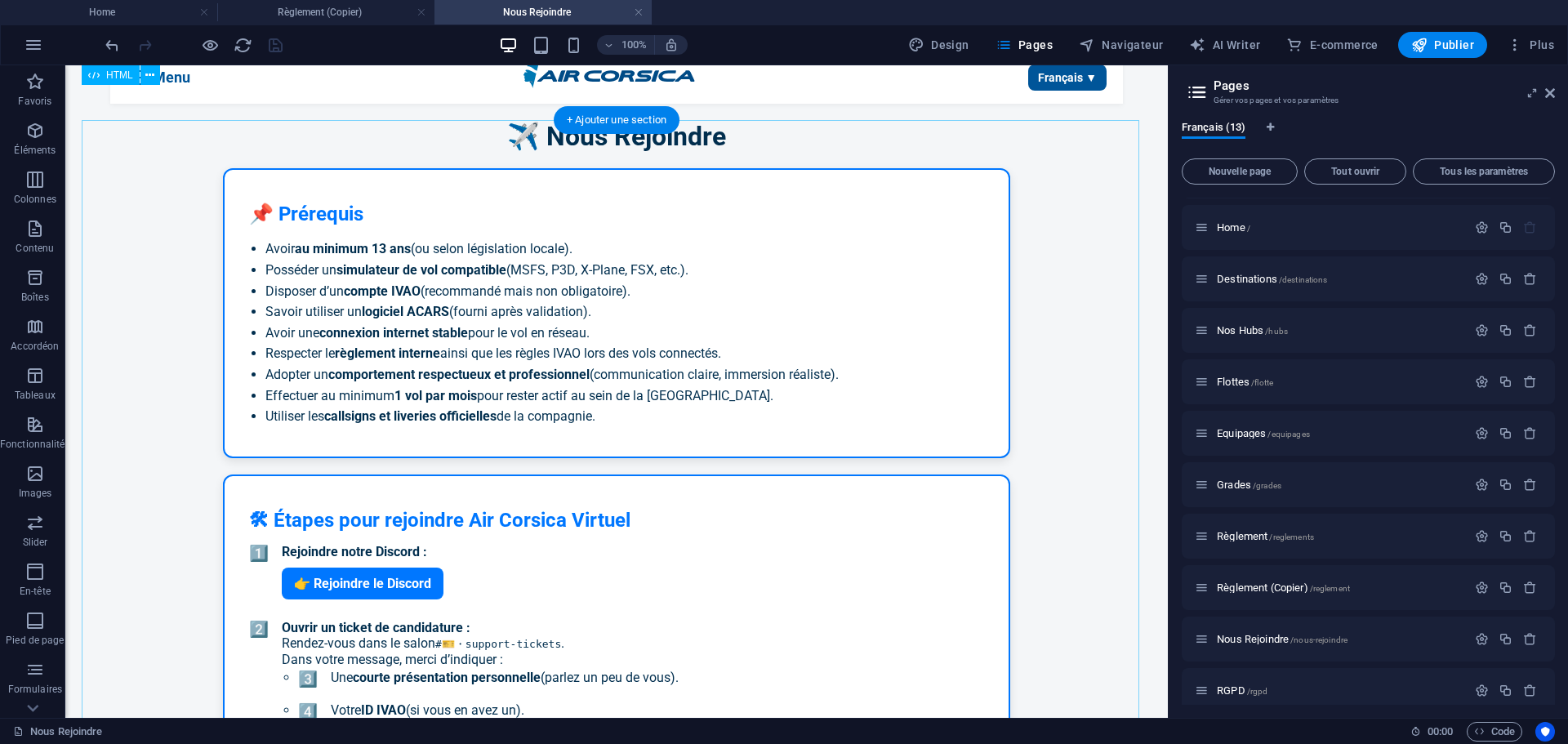
scroll to position [90, 0]
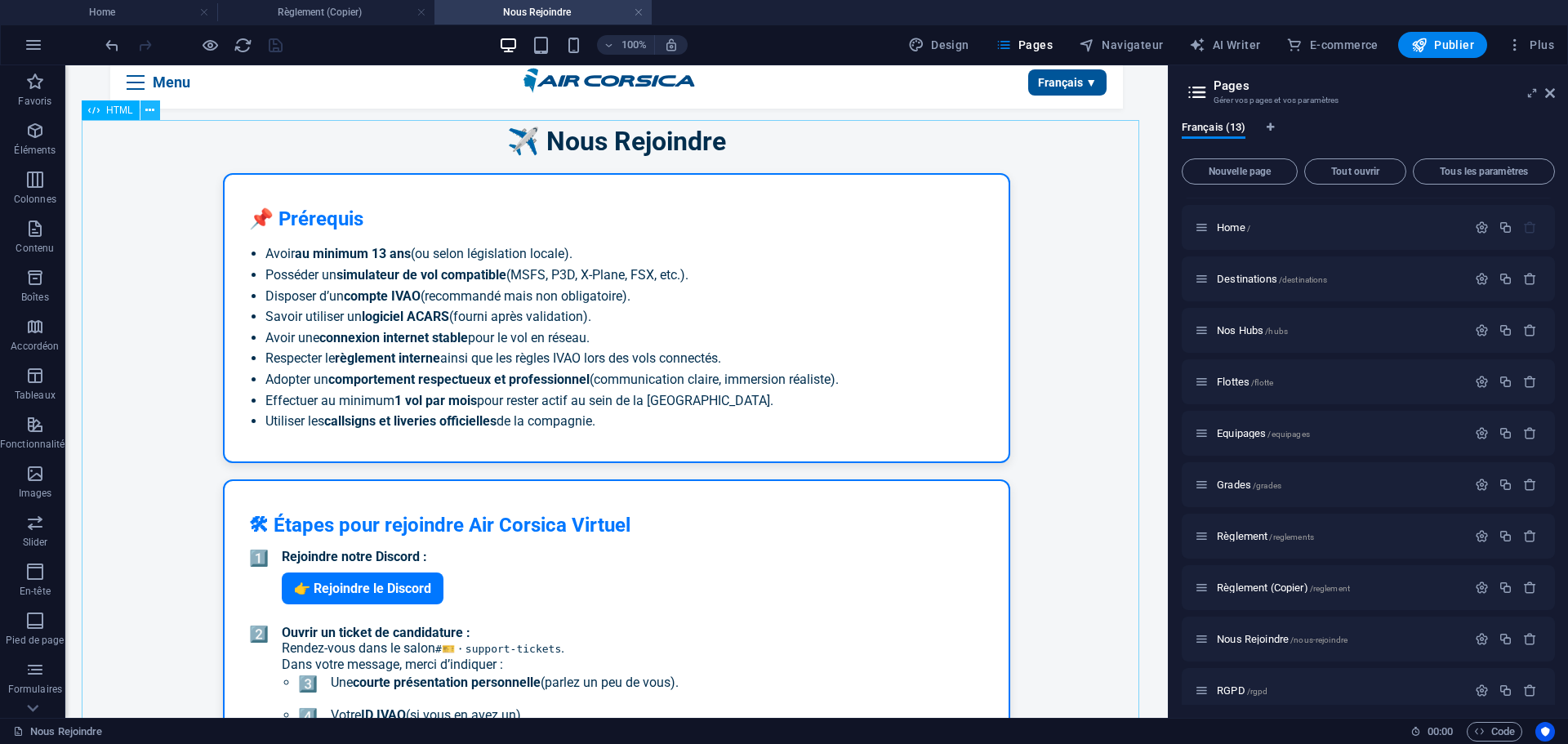
click at [150, 111] on icon at bounding box center [150, 111] width 9 height 17
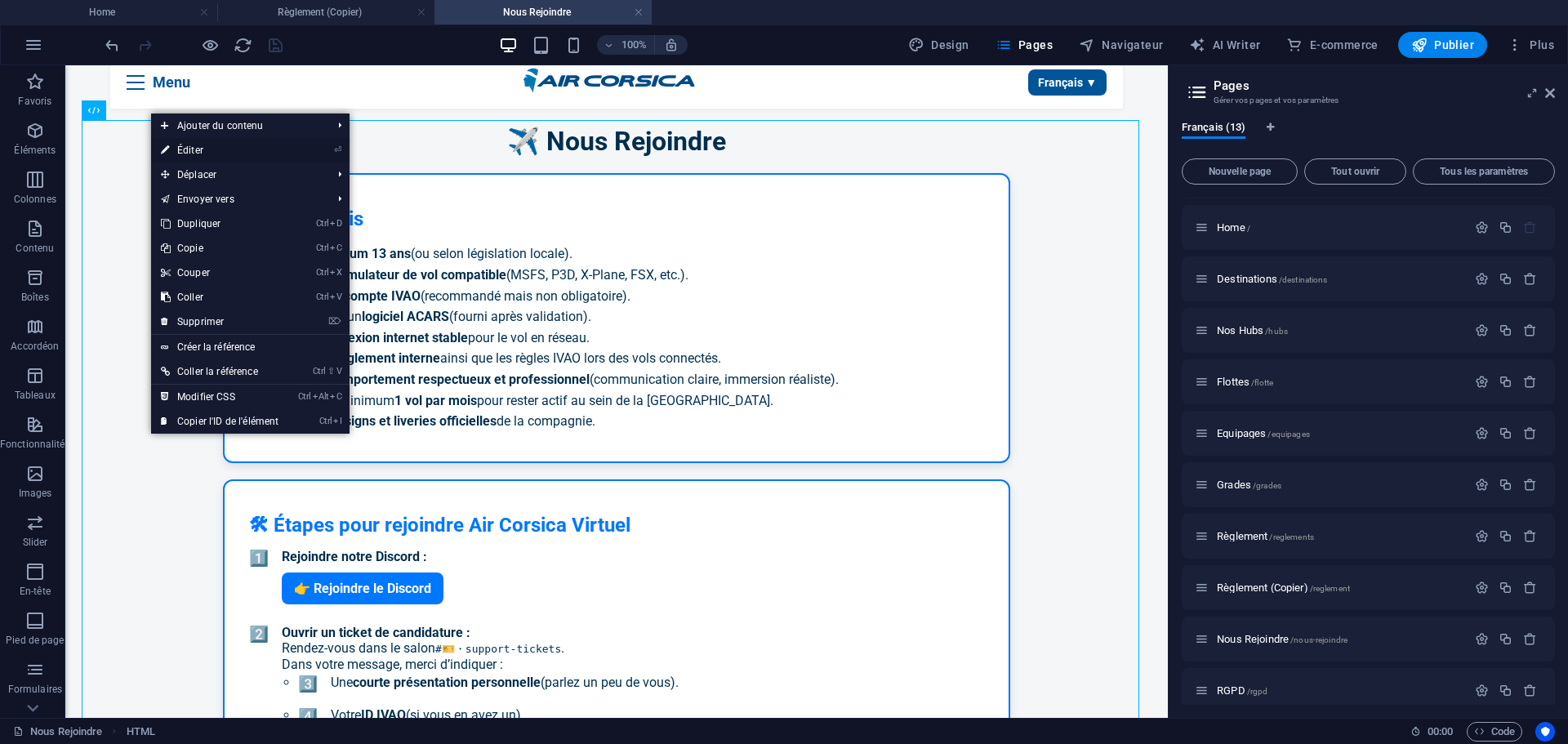
click at [197, 150] on link "⏎ Éditer" at bounding box center [219, 150] width 137 height 24
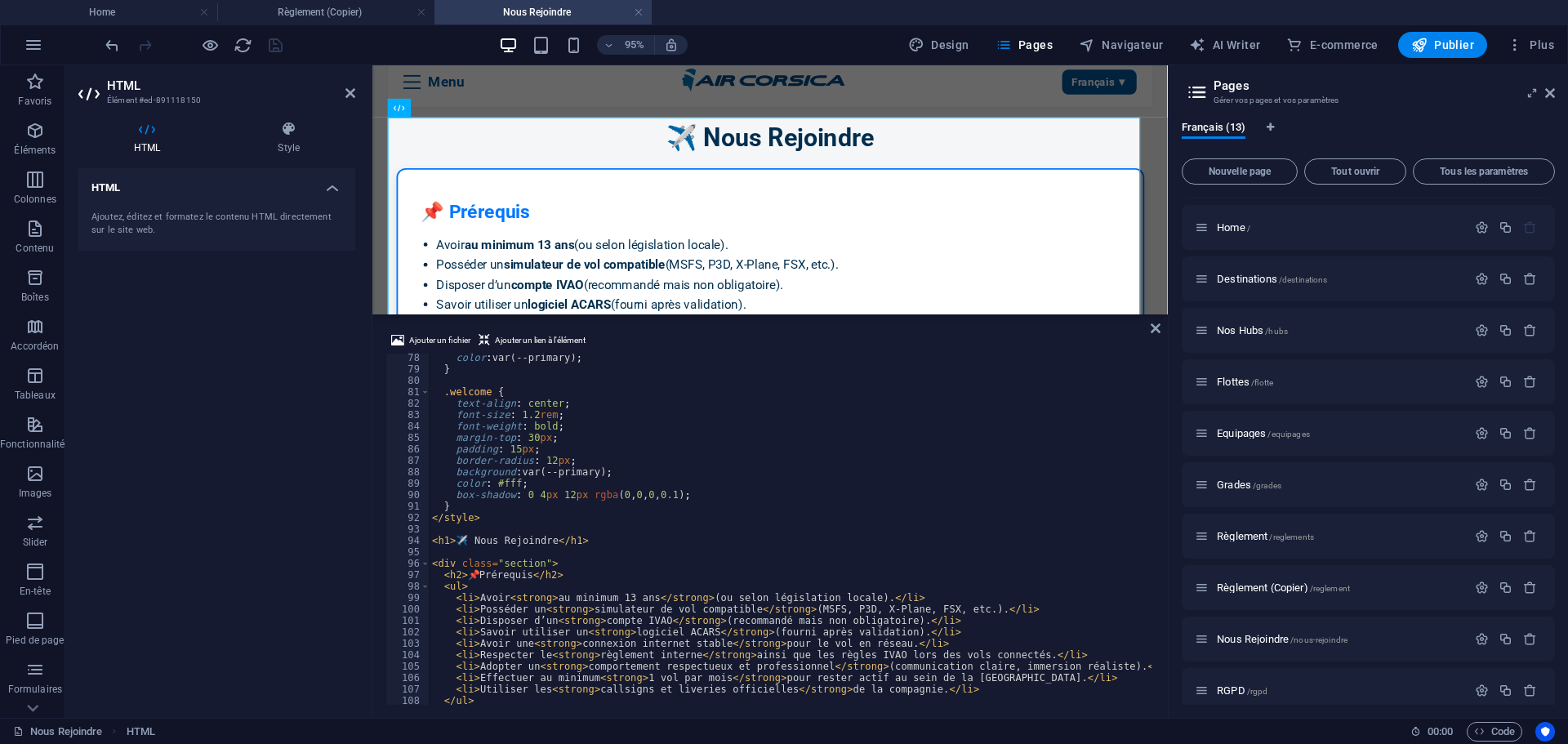
scroll to position [931, 0]
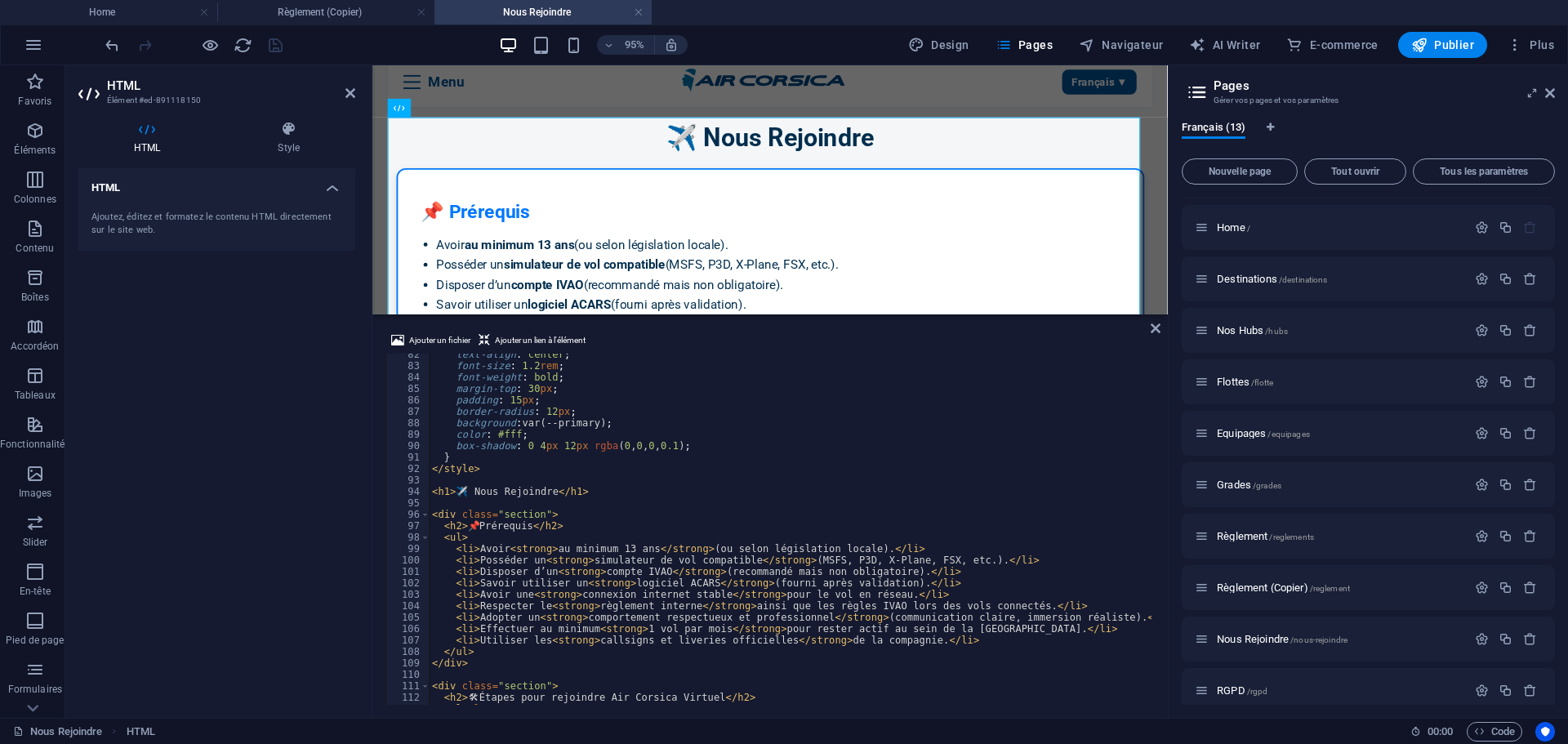
click at [642, 629] on div "text-align : center ; font-size : 1.2 rem ; font-weight : bold ; margin-top : 3…" at bounding box center [789, 536] width 722 height 374
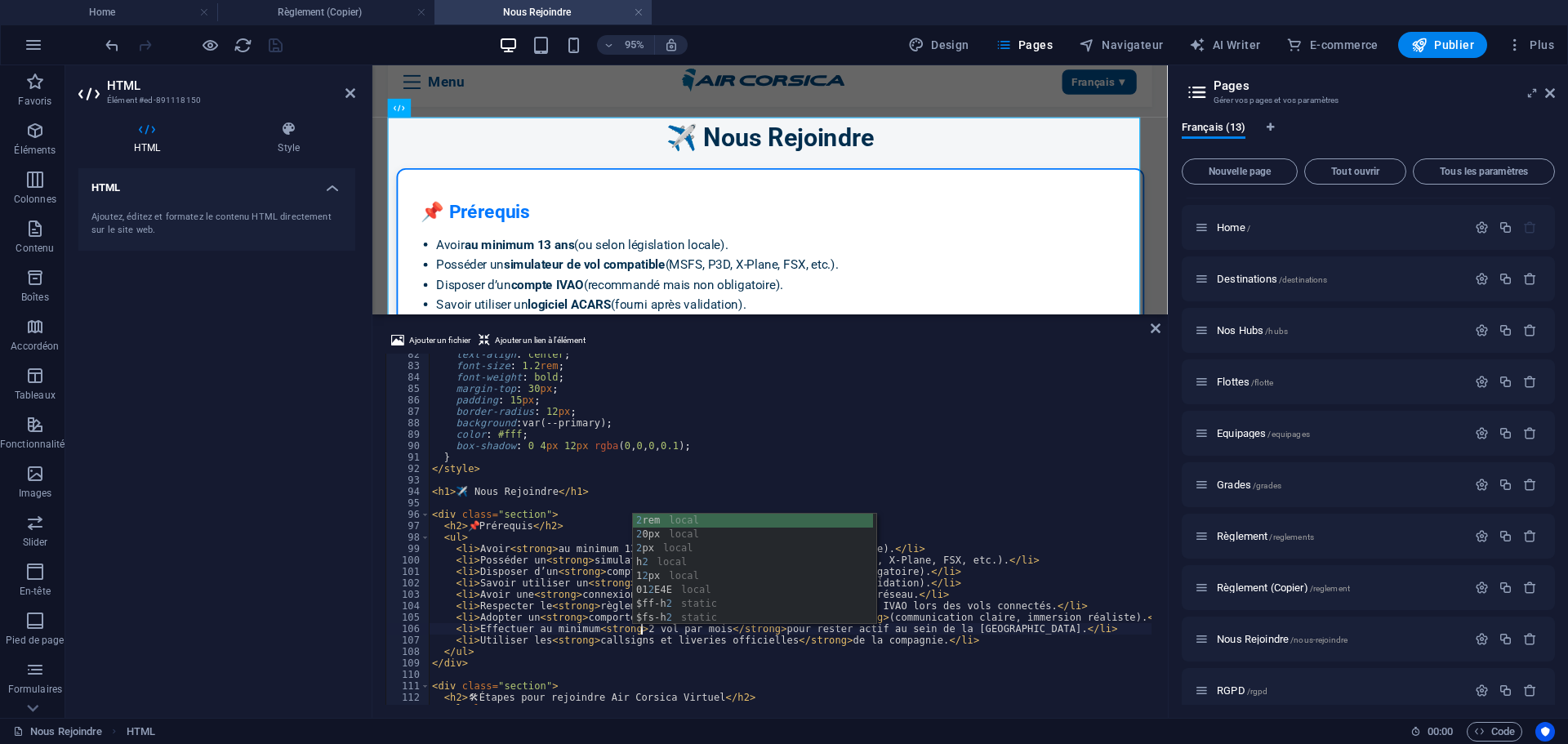
scroll to position [0, 16]
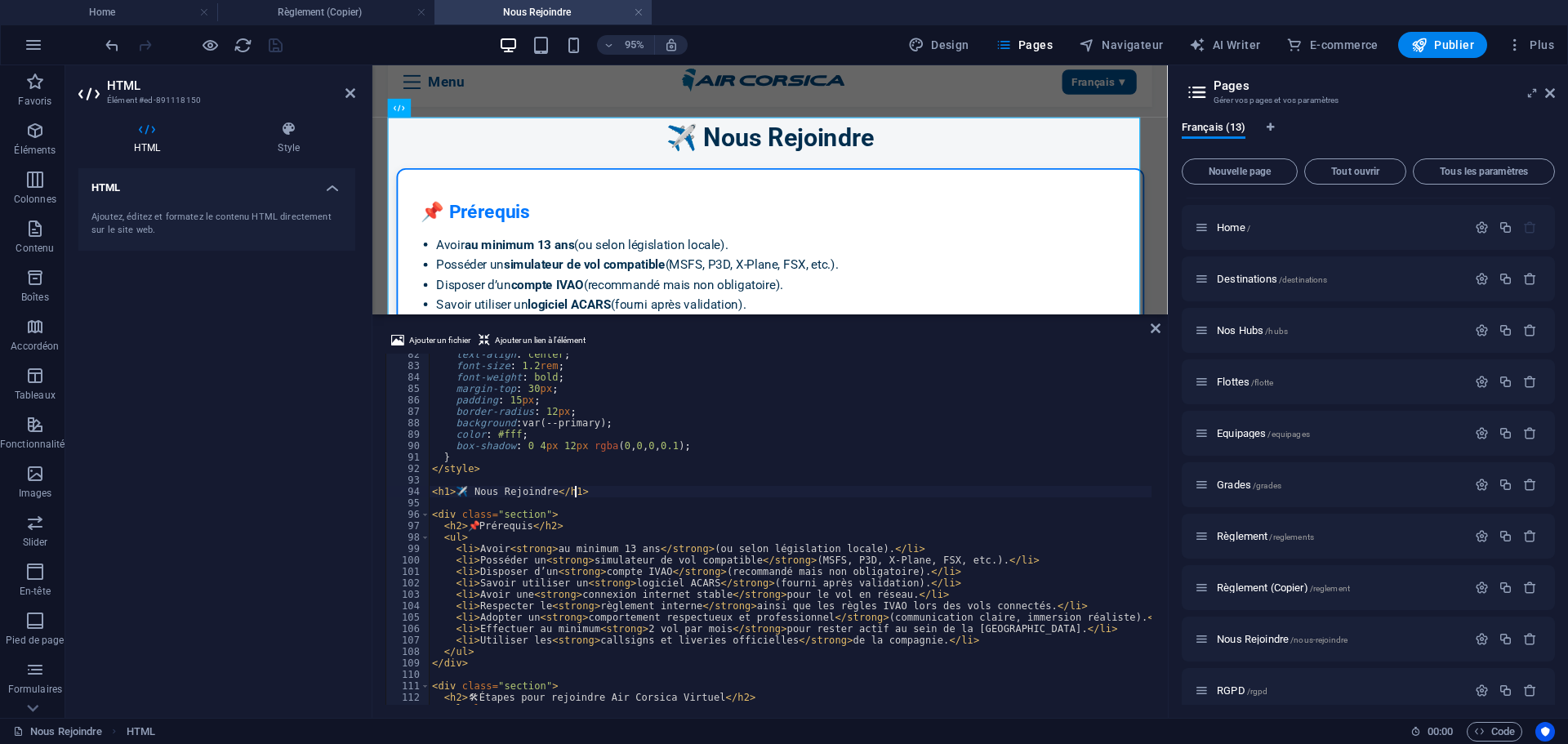
click at [666, 497] on div "text-align : center ; font-size : 1.2 rem ; font-weight : bold ; margin-top : 3…" at bounding box center [789, 536] width 722 height 374
type textarea "<h1>✈️ Nous Rejoindre</h1>"
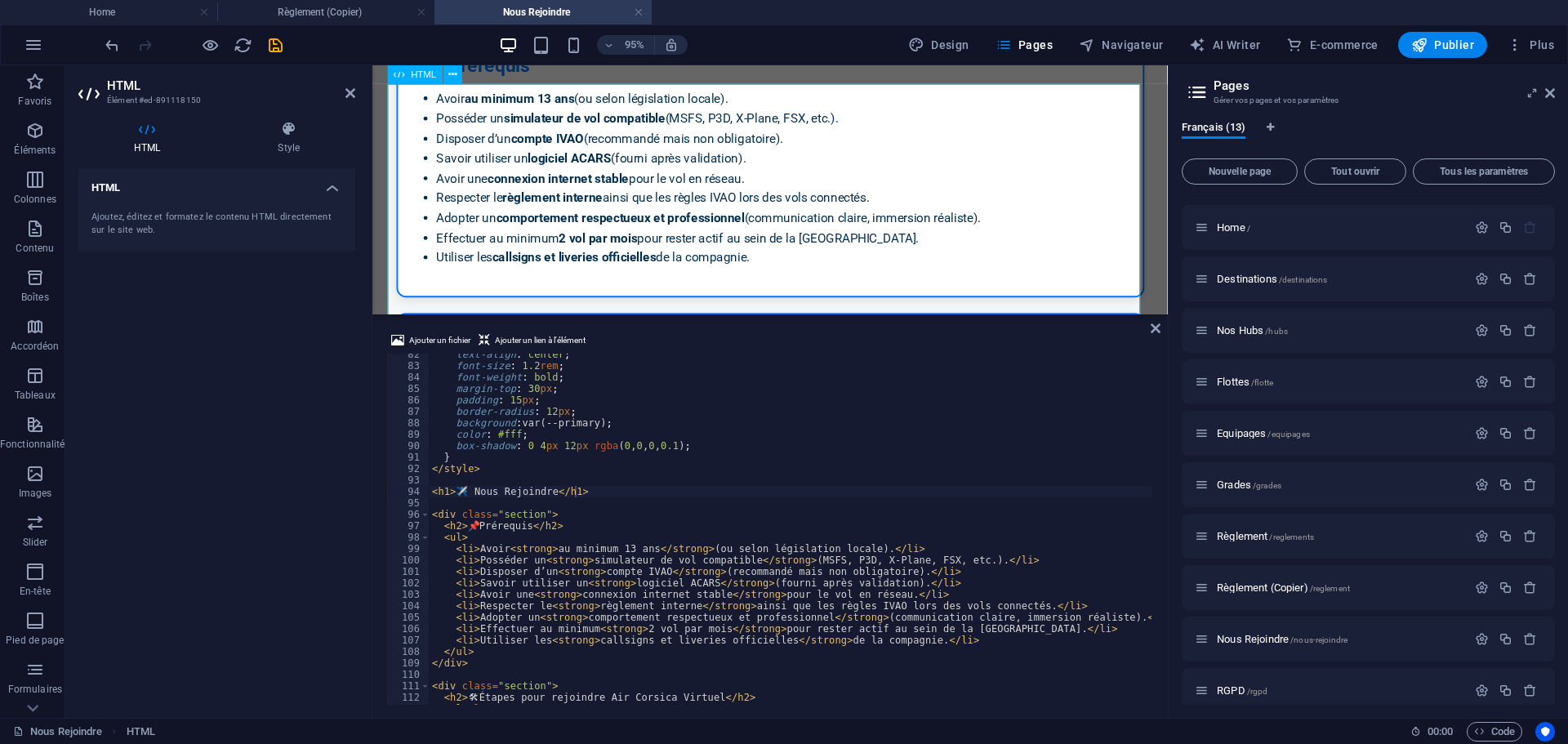
scroll to position [253, 0]
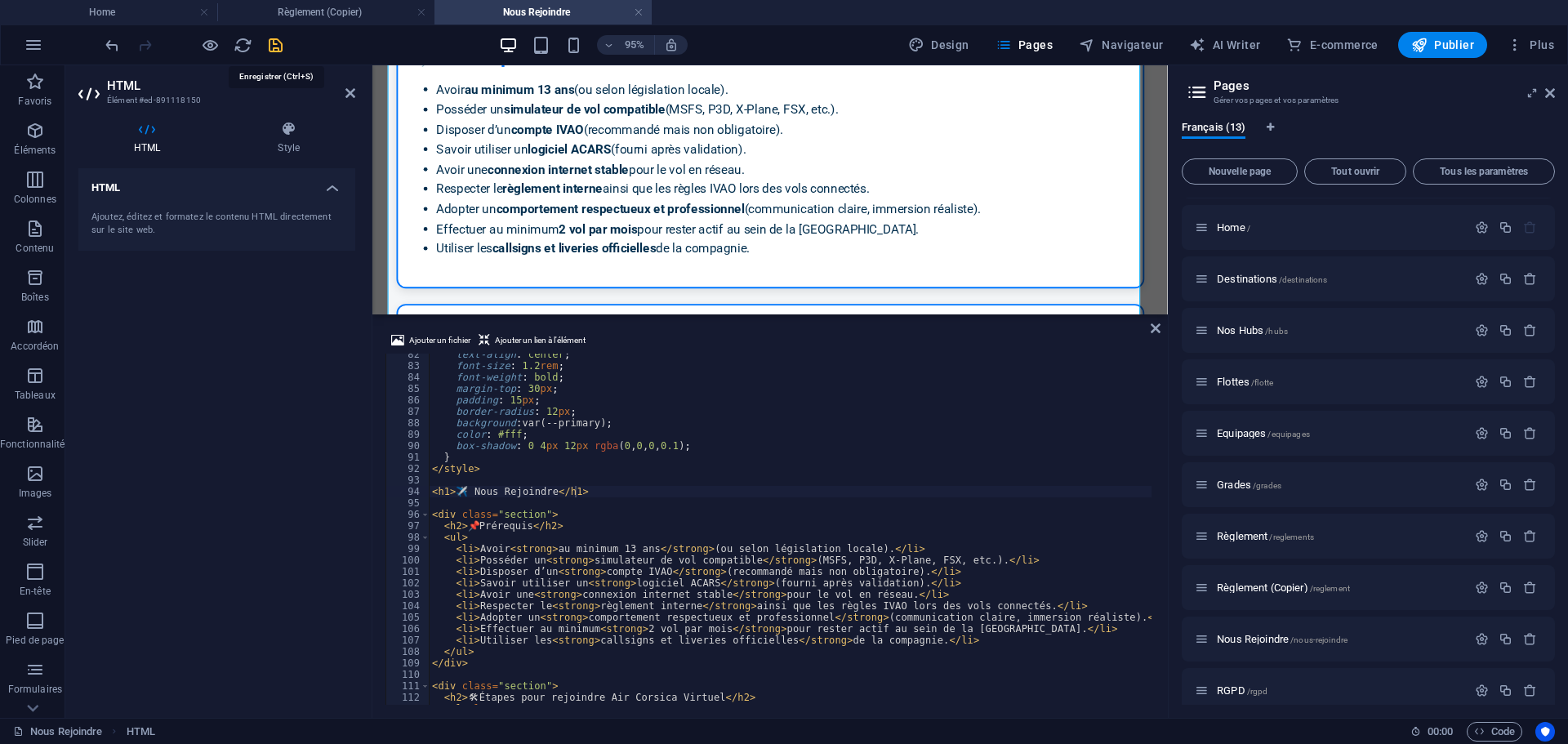
click at [268, 45] on icon "save" at bounding box center [276, 45] width 19 height 19
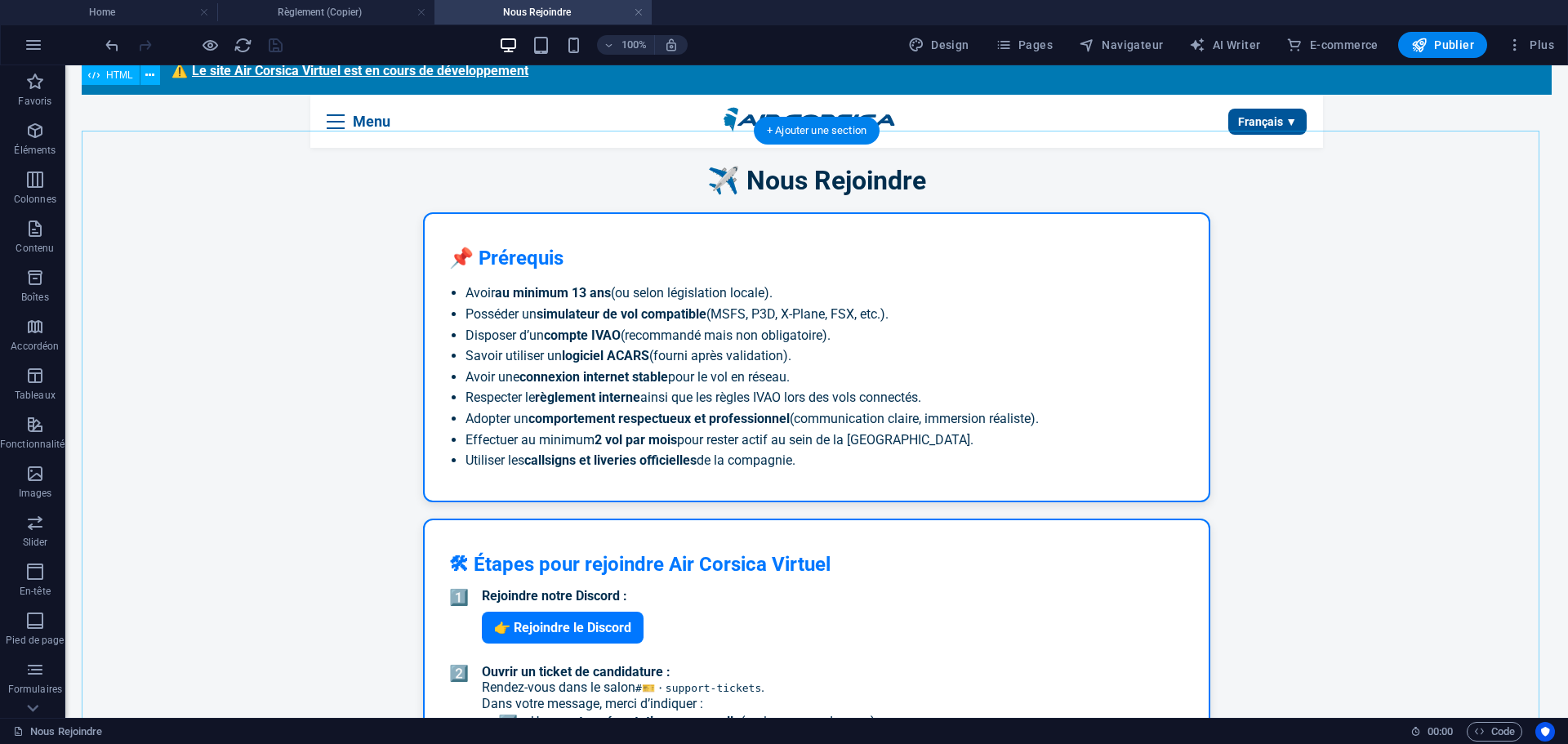
scroll to position [0, 0]
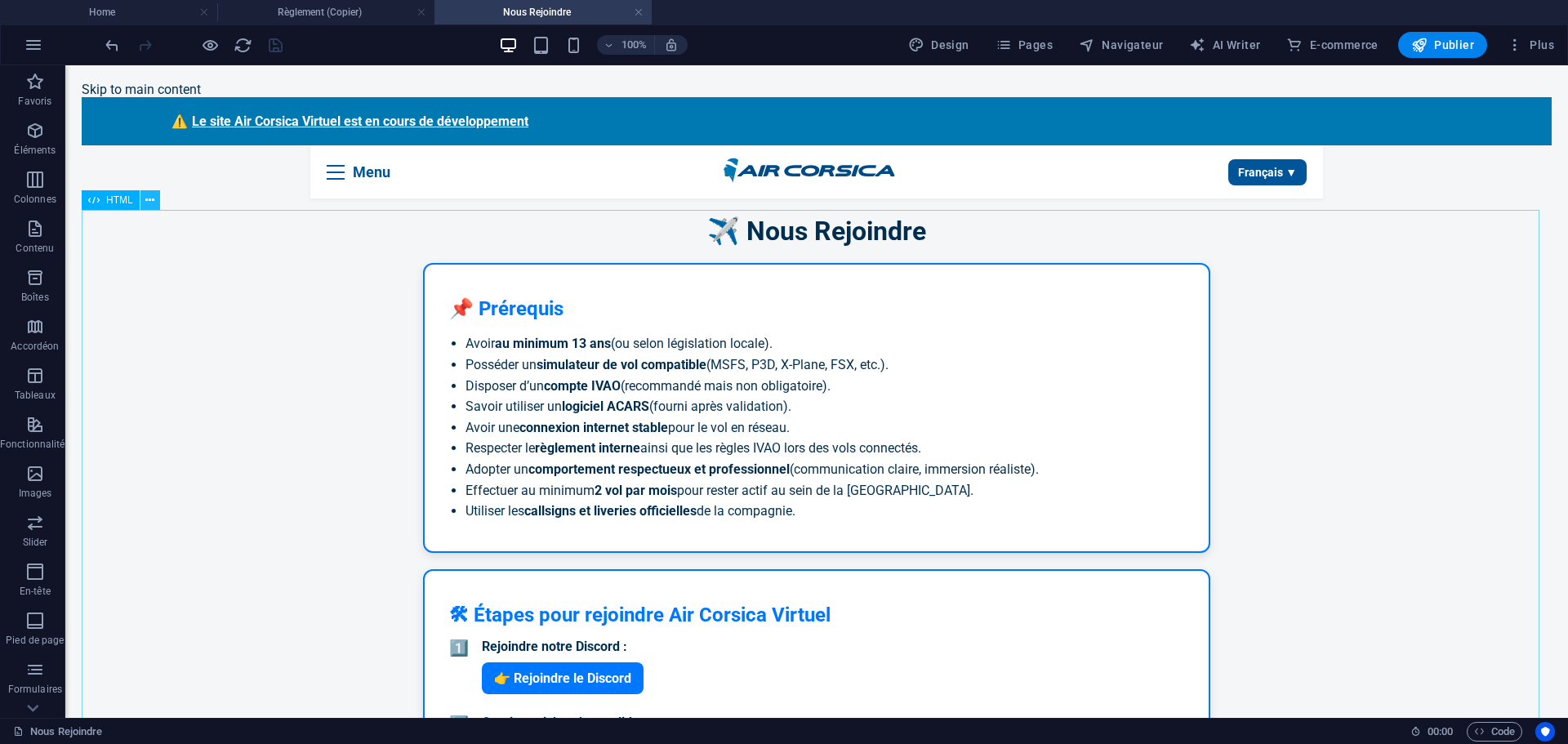
click at [152, 203] on icon at bounding box center [150, 200] width 9 height 17
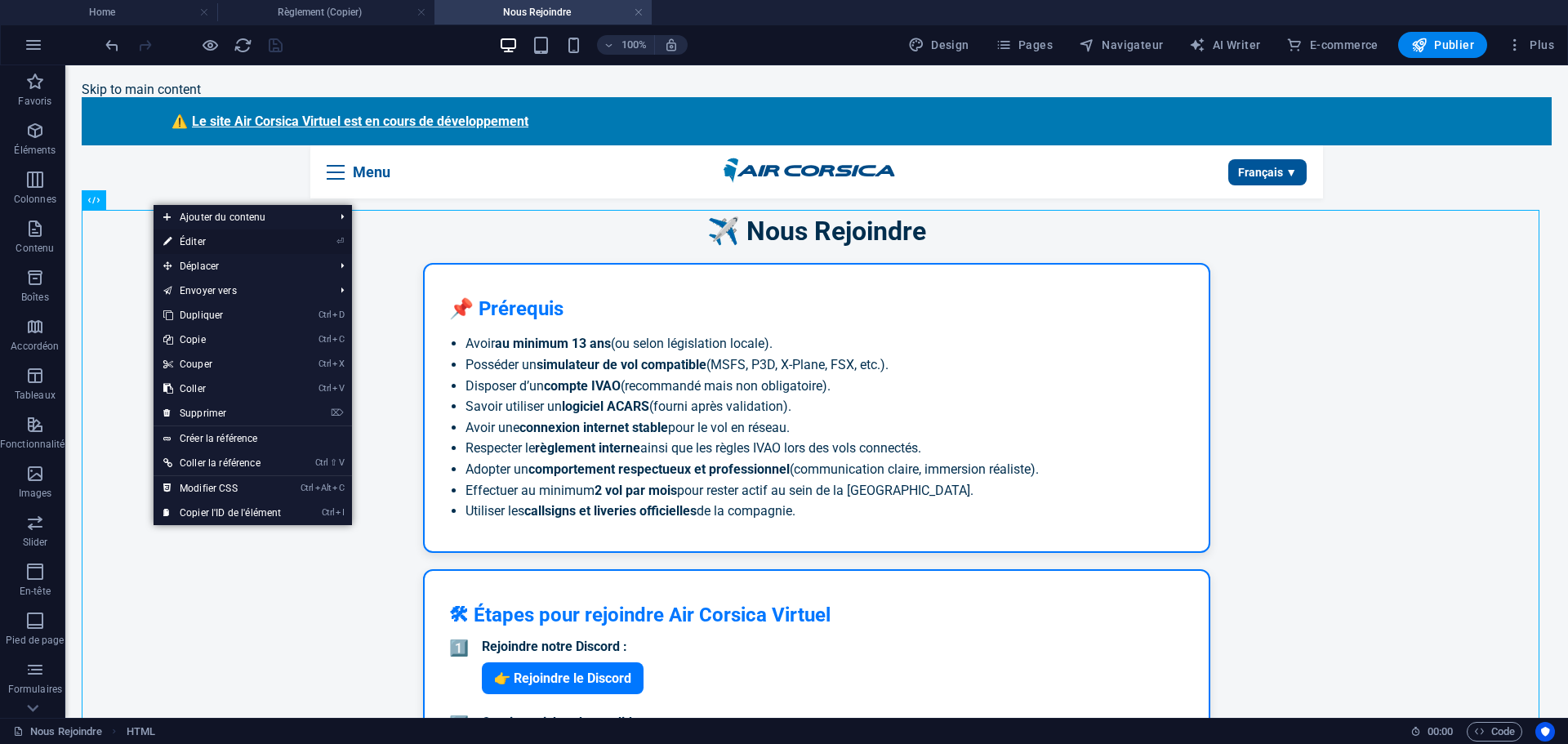
click at [224, 242] on link "⏎ Éditer" at bounding box center [221, 241] width 137 height 24
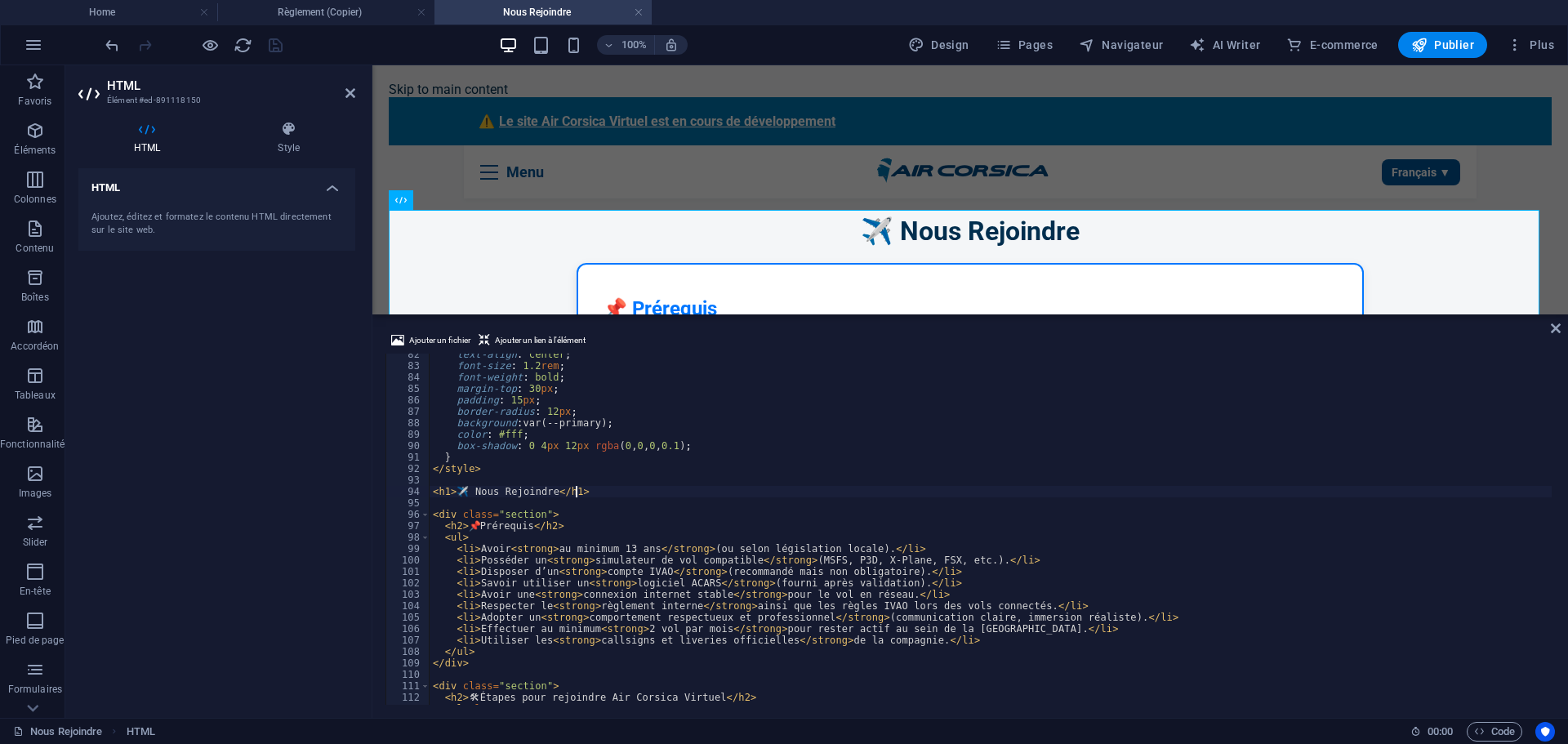
scroll to position [931, 0]
click at [706, 643] on div "text-align : center ; font-size : 1.2 rem ; font-weight : bold ; margin-top : 3…" at bounding box center [991, 536] width 1122 height 374
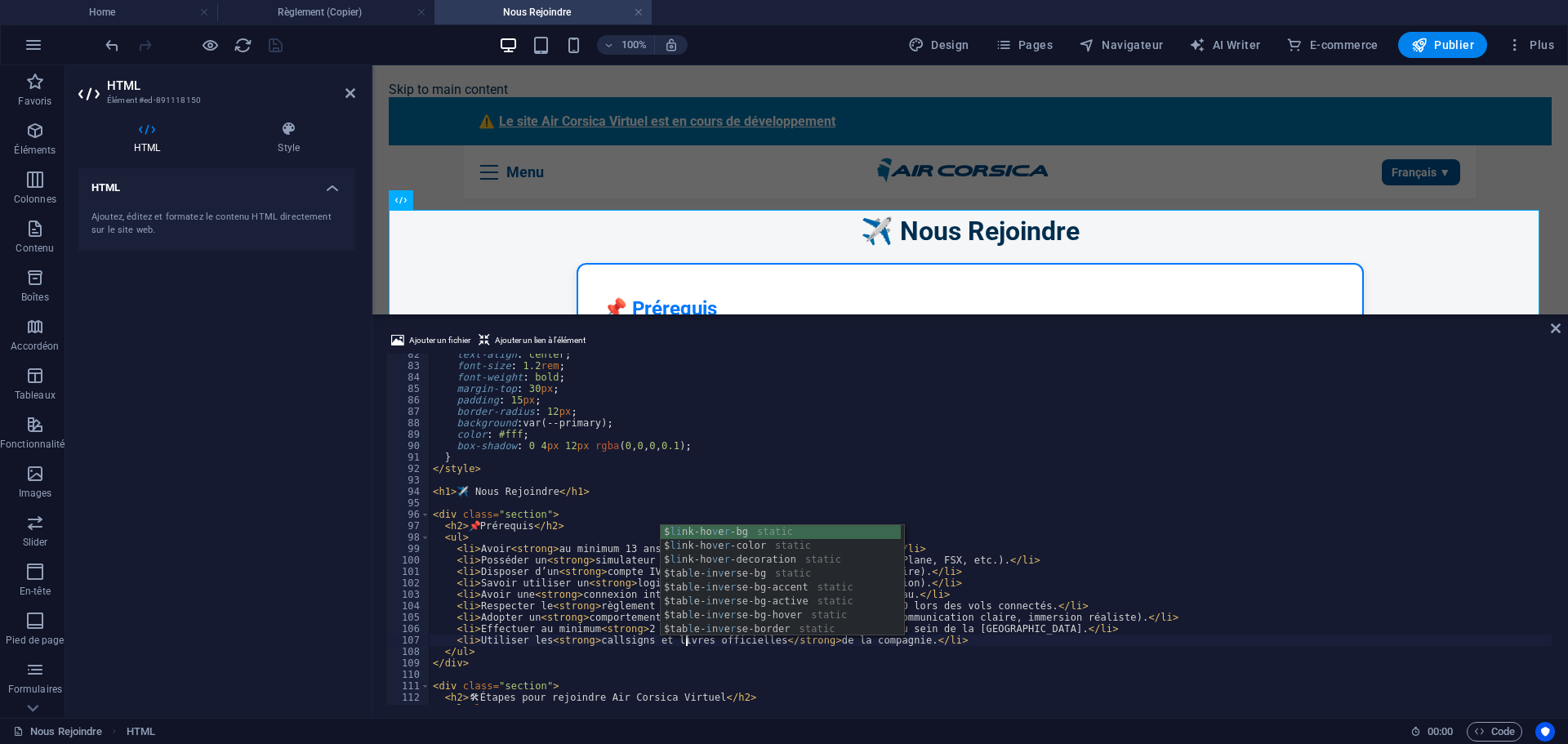
scroll to position [0, 21]
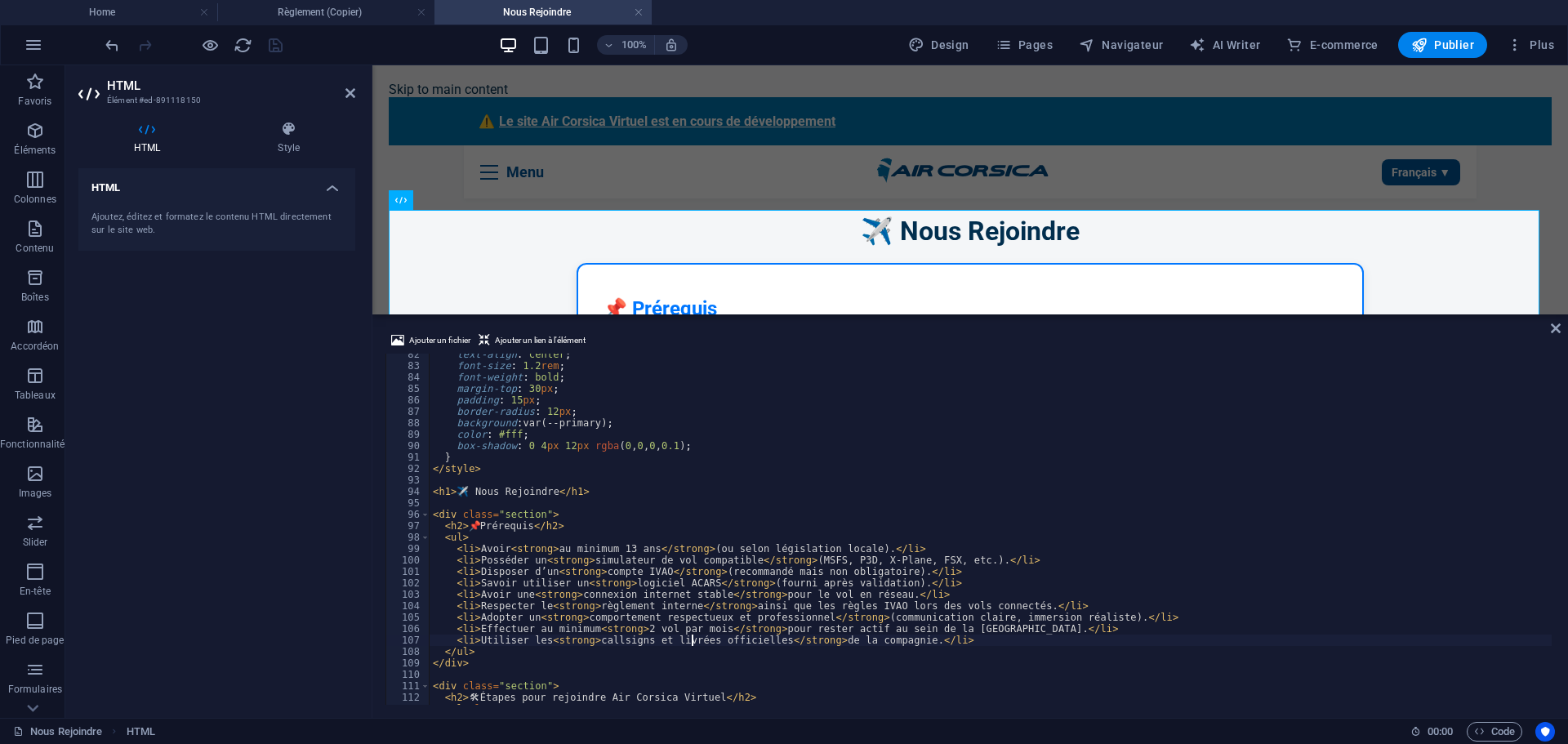
type textarea "<li>Utiliser les <strong>callsigns et livrées officielles</strong> de la compag…"
drag, startPoint x: 314, startPoint y: 555, endPoint x: 247, endPoint y: 147, distance: 413.5
click at [306, 531] on div "HTML Ajoutez, éditez et formatez le contenu HTML directement sur le site web." at bounding box center [217, 437] width 276 height 536
drag, startPoint x: 270, startPoint y: 43, endPoint x: 219, endPoint y: 28, distance: 53.2
click at [270, 43] on icon "save" at bounding box center [276, 45] width 19 height 19
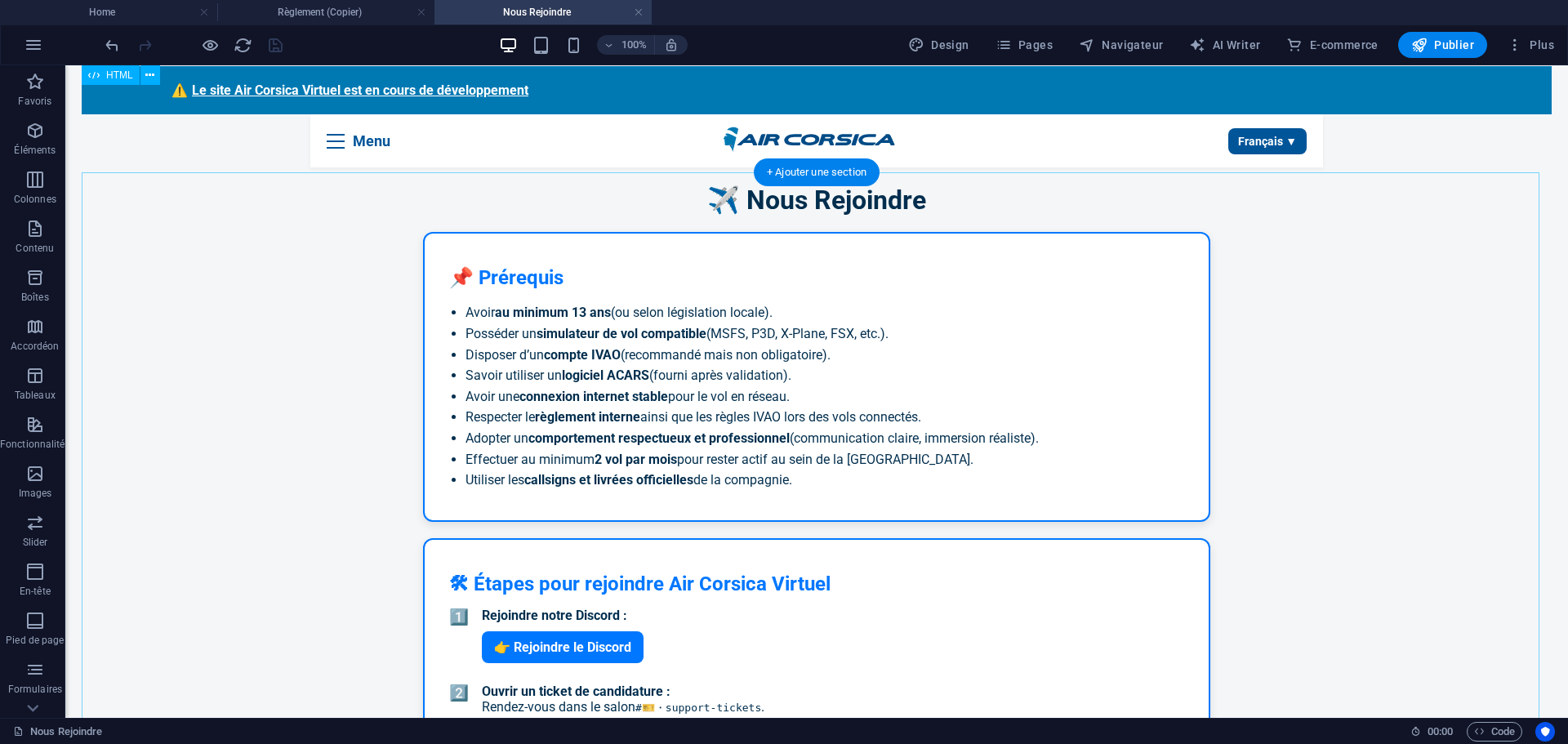
scroll to position [0, 0]
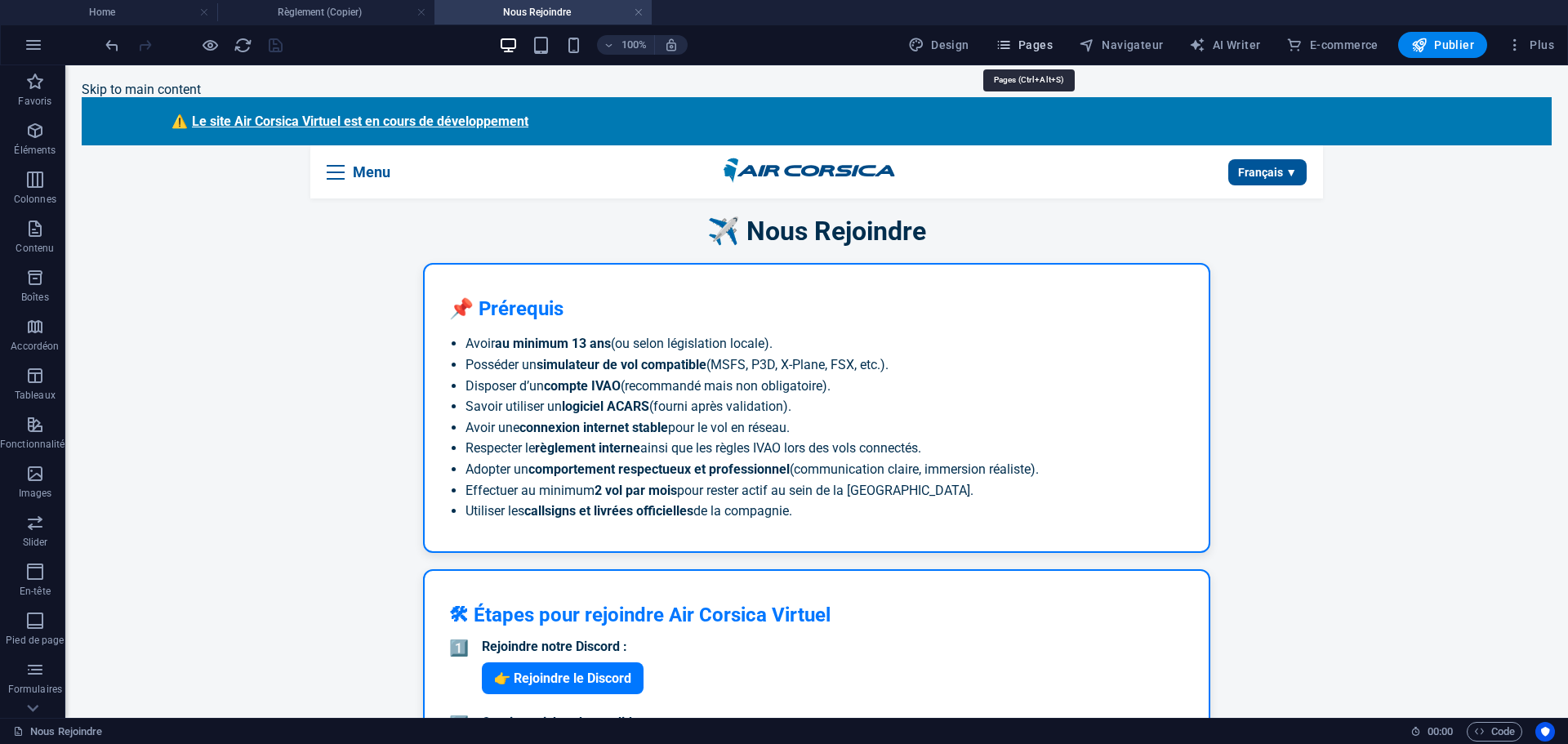
click at [1011, 43] on icon "button" at bounding box center [1003, 45] width 16 height 16
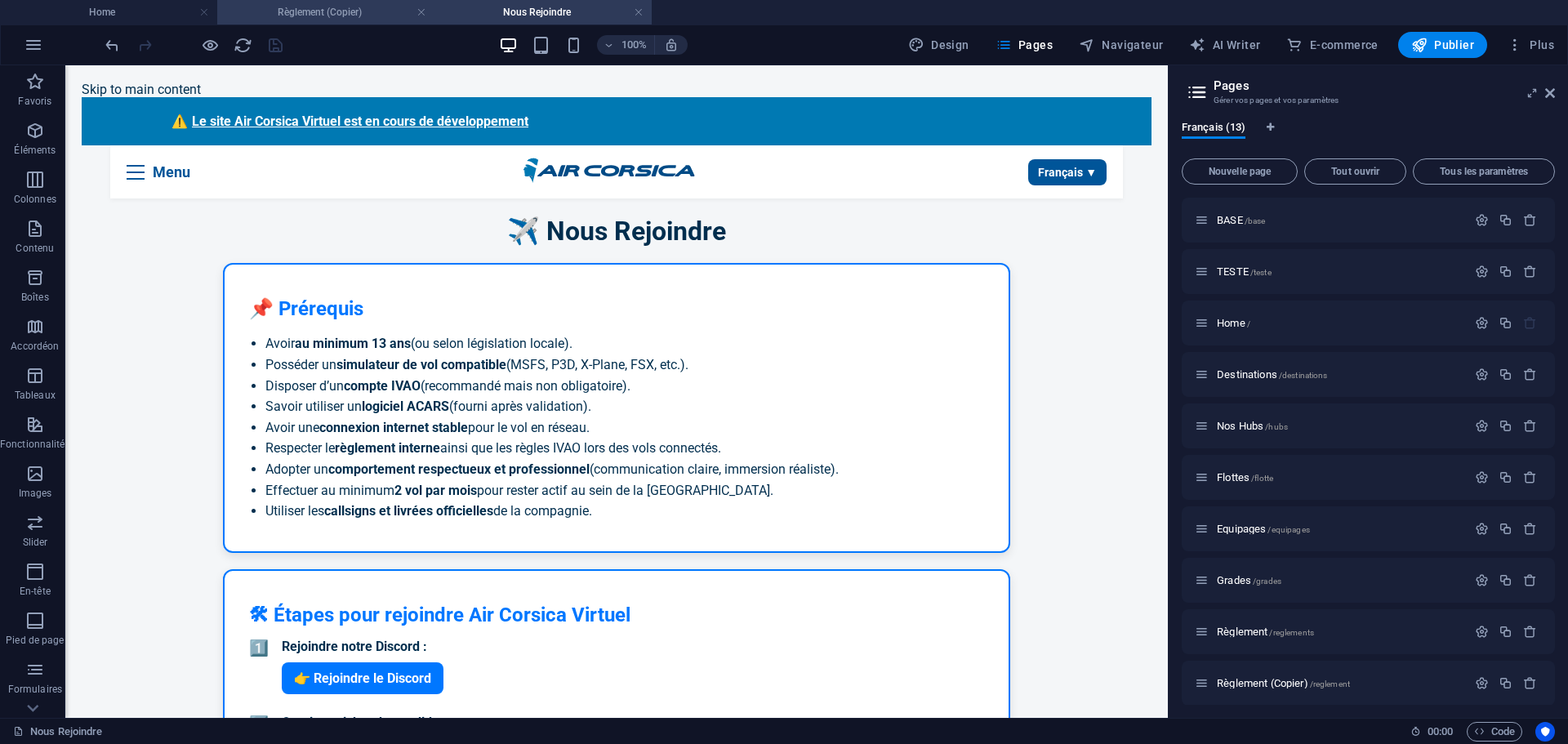
click at [343, 8] on h4 "Règlement (Copier)" at bounding box center [326, 13] width 218 height 18
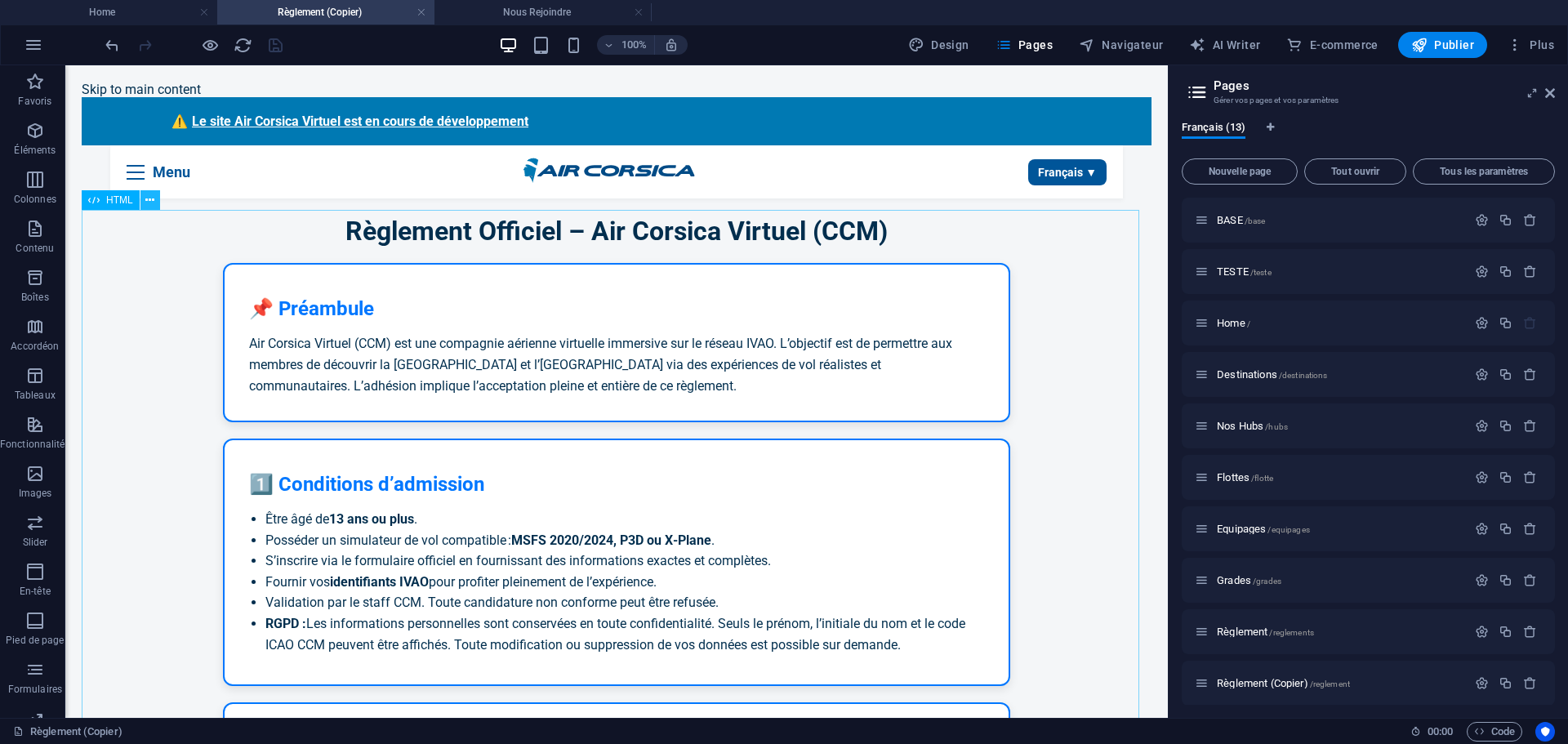
click at [158, 201] on button at bounding box center [150, 200] width 20 height 20
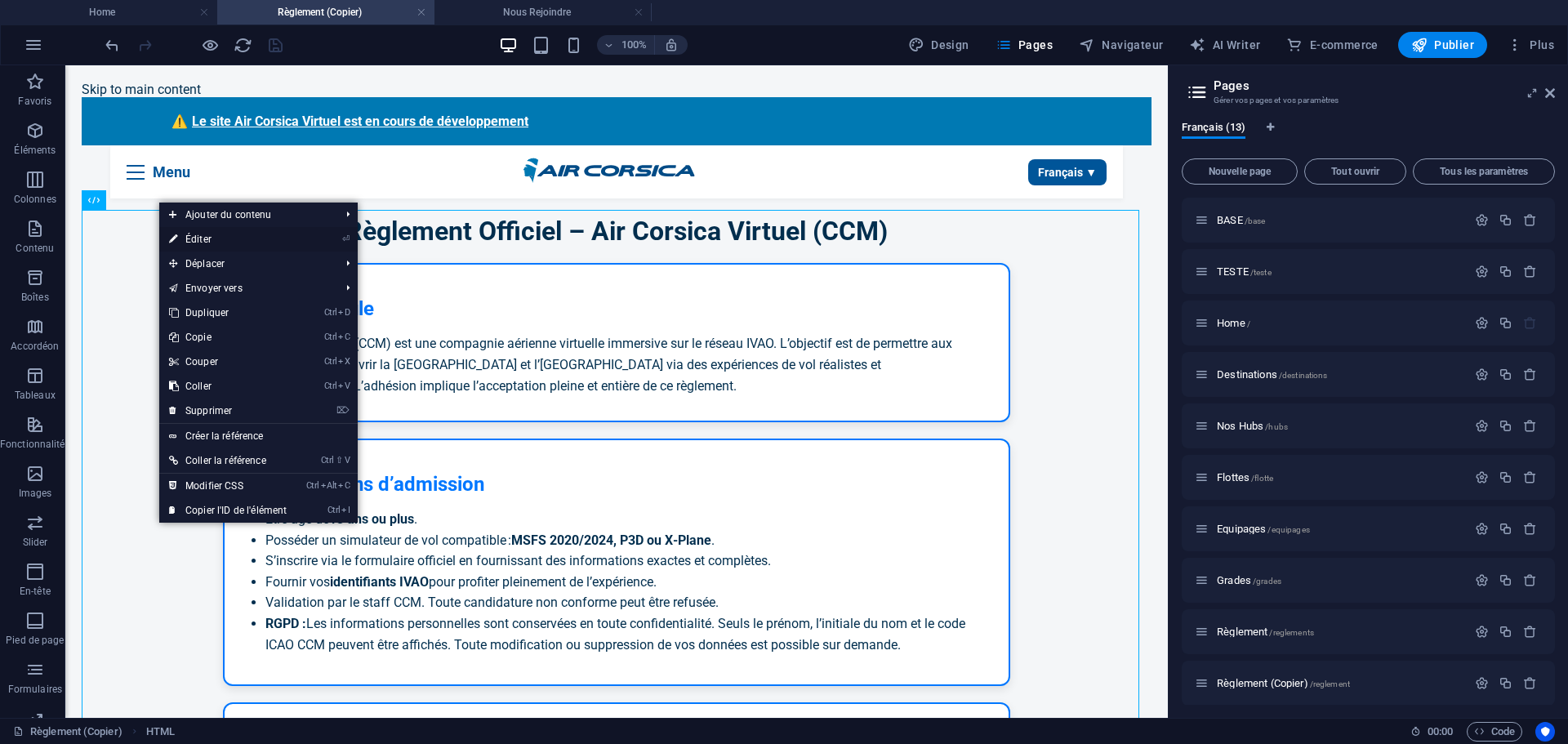
click at [202, 239] on link "⏎ Éditer" at bounding box center [227, 239] width 137 height 24
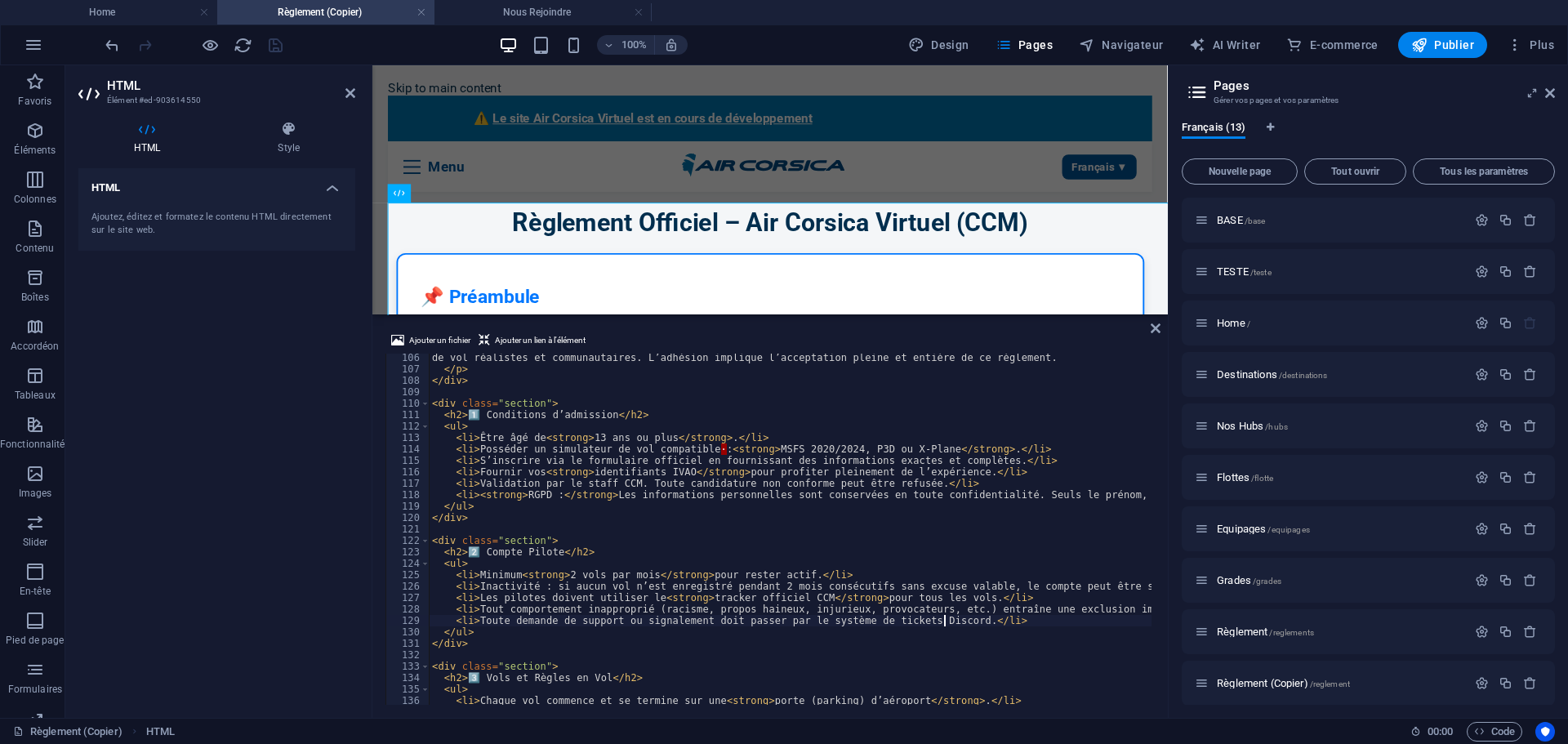
scroll to position [1202, 0]
type textarea "</div>"
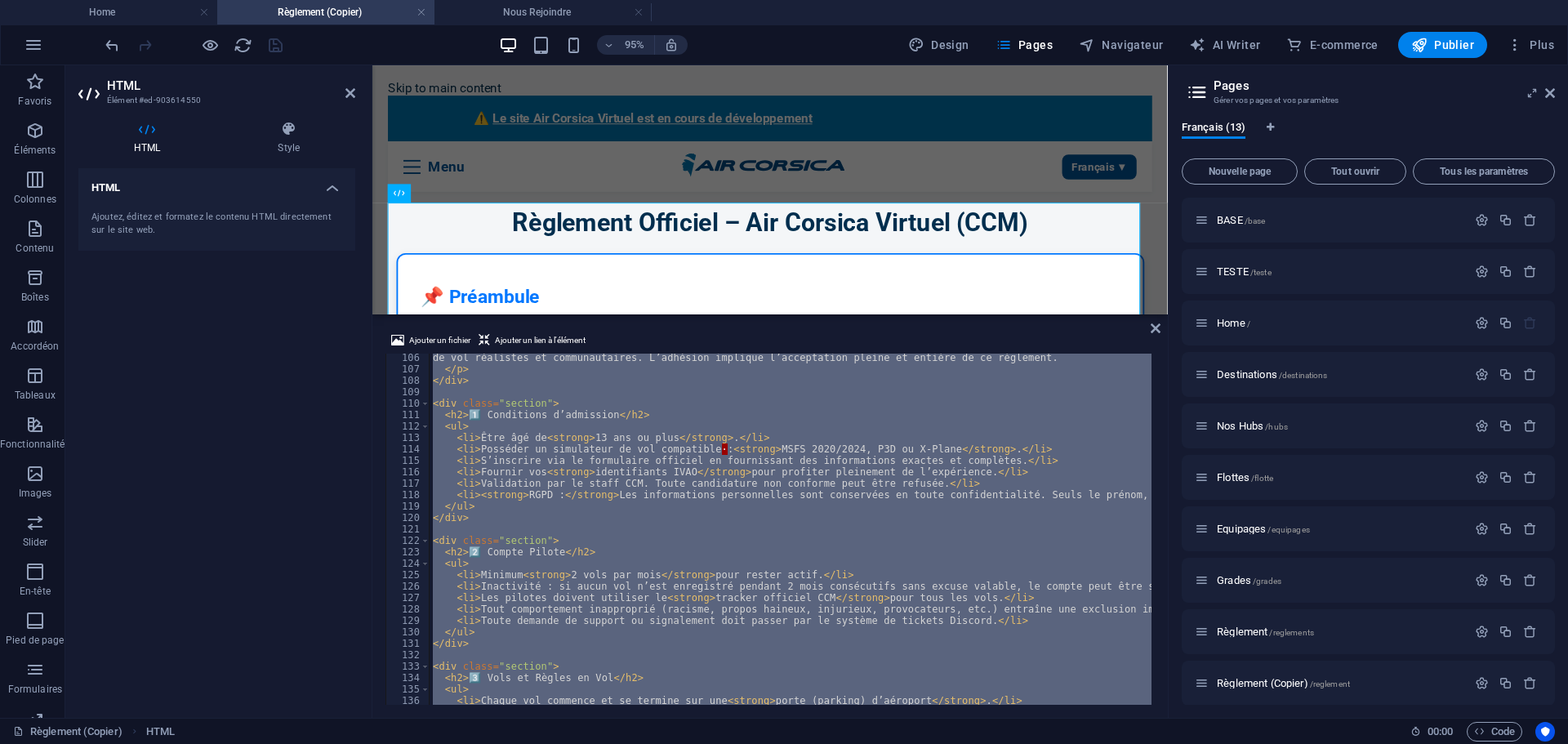
drag, startPoint x: 301, startPoint y: 472, endPoint x: 333, endPoint y: 476, distance: 32.2
click at [301, 473] on div "HTML Ajoutez, éditez et formatez le contenu HTML directement sur le site web." at bounding box center [217, 437] width 276 height 536
click at [1241, 629] on span "Règlement /reglements" at bounding box center [1265, 632] width 97 height 13
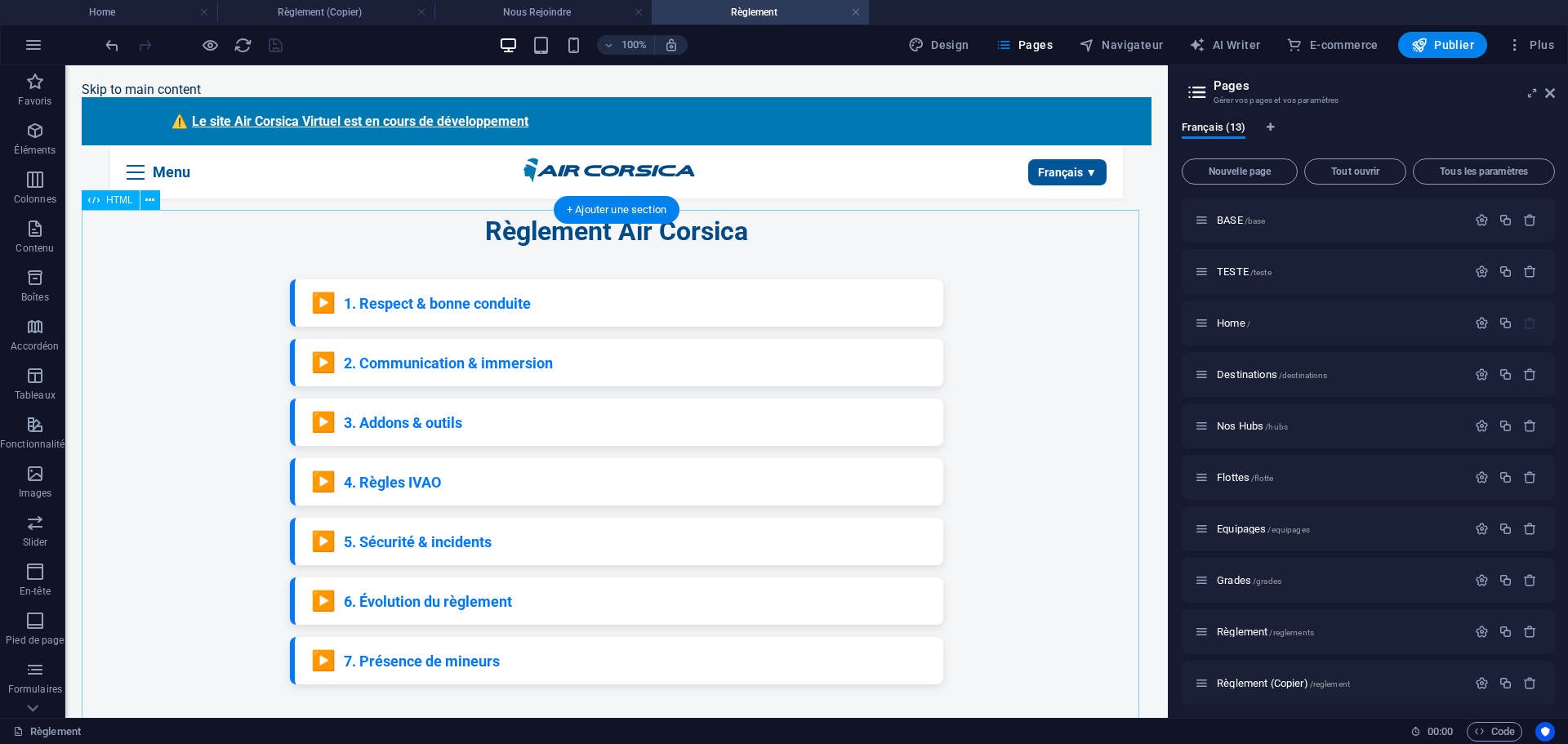
scroll to position [0, 0]
click at [156, 202] on button at bounding box center [150, 200] width 20 height 20
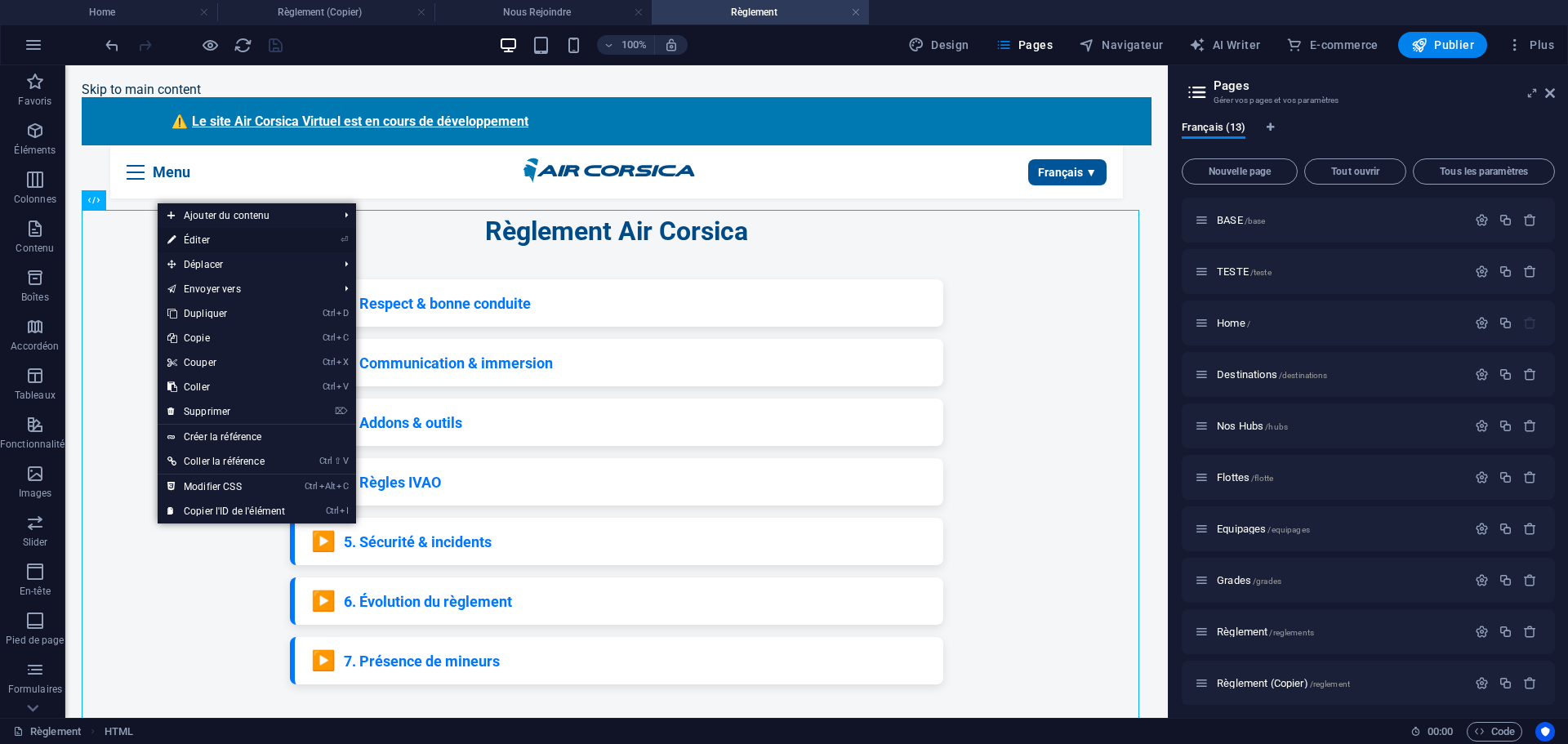
click at [196, 237] on link "⏎ Éditer" at bounding box center [226, 239] width 137 height 24
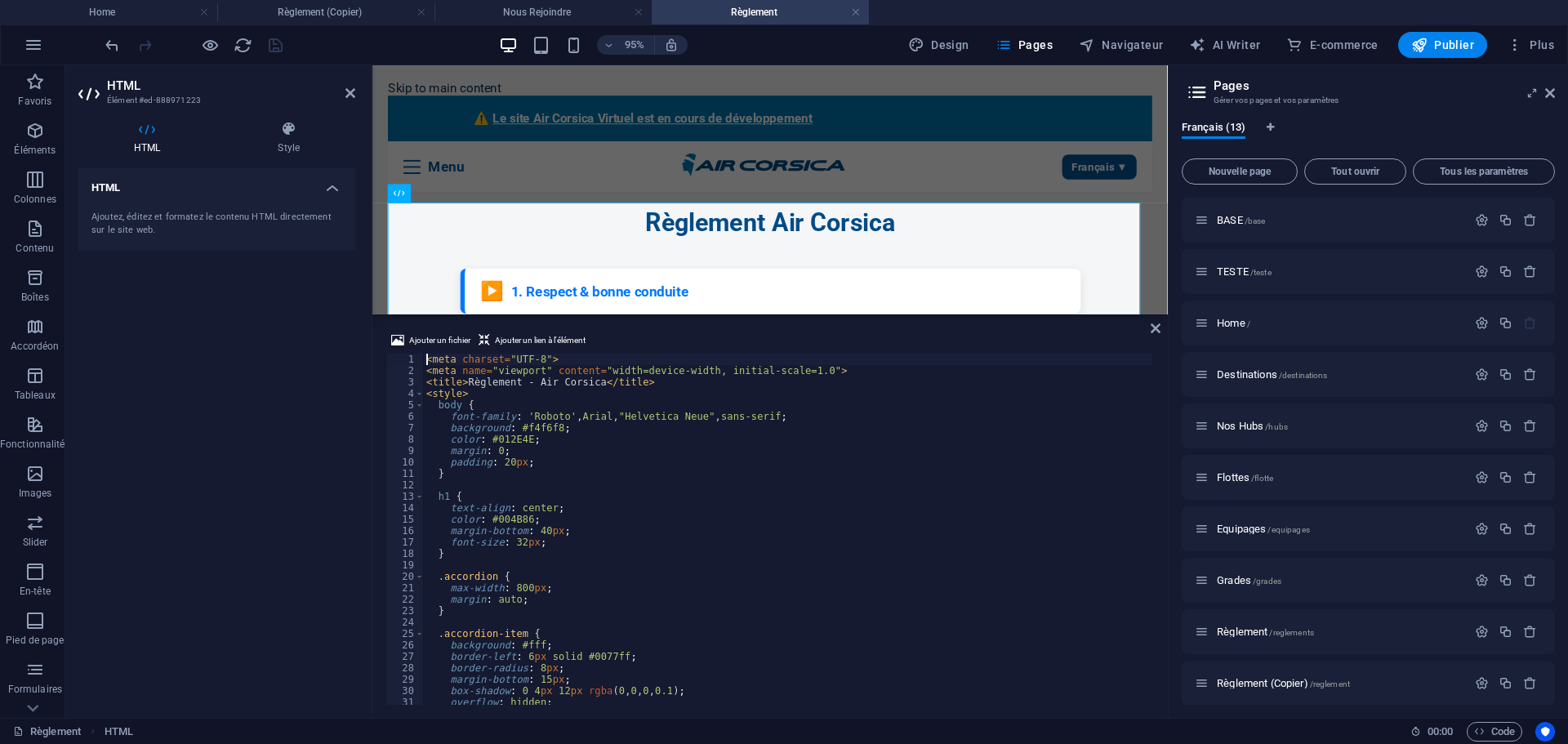
type textarea "</script>"
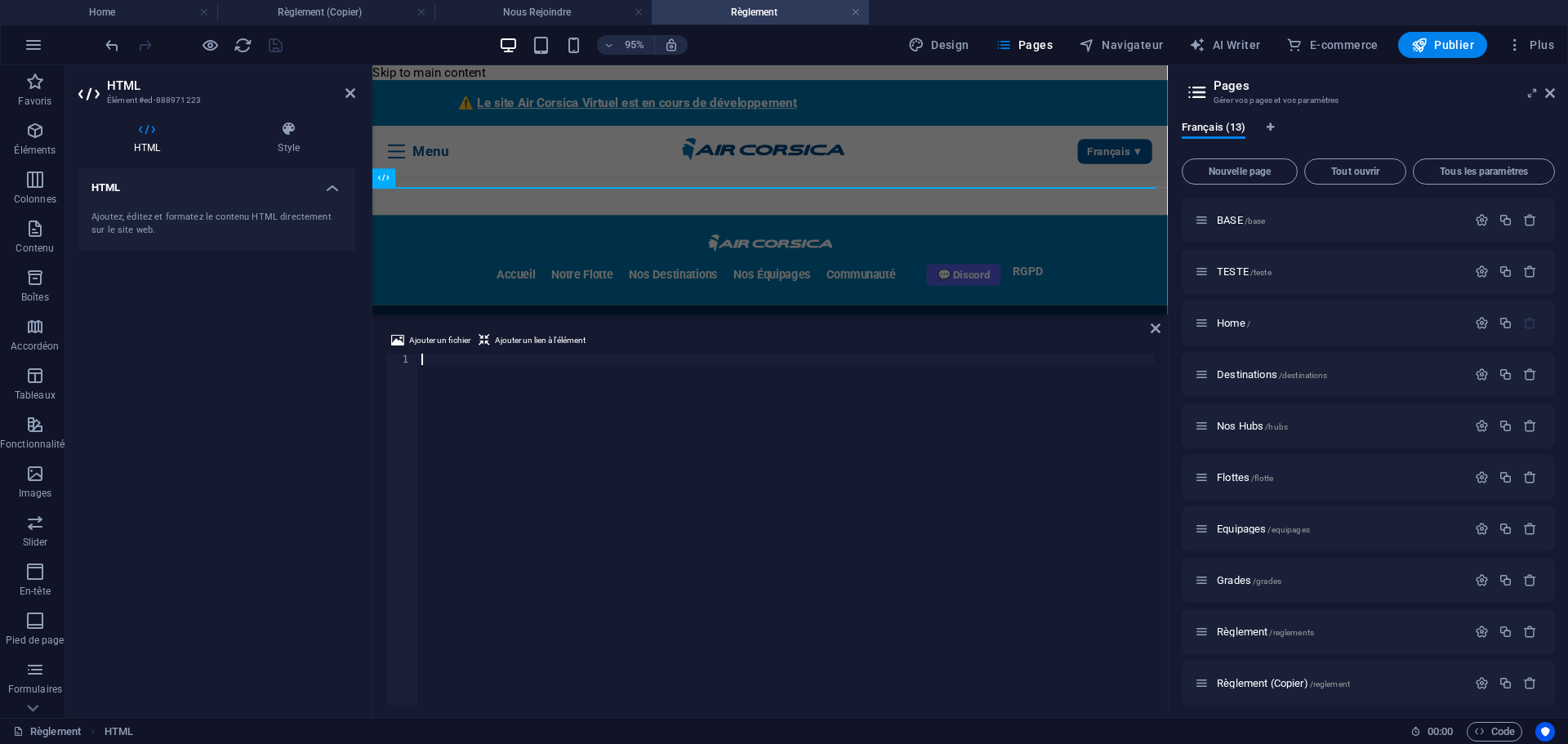
scroll to position [1741, 0]
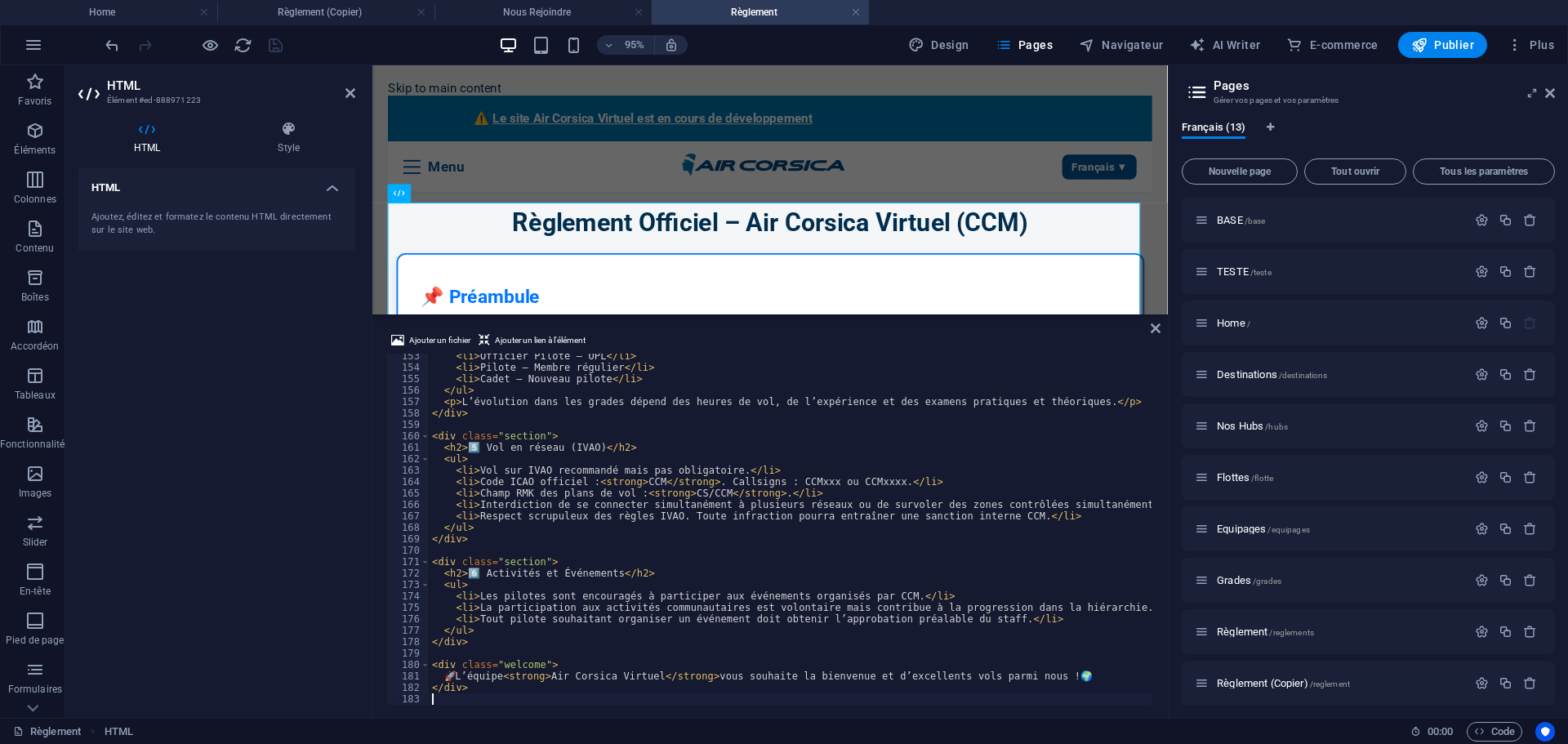
click at [247, 457] on div "HTML Ajoutez, éditez et formatez le contenu HTML directement sur le site web." at bounding box center [217, 437] width 276 height 536
click at [266, 44] on icon "save" at bounding box center [276, 45] width 19 height 19
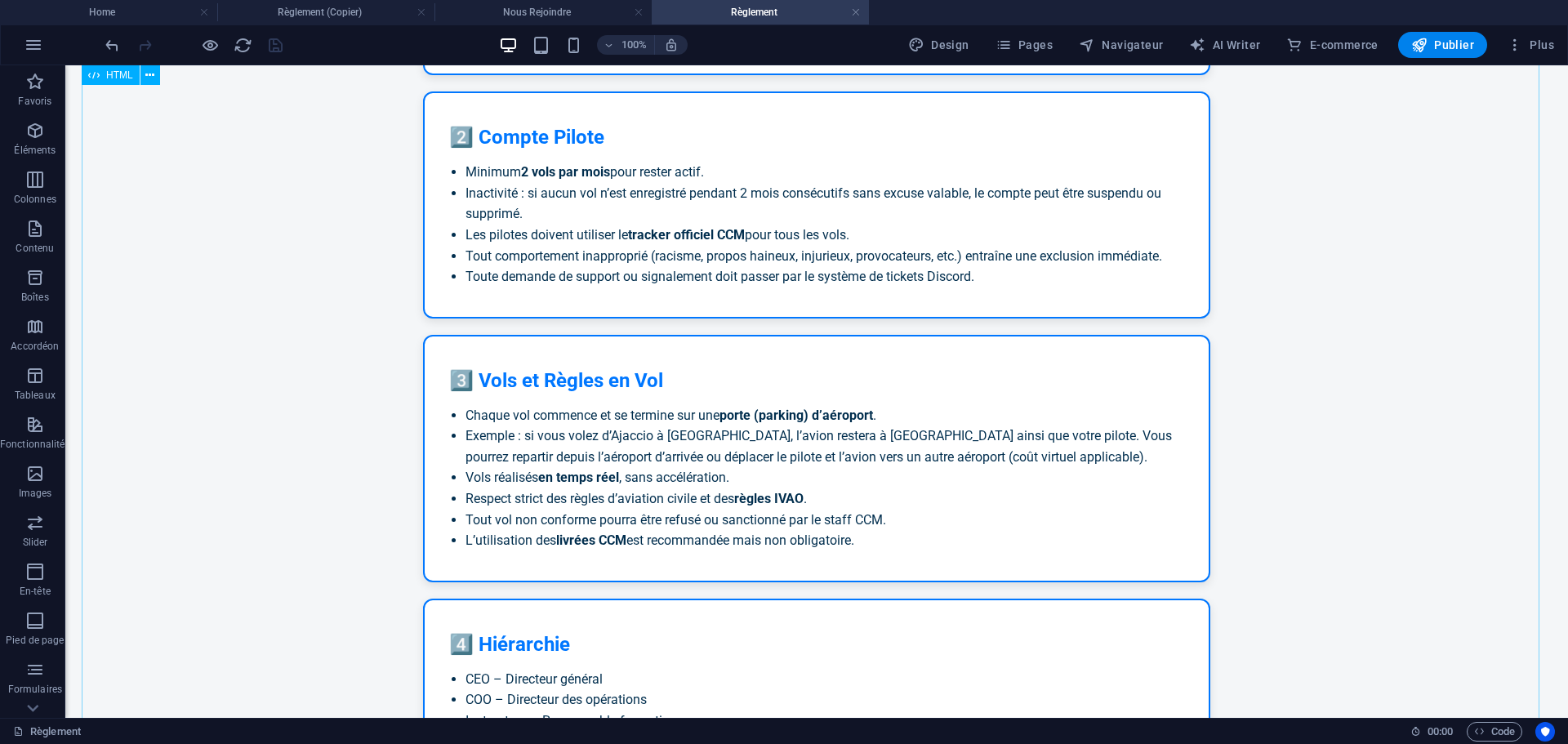
scroll to position [475, 0]
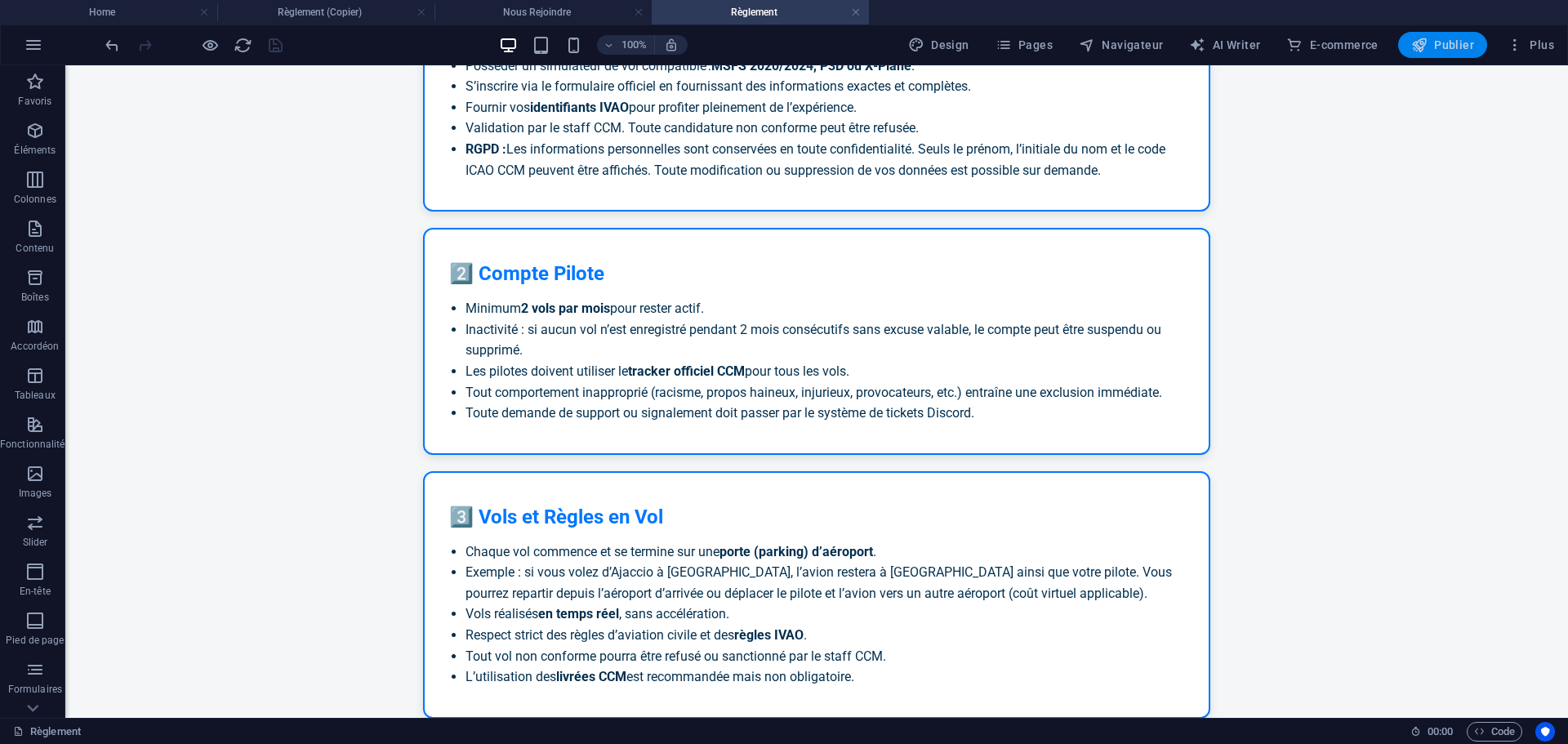
click at [1441, 44] on span "Publier" at bounding box center [1442, 45] width 63 height 16
